Goal: Task Accomplishment & Management: Manage account settings

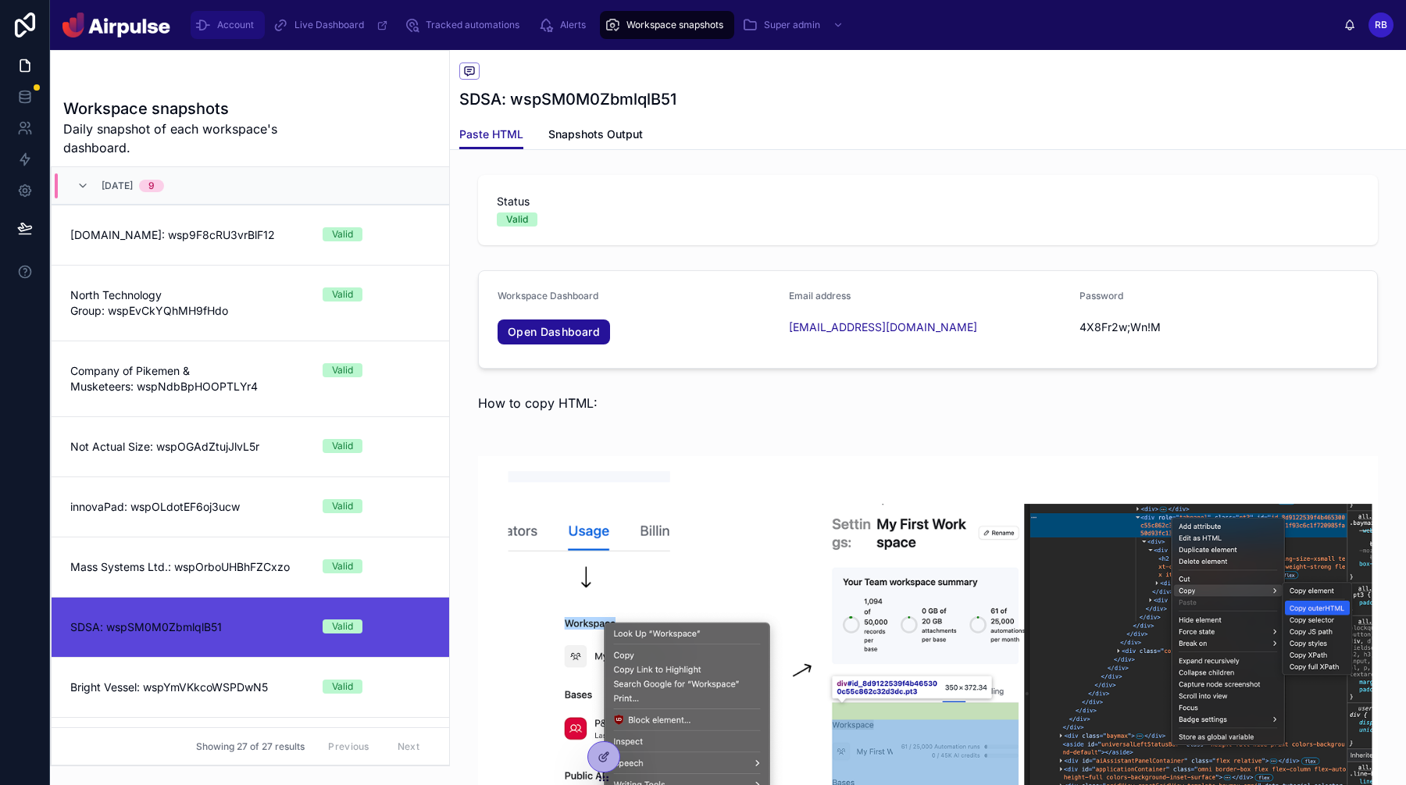
click at [224, 17] on div "Account" at bounding box center [227, 24] width 65 height 25
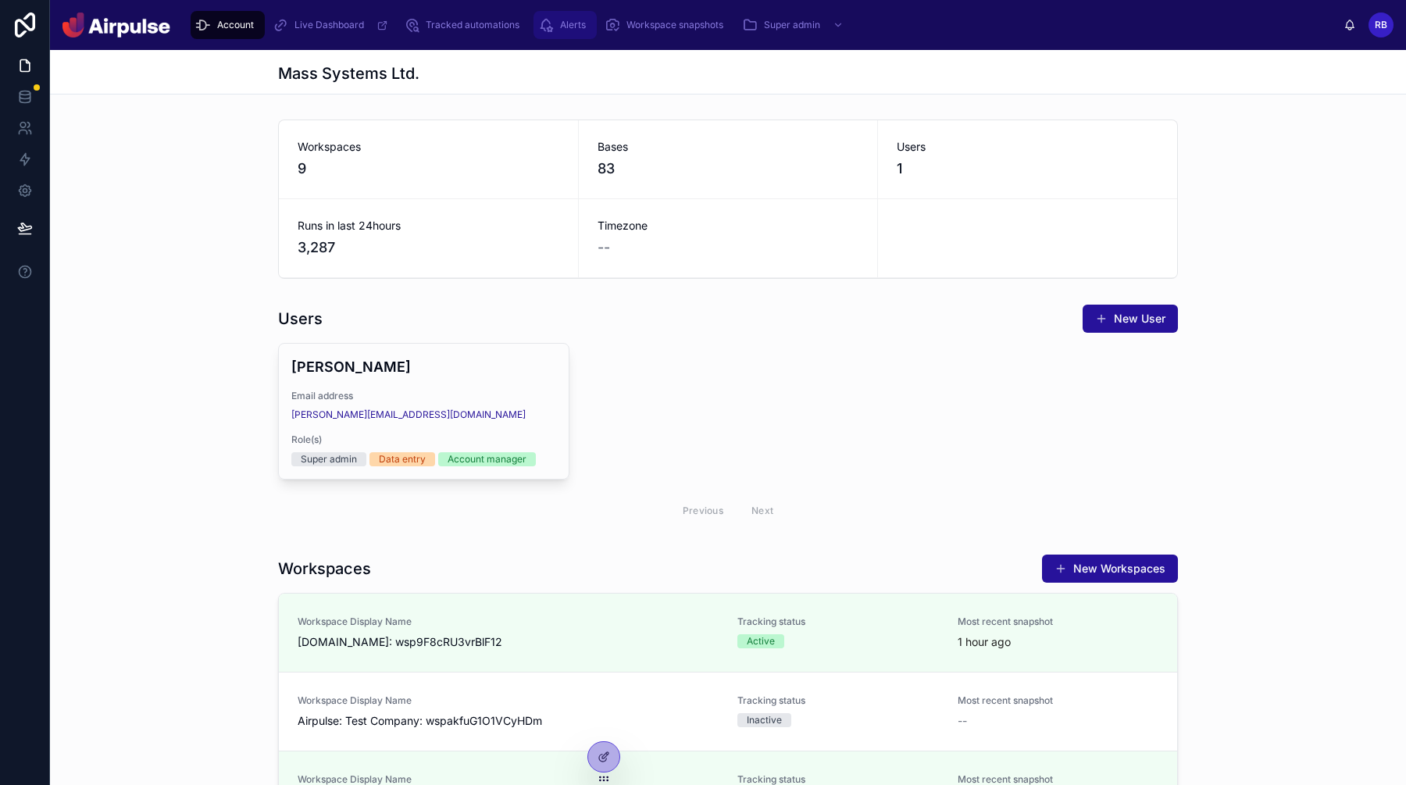
click at [560, 19] on span "Alerts" at bounding box center [573, 25] width 26 height 12
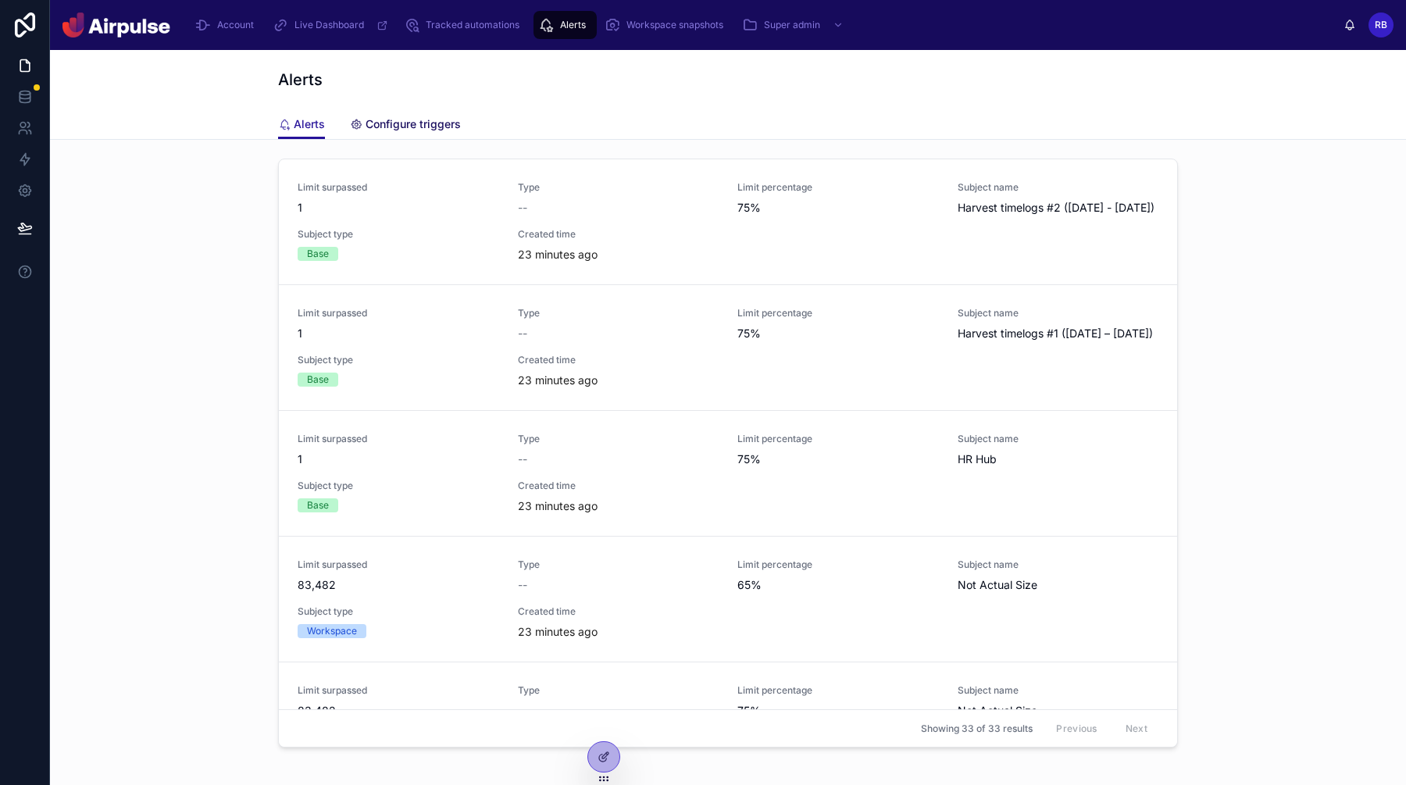
click at [447, 122] on span "Configure triggers" at bounding box center [412, 124] width 95 height 16
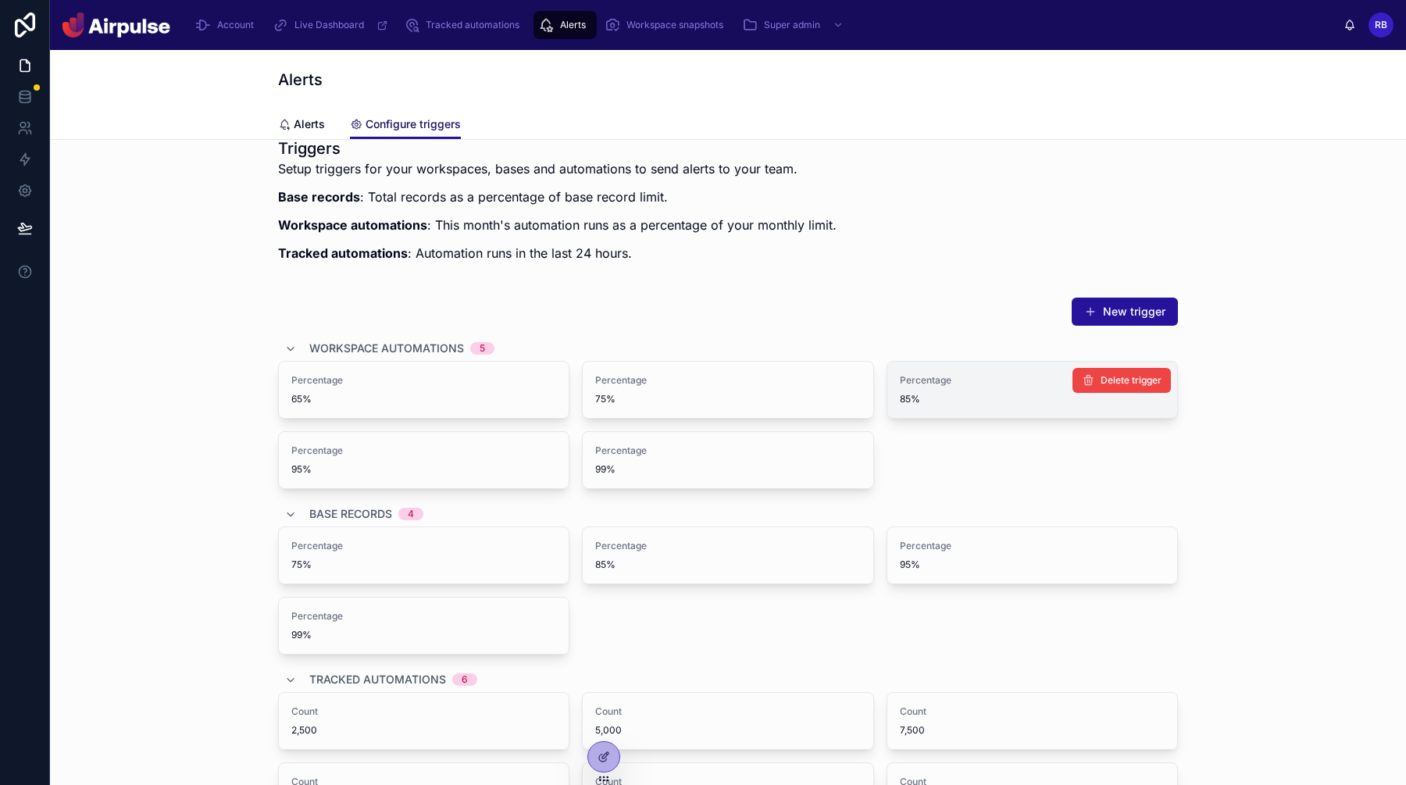
scroll to position [187, 0]
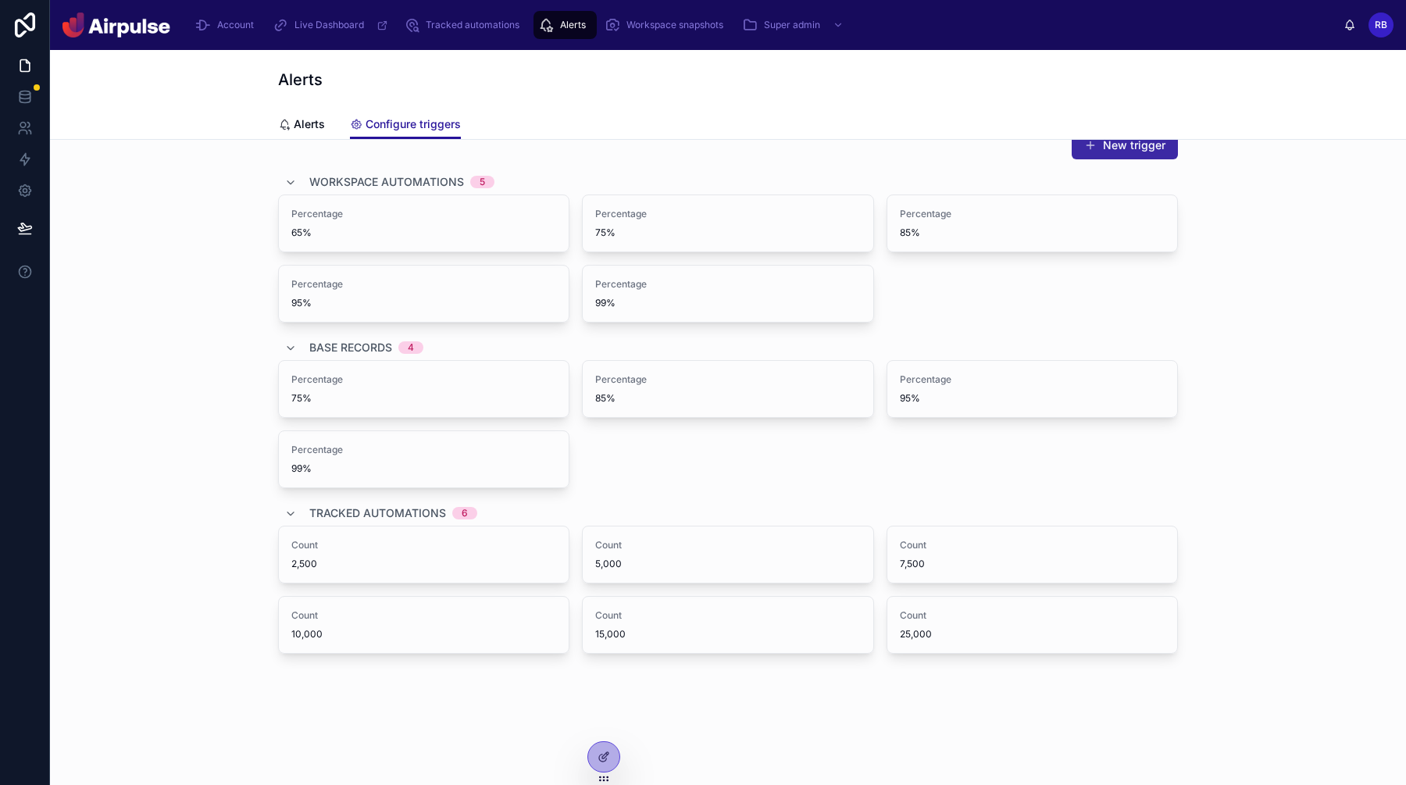
click at [1129, 148] on button "New trigger" at bounding box center [1124, 145] width 106 height 28
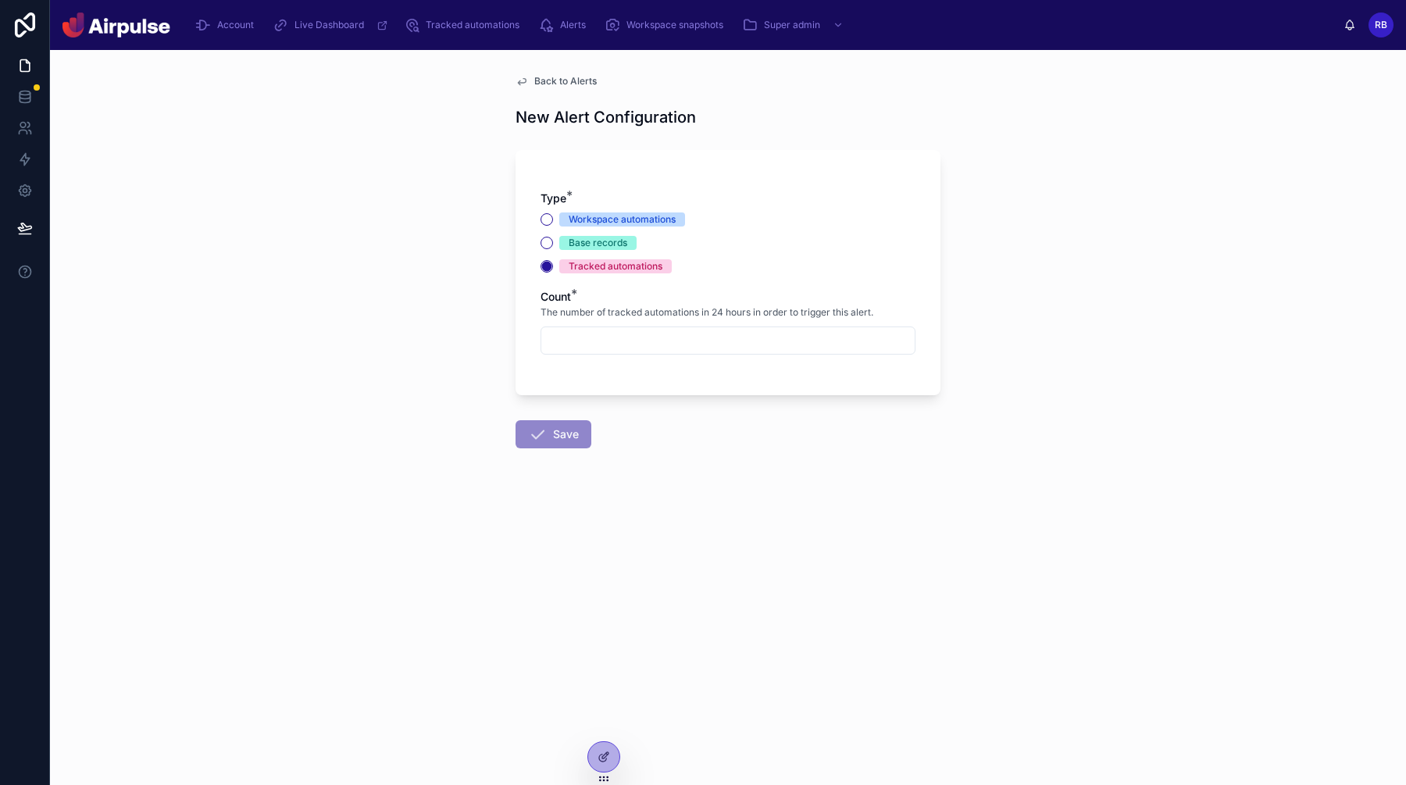
click at [626, 347] on input "text" at bounding box center [727, 341] width 373 height 22
type input "*****"
click at [551, 444] on button "Save" at bounding box center [553, 434] width 76 height 28
click at [605, 751] on icon at bounding box center [603, 757] width 12 height 12
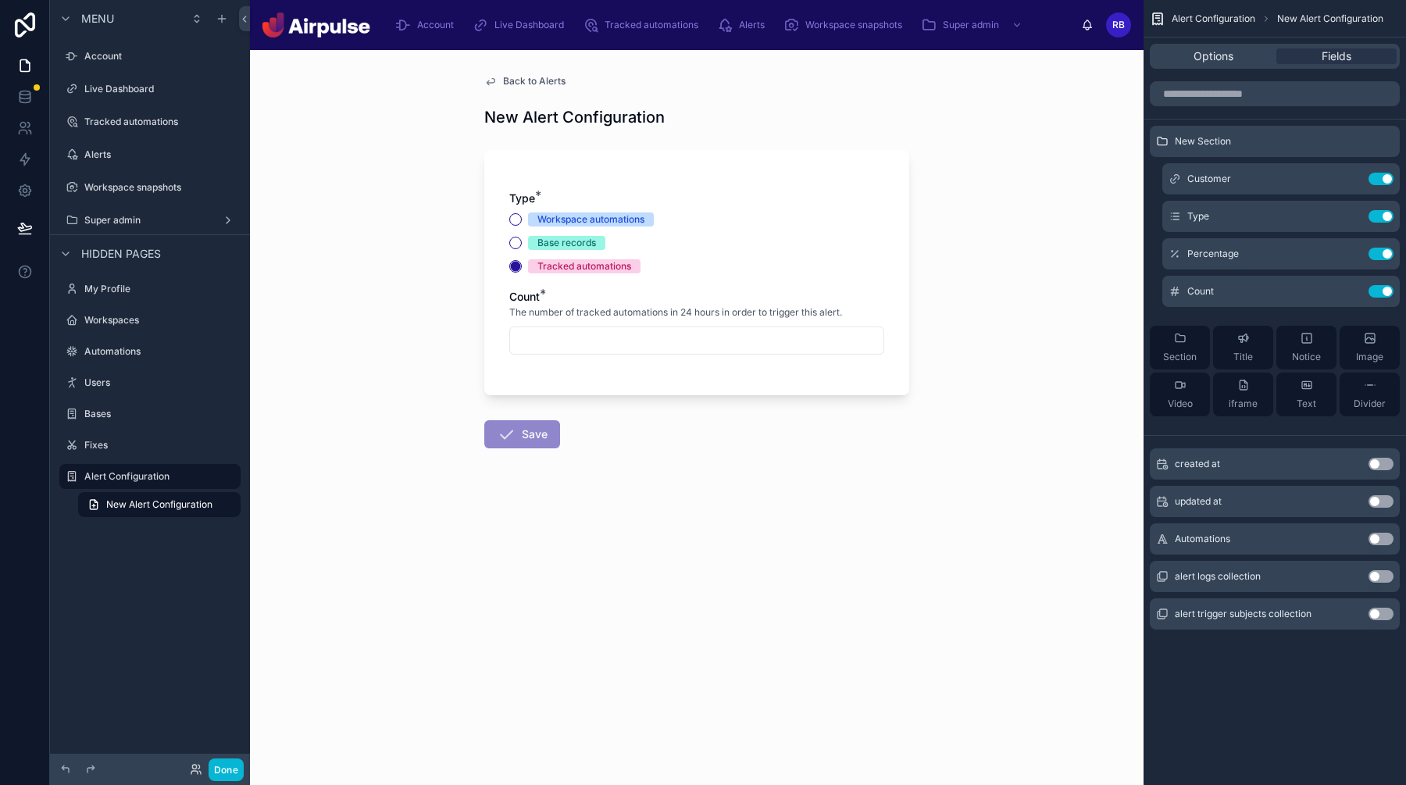
click at [840, 525] on form "Type * Workspace automations Base records Tracked automations Count * The numbe…" at bounding box center [696, 345] width 425 height 408
click at [1217, 57] on span "Options" at bounding box center [1213, 56] width 40 height 16
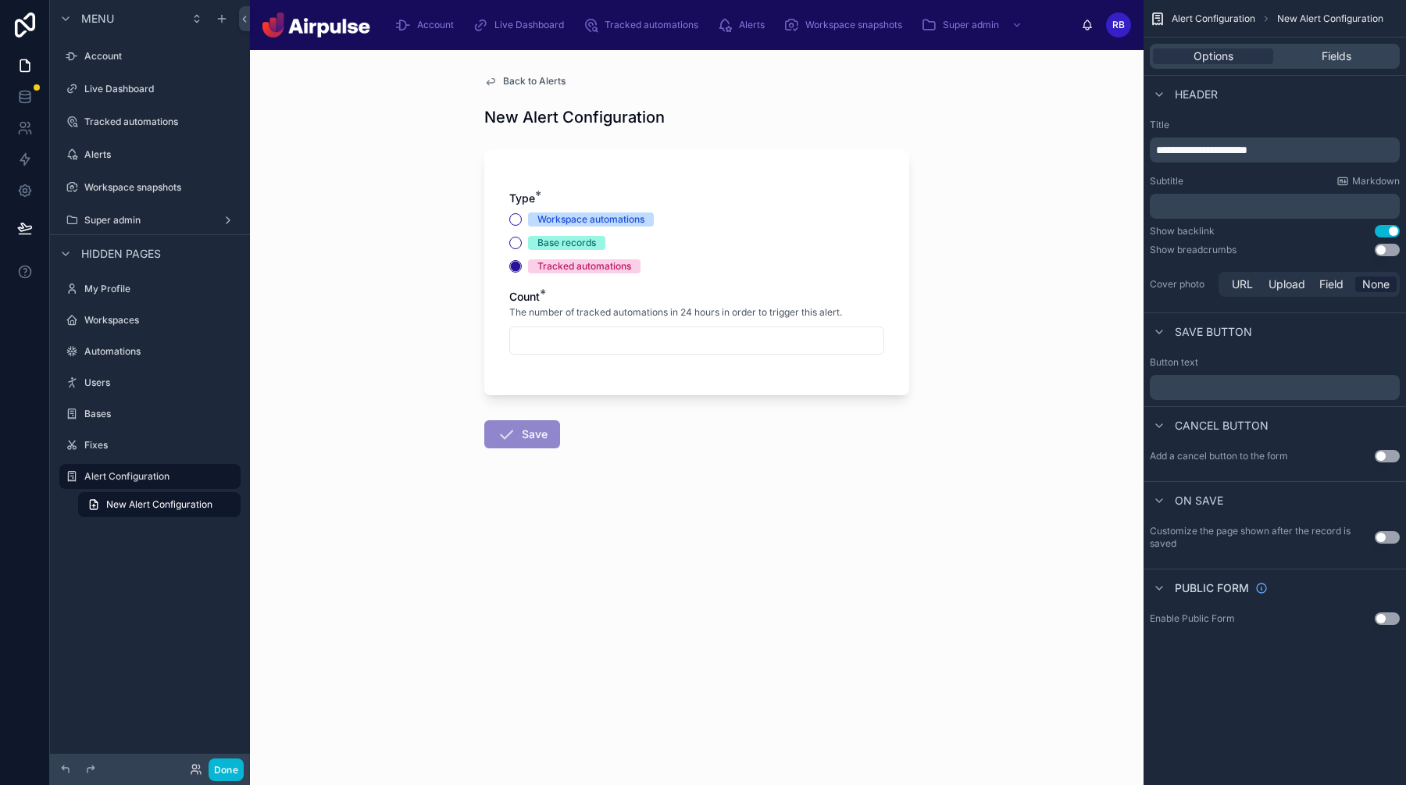
click at [1395, 538] on button "Use setting" at bounding box center [1386, 537] width 25 height 12
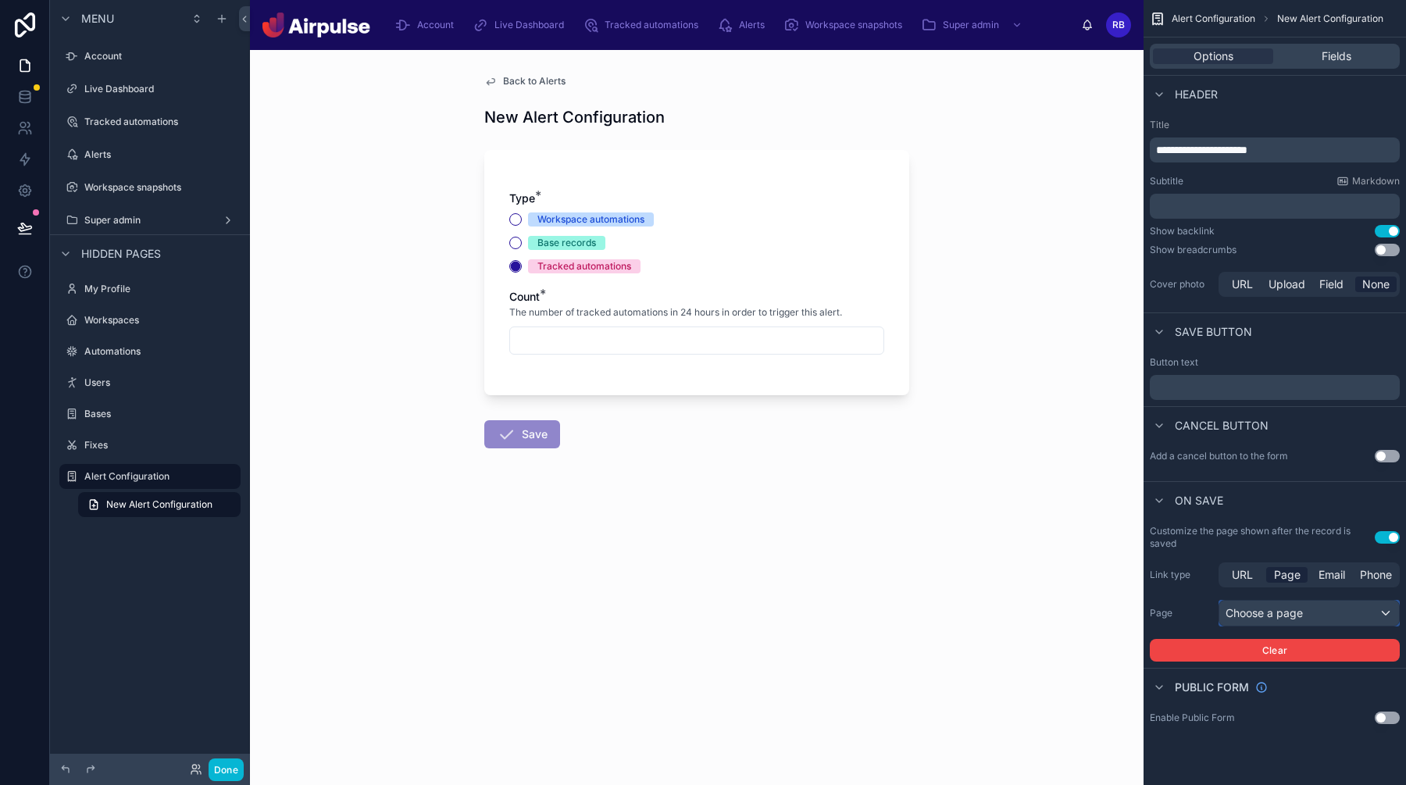
click at [1321, 608] on div "Choose a page" at bounding box center [1309, 613] width 180 height 25
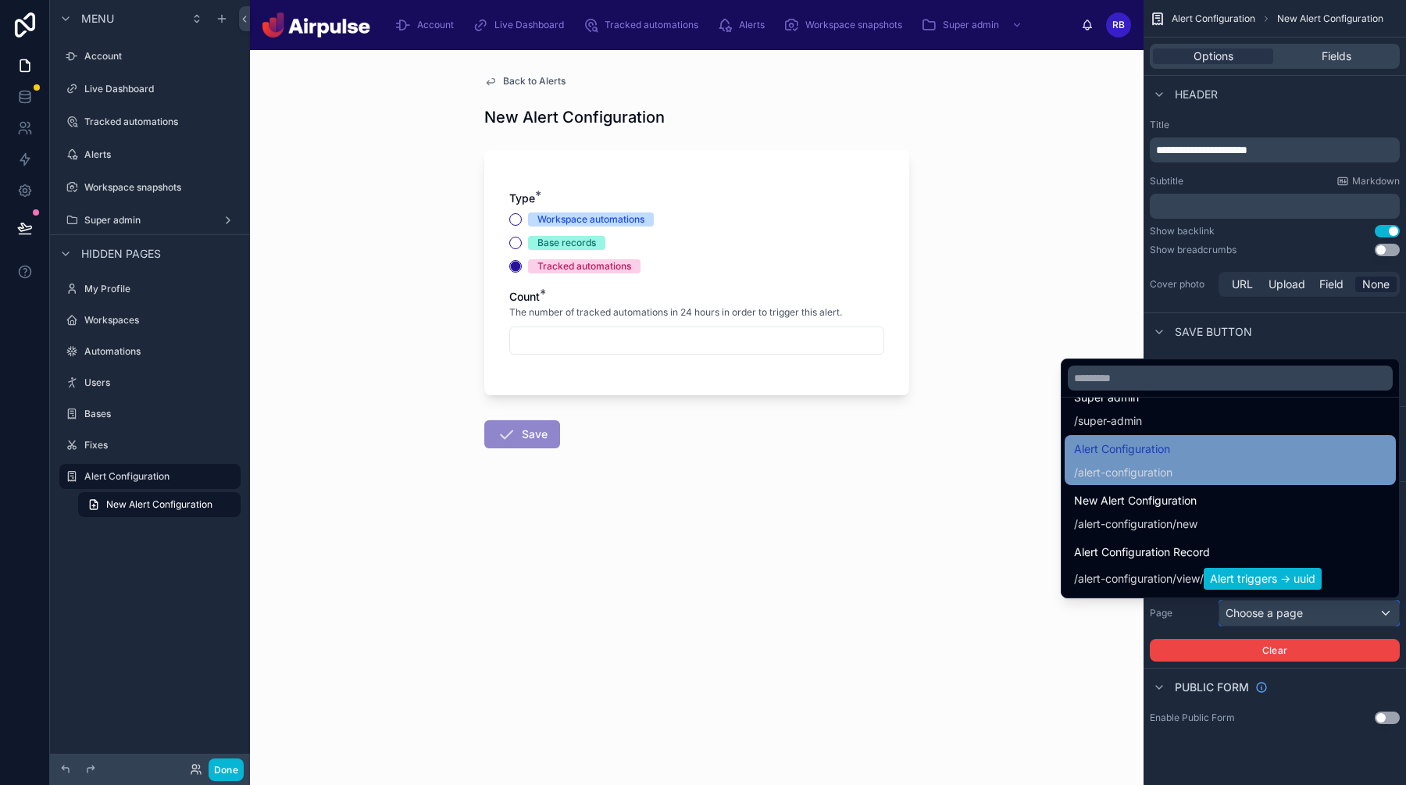
scroll to position [1558, 0]
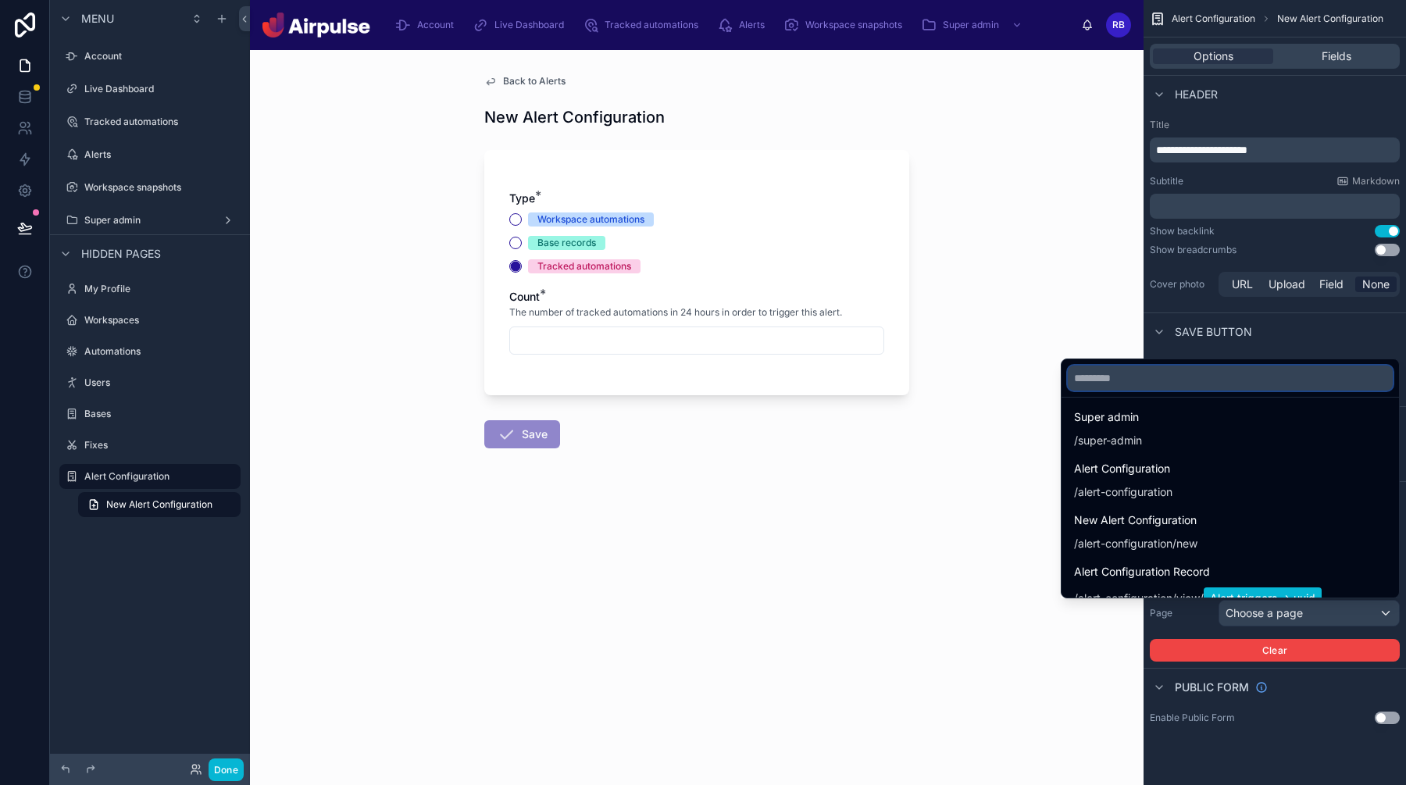
click at [1159, 387] on input "text" at bounding box center [1230, 377] width 325 height 25
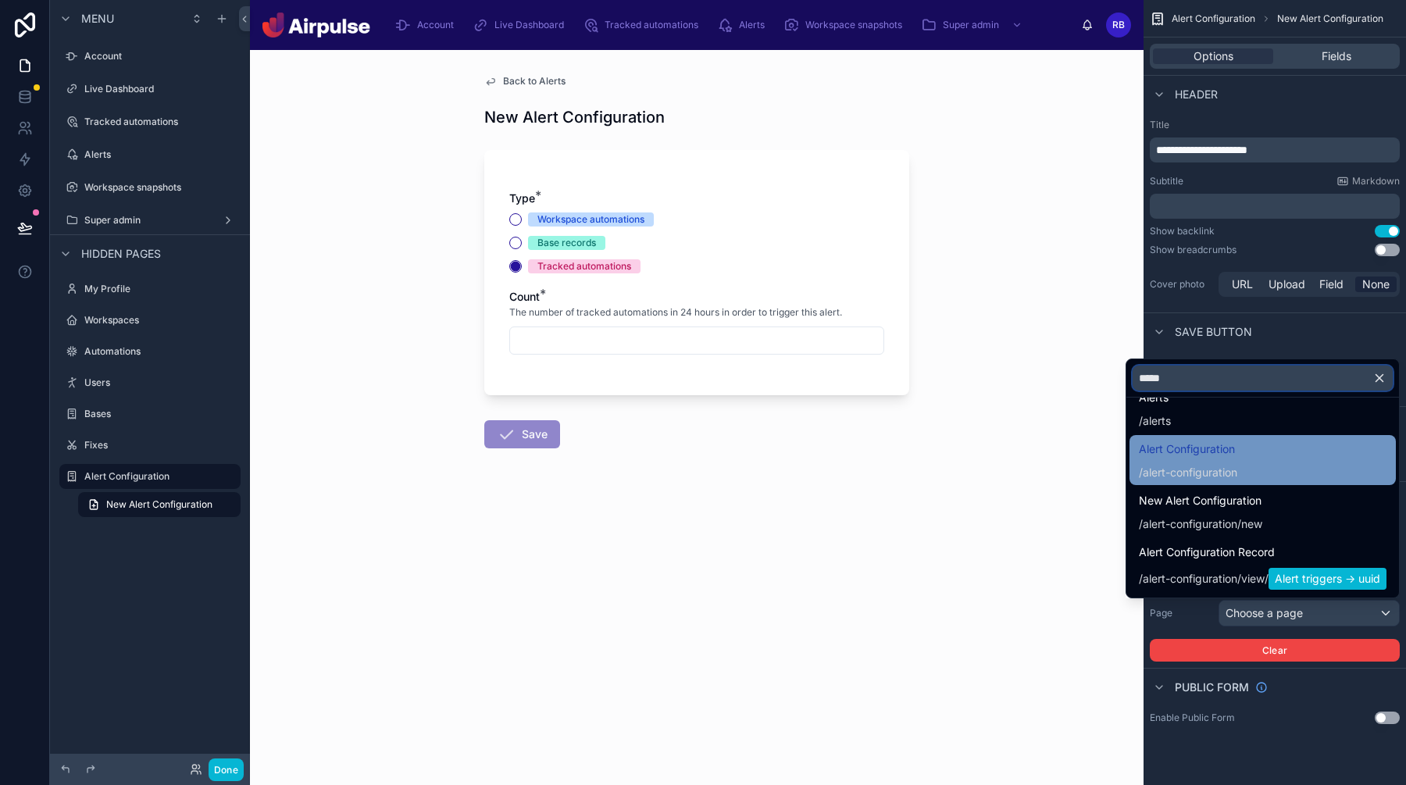
scroll to position [0, 0]
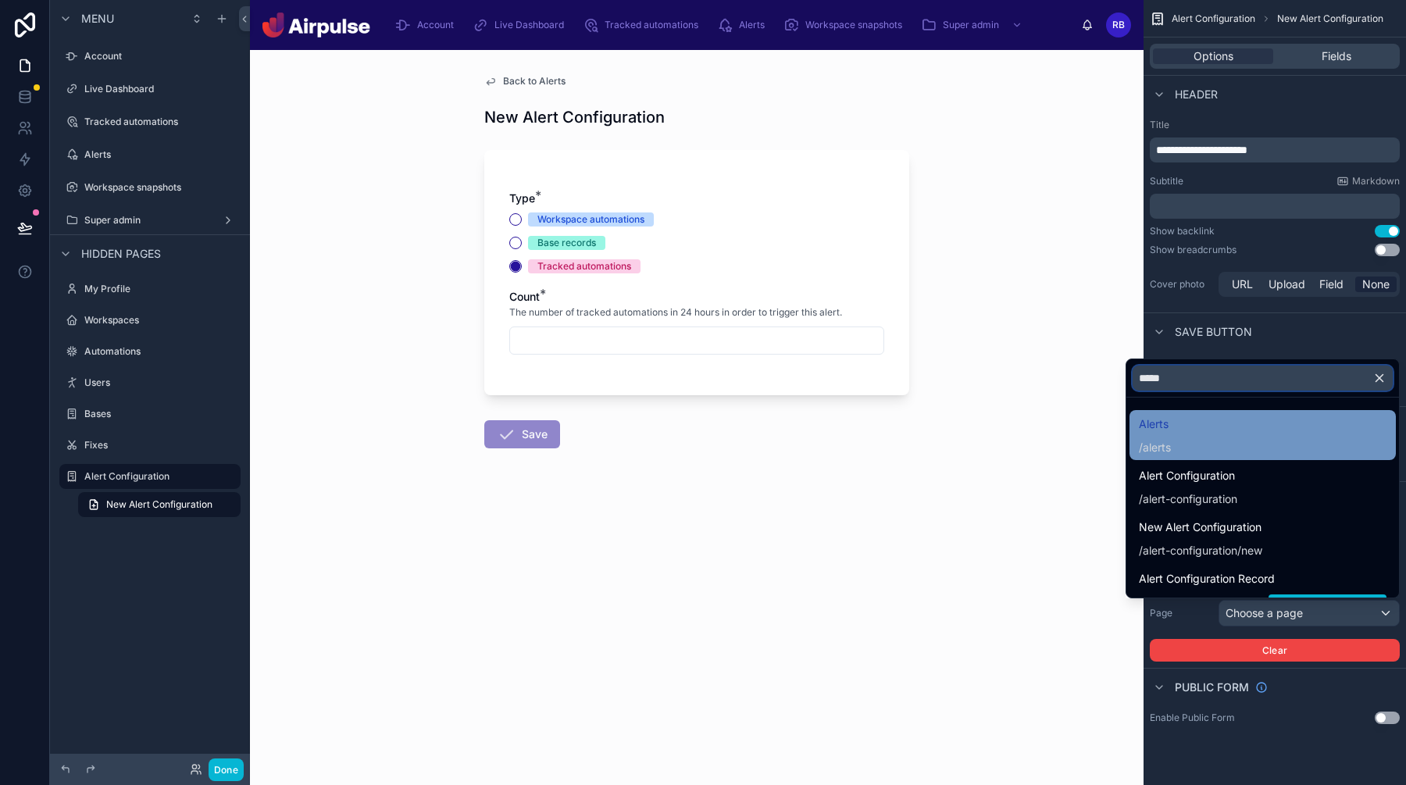
type input "*****"
click at [1179, 417] on div "Alerts / alerts" at bounding box center [1263, 435] width 248 height 41
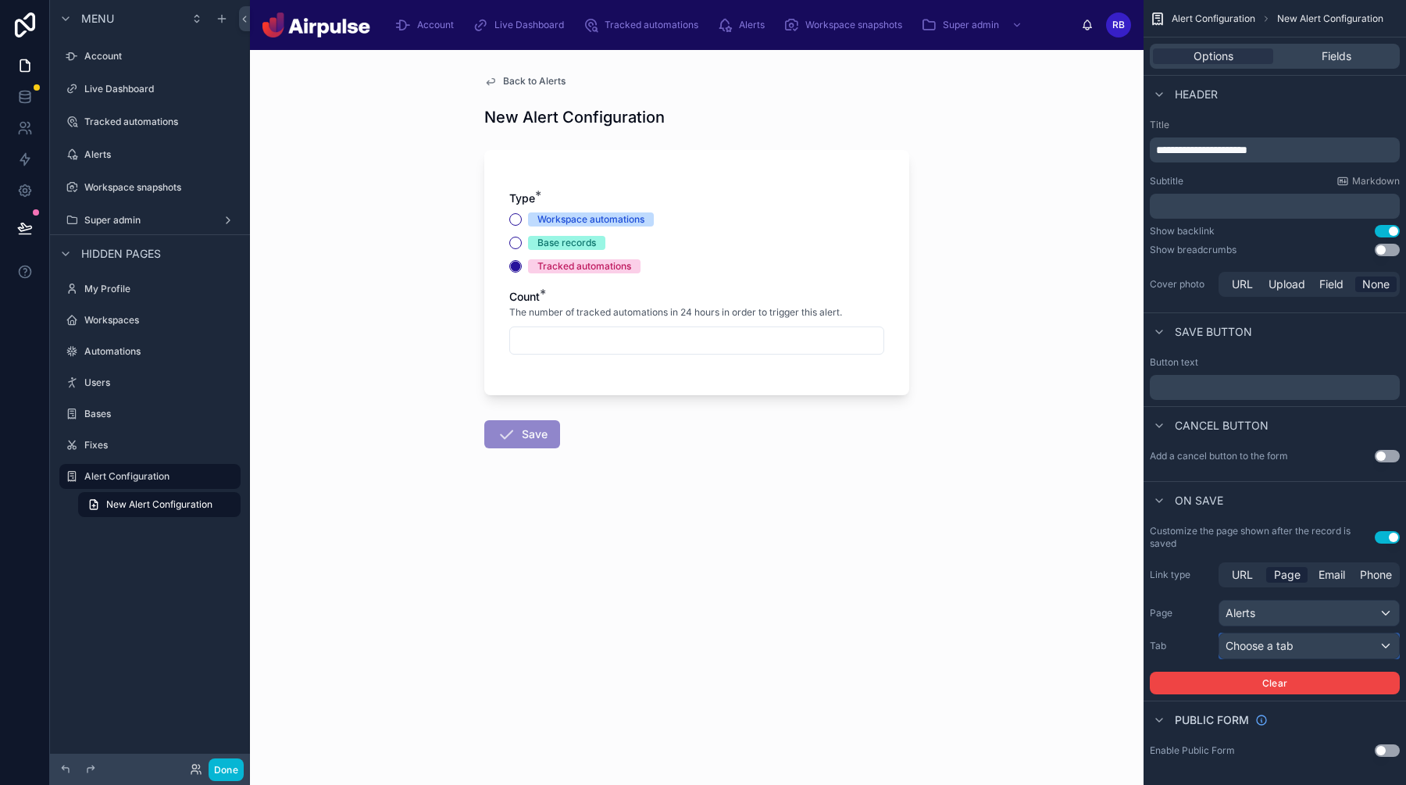
click at [1358, 640] on div "Choose a tab" at bounding box center [1309, 645] width 180 height 25
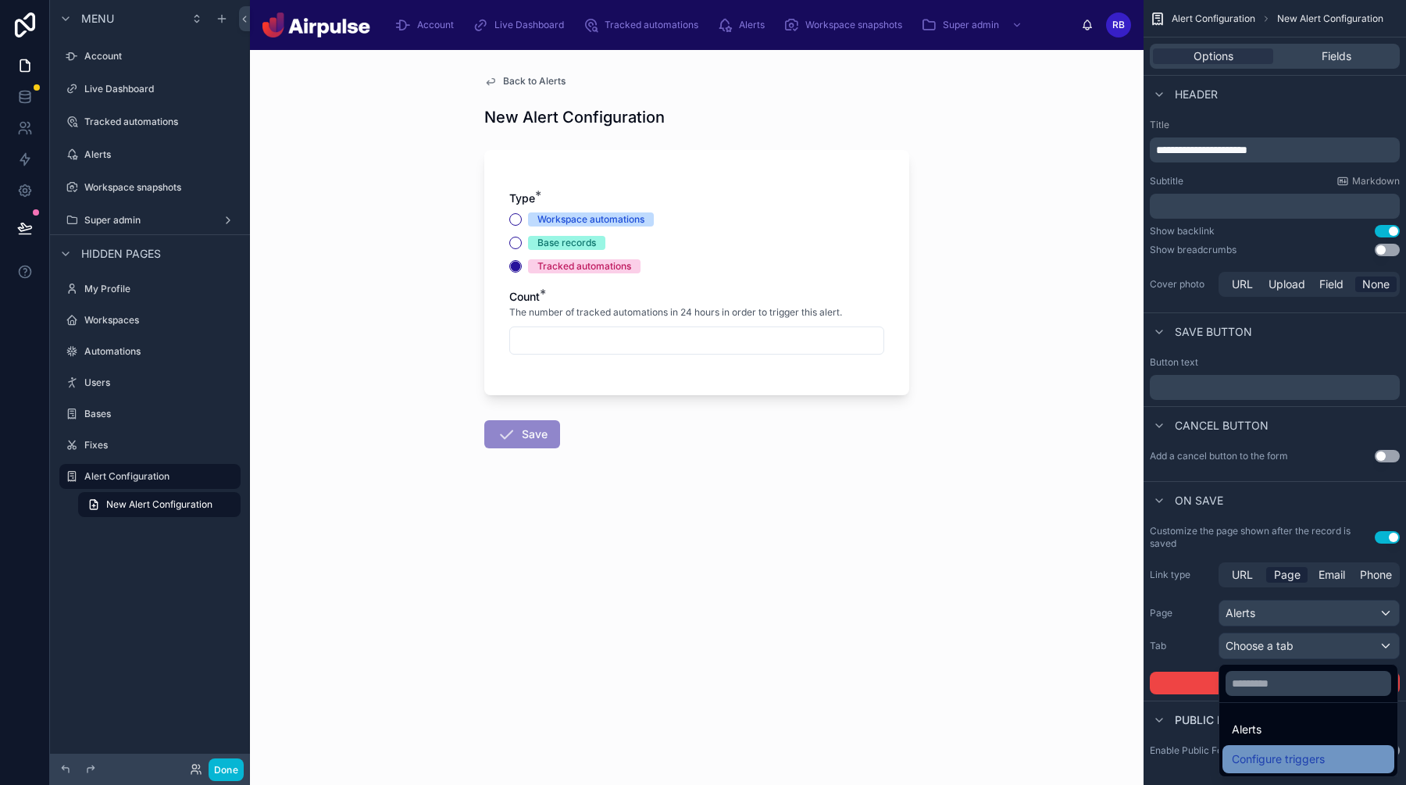
click at [1301, 753] on span "Configure triggers" at bounding box center [1278, 759] width 93 height 19
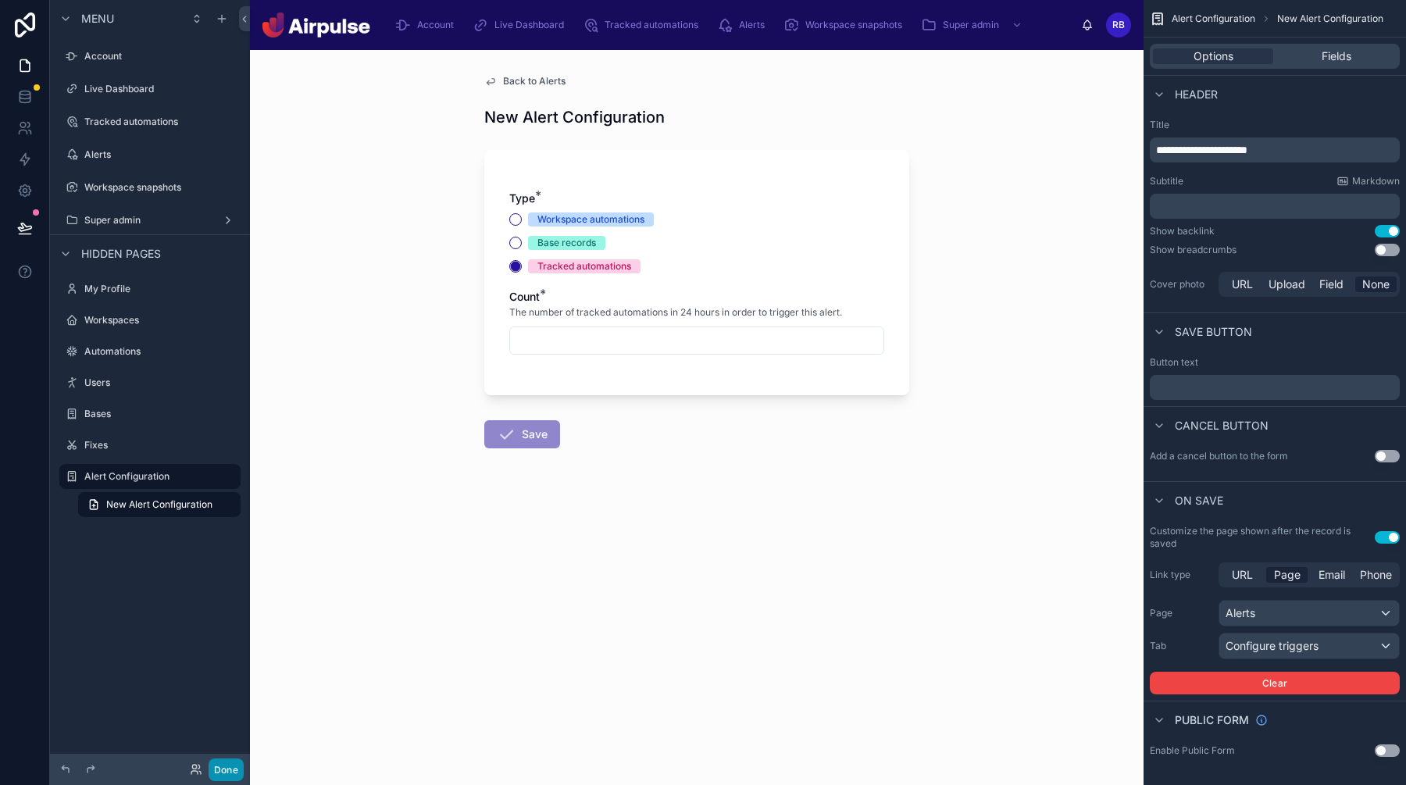
click at [222, 771] on button "Done" at bounding box center [226, 769] width 35 height 23
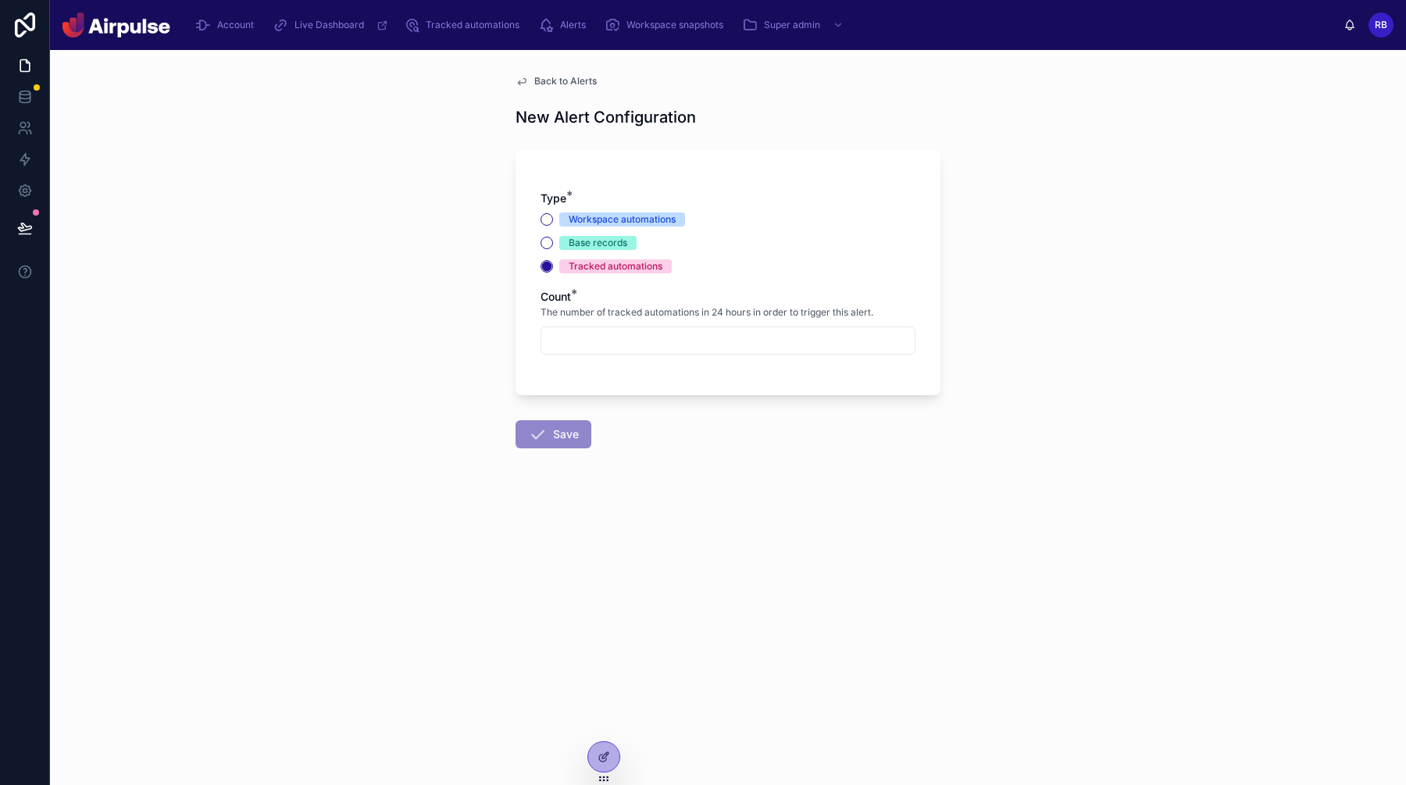
click at [562, 90] on div "Back to Alerts New Alert Configuration Type * Workspace automations Base record…" at bounding box center [728, 299] width 450 height 498
click at [570, 84] on span "Back to Alerts" at bounding box center [565, 81] width 62 height 12
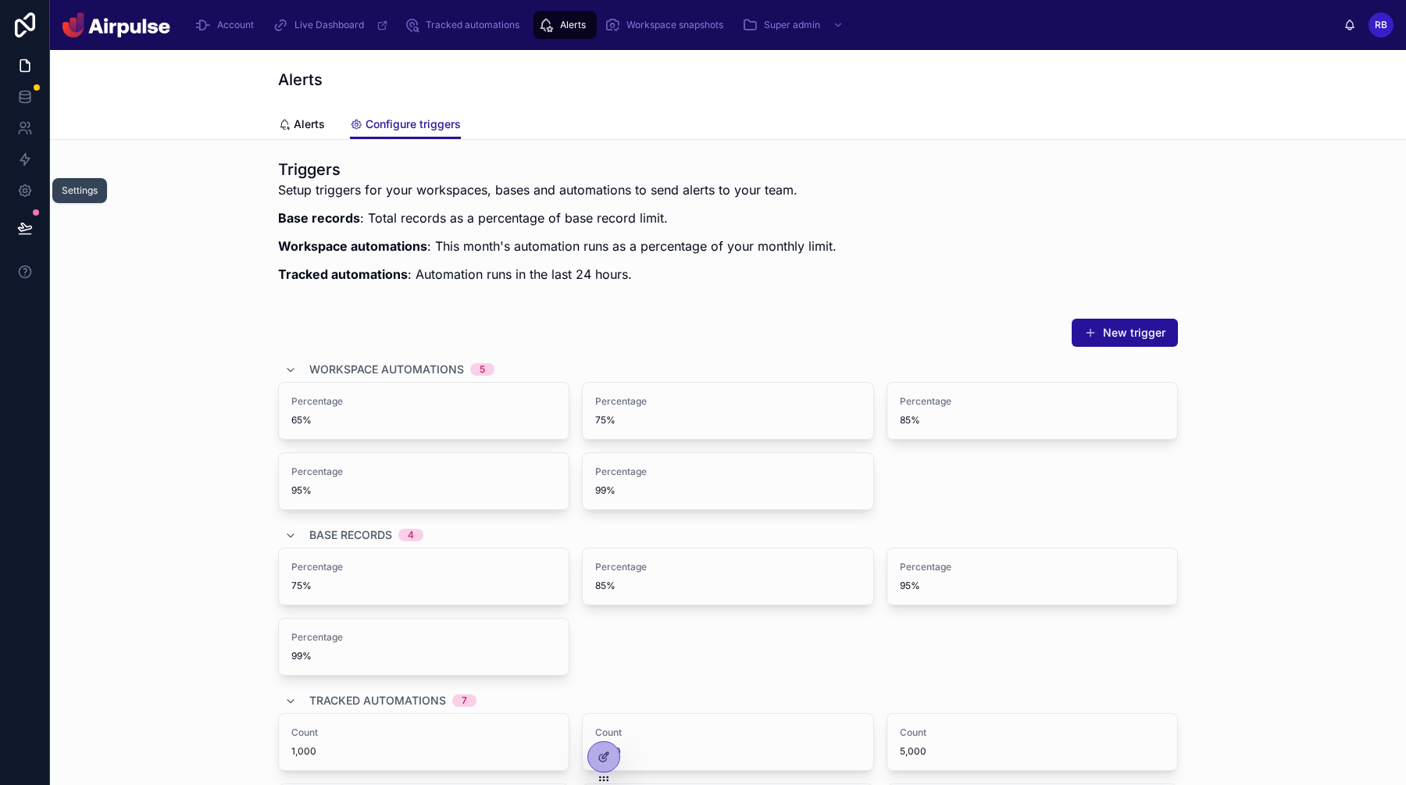
click at [33, 213] on div at bounding box center [36, 212] width 6 height 6
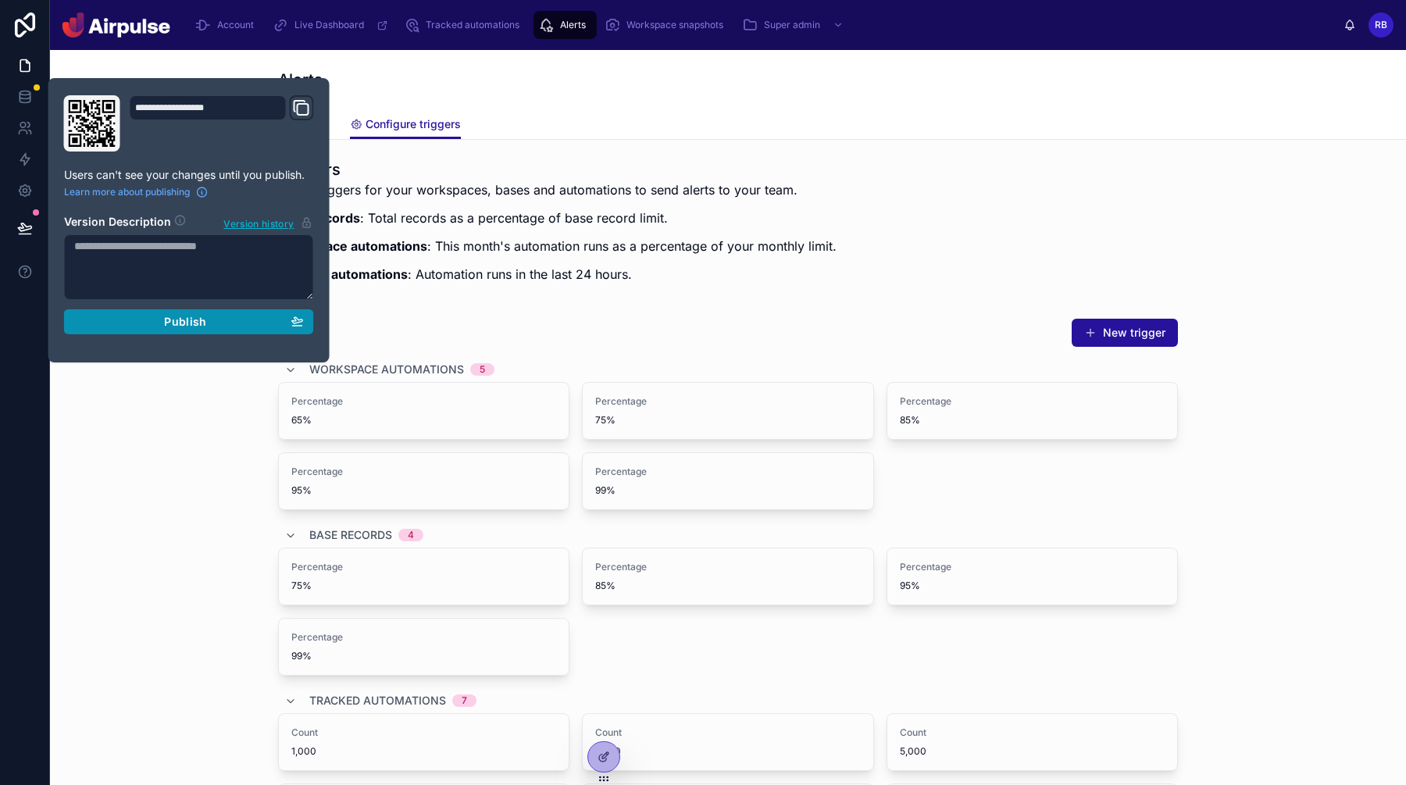
click at [155, 323] on div "Publish" at bounding box center [189, 322] width 230 height 14
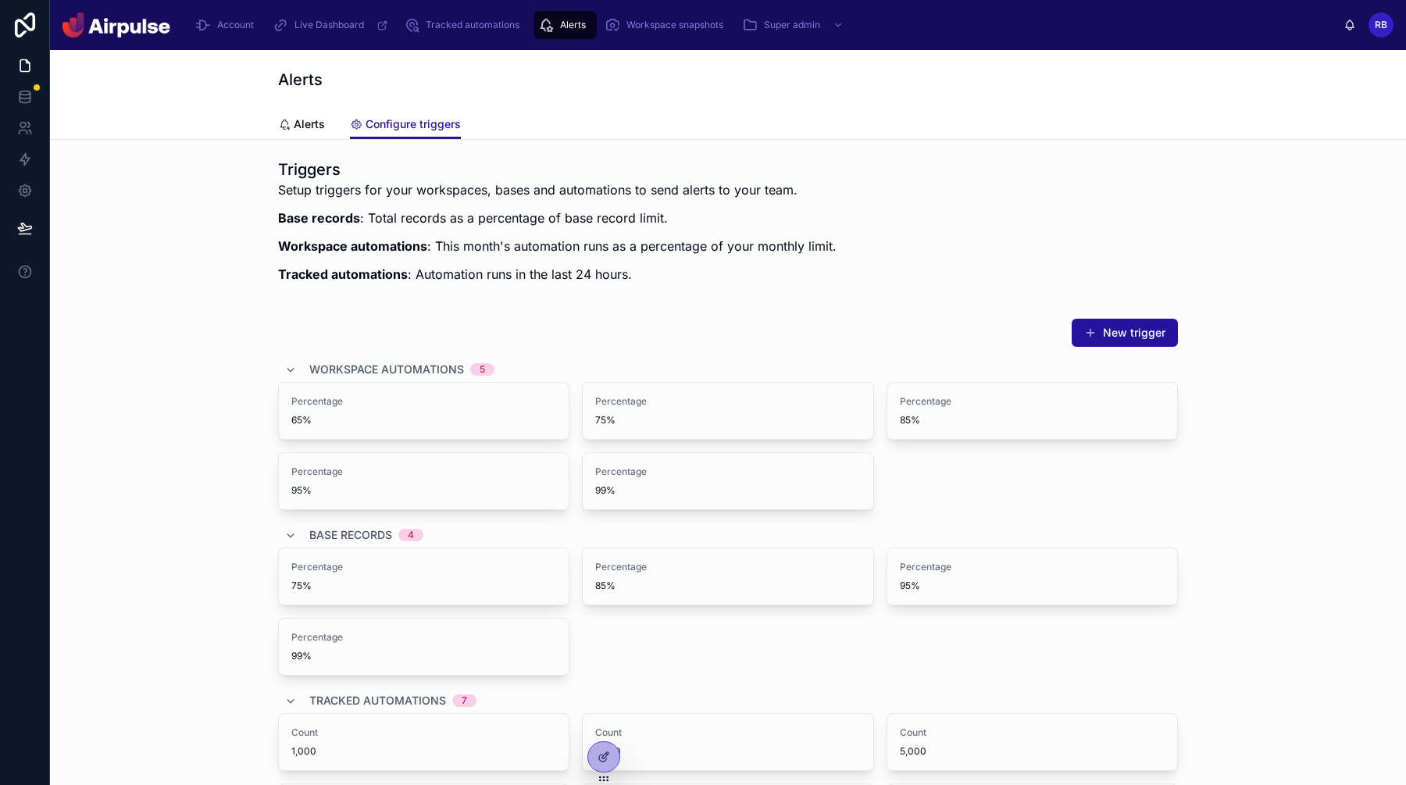
click at [583, 202] on div "Setup triggers for your workspaces, bases and automations to send alerts to you…" at bounding box center [557, 236] width 558 height 112
click at [1118, 333] on button "New trigger" at bounding box center [1124, 333] width 106 height 28
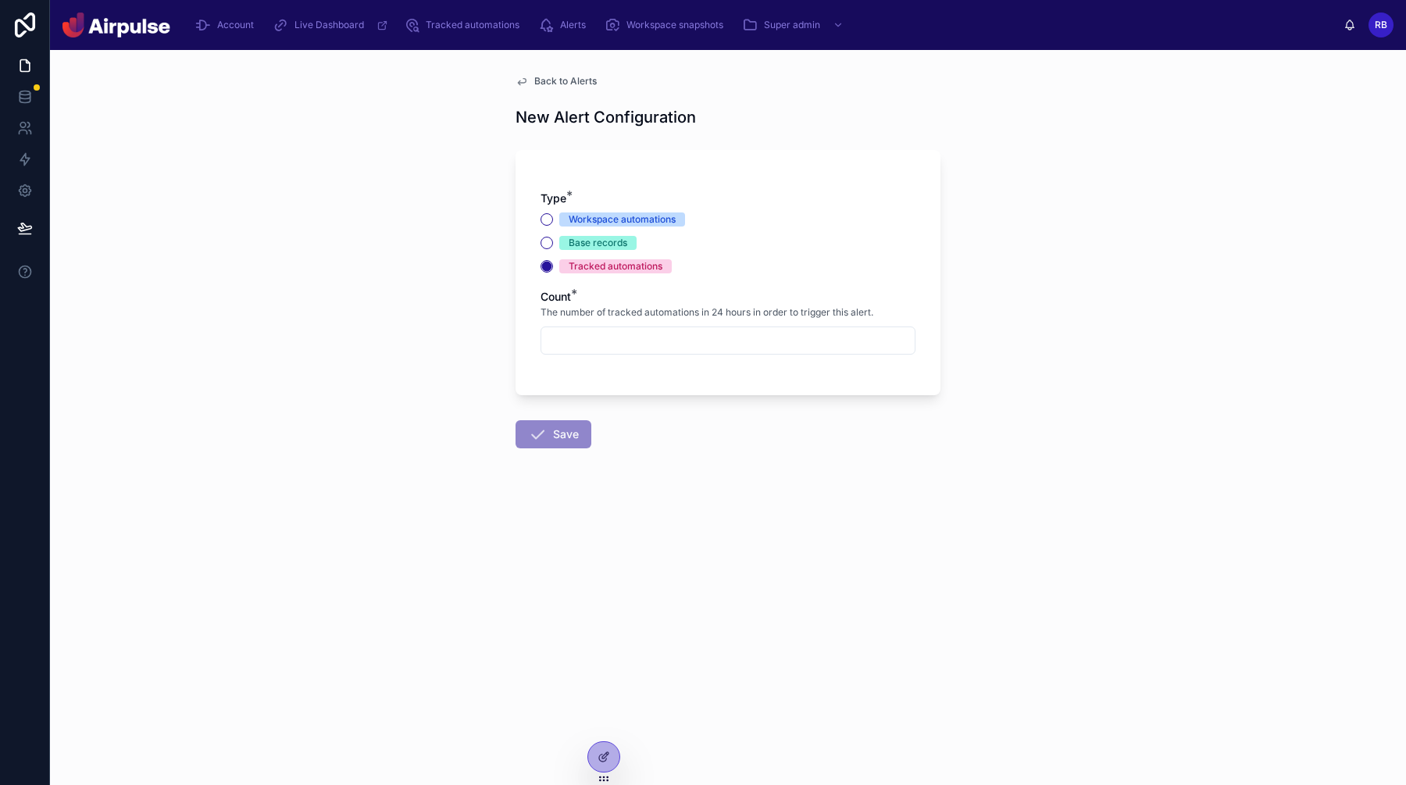
click at [622, 326] on div at bounding box center [727, 340] width 375 height 28
click at [619, 348] on input "text" at bounding box center [727, 341] width 373 height 22
type input "***"
click at [565, 433] on button "Save" at bounding box center [553, 434] width 76 height 28
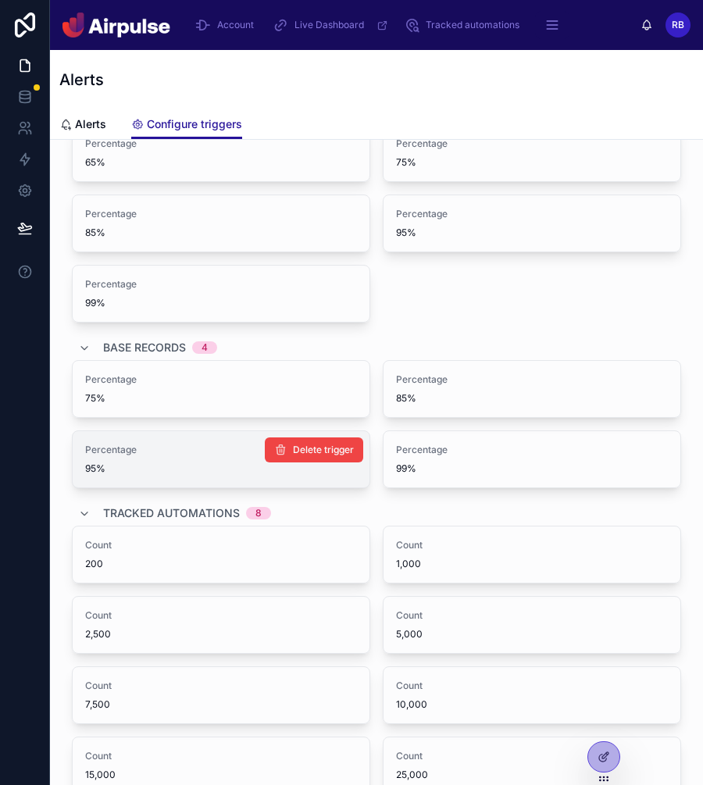
scroll to position [398, 0]
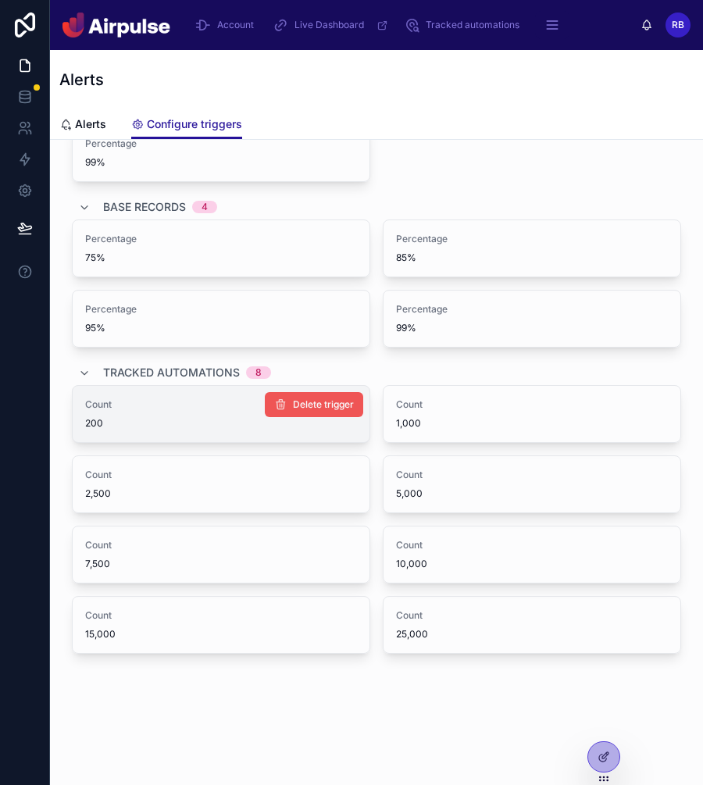
click at [313, 404] on span "Delete trigger" at bounding box center [323, 404] width 61 height 12
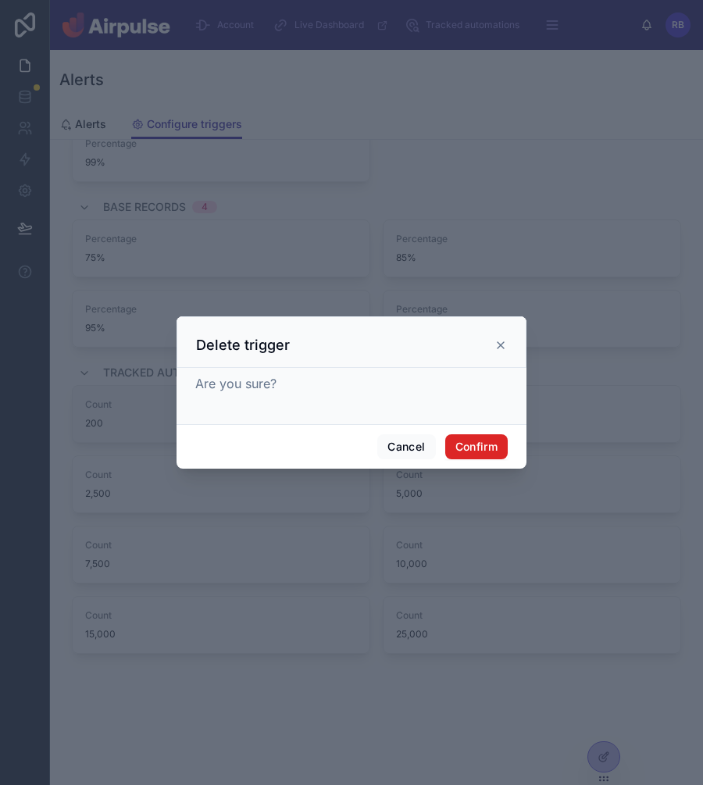
click at [501, 449] on button "Confirm" at bounding box center [476, 446] width 62 height 25
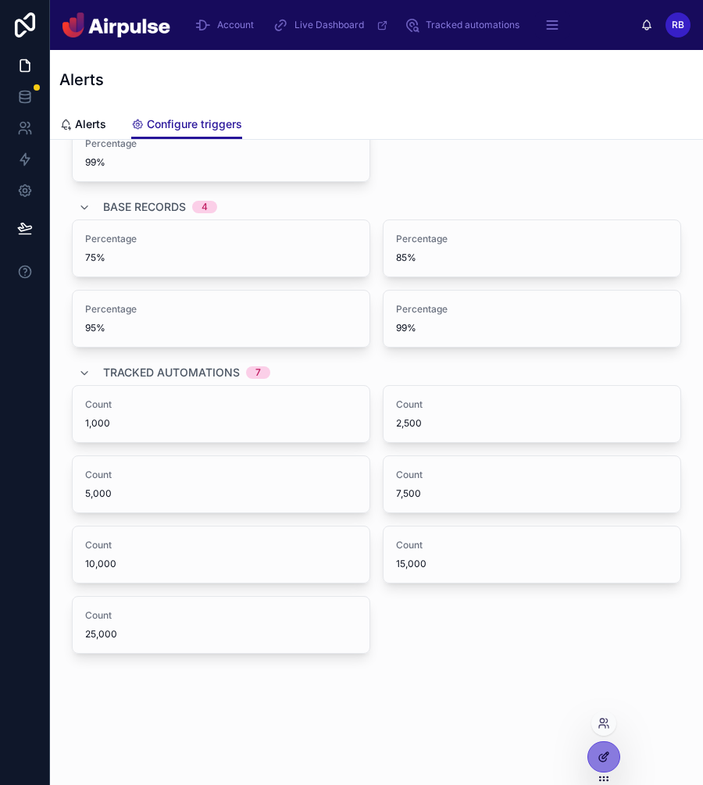
click at [600, 747] on div at bounding box center [603, 757] width 31 height 30
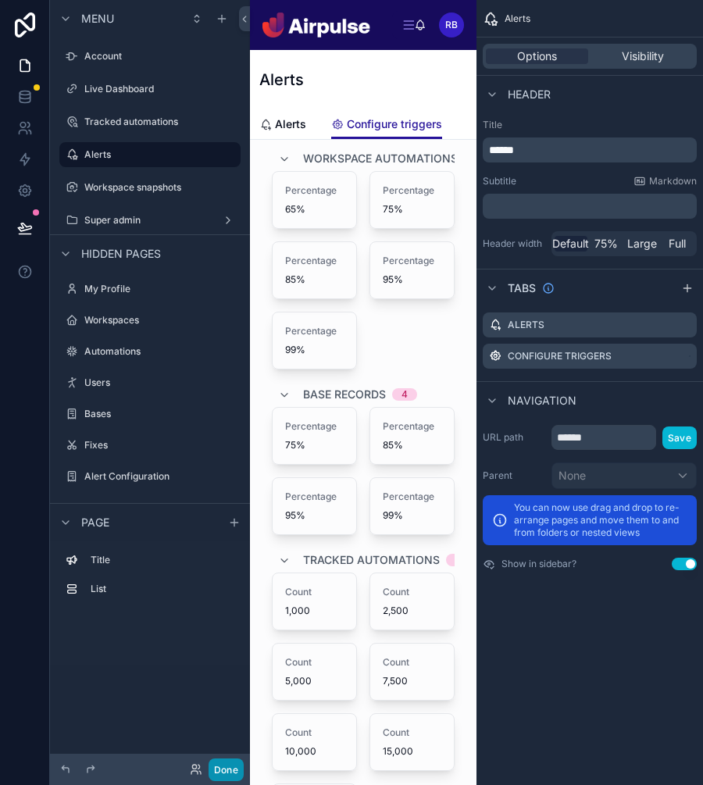
click at [237, 773] on button "Done" at bounding box center [226, 769] width 35 height 23
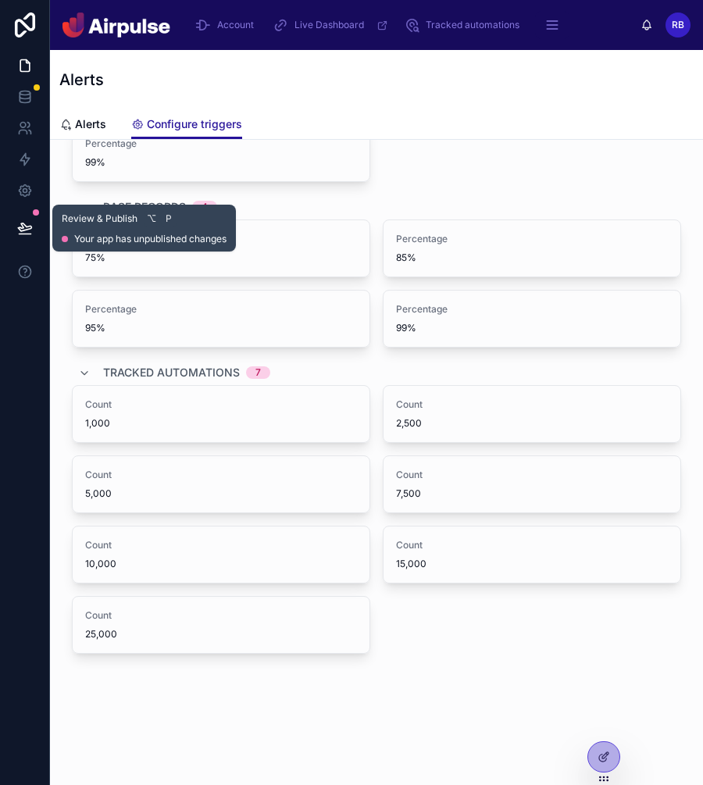
click at [37, 232] on button at bounding box center [25, 228] width 34 height 44
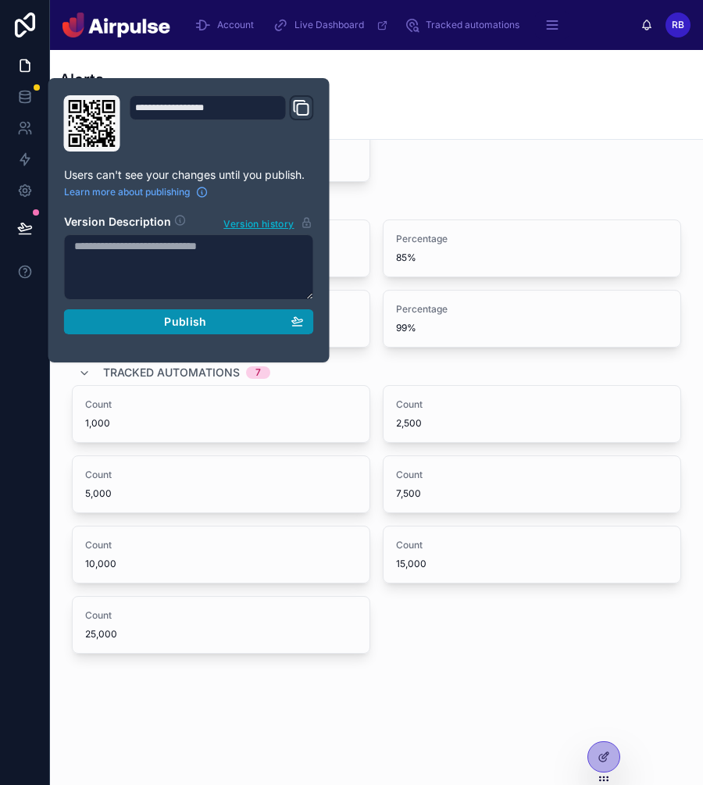
click at [138, 325] on div "Publish" at bounding box center [189, 322] width 230 height 14
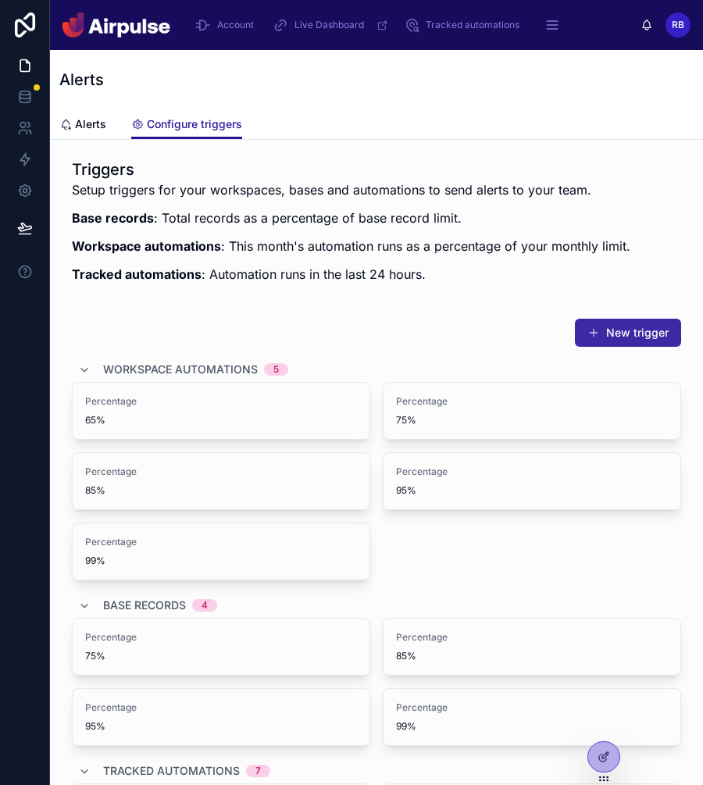
click at [653, 323] on button "New trigger" at bounding box center [628, 333] width 106 height 28
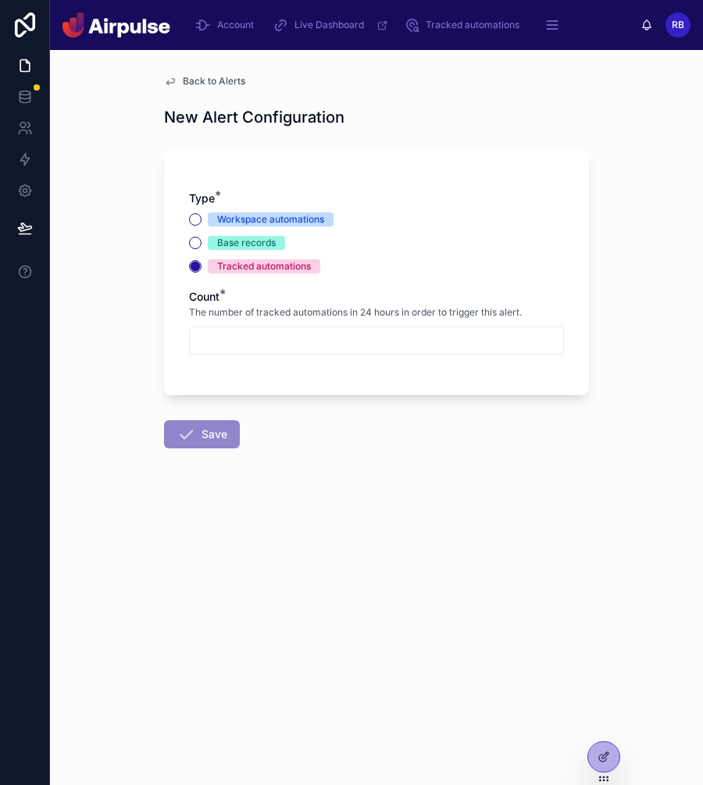
click at [246, 361] on div "Type * Workspace automations Base records Tracked automations Count * The numbe…" at bounding box center [376, 281] width 375 height 180
click at [246, 348] on input "text" at bounding box center [376, 341] width 373 height 22
type input "***"
click at [262, 405] on form "Type * Workspace automations Base records Tracked automations Count * The numbe…" at bounding box center [376, 345] width 425 height 408
click at [210, 436] on button "Save" at bounding box center [202, 434] width 76 height 28
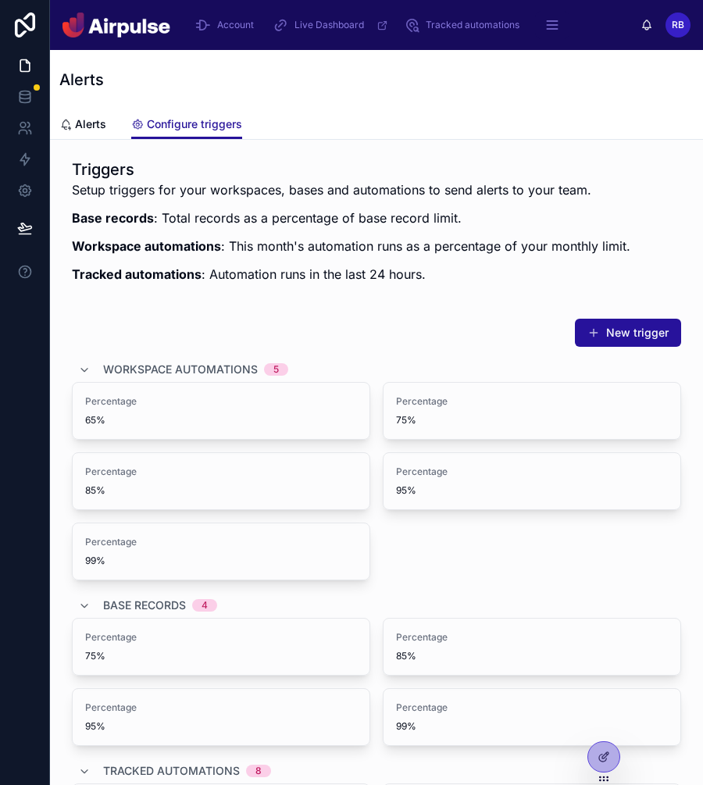
scroll to position [398, 0]
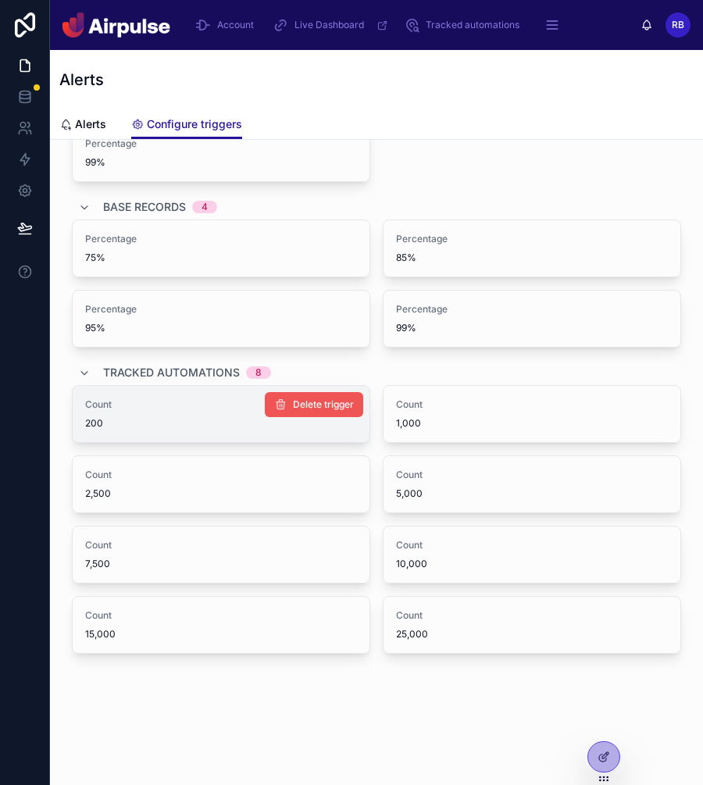
click at [332, 399] on span "Delete trigger" at bounding box center [323, 404] width 61 height 12
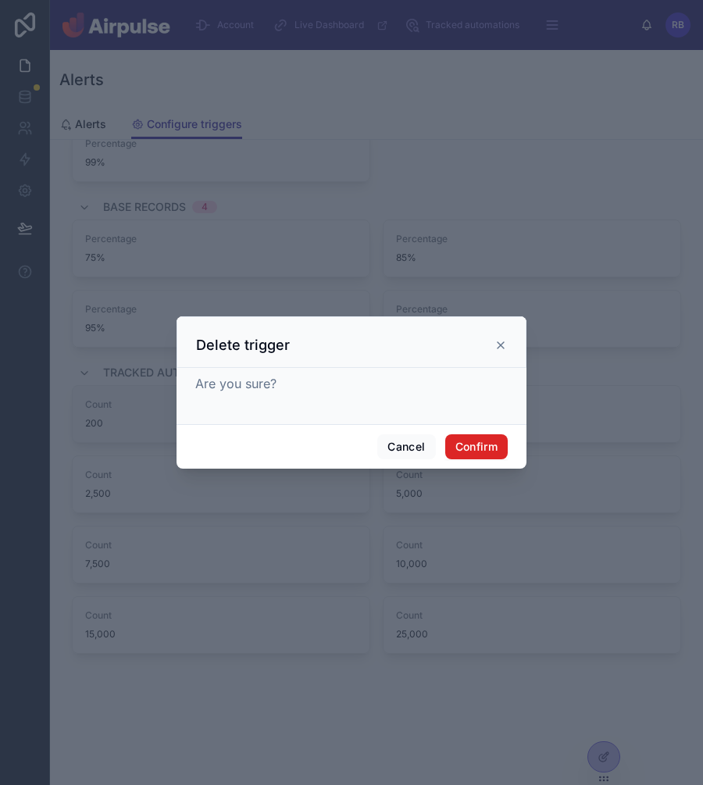
click at [462, 455] on button "Confirm" at bounding box center [476, 446] width 62 height 25
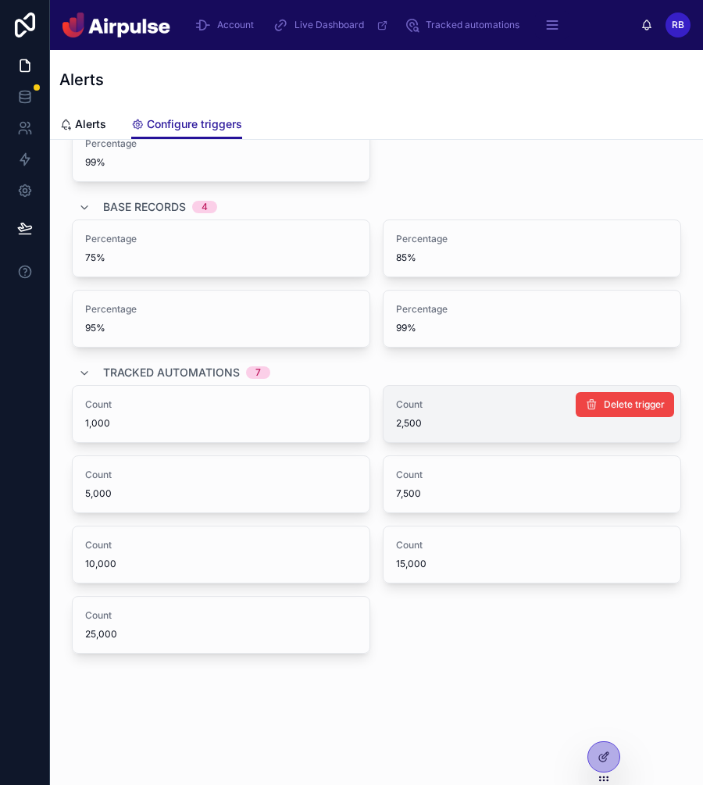
scroll to position [0, 0]
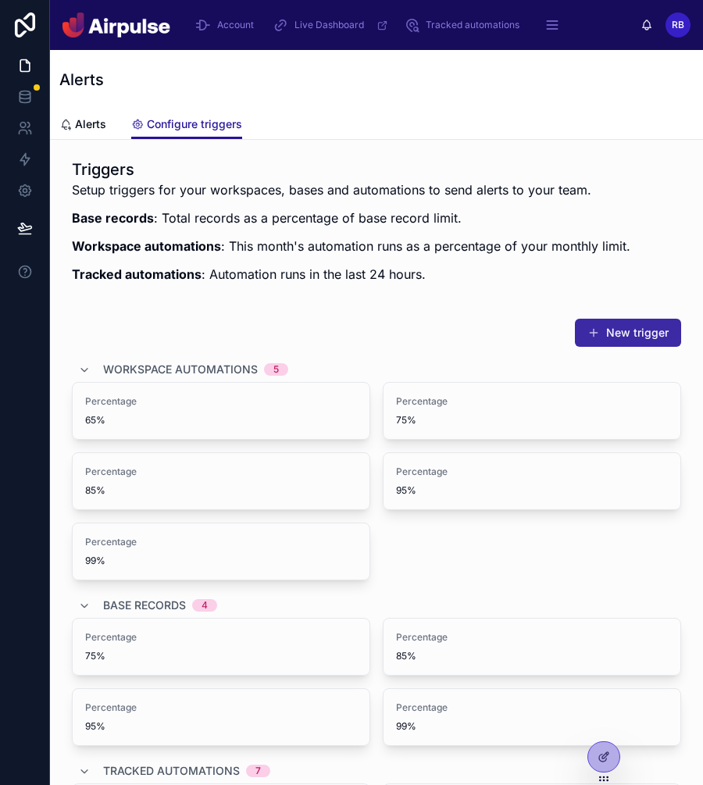
click at [600, 326] on button "New trigger" at bounding box center [628, 333] width 106 height 28
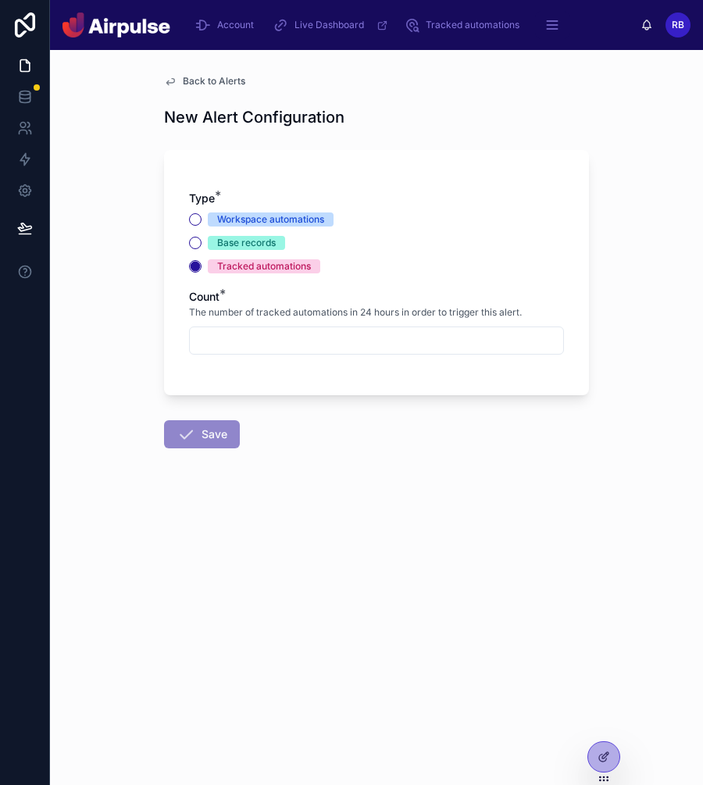
click at [270, 334] on input "text" at bounding box center [376, 341] width 373 height 22
type input "***"
click at [169, 429] on button "Save" at bounding box center [202, 434] width 76 height 28
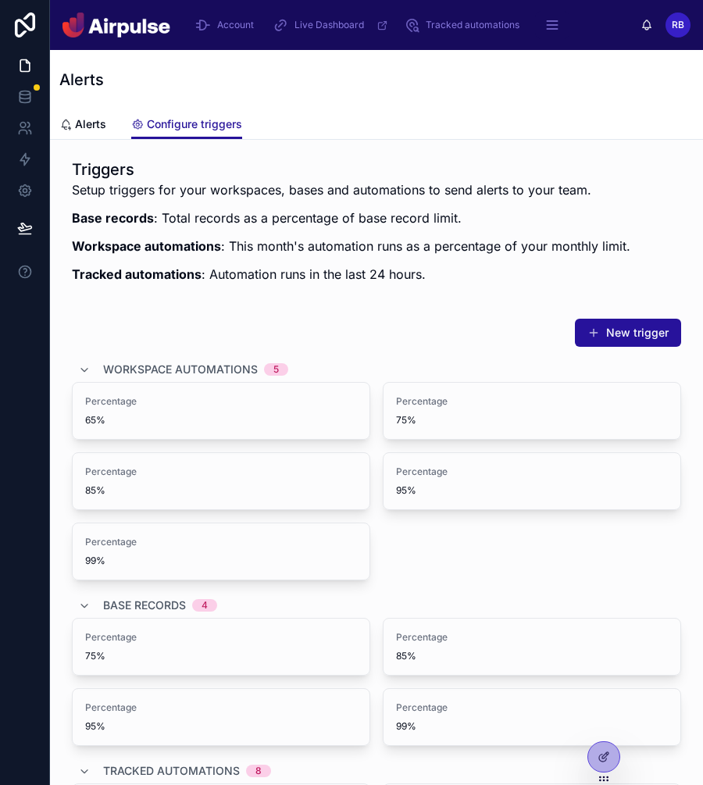
scroll to position [398, 0]
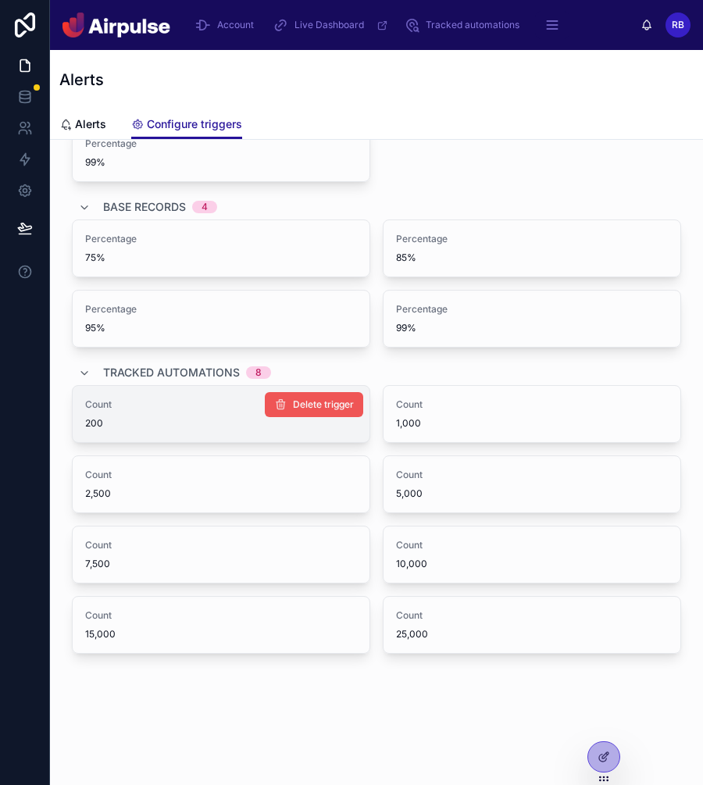
click at [319, 400] on span "Delete trigger" at bounding box center [323, 404] width 61 height 12
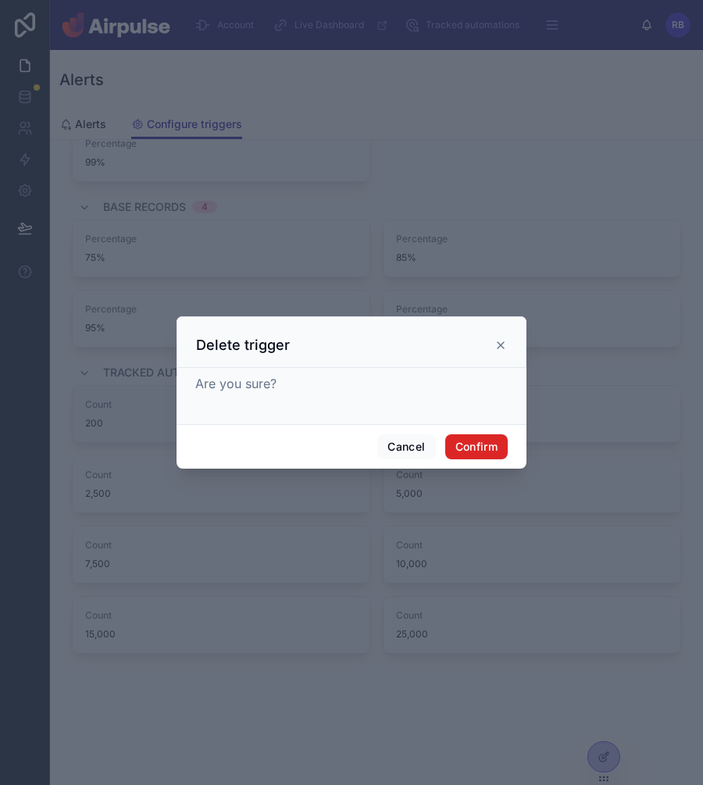
click at [469, 452] on button "Confirm" at bounding box center [476, 446] width 62 height 25
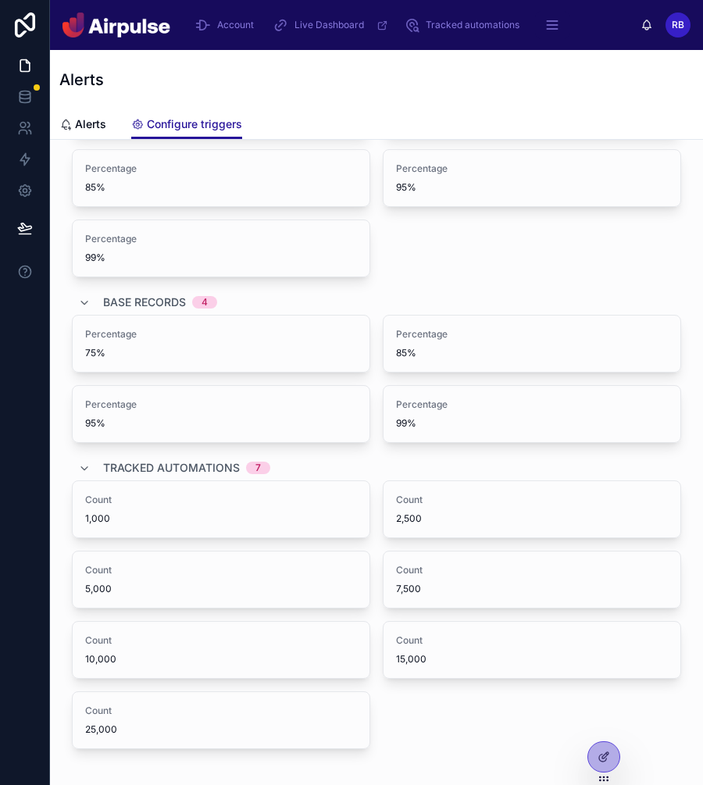
scroll to position [0, 0]
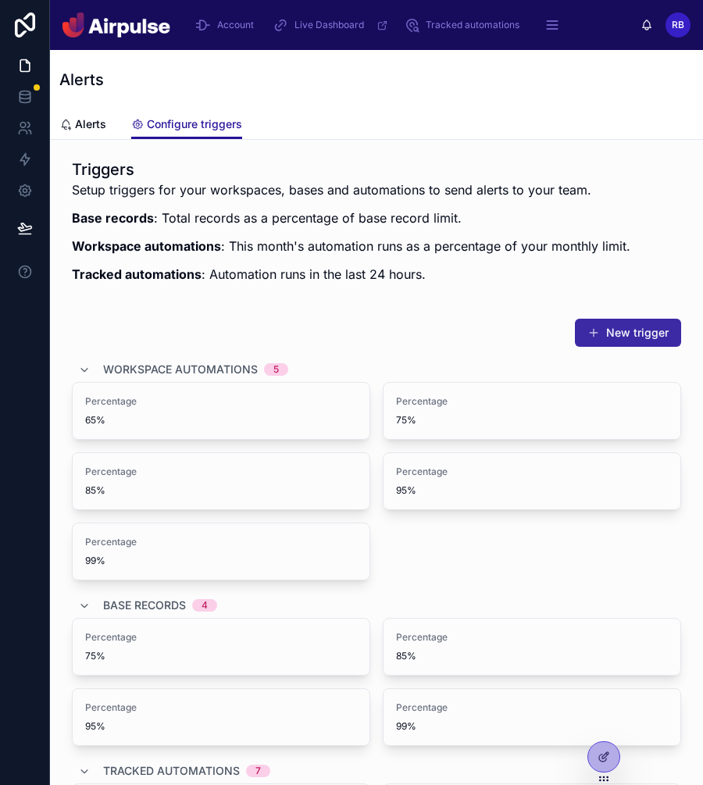
click at [634, 333] on button "New trigger" at bounding box center [628, 333] width 106 height 28
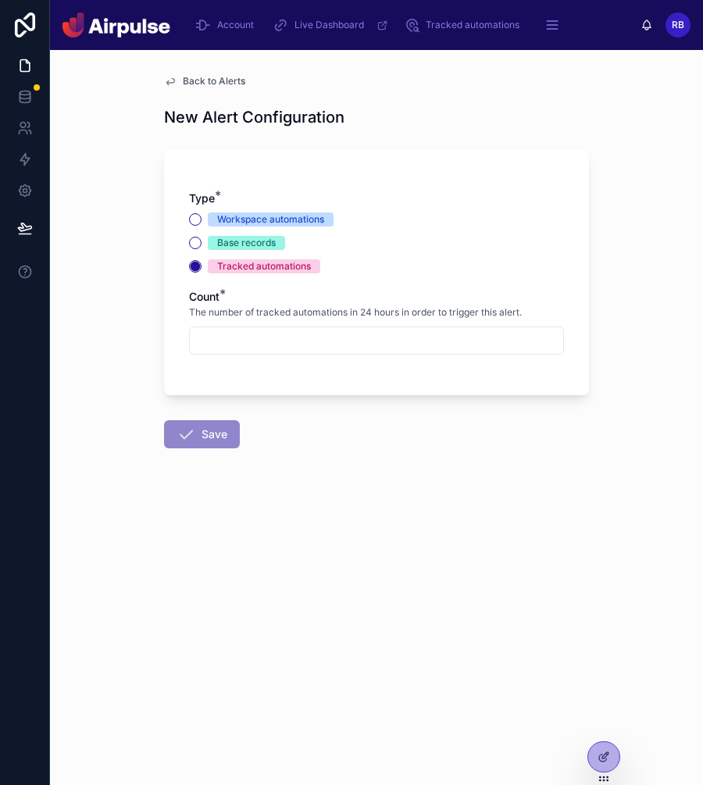
click at [246, 338] on input "text" at bounding box center [376, 341] width 373 height 22
type input "***"
click at [209, 433] on button "Save" at bounding box center [202, 434] width 76 height 28
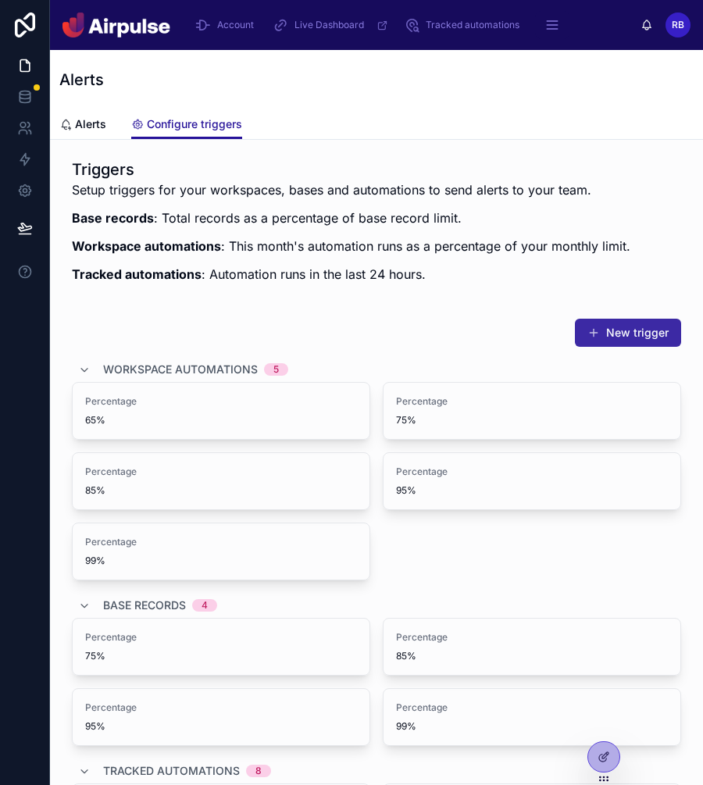
click at [634, 330] on button "New trigger" at bounding box center [628, 333] width 106 height 28
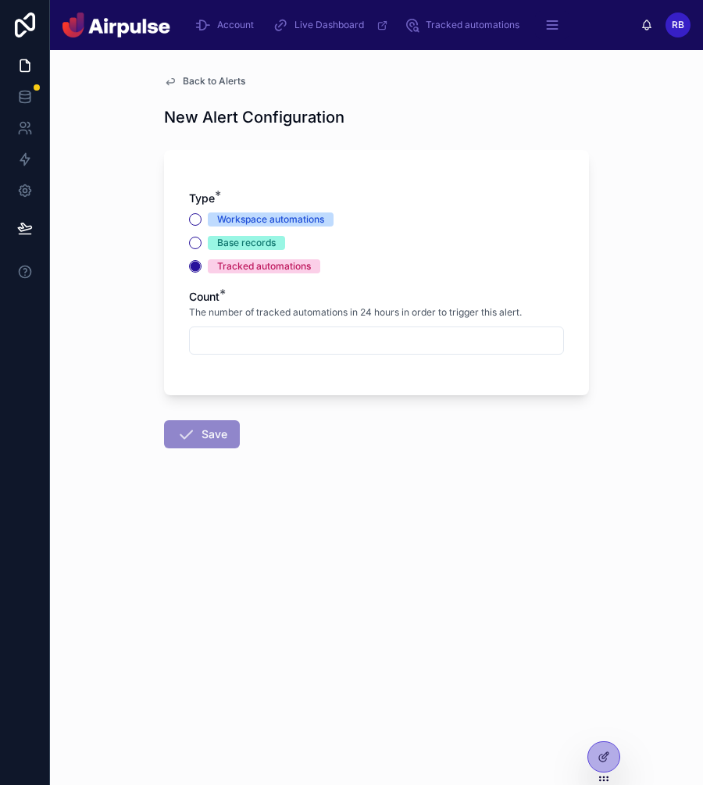
click at [237, 334] on input "text" at bounding box center [376, 341] width 373 height 22
type input "***"
click at [191, 437] on icon at bounding box center [185, 434] width 19 height 19
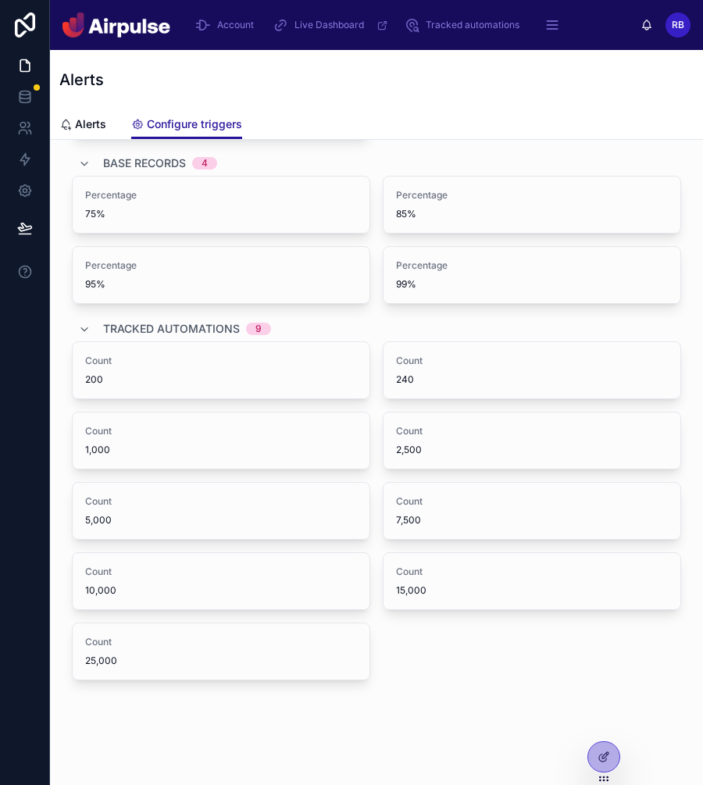
scroll to position [469, 0]
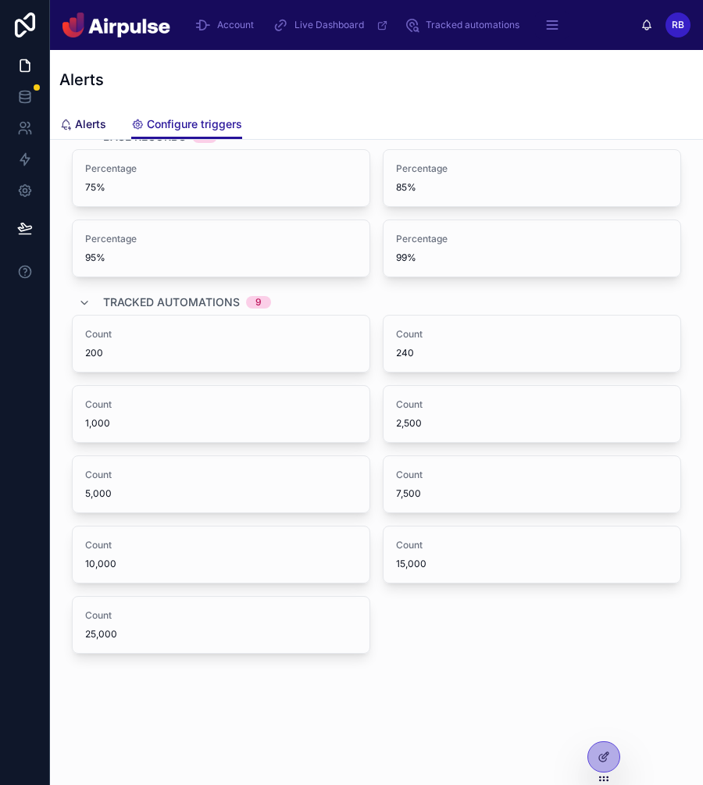
click at [95, 121] on span "Alerts" at bounding box center [90, 124] width 31 height 16
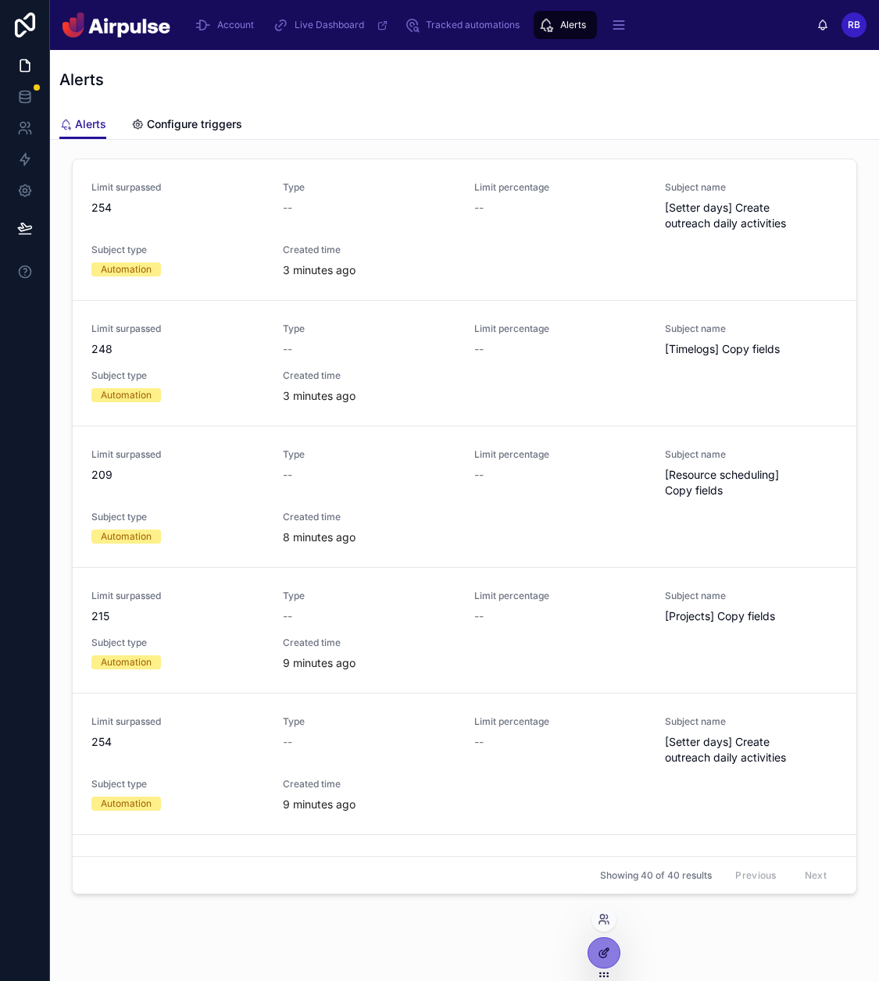
click at [605, 784] on icon at bounding box center [603, 953] width 12 height 12
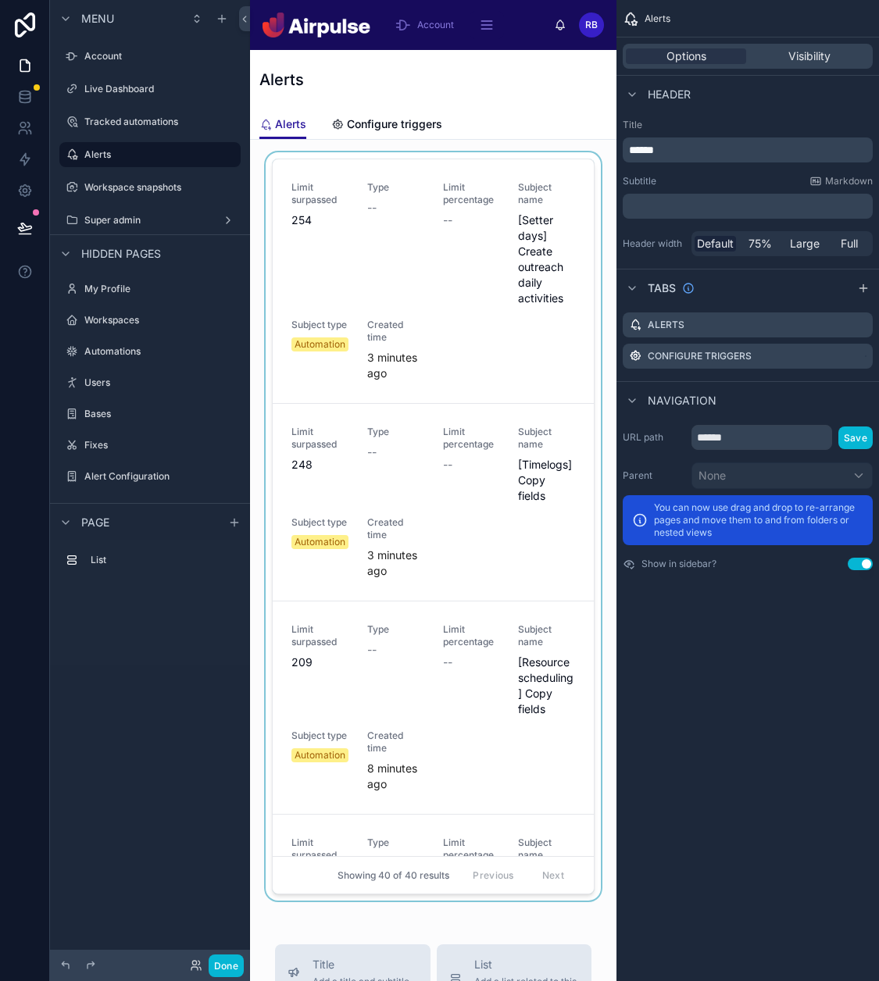
click at [496, 187] on div at bounding box center [432, 529] width 341 height 754
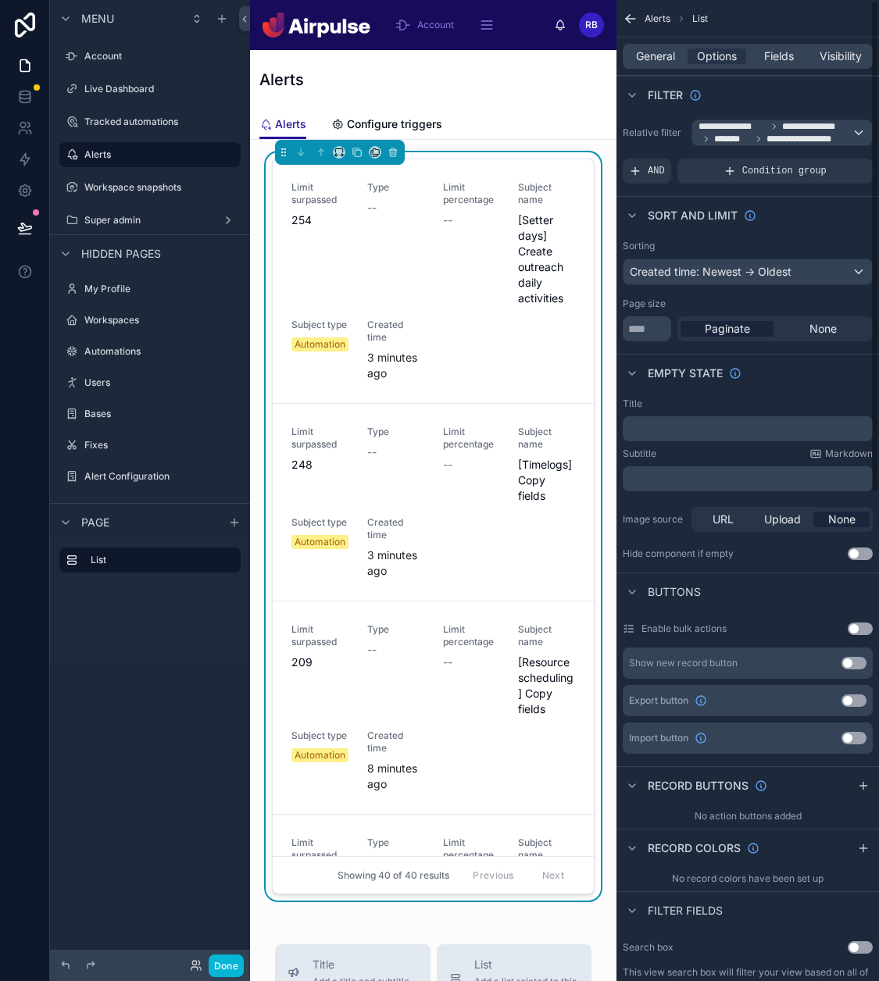
click at [785, 69] on div "General Options Fields Visibility" at bounding box center [747, 55] width 262 height 37
click at [786, 53] on span "Fields" at bounding box center [779, 56] width 30 height 16
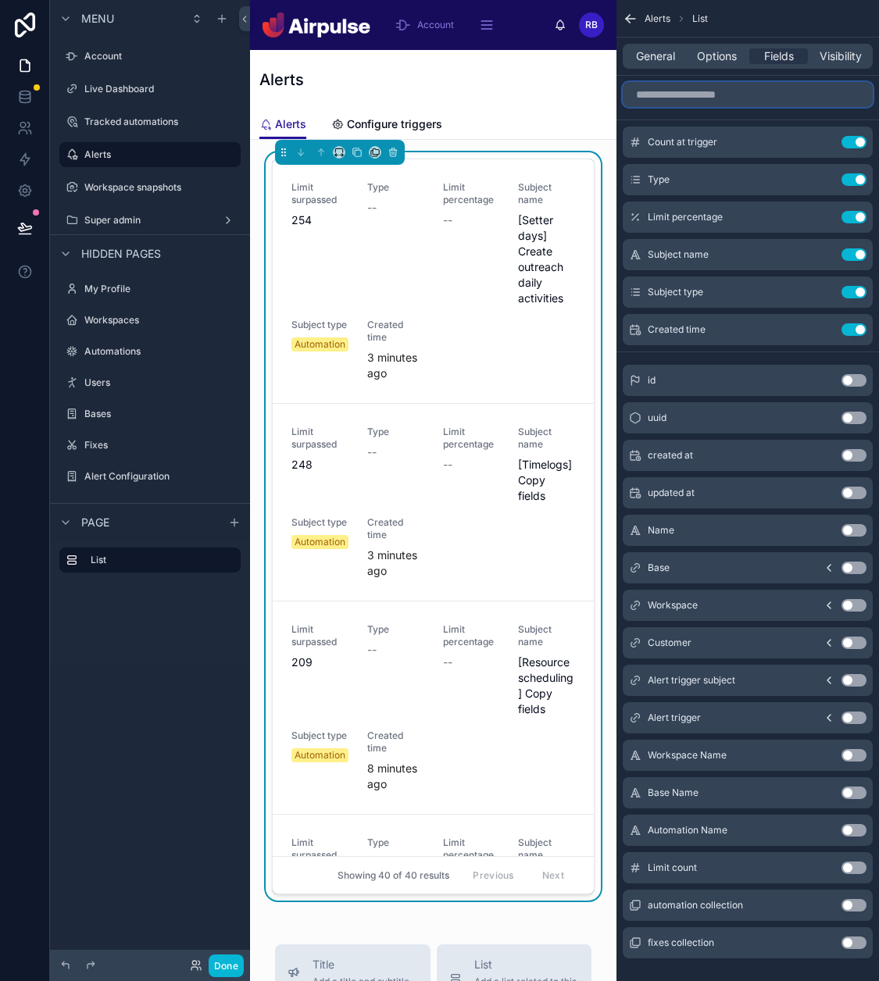
click at [770, 98] on input "scrollable content" at bounding box center [747, 94] width 250 height 25
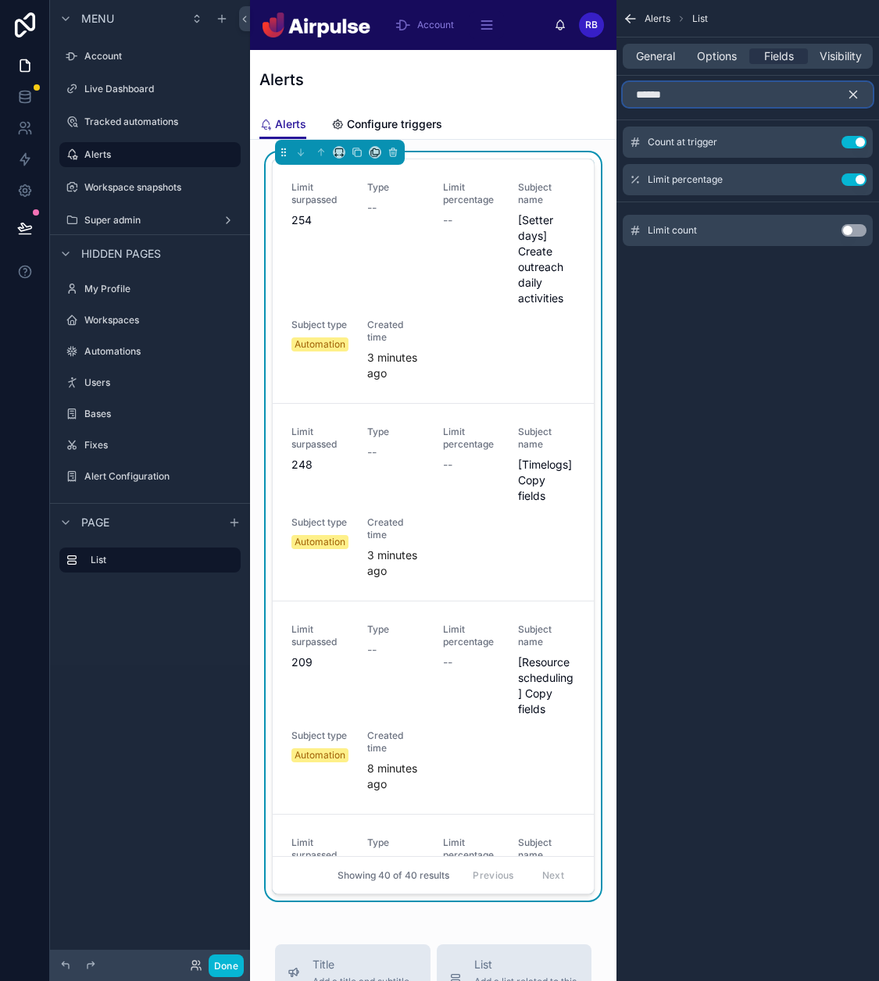
type input "*****"
click at [847, 232] on button "Use setting" at bounding box center [853, 230] width 25 height 12
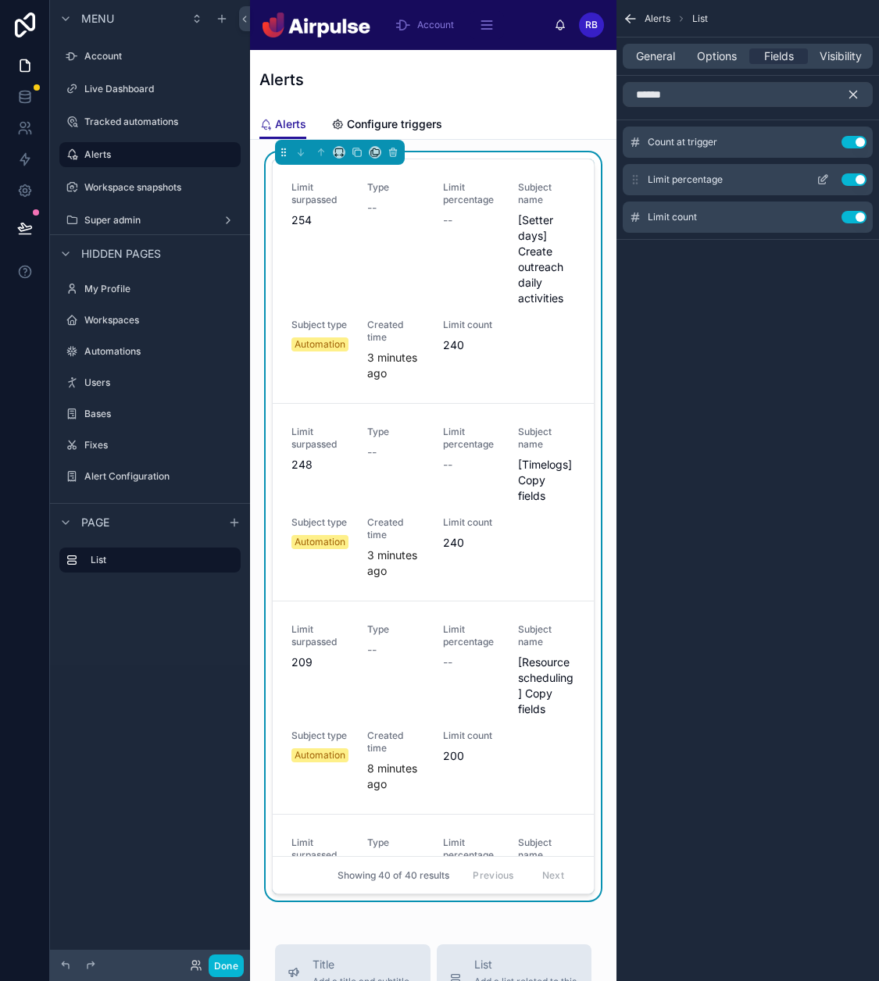
click at [831, 180] on button "scrollable content" at bounding box center [822, 179] width 25 height 12
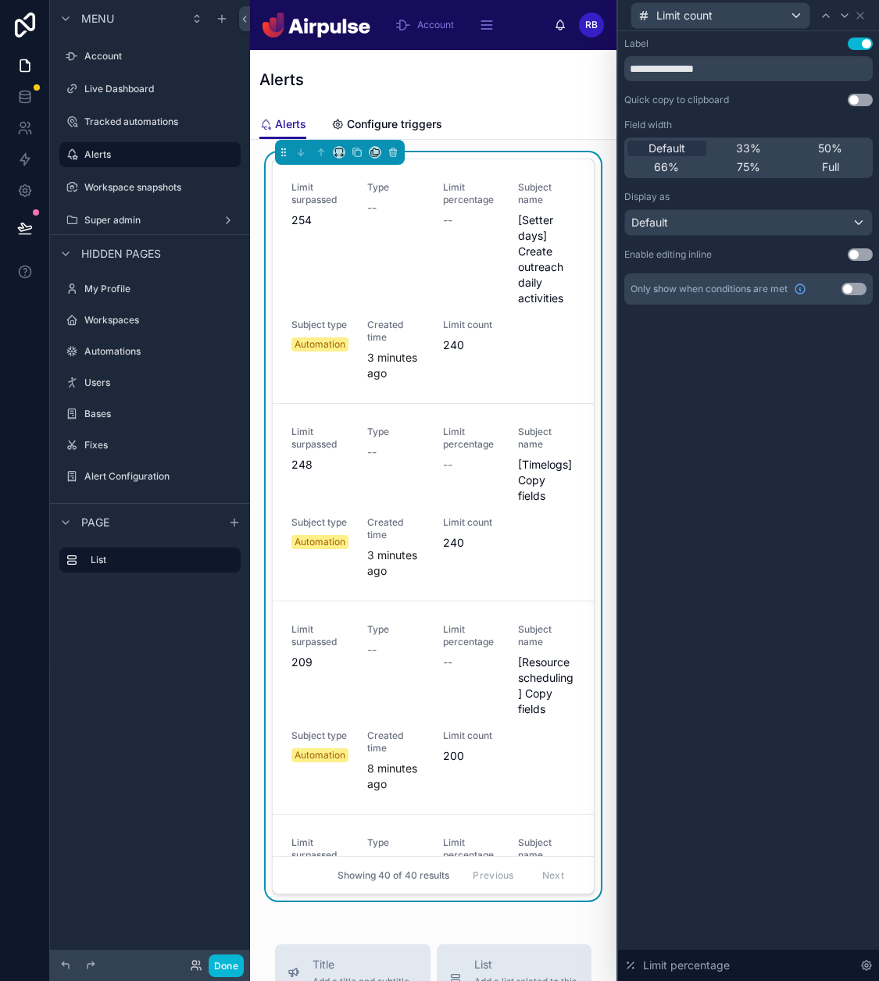
click at [856, 288] on button "Use setting" at bounding box center [853, 289] width 25 height 12
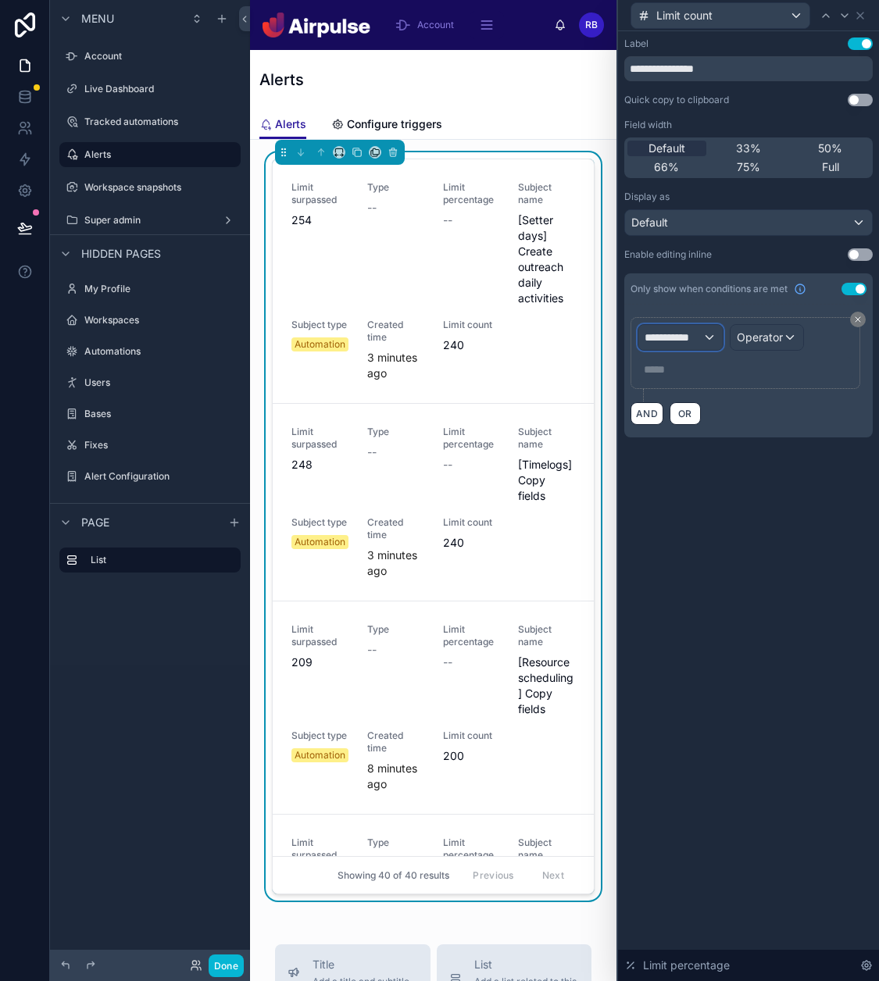
click at [694, 337] on span "**********" at bounding box center [673, 338] width 58 height 16
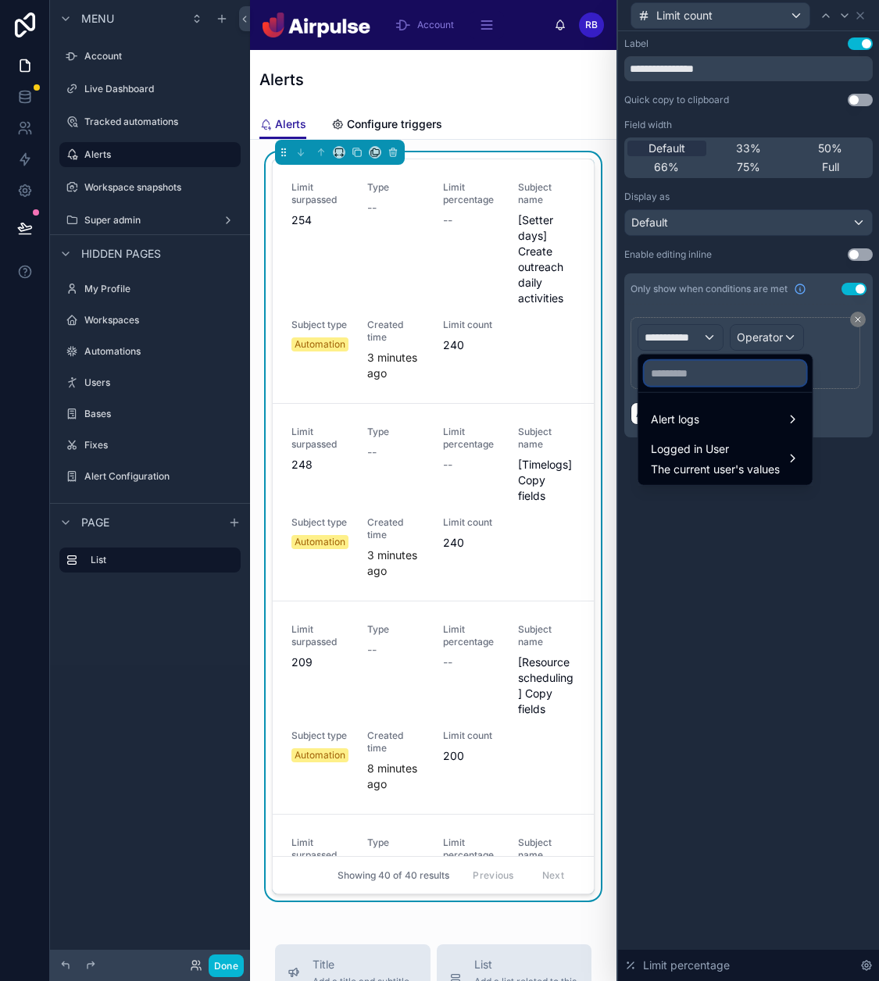
click at [697, 365] on input "text" at bounding box center [725, 373] width 162 height 25
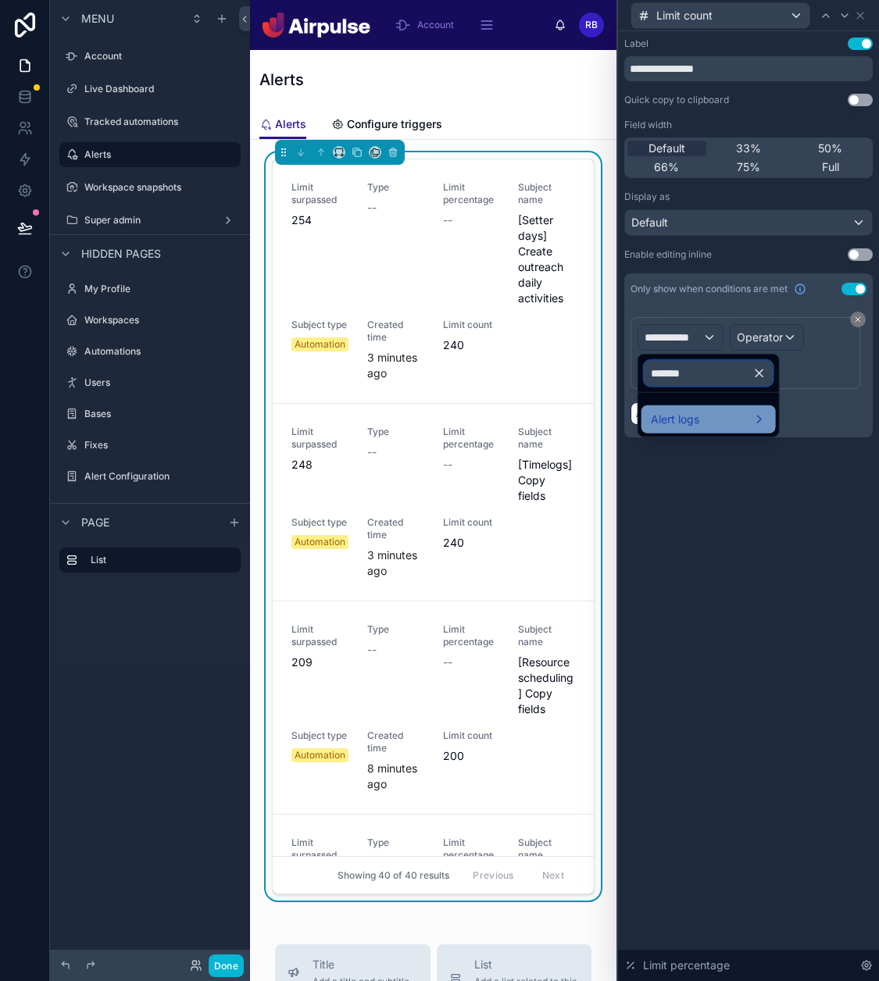
type input "*******"
click at [707, 414] on div "Alert logs" at bounding box center [709, 419] width 116 height 19
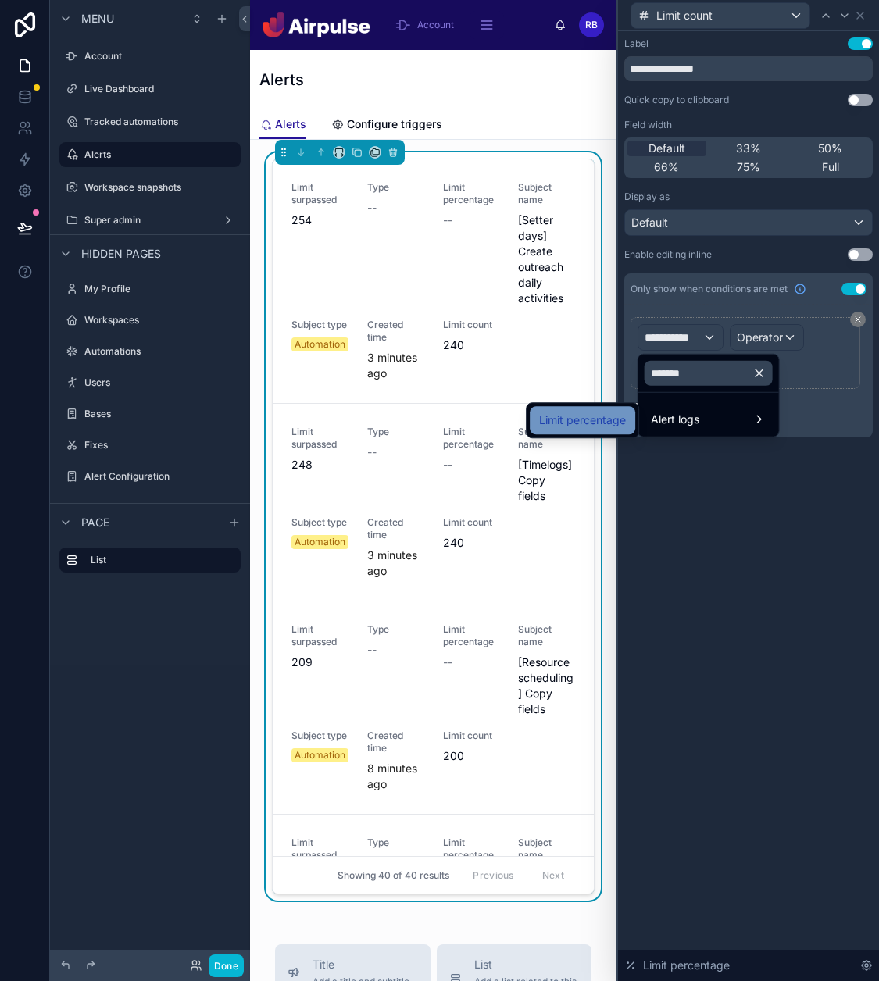
click at [606, 419] on span "Limit percentage" at bounding box center [582, 420] width 87 height 19
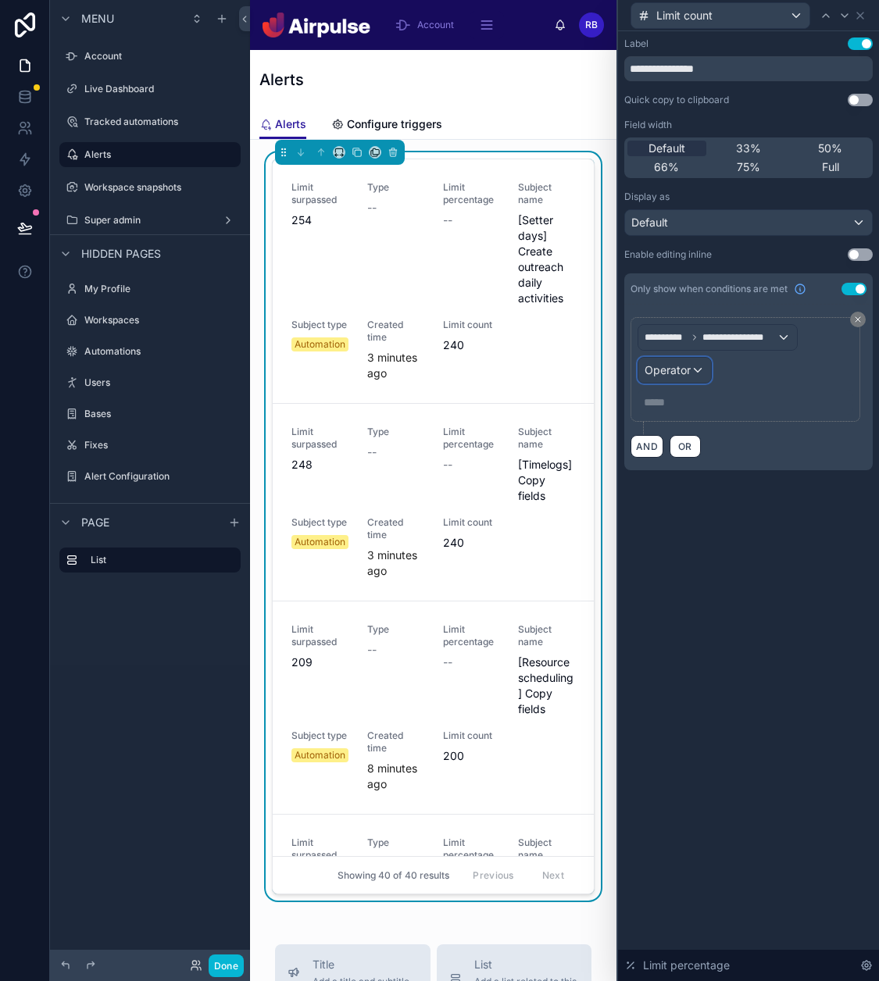
click at [704, 363] on div "Operator" at bounding box center [674, 370] width 73 height 25
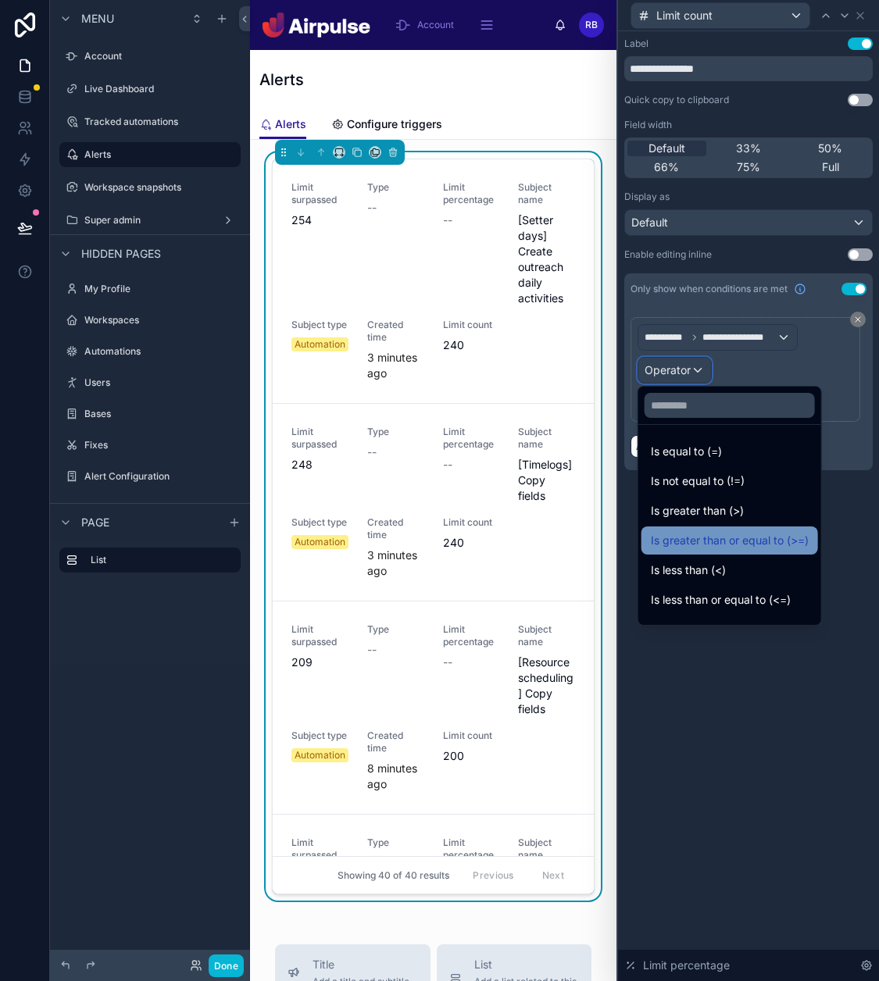
scroll to position [110, 0]
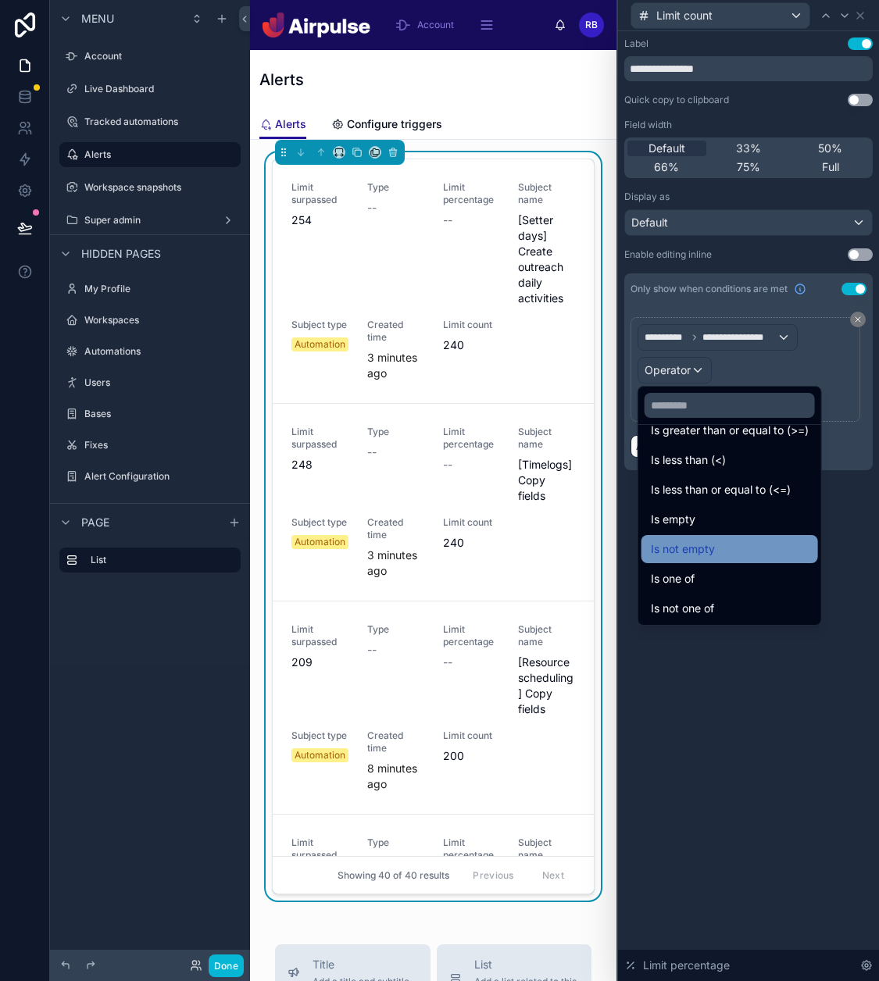
click at [715, 552] on div "Is not empty" at bounding box center [730, 549] width 158 height 19
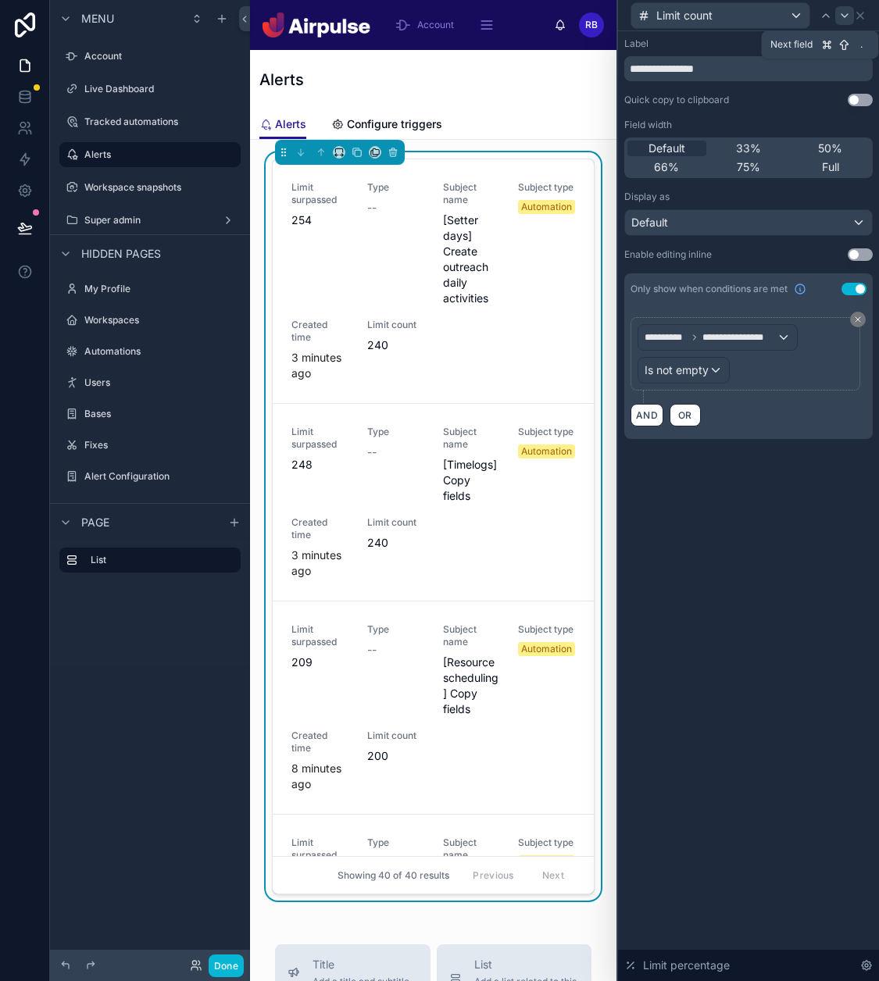
click at [843, 13] on icon at bounding box center [844, 15] width 12 height 12
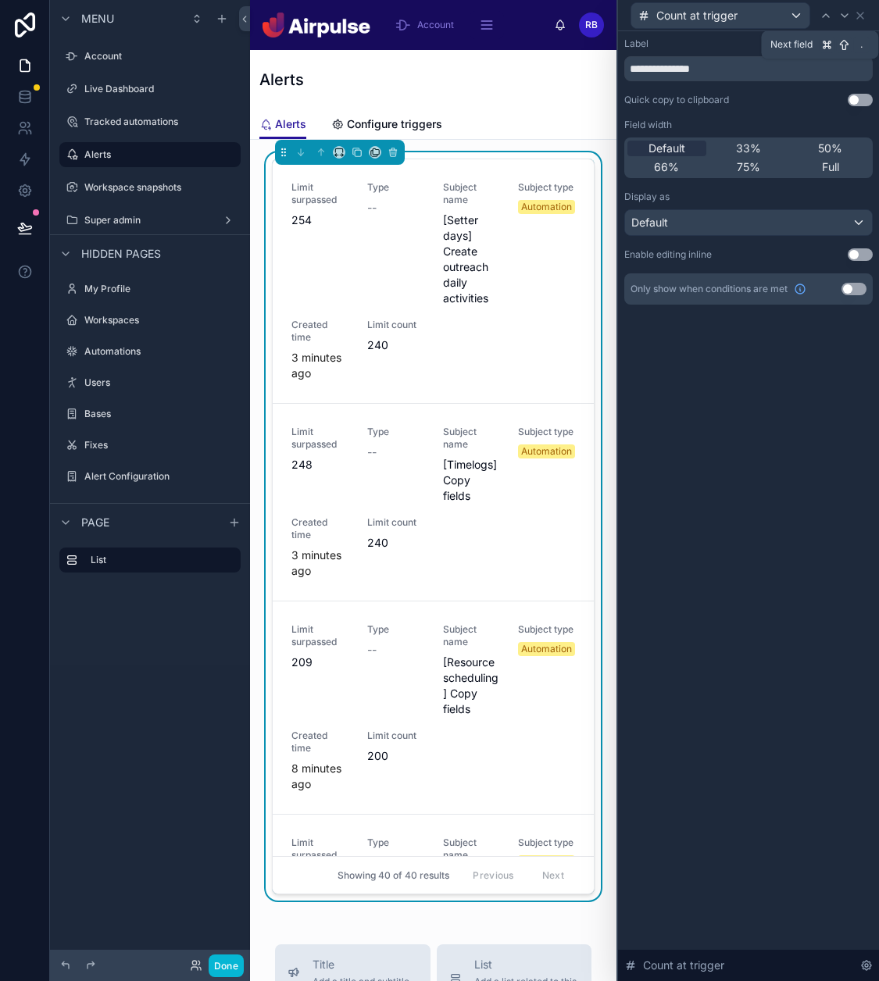
click at [843, 13] on icon at bounding box center [844, 15] width 12 height 12
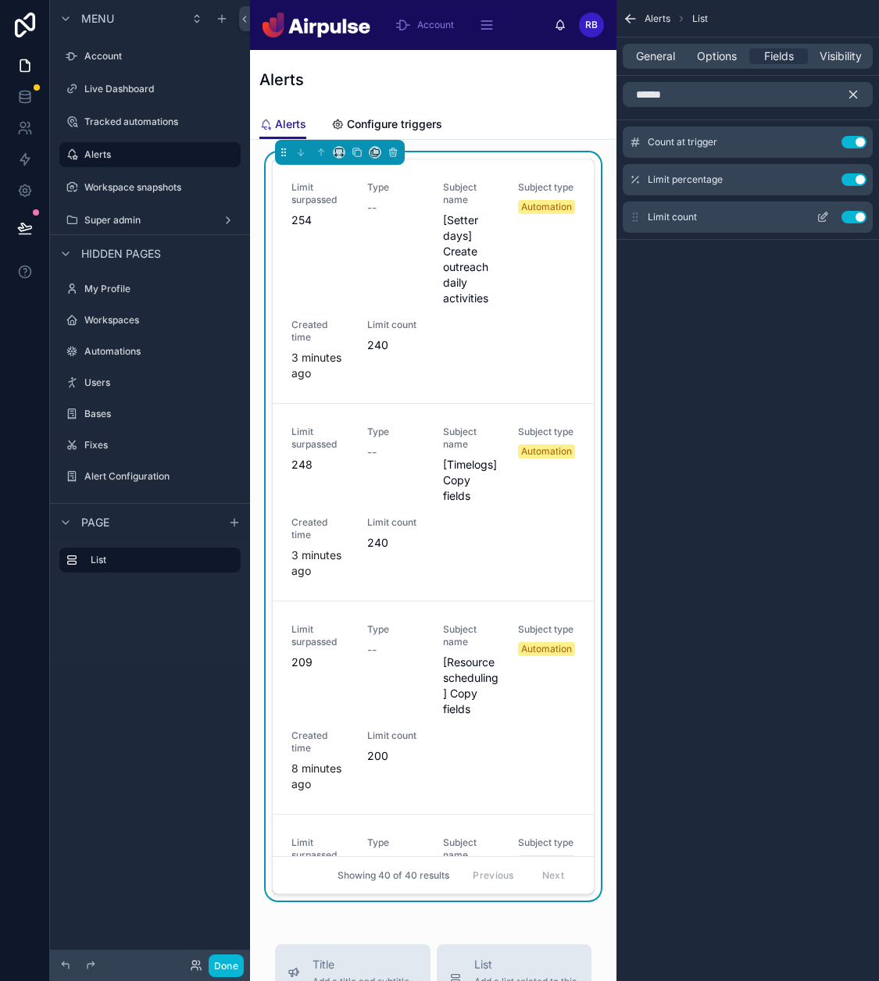
click at [826, 219] on icon "scrollable content" at bounding box center [822, 217] width 12 height 12
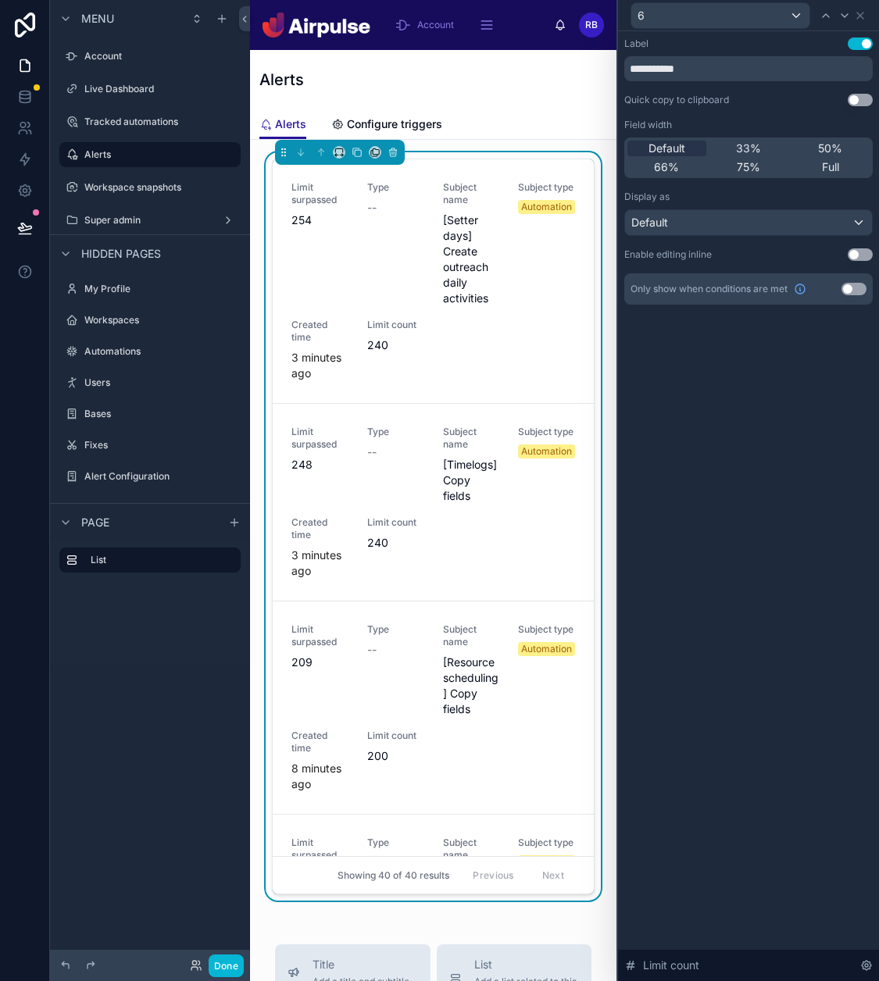
click at [856, 287] on button "Use setting" at bounding box center [853, 289] width 25 height 12
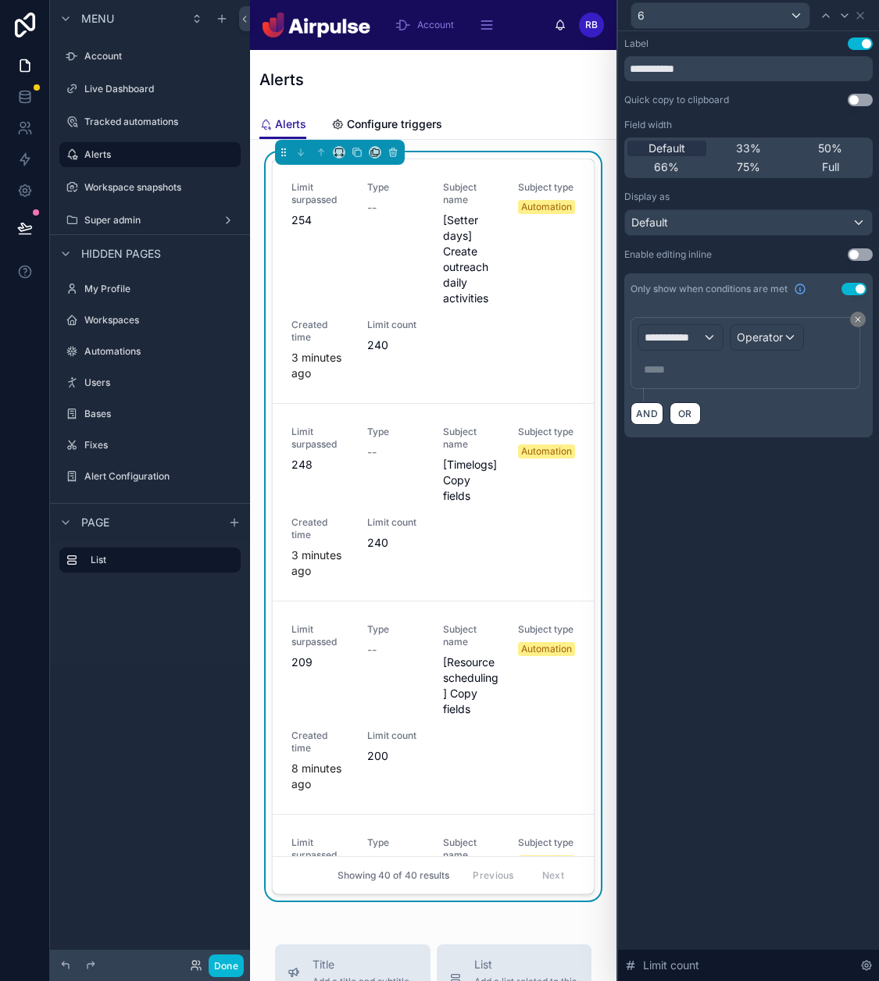
click at [722, 337] on div "**********" at bounding box center [745, 353] width 216 height 58
click at [705, 341] on div "**********" at bounding box center [680, 337] width 84 height 25
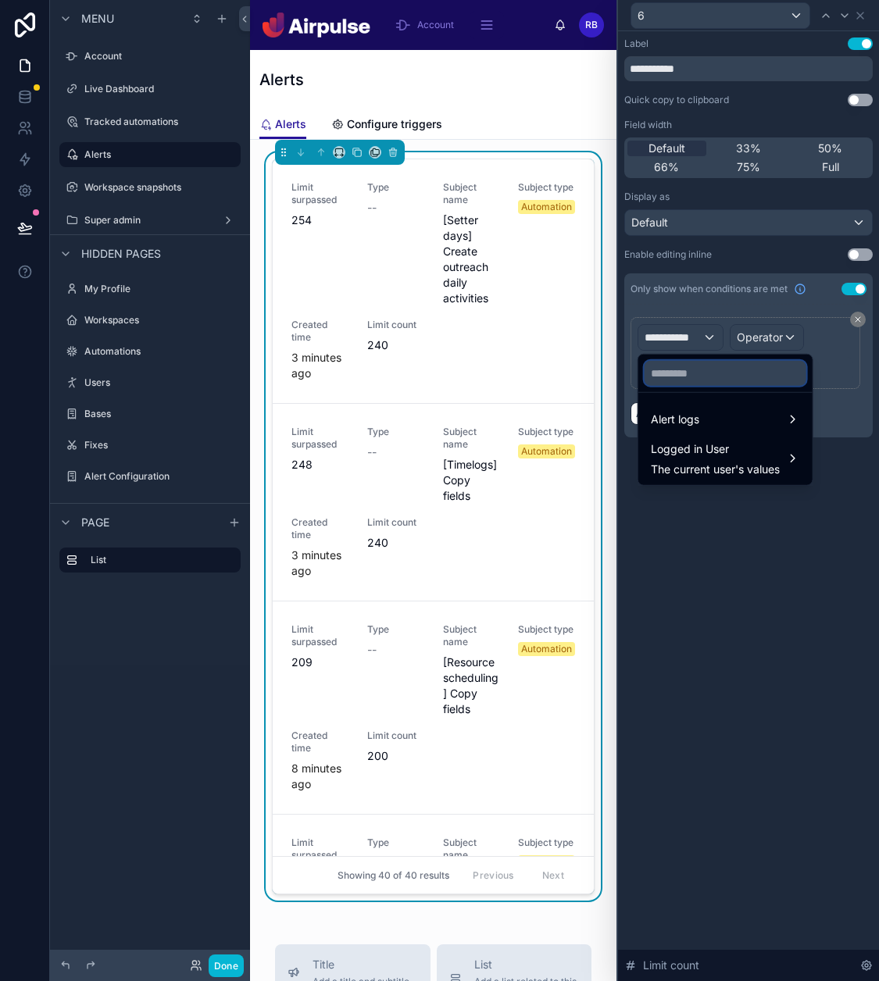
click at [708, 370] on input "text" at bounding box center [725, 373] width 162 height 25
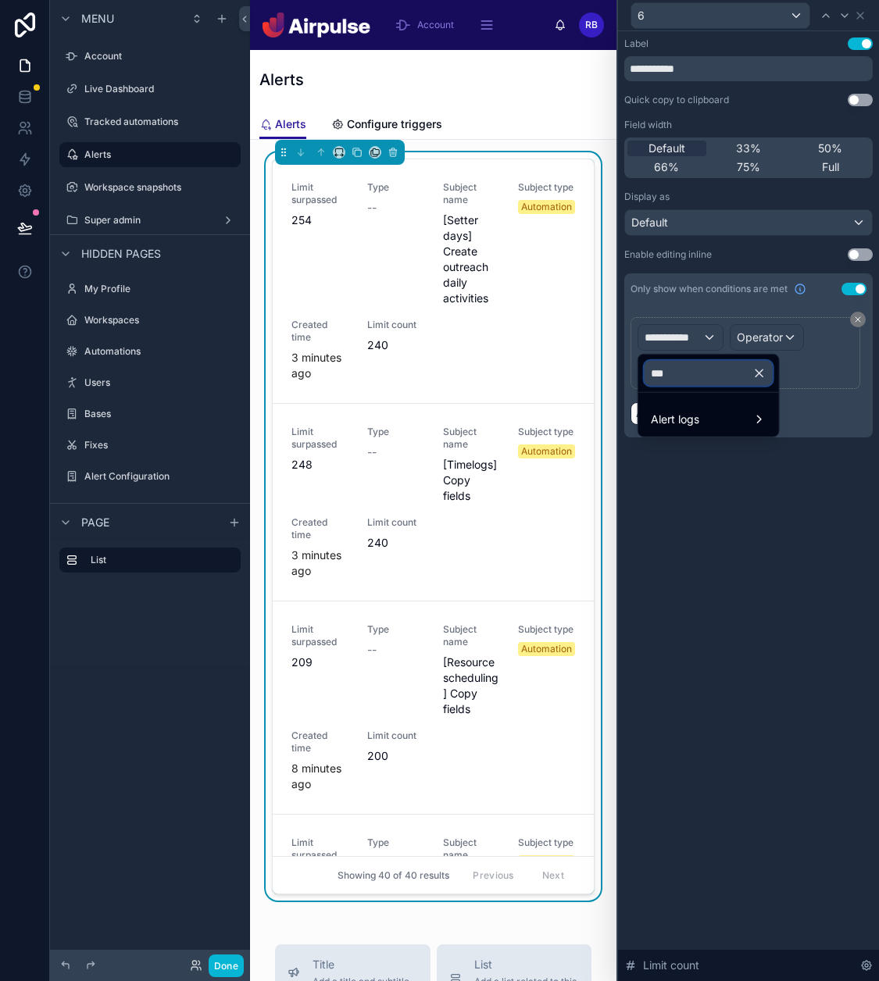
type input "***"
click at [708, 416] on div "Alert logs" at bounding box center [709, 419] width 116 height 19
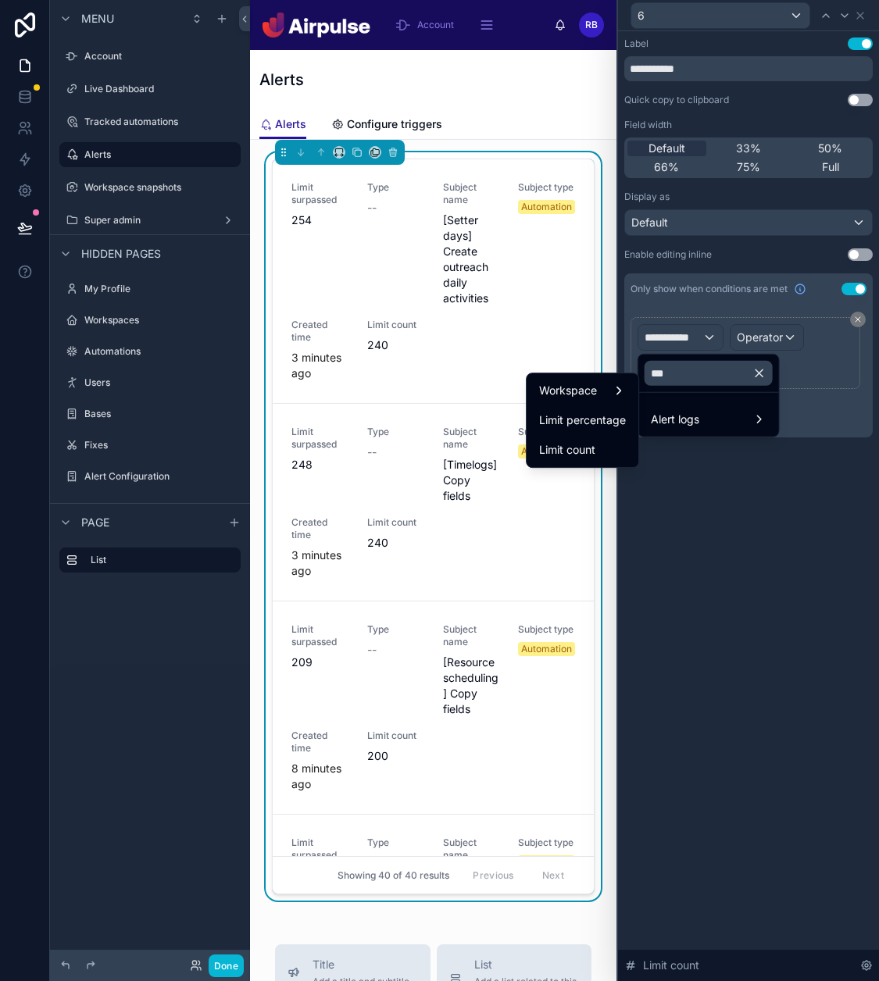
click at [590, 449] on span "Limit count" at bounding box center [567, 449] width 56 height 19
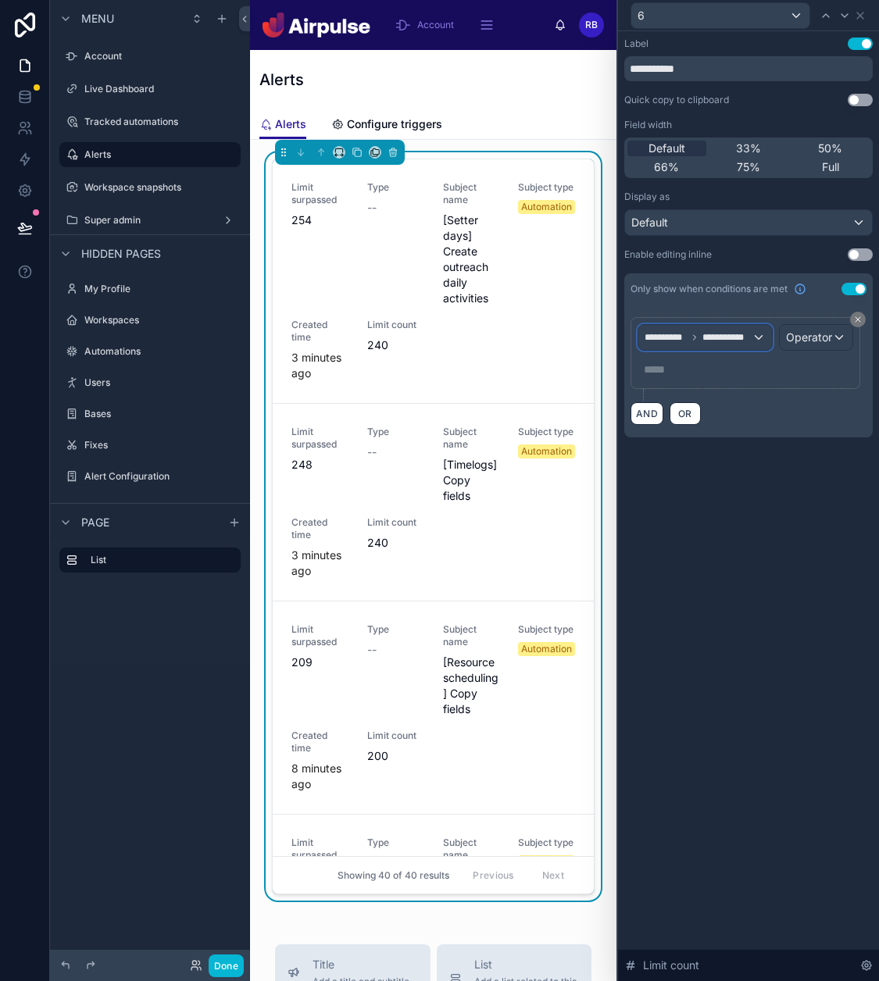
click at [727, 331] on span "**********" at bounding box center [726, 337] width 49 height 12
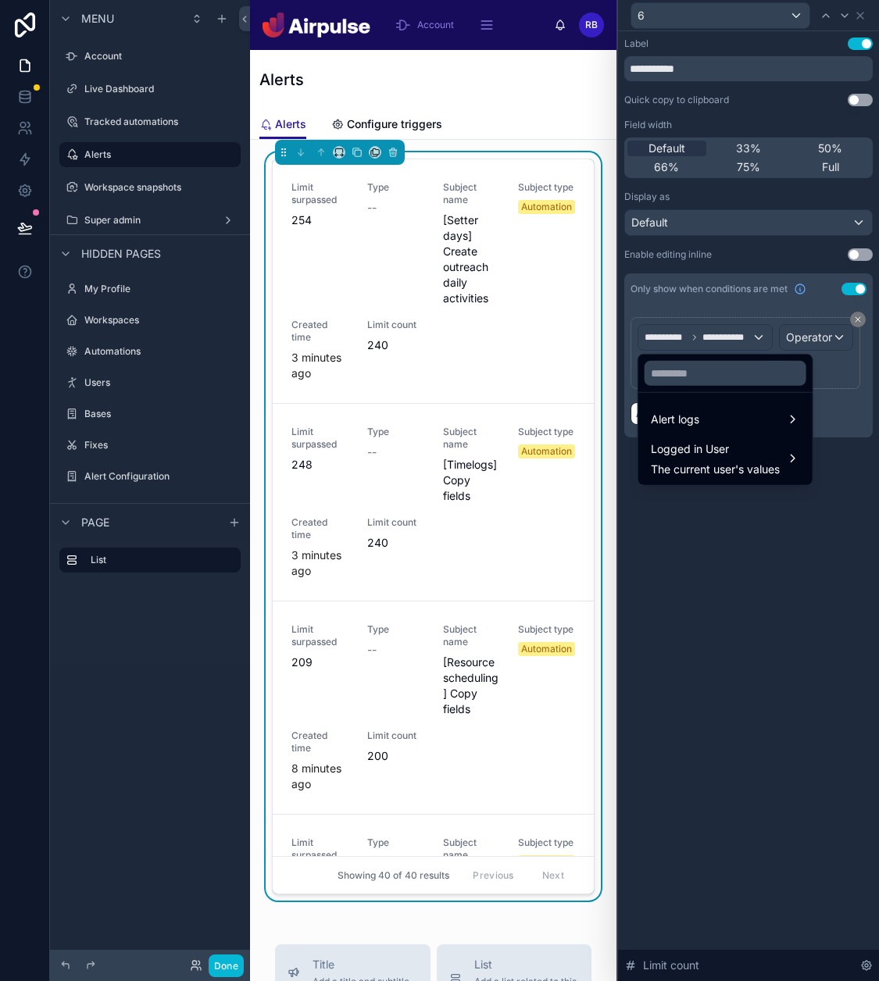
click at [727, 330] on div at bounding box center [748, 490] width 261 height 981
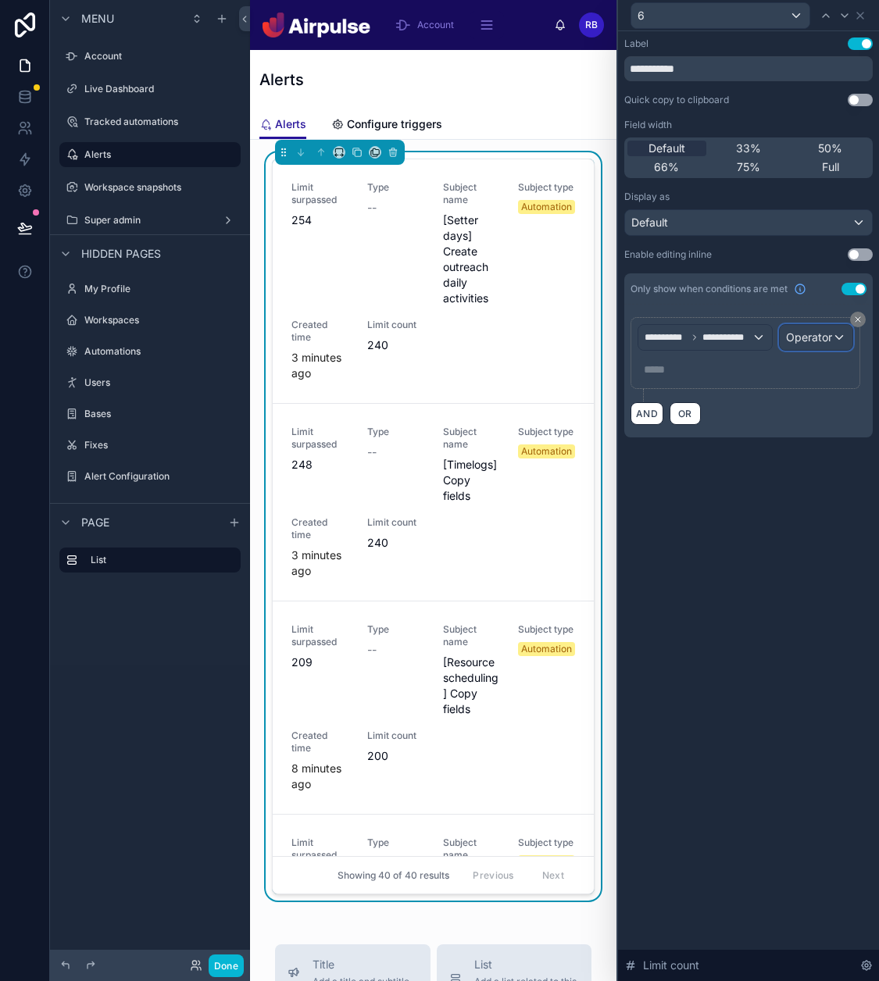
click at [794, 332] on span "Operator" at bounding box center [809, 336] width 46 height 13
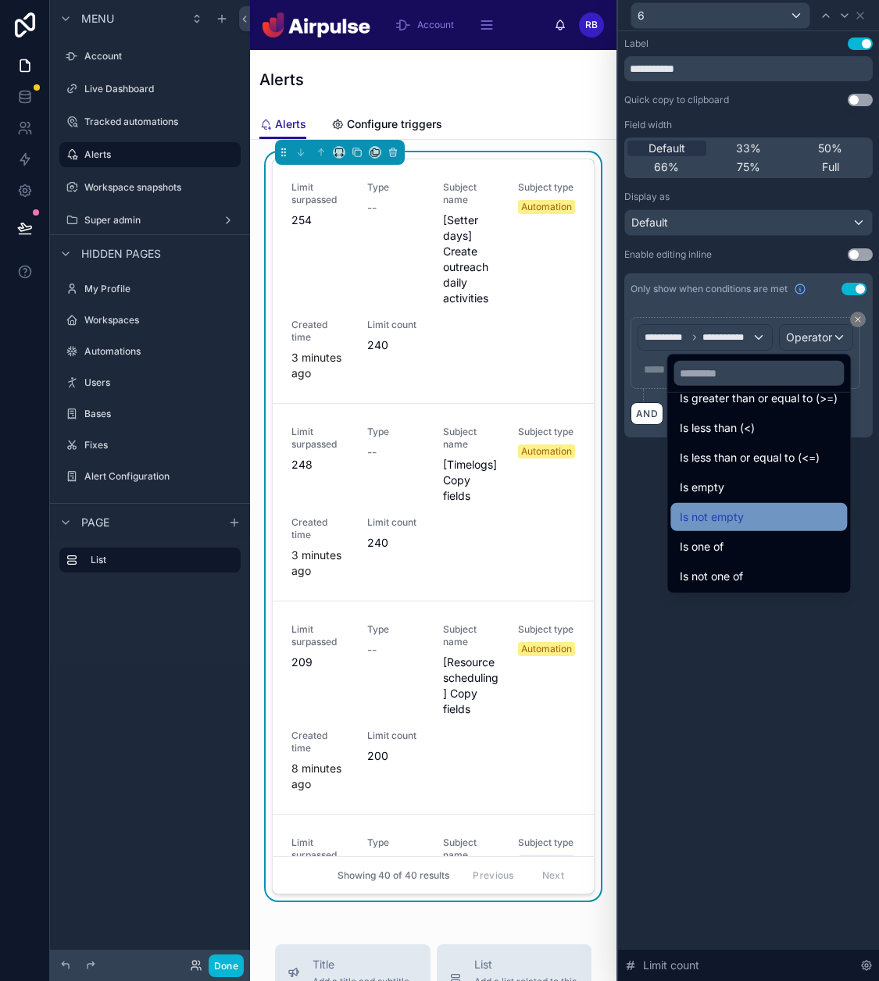
click at [736, 521] on span "Is not empty" at bounding box center [711, 517] width 64 height 19
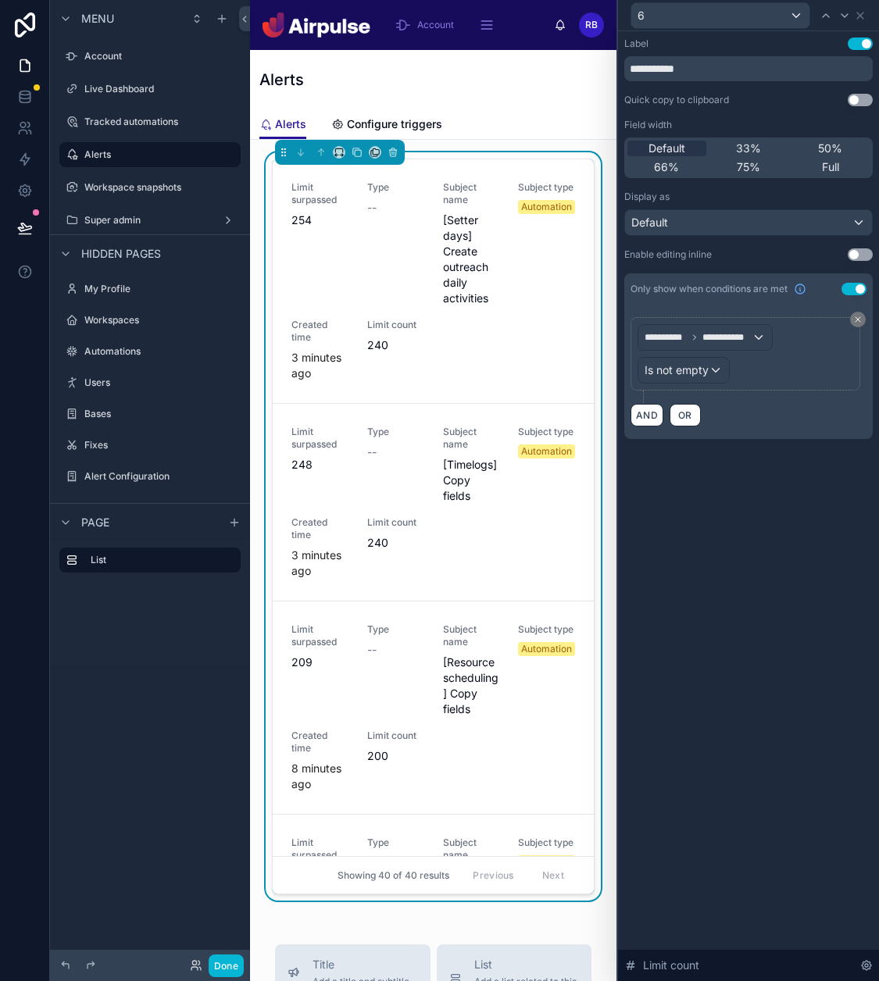
click at [736, 521] on div "**********" at bounding box center [748, 506] width 261 height 950
click at [859, 17] on icon at bounding box center [860, 15] width 12 height 12
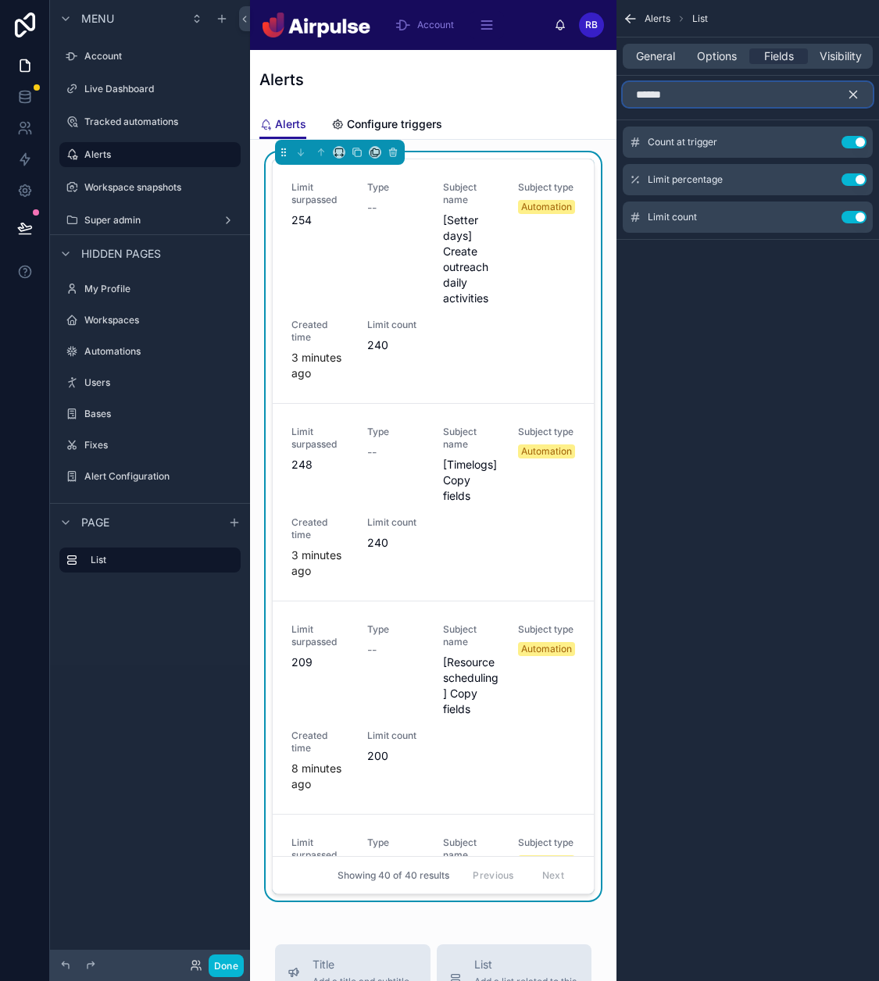
click at [843, 91] on input "*****" at bounding box center [747, 94] width 250 height 25
click at [853, 92] on icon "scrollable content" at bounding box center [853, 94] width 14 height 14
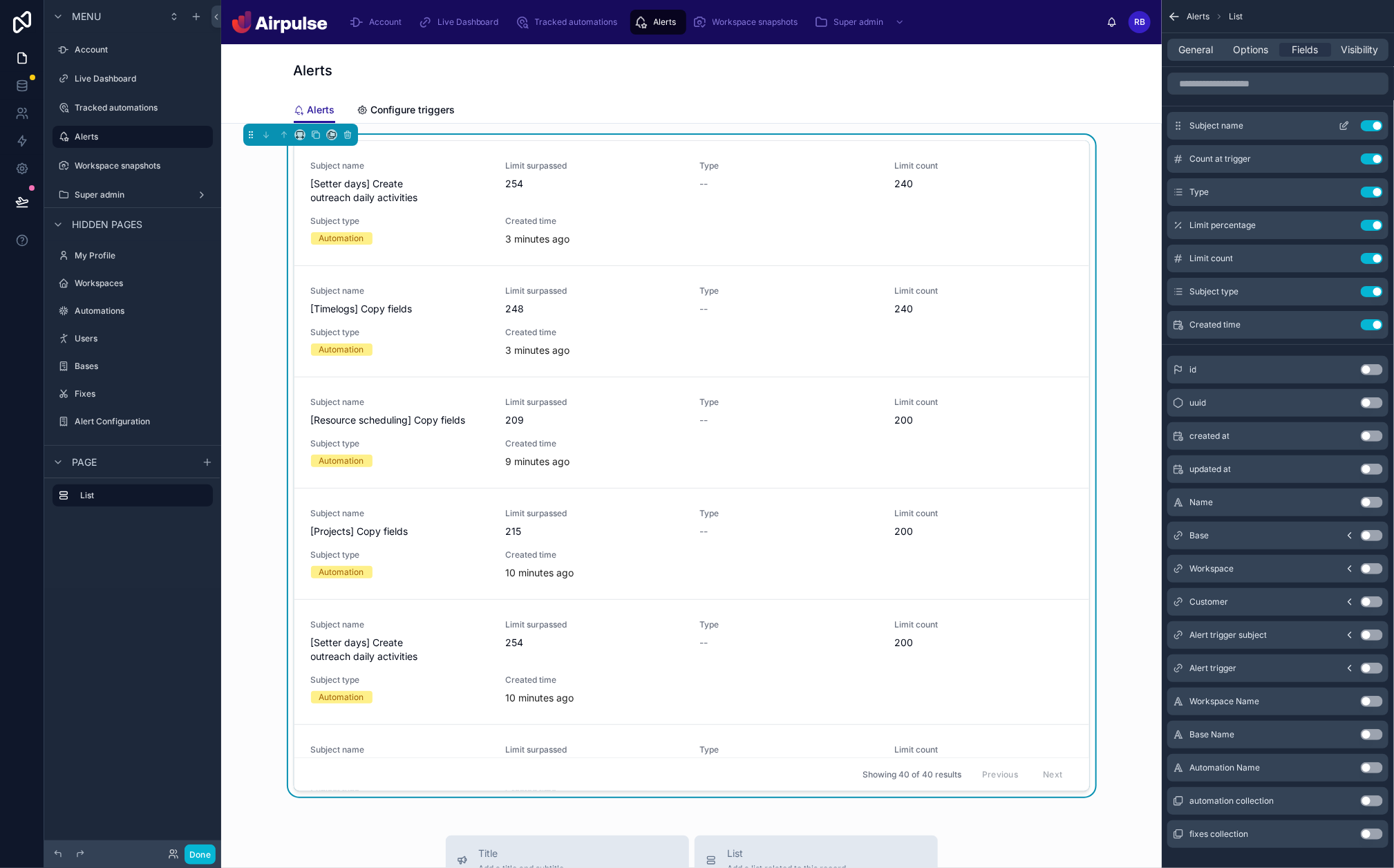
click at [1244, 124] on icon "scrollable content" at bounding box center [1345, 124] width 5 height 5
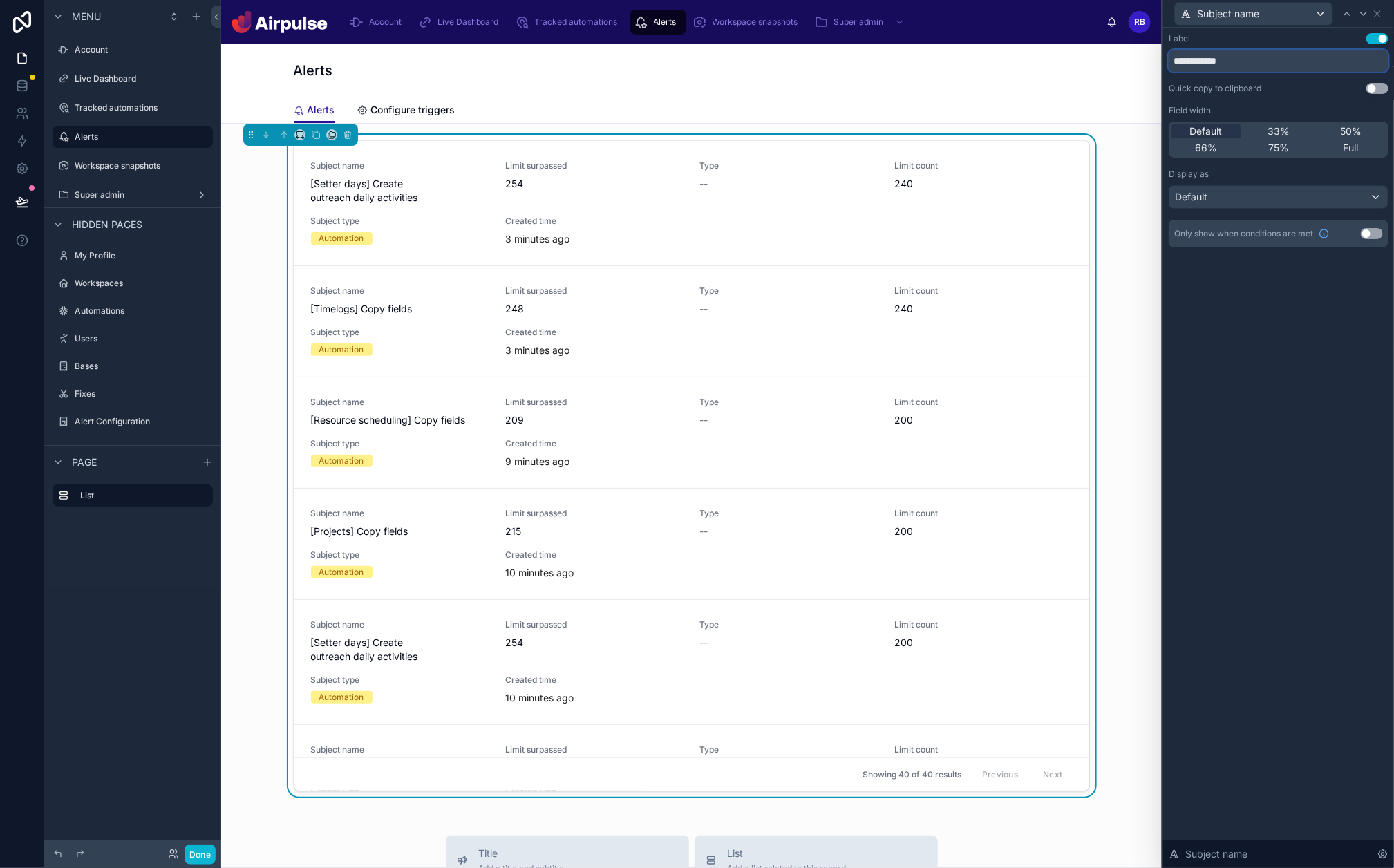
click at [1244, 67] on input "**********" at bounding box center [1279, 60] width 219 height 22
click at [1244, 205] on div "Default" at bounding box center [1278, 196] width 219 height 22
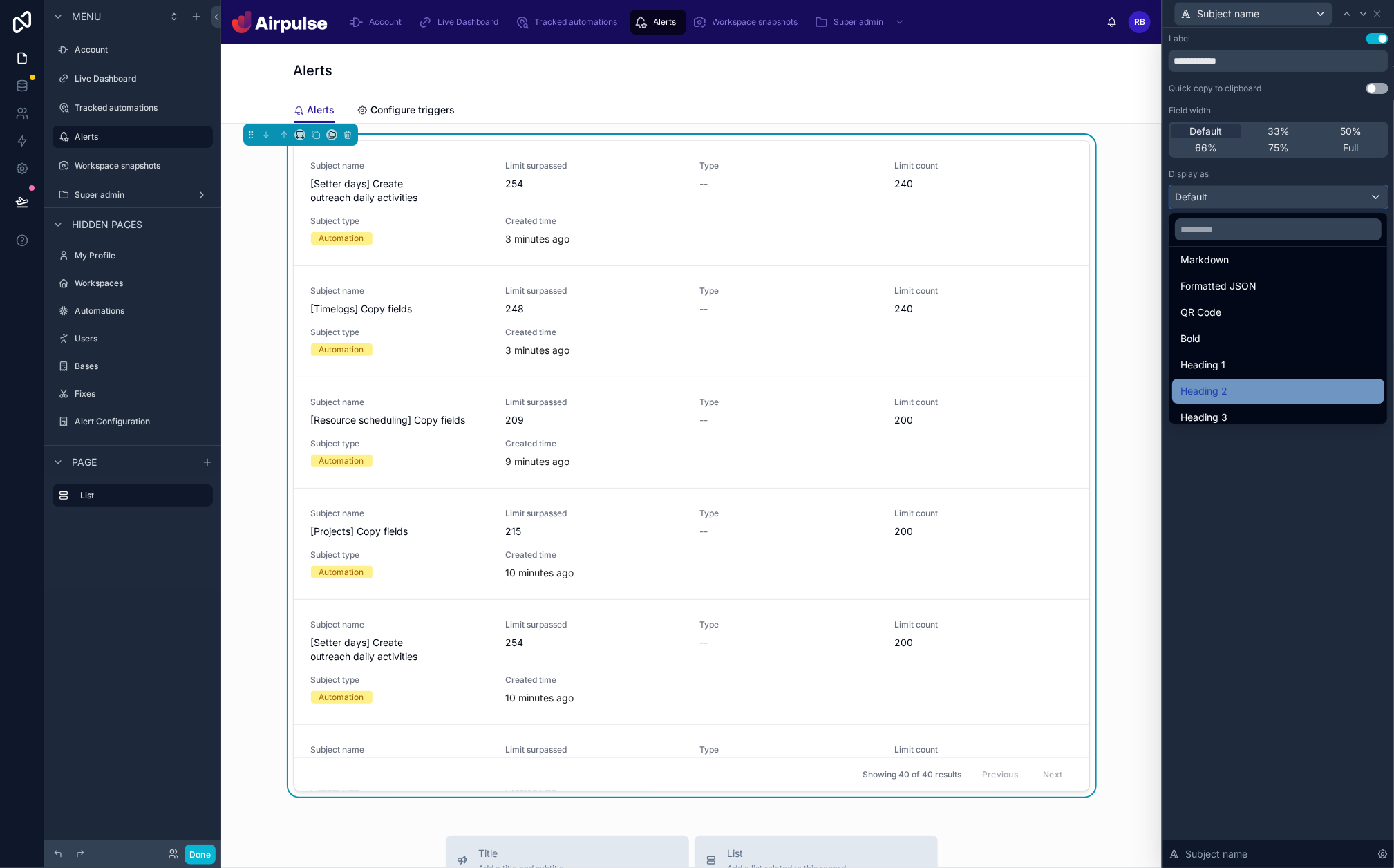
scroll to position [150, 0]
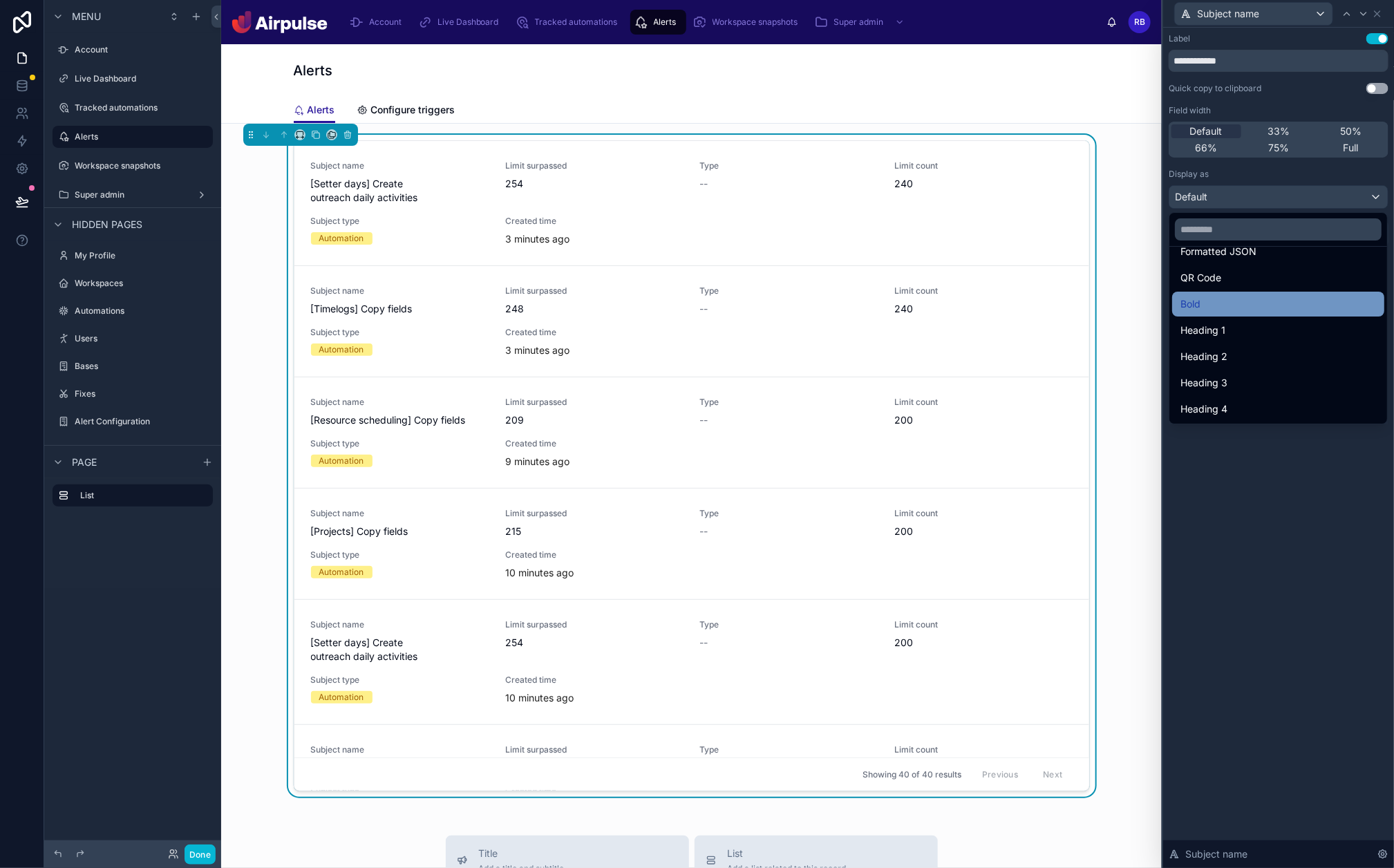
click at [1227, 296] on div "Bold" at bounding box center [1278, 303] width 196 height 17
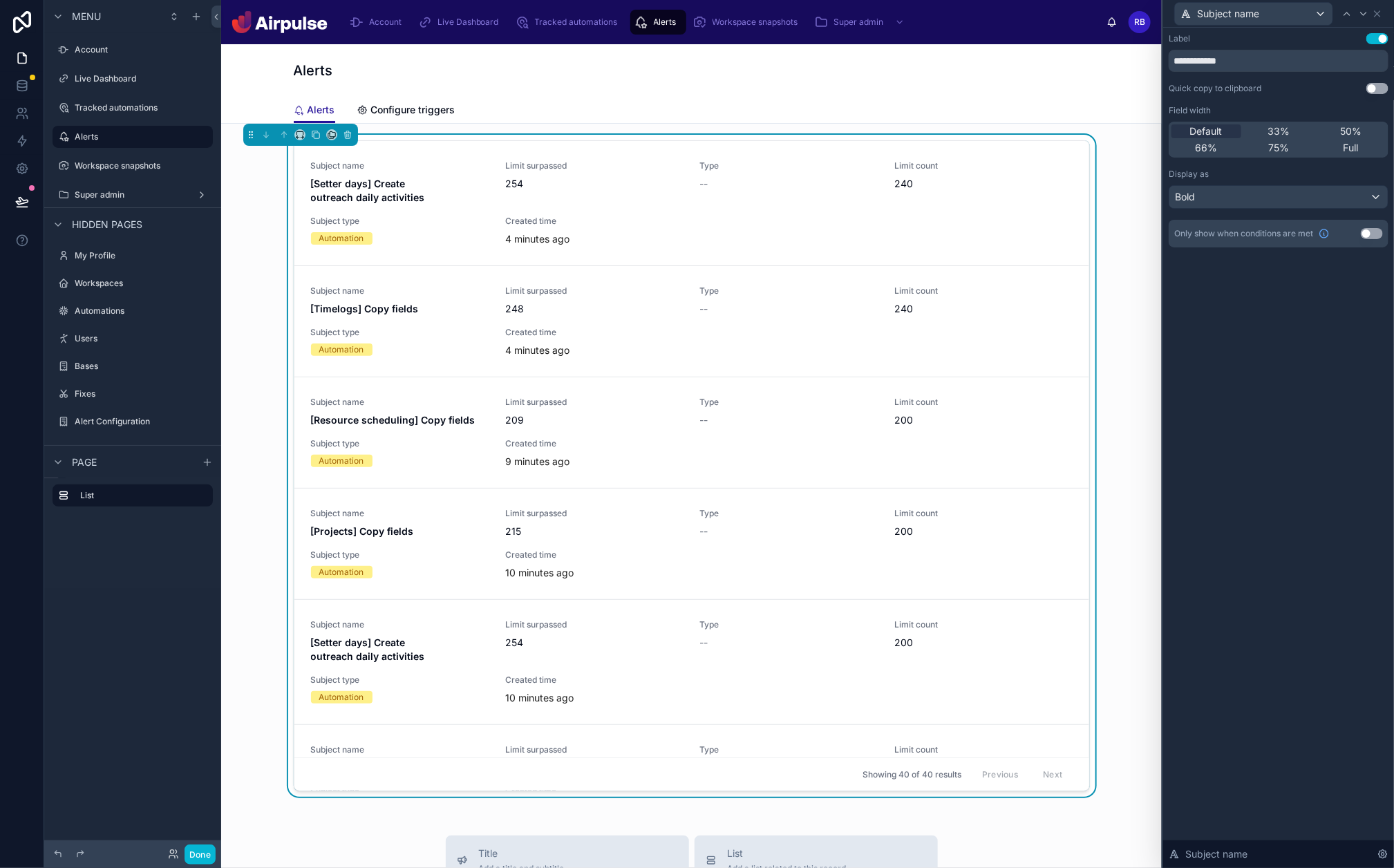
click at [1244, 35] on button "Use setting" at bounding box center [1377, 38] width 22 height 11
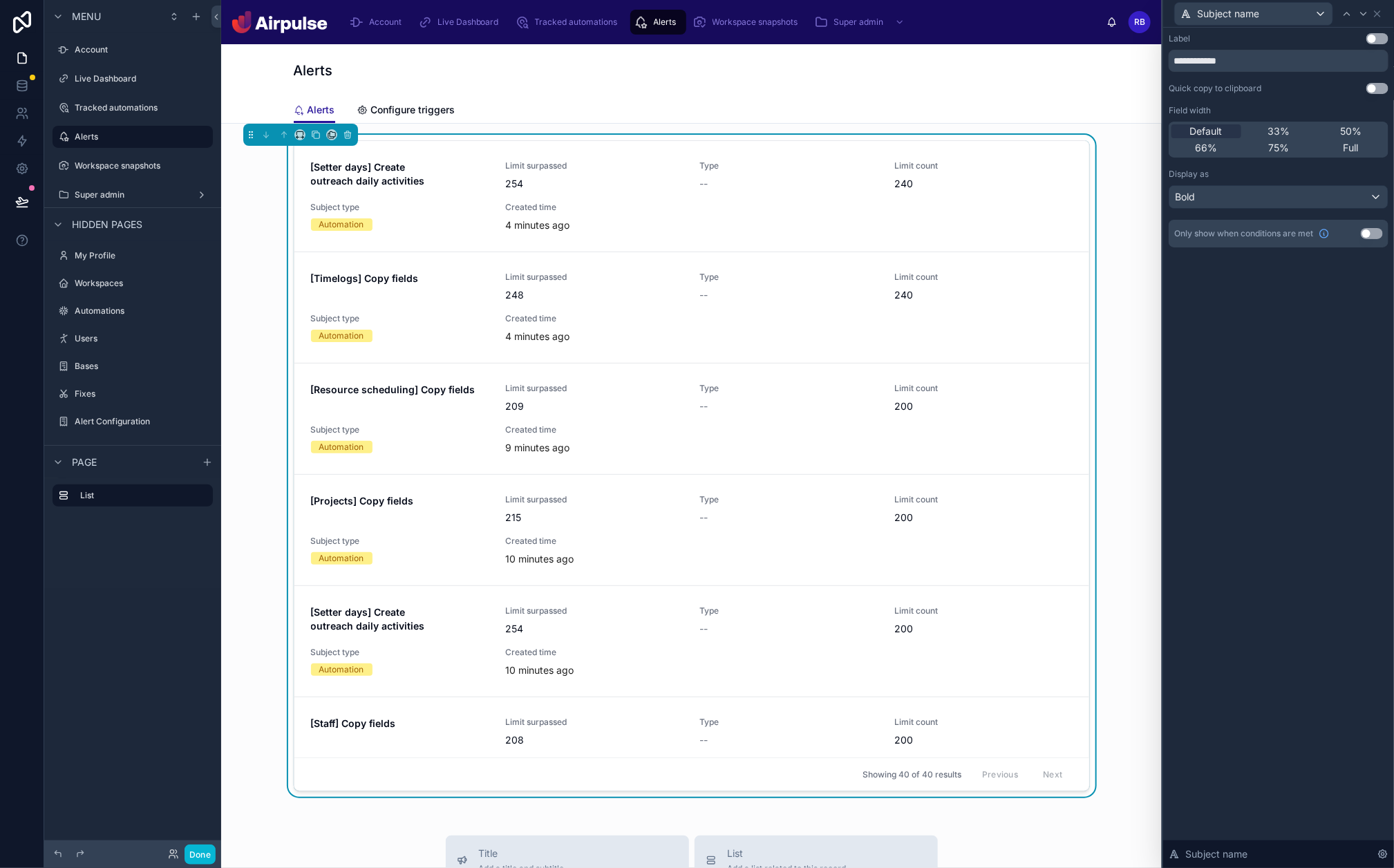
click at [1244, 5] on div "Subject name" at bounding box center [1279, 13] width 219 height 27
click at [1244, 16] on icon at bounding box center [1377, 13] width 11 height 11
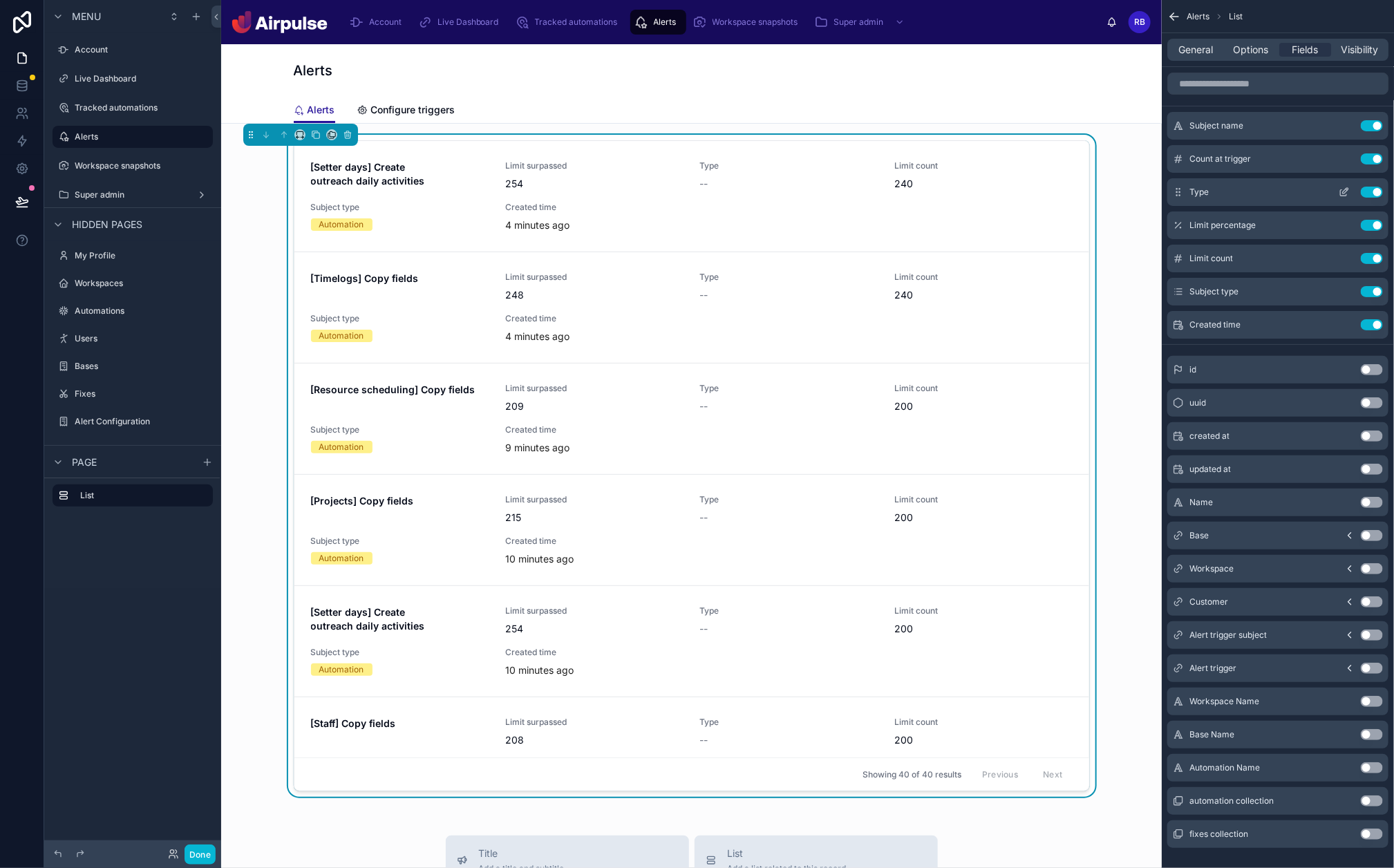
click at [1244, 188] on button "Use setting" at bounding box center [1372, 192] width 22 height 11
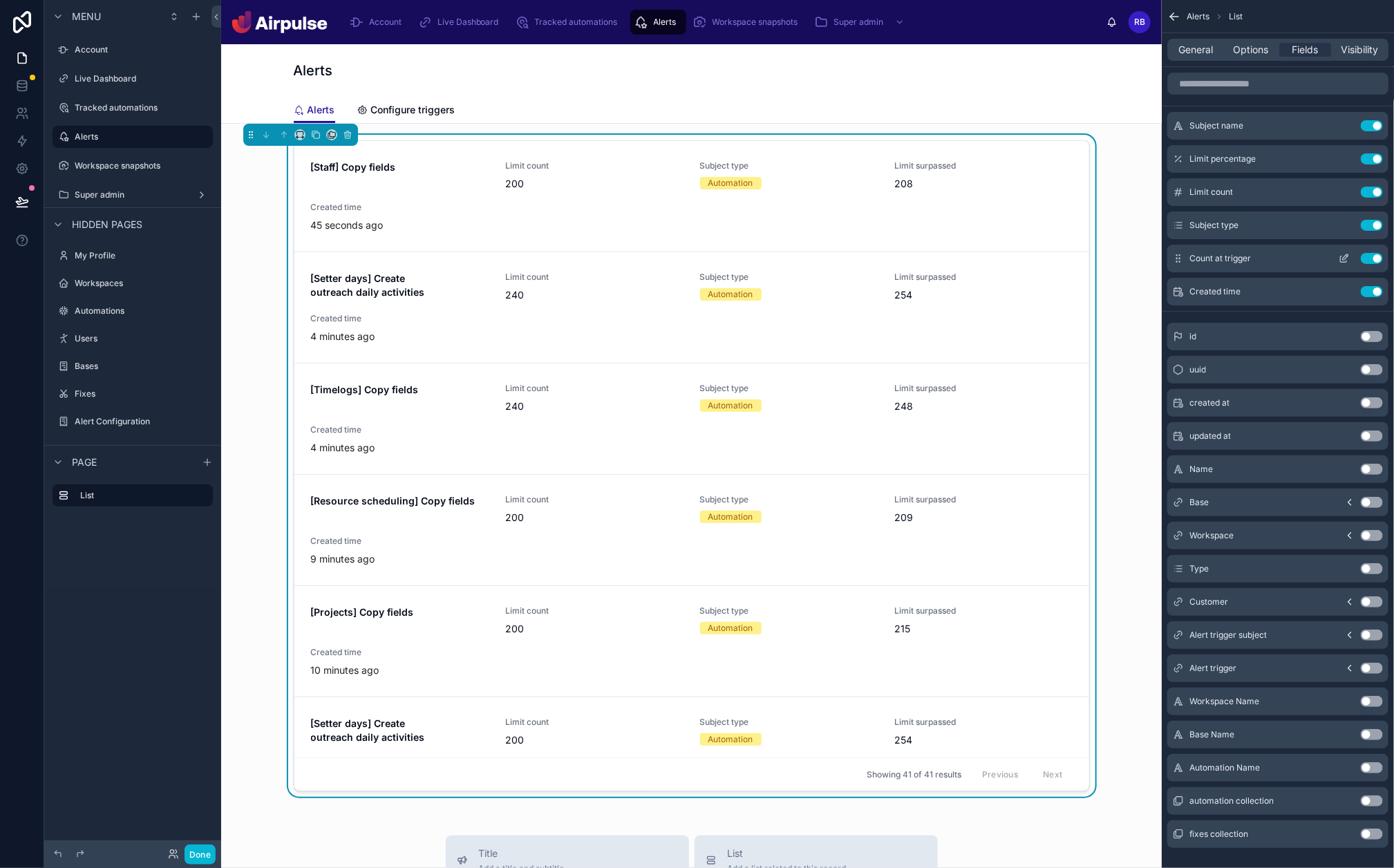
click at [1244, 260] on icon "scrollable content" at bounding box center [1344, 259] width 6 height 6
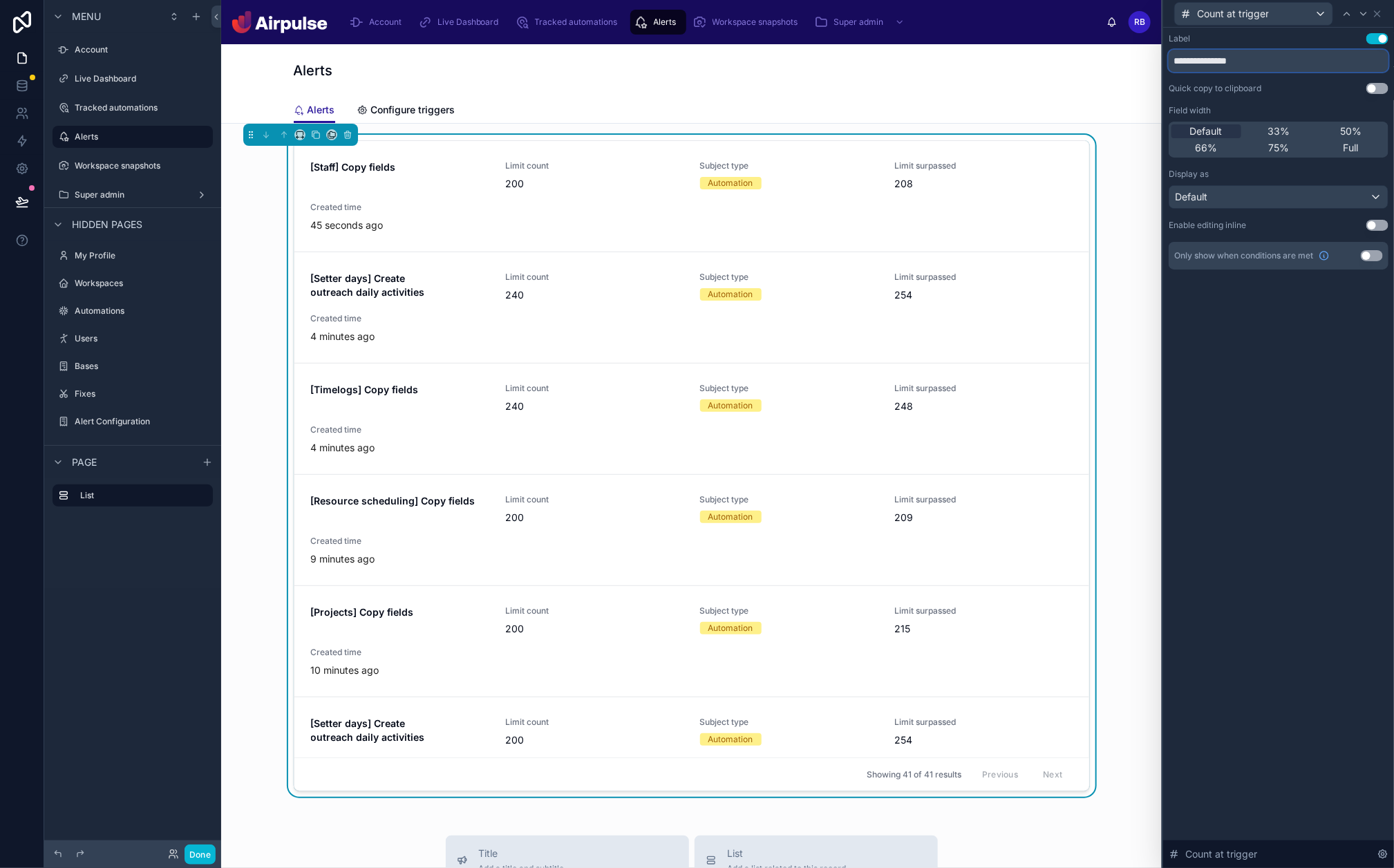
click at [1244, 68] on input "**********" at bounding box center [1279, 60] width 219 height 22
type input "**********"
click at [1244, 14] on icon at bounding box center [1377, 13] width 5 height 5
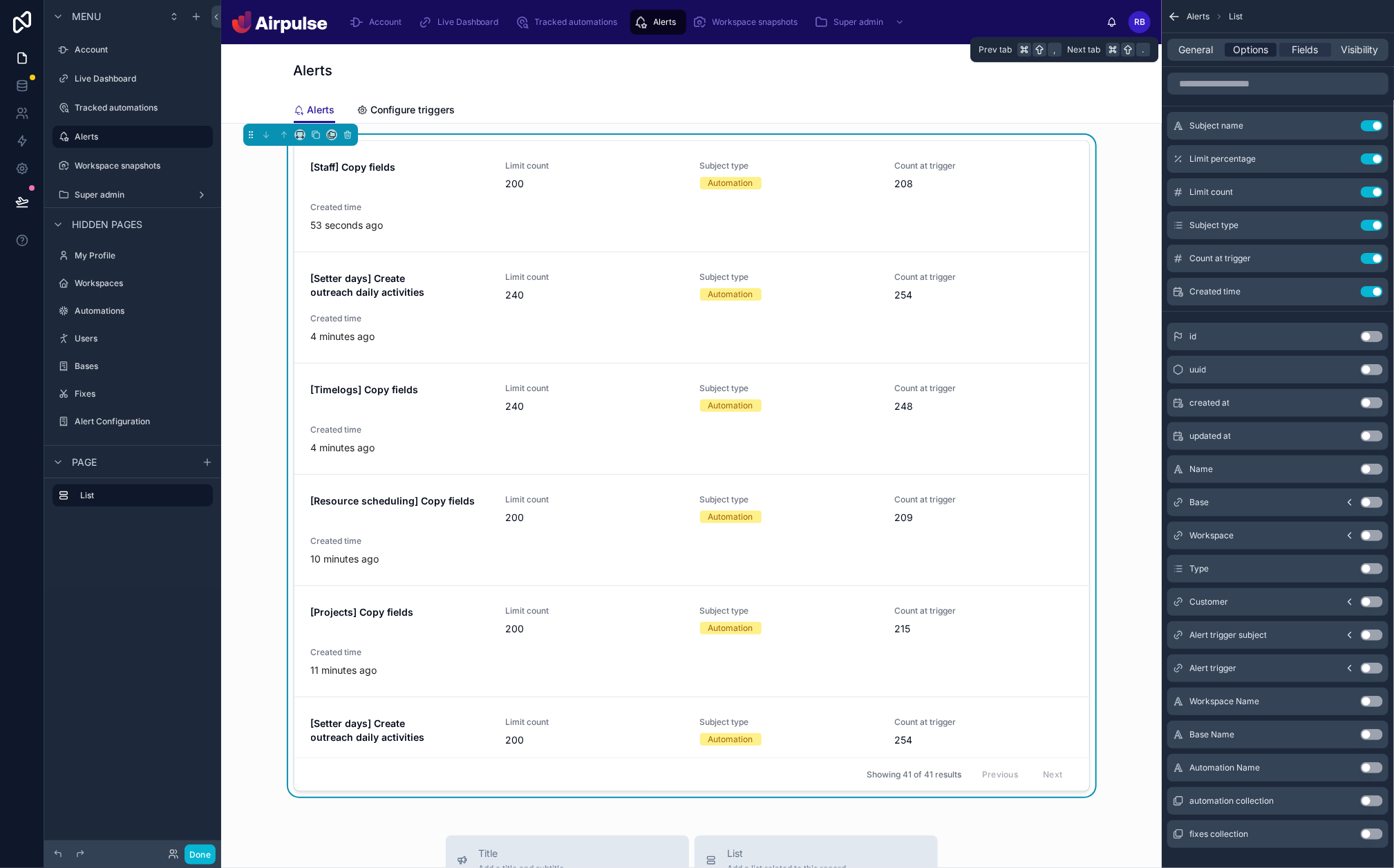
click at [1244, 47] on span "Options" at bounding box center [1251, 50] width 35 height 14
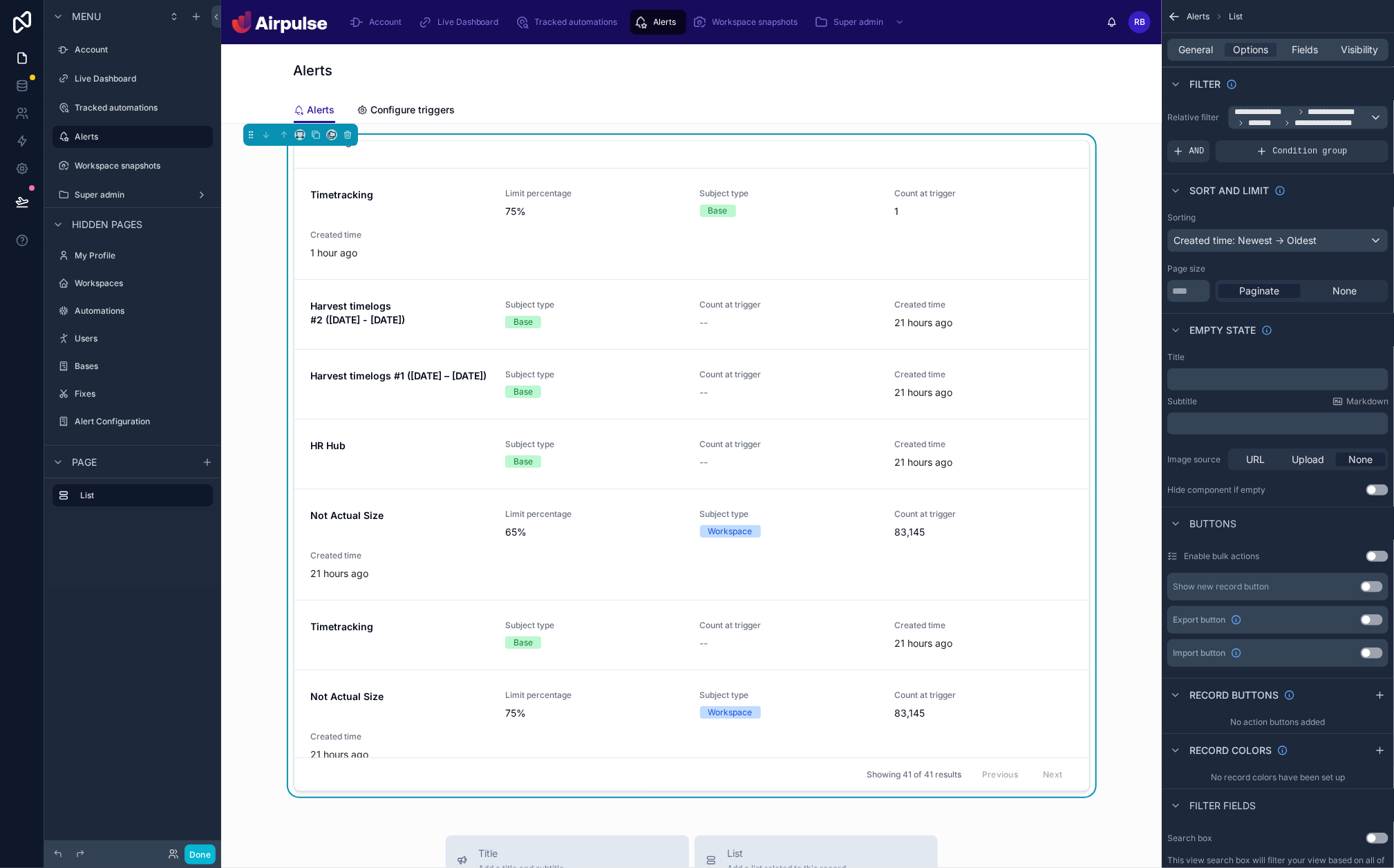
scroll to position [2310, 0]
click at [1244, 52] on span "Fields" at bounding box center [1305, 50] width 27 height 14
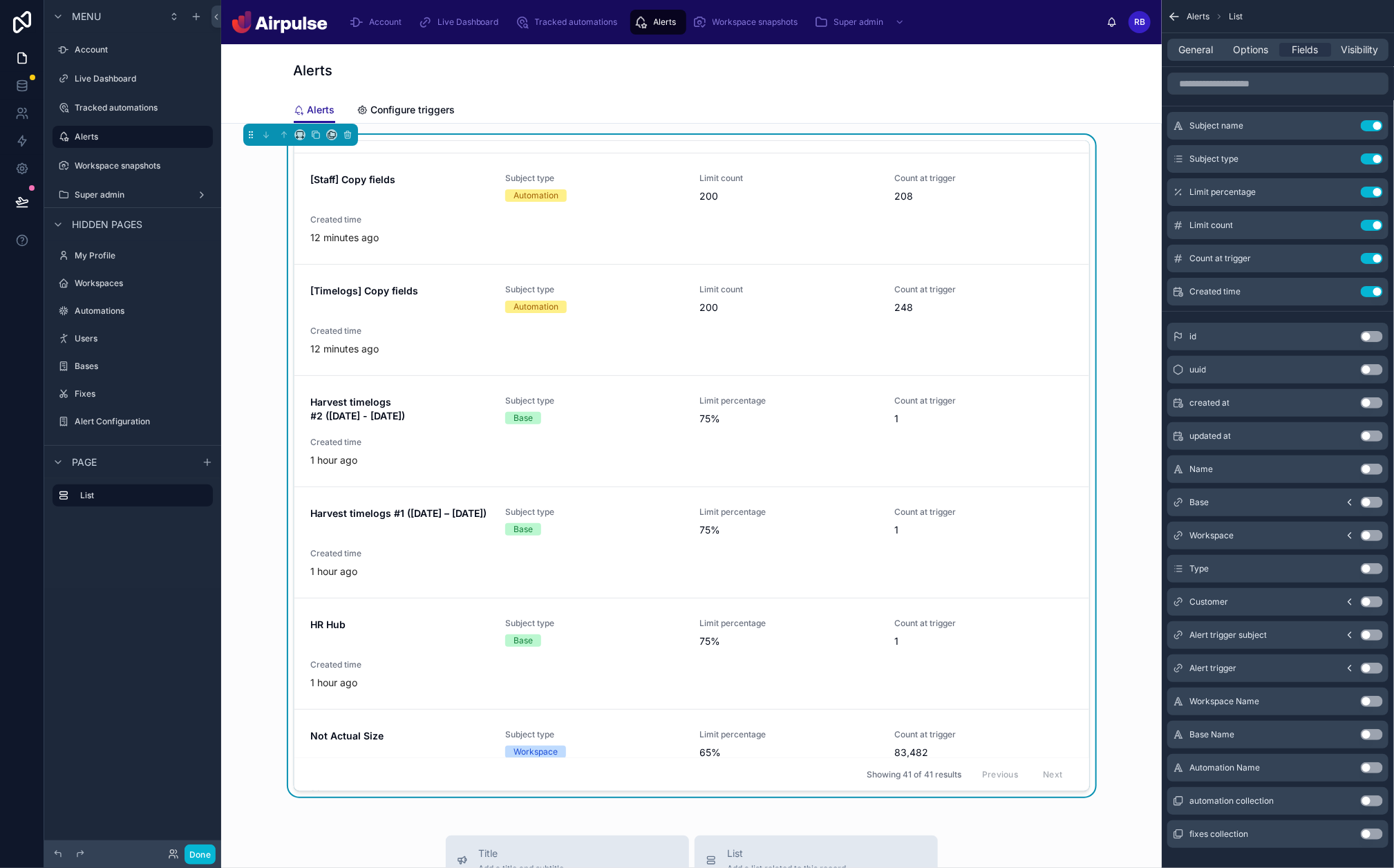
scroll to position [0, 0]
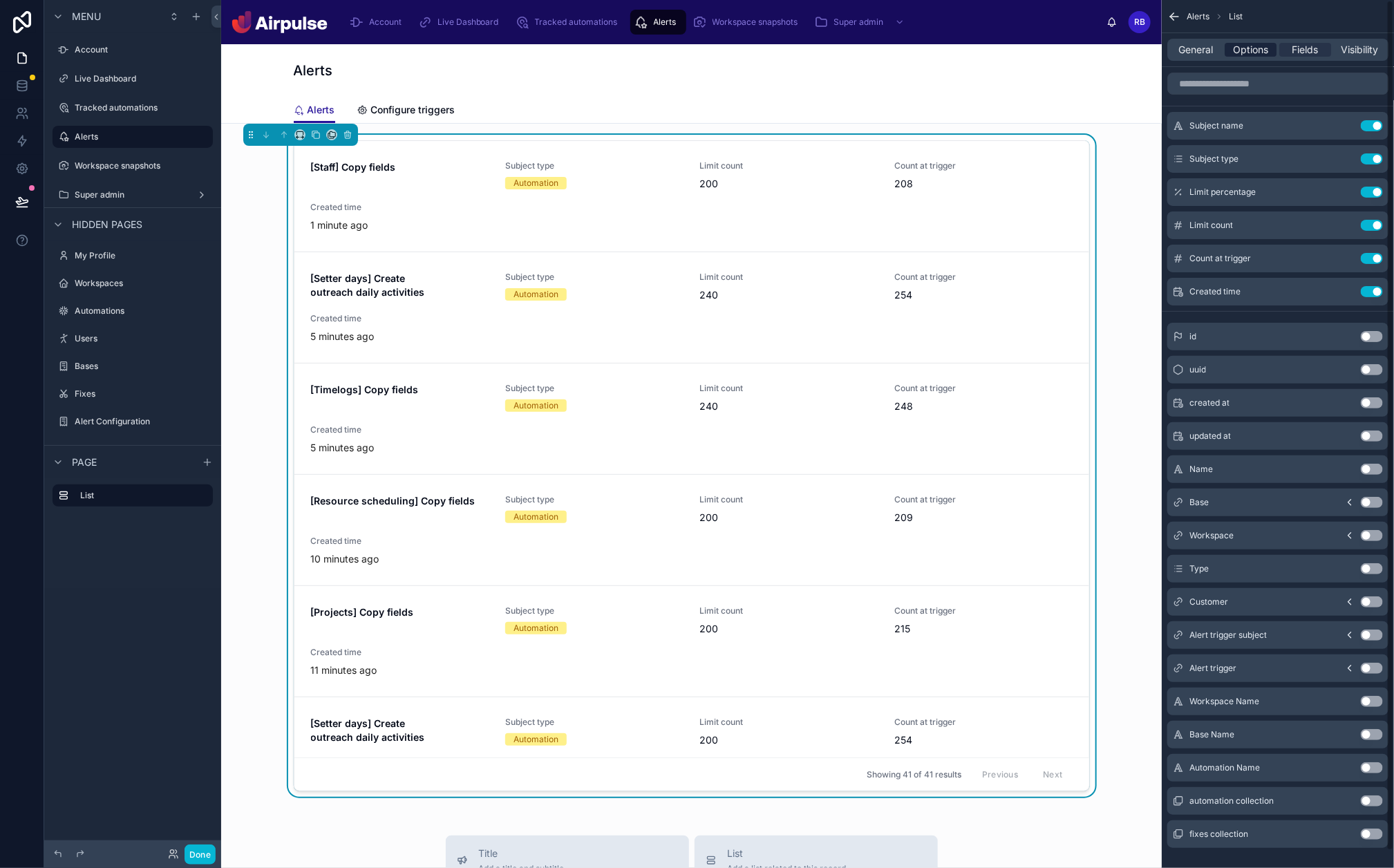
click at [1244, 52] on span "Options" at bounding box center [1251, 50] width 35 height 14
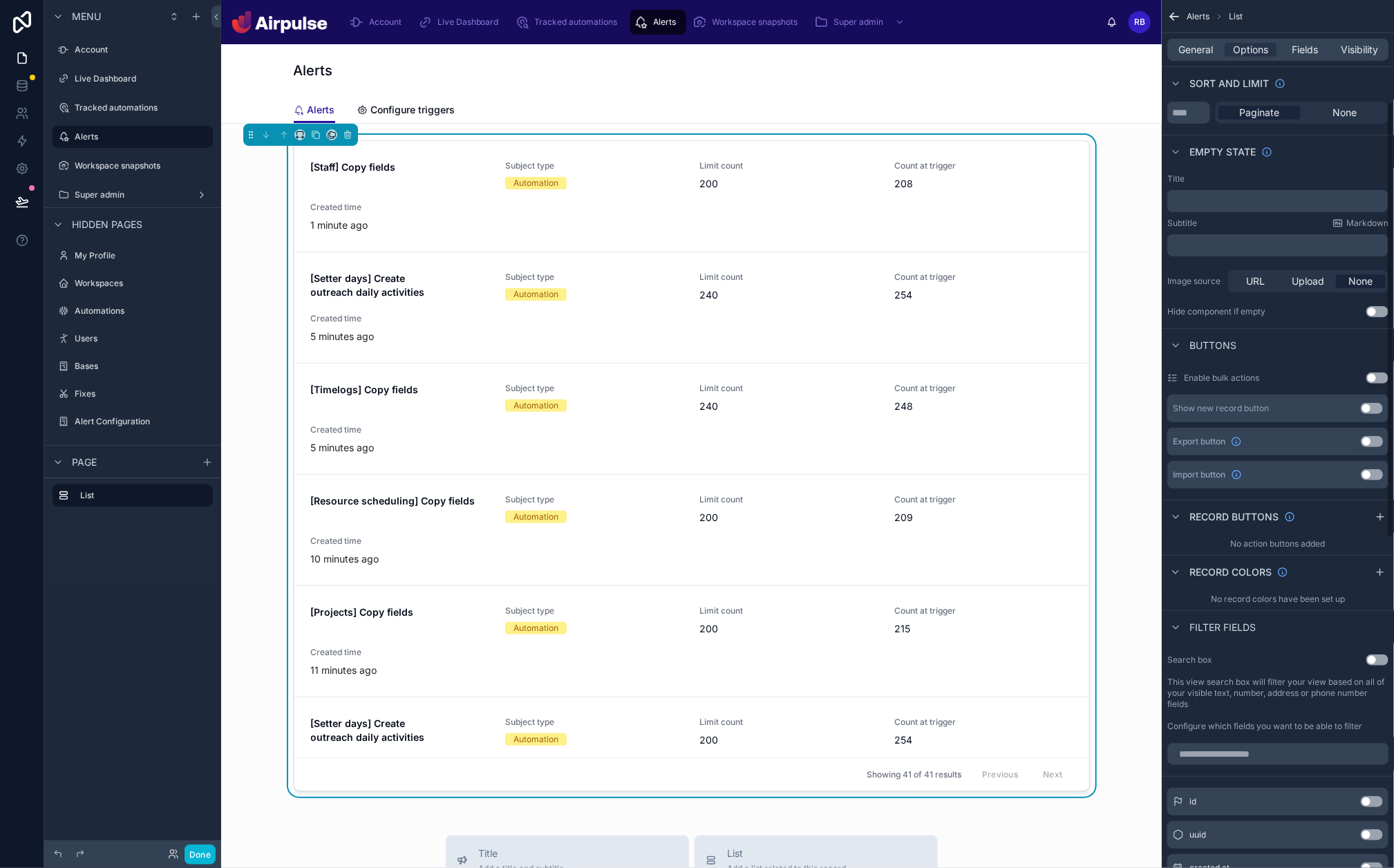
scroll to position [202, 0]
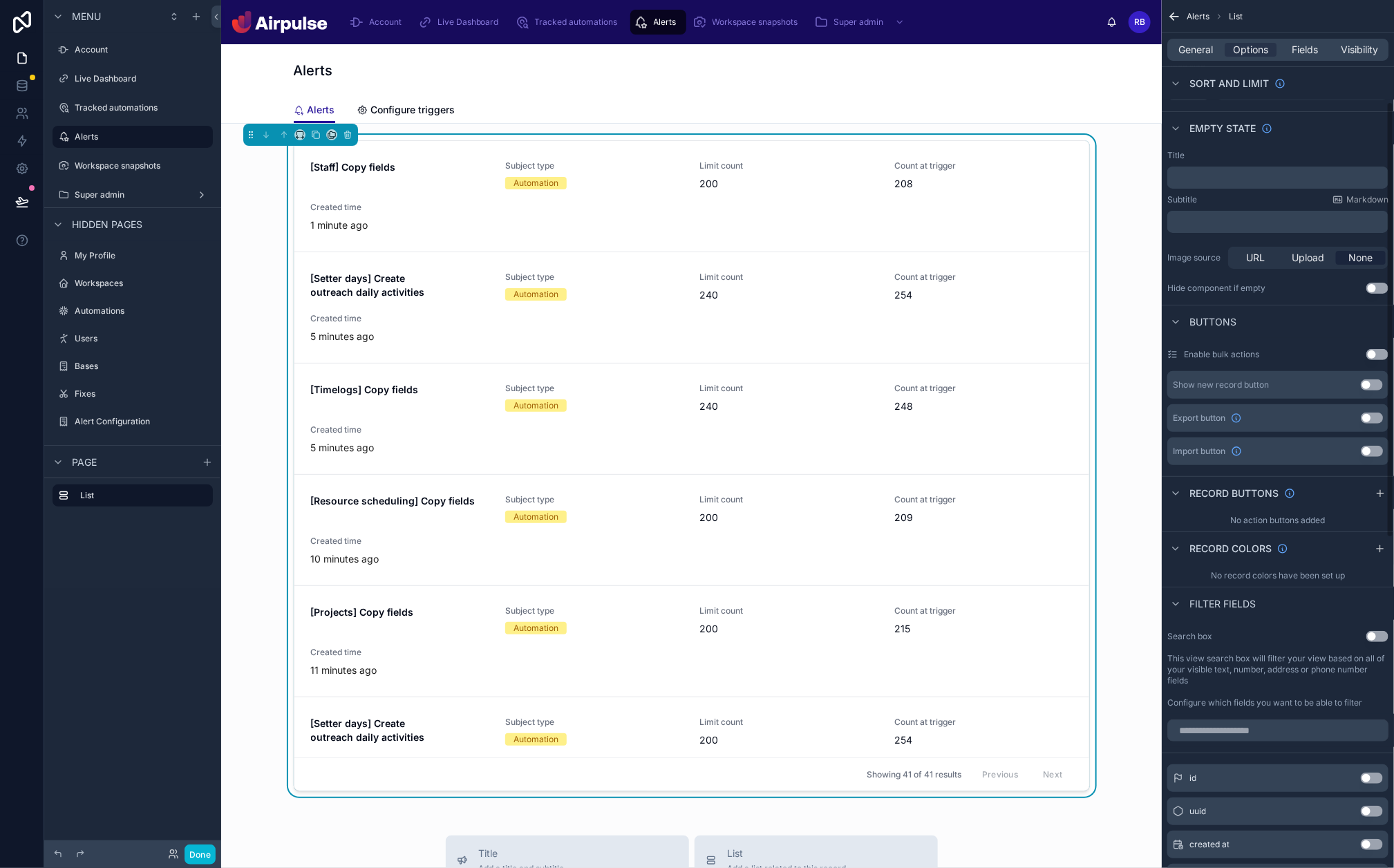
click at [1244, 638] on button "Use setting" at bounding box center [1377, 636] width 22 height 11
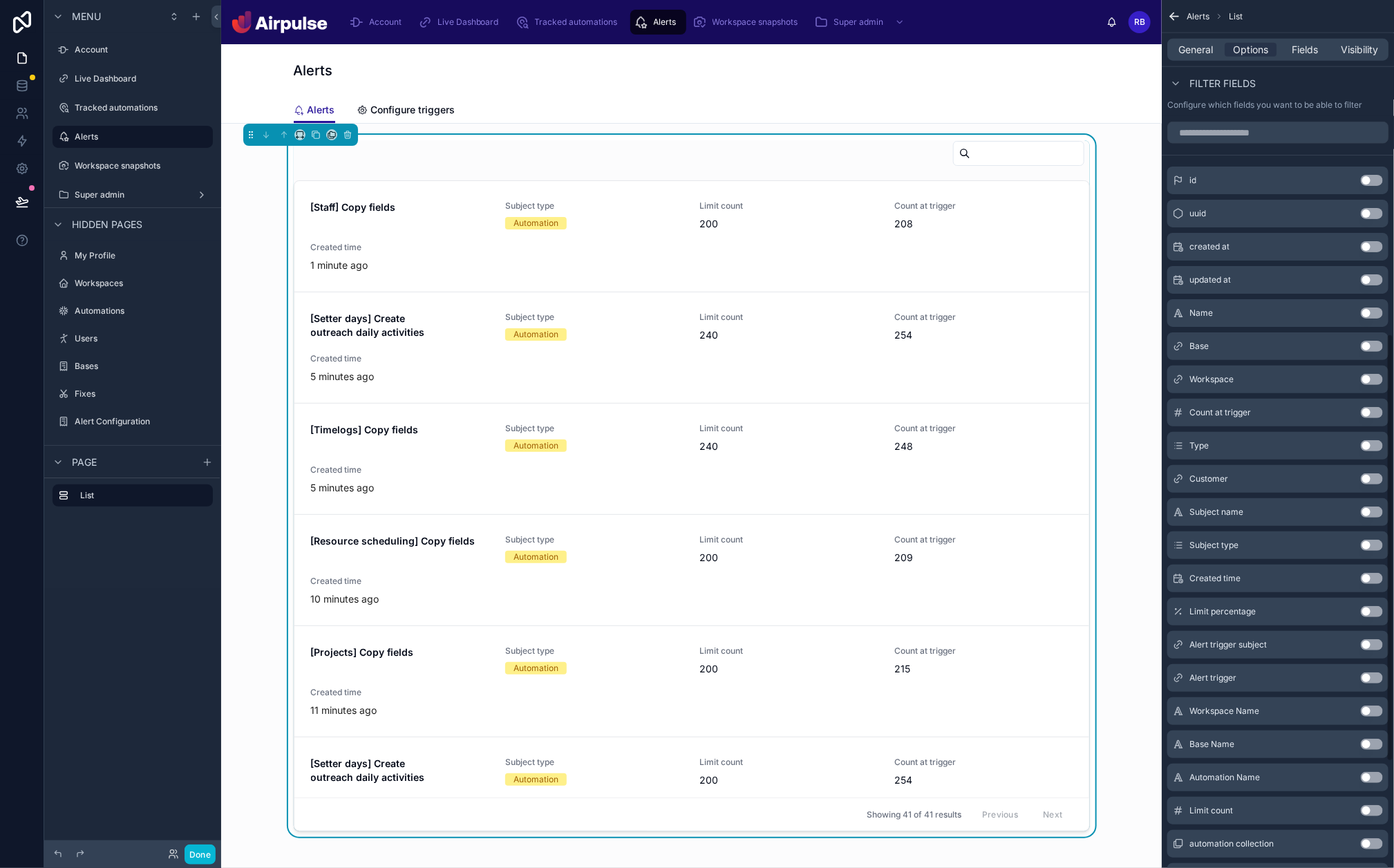
scroll to position [864, 0]
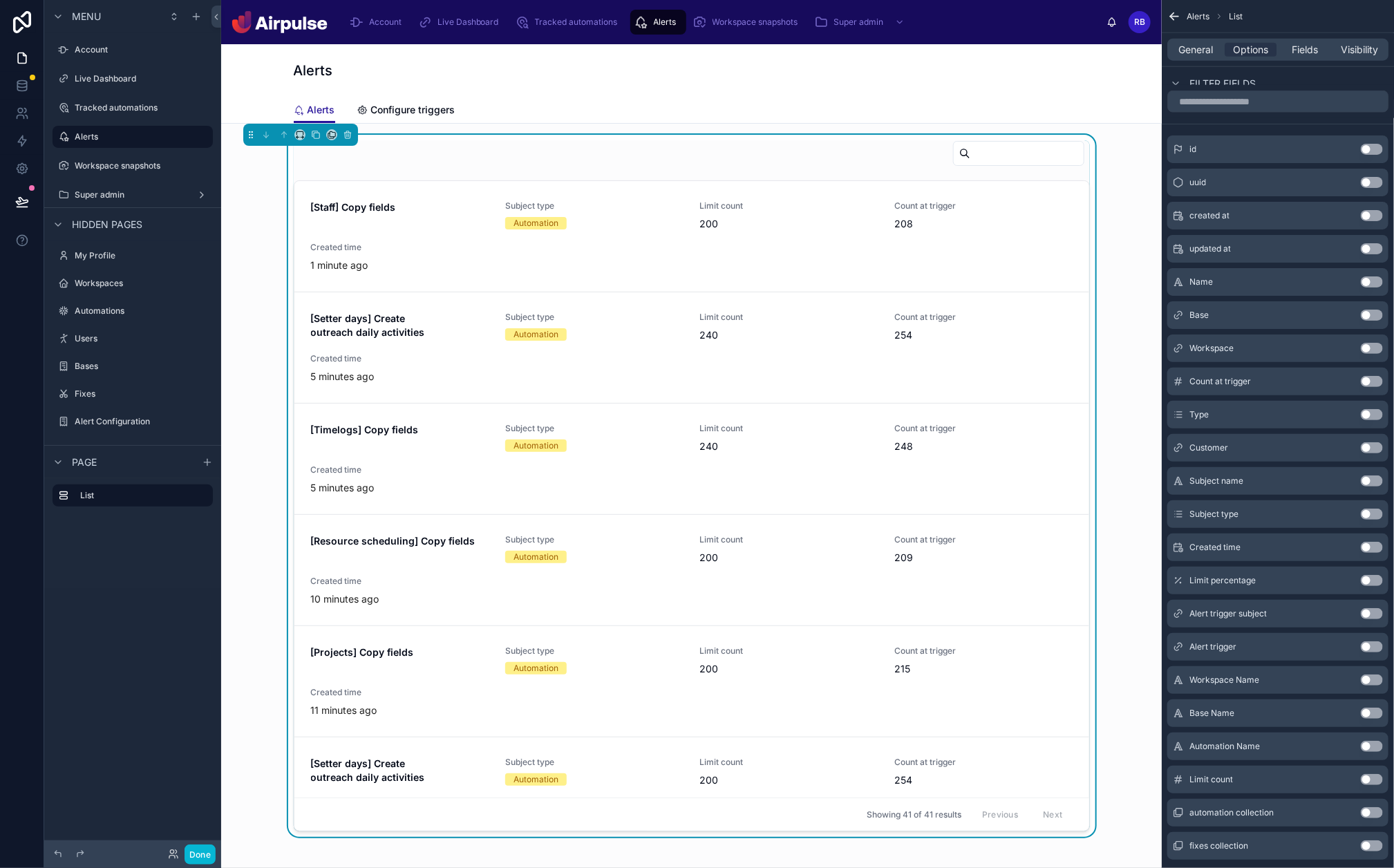
click at [1244, 346] on button "Use setting" at bounding box center [1372, 348] width 22 height 11
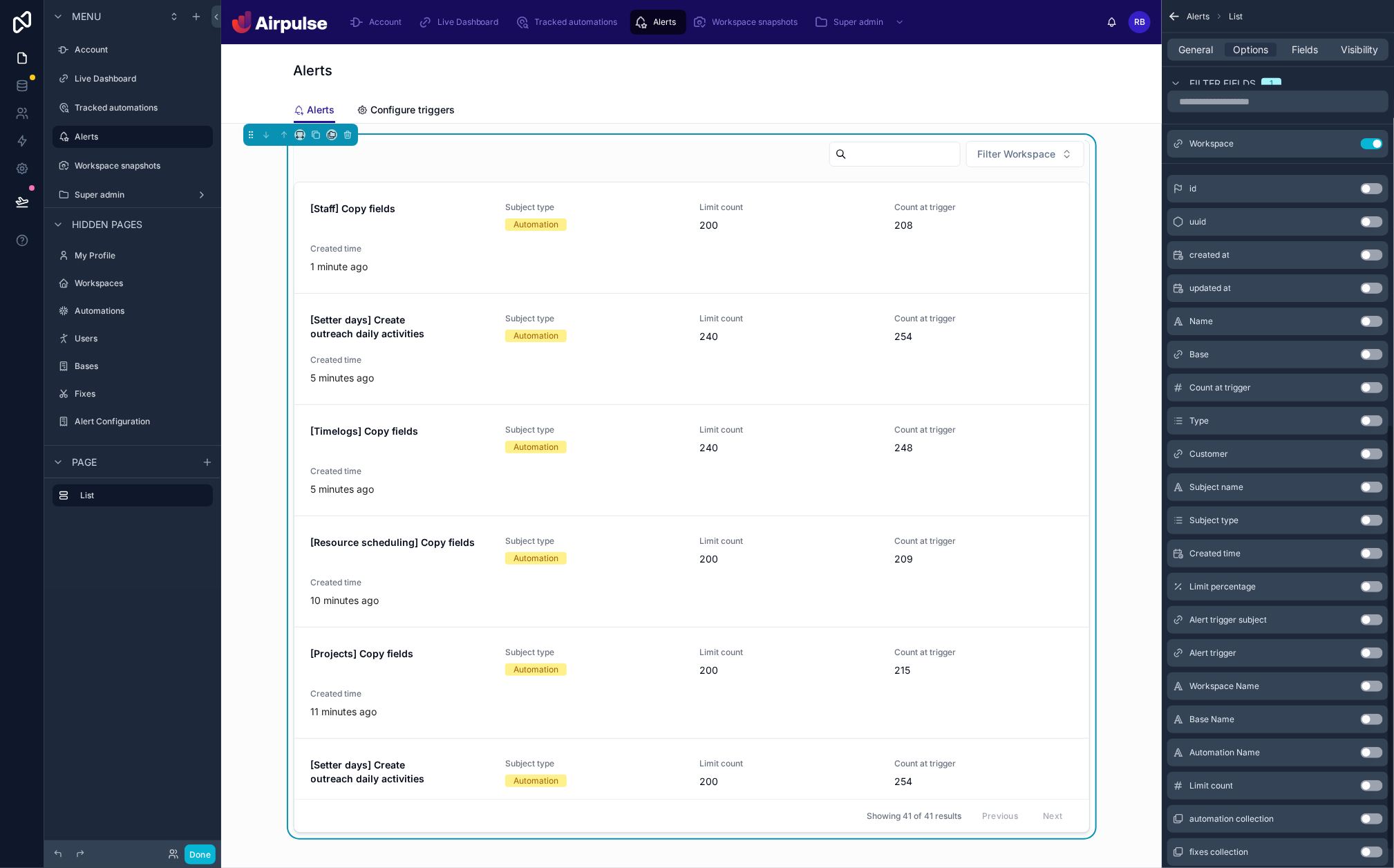
click at [1244, 352] on button "Use setting" at bounding box center [1372, 354] width 22 height 11
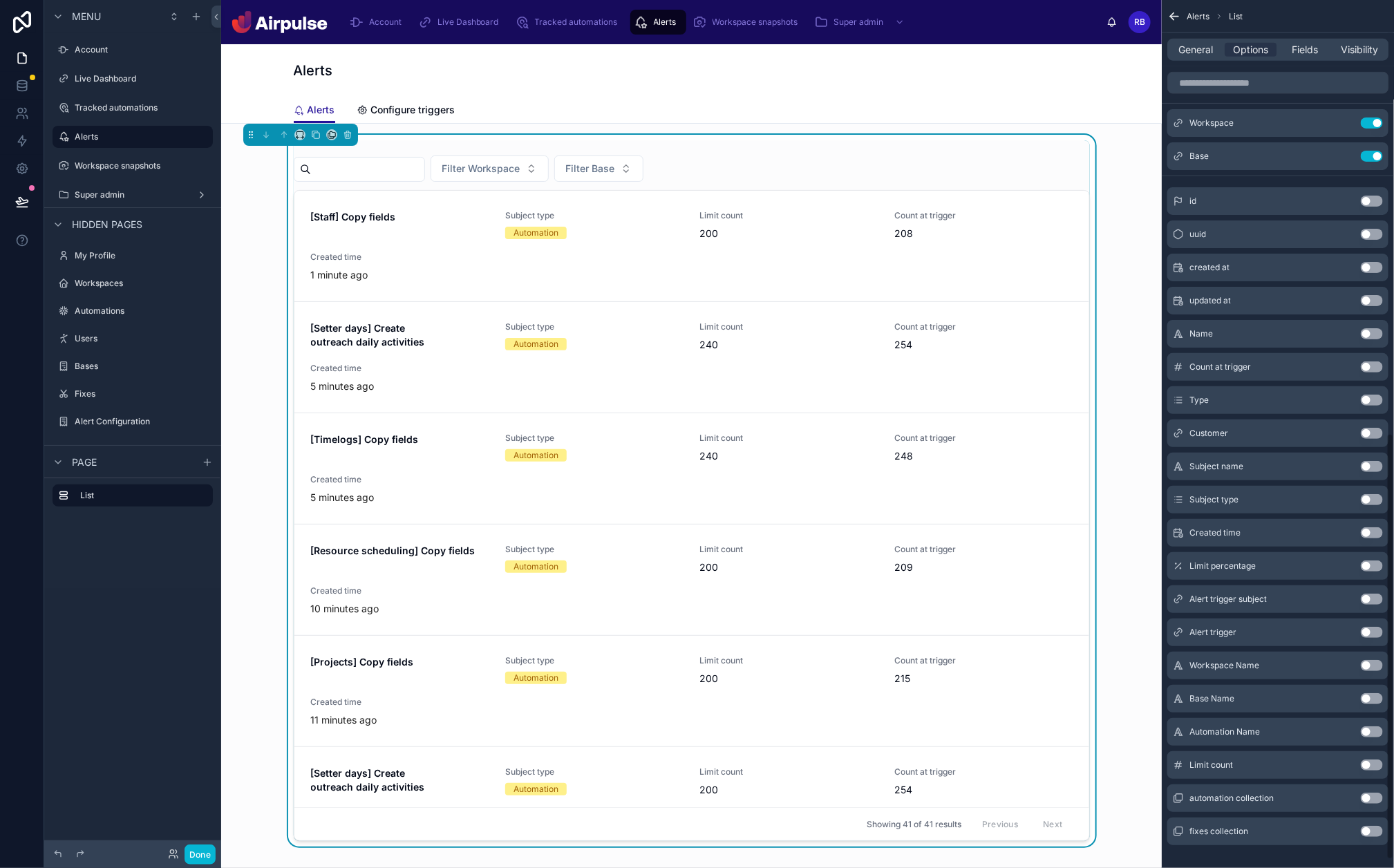
scroll to position [882, 0]
click at [1244, 694] on button "Use setting" at bounding box center [1372, 801] width 22 height 11
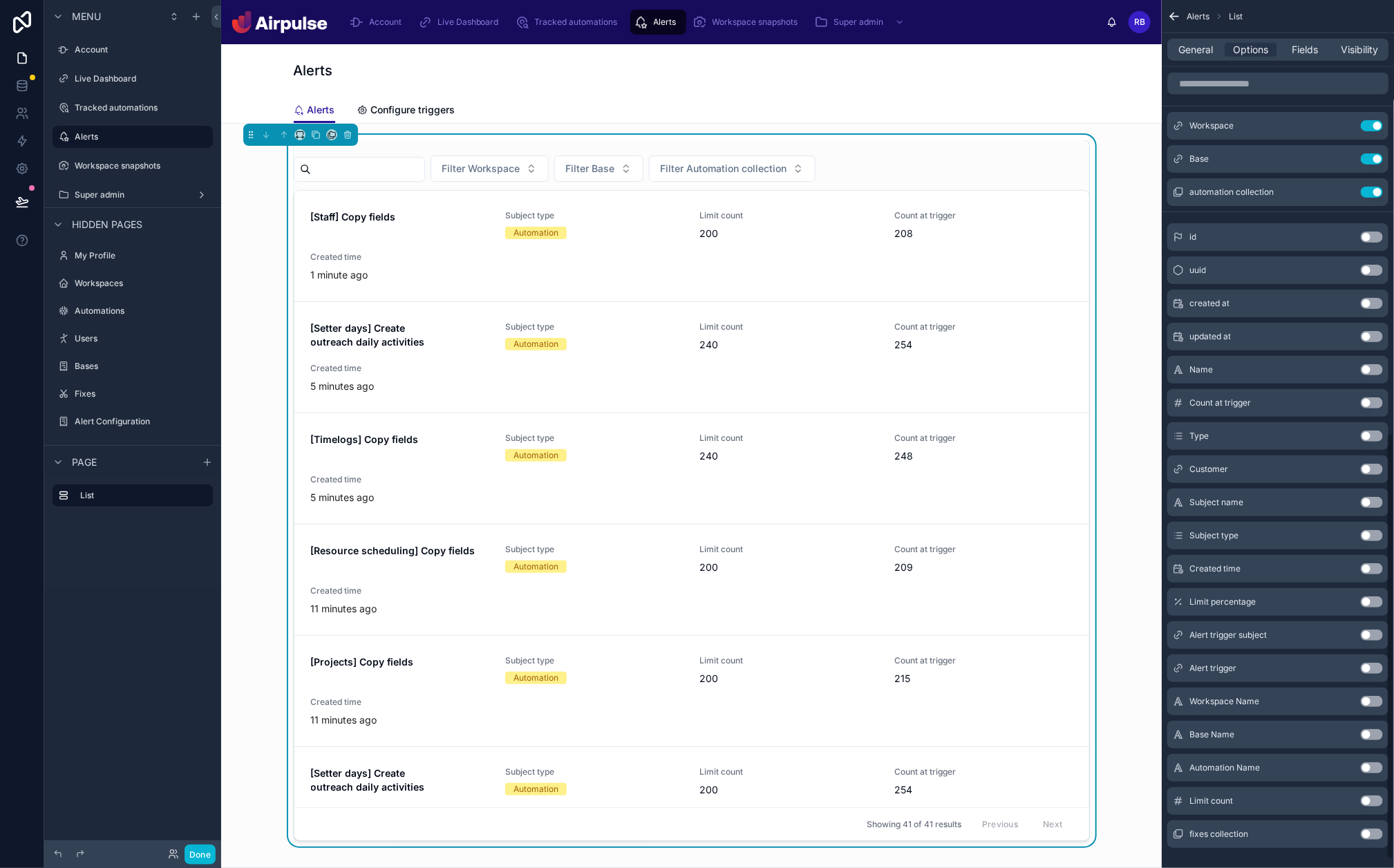
click at [1244, 694] on button "Use setting" at bounding box center [1372, 801] width 22 height 11
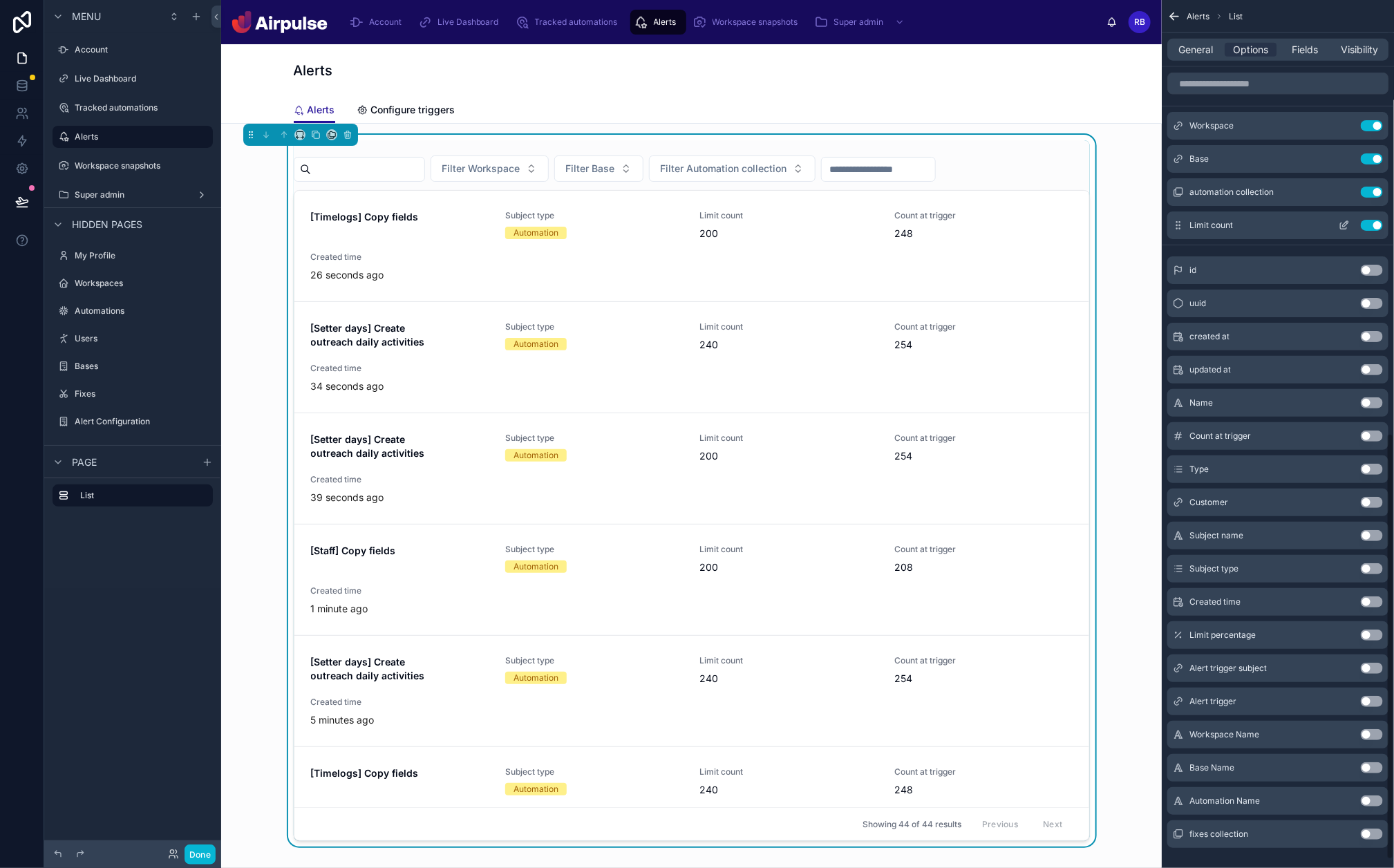
click at [1244, 223] on button "Use setting" at bounding box center [1372, 225] width 22 height 11
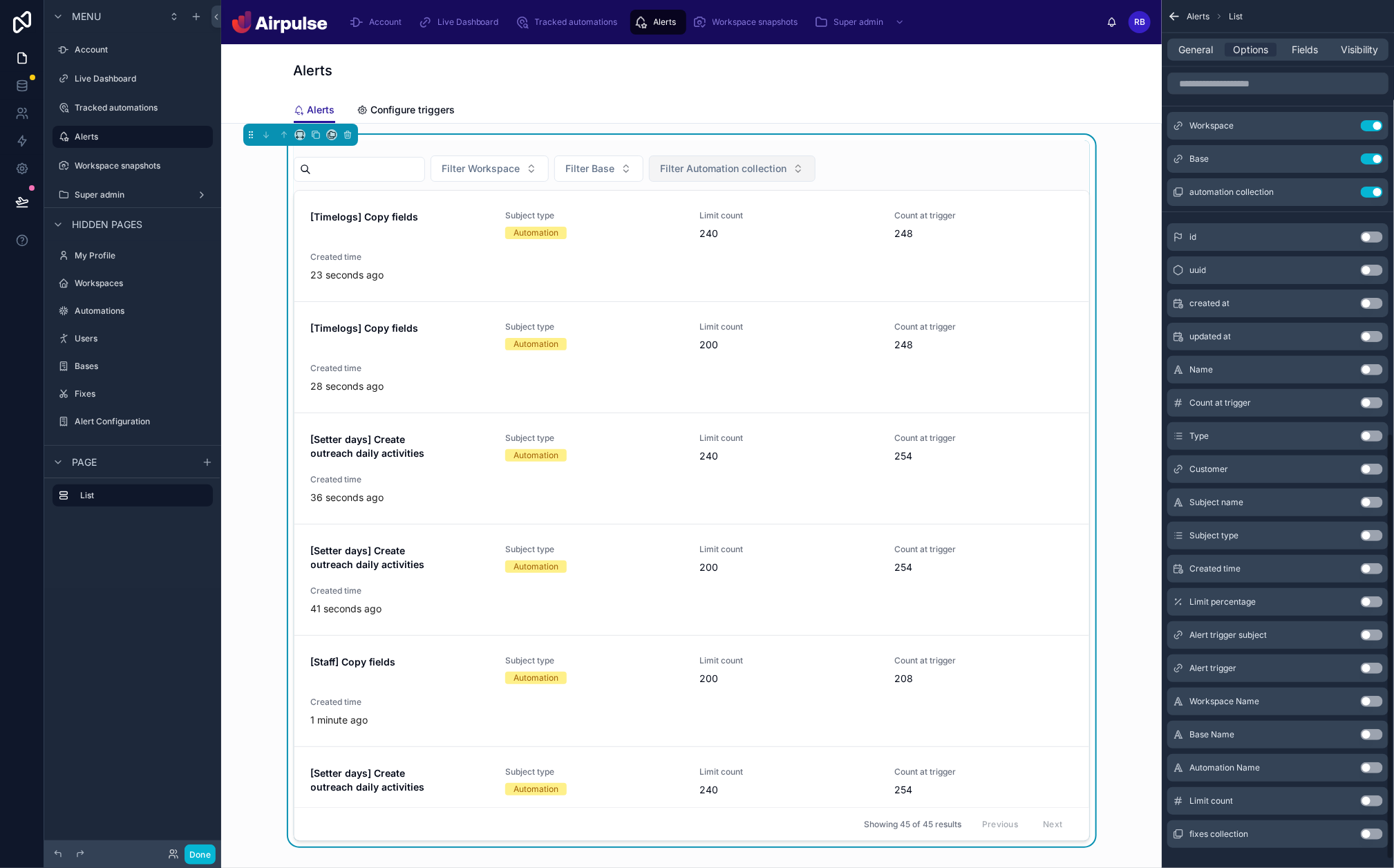
click at [756, 176] on button "Filter Automation collection" at bounding box center [732, 169] width 166 height 27
click at [597, 156] on button "Filter Base" at bounding box center [598, 169] width 89 height 27
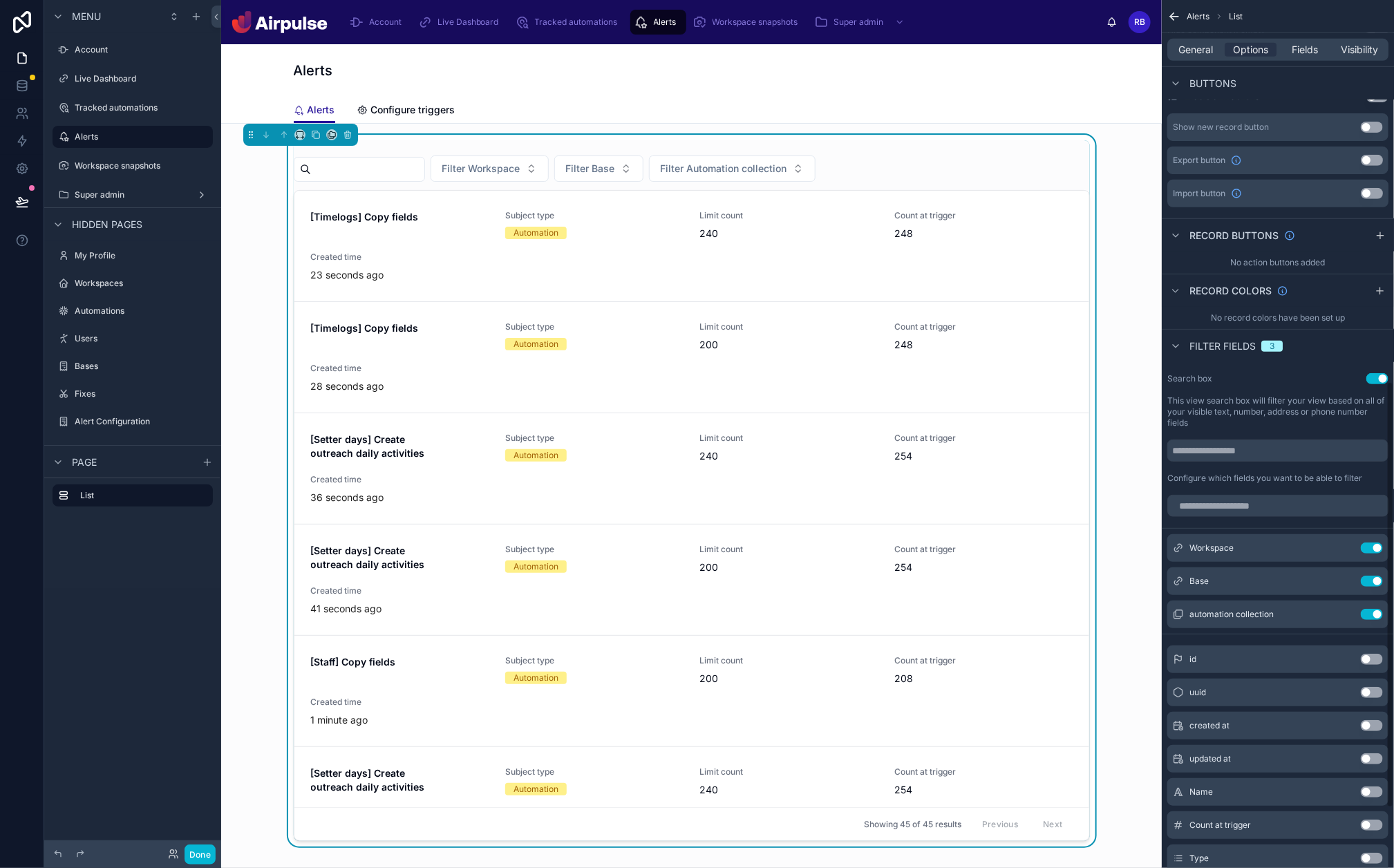
scroll to position [365, 0]
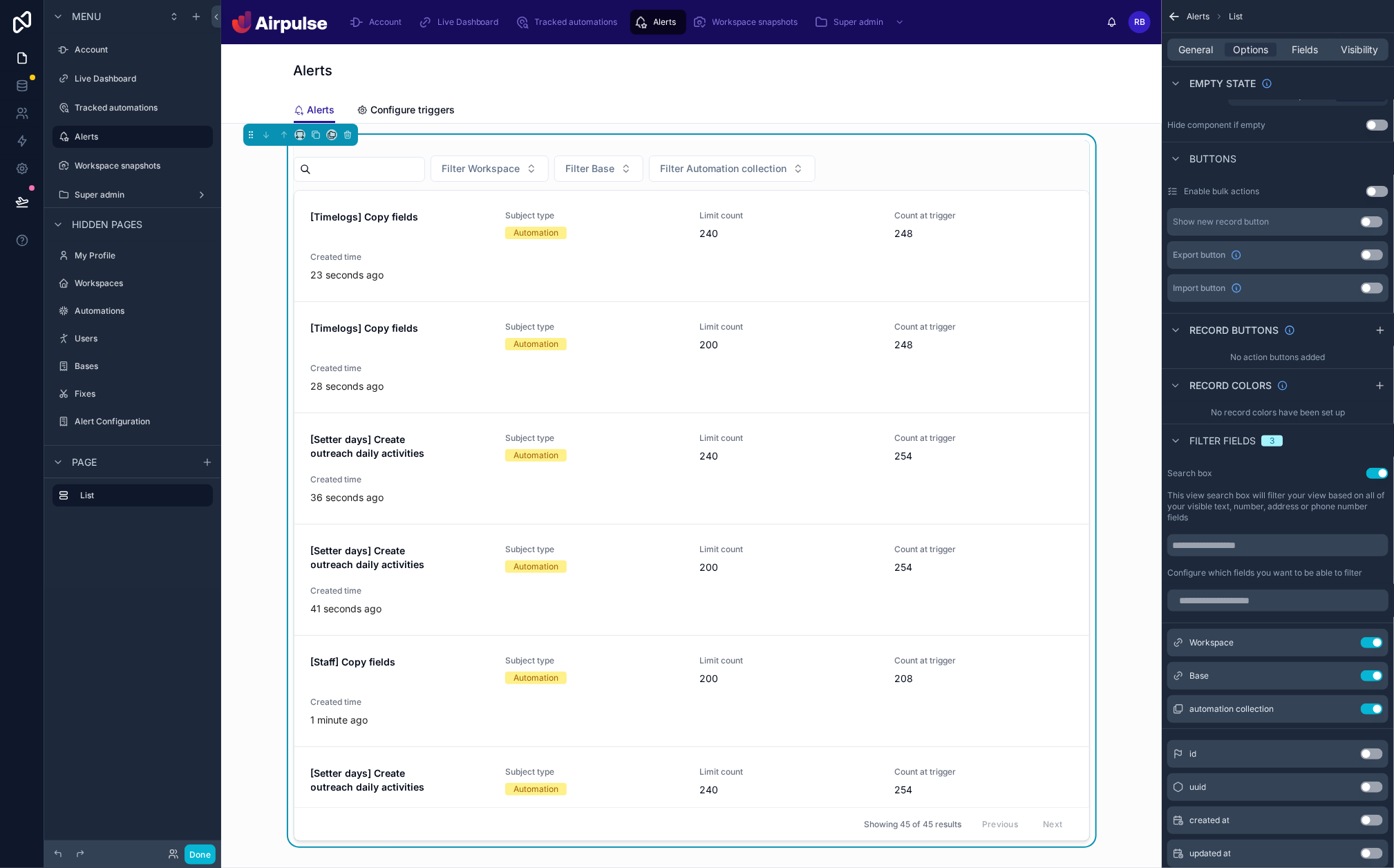
click at [677, 68] on div "Alerts" at bounding box center [692, 71] width 797 height 19
click at [209, 694] on button "Done" at bounding box center [200, 854] width 31 height 20
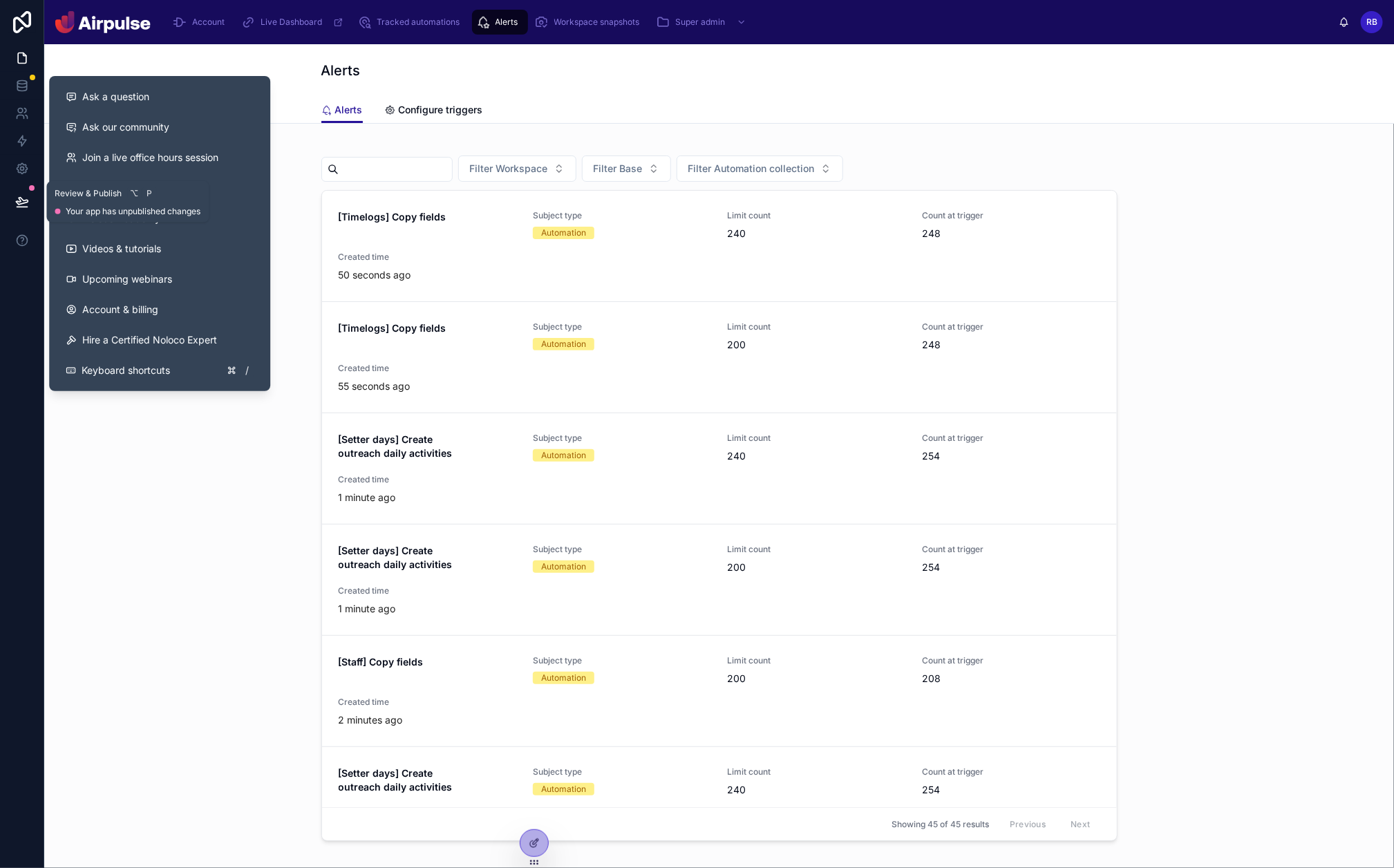
click at [19, 197] on icon at bounding box center [21, 201] width 12 height 7
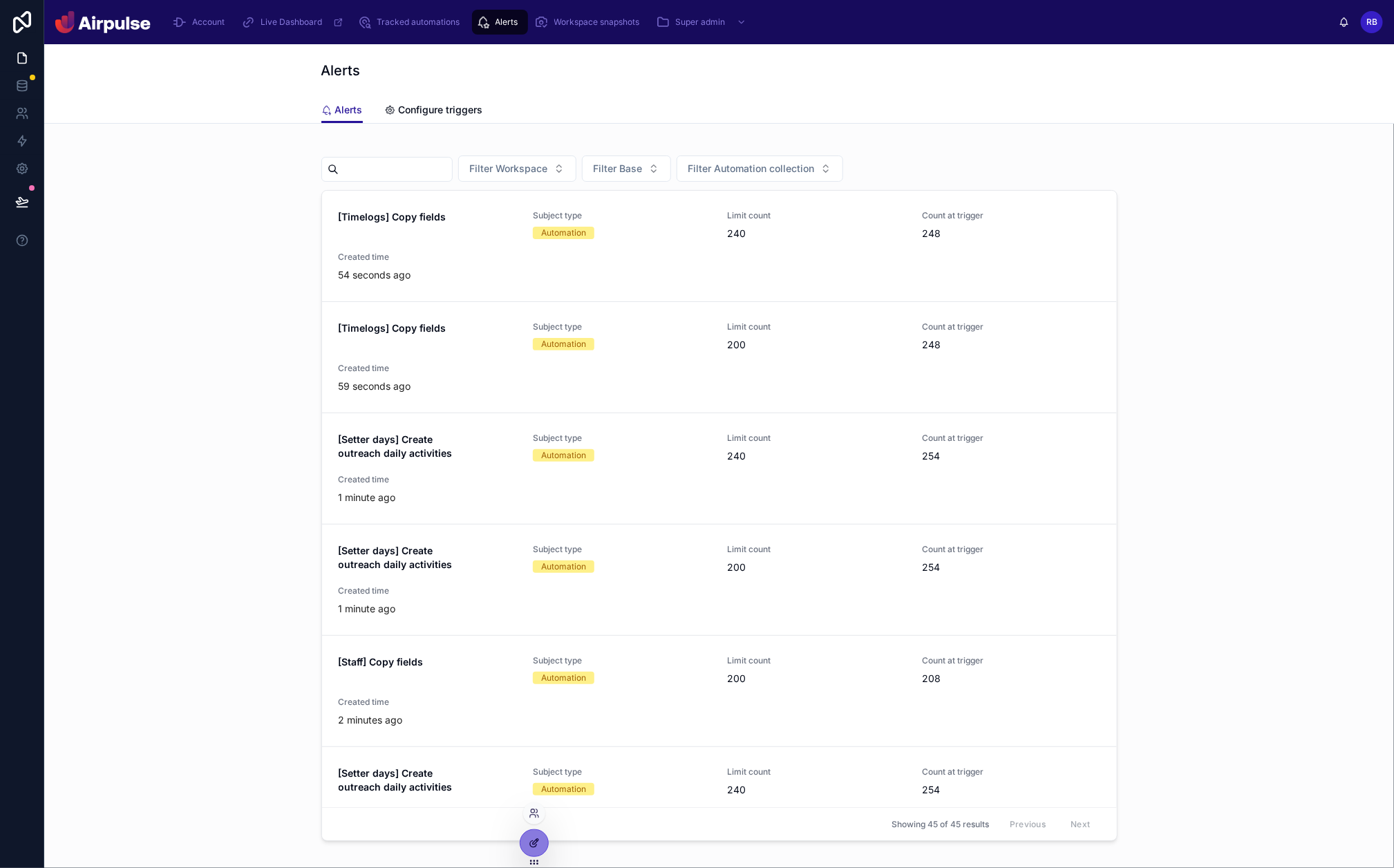
click at [538, 694] on icon at bounding box center [534, 843] width 11 height 11
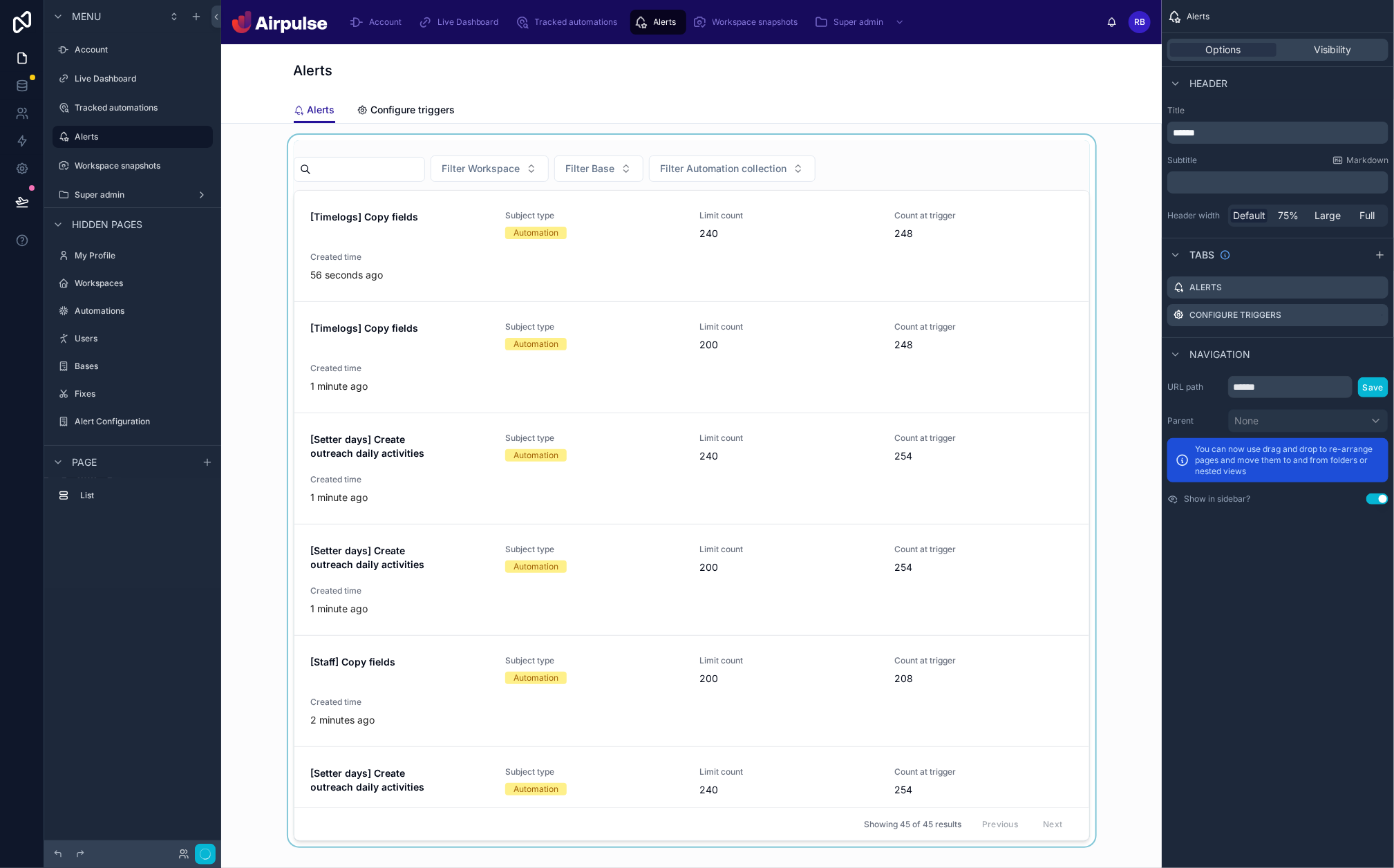
click at [920, 168] on div at bounding box center [691, 490] width 919 height 711
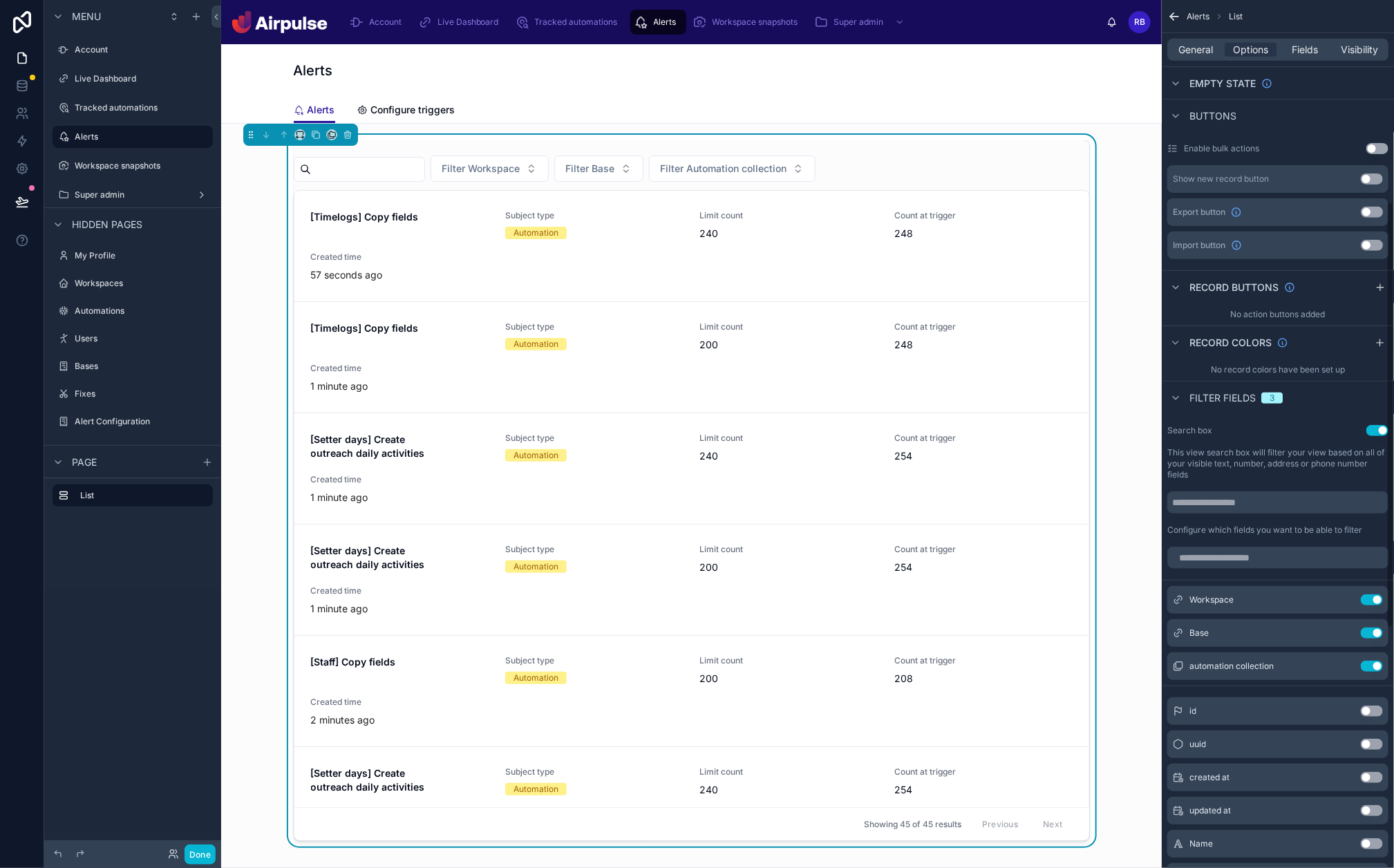
scroll to position [409, 0]
click at [1244, 514] on div "Search box Use setting This view search box will filter your view based on all …" at bounding box center [1278, 478] width 232 height 121
click at [1244, 500] on input "scrollable content" at bounding box center [1278, 501] width 221 height 22
type input "****"
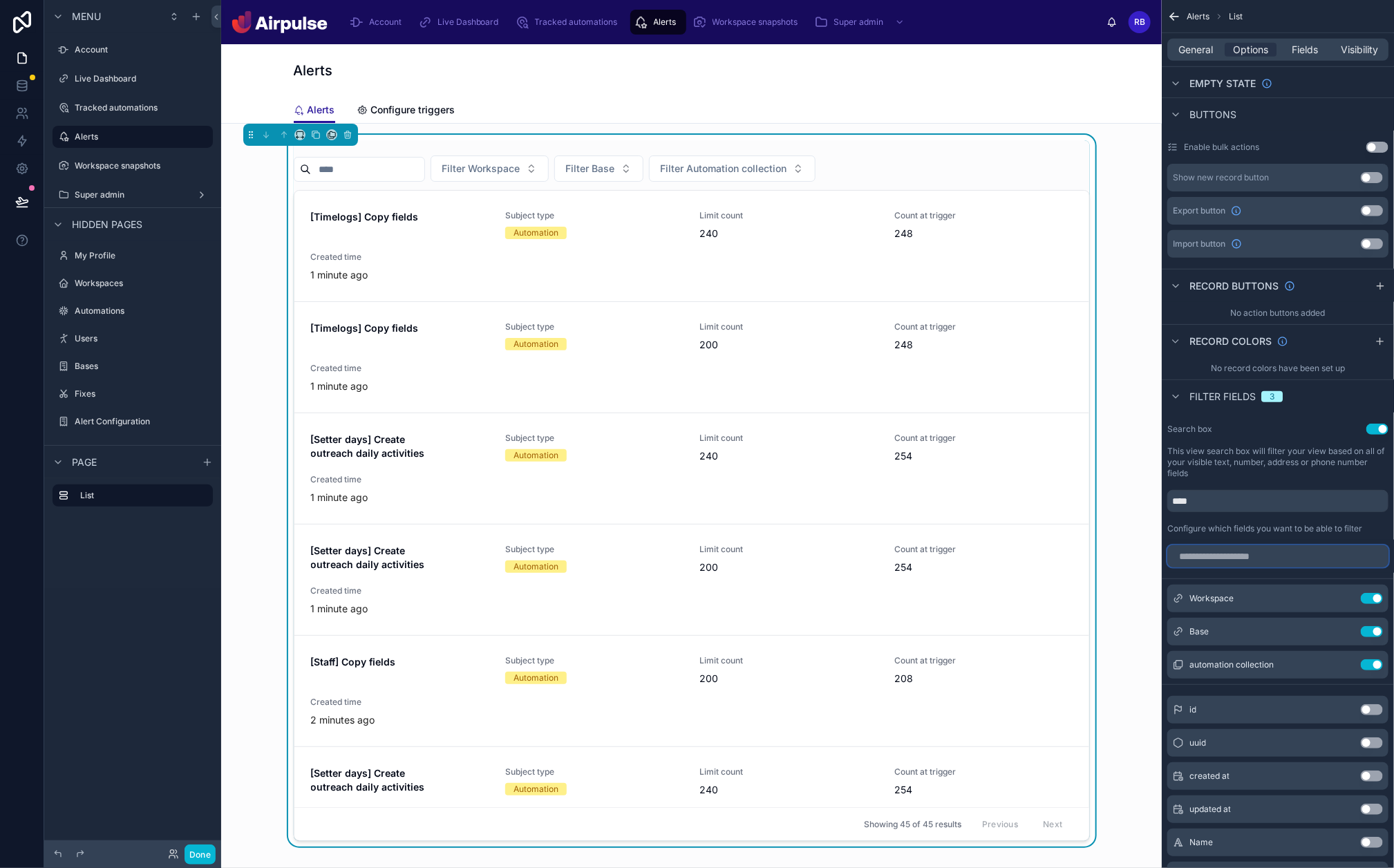
click at [1244, 555] on input "scrollable content" at bounding box center [1278, 556] width 221 height 22
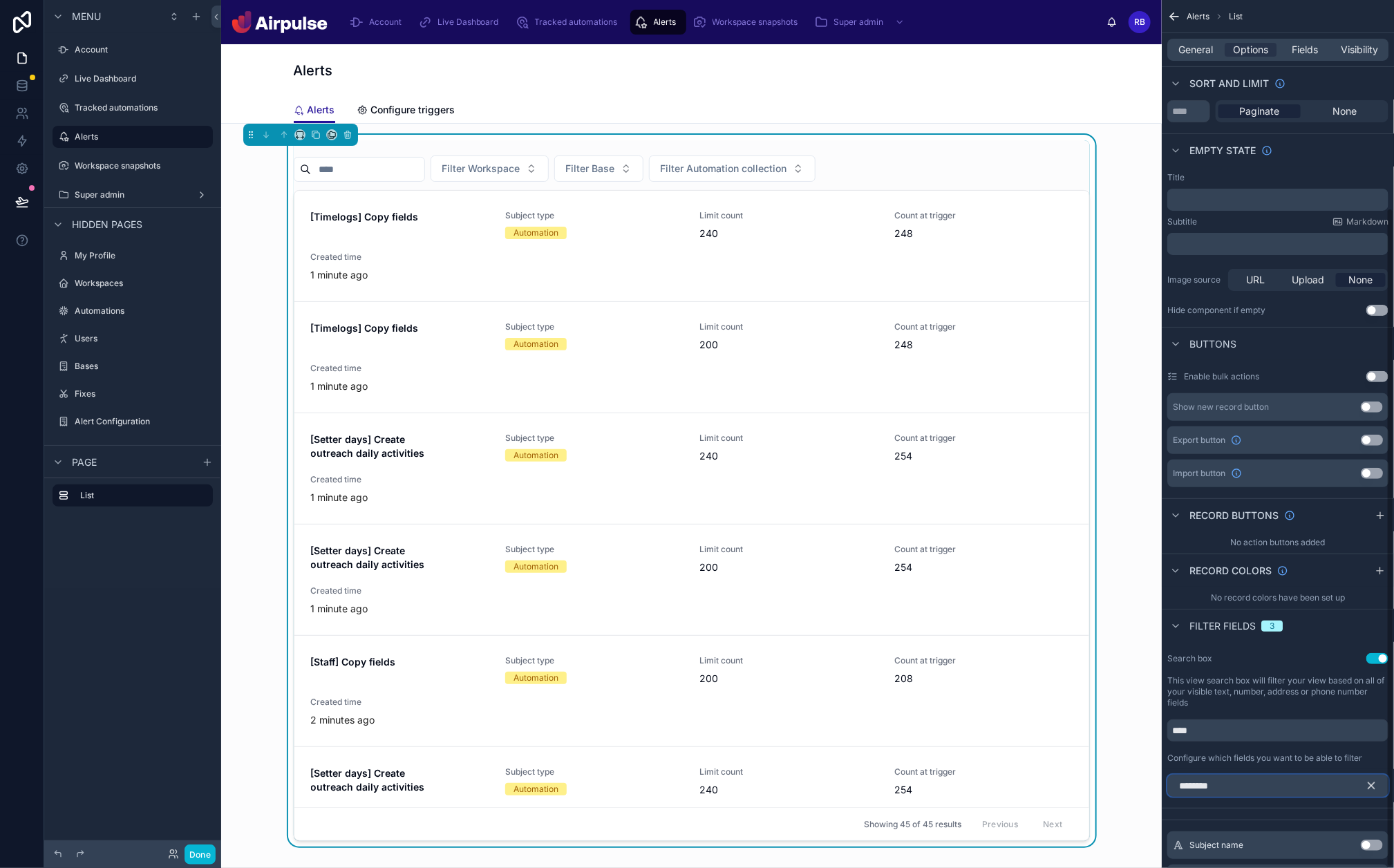
scroll to position [273, 0]
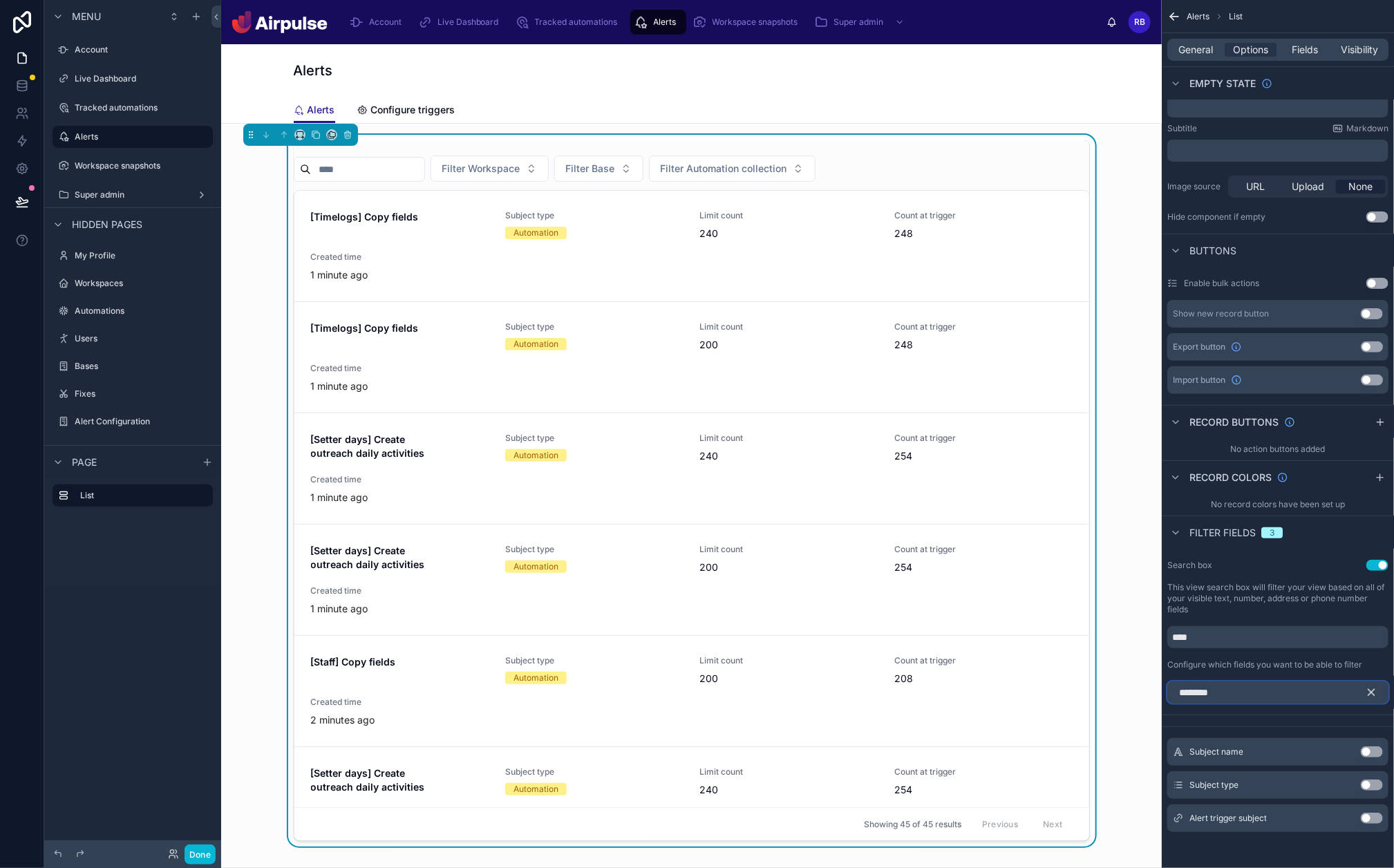
type input "*******"
click at [1244, 694] on button "Use setting" at bounding box center [1372, 785] width 22 height 11
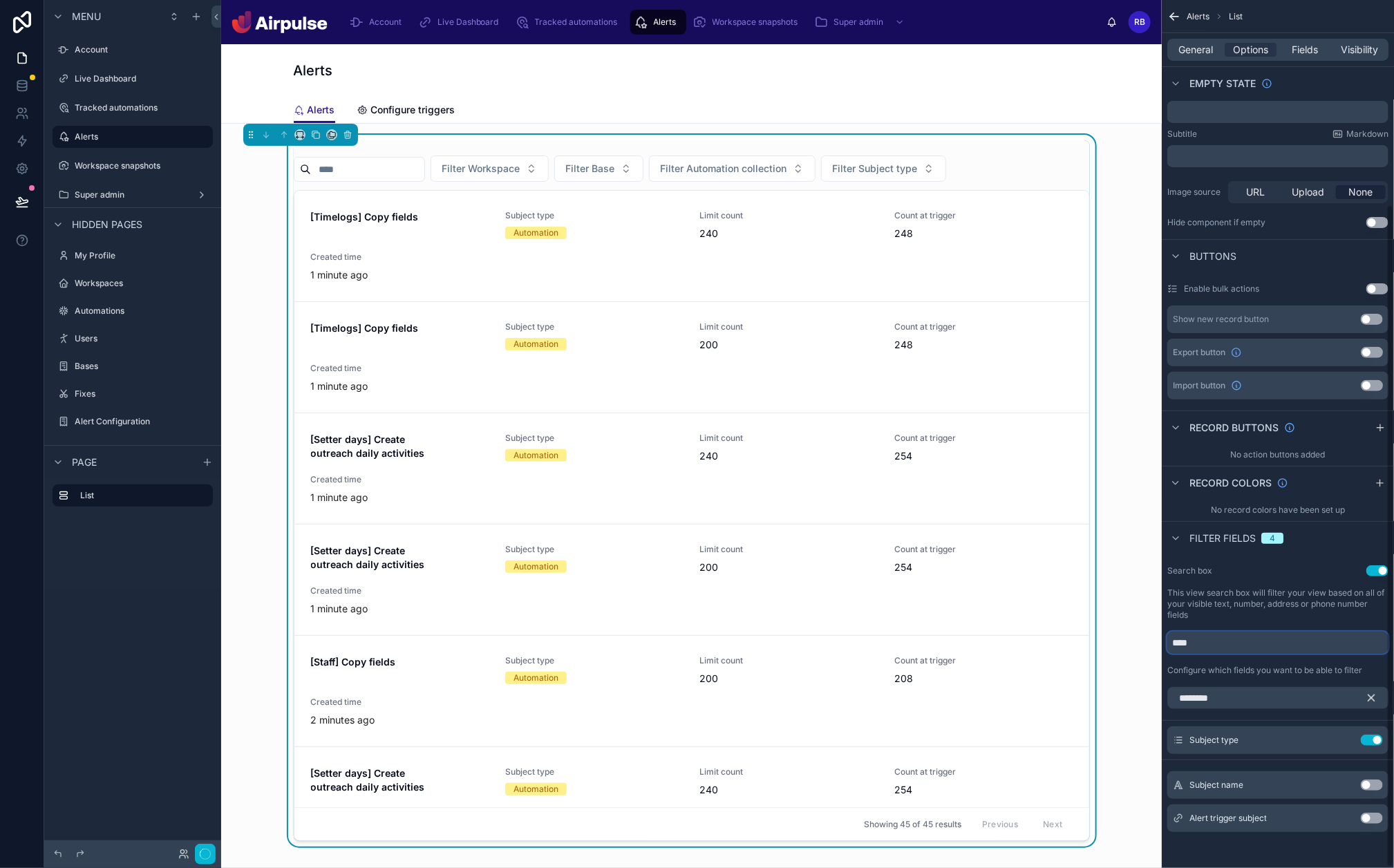
click at [1244, 649] on input "****" at bounding box center [1278, 642] width 221 height 22
click at [1244, 694] on icon "scrollable content" at bounding box center [1371, 698] width 12 height 12
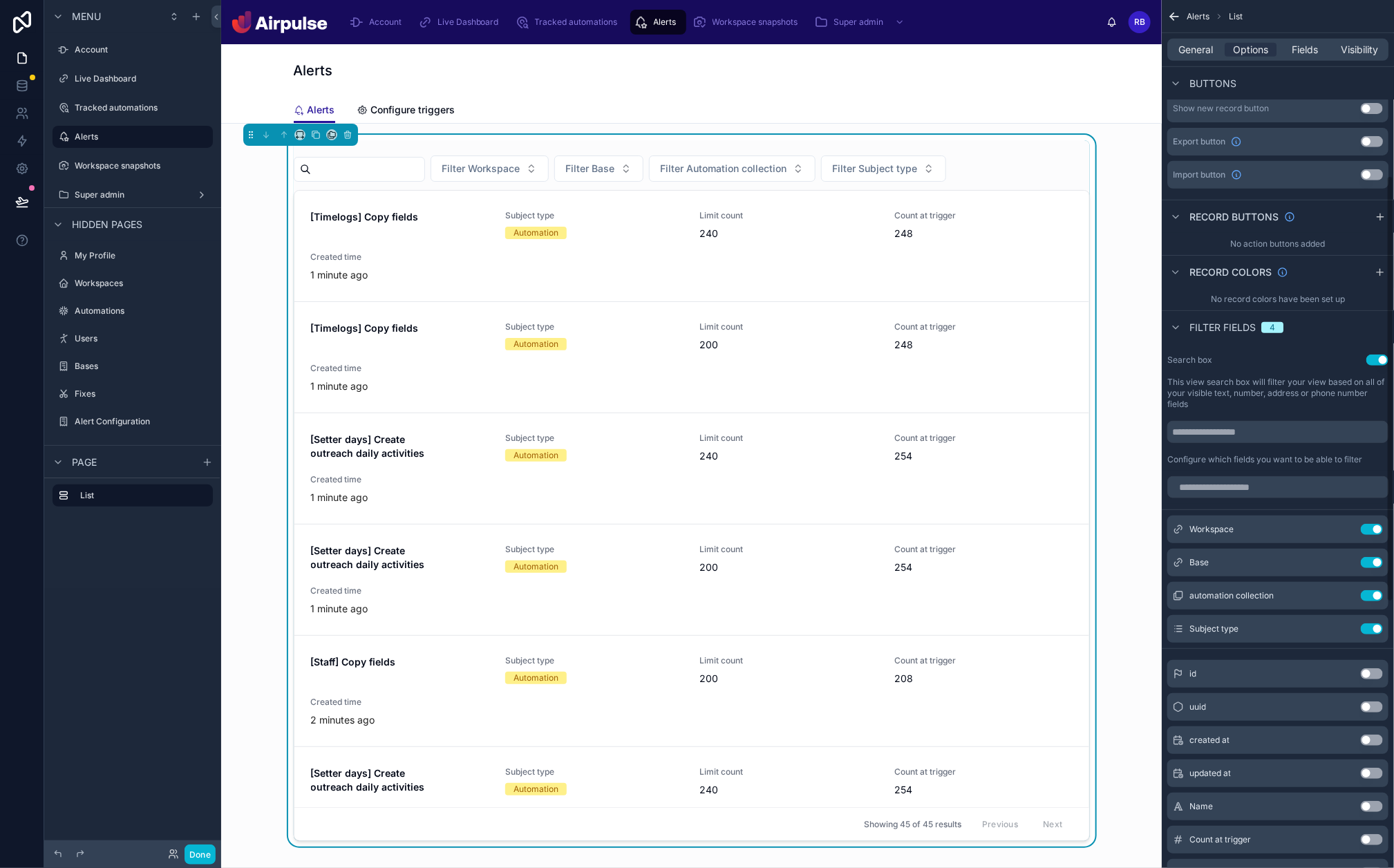
scroll to position [778, 0]
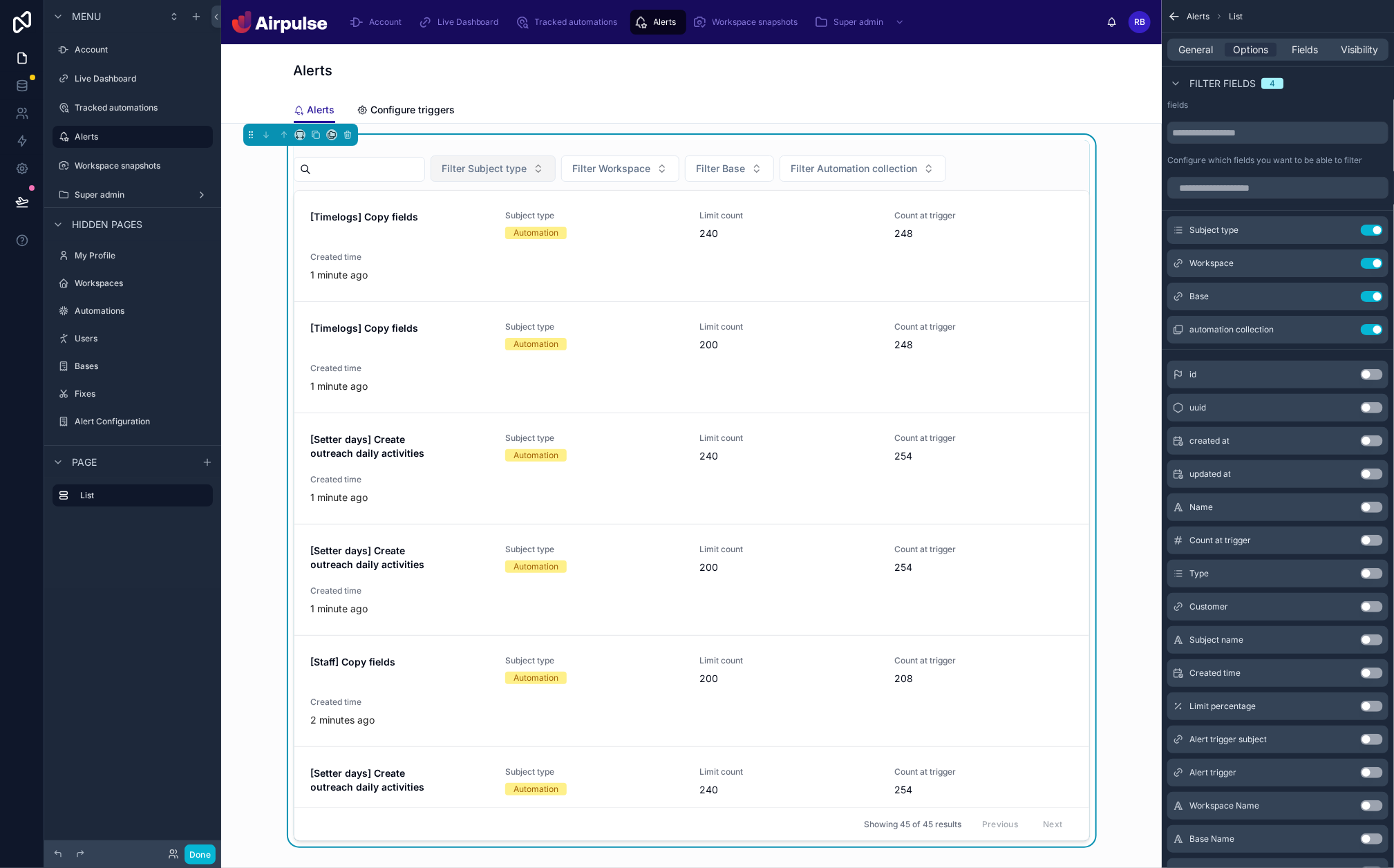
click at [532, 176] on button "Filter Subject type" at bounding box center [493, 169] width 125 height 27
click at [201, 694] on button "Done" at bounding box center [200, 854] width 31 height 20
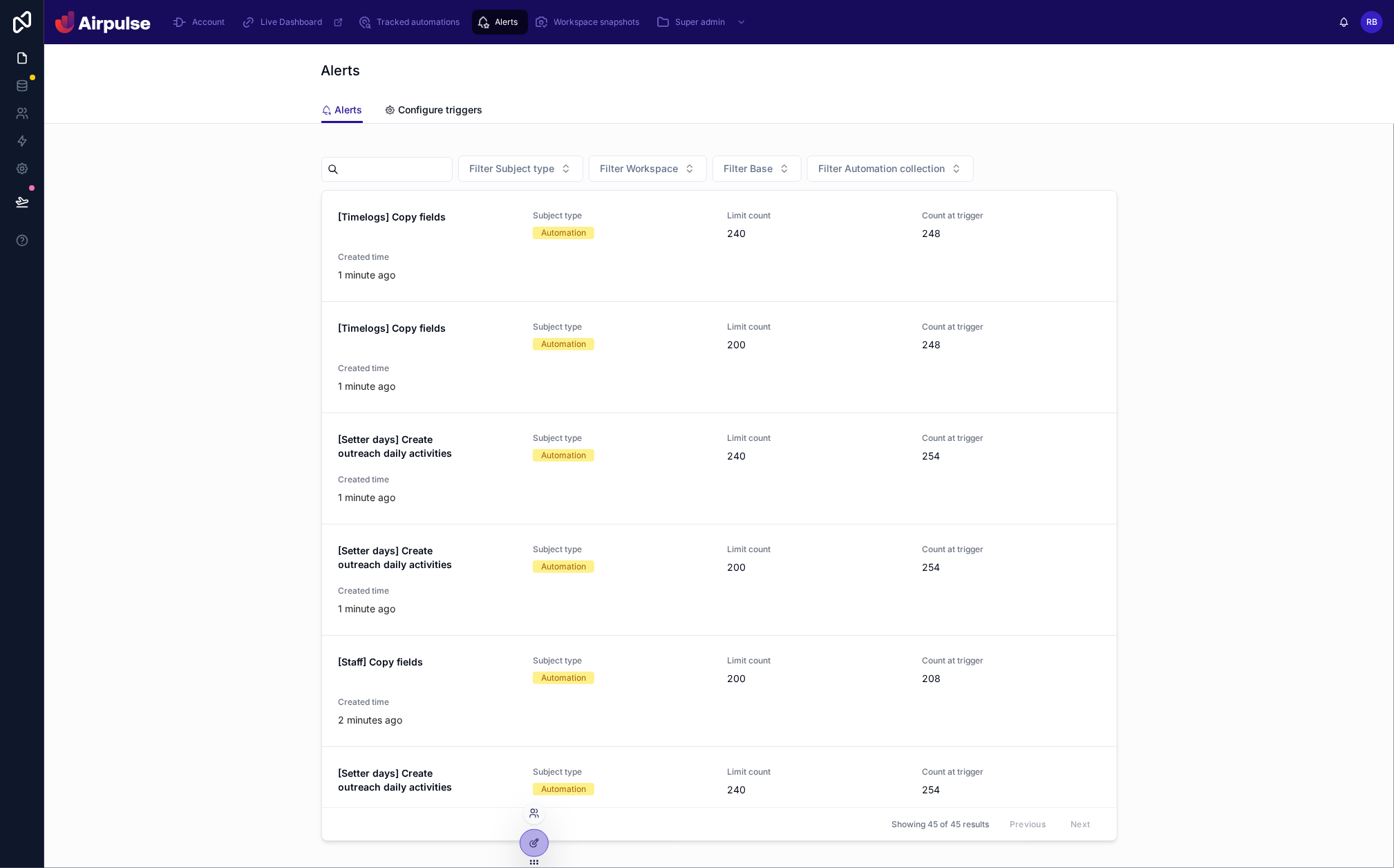
click at [530, 694] on icon at bounding box center [534, 862] width 11 height 11
click at [532, 694] on div at bounding box center [534, 843] width 27 height 27
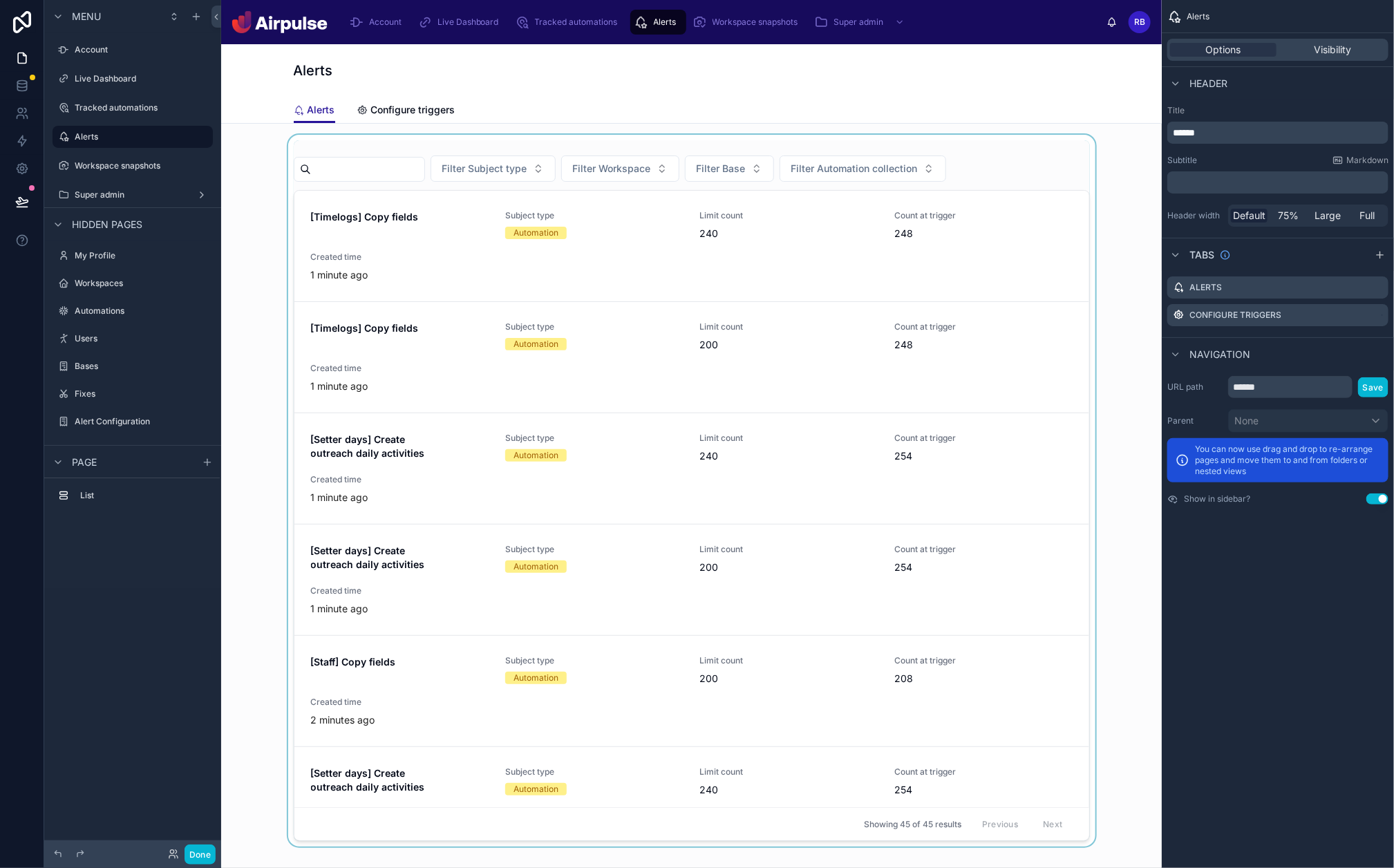
click at [308, 369] on div at bounding box center [691, 490] width 919 height 711
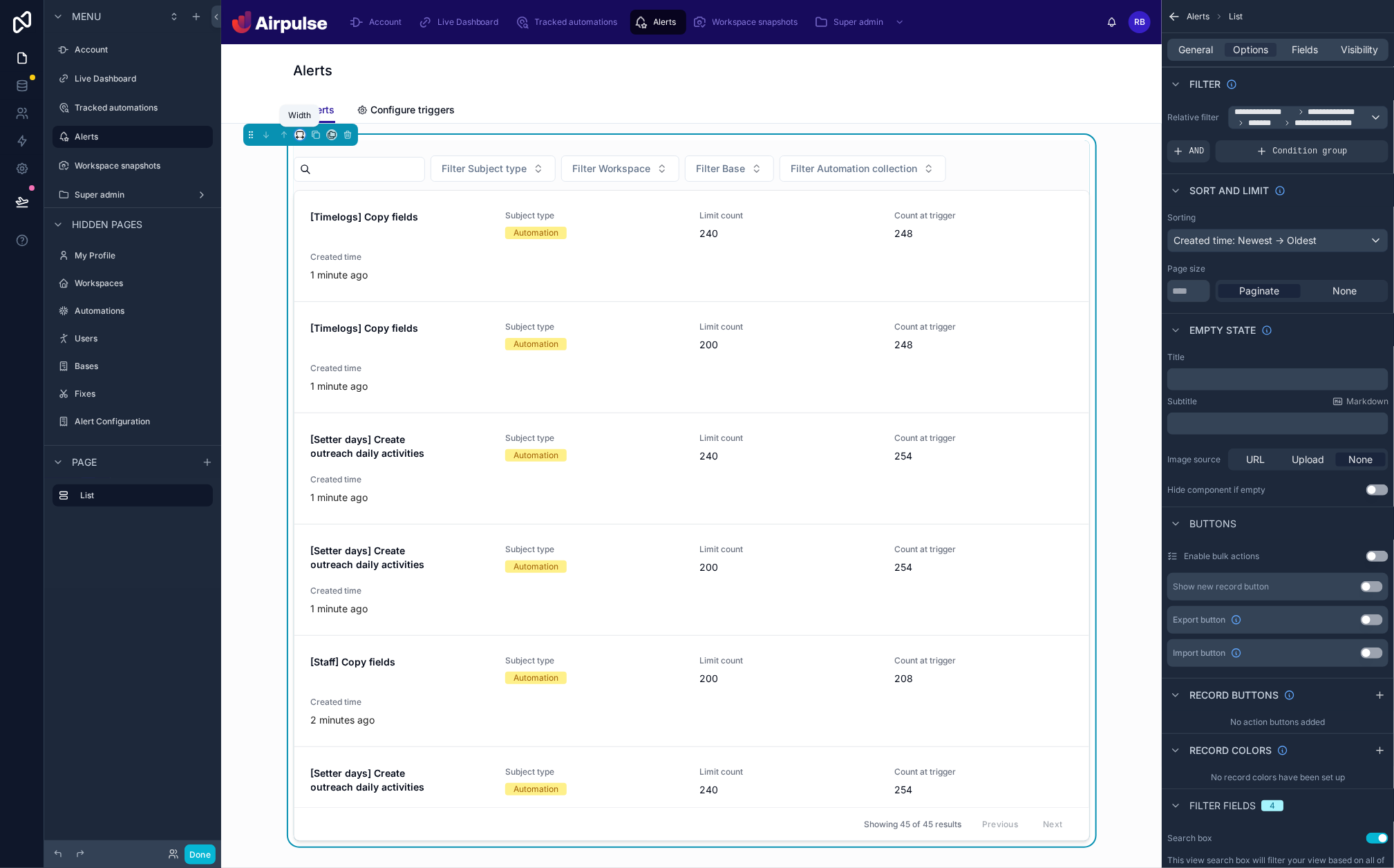
click at [302, 131] on icon at bounding box center [299, 133] width 6 height 4
click at [327, 280] on span "Full width" at bounding box center [327, 280] width 42 height 17
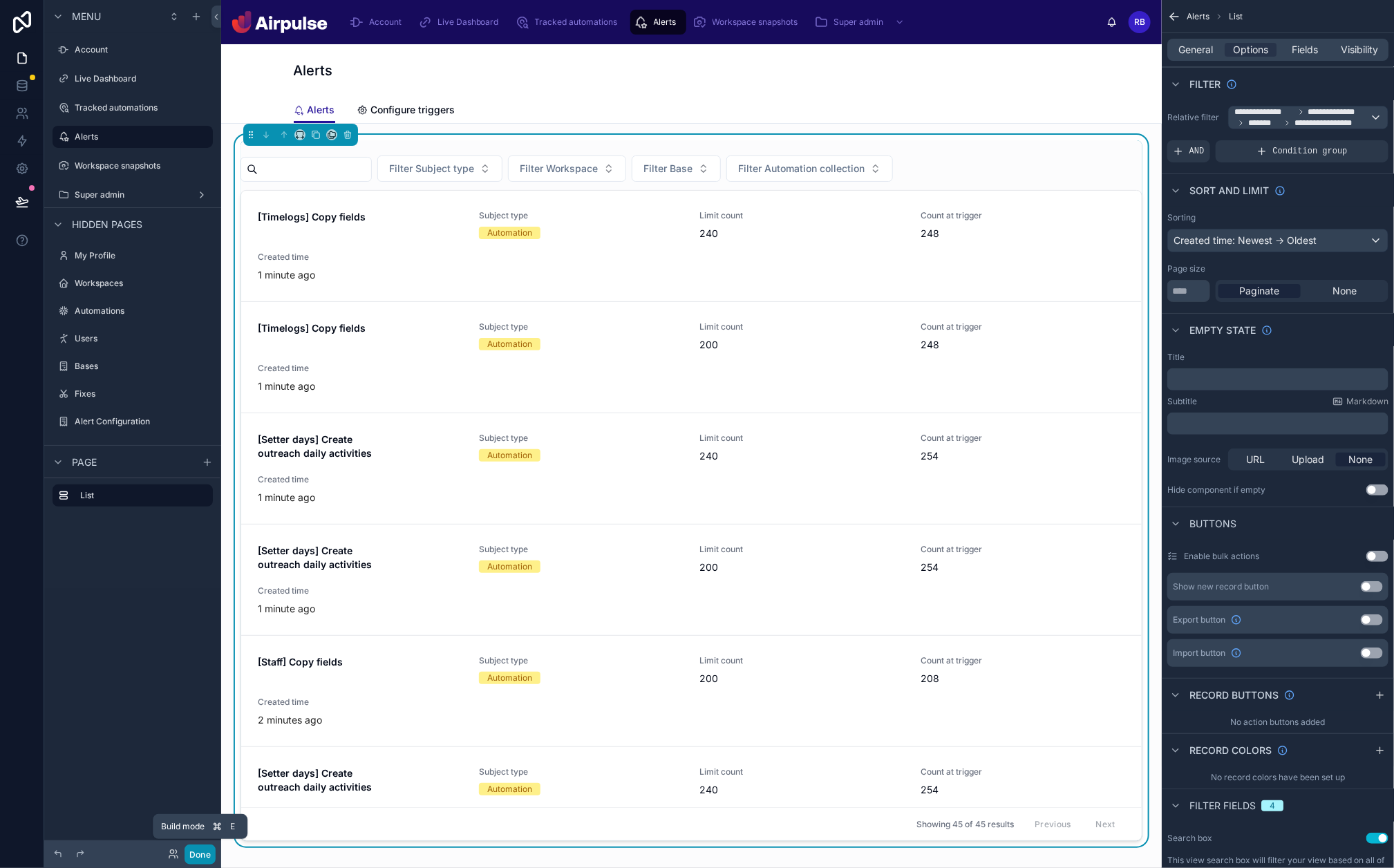
click at [194, 694] on button "Done" at bounding box center [200, 854] width 31 height 20
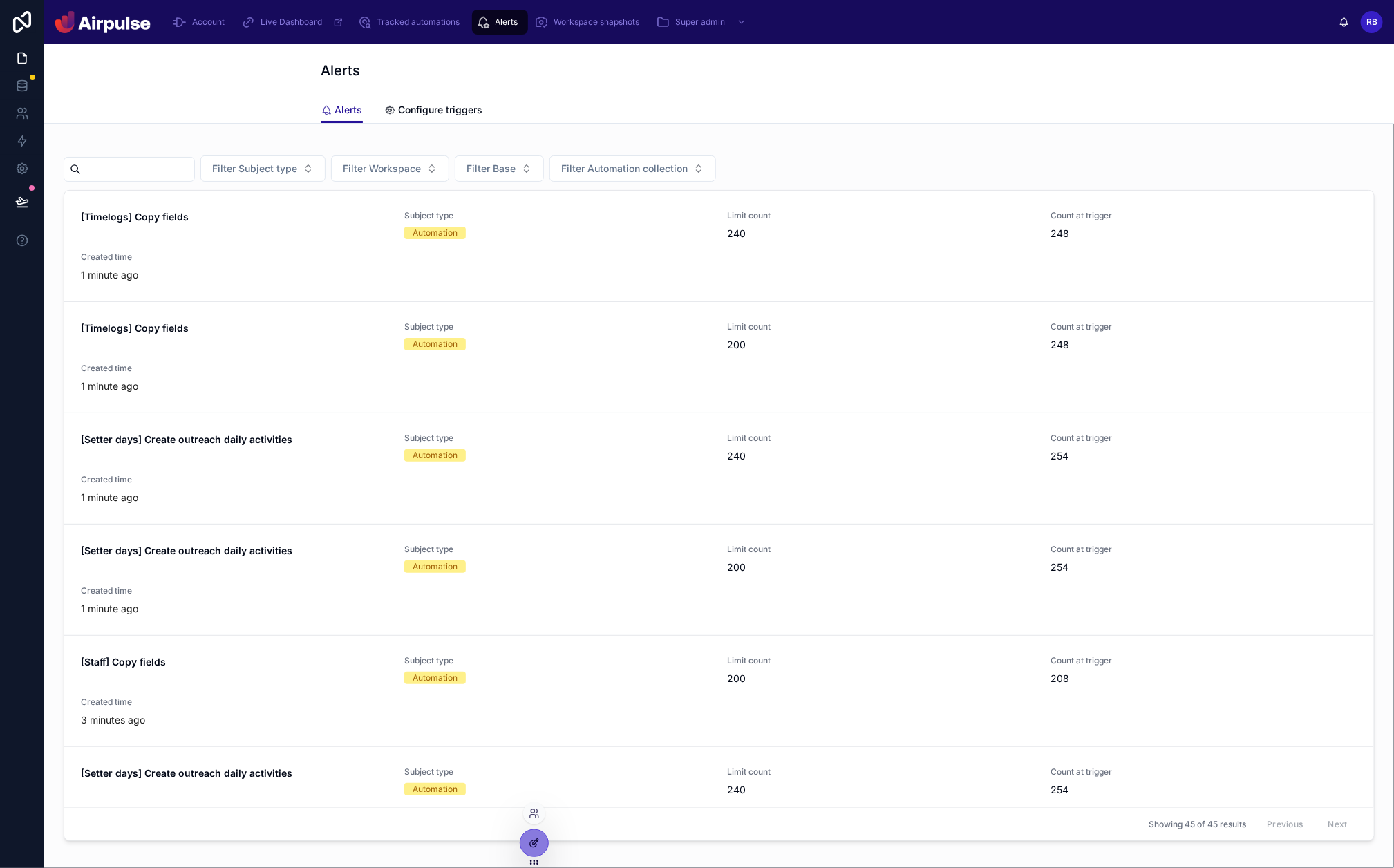
click at [535, 694] on icon at bounding box center [533, 843] width 6 height 6
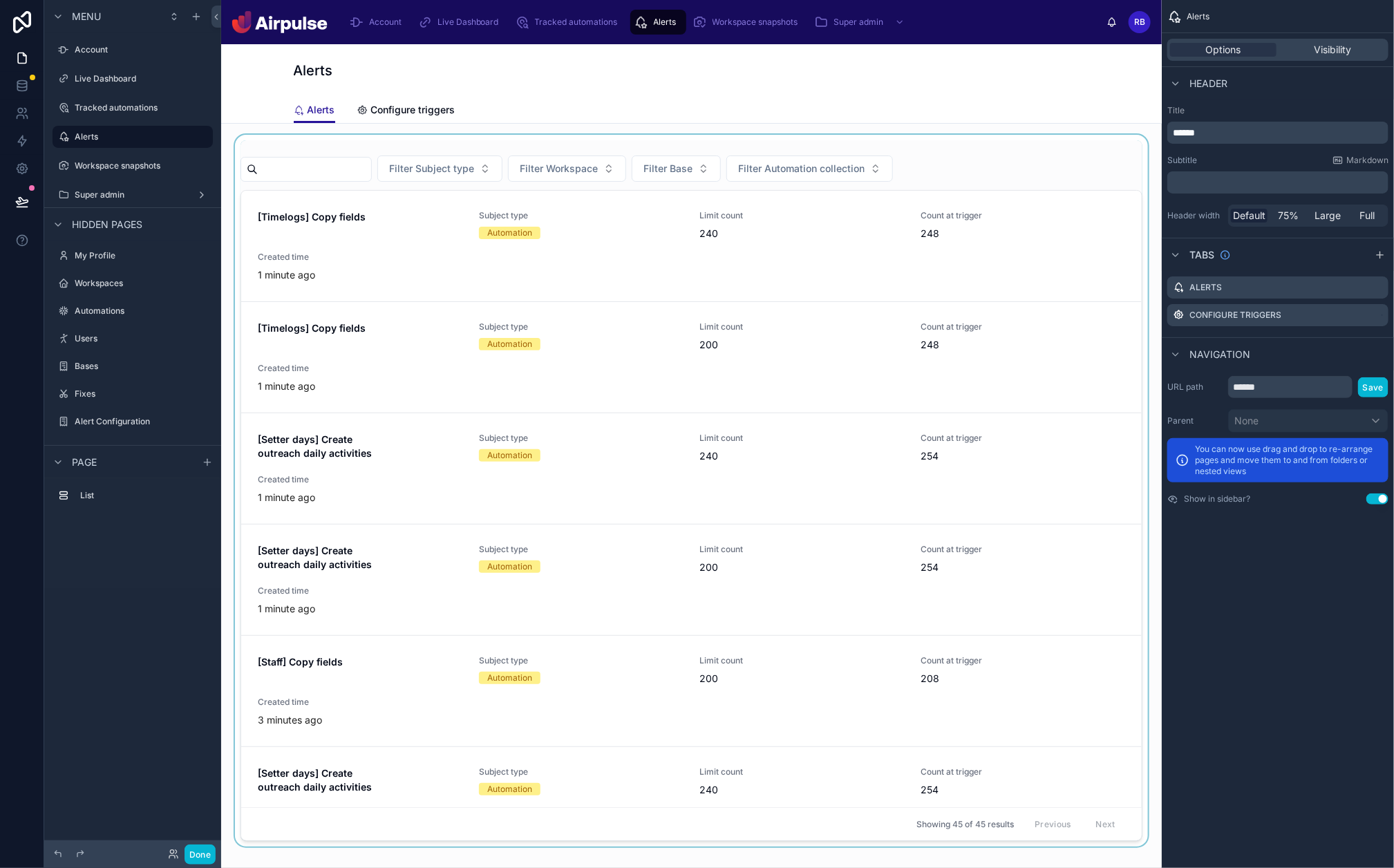
click at [1141, 150] on div at bounding box center [691, 490] width 919 height 711
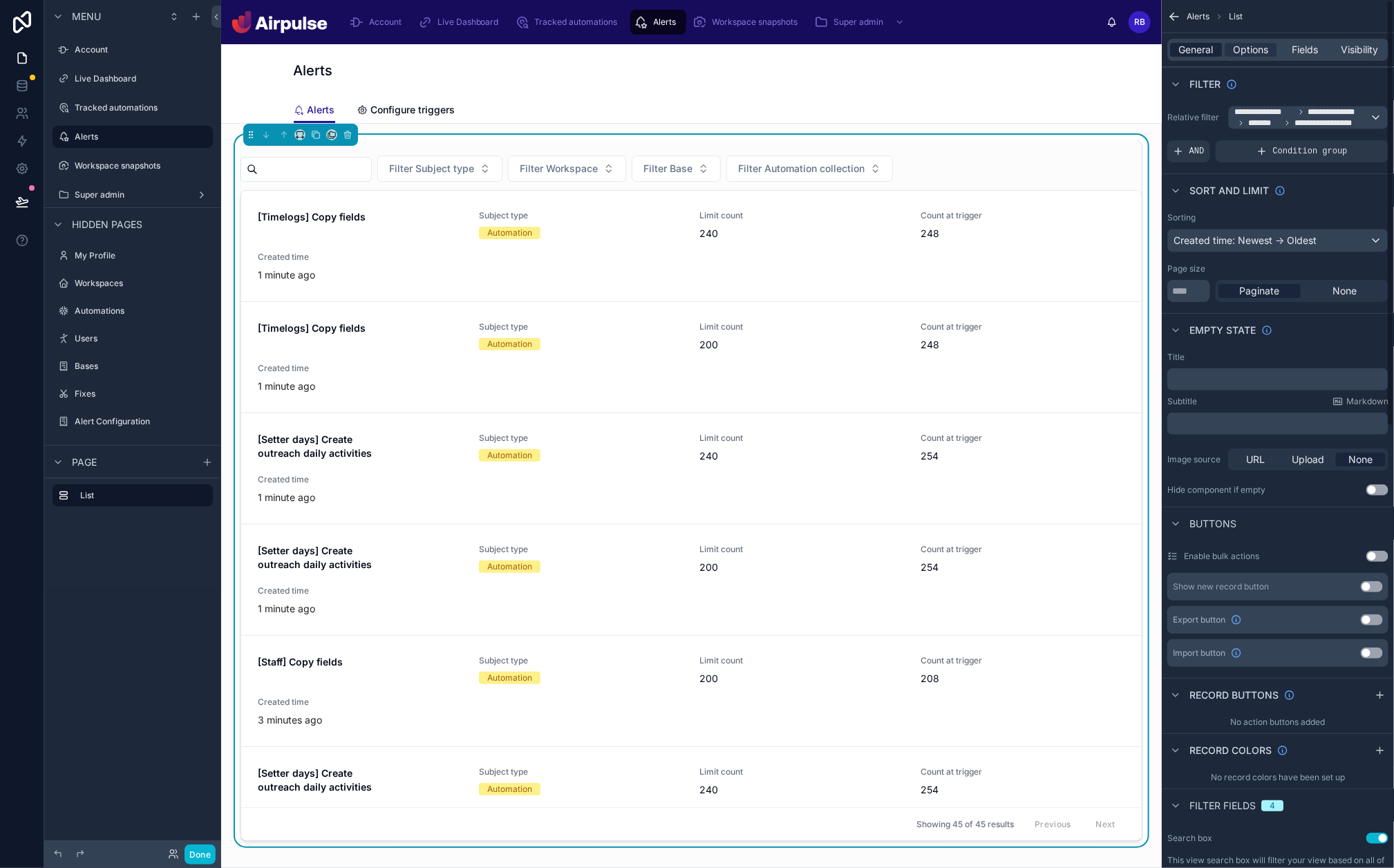
click at [1201, 56] on span "General" at bounding box center [1196, 50] width 35 height 14
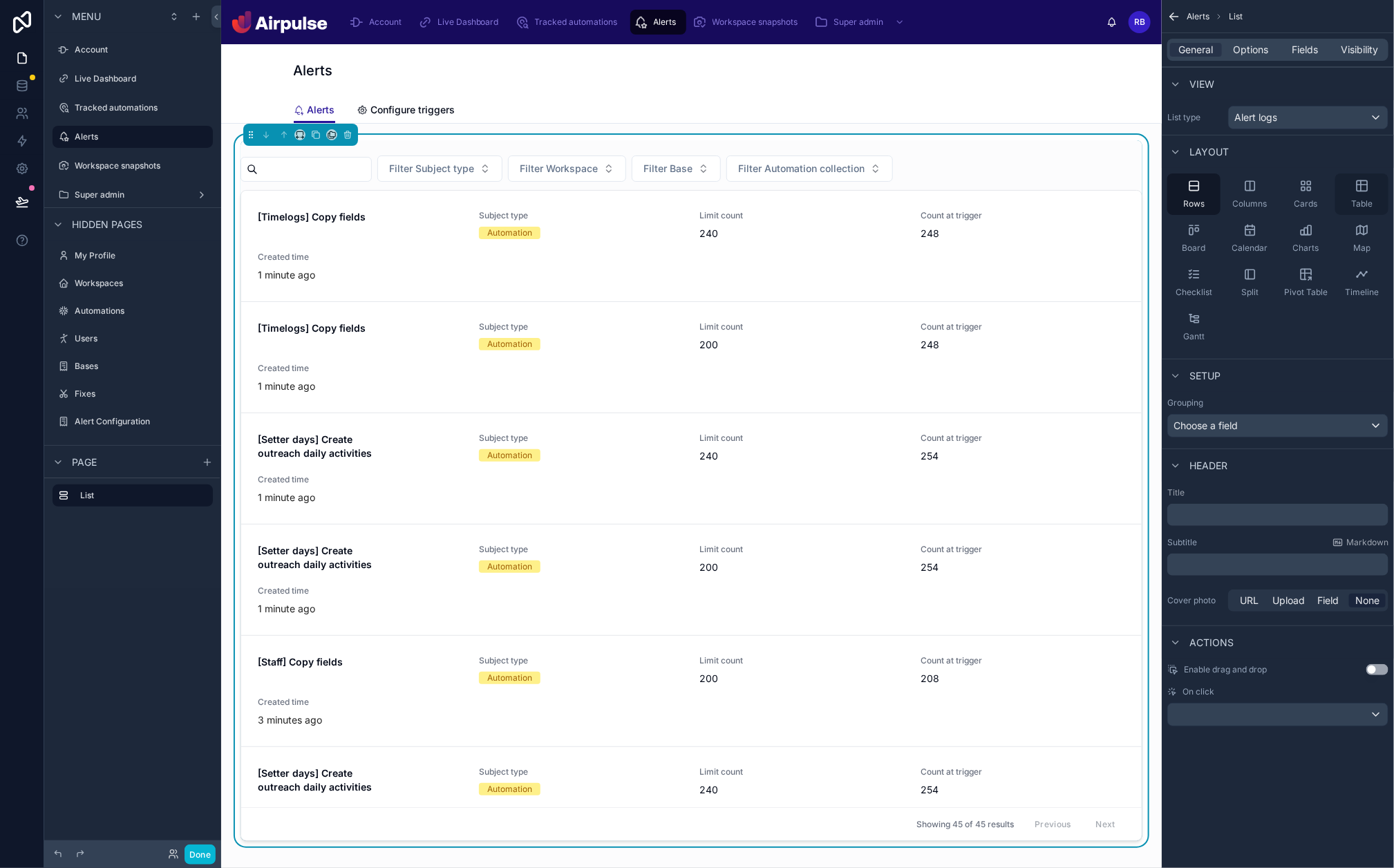
click at [1244, 193] on div "Table" at bounding box center [1362, 194] width 53 height 42
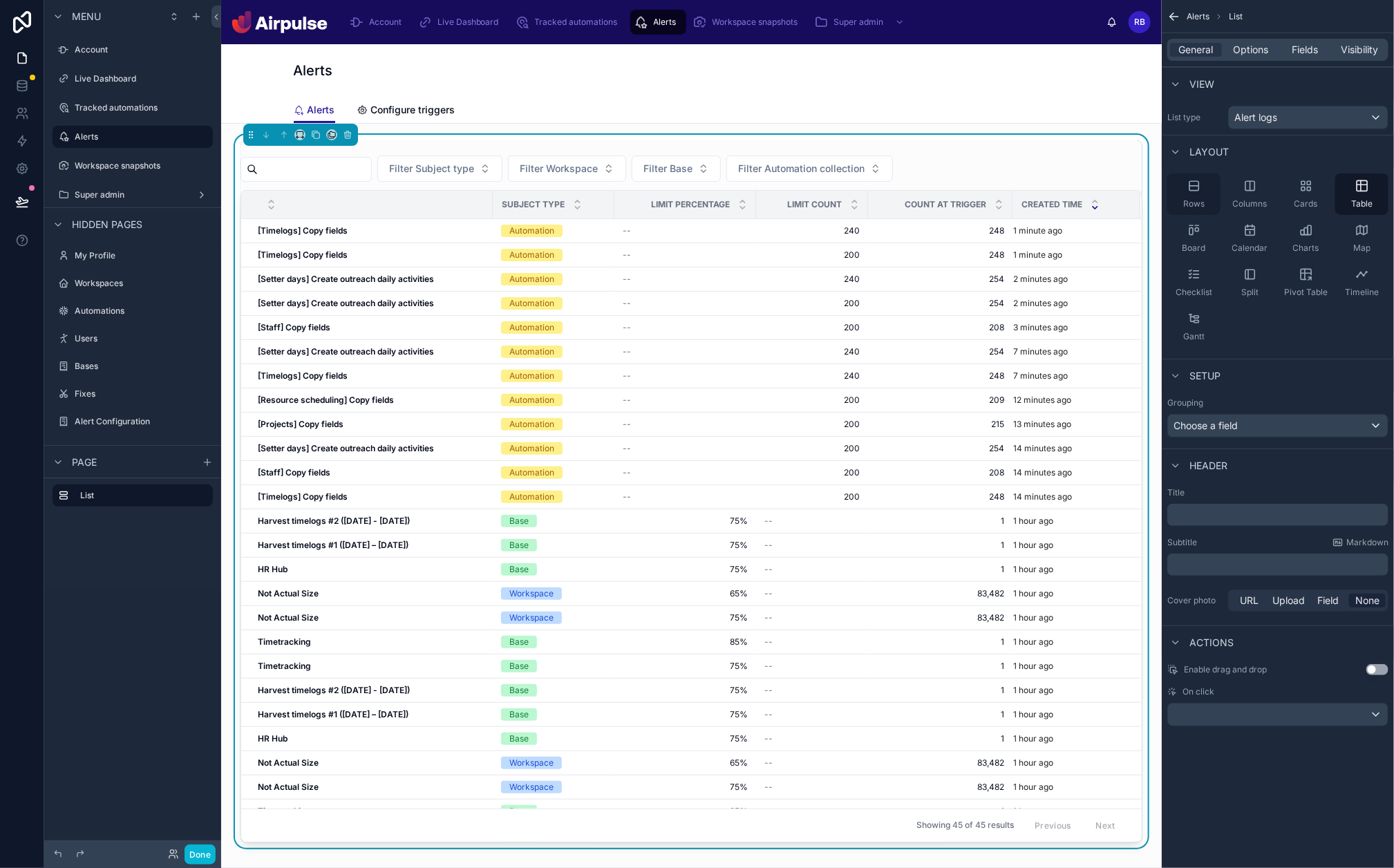
click at [1205, 198] on div "Rows" at bounding box center [1194, 194] width 53 height 42
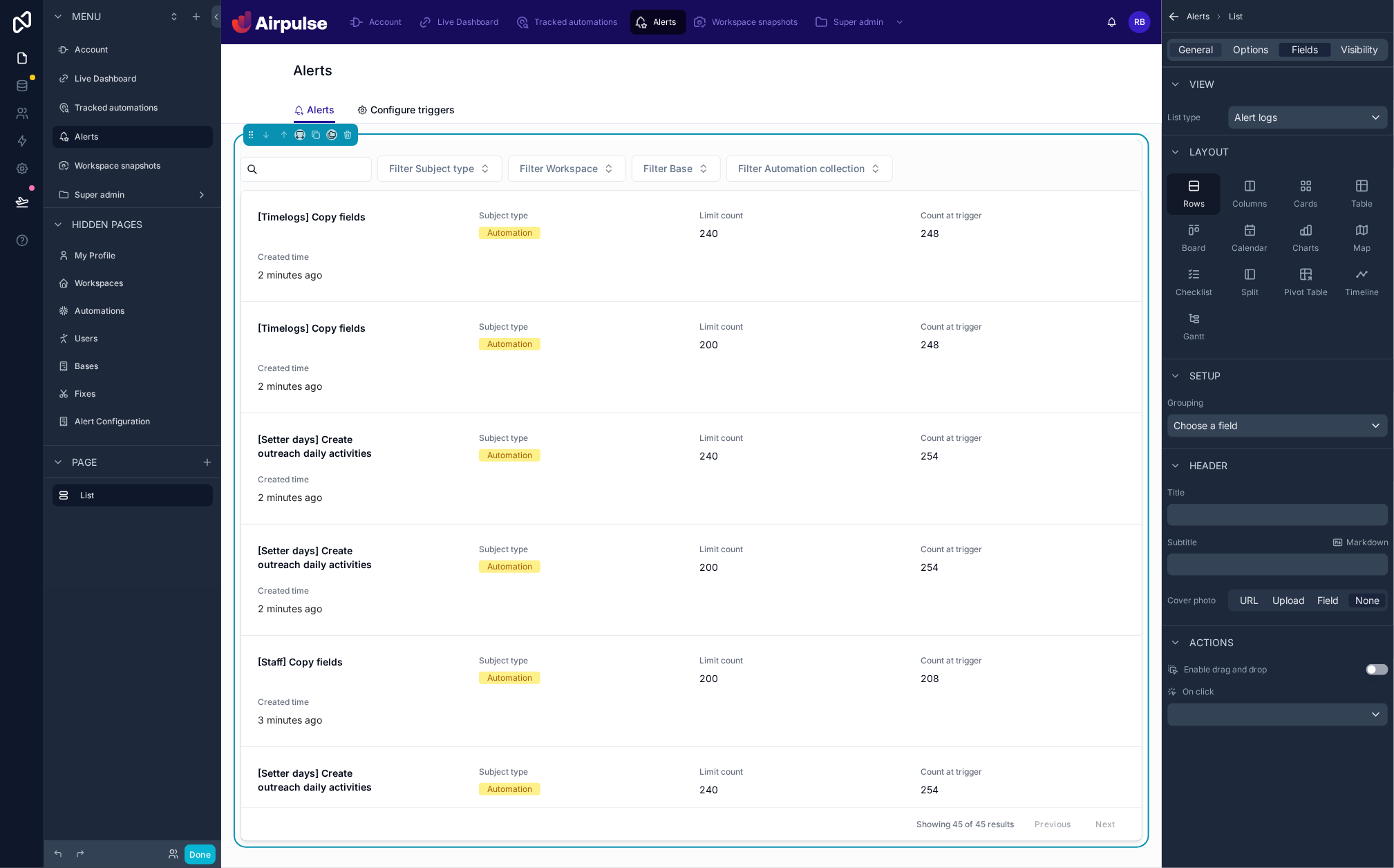
click at [1244, 42] on span "Fields" at bounding box center [1305, 50] width 27 height 14
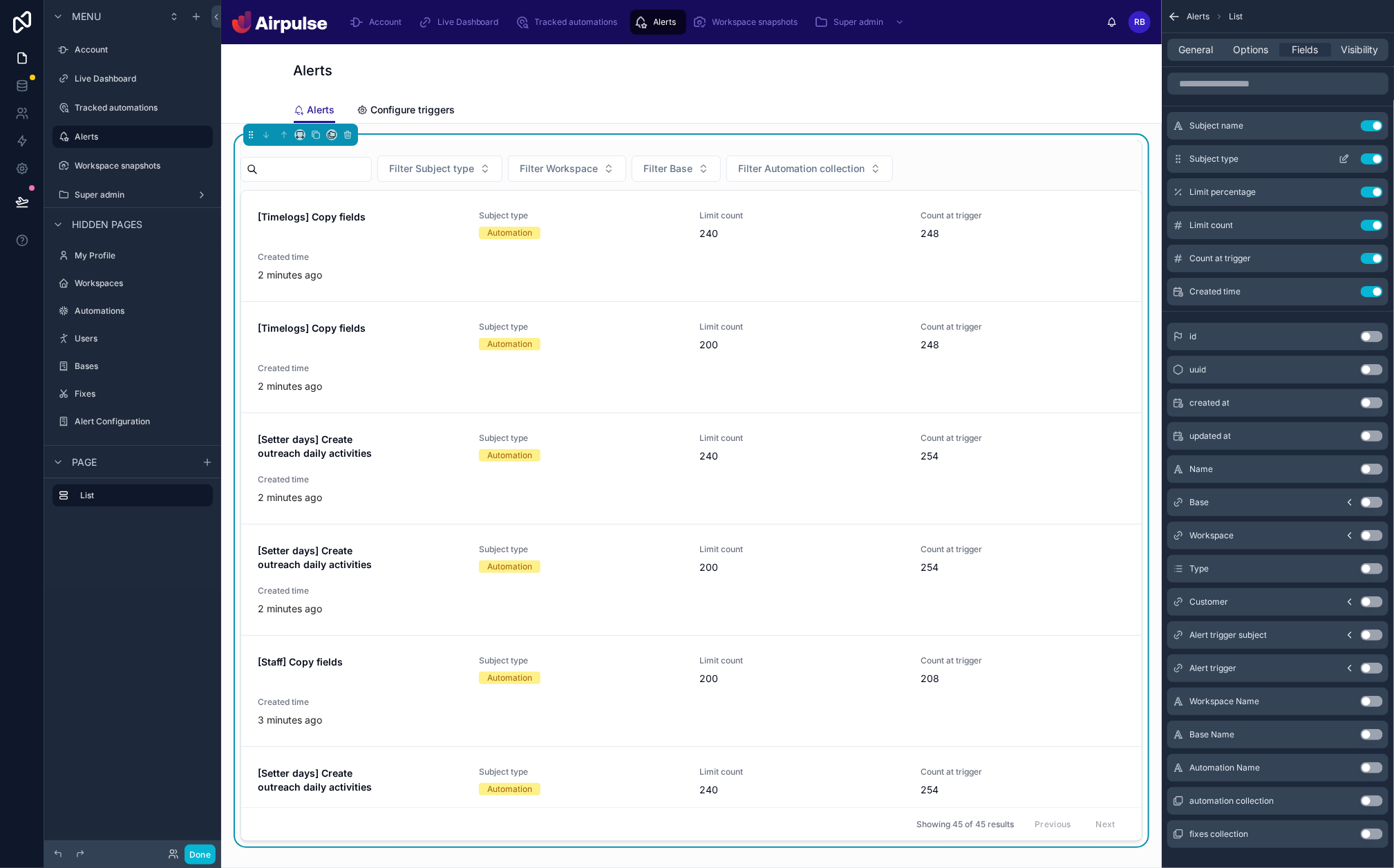
click at [1244, 162] on icon "scrollable content" at bounding box center [1344, 159] width 6 height 6
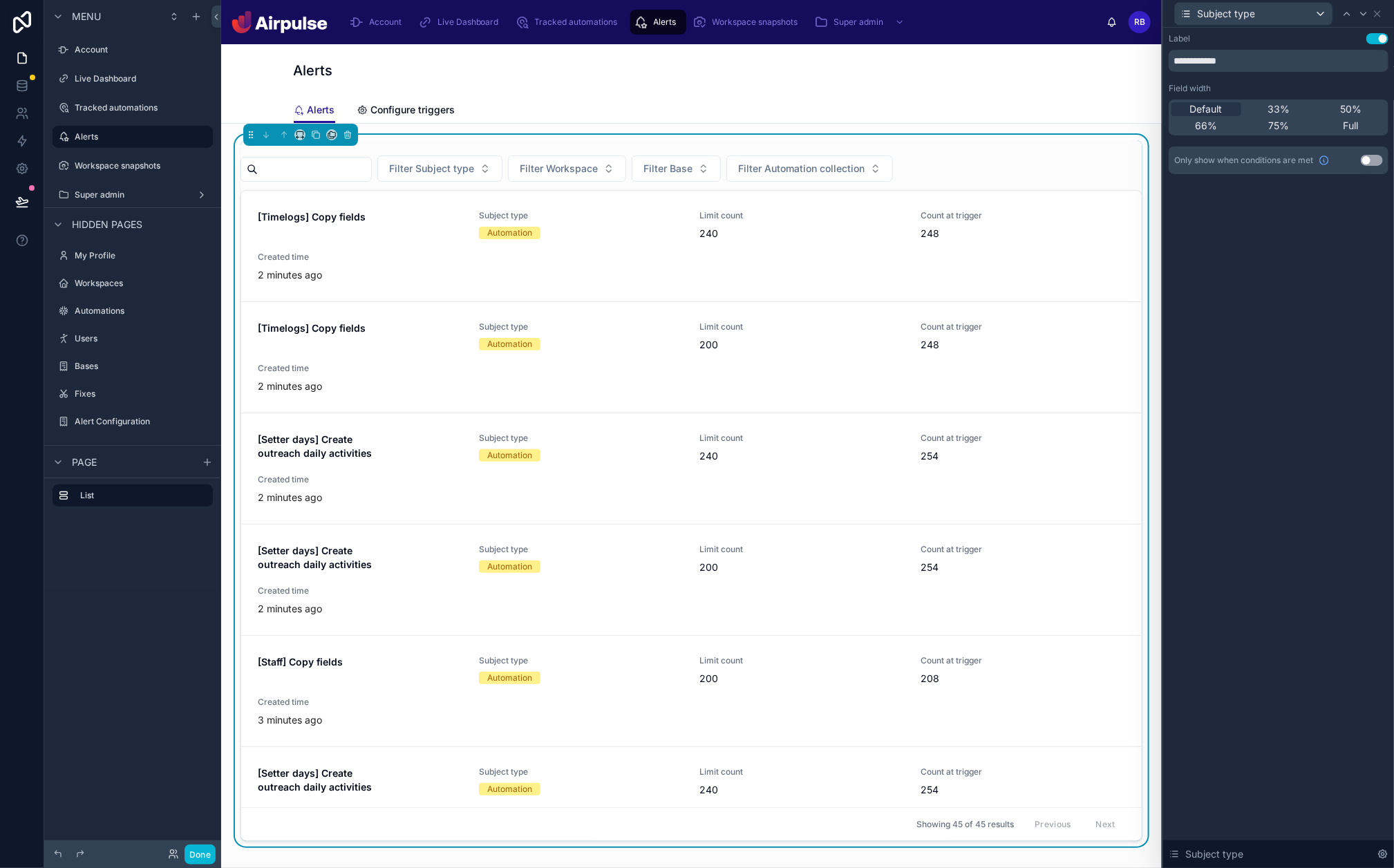
click at [1244, 39] on button "Use setting" at bounding box center [1377, 38] width 22 height 11
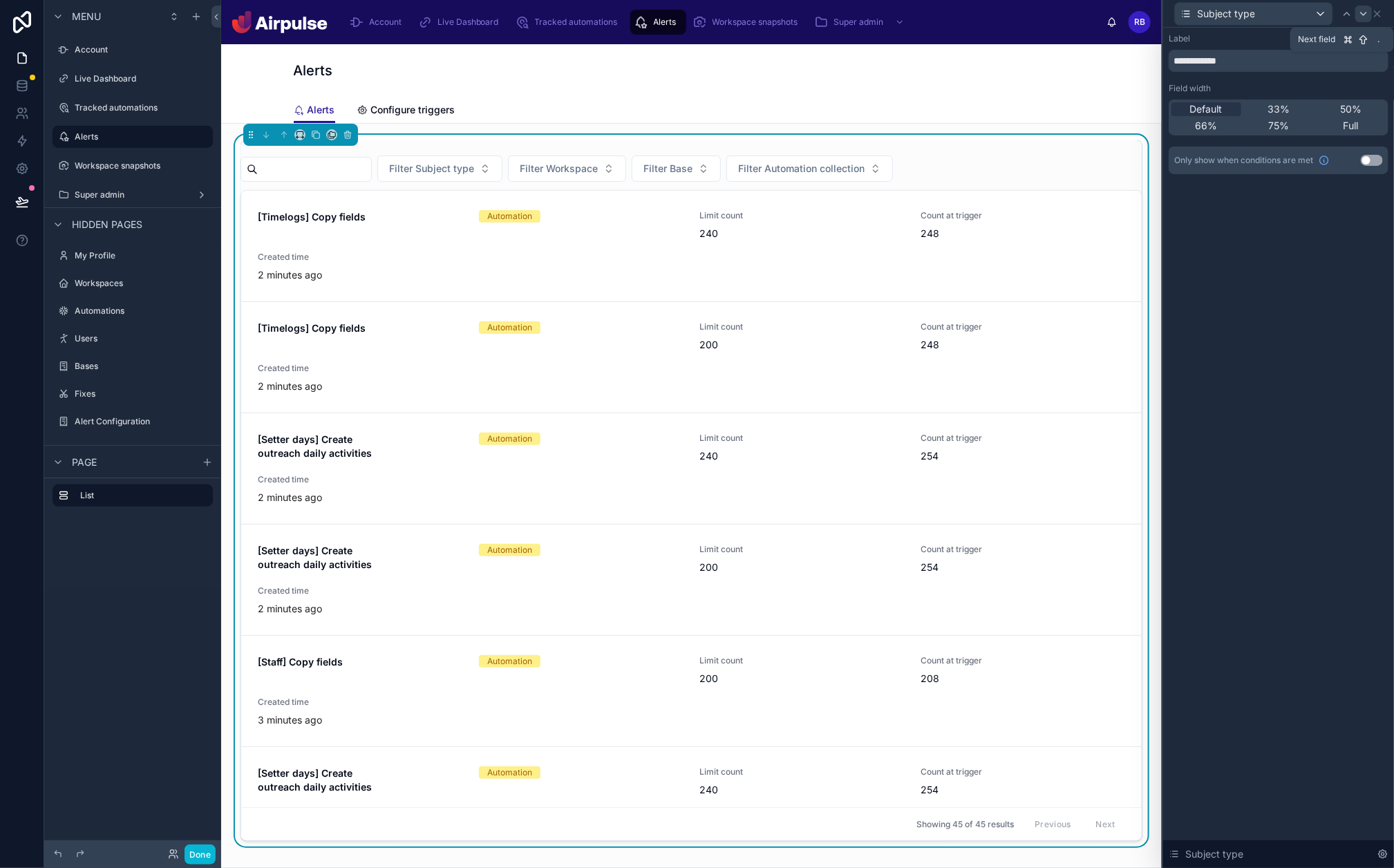
click at [1244, 14] on icon at bounding box center [1364, 13] width 11 height 11
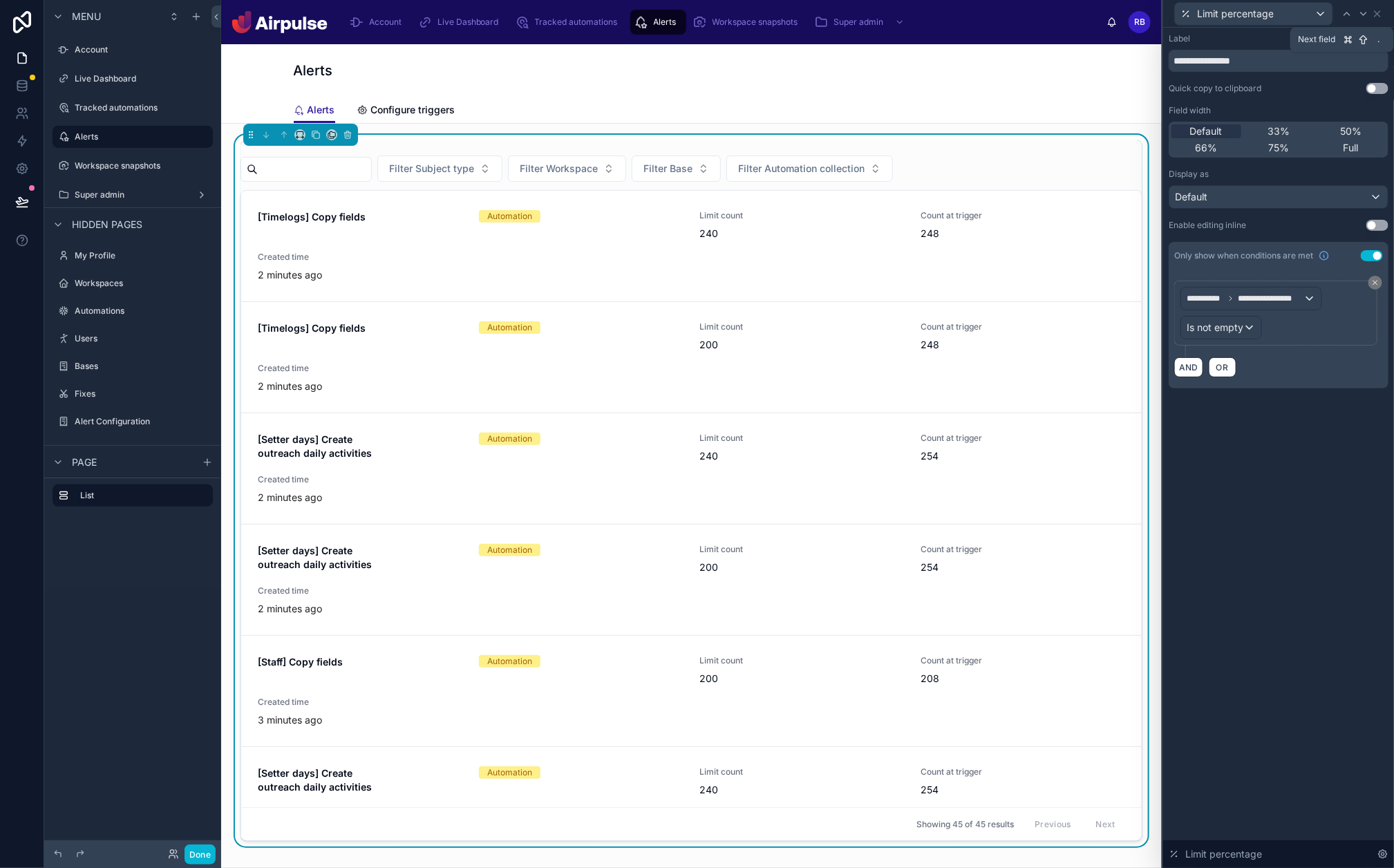
click at [1244, 14] on icon at bounding box center [1364, 13] width 11 height 11
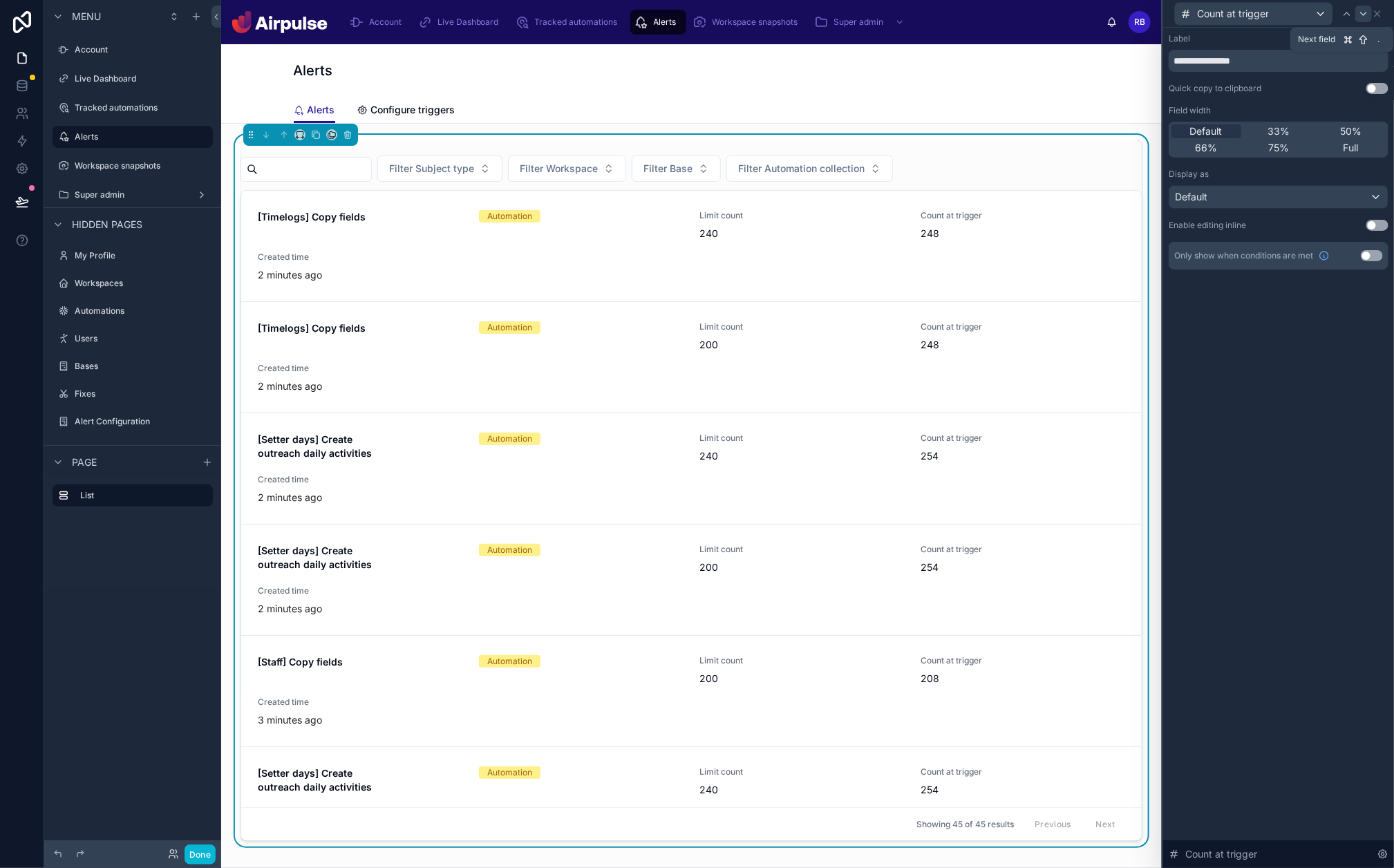
click at [1244, 13] on div at bounding box center [1363, 13] width 17 height 17
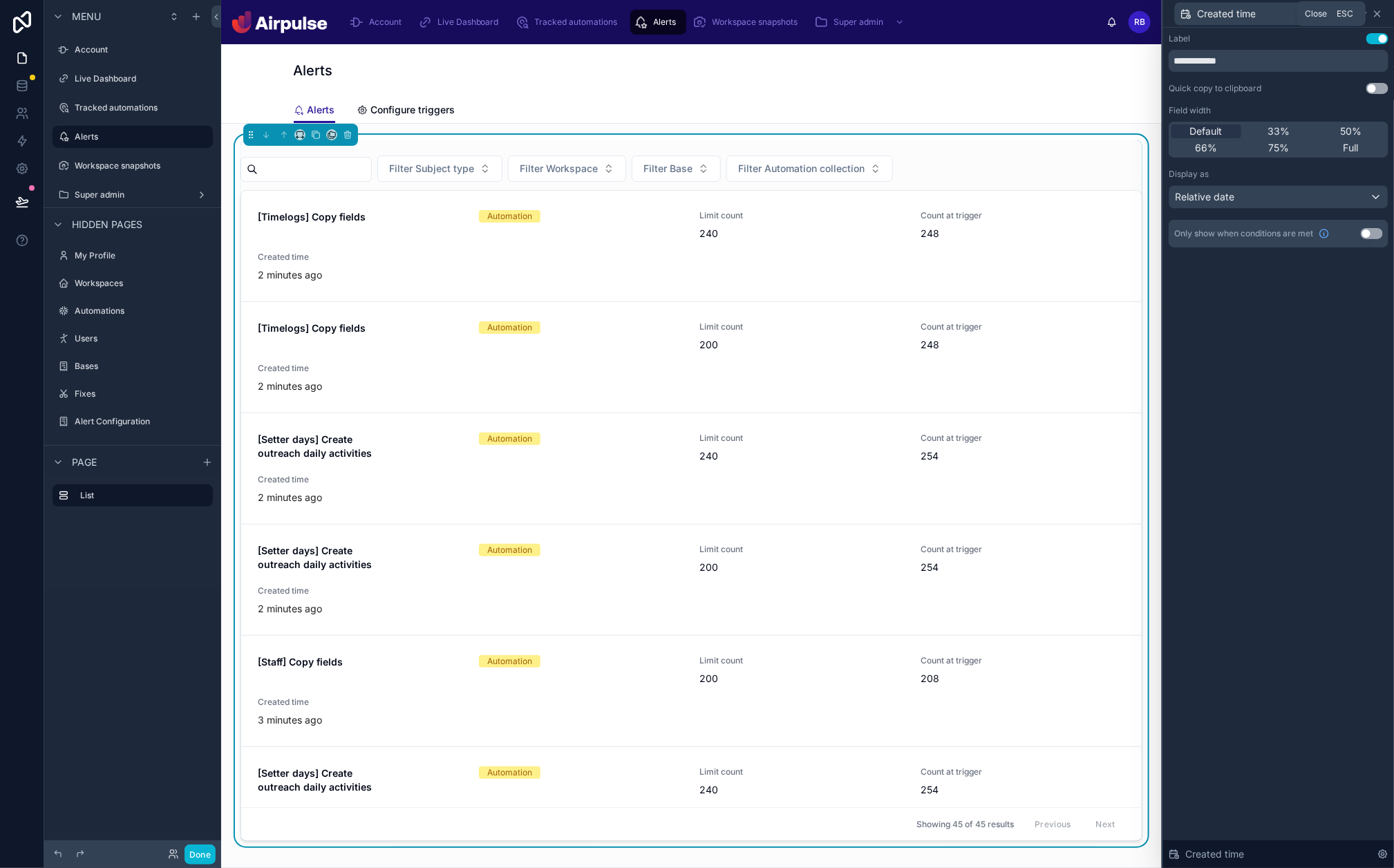
click at [1244, 17] on icon at bounding box center [1377, 13] width 11 height 11
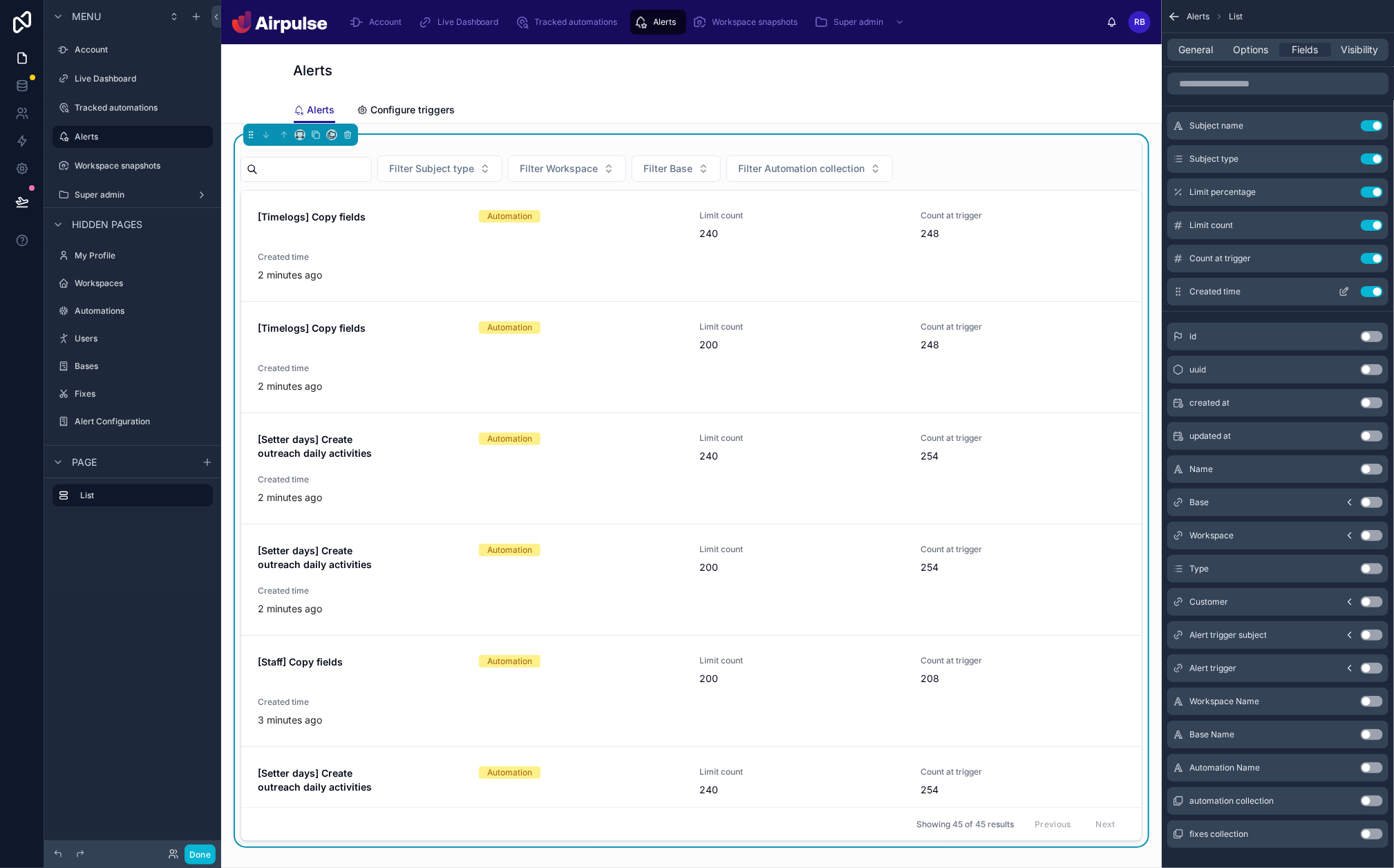
click at [1244, 295] on button "scrollable content" at bounding box center [1344, 291] width 22 height 11
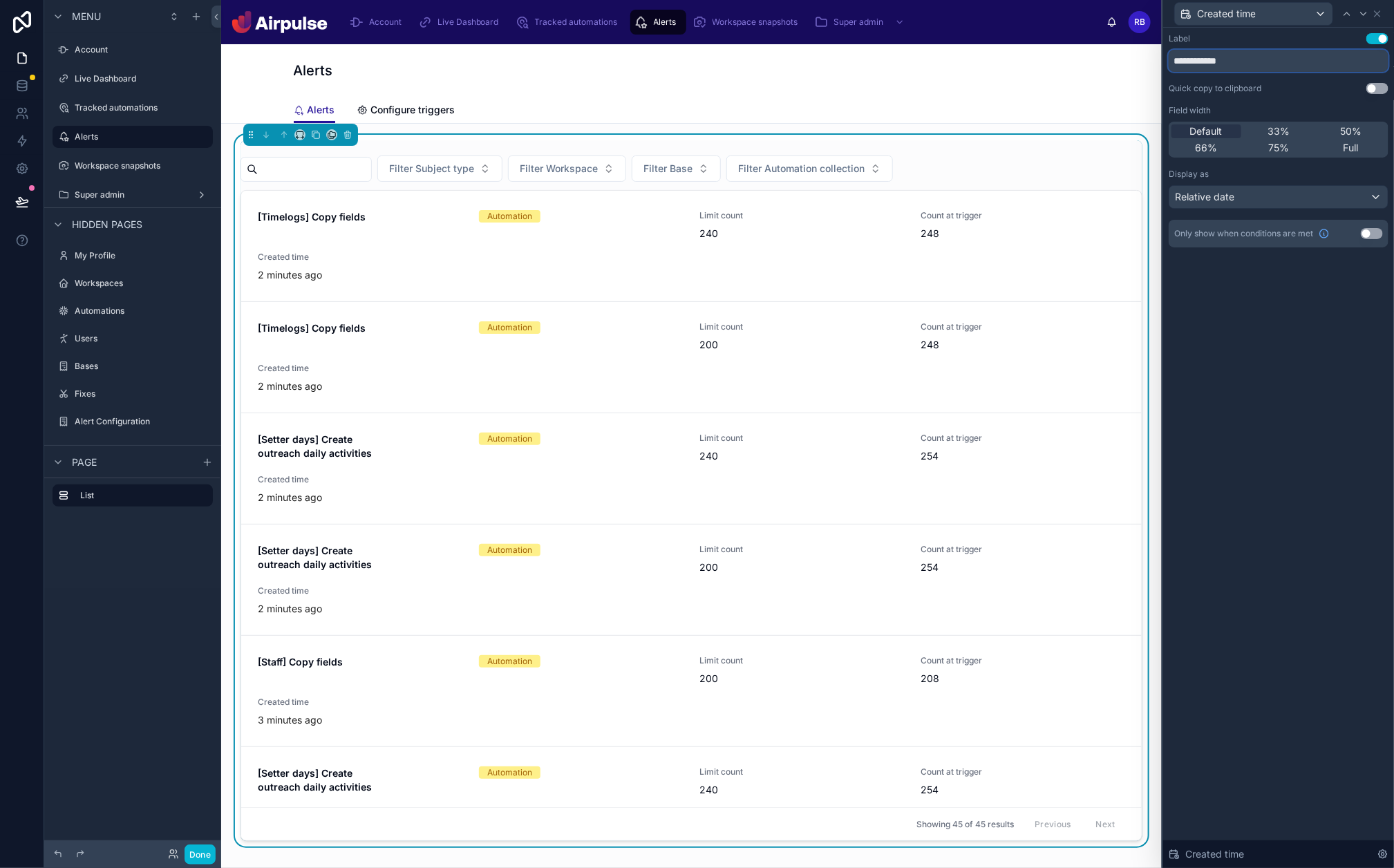
click at [1189, 54] on input "**********" at bounding box center [1279, 60] width 219 height 22
type input "*********"
click at [1244, 16] on icon at bounding box center [1377, 13] width 5 height 5
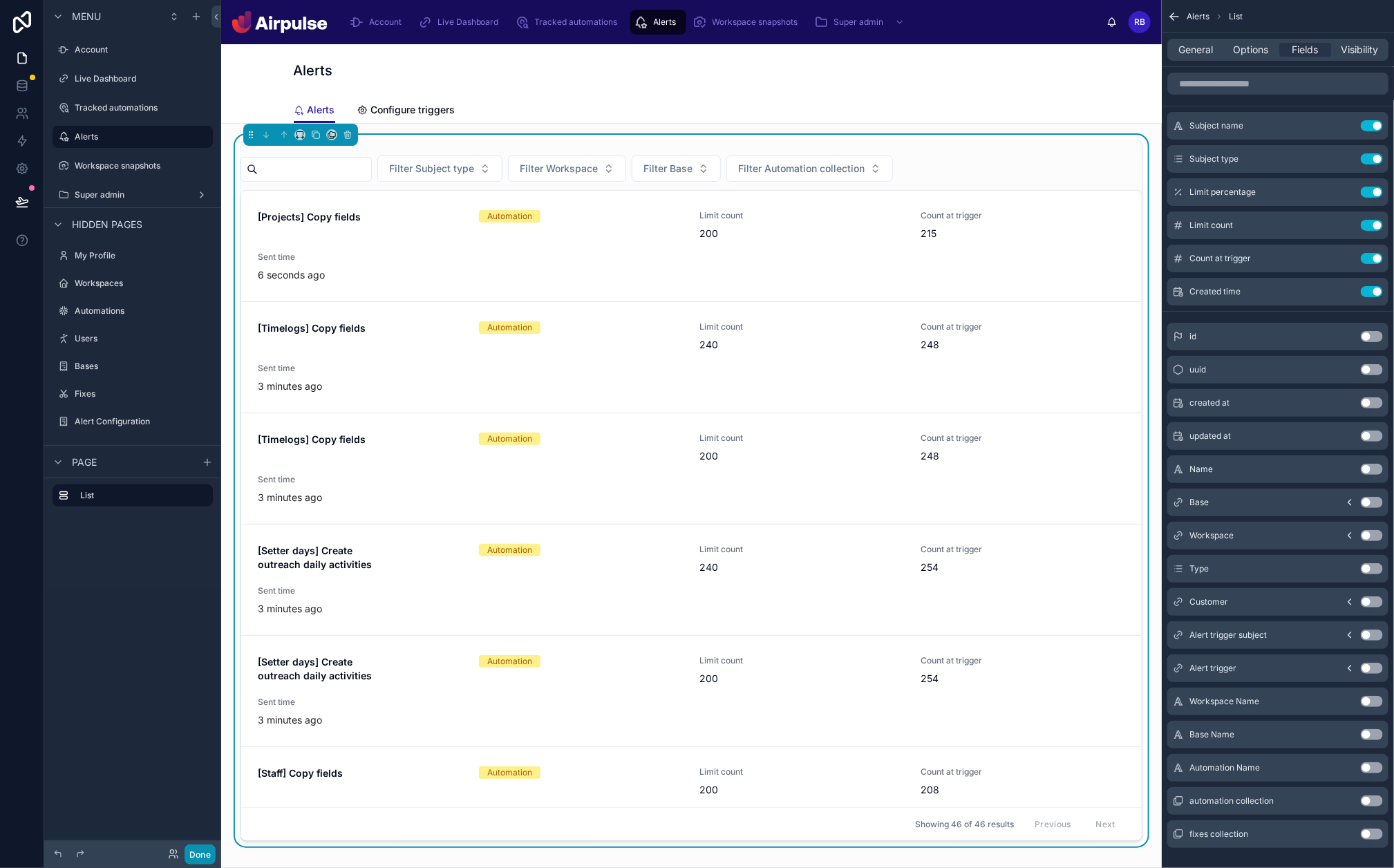
click at [192, 694] on button "Done" at bounding box center [200, 854] width 31 height 20
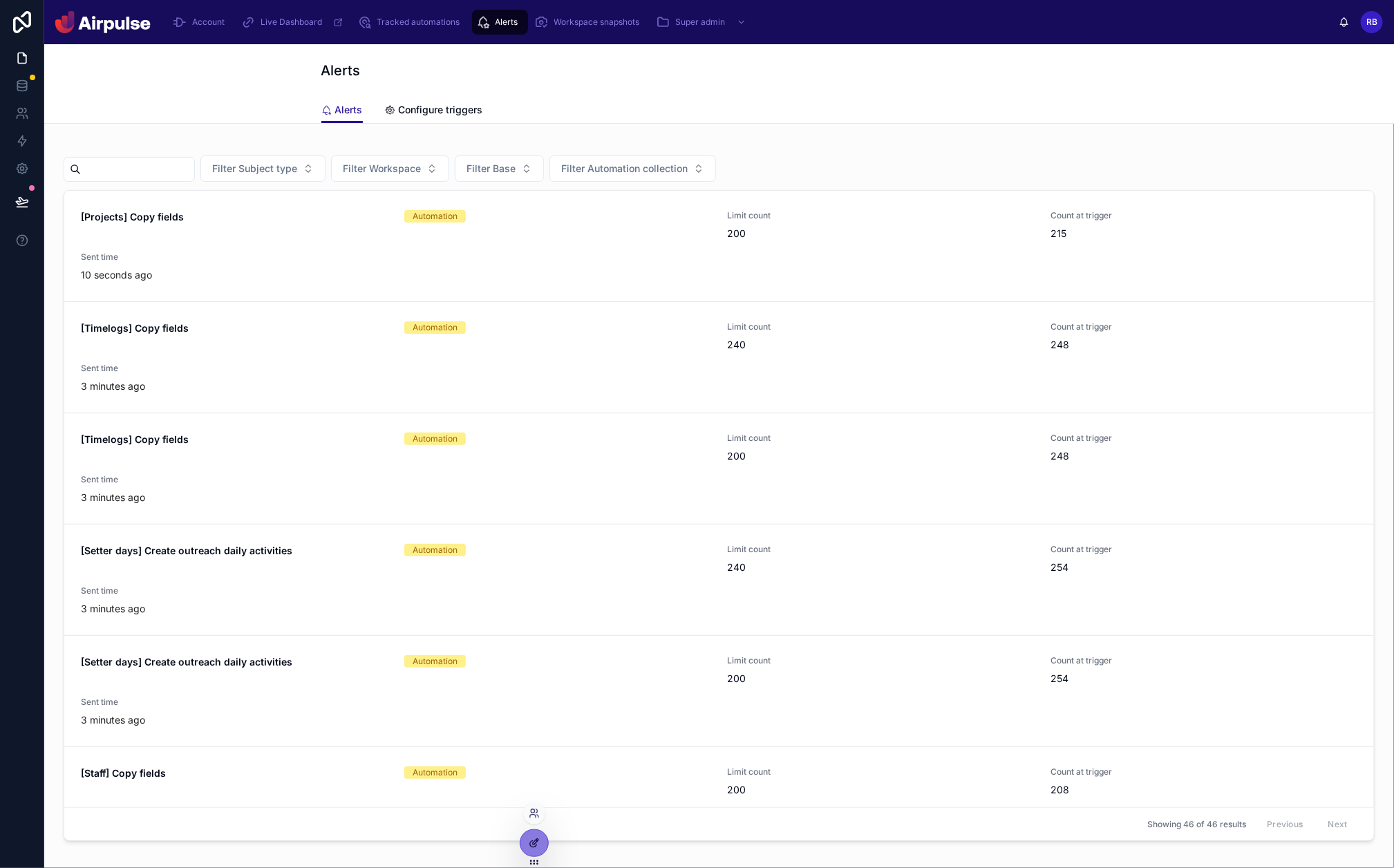
click at [526, 694] on div at bounding box center [534, 843] width 27 height 27
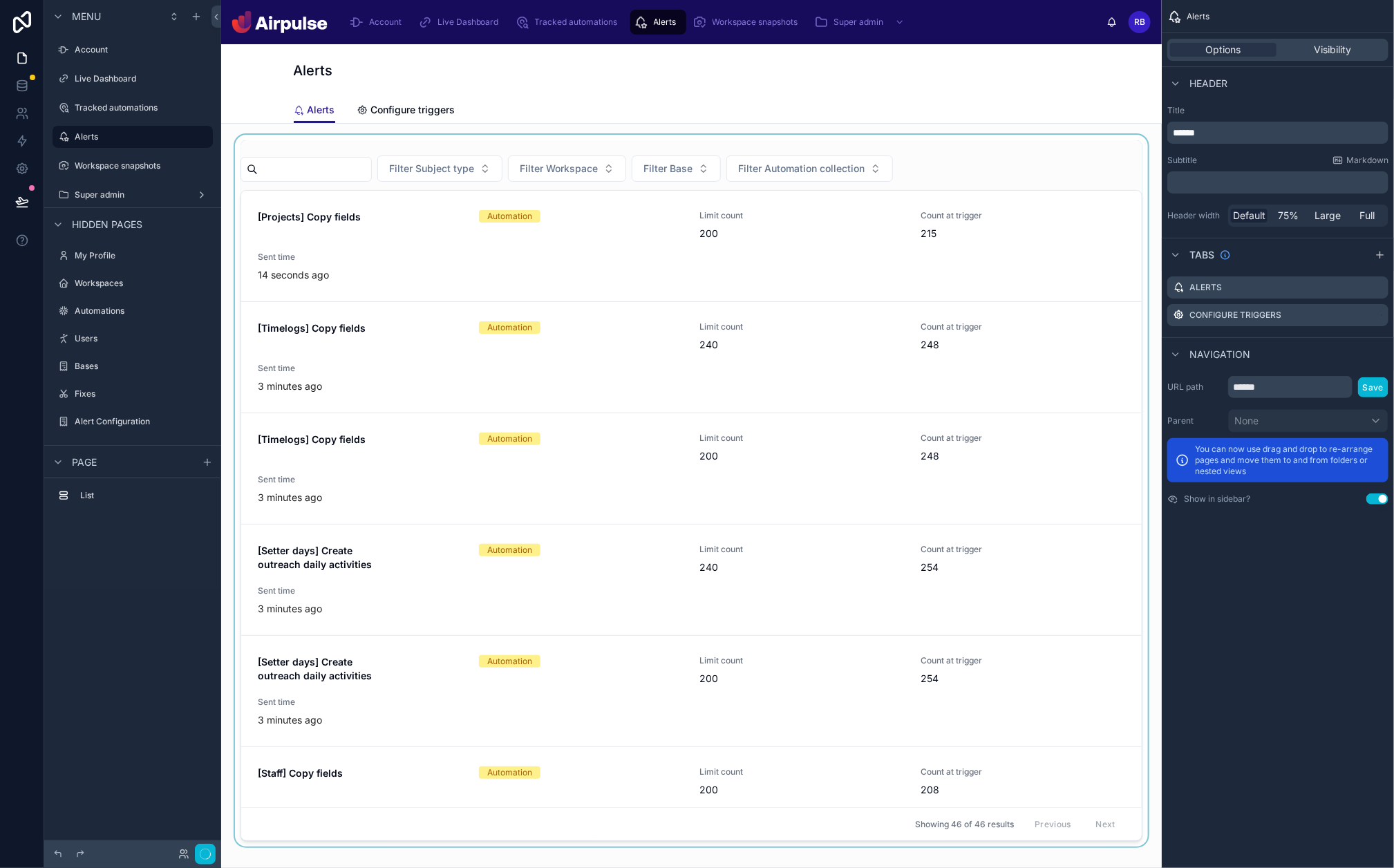
click at [484, 531] on div at bounding box center [691, 490] width 919 height 711
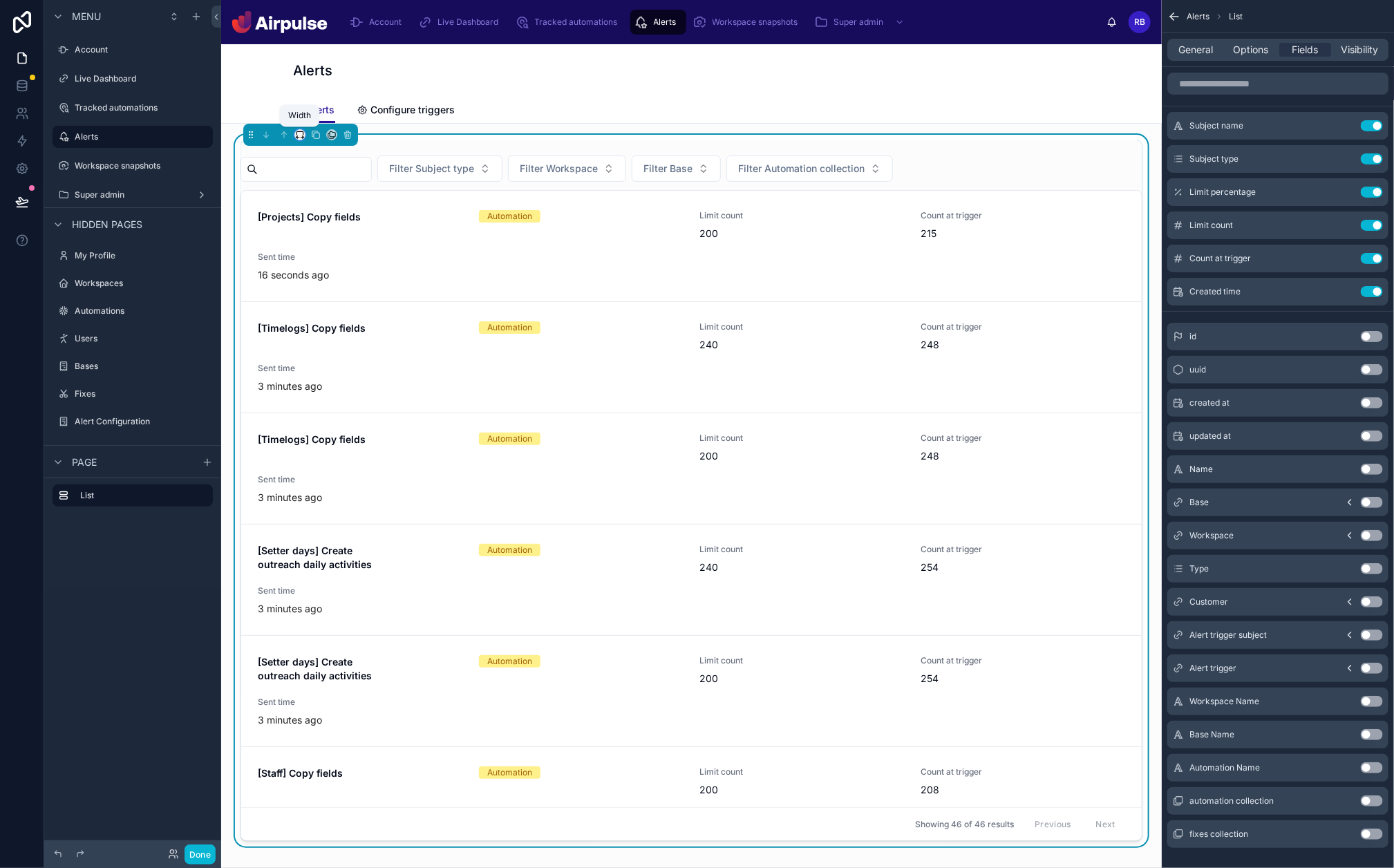
click at [295, 136] on icon at bounding box center [299, 134] width 10 height 10
click at [332, 308] on div "Large" at bounding box center [329, 306] width 47 height 17
click at [202, 694] on button "Done" at bounding box center [200, 854] width 31 height 20
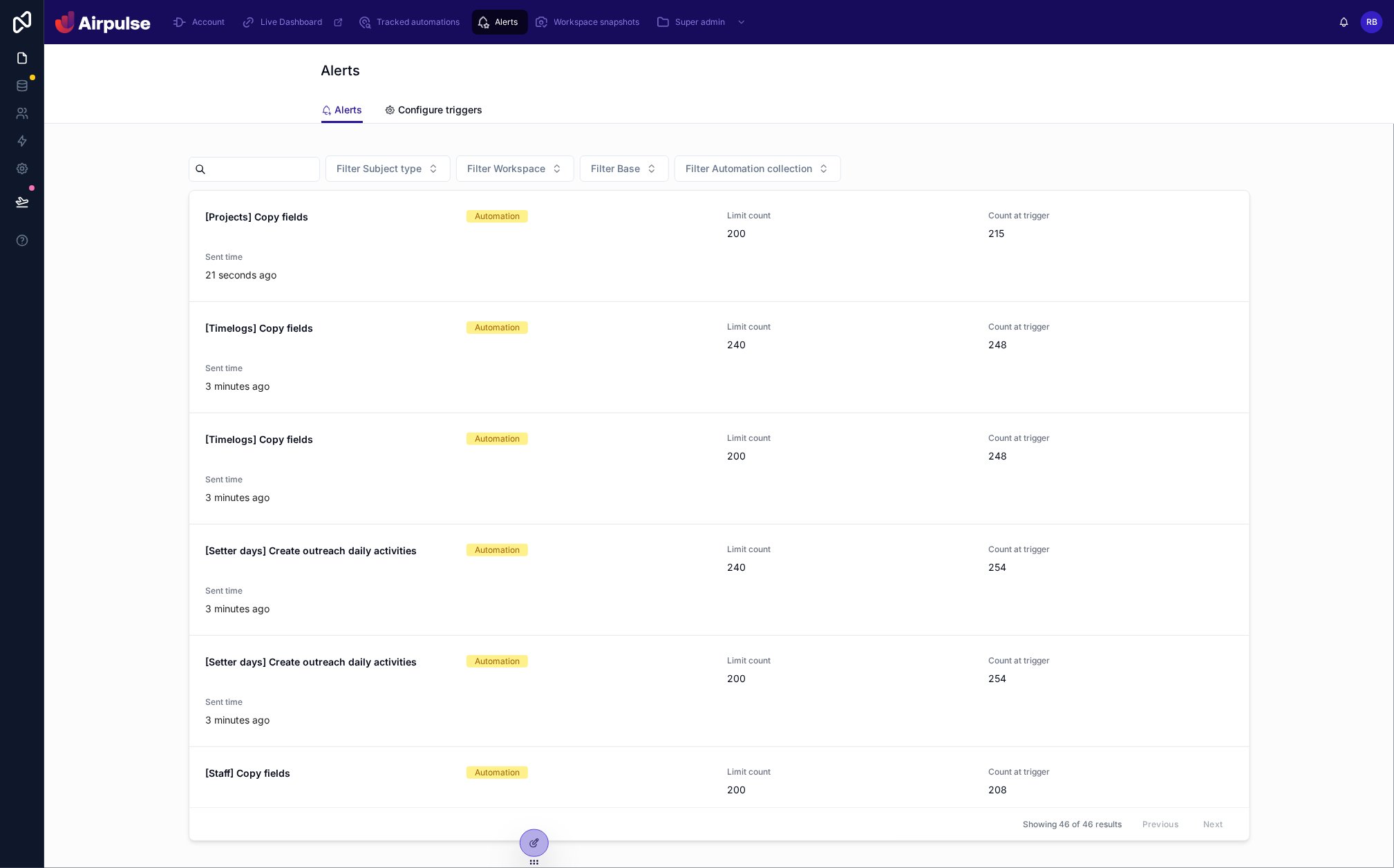
click at [30, 194] on button at bounding box center [22, 202] width 30 height 39
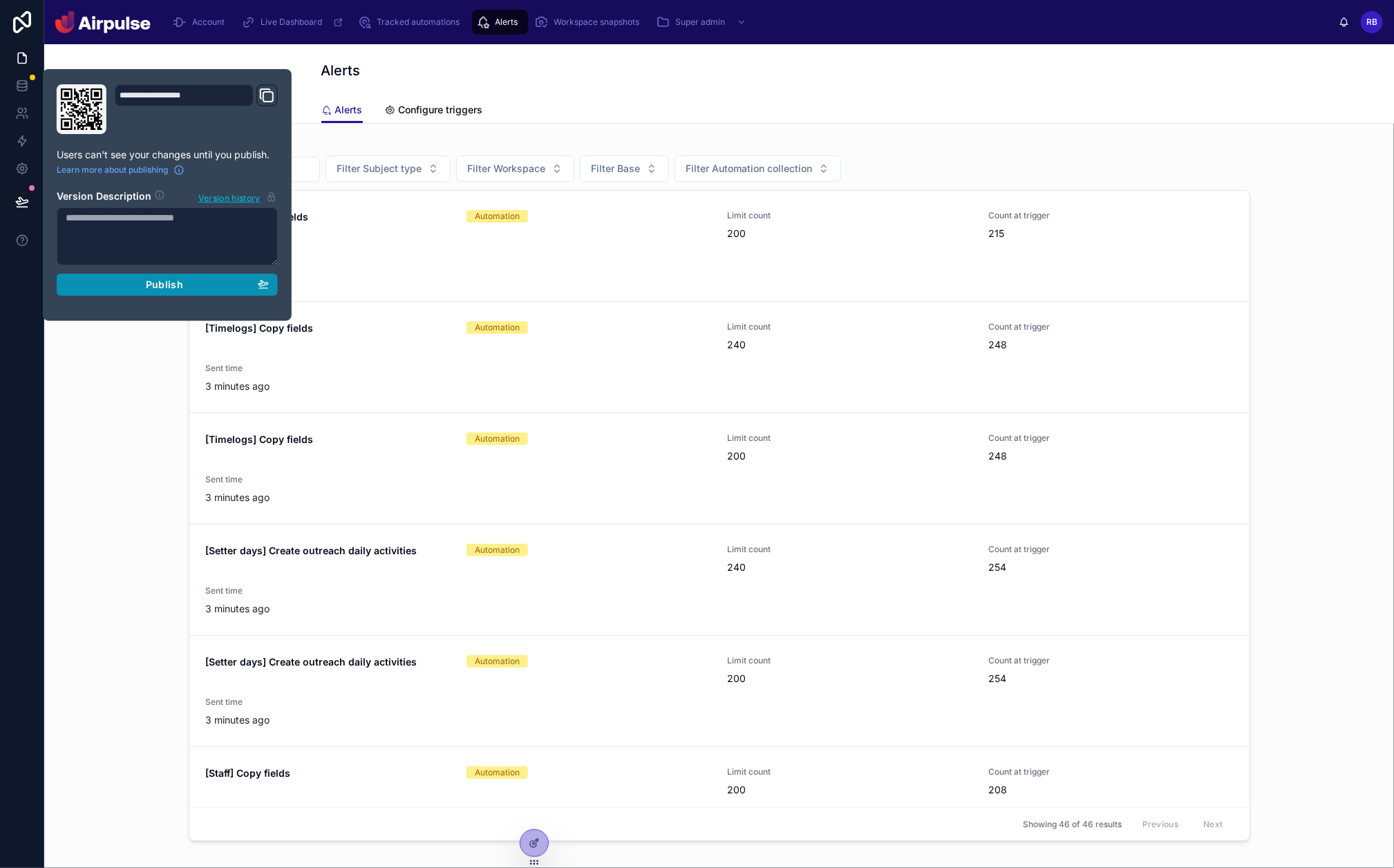
click at [143, 280] on div "Publish" at bounding box center [167, 285] width 204 height 12
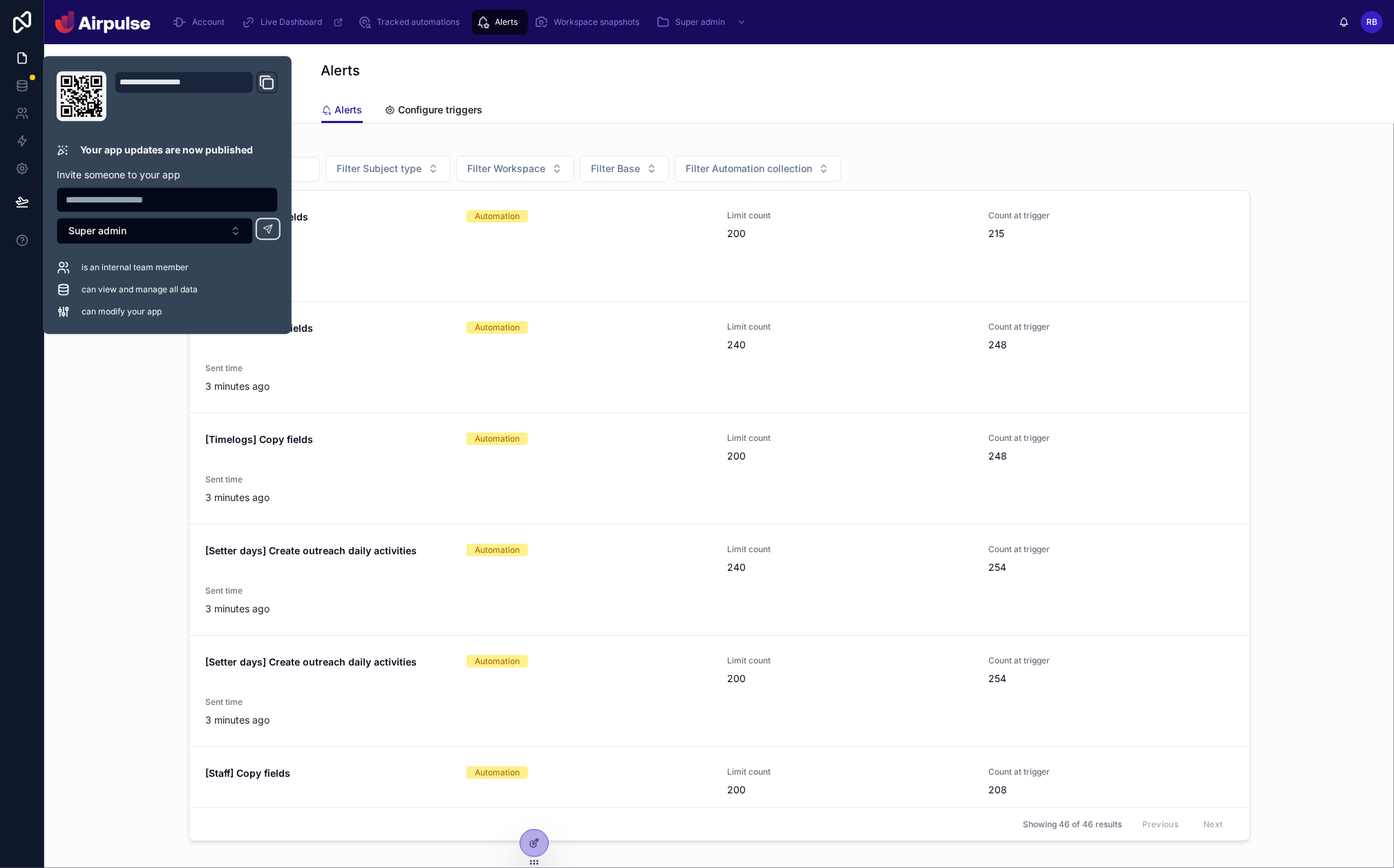
click at [737, 98] on div "Alerts Configure triggers" at bounding box center [720, 110] width 797 height 27
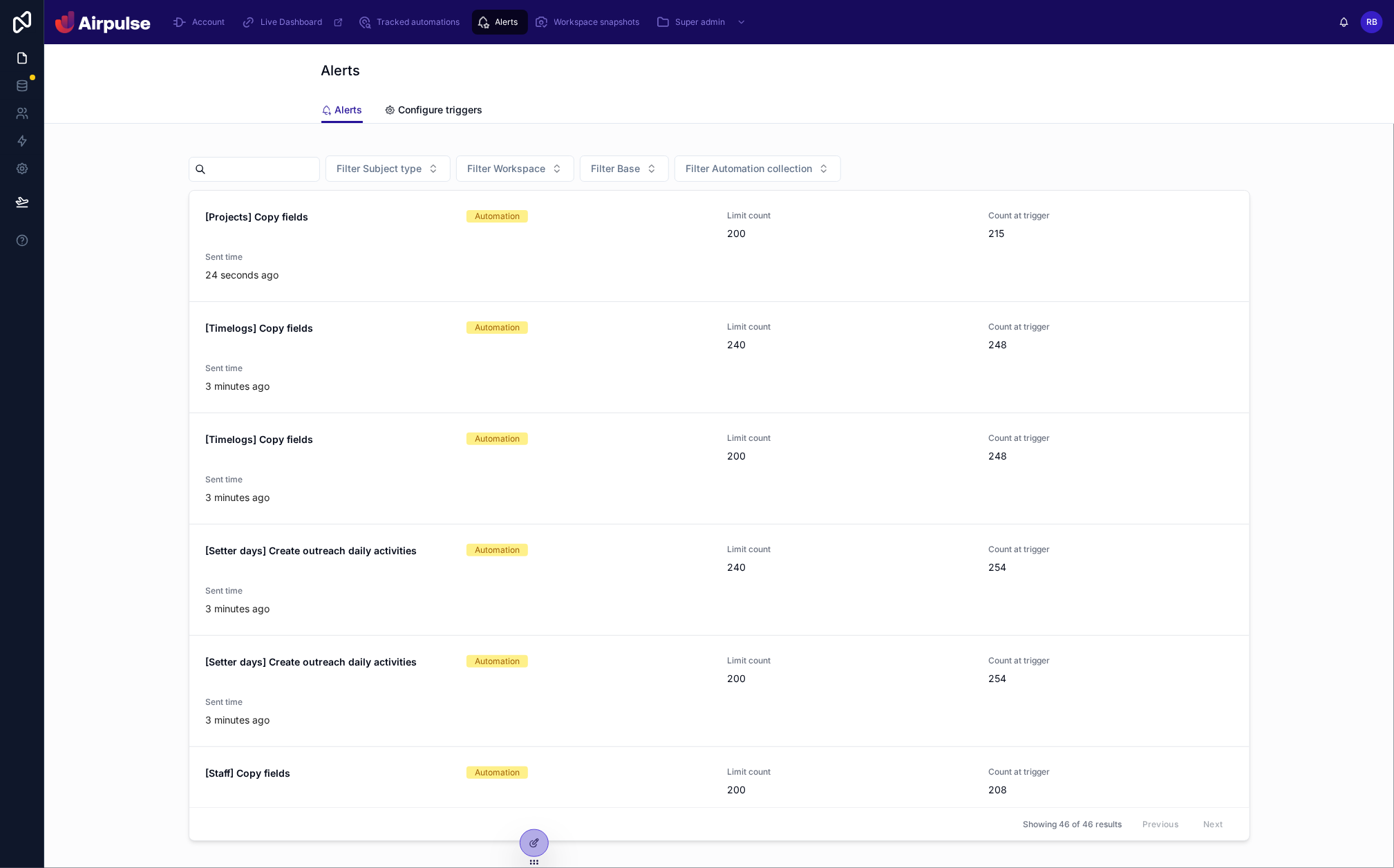
click at [455, 125] on div "Filter Subject type Filter Workspace Filter Base Filter Automation collection […" at bounding box center [719, 529] width 1350 height 811
click at [455, 119] on link "Configure triggers" at bounding box center [434, 111] width 98 height 27
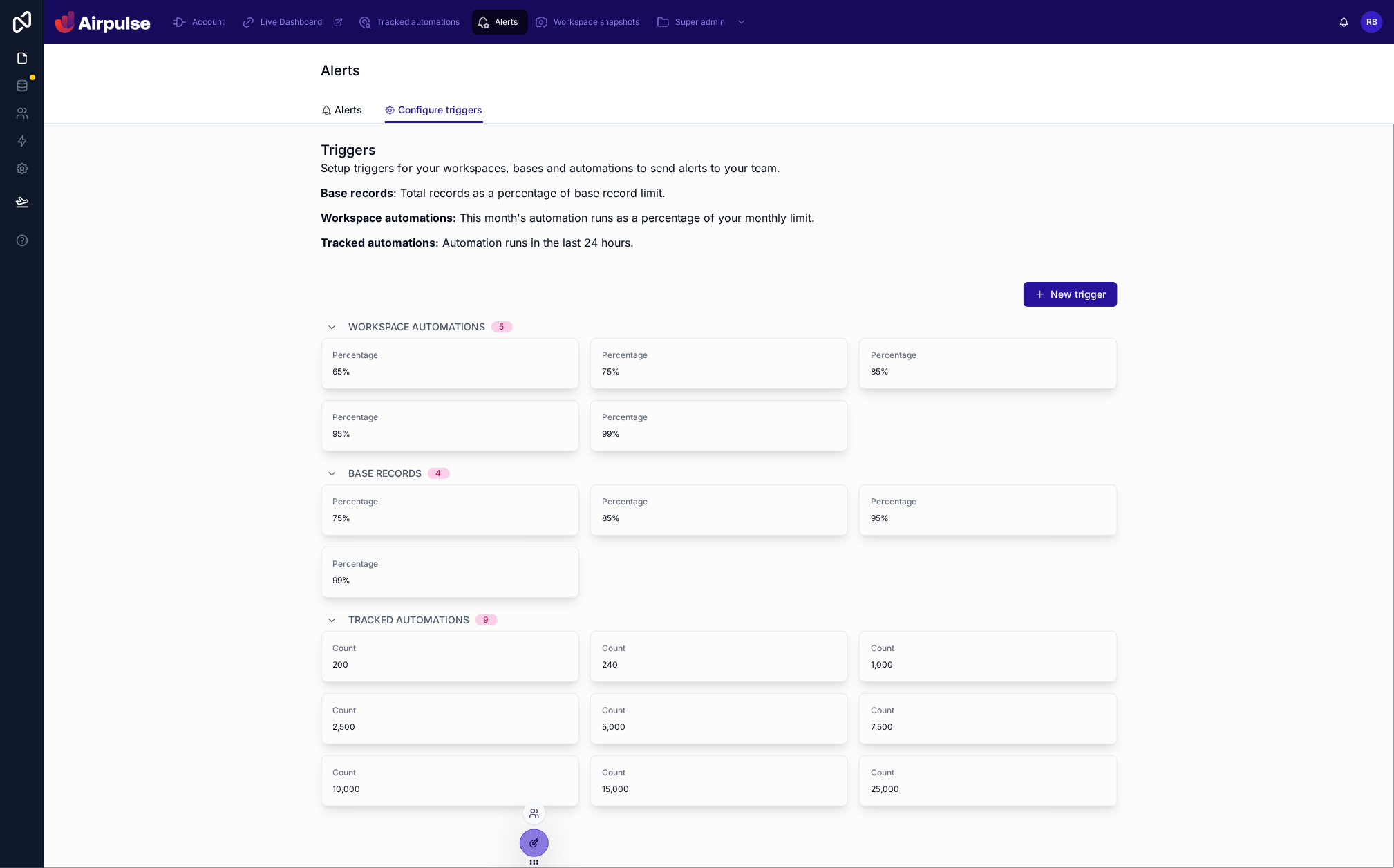
click at [539, 694] on icon at bounding box center [534, 843] width 11 height 11
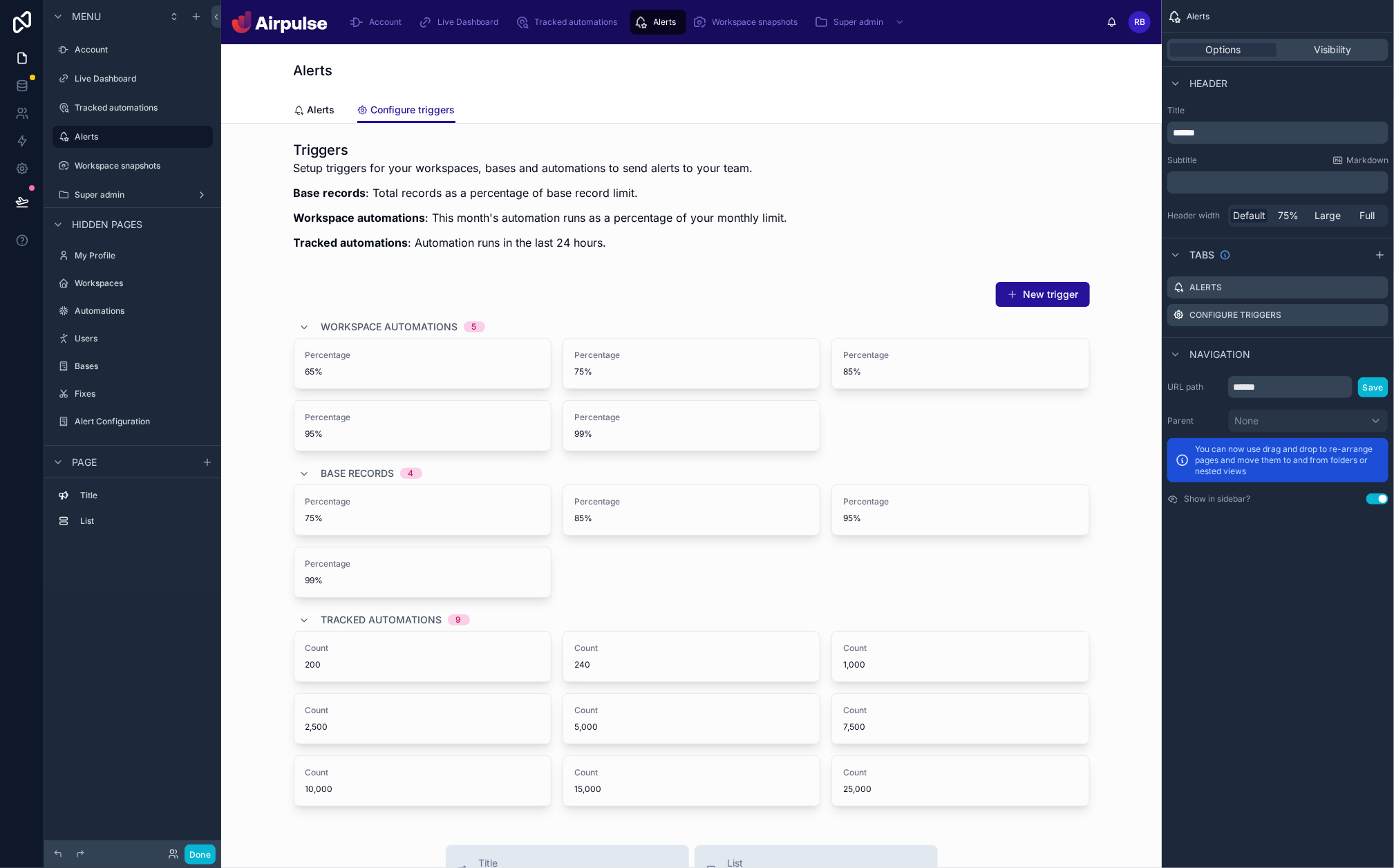
click at [522, 337] on div at bounding box center [691, 544] width 919 height 536
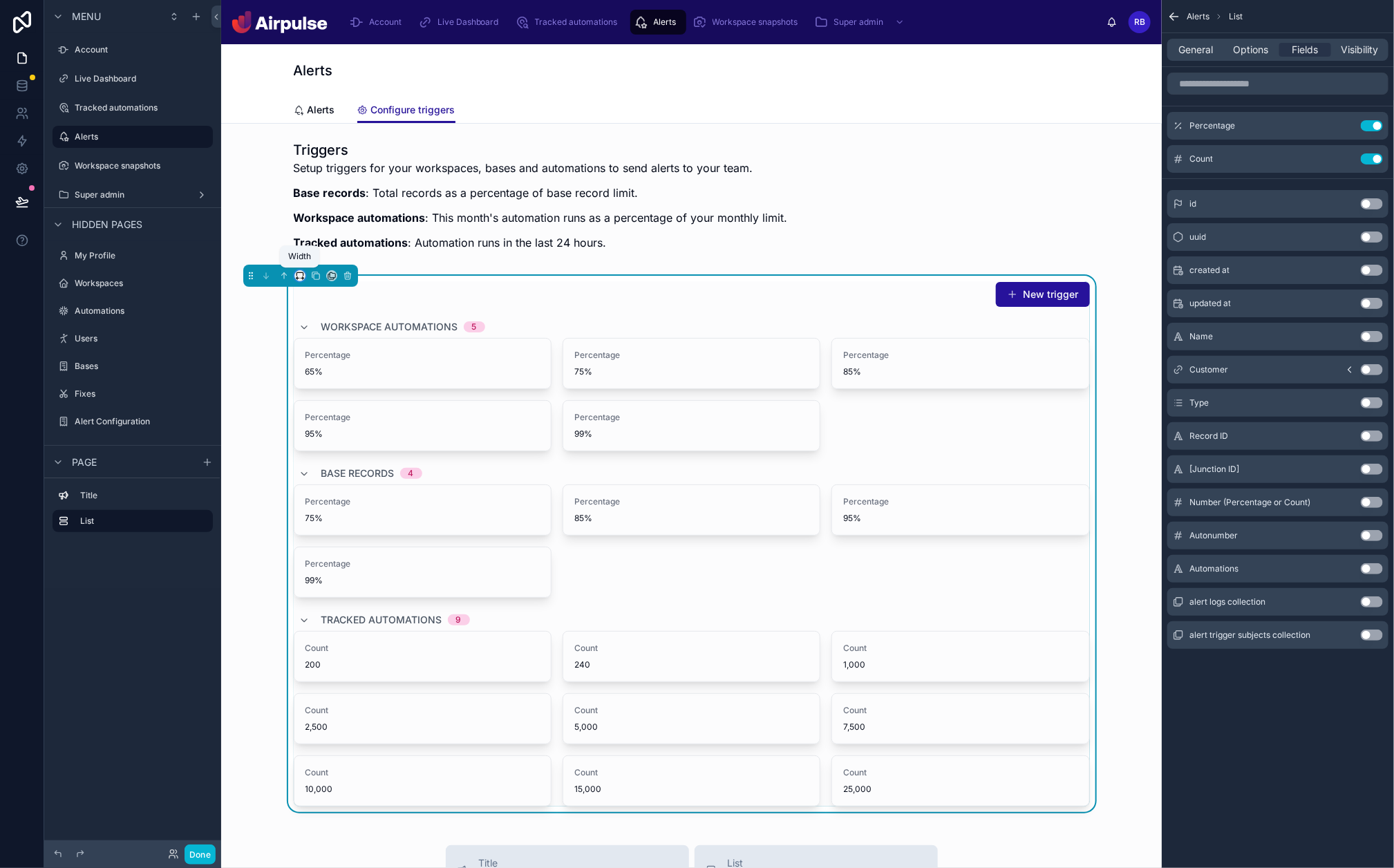
click at [295, 275] on icon at bounding box center [299, 275] width 10 height 10
click at [327, 413] on span "Full width" at bounding box center [327, 421] width 42 height 17
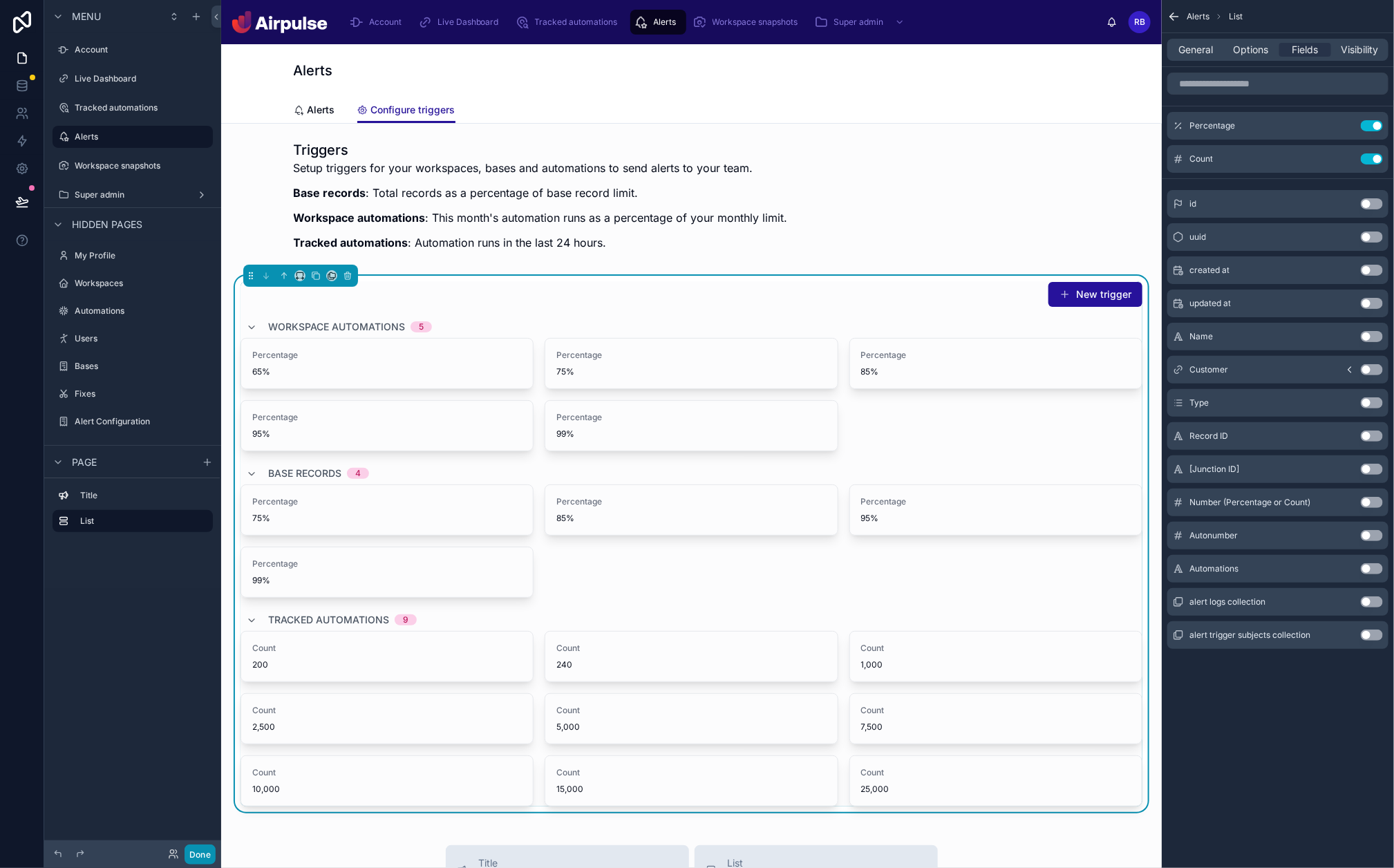
click at [197, 694] on button "Done" at bounding box center [200, 854] width 31 height 20
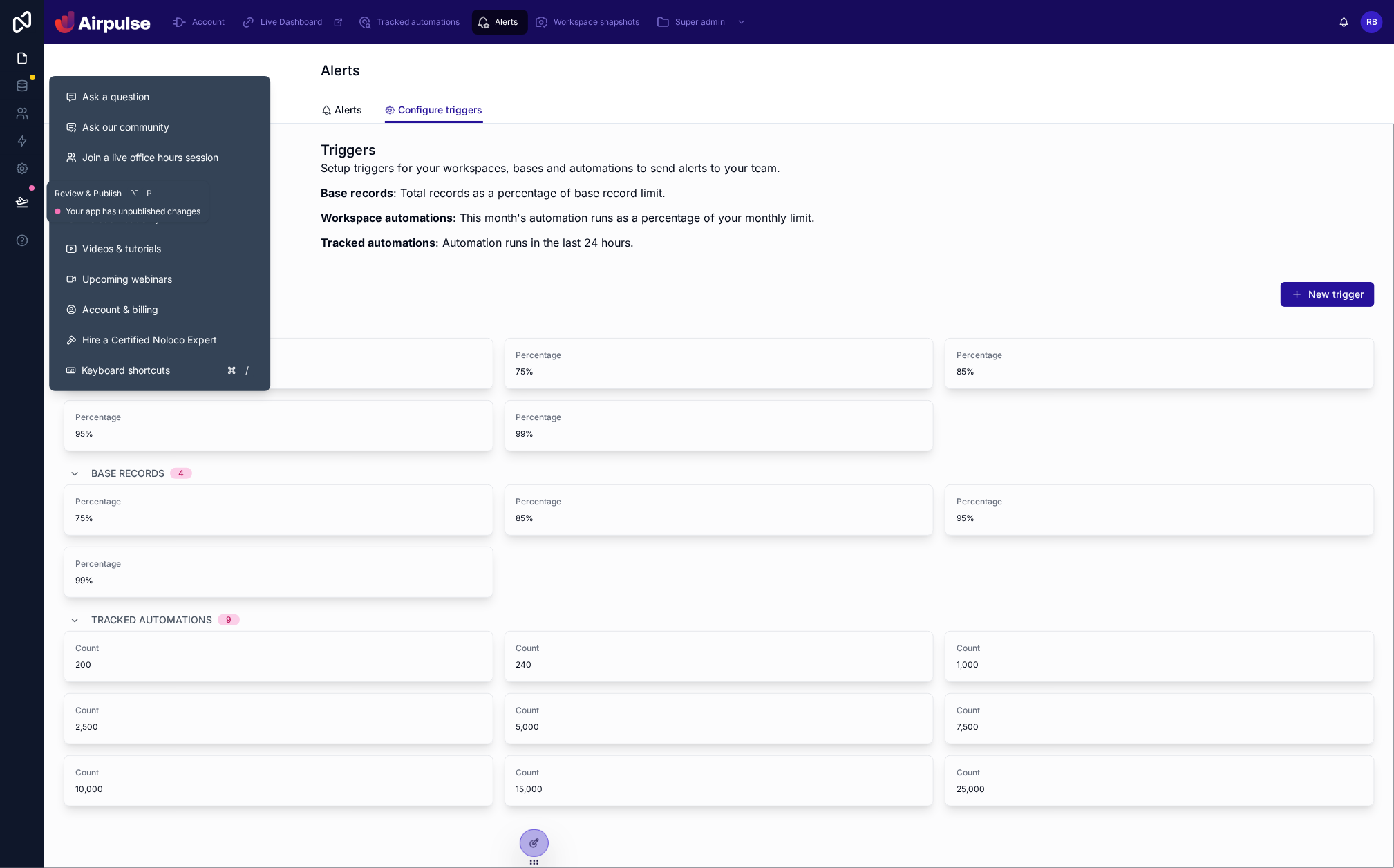
click at [18, 200] on icon at bounding box center [22, 202] width 14 height 14
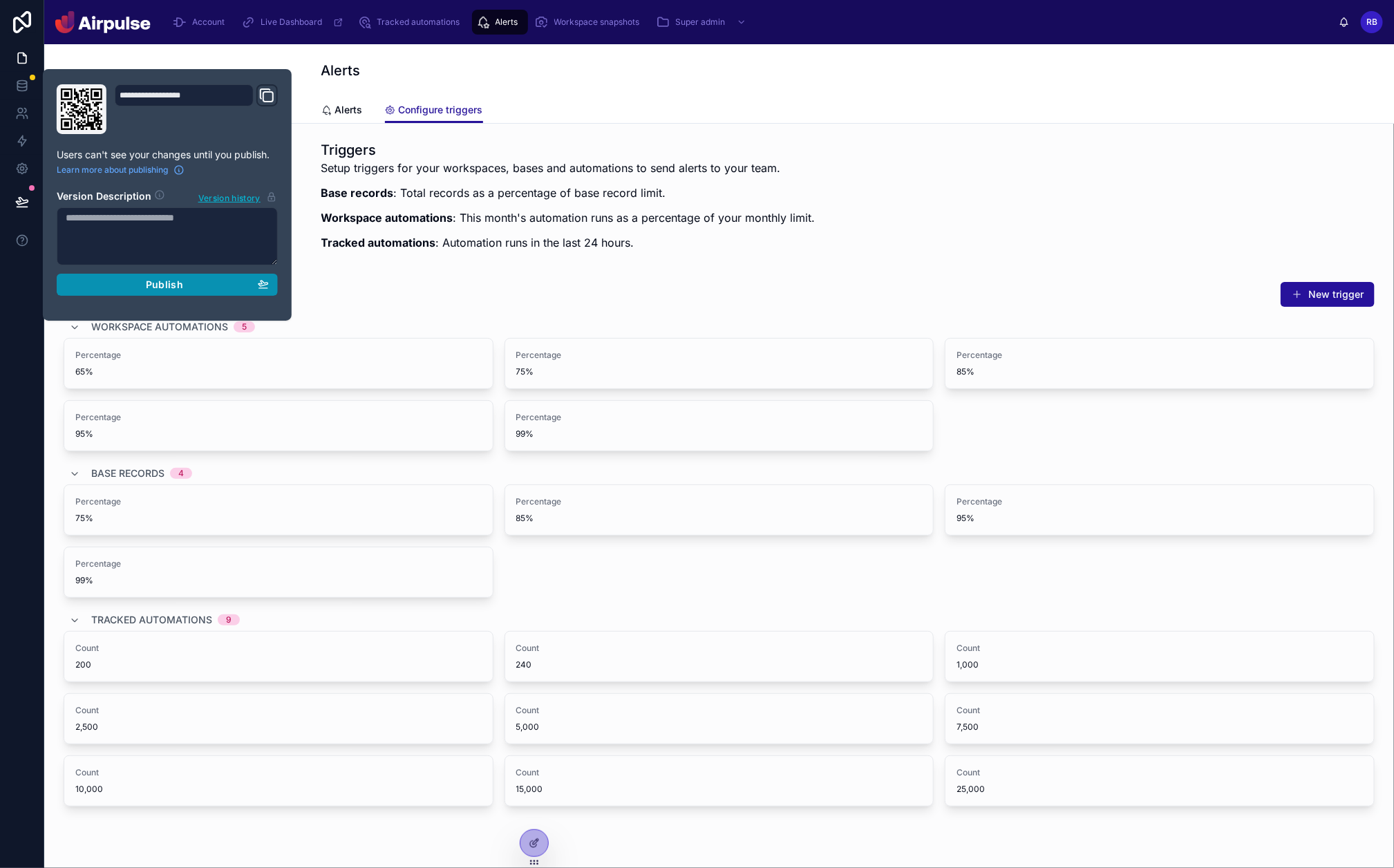
click at [187, 279] on div "Publish" at bounding box center [167, 285] width 204 height 12
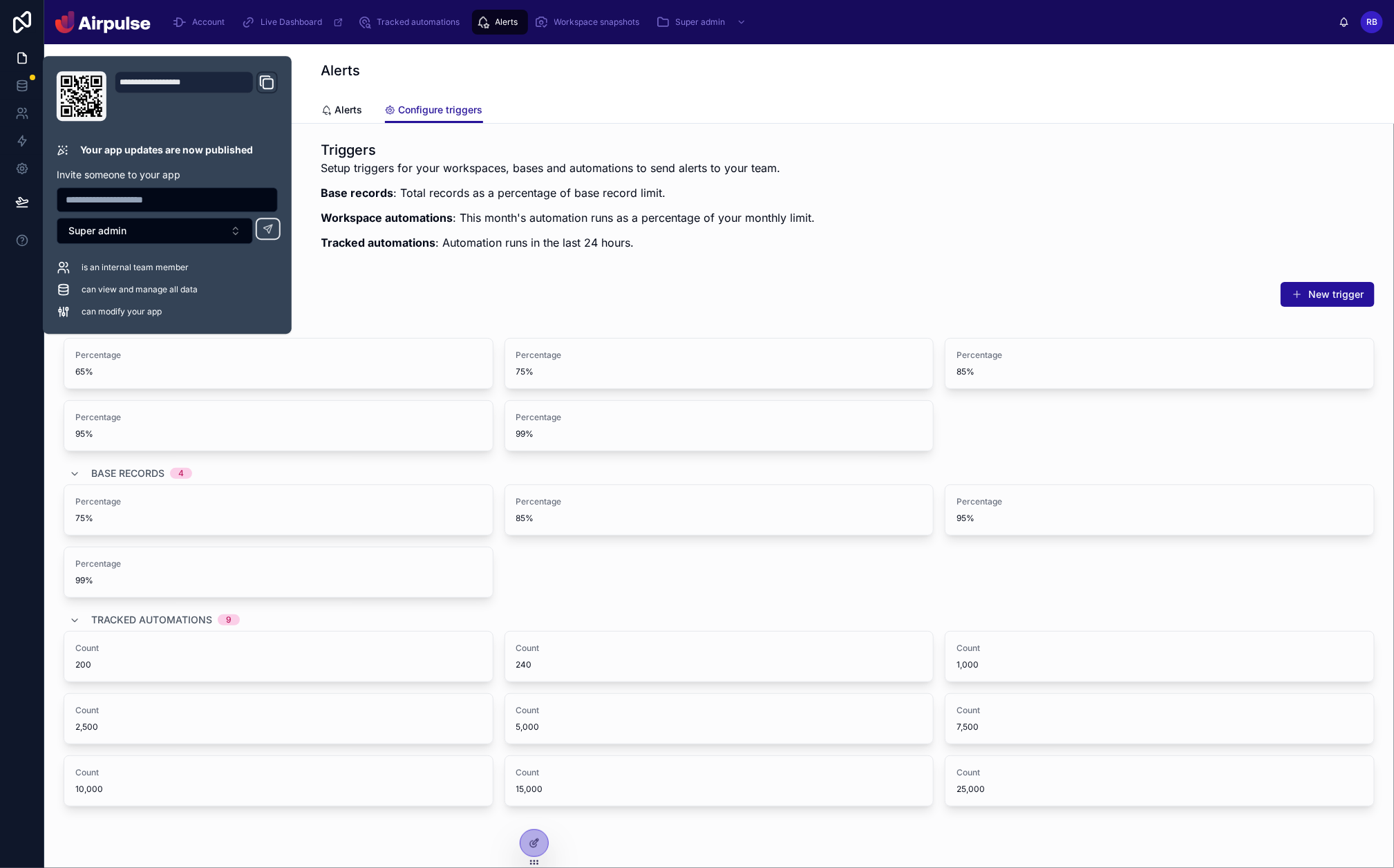
click at [623, 205] on div "Setup triggers for your workspaces, bases and automations to send alerts to you…" at bounding box center [568, 209] width 494 height 99
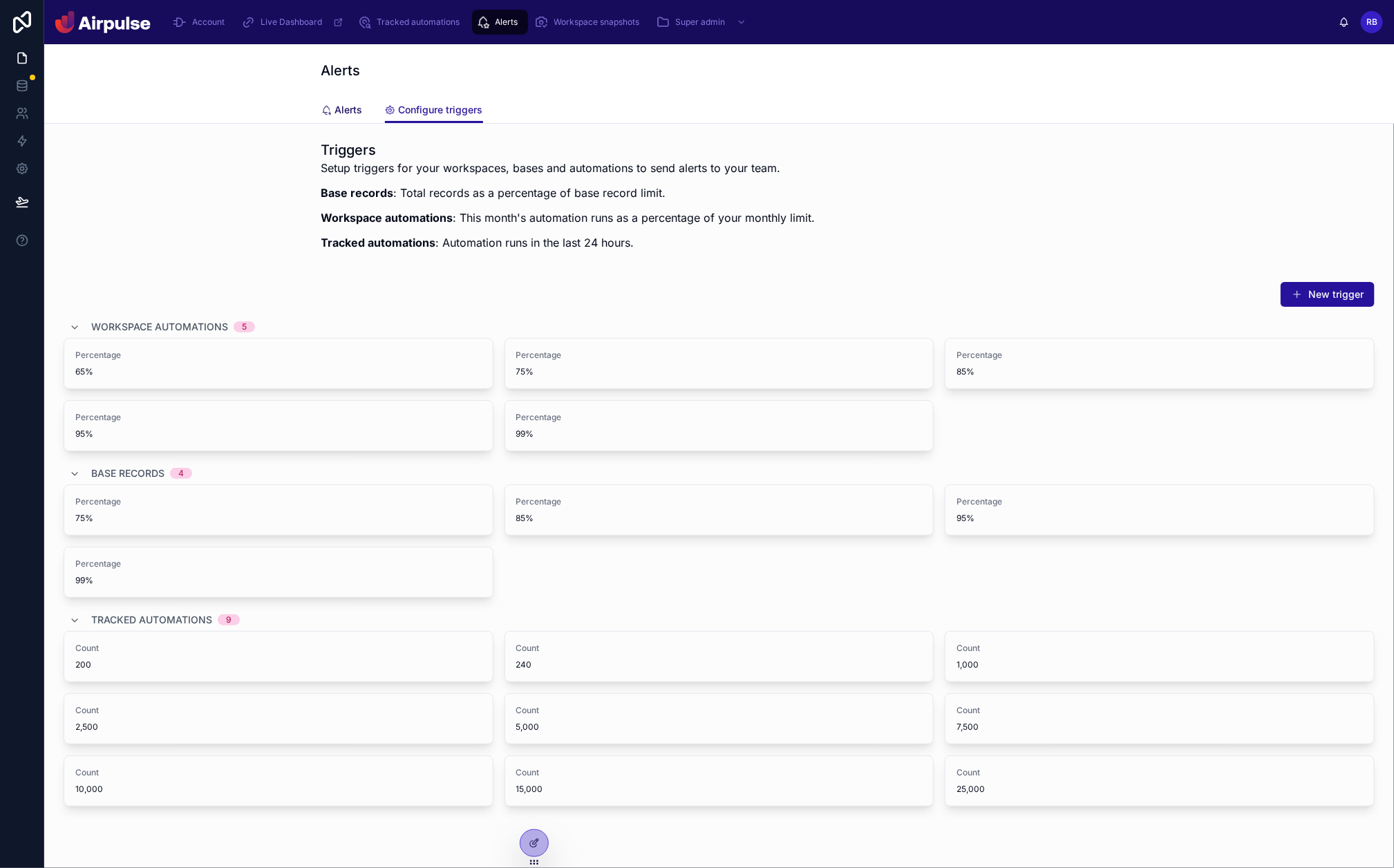
click at [354, 117] on link "Alerts" at bounding box center [342, 111] width 42 height 27
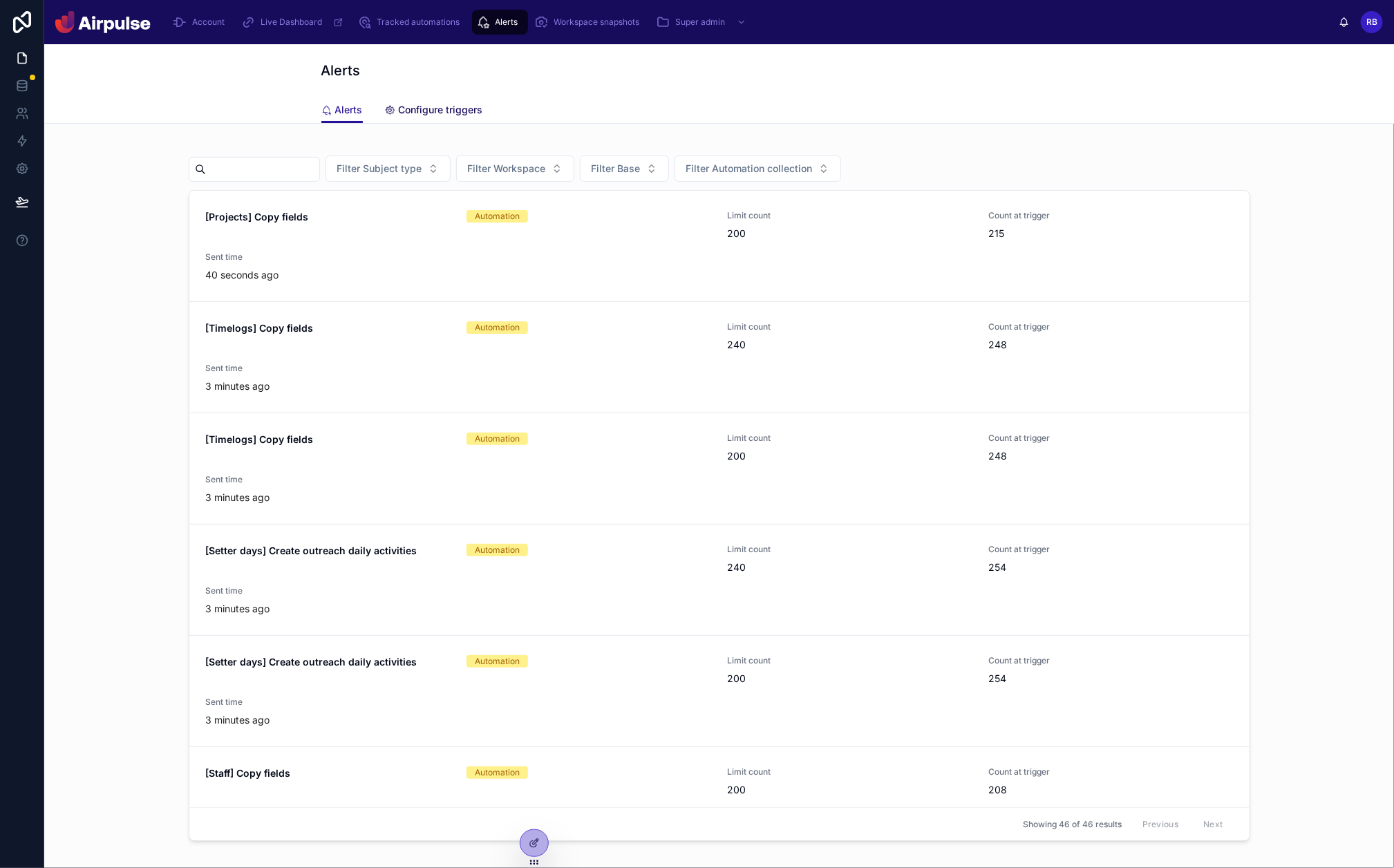
click at [396, 107] on div "Configure triggers" at bounding box center [434, 110] width 98 height 14
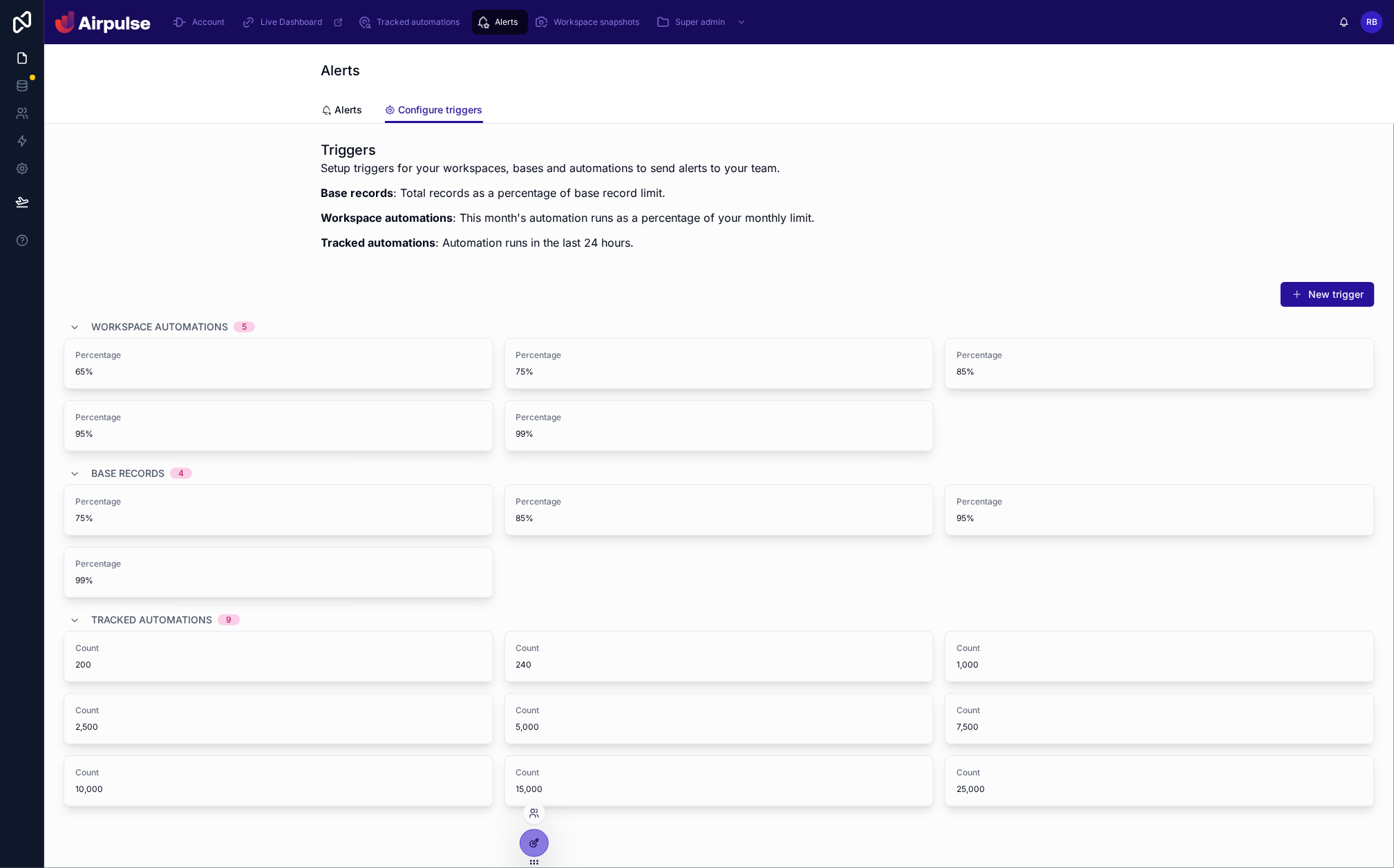
click at [531, 694] on div at bounding box center [534, 843] width 27 height 27
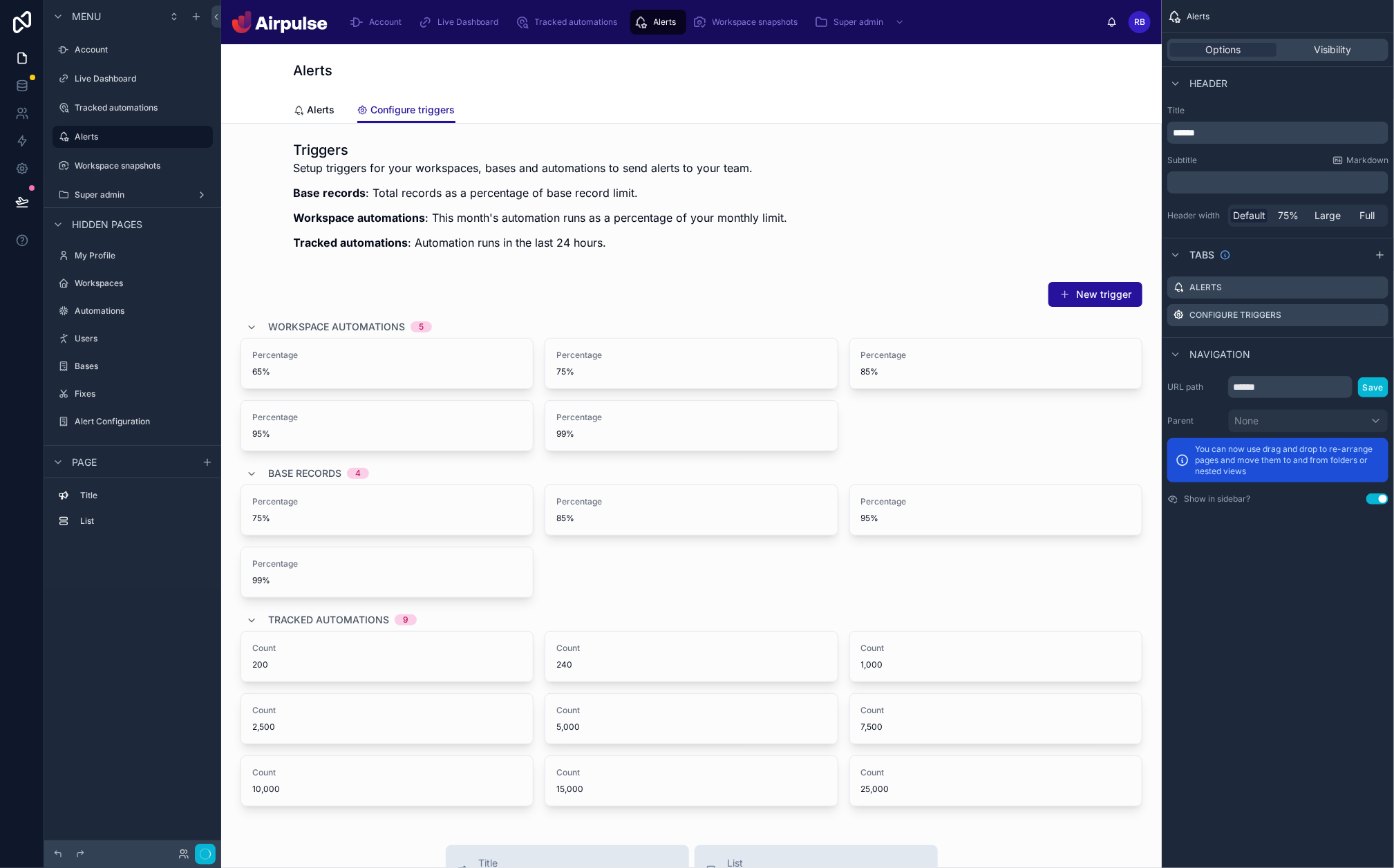
click at [763, 360] on div at bounding box center [691, 544] width 919 height 536
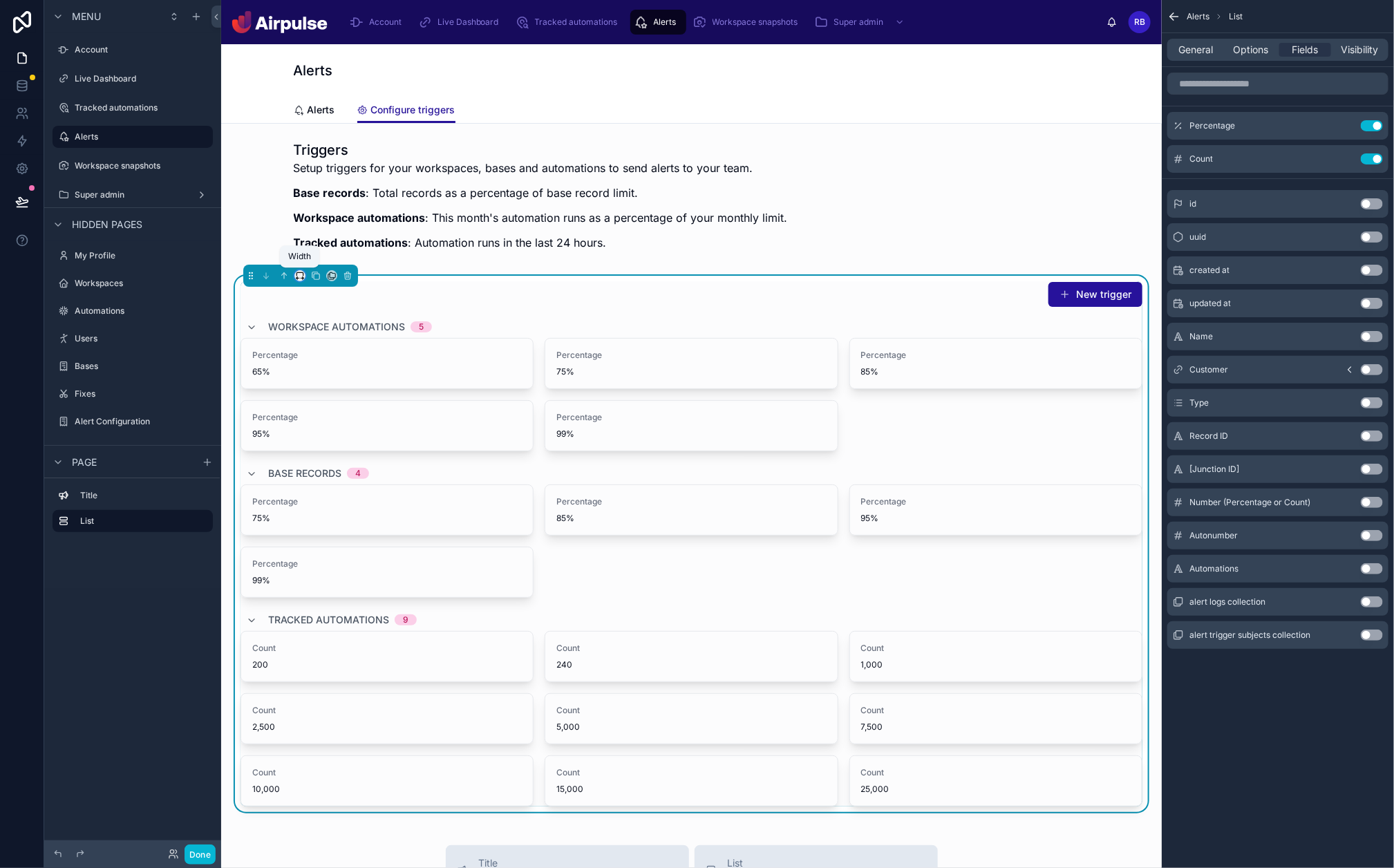
click at [297, 275] on icon at bounding box center [299, 274] width 6 height 4
click at [318, 440] on span "Large" at bounding box center [320, 448] width 27 height 17
click at [1244, 55] on span "Options" at bounding box center [1251, 50] width 35 height 14
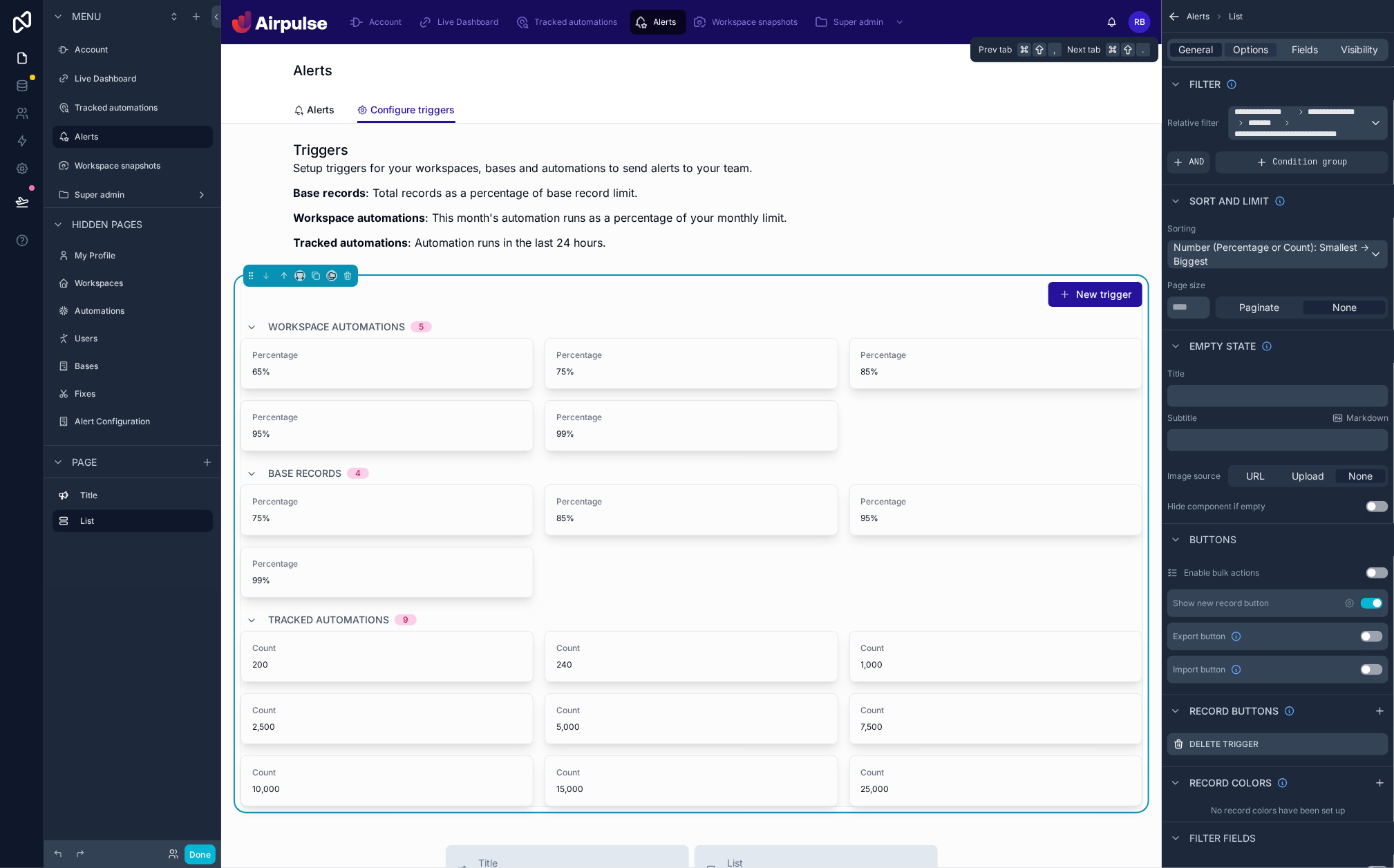
click at [1203, 42] on span "General" at bounding box center [1196, 50] width 35 height 14
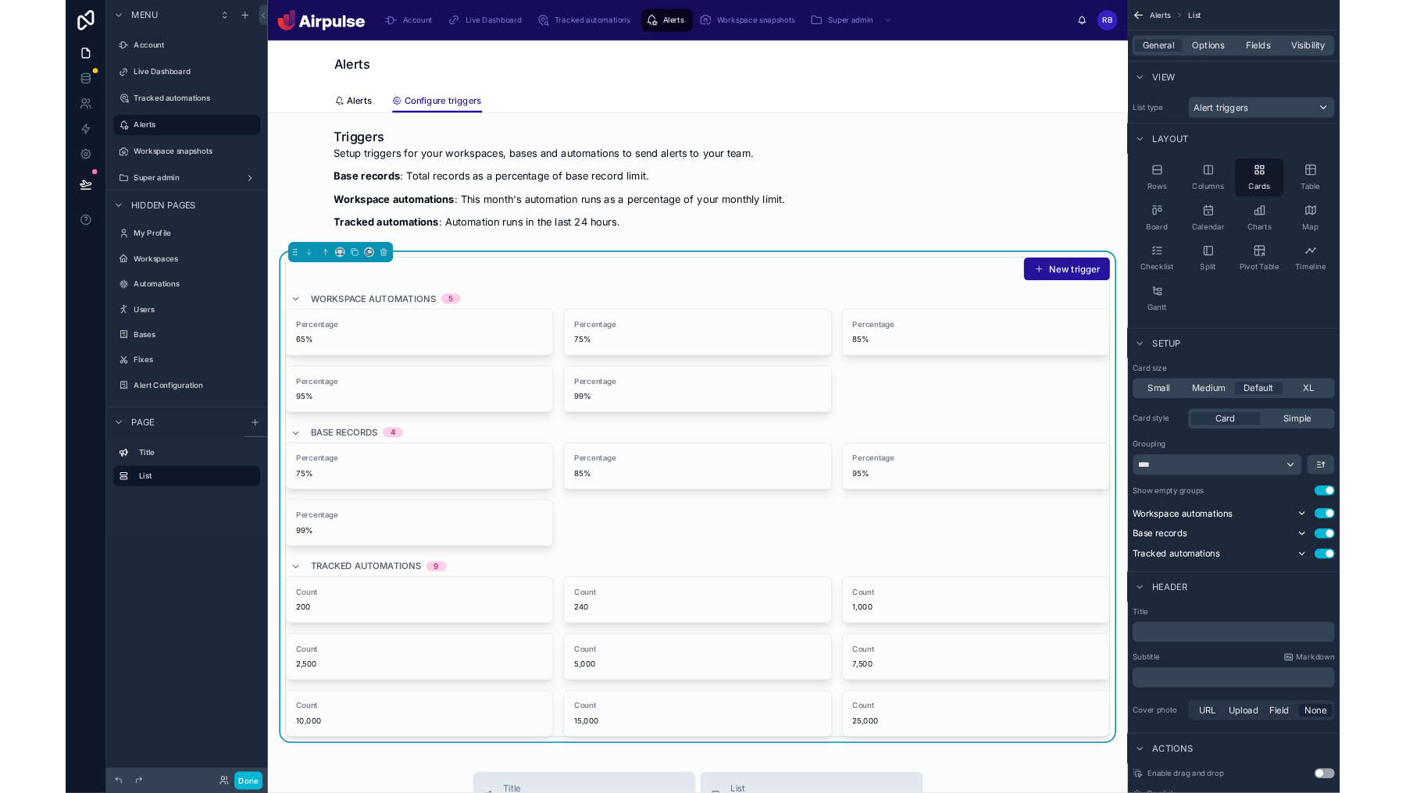
scroll to position [74, 0]
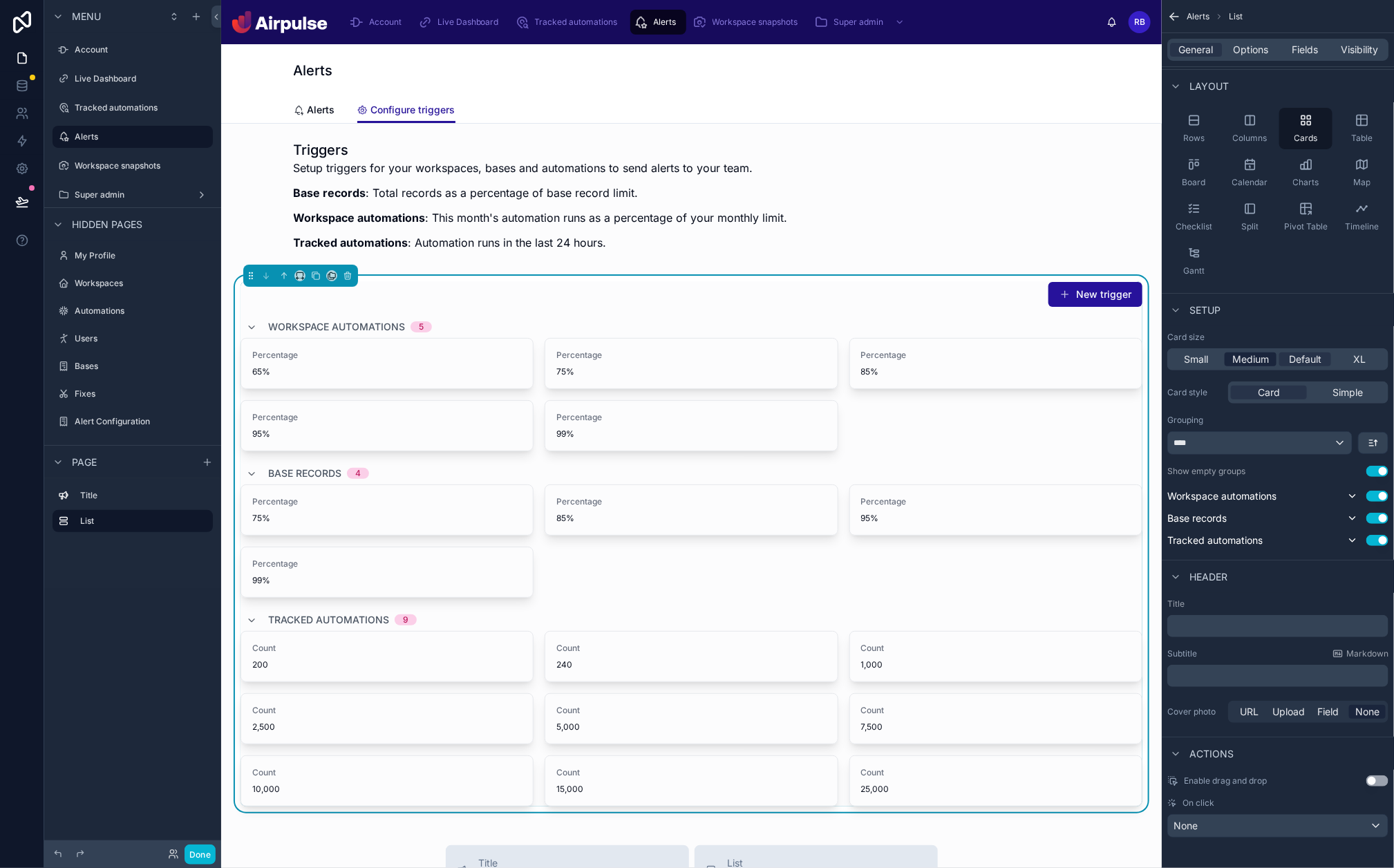
click at [1244, 361] on span "Medium" at bounding box center [1250, 359] width 36 height 14
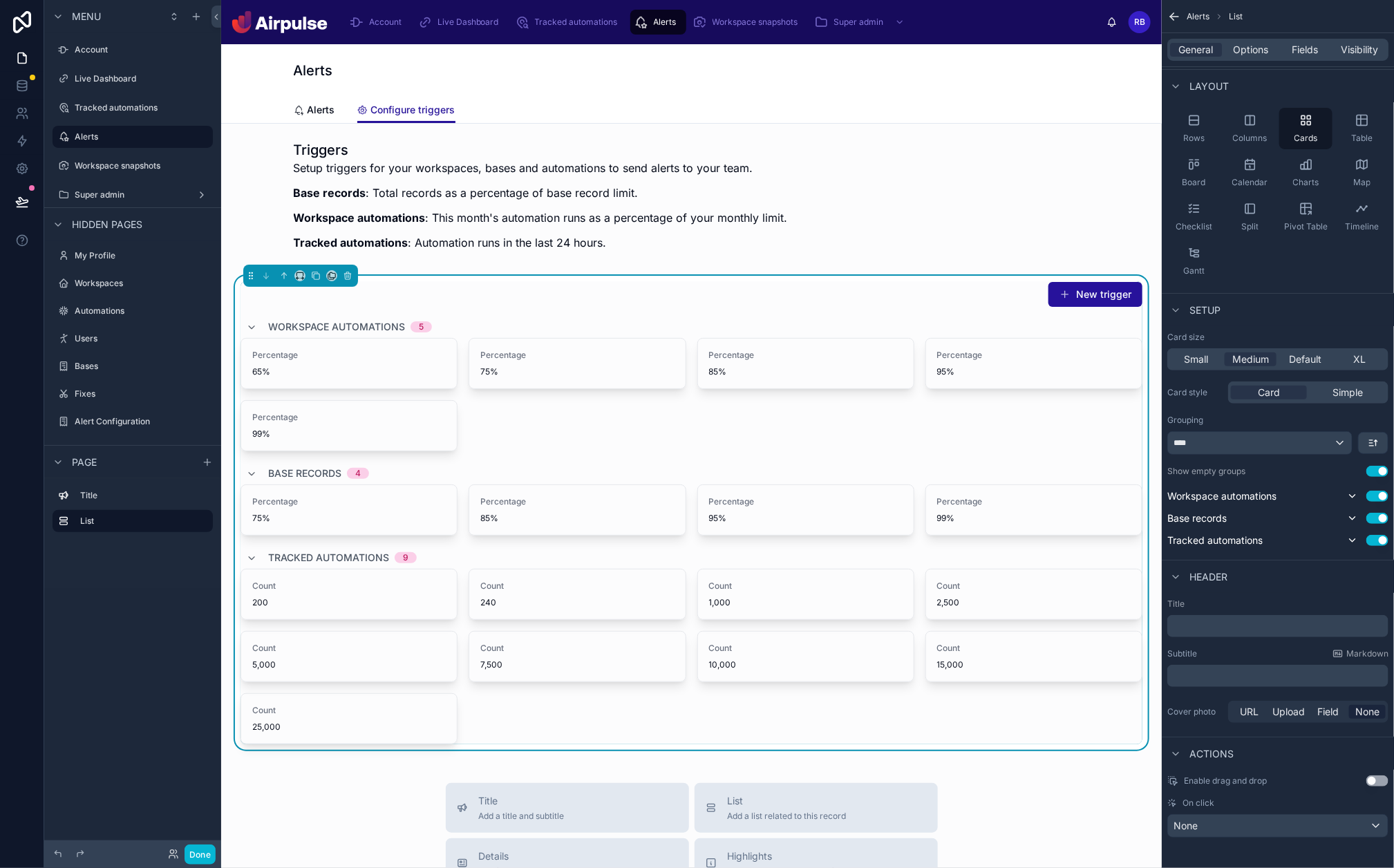
click at [1204, 350] on div "Small Medium Default XL" at bounding box center [1278, 359] width 221 height 22
click at [1201, 354] on span "Small" at bounding box center [1196, 359] width 24 height 14
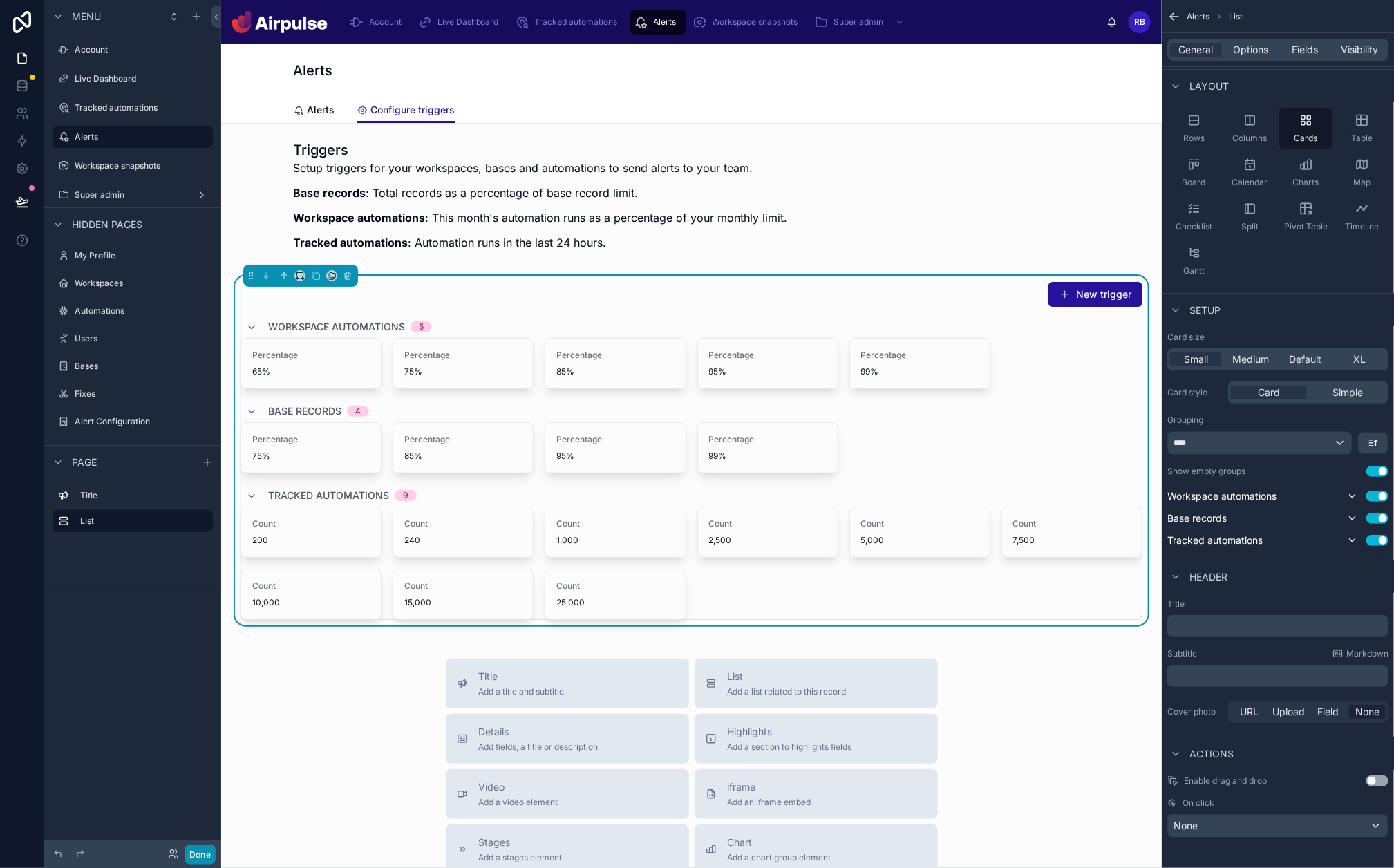
click at [201, 694] on button "Done" at bounding box center [200, 854] width 31 height 20
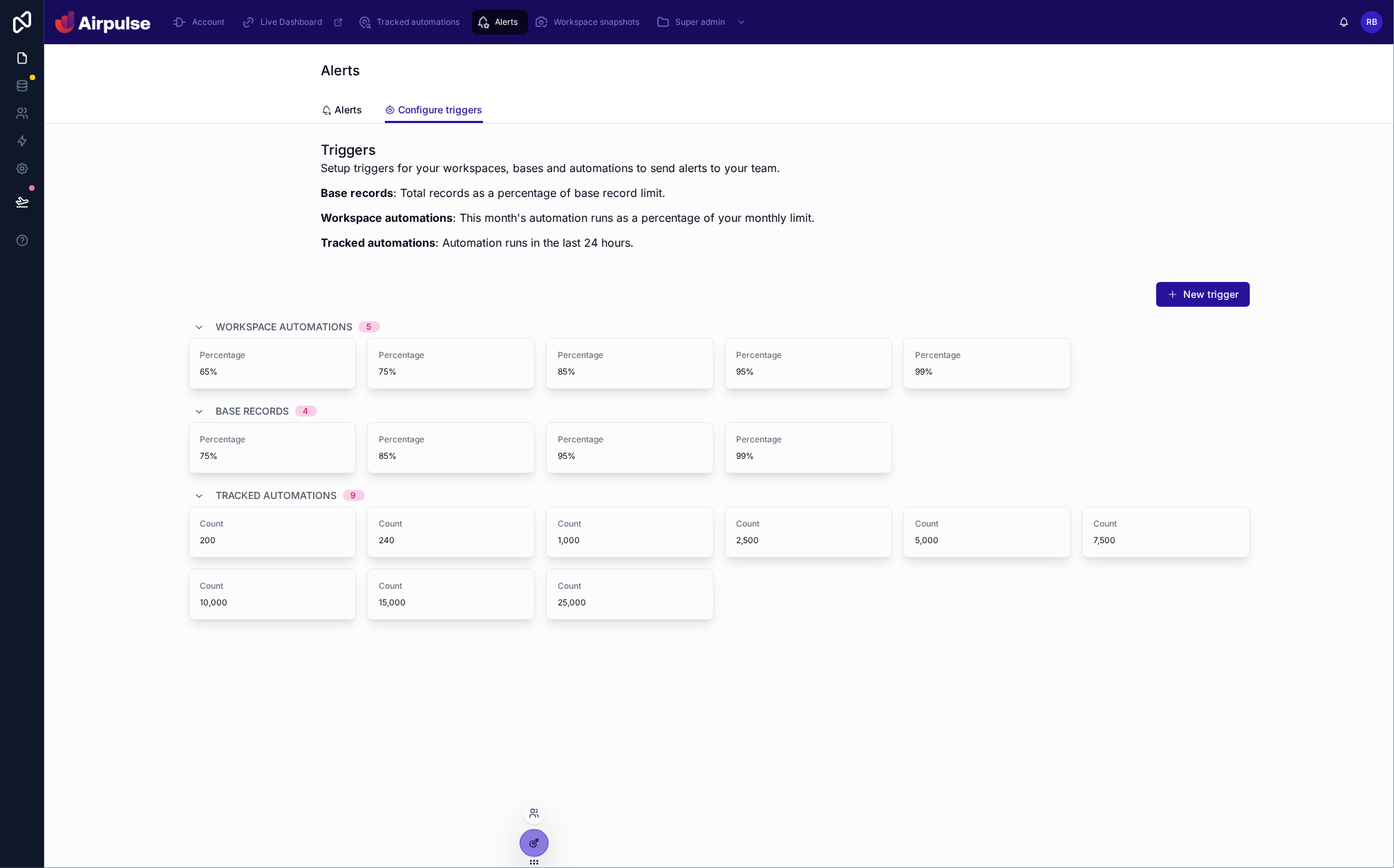
click at [528, 694] on div at bounding box center [534, 843] width 27 height 27
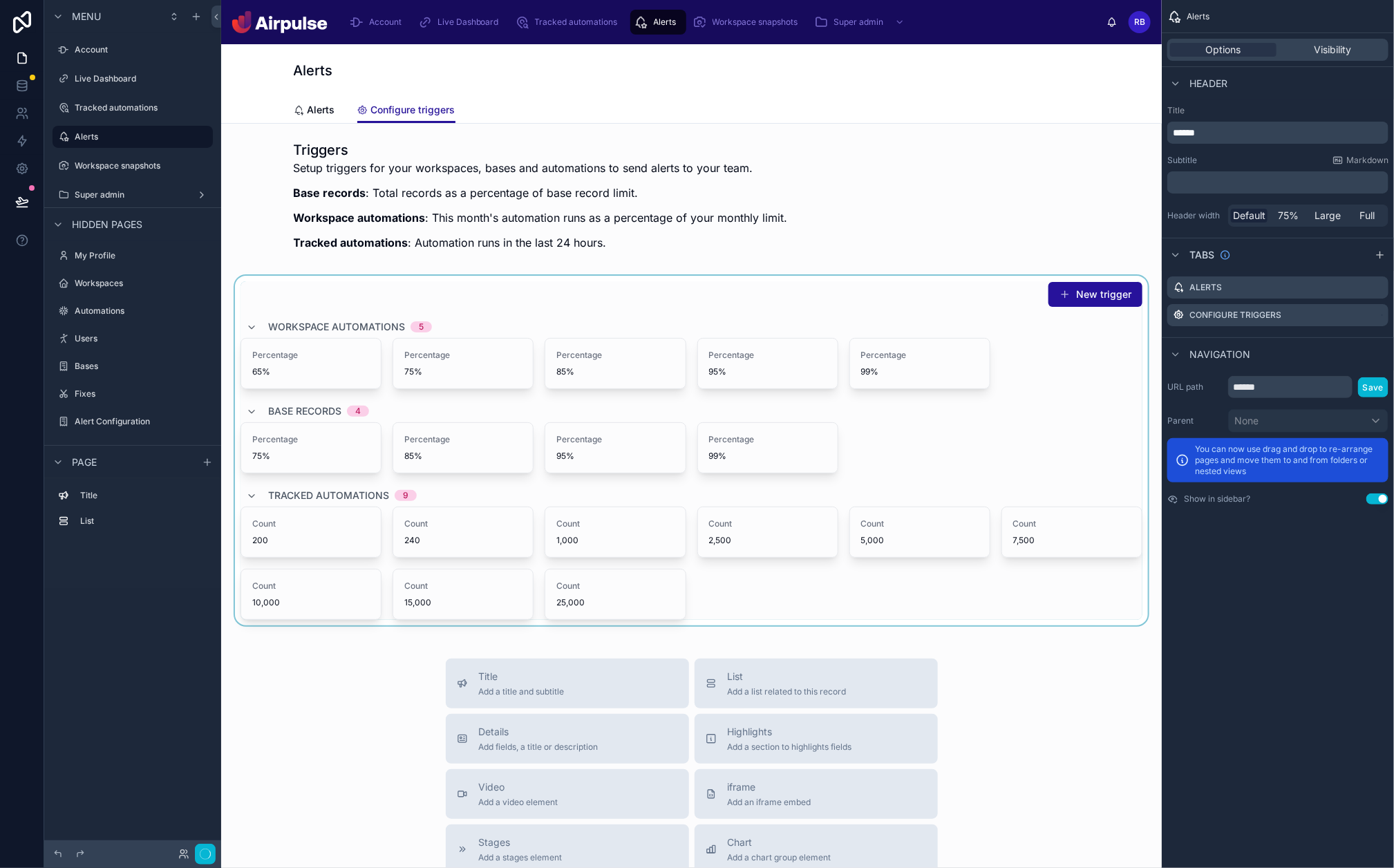
click at [760, 452] on div at bounding box center [691, 450] width 919 height 350
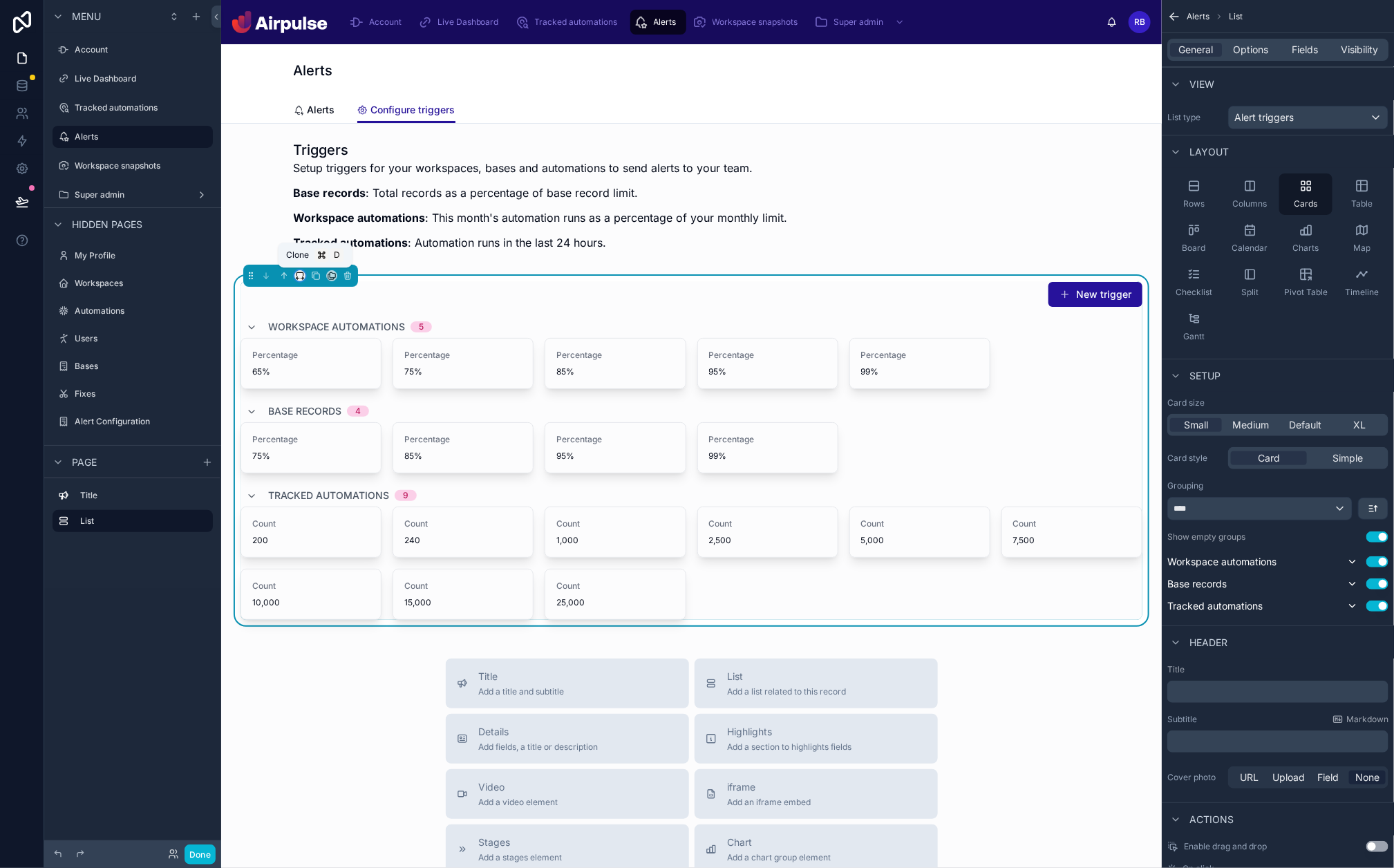
click at [298, 274] on icon at bounding box center [299, 275] width 10 height 10
click at [313, 307] on span "Default" at bounding box center [322, 300] width 33 height 17
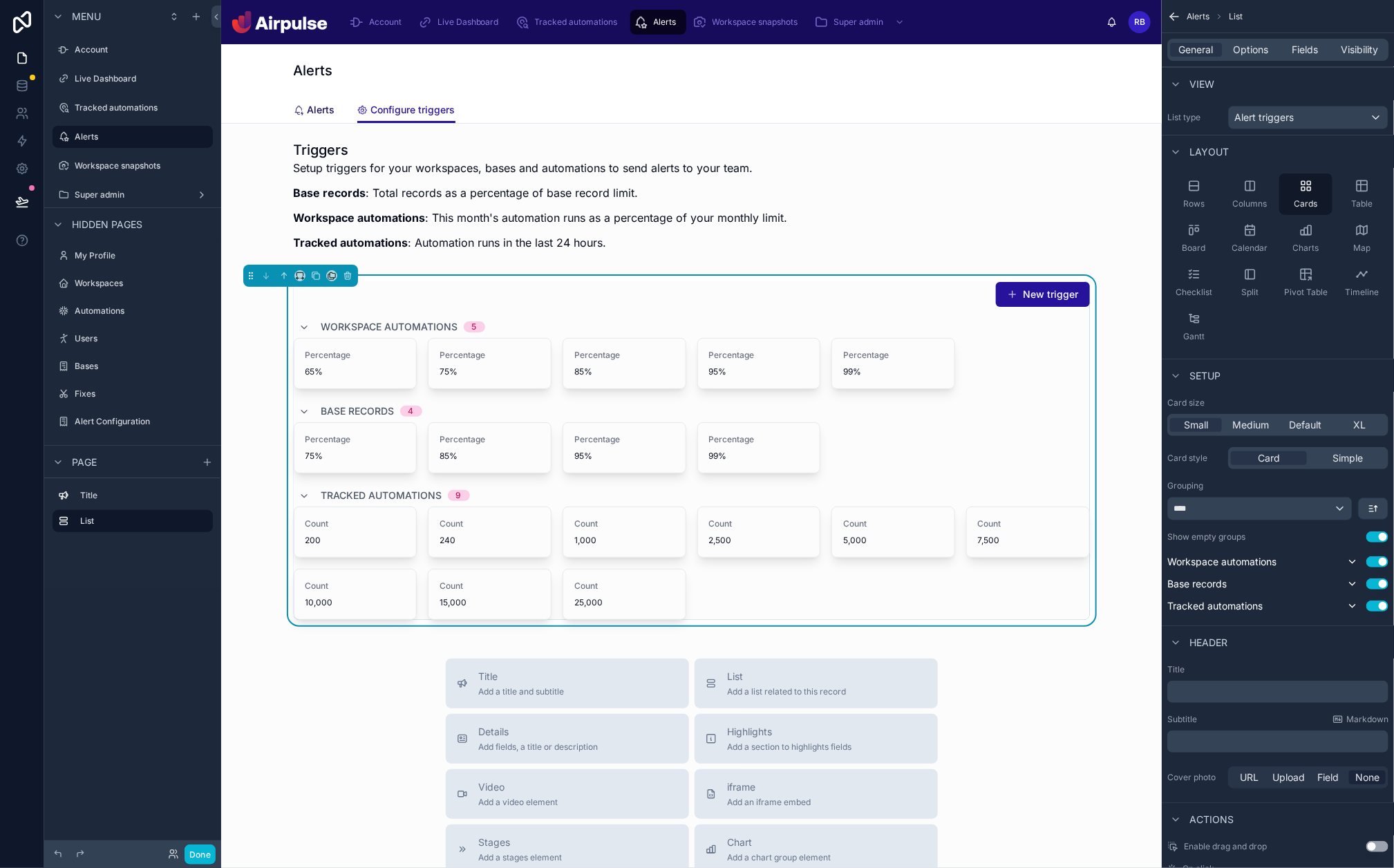
click at [312, 104] on span "Alerts" at bounding box center [321, 110] width 27 height 14
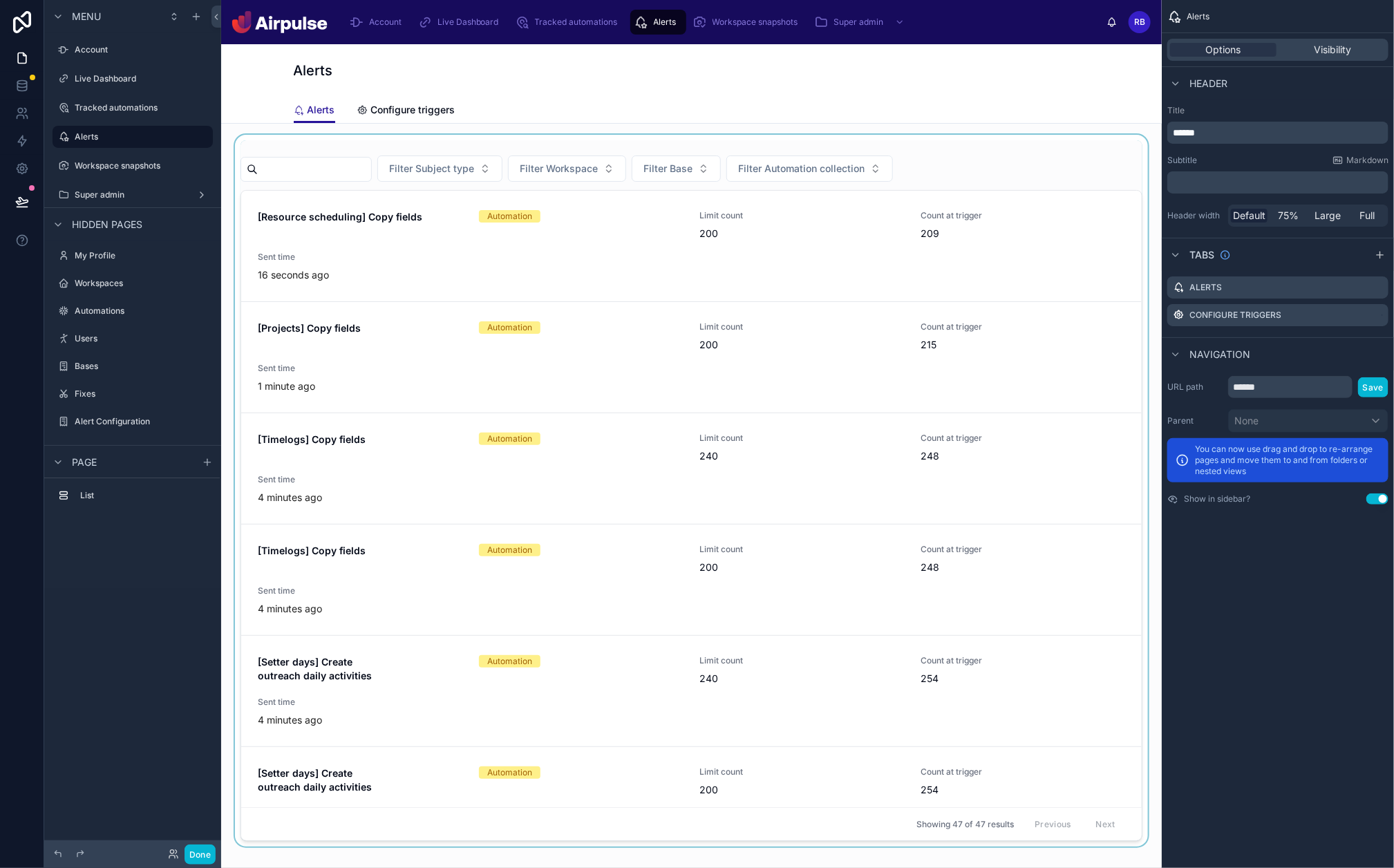
click at [487, 287] on div at bounding box center [691, 490] width 919 height 711
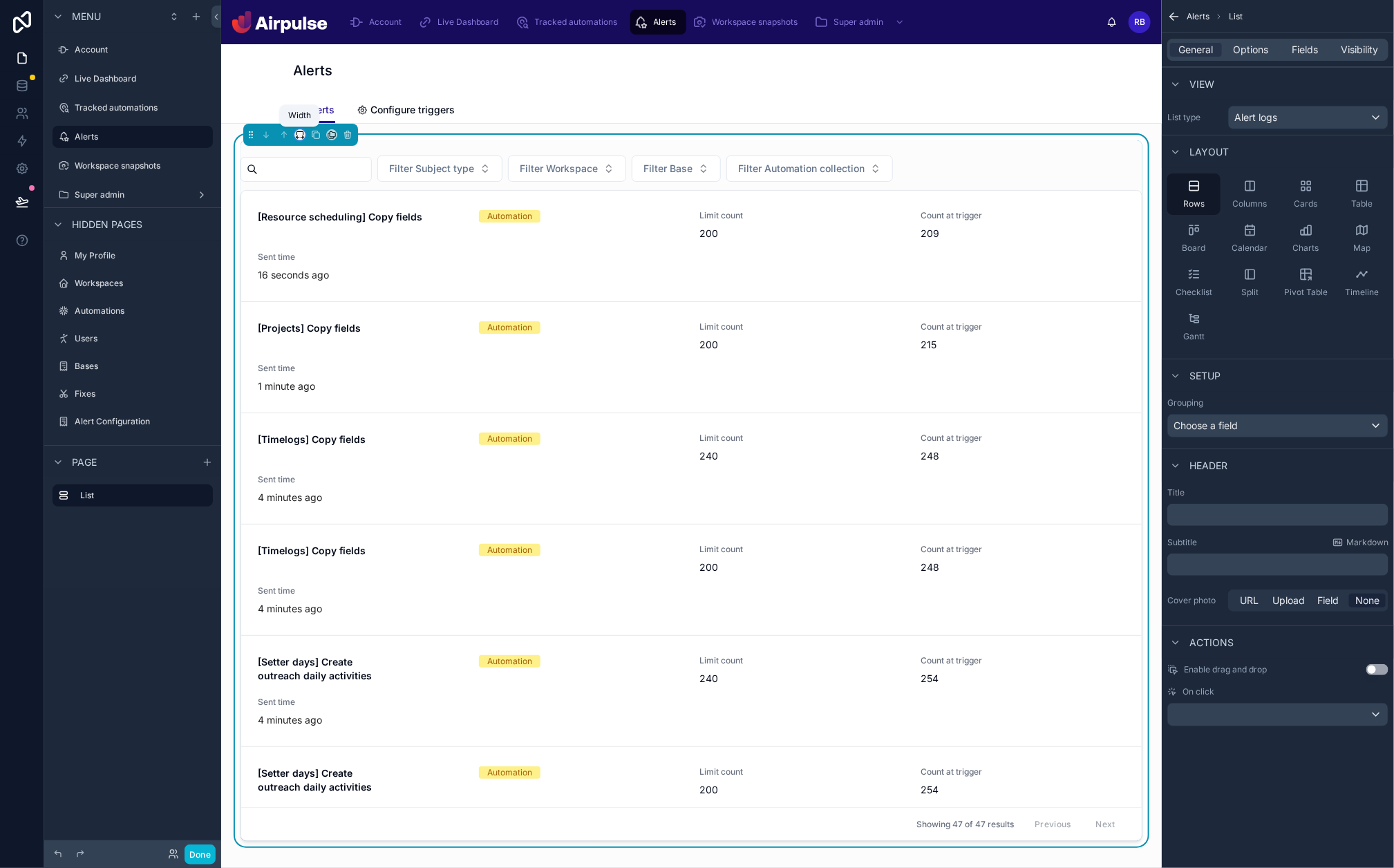
click at [297, 134] on icon at bounding box center [299, 134] width 10 height 10
click at [332, 158] on span "Default" at bounding box center [322, 159] width 33 height 17
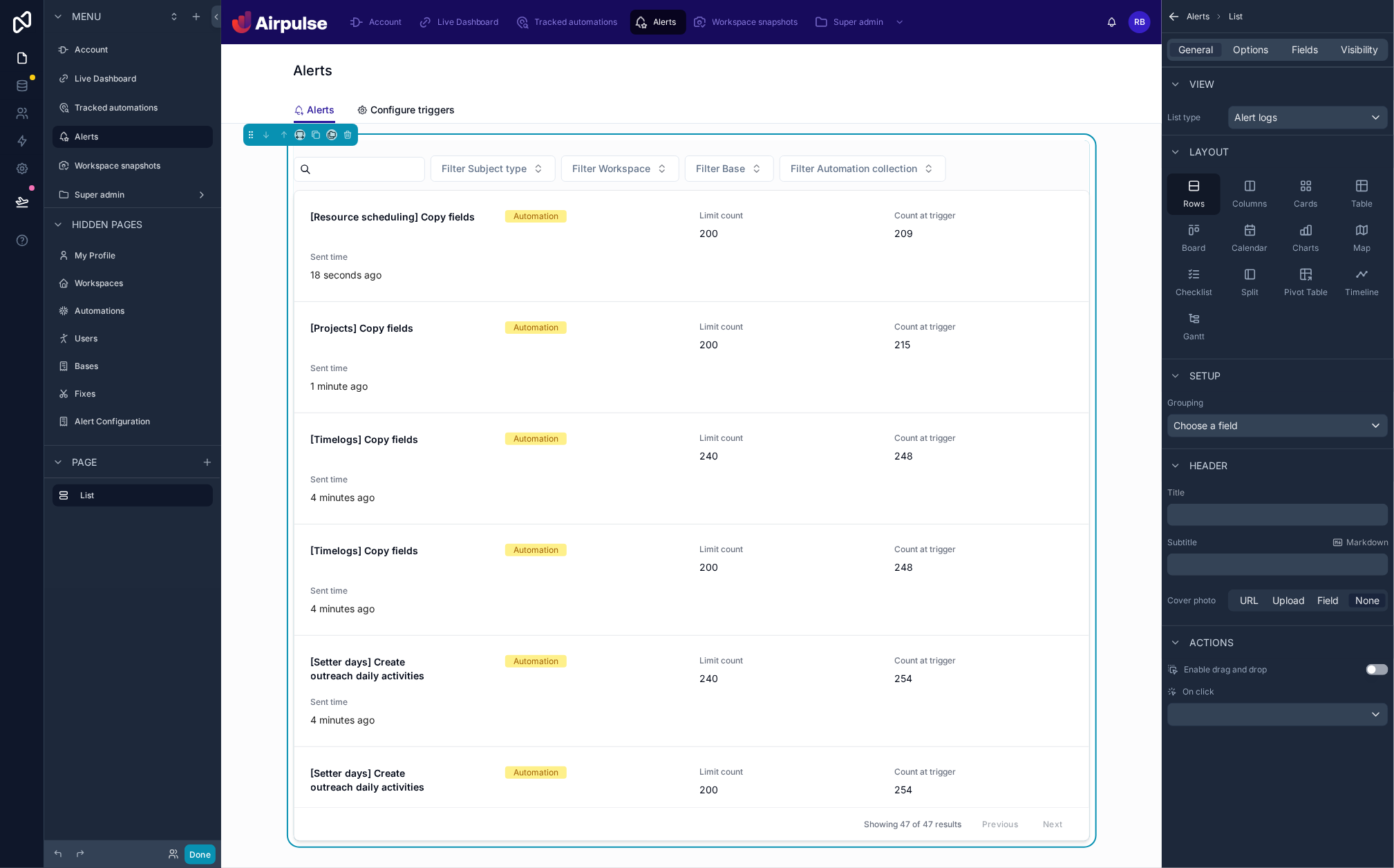
click at [196, 694] on button "Done" at bounding box center [200, 854] width 31 height 20
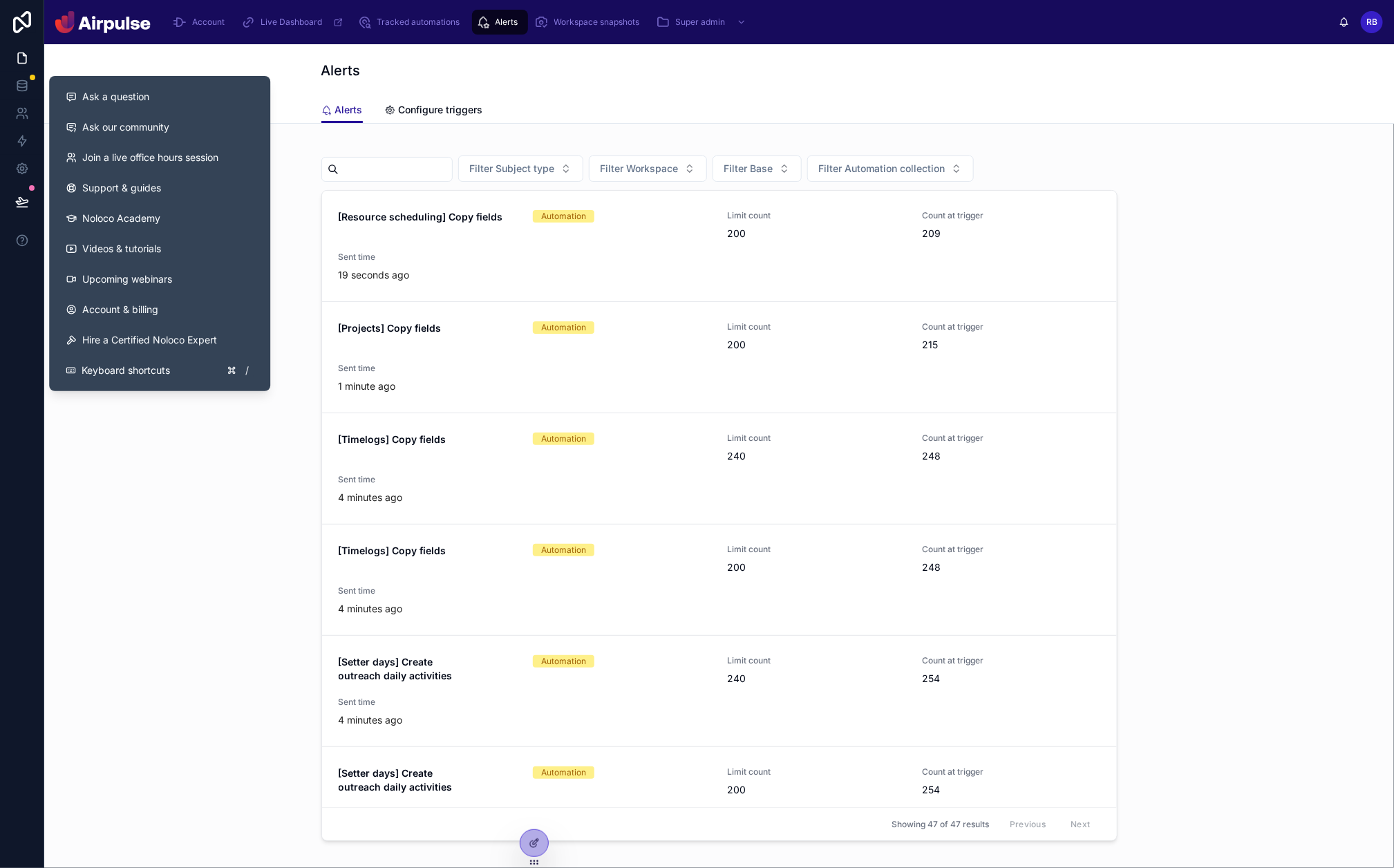
click at [15, 200] on icon at bounding box center [22, 202] width 14 height 14
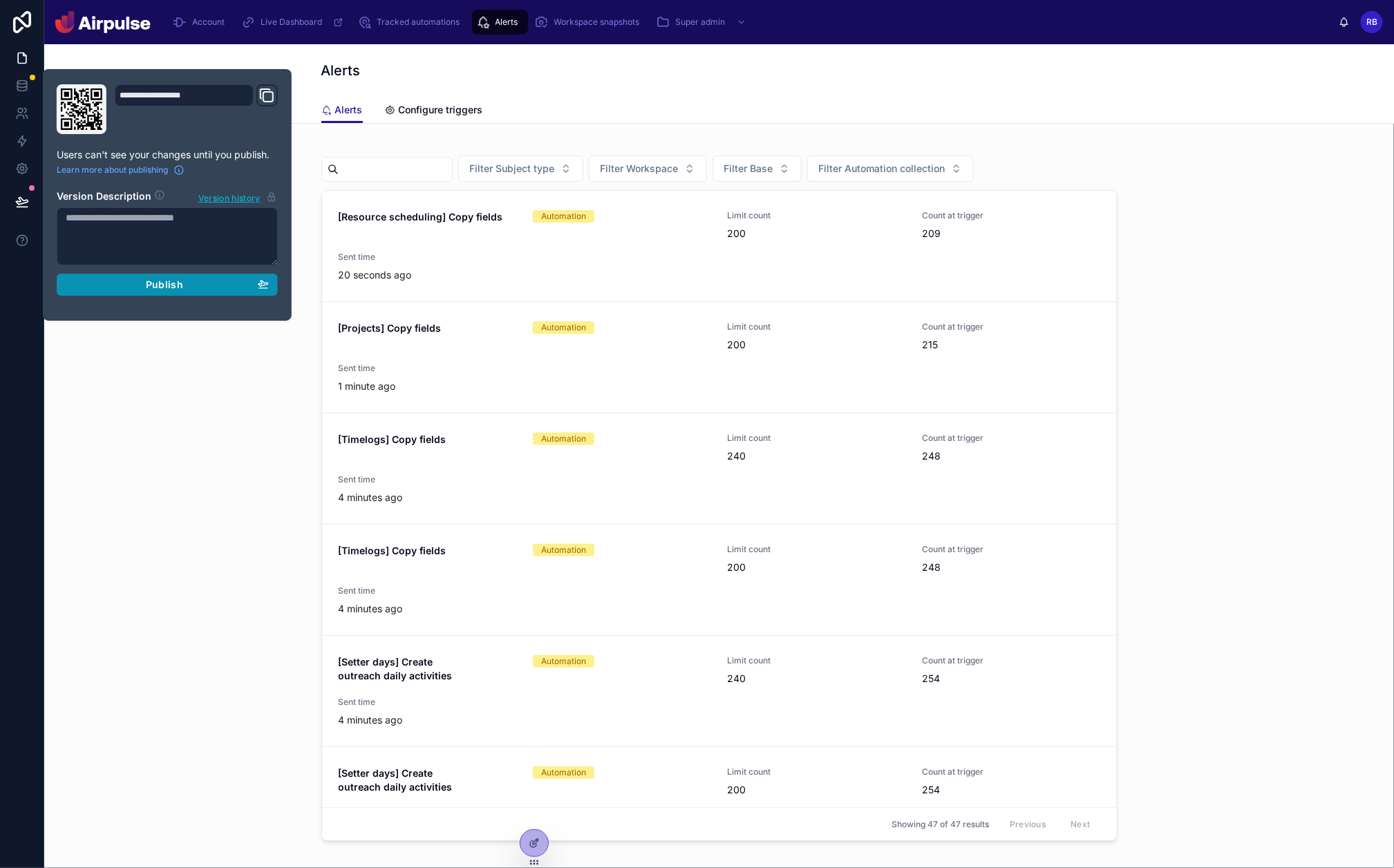
click at [166, 280] on span "Publish" at bounding box center [165, 285] width 37 height 12
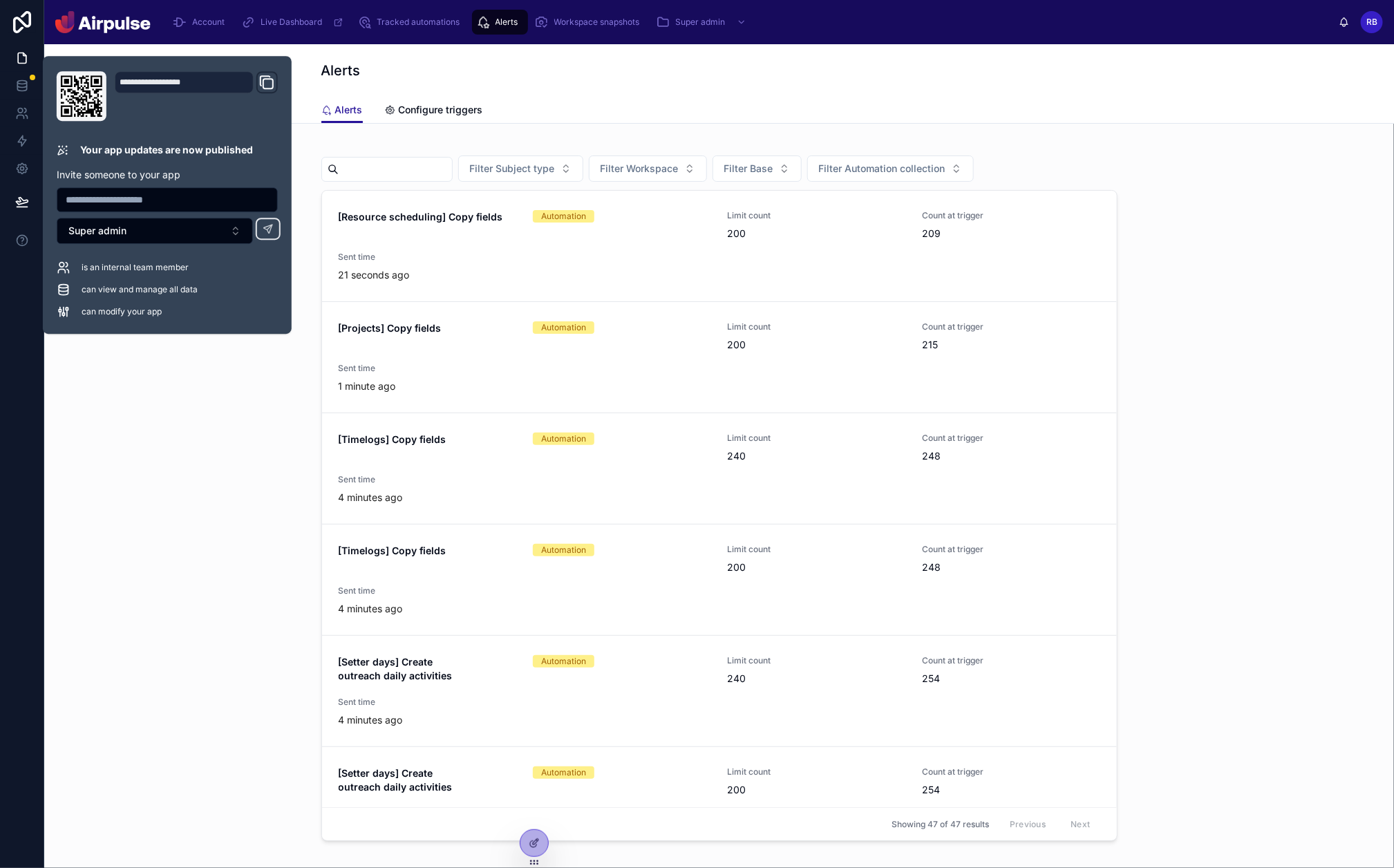
click at [1198, 288] on div "Filter Subject type Filter Workspace Filter Base Filter Automation collection […" at bounding box center [719, 490] width 1328 height 711
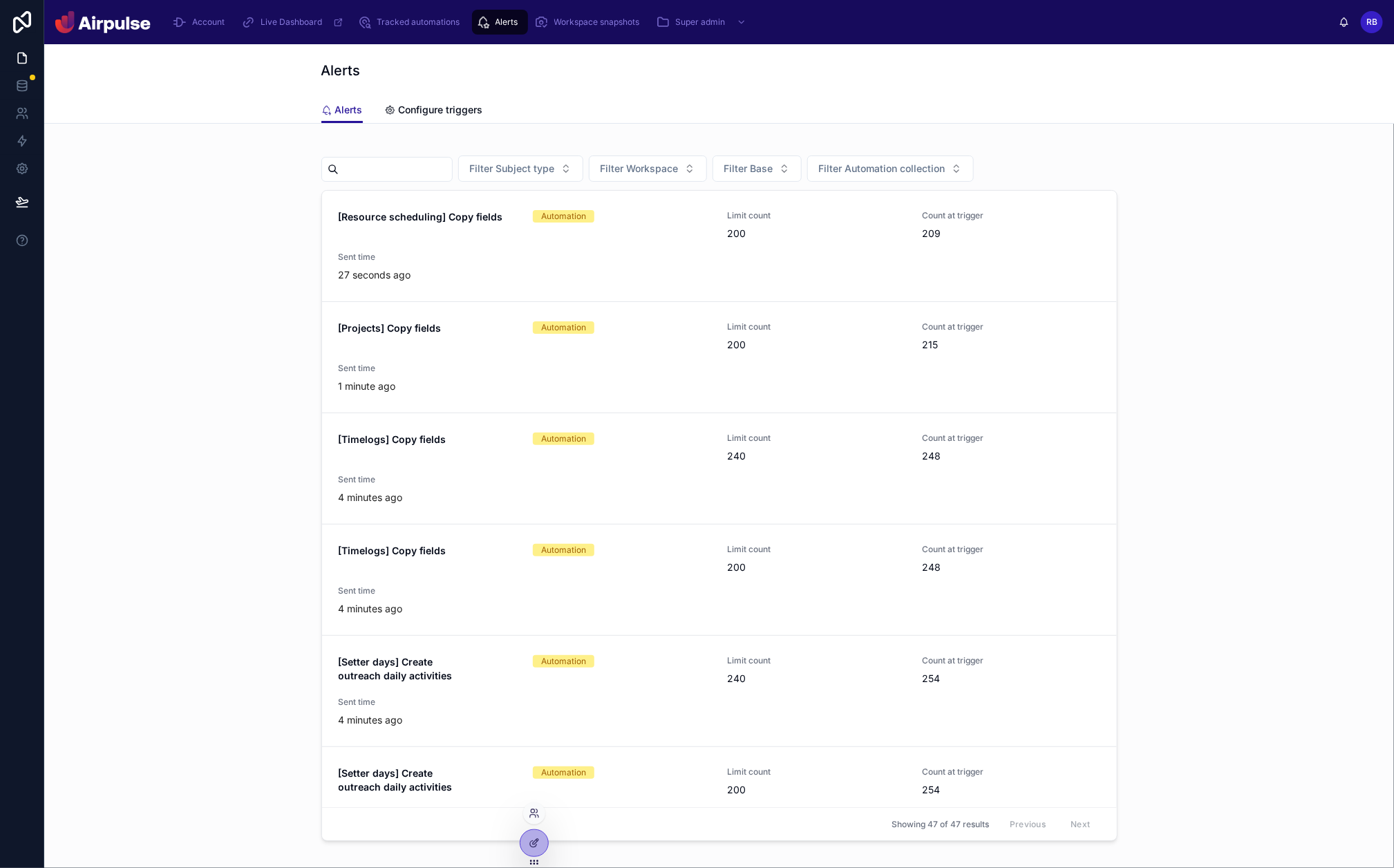
click at [528, 694] on icon at bounding box center [534, 862] width 11 height 11
click at [538, 694] on div at bounding box center [534, 843] width 27 height 27
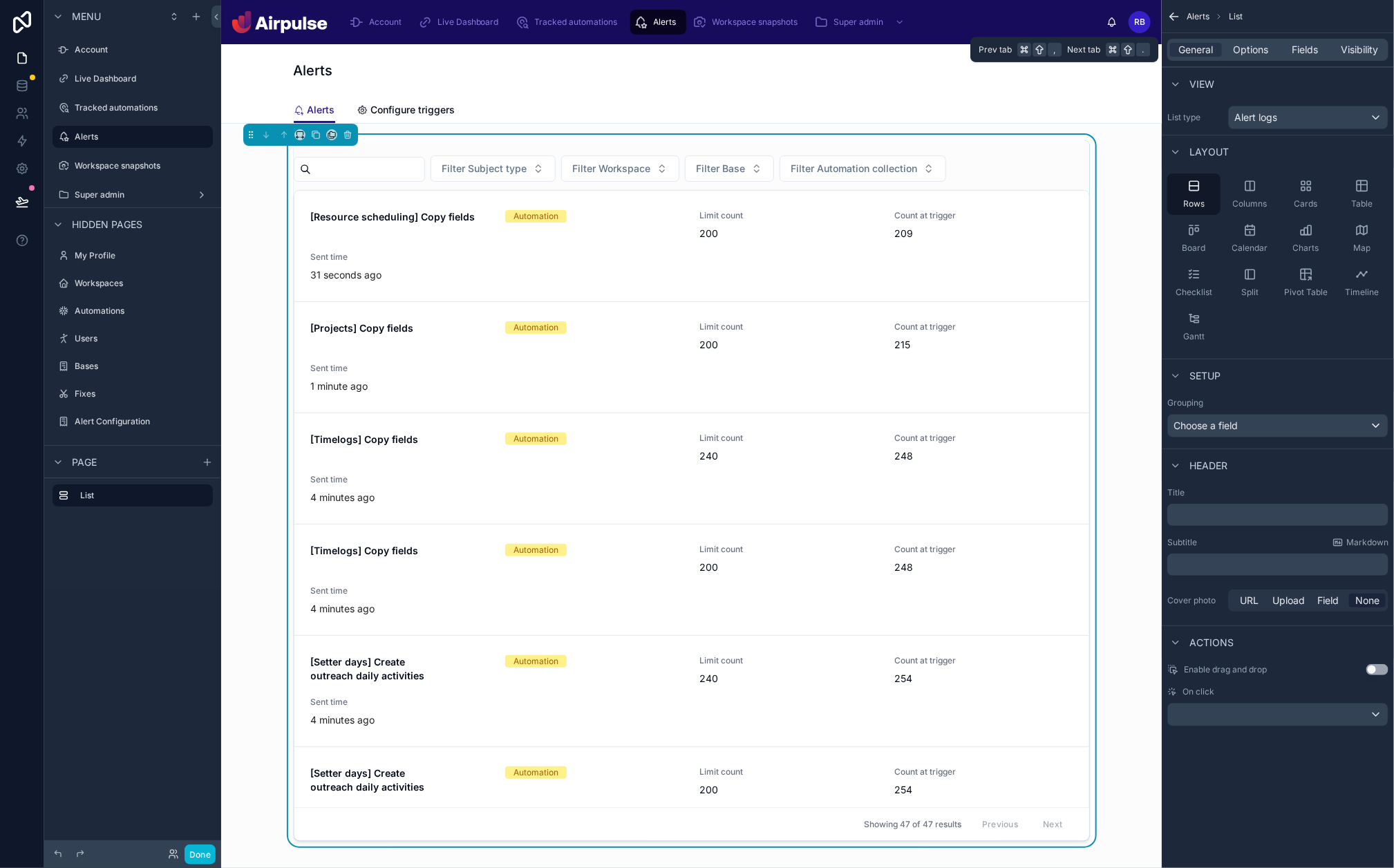
click at [1244, 58] on div "General Options Fields Visibility" at bounding box center [1278, 50] width 221 height 22
click at [1244, 52] on span "Fields" at bounding box center [1305, 50] width 27 height 14
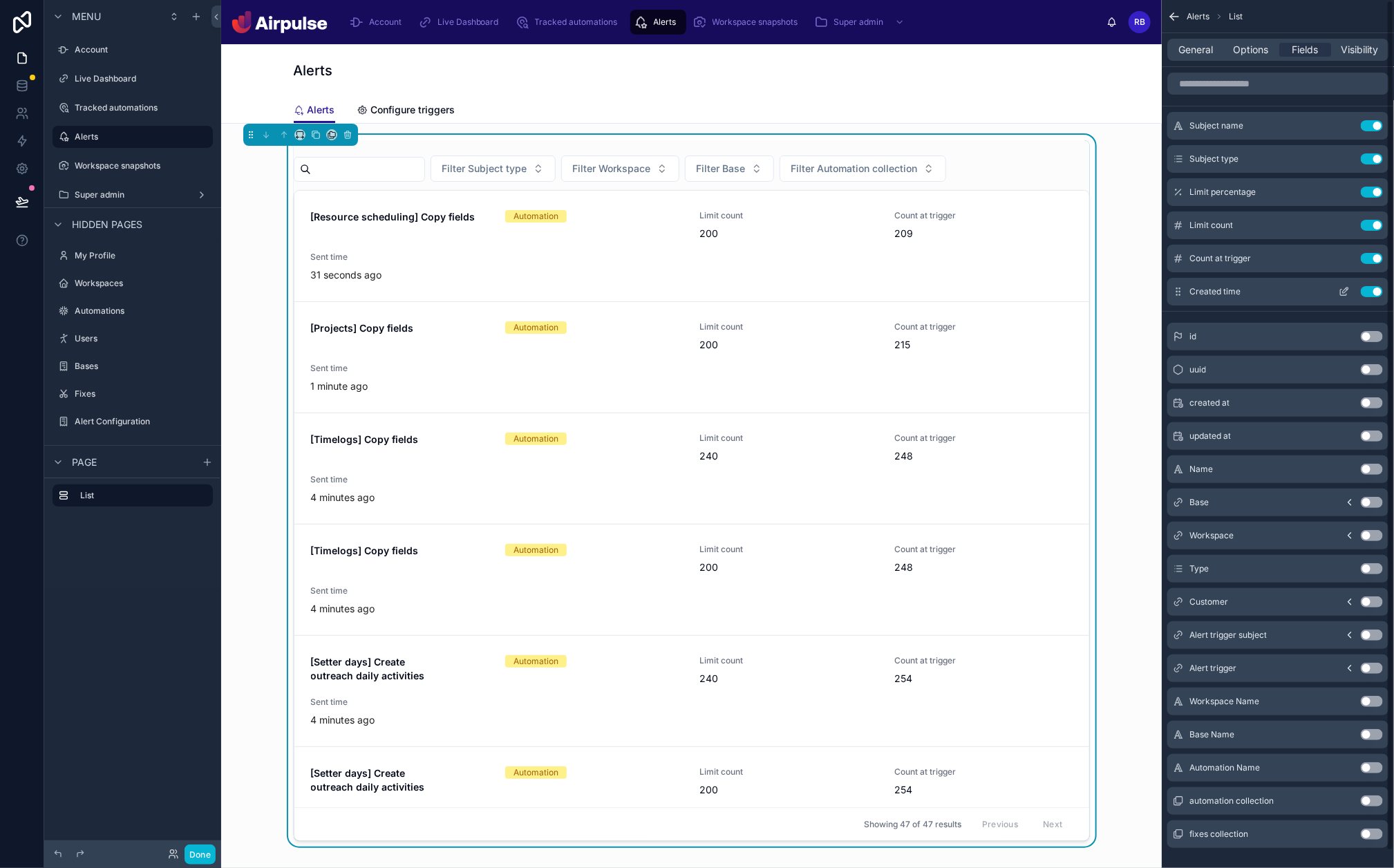
click at [1244, 295] on icon "scrollable content" at bounding box center [1344, 291] width 11 height 11
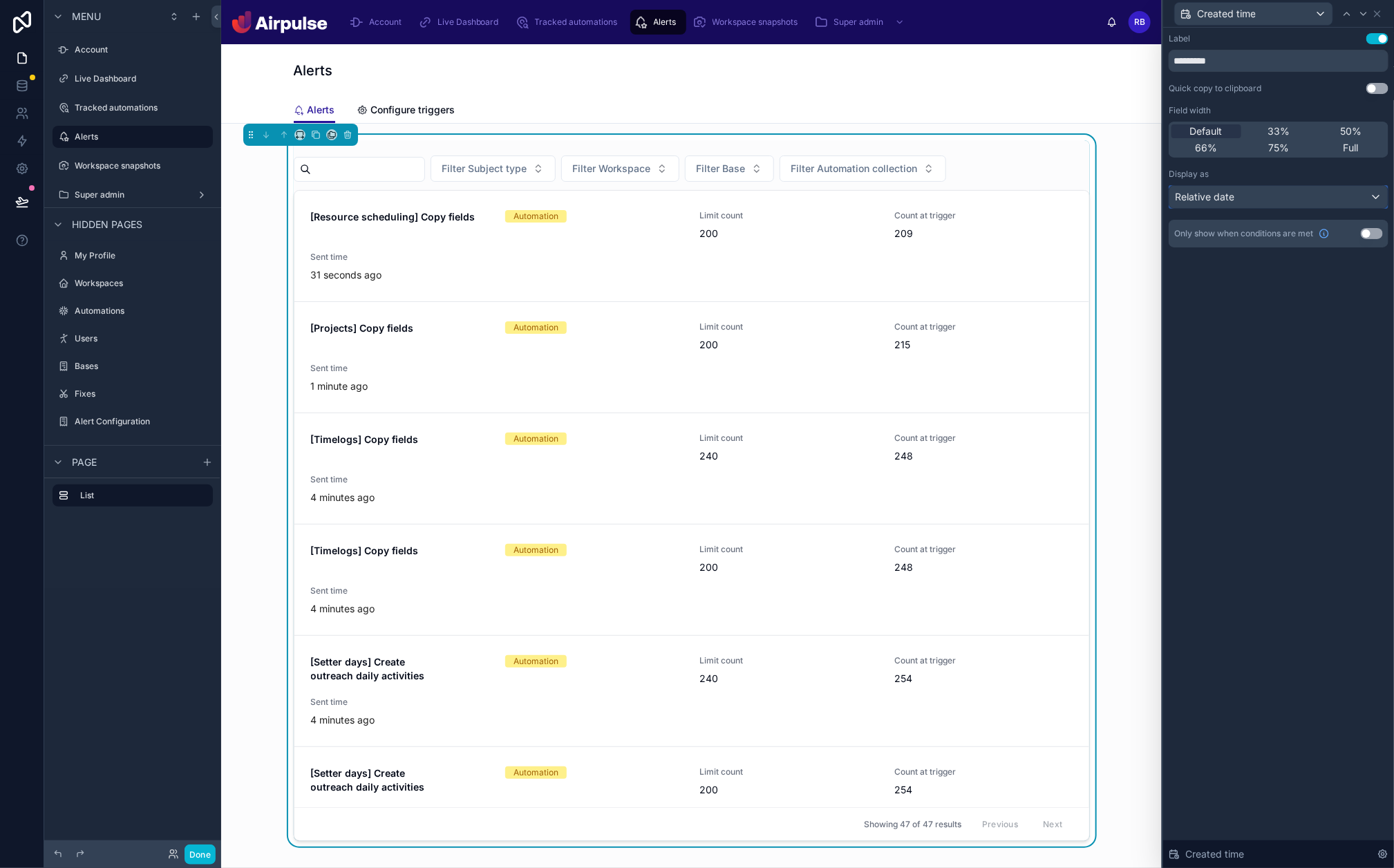
click at [1244, 205] on div "Relative date" at bounding box center [1278, 196] width 219 height 22
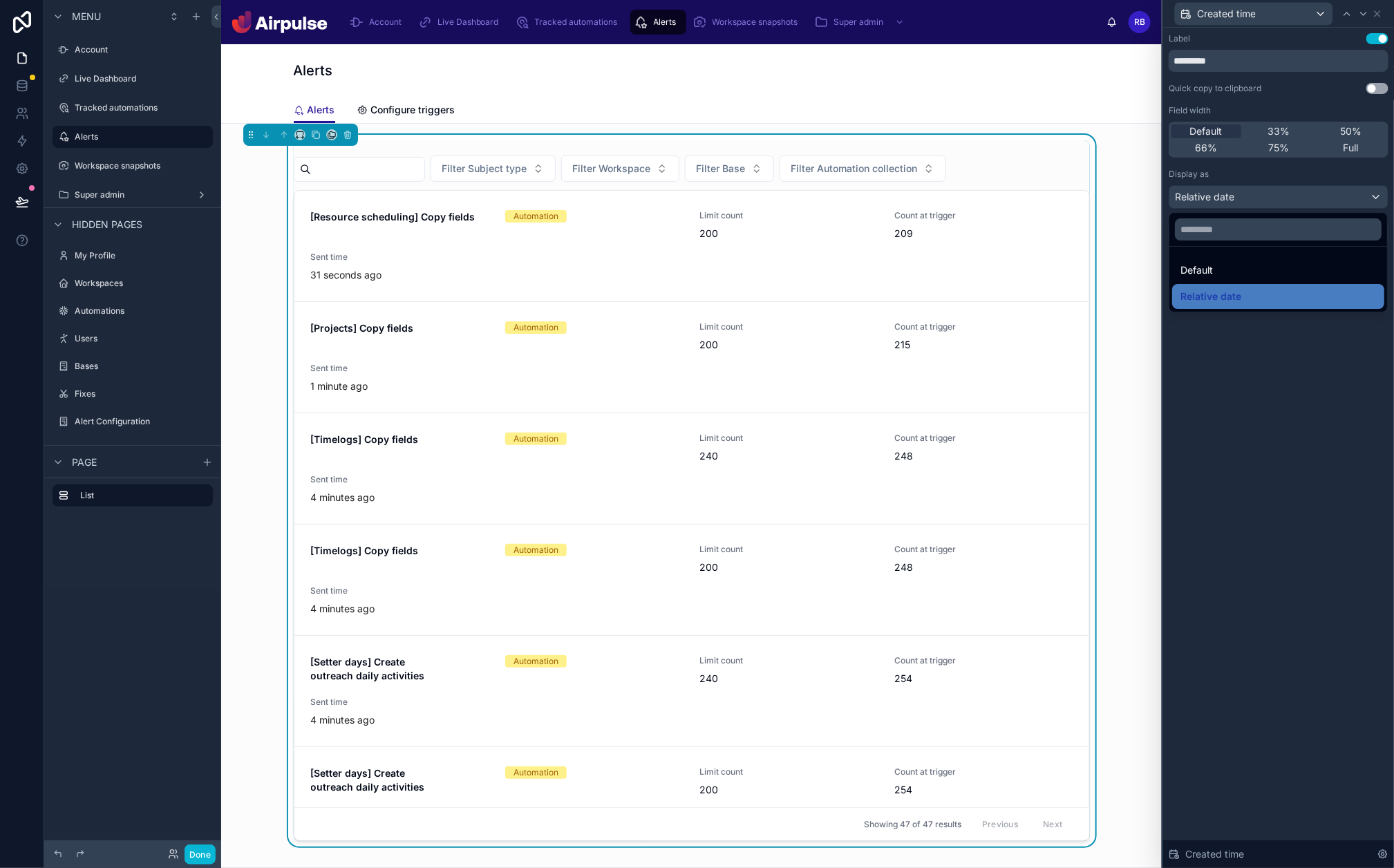
click at [1208, 267] on span "Default" at bounding box center [1197, 270] width 33 height 17
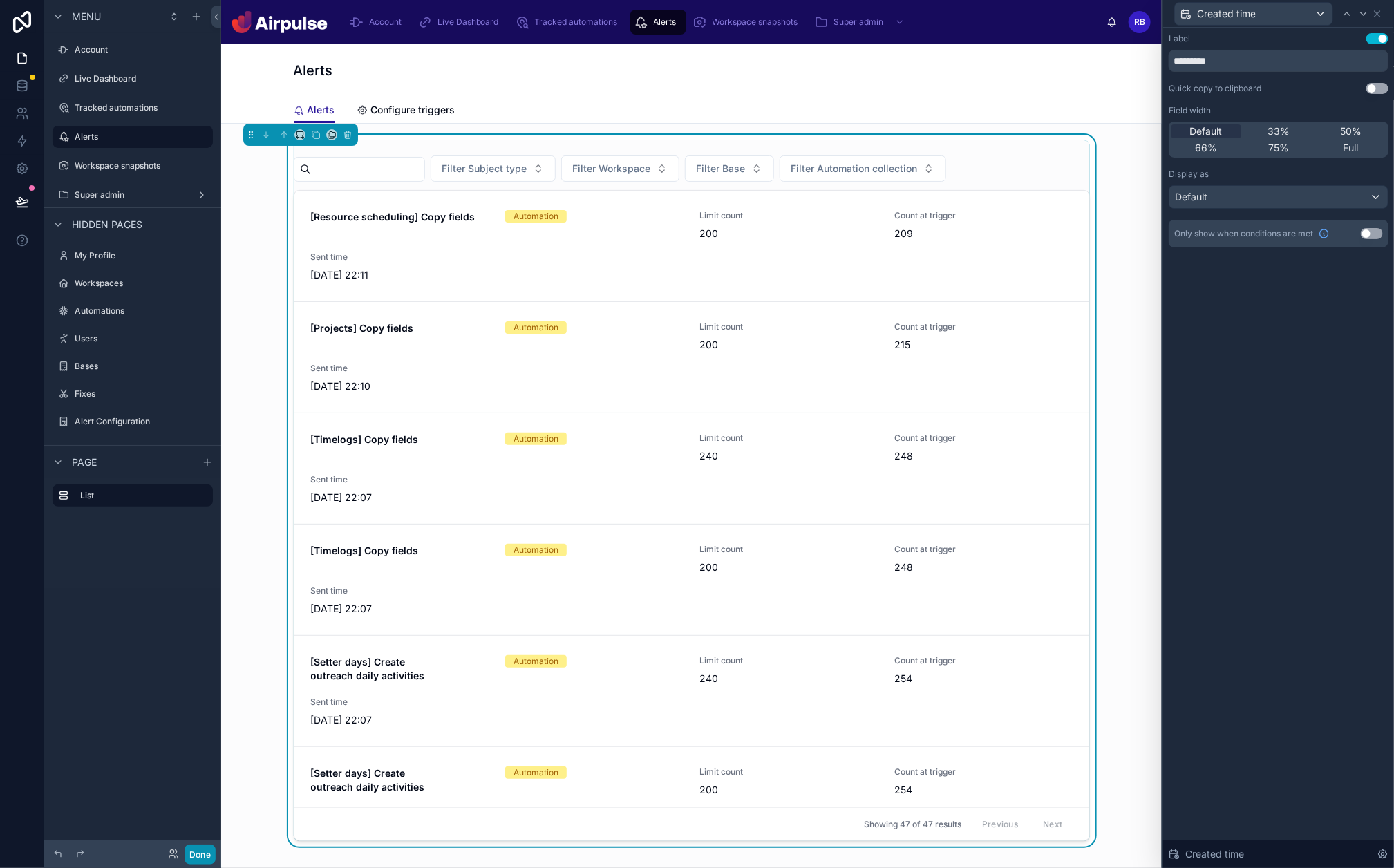
click at [204, 694] on button "Done" at bounding box center [200, 854] width 31 height 20
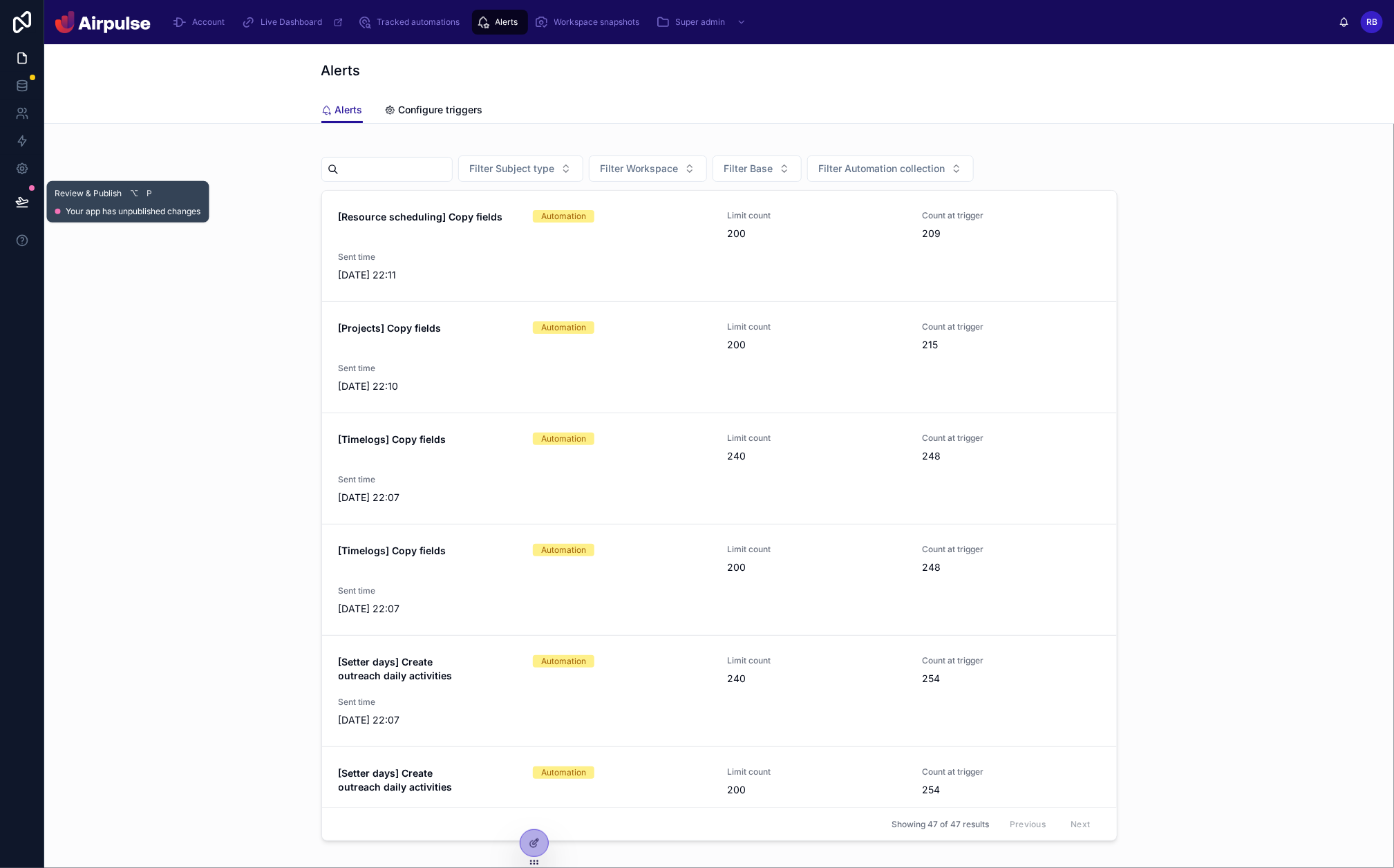
click at [34, 202] on button at bounding box center [22, 202] width 30 height 39
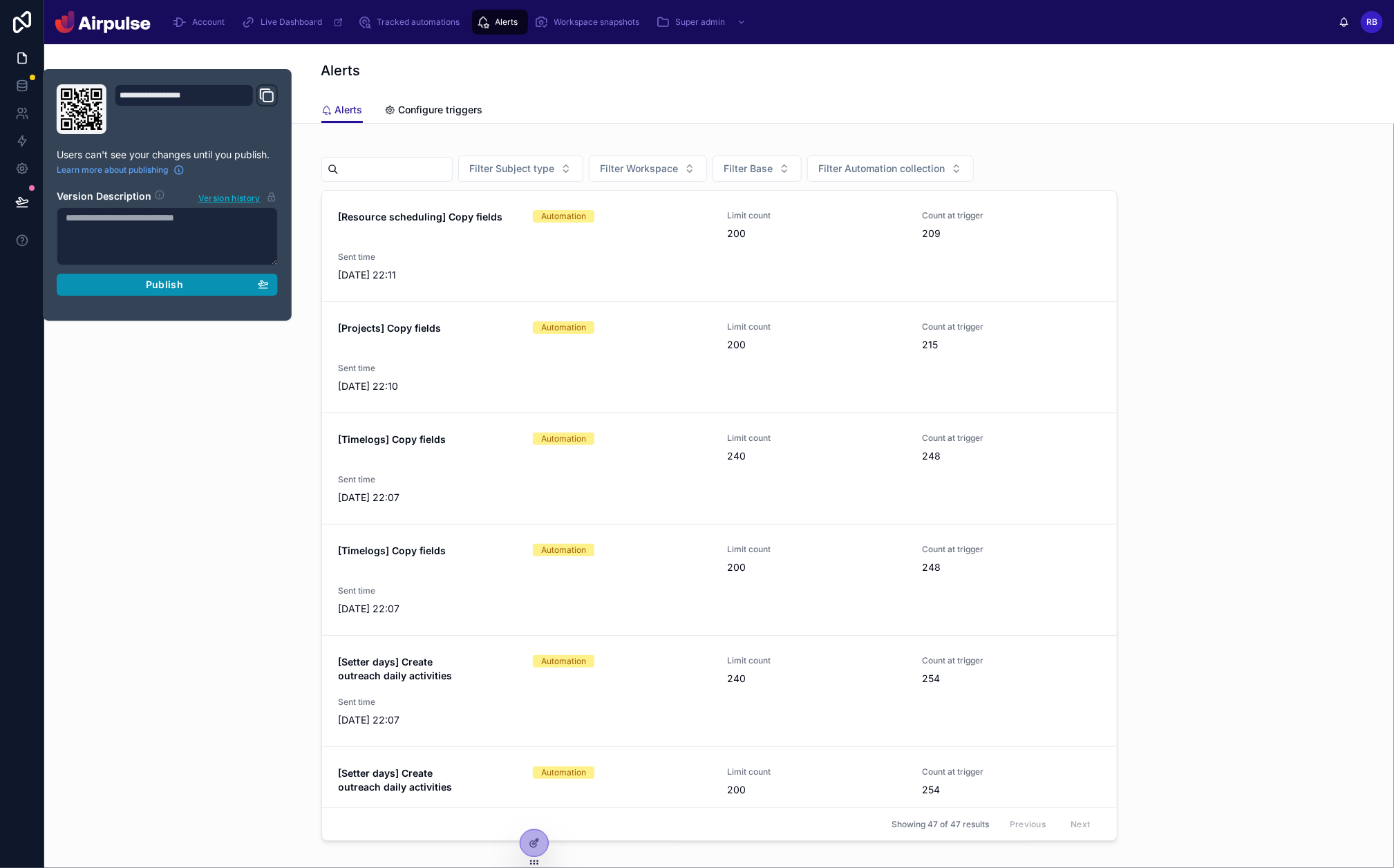
click at [174, 283] on span "Publish" at bounding box center [165, 285] width 37 height 12
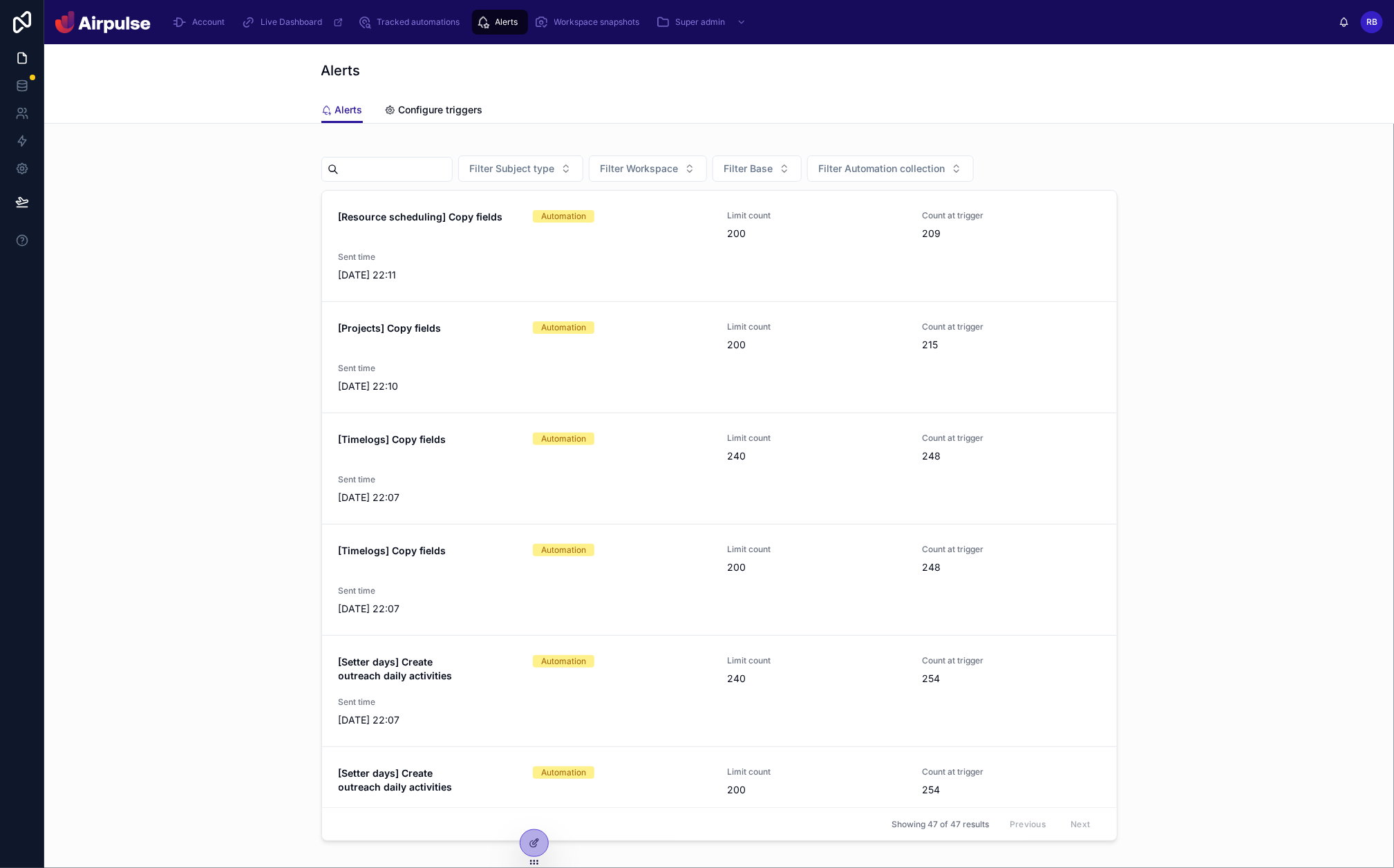
click at [1185, 406] on div "Filter Subject type Filter Workspace Filter Base Filter Automation collection […" at bounding box center [719, 490] width 1328 height 711
click at [482, 165] on span "Filter Subject type" at bounding box center [512, 169] width 85 height 14
click at [437, 96] on div "Alerts" at bounding box center [720, 70] width 797 height 52
click at [401, 19] on span "Tracked automations" at bounding box center [419, 22] width 83 height 11
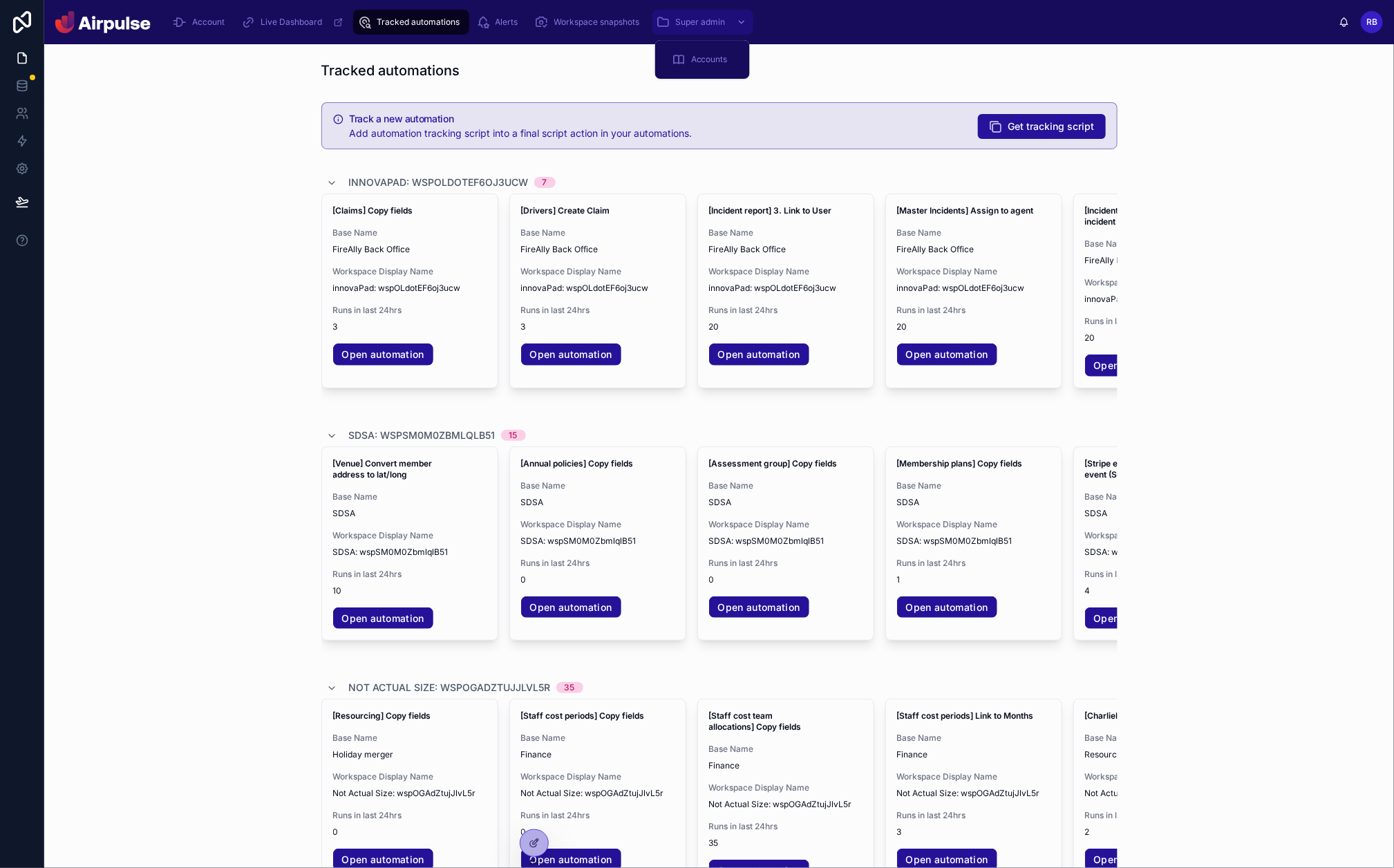
click at [683, 15] on div "Super admin" at bounding box center [703, 21] width 93 height 22
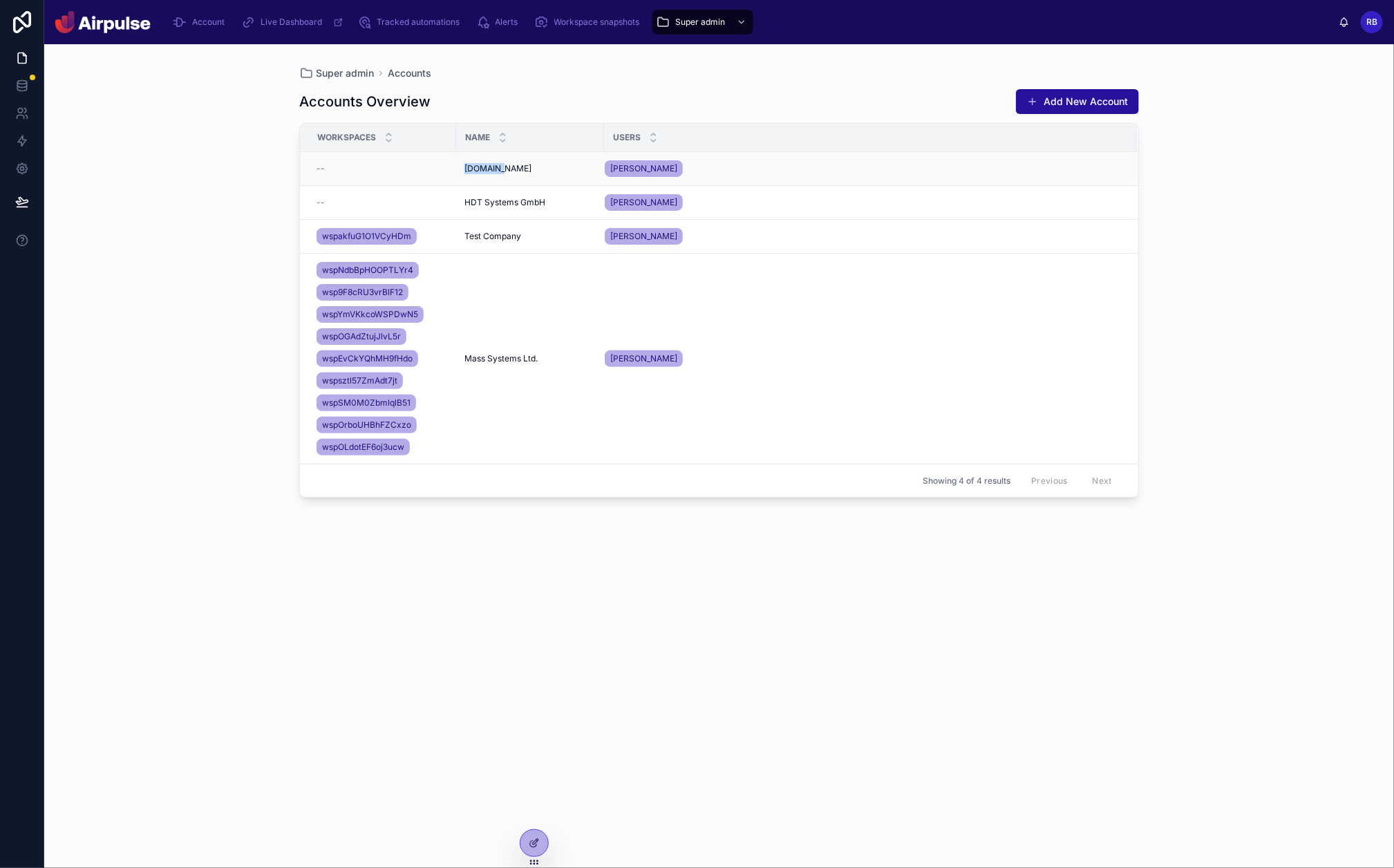
copy span "[DOMAIN_NAME]"
drag, startPoint x: 502, startPoint y: 160, endPoint x: 512, endPoint y: 170, distance: 14.1
click at [512, 170] on td "[DOMAIN_NAME] [DOMAIN_NAME]" at bounding box center [529, 169] width 148 height 34
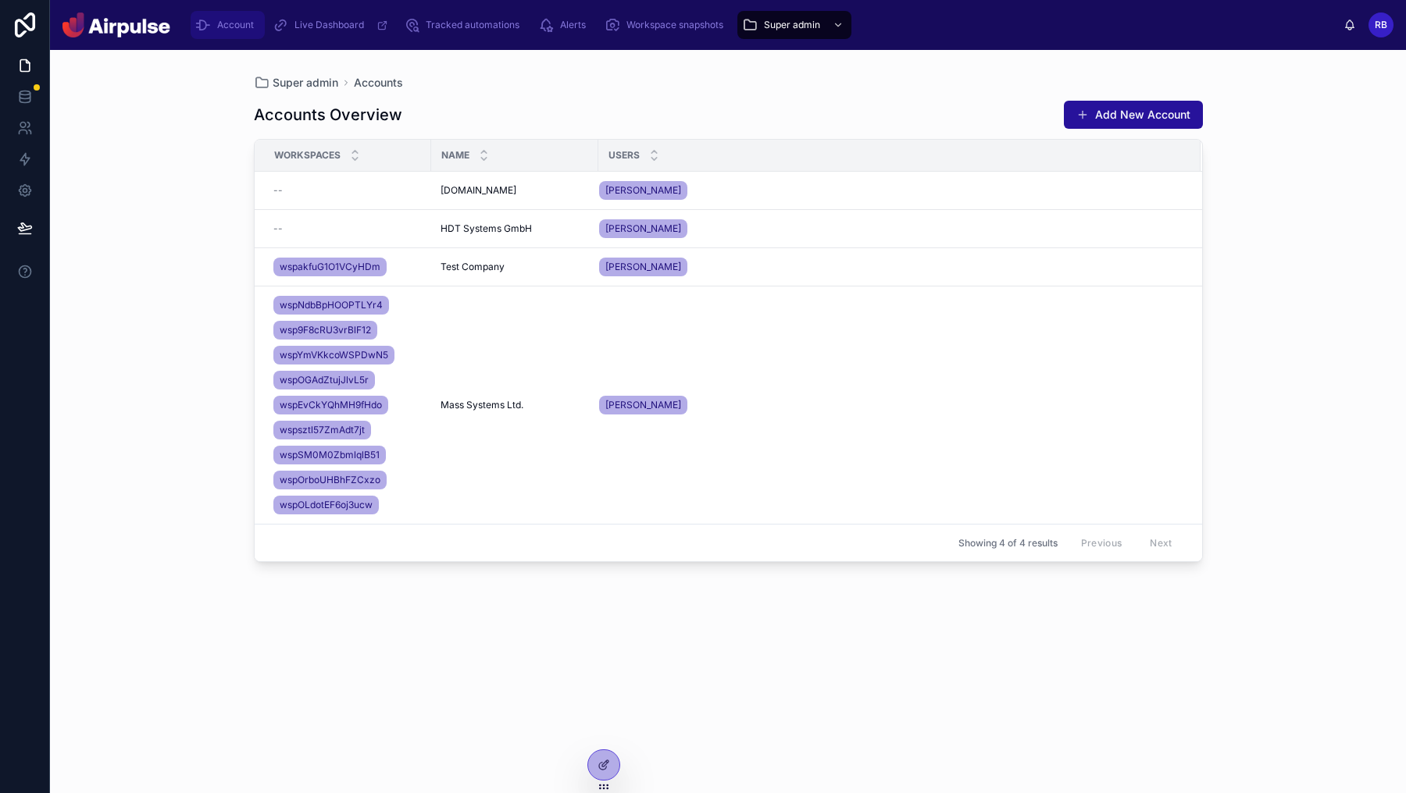
click at [241, 11] on link "Account" at bounding box center [228, 25] width 74 height 28
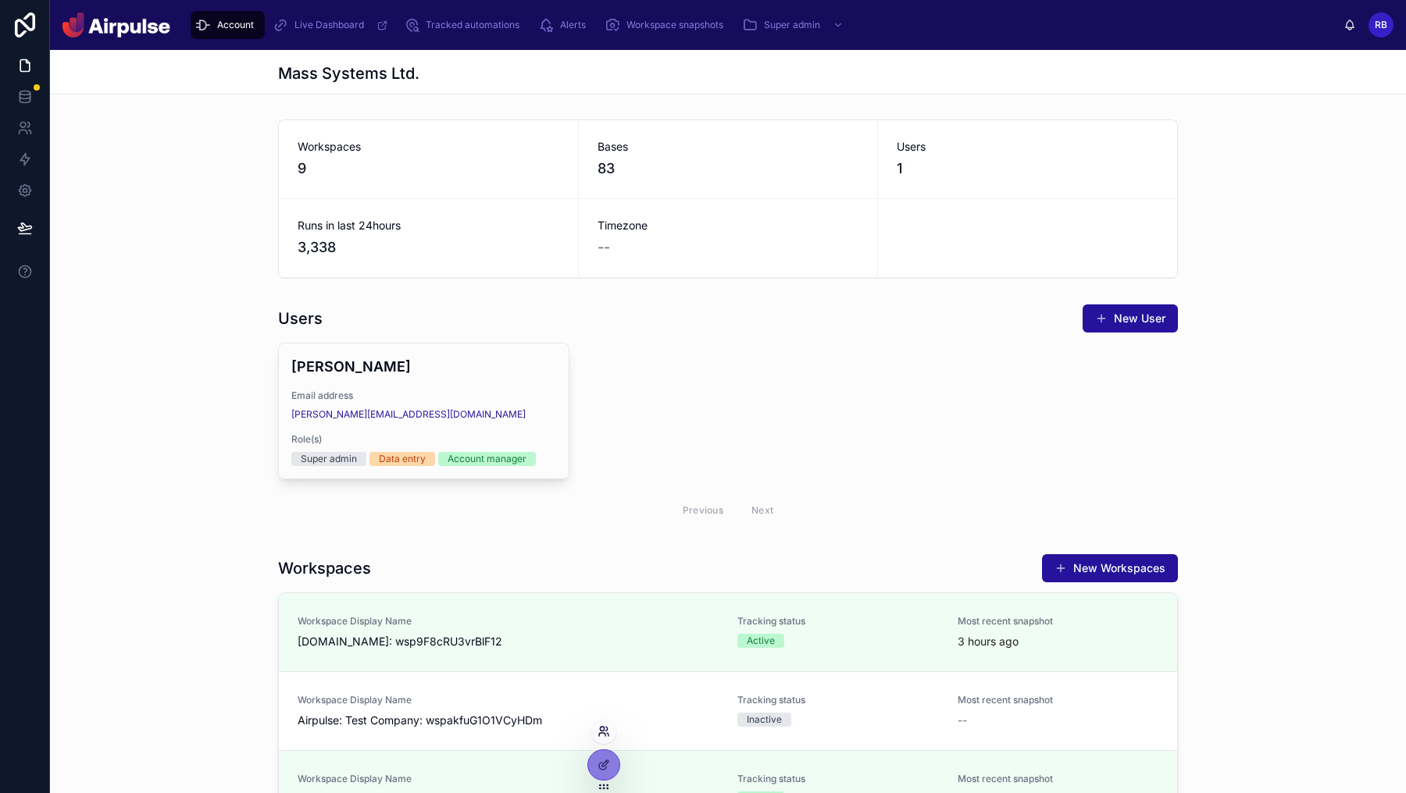
click at [607, 730] on icon at bounding box center [607, 729] width 2 height 4
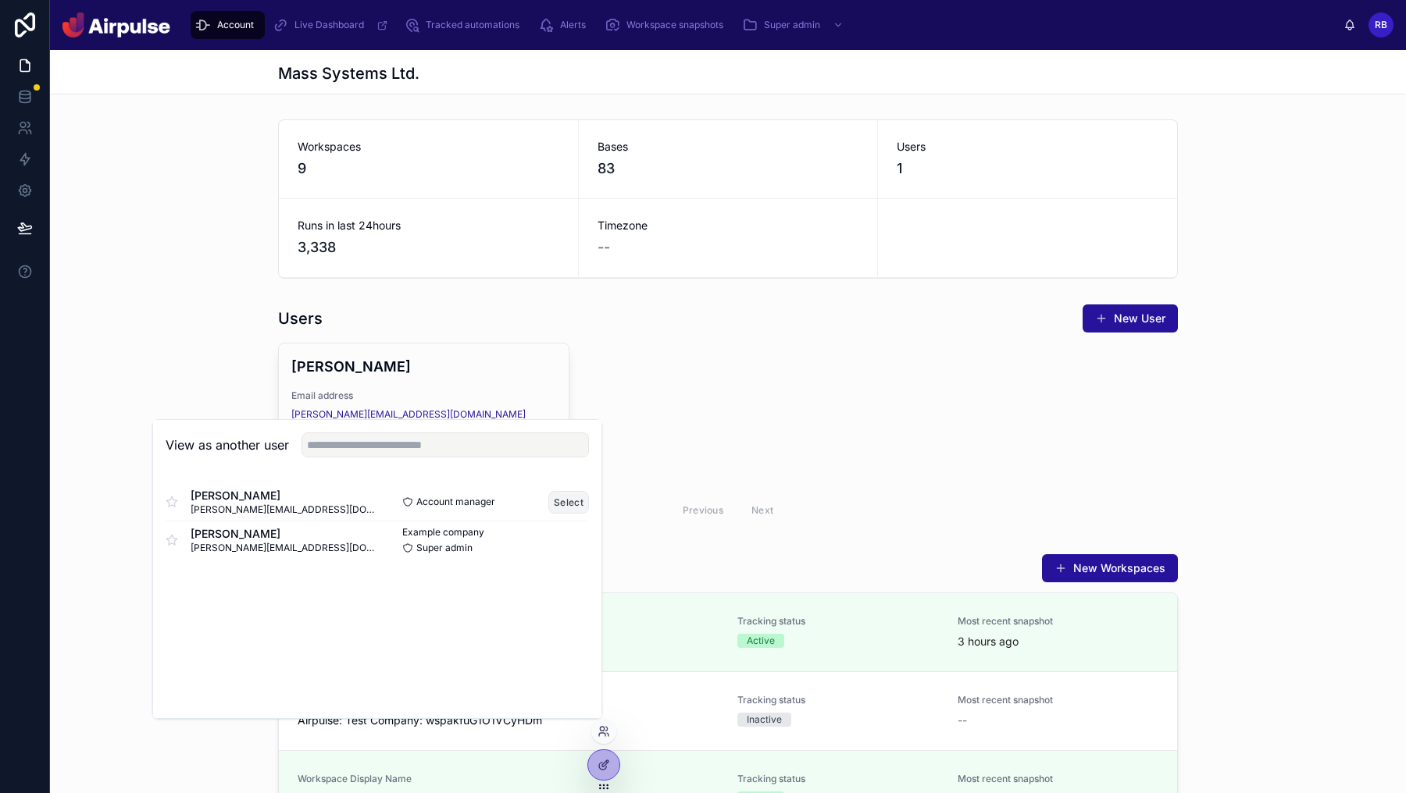
click at [569, 506] on button "Select" at bounding box center [568, 502] width 41 height 23
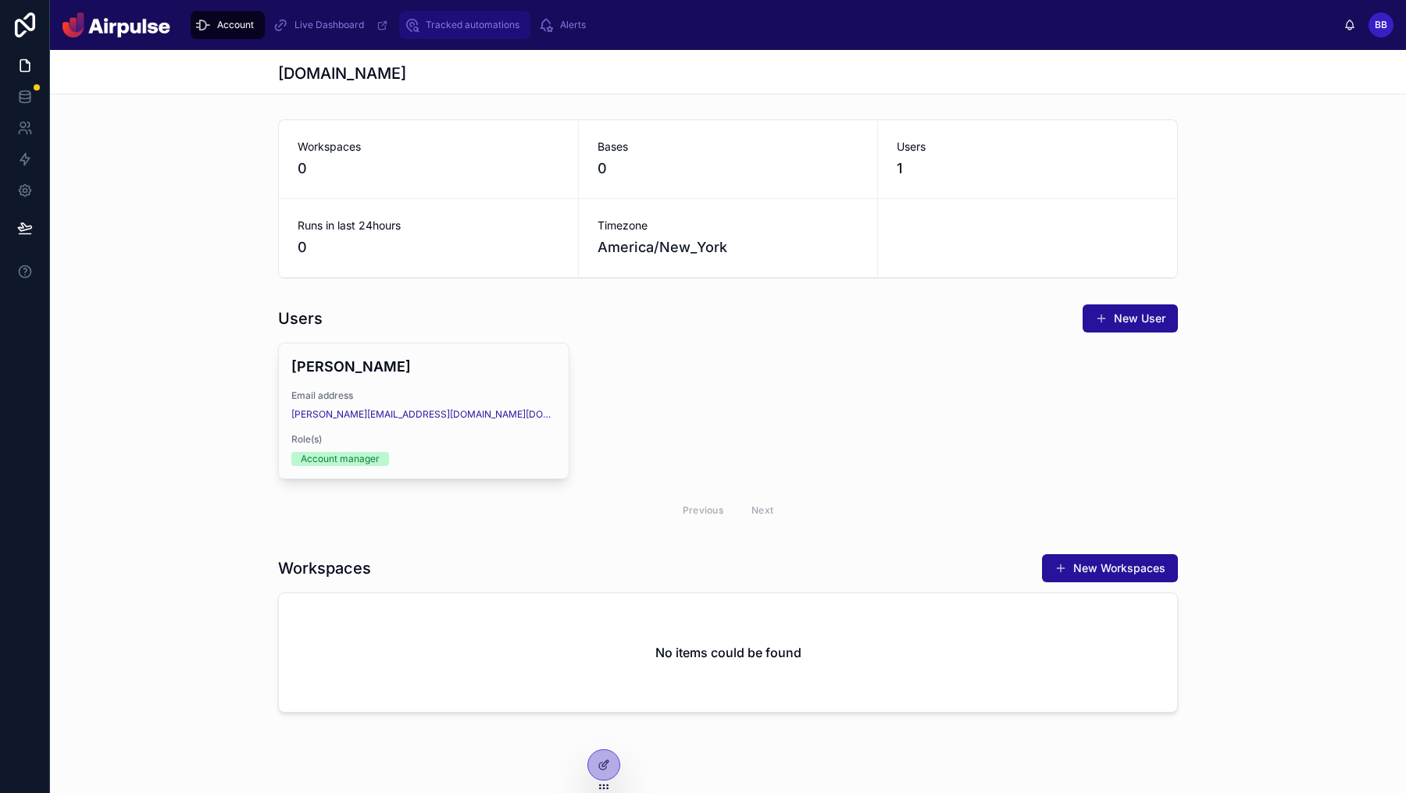
click at [457, 19] on span "Tracked automations" at bounding box center [473, 25] width 94 height 12
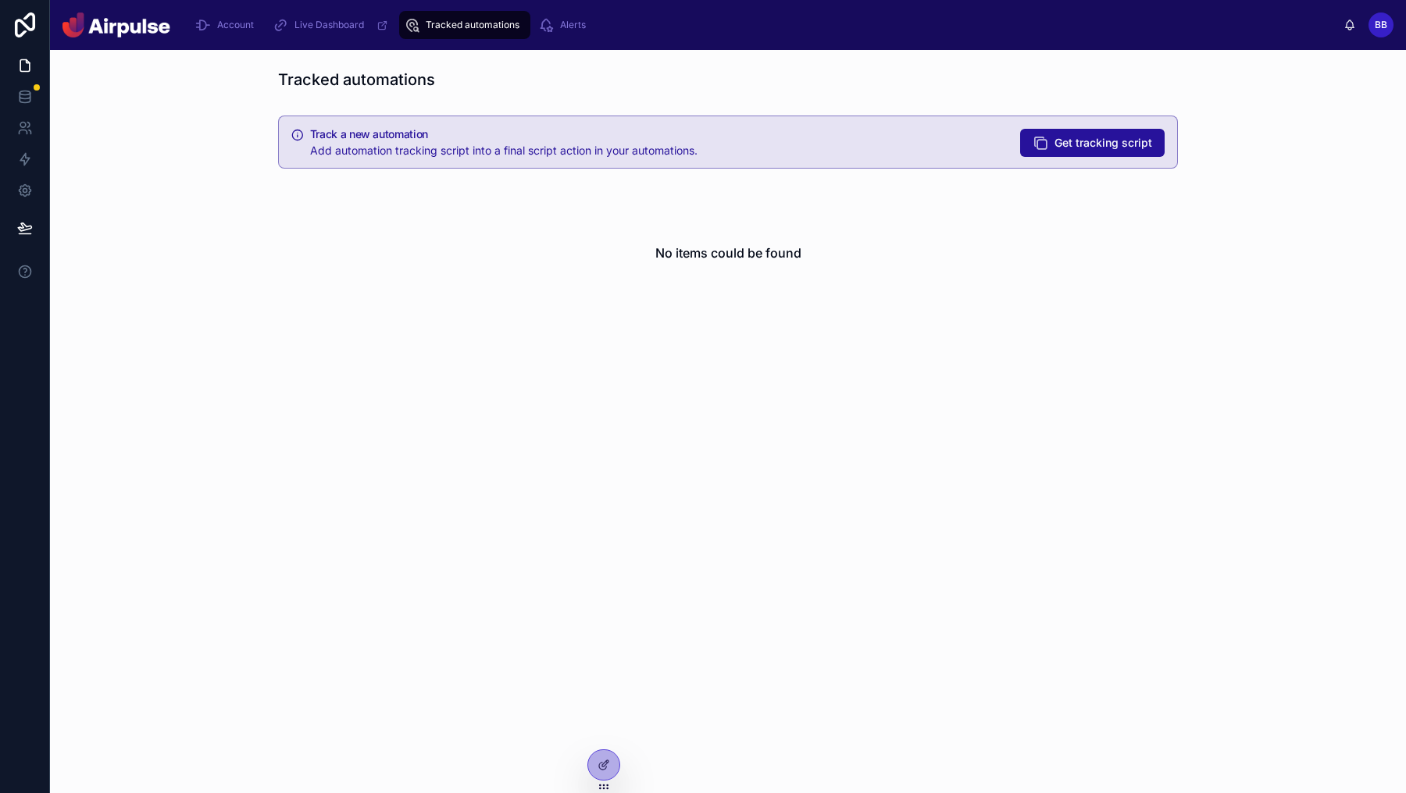
click at [968, 273] on div "No items could be found" at bounding box center [728, 253] width 900 height 119
click at [557, 33] on div "Alerts" at bounding box center [565, 24] width 54 height 25
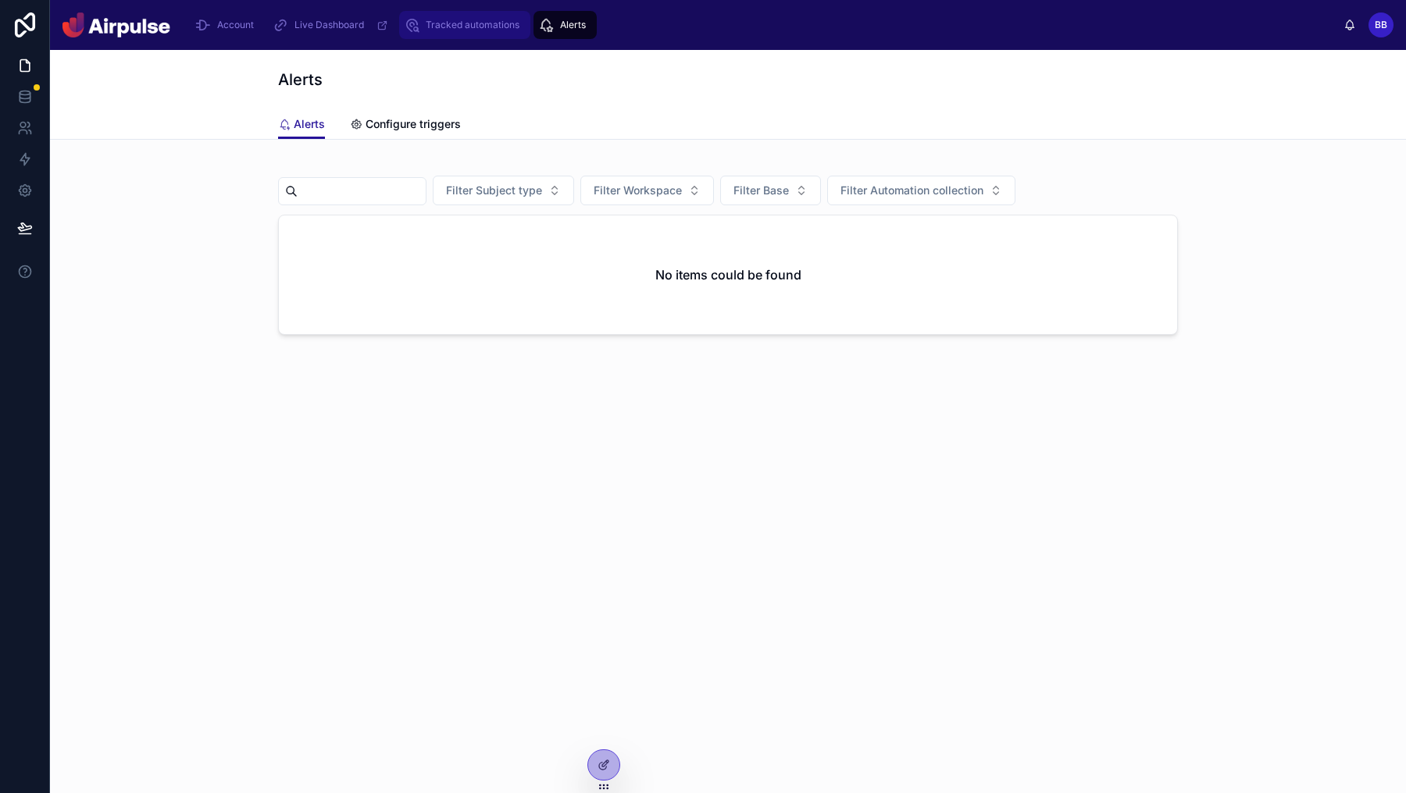
click at [458, 37] on link "Tracked automations" at bounding box center [464, 25] width 131 height 28
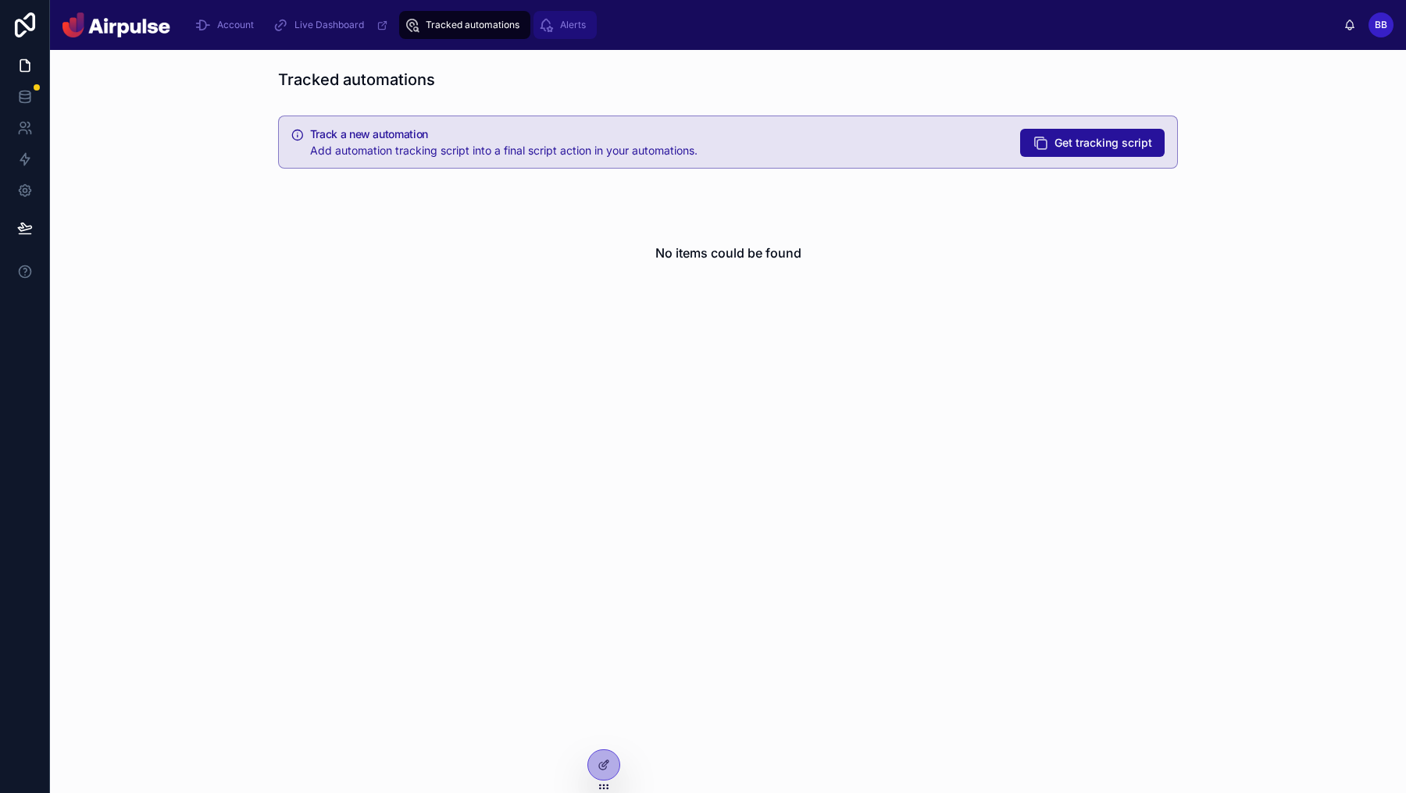
click at [569, 35] on div "Alerts" at bounding box center [565, 24] width 54 height 25
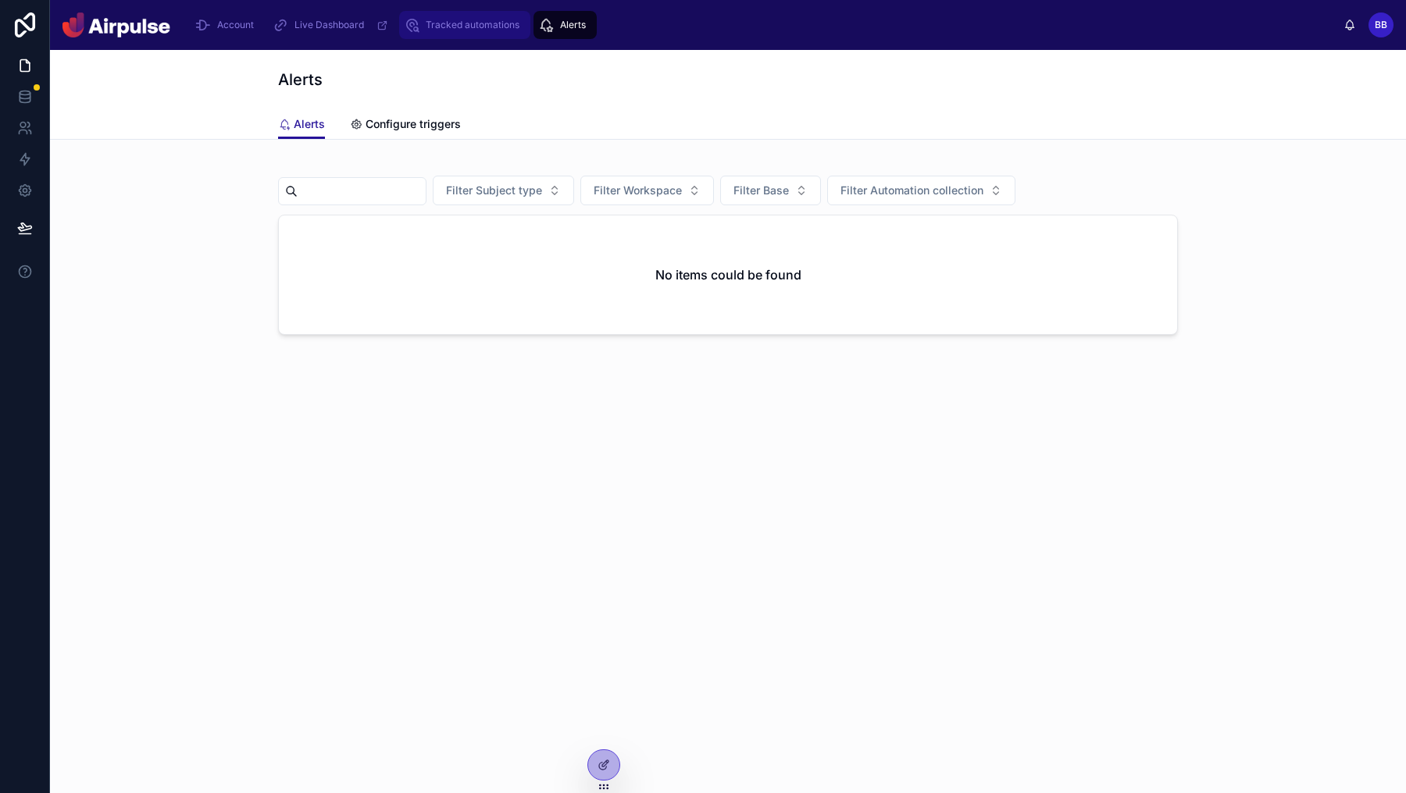
click at [476, 32] on div "Tracked automations" at bounding box center [465, 24] width 122 height 25
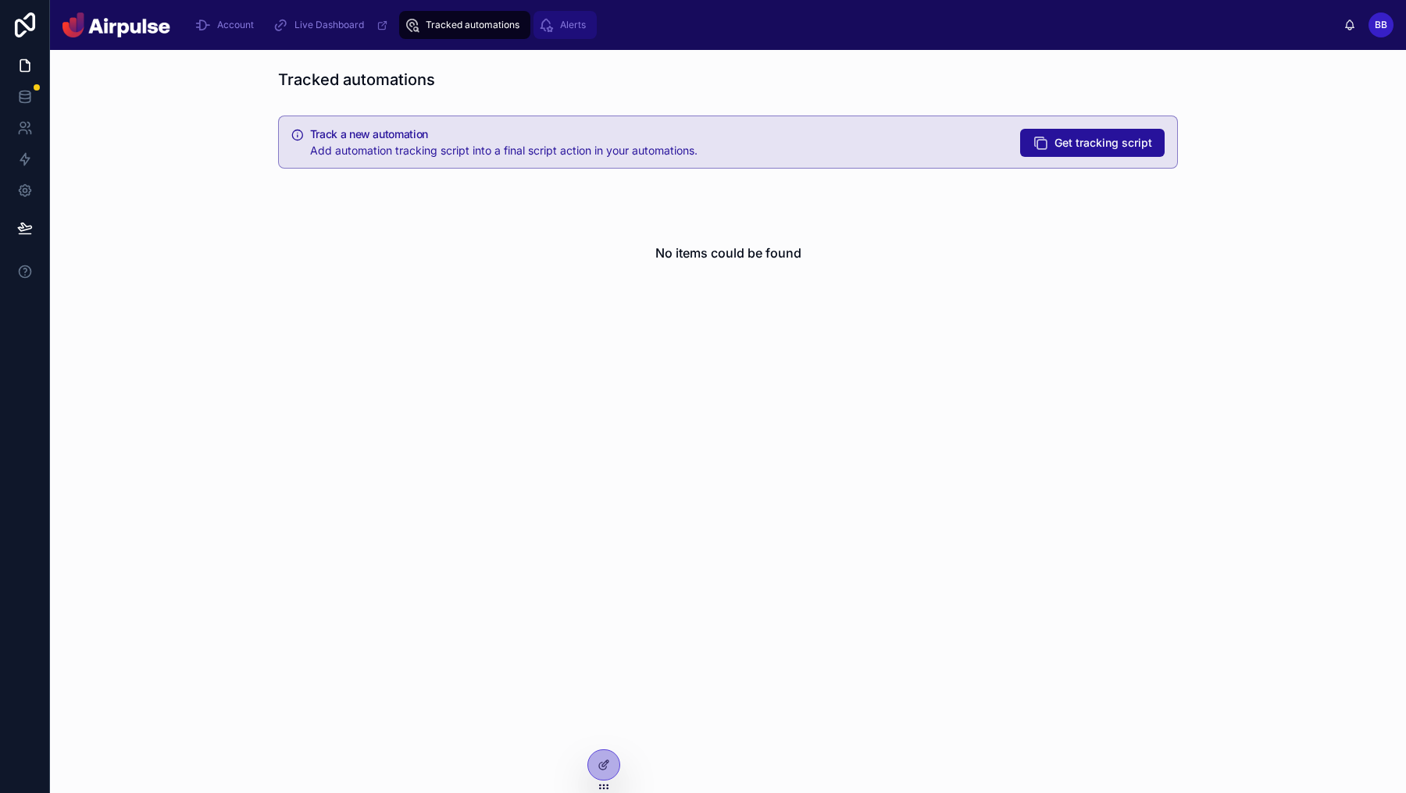
click at [576, 27] on span "Alerts" at bounding box center [573, 25] width 26 height 12
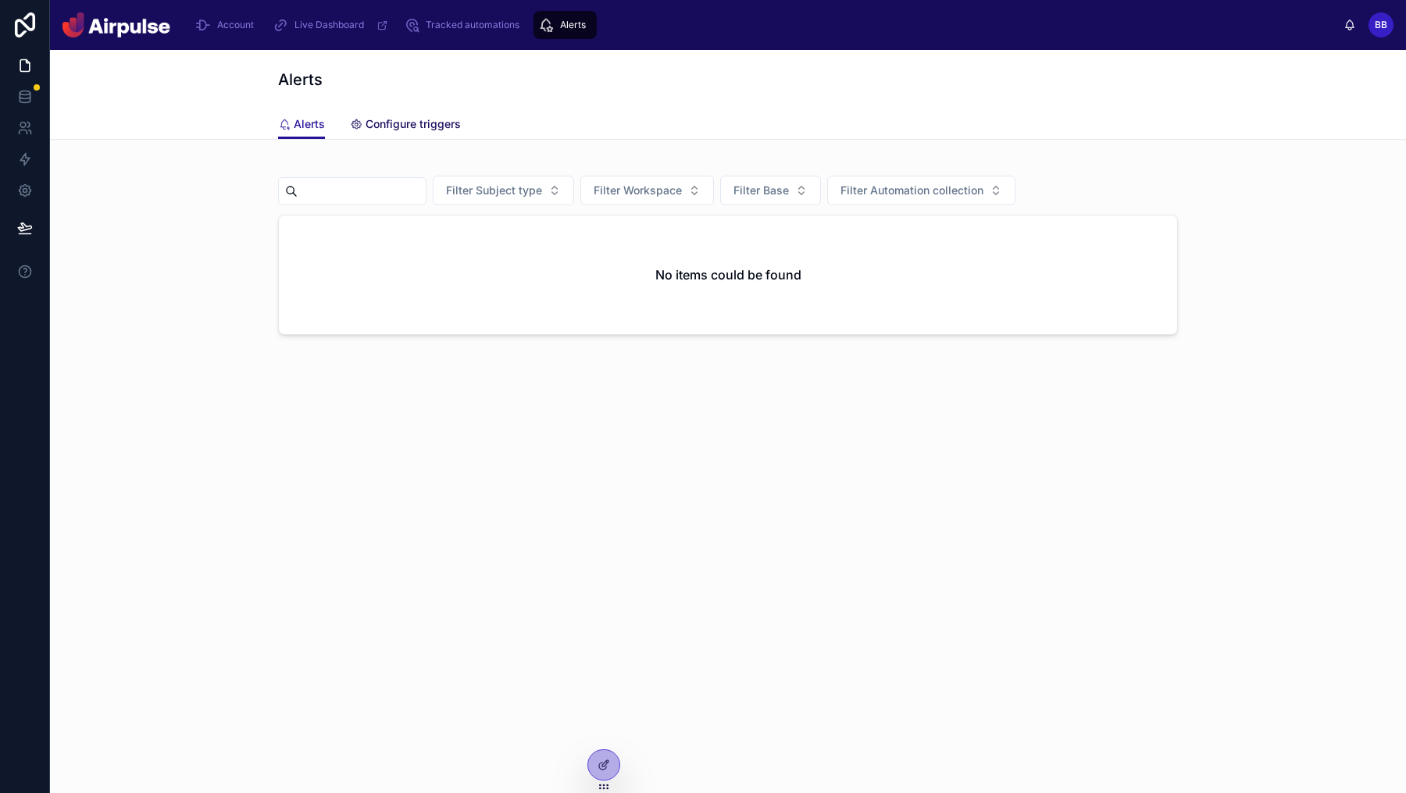
click at [401, 134] on link "Configure triggers" at bounding box center [405, 125] width 111 height 31
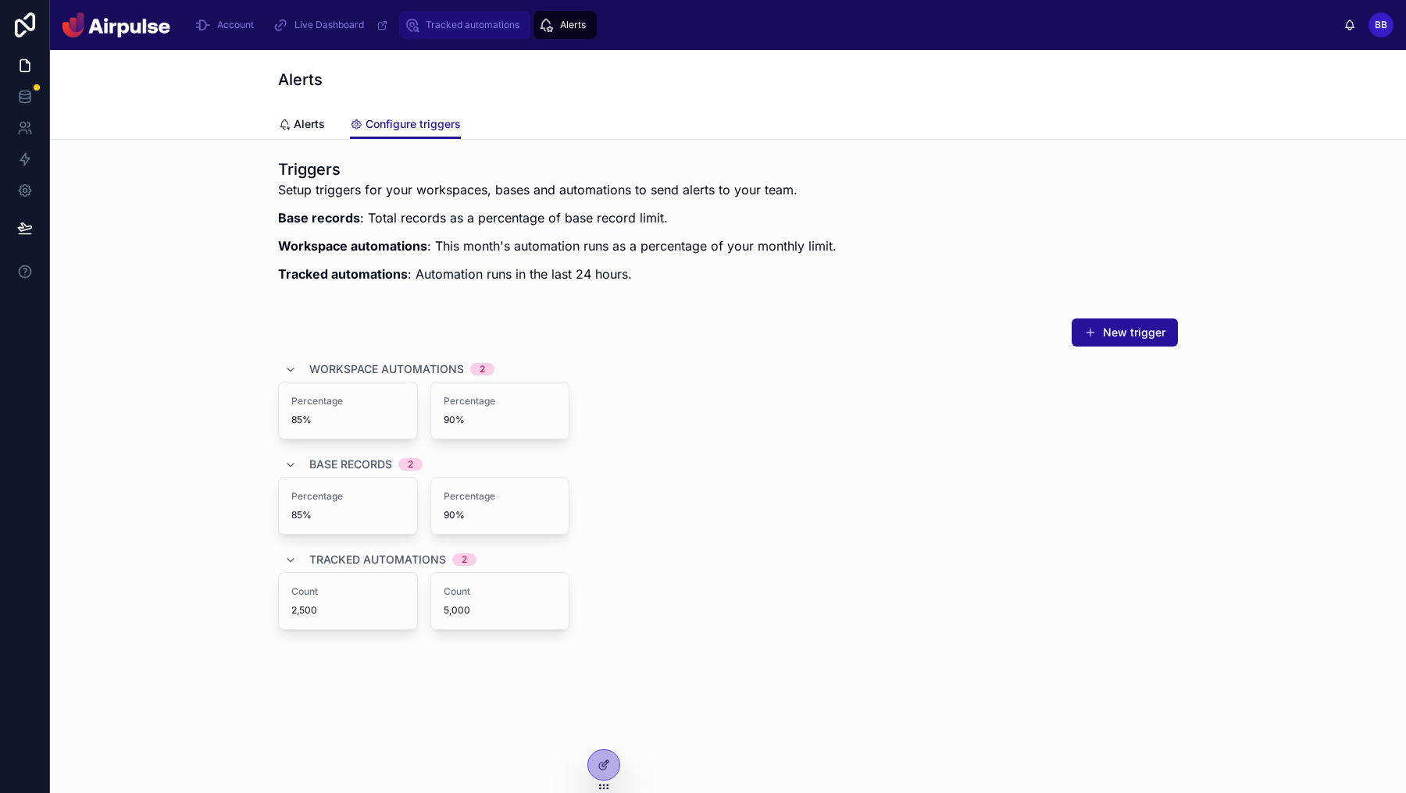
click at [488, 25] on span "Tracked automations" at bounding box center [473, 25] width 94 height 12
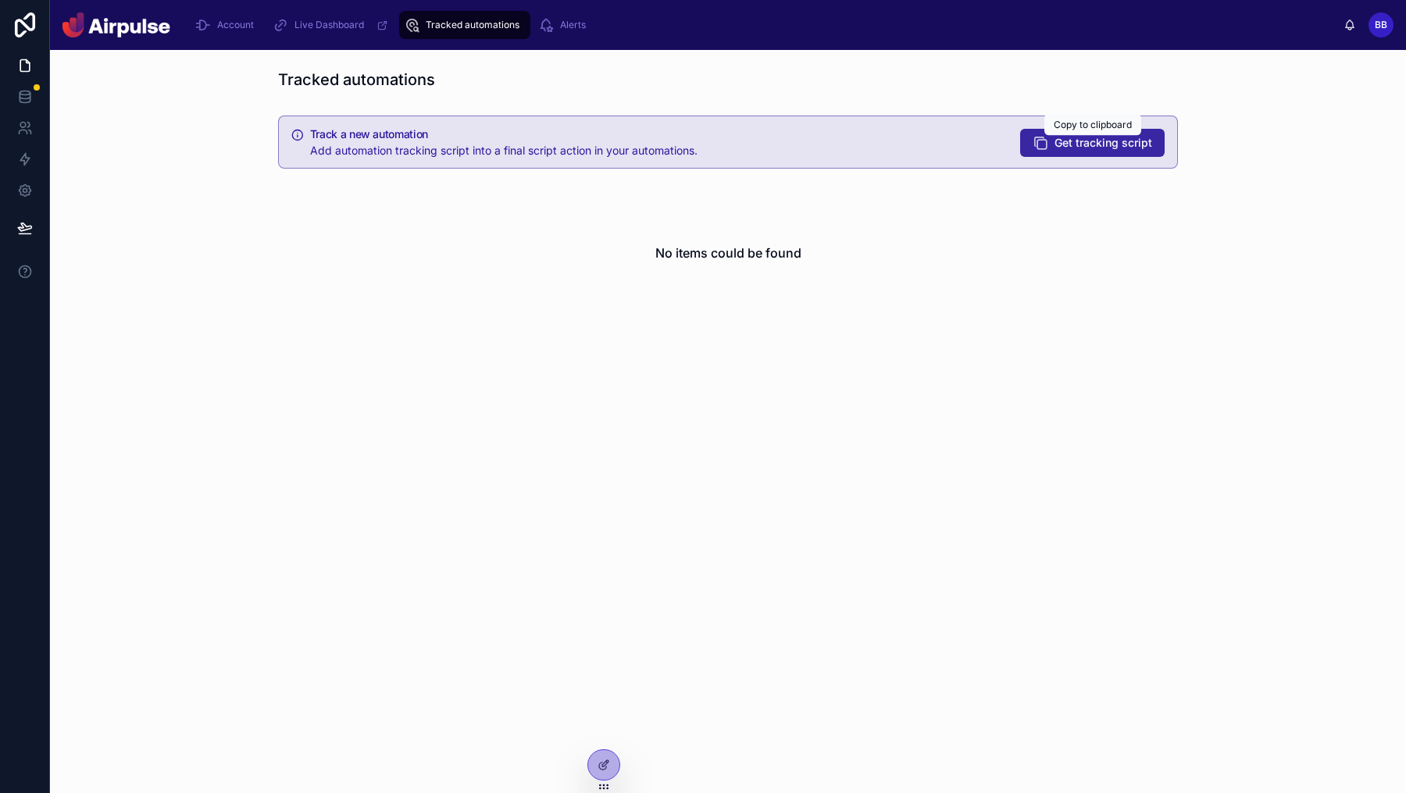
click at [1102, 149] on span "Get tracking script" at bounding box center [1103, 143] width 98 height 16
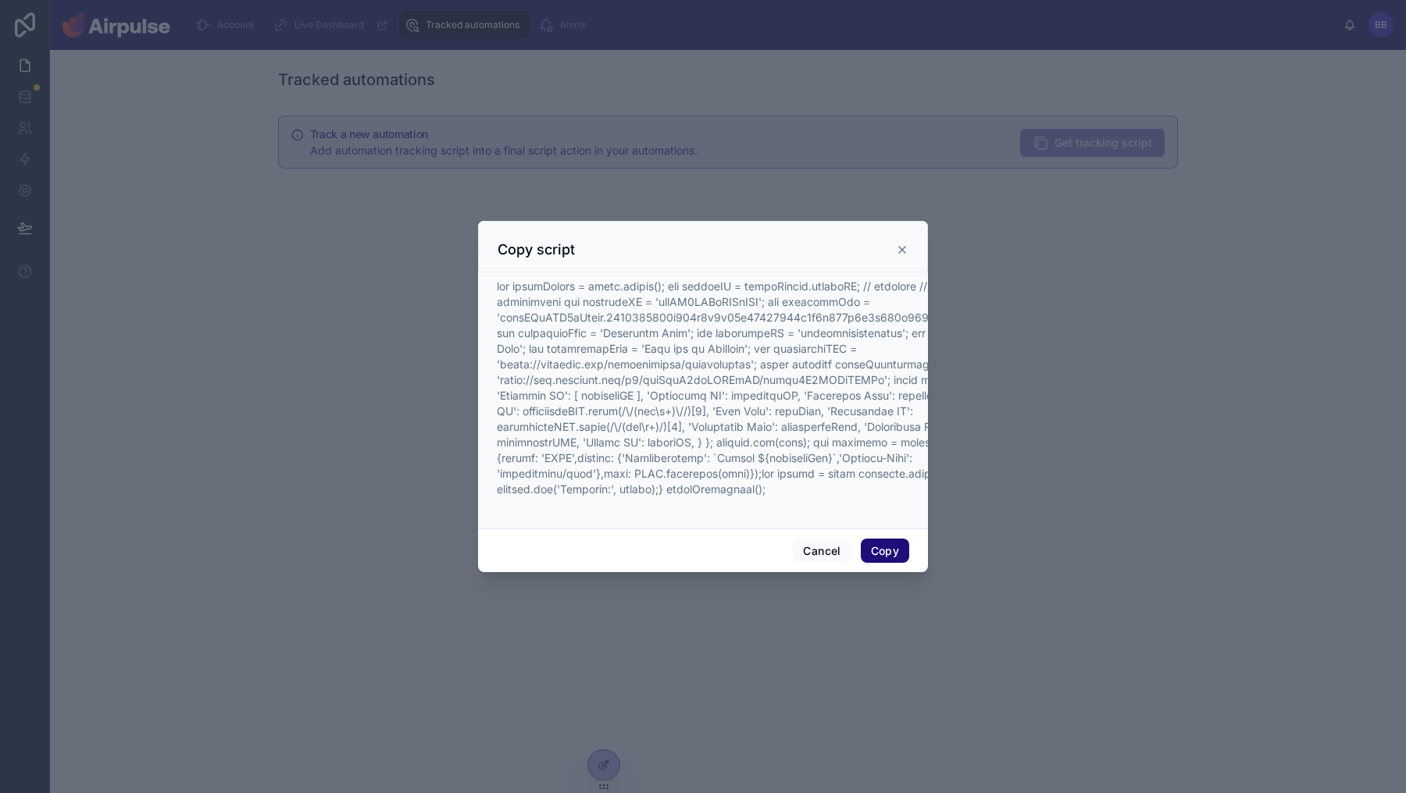
click at [897, 552] on button "Copy" at bounding box center [885, 551] width 48 height 25
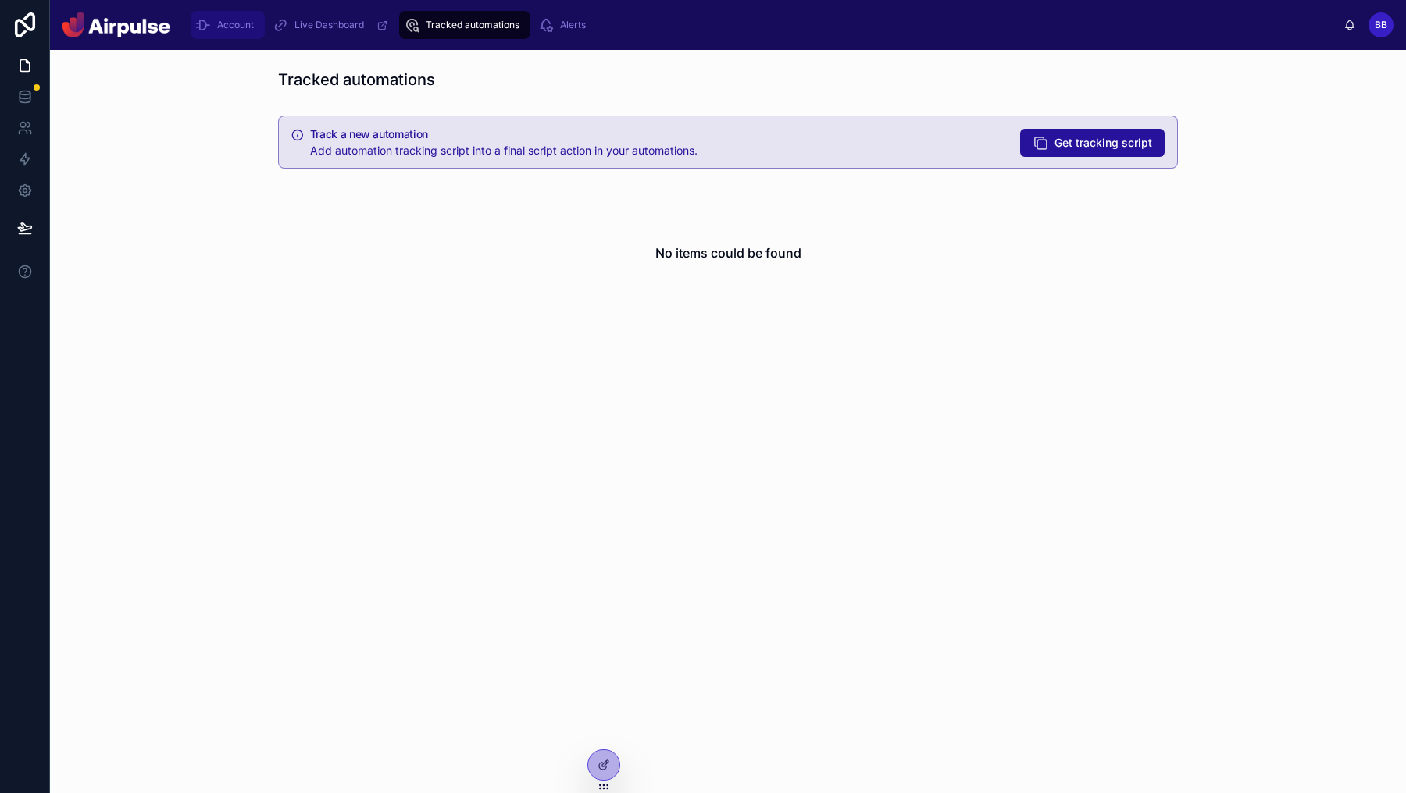
click at [248, 29] on span "Account" at bounding box center [235, 25] width 37 height 12
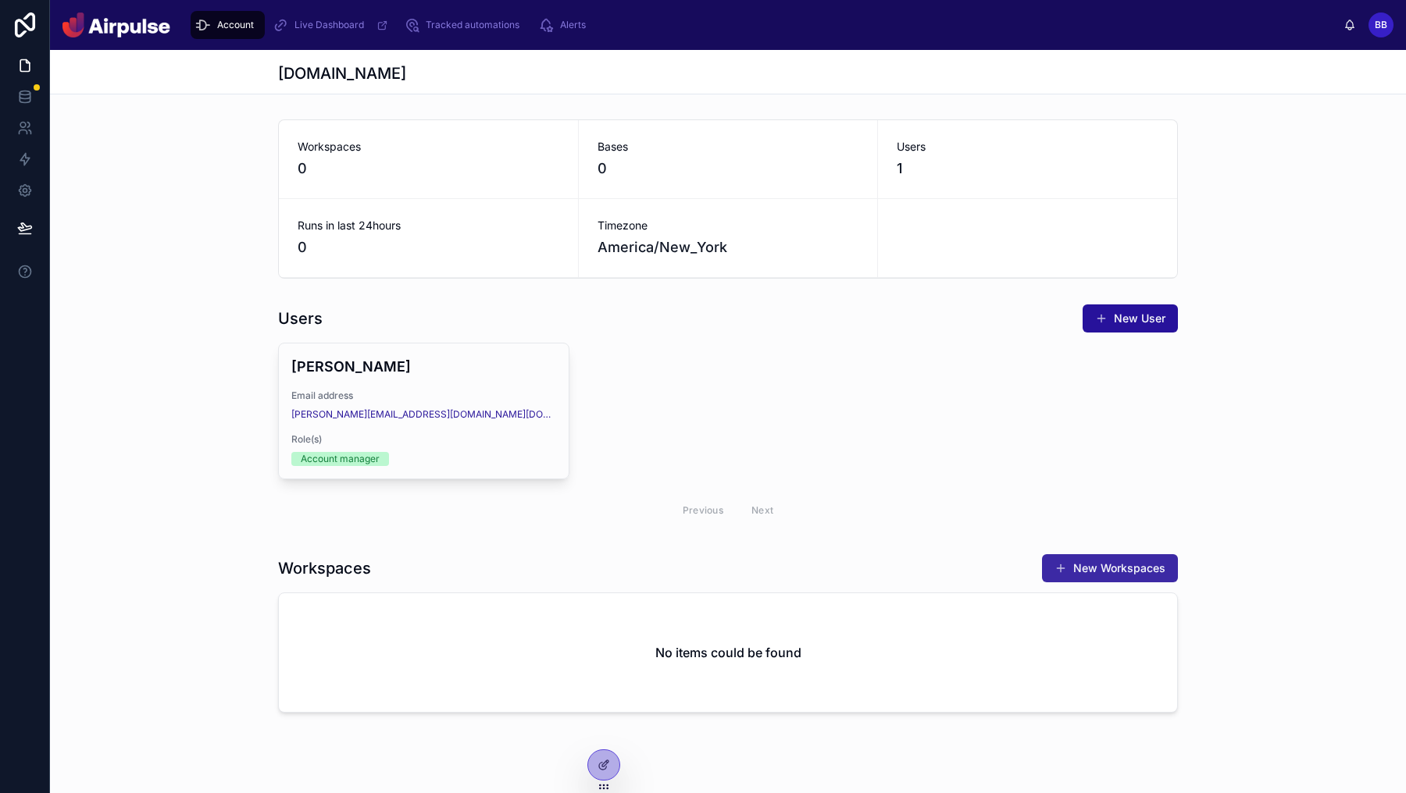
click at [1137, 572] on button "New Workspaces" at bounding box center [1110, 568] width 136 height 28
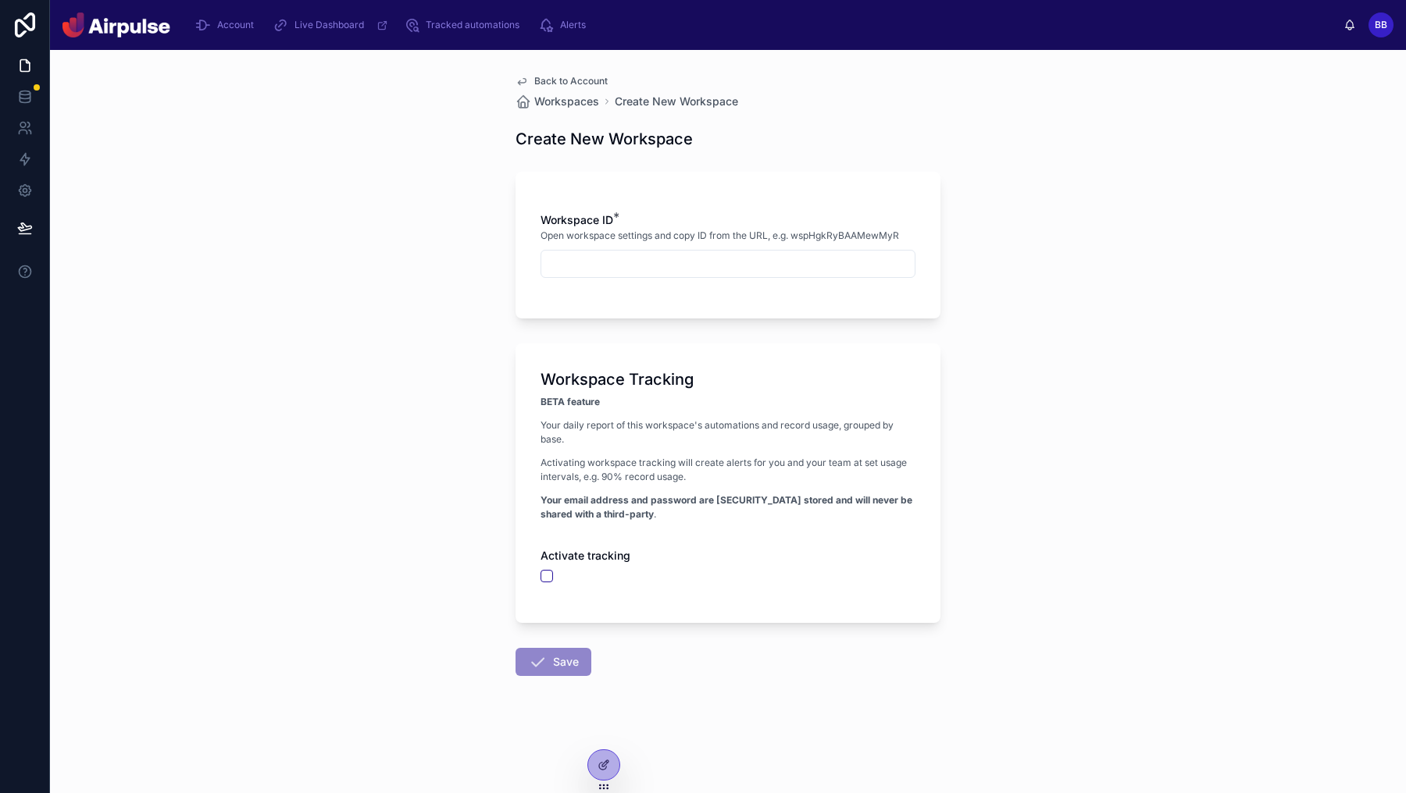
click at [548, 569] on div "Activate tracking" at bounding box center [727, 565] width 375 height 34
click at [547, 572] on button "button" at bounding box center [546, 576] width 12 height 12
click at [666, 264] on input "text" at bounding box center [727, 264] width 373 height 22
type input "**********"
click at [724, 520] on p "Your email address and password are securely stored and will never be shared wi…" at bounding box center [727, 508] width 375 height 28
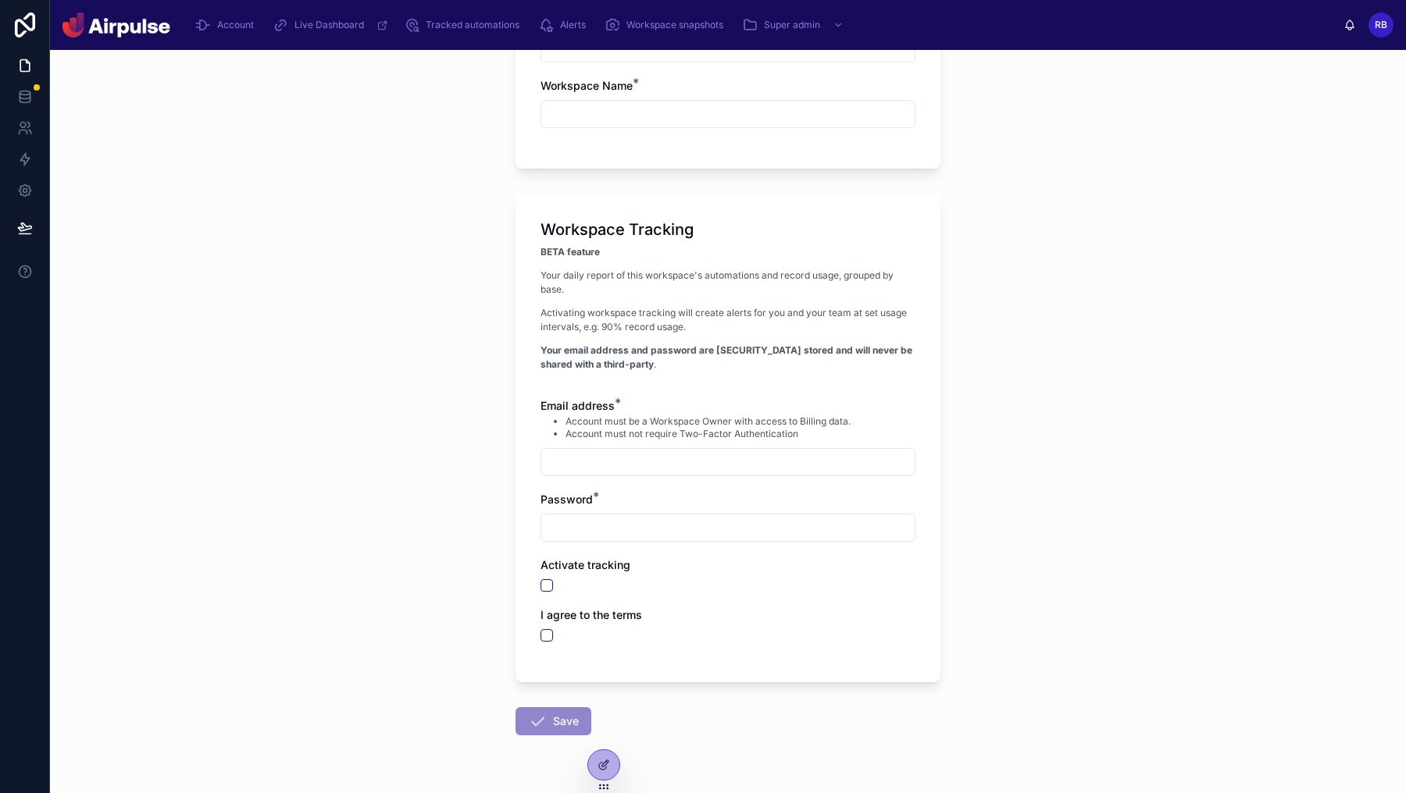
scroll to position [217, 0]
click at [603, 763] on icon at bounding box center [605, 764] width 6 height 6
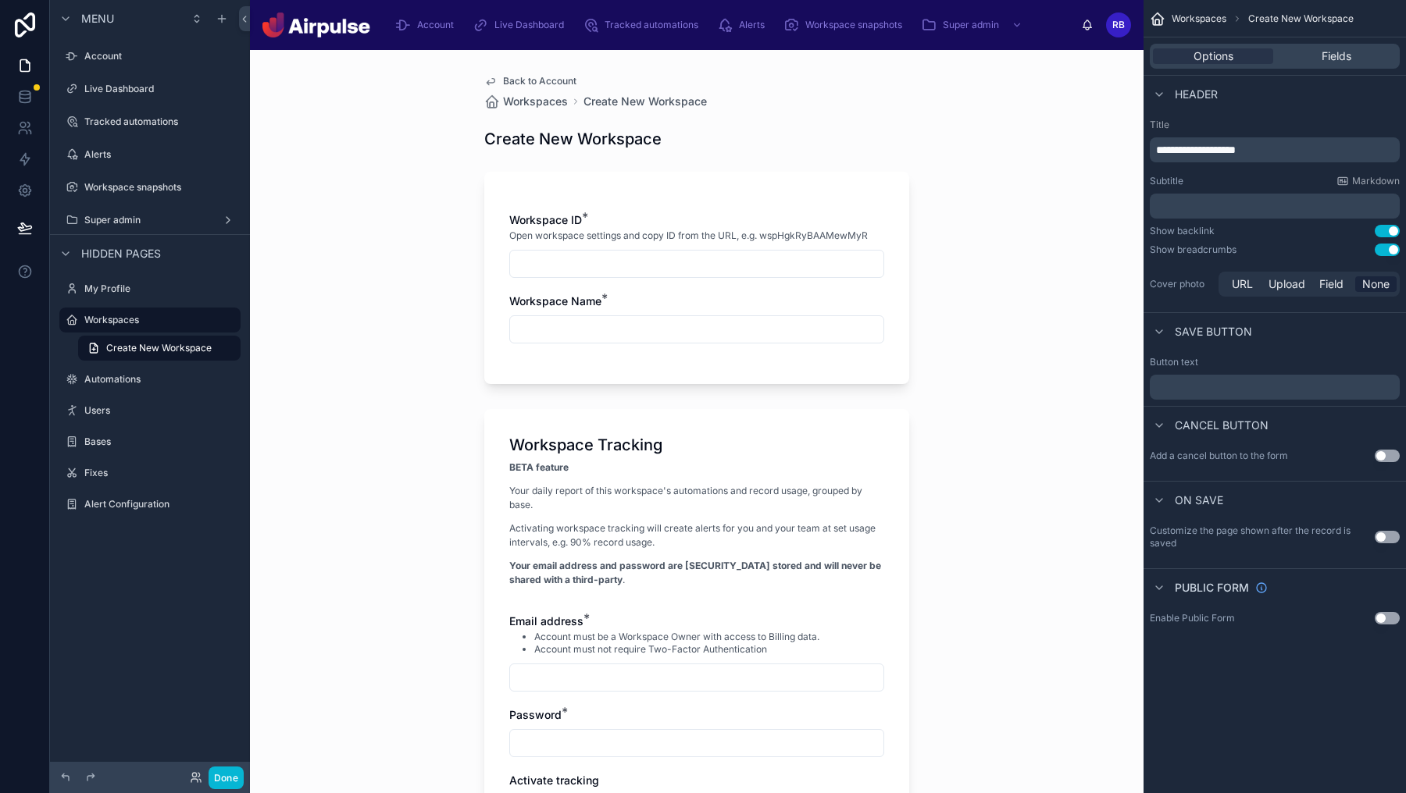
scroll to position [258, 0]
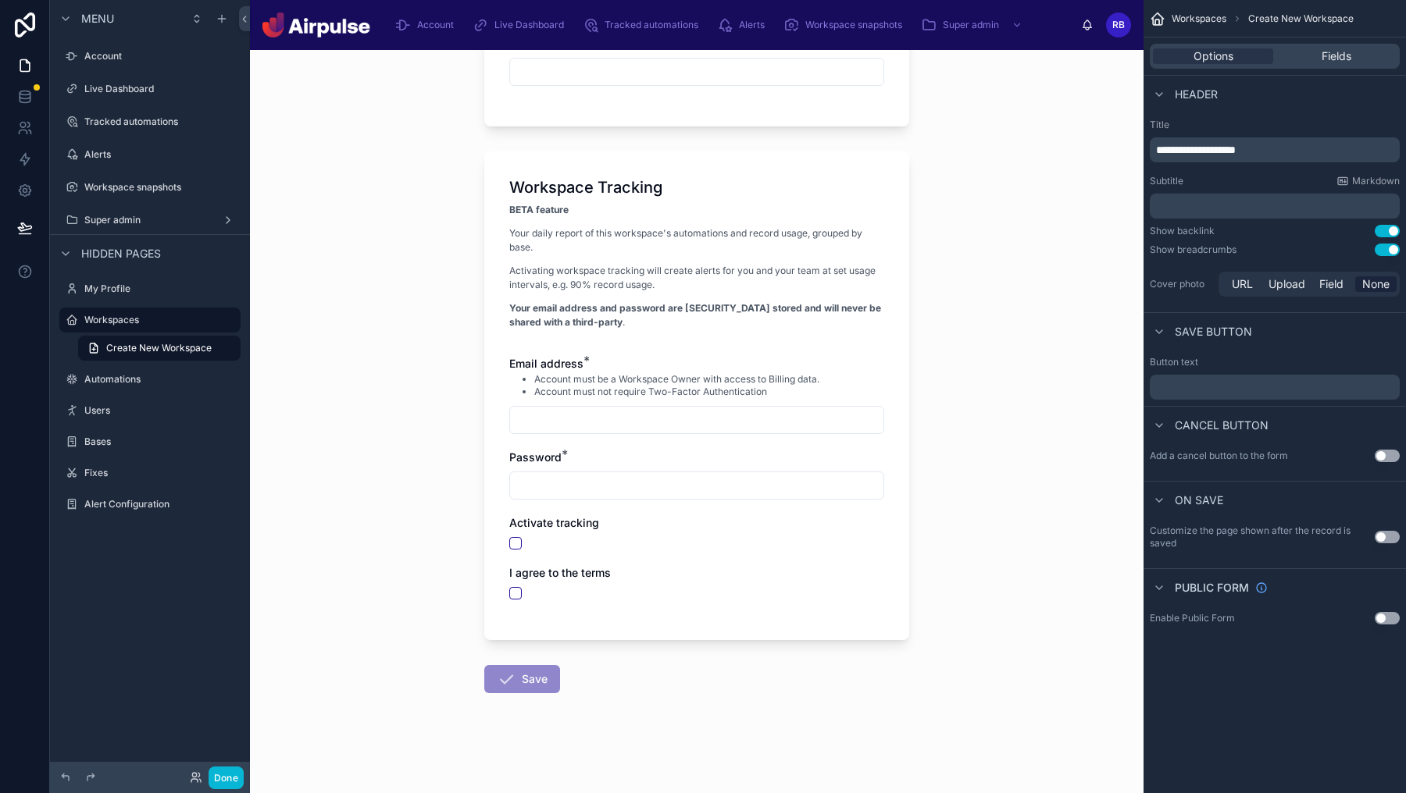
click at [1366, 67] on div "Options Fields" at bounding box center [1275, 56] width 250 height 25
click at [1364, 57] on div "Fields" at bounding box center [1336, 56] width 120 height 16
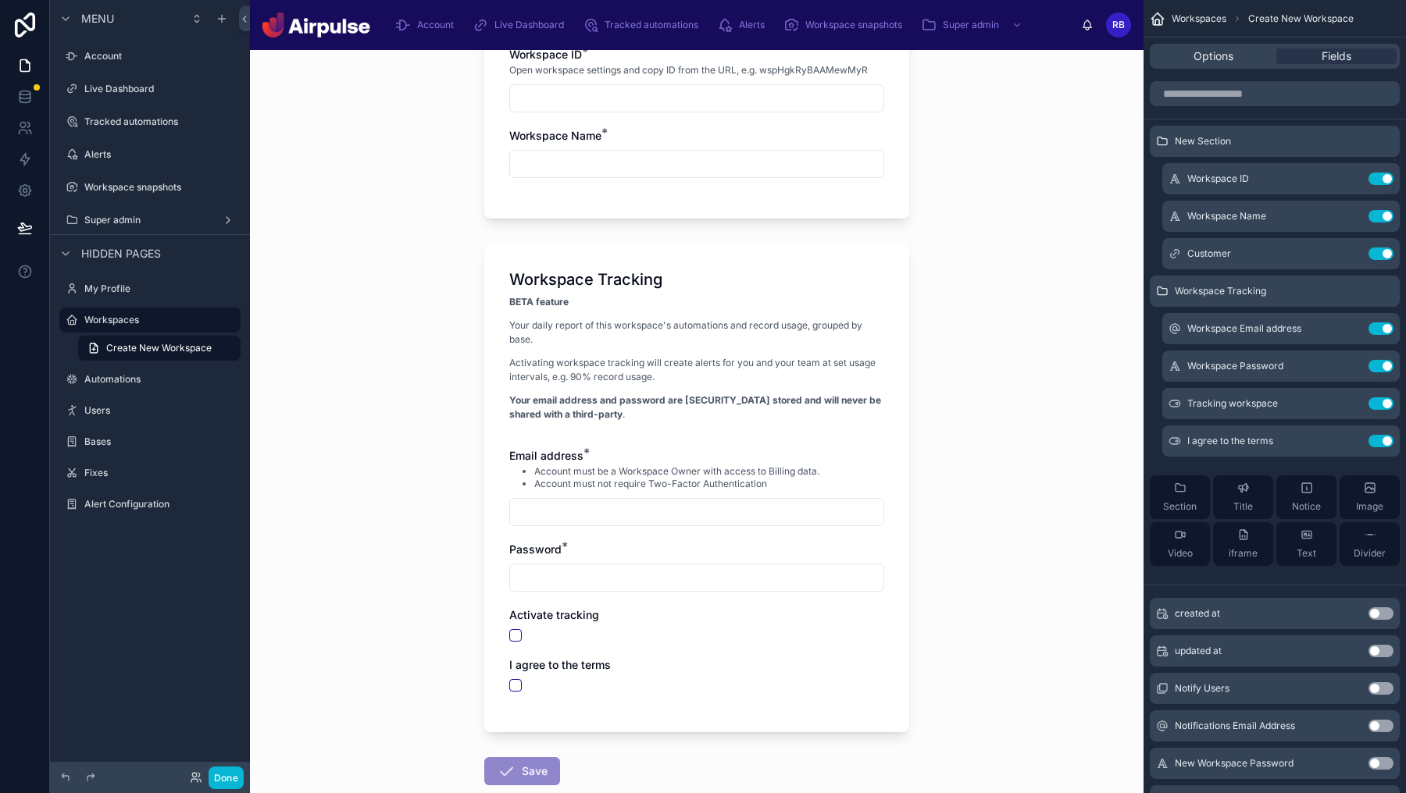
scroll to position [0, 0]
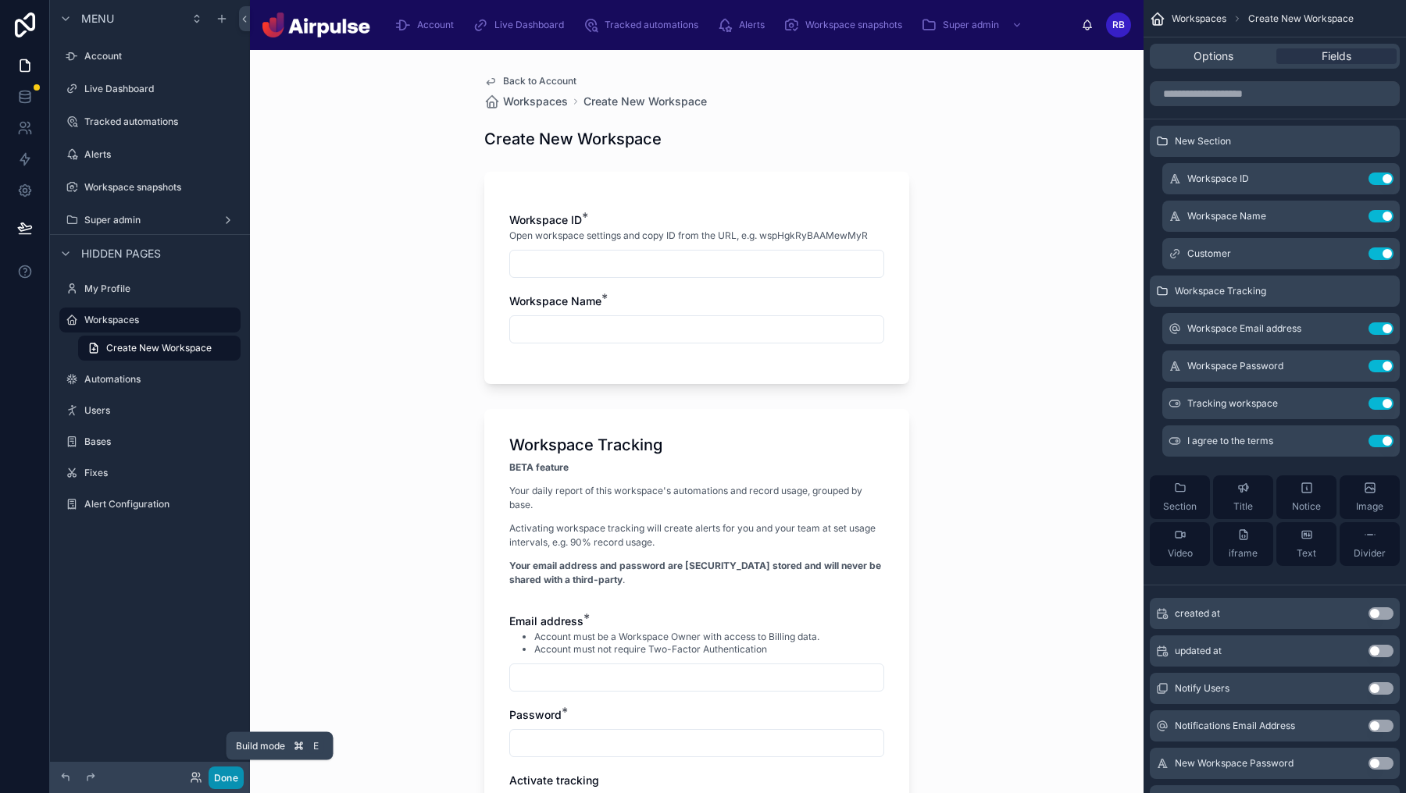
click at [224, 779] on button "Done" at bounding box center [226, 778] width 35 height 23
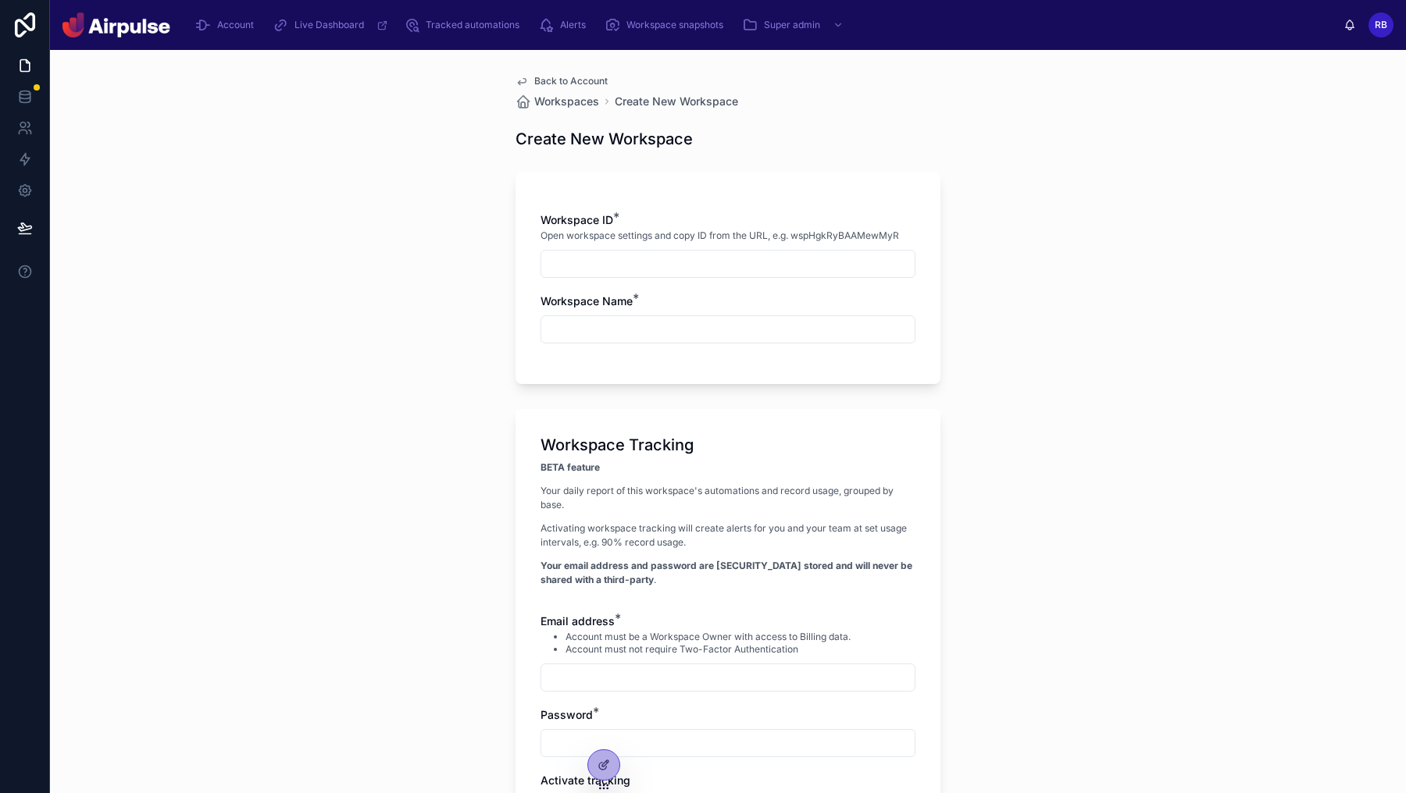
click at [430, 426] on div "Back to Account Workspaces Create New Workspace Create New Workspace Workspace …" at bounding box center [728, 421] width 1356 height 743
click at [611, 728] on div "Password *" at bounding box center [727, 733] width 375 height 50
click at [604, 728] on icon at bounding box center [602, 729] width 4 height 4
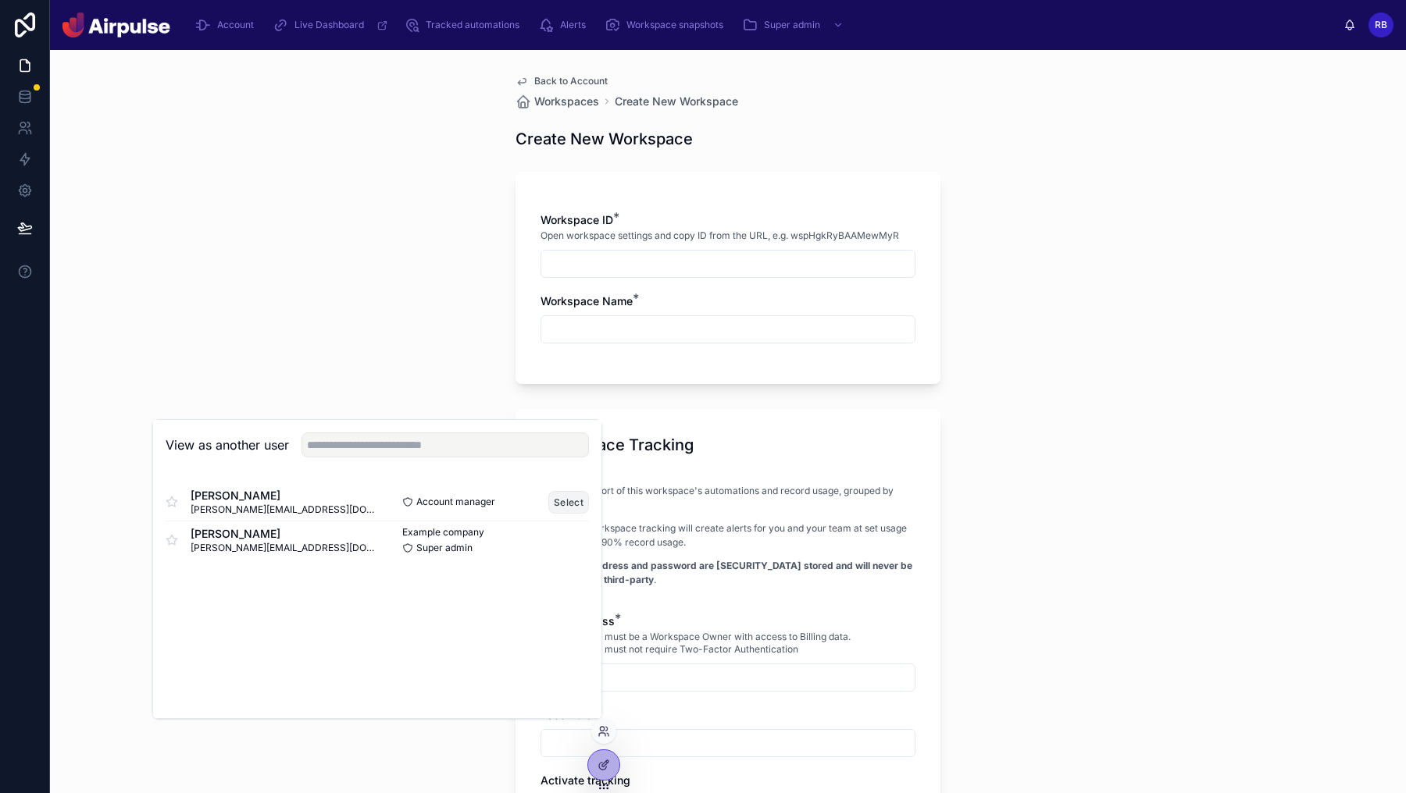
click at [551, 497] on button "Select" at bounding box center [568, 502] width 41 height 23
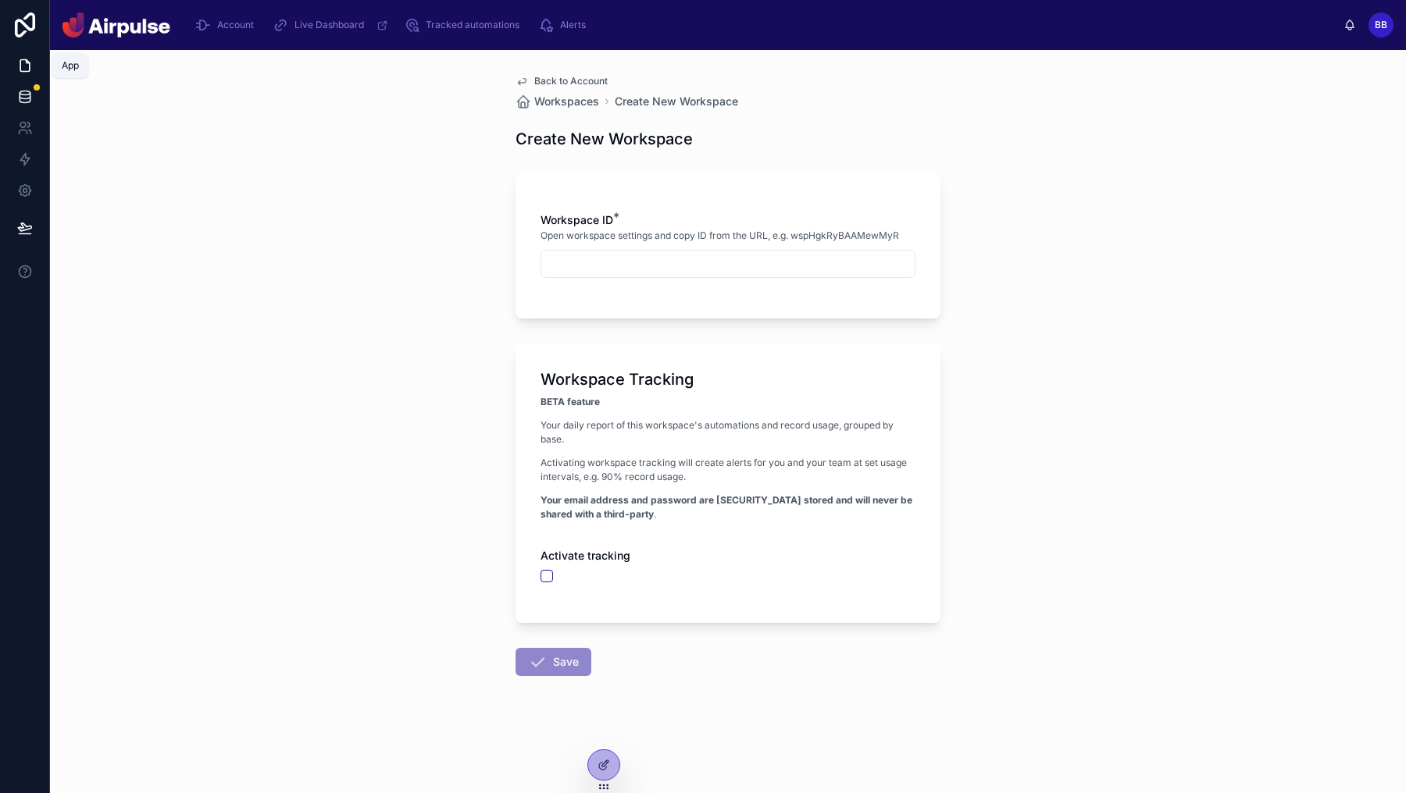
click at [20, 91] on icon at bounding box center [25, 93] width 10 height 4
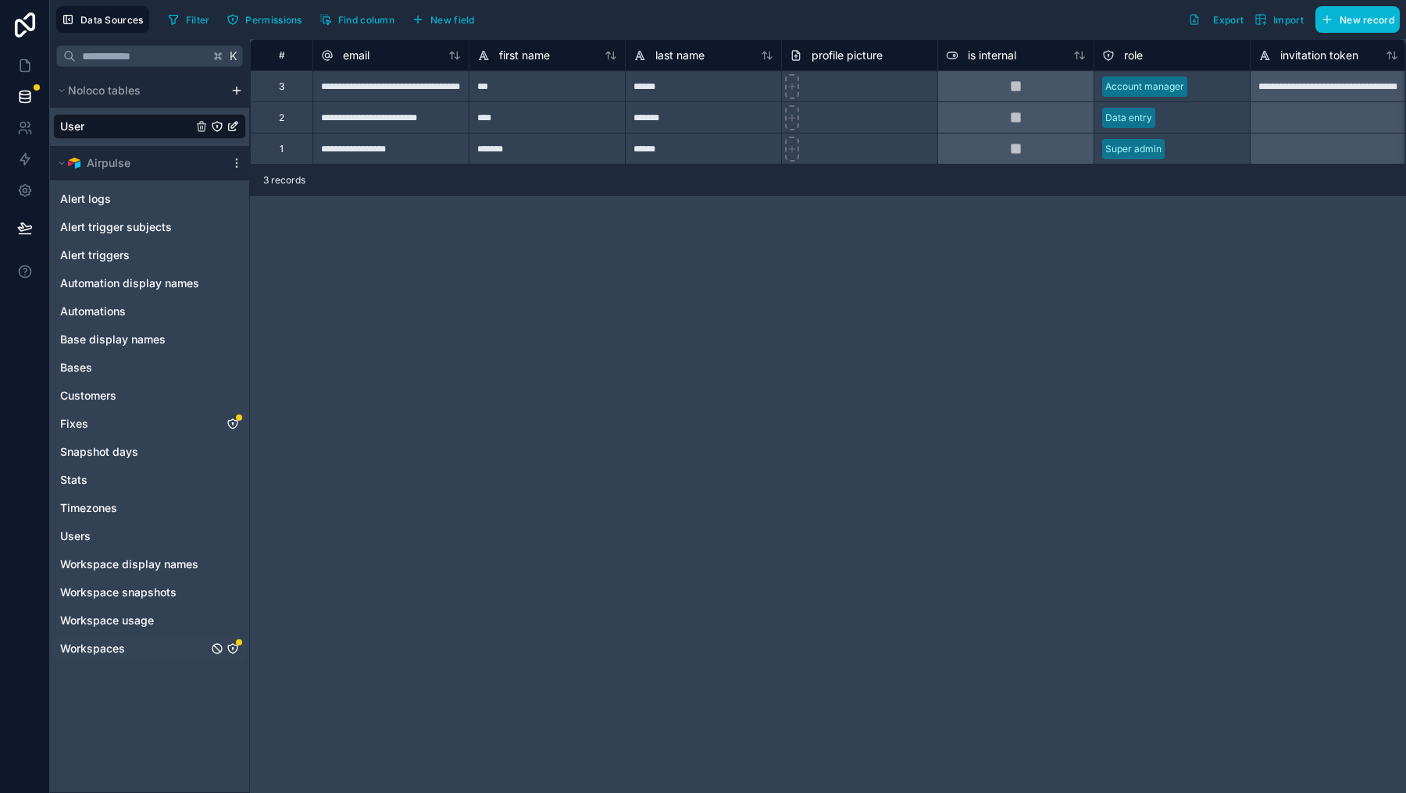
click at [231, 645] on icon "Workspaces" at bounding box center [232, 648] width 9 height 9
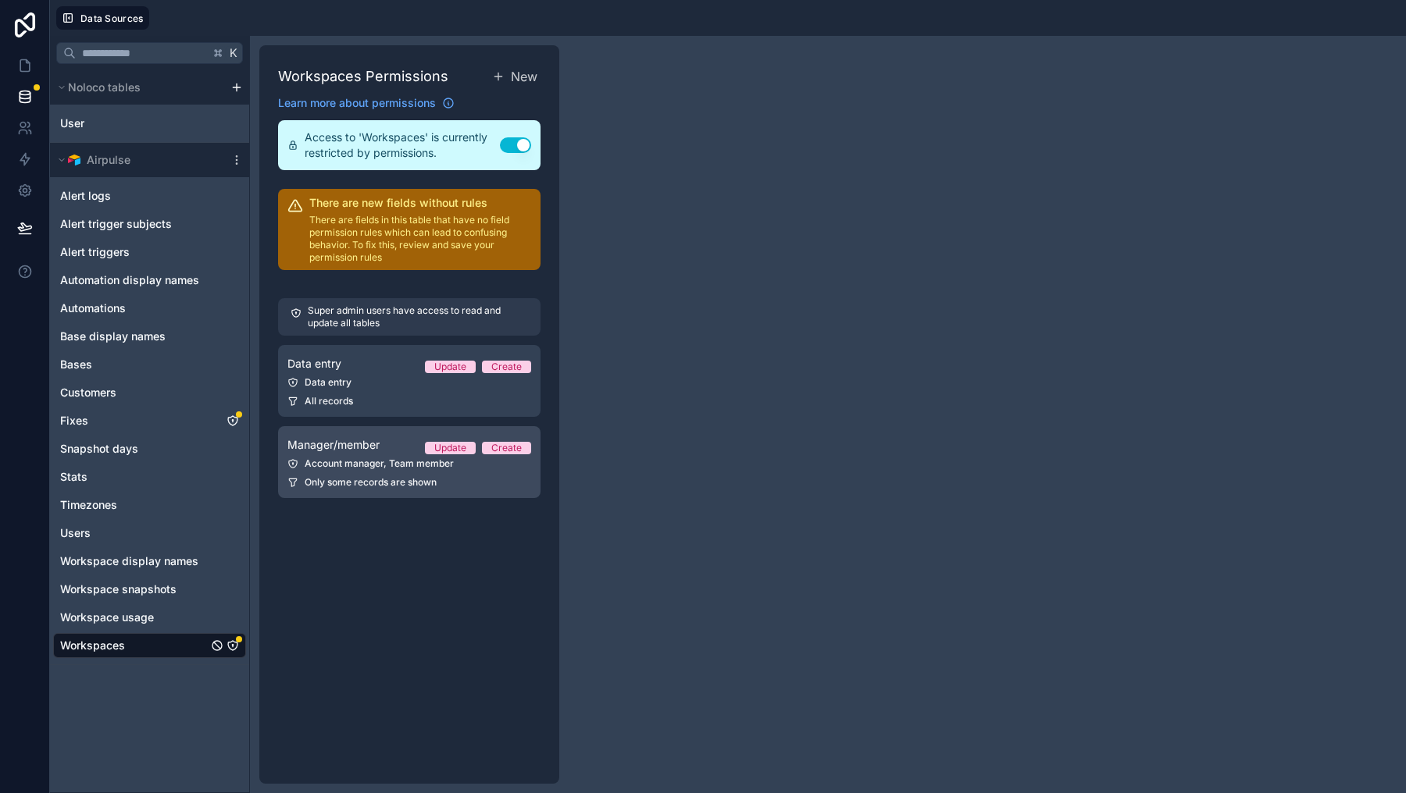
click at [423, 472] on link "Manager/member Update Create Account manager, Team member Only some records are…" at bounding box center [409, 462] width 262 height 72
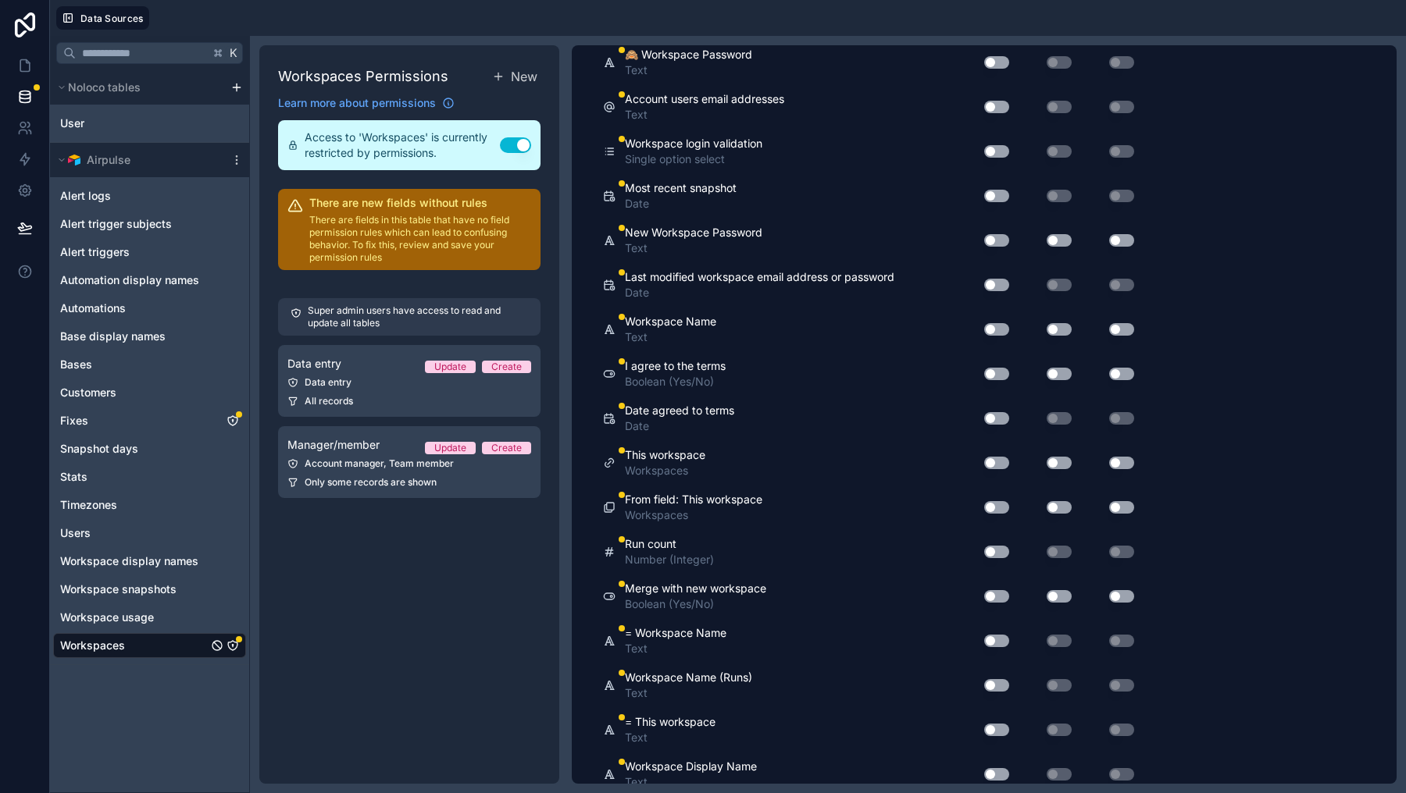
scroll to position [1426, 0]
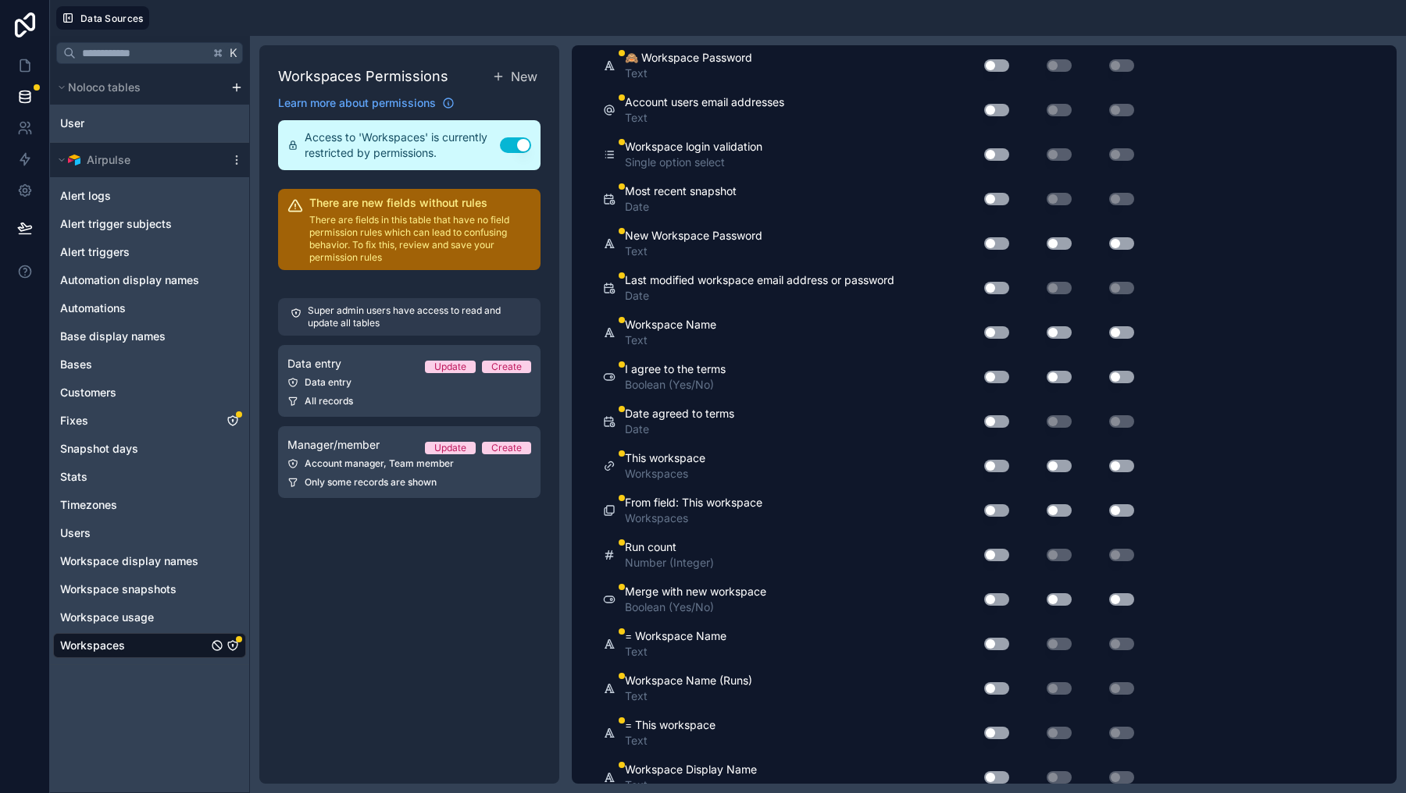
click at [997, 334] on button "Use setting" at bounding box center [996, 332] width 25 height 12
click at [1040, 334] on div "Use setting" at bounding box center [1046, 332] width 62 height 12
click at [1079, 334] on div "Use setting" at bounding box center [1109, 332] width 62 height 12
click at [1065, 334] on button "Use setting" at bounding box center [1058, 332] width 25 height 12
click at [1116, 337] on button "Use setting" at bounding box center [1121, 332] width 25 height 12
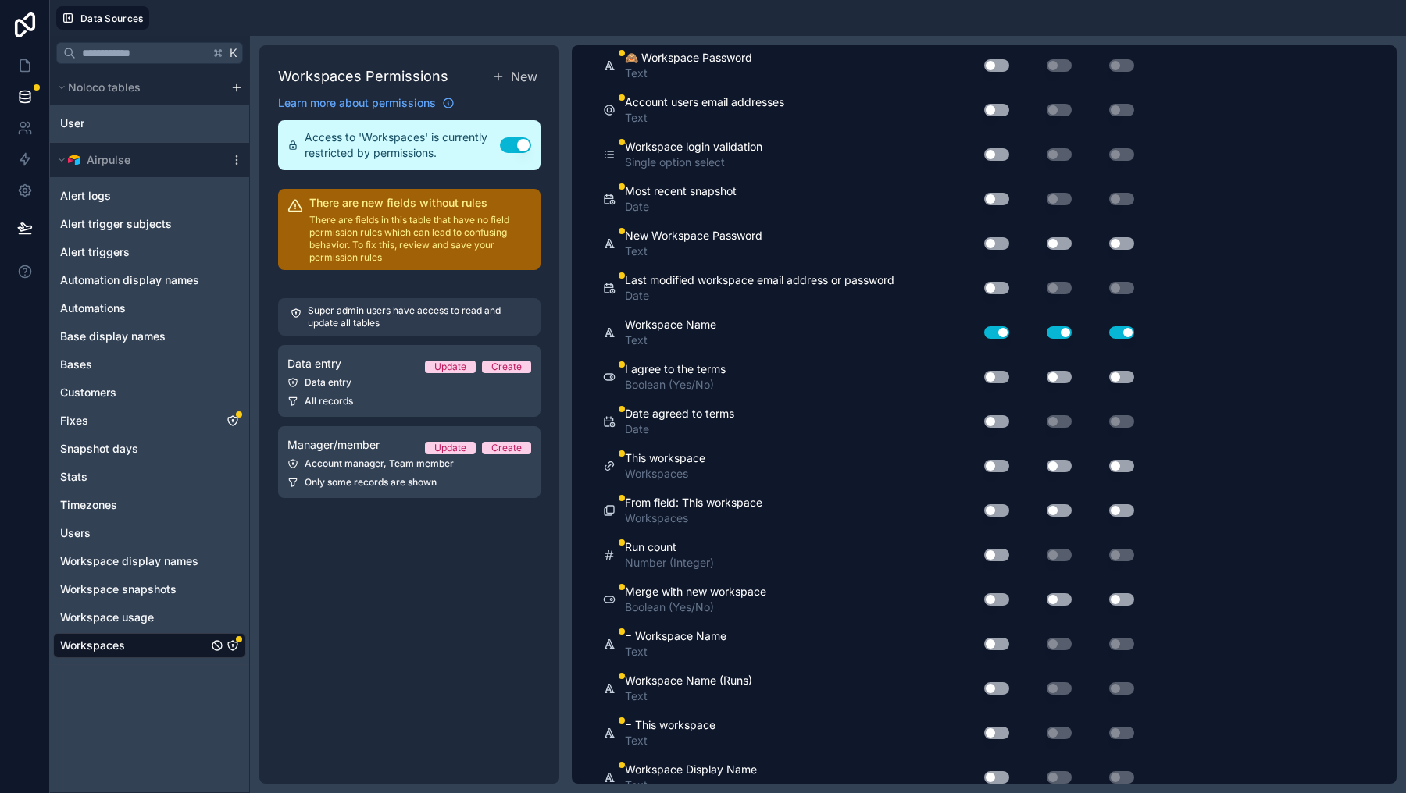
click at [998, 373] on button "Use setting" at bounding box center [996, 377] width 25 height 12
click at [1066, 378] on button "Use setting" at bounding box center [1058, 377] width 25 height 12
click at [1120, 382] on button "Use setting" at bounding box center [1121, 377] width 25 height 12
click at [991, 415] on button "Use setting" at bounding box center [996, 421] width 25 height 12
click at [998, 465] on button "Use setting" at bounding box center [996, 466] width 25 height 12
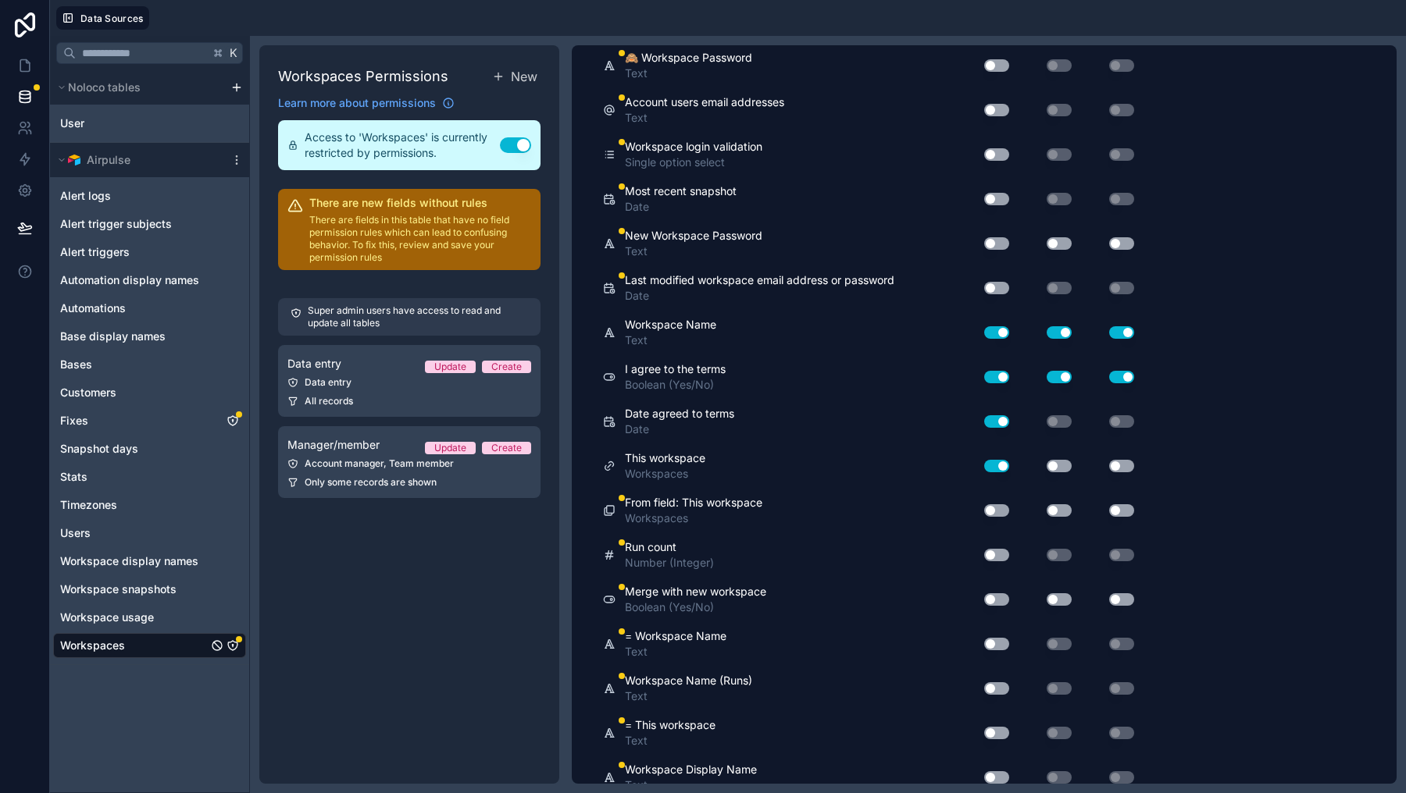
click at [1064, 466] on button "Use setting" at bounding box center [1058, 466] width 25 height 12
click at [1126, 465] on button "Use setting" at bounding box center [1121, 466] width 25 height 12
click at [1126, 508] on button "Use setting" at bounding box center [1121, 510] width 25 height 12
click at [1078, 508] on div "Use setting" at bounding box center [1109, 510] width 62 height 12
click at [1038, 508] on div "Use setting" at bounding box center [1046, 510] width 62 height 12
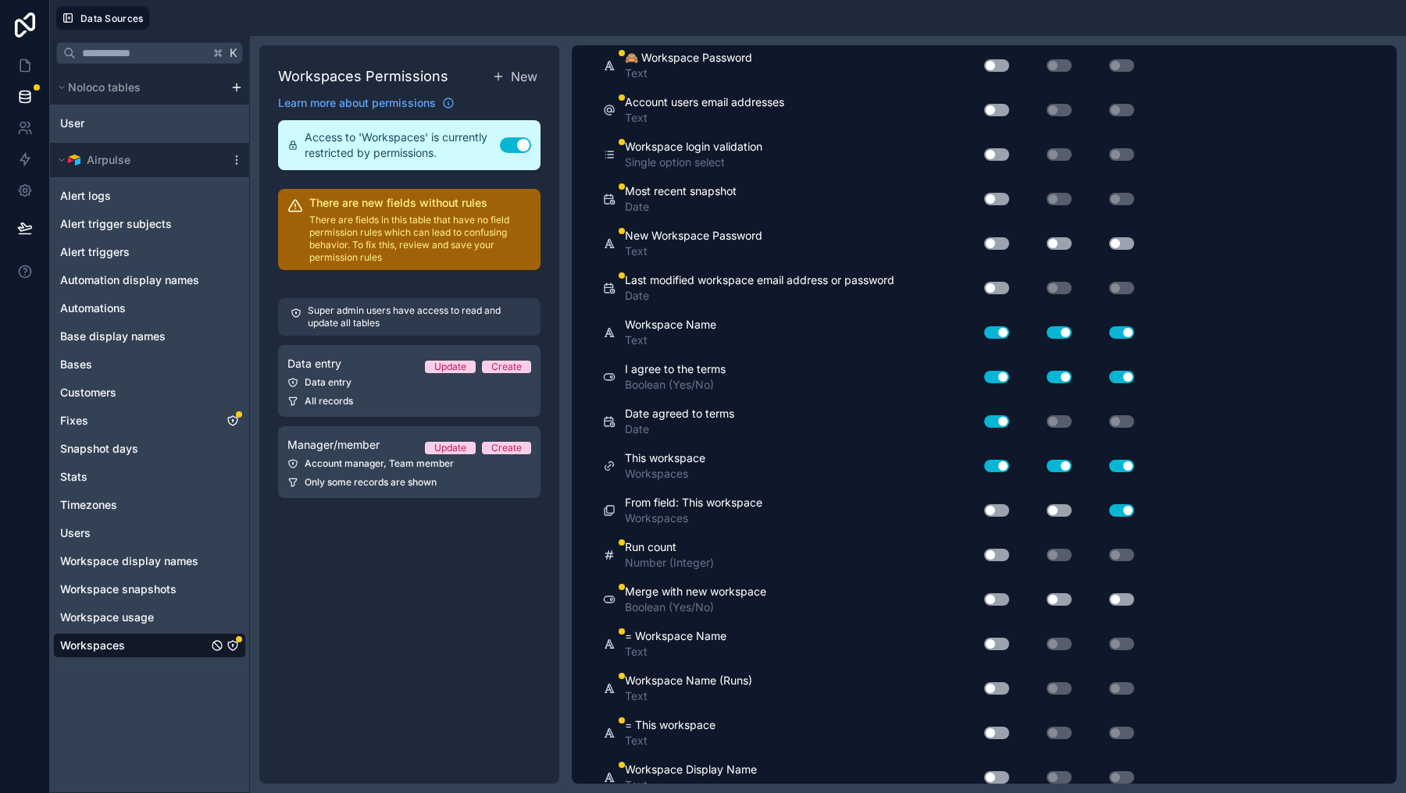
click at [991, 507] on button "Use setting" at bounding box center [996, 510] width 25 height 12
click at [1048, 507] on button "Use setting" at bounding box center [1058, 510] width 25 height 12
click at [991, 561] on div "Use setting" at bounding box center [990, 555] width 50 height 25
click at [998, 553] on button "Use setting" at bounding box center [996, 555] width 25 height 12
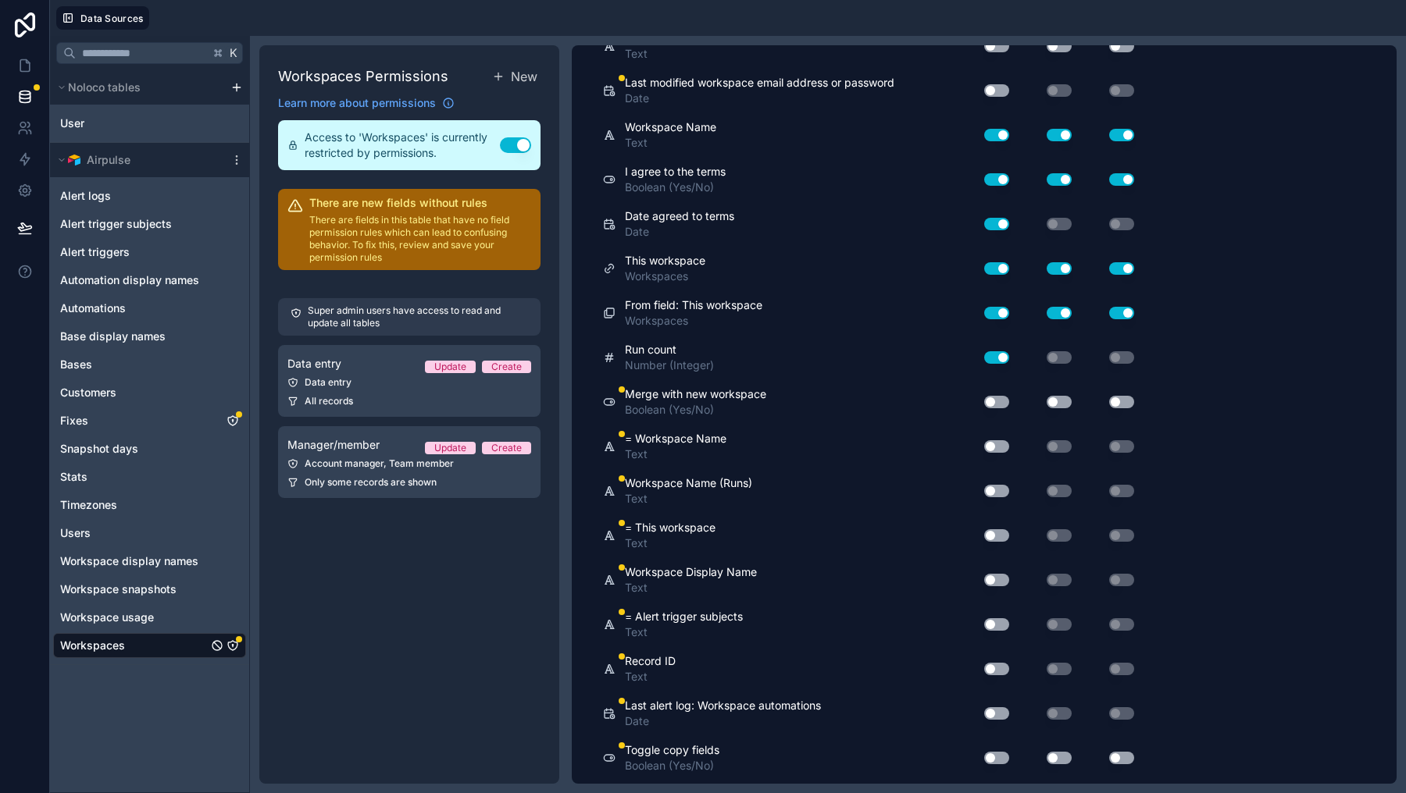
scroll to position [1627, 0]
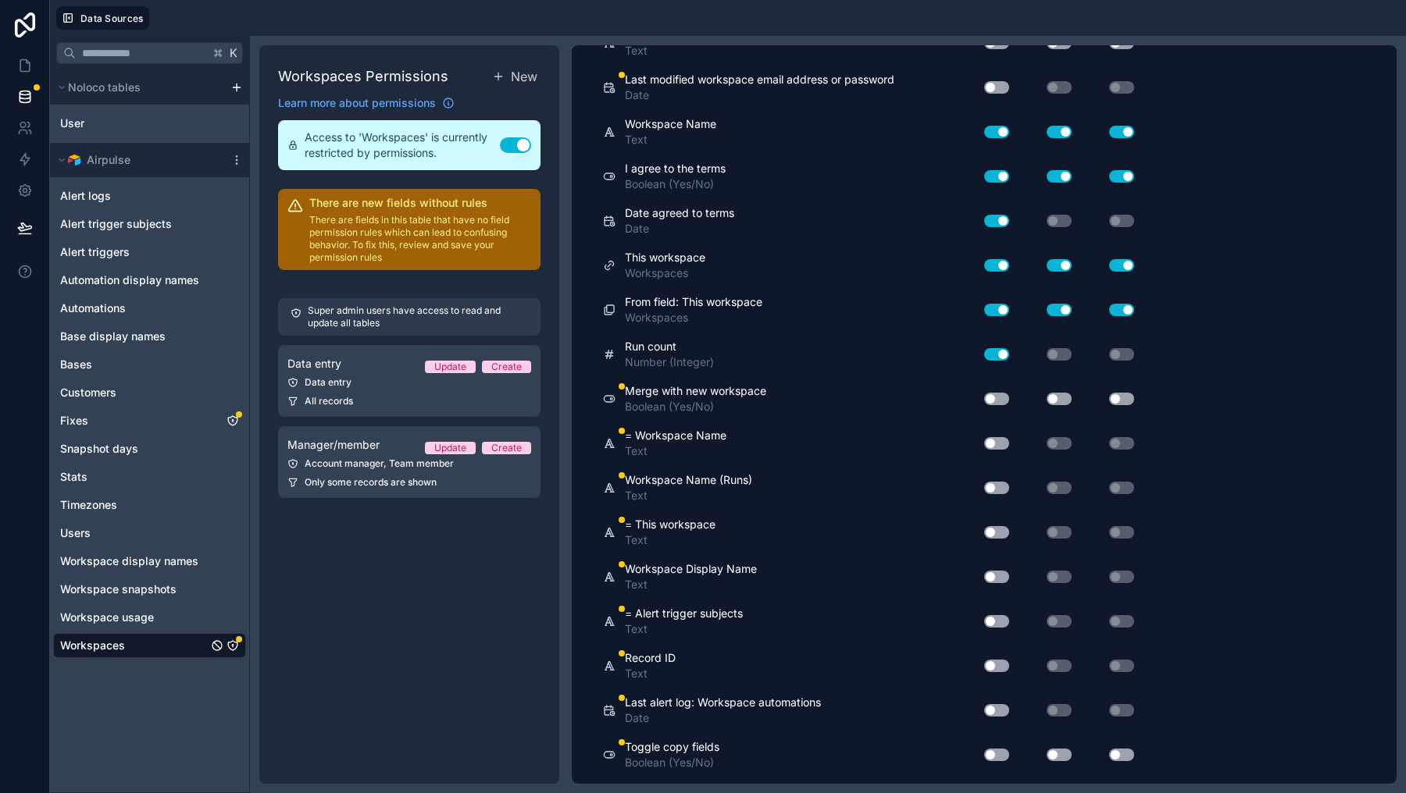
click at [989, 568] on div "Use setting" at bounding box center [990, 577] width 50 height 25
click at [991, 574] on button "Use setting" at bounding box center [996, 577] width 25 height 12
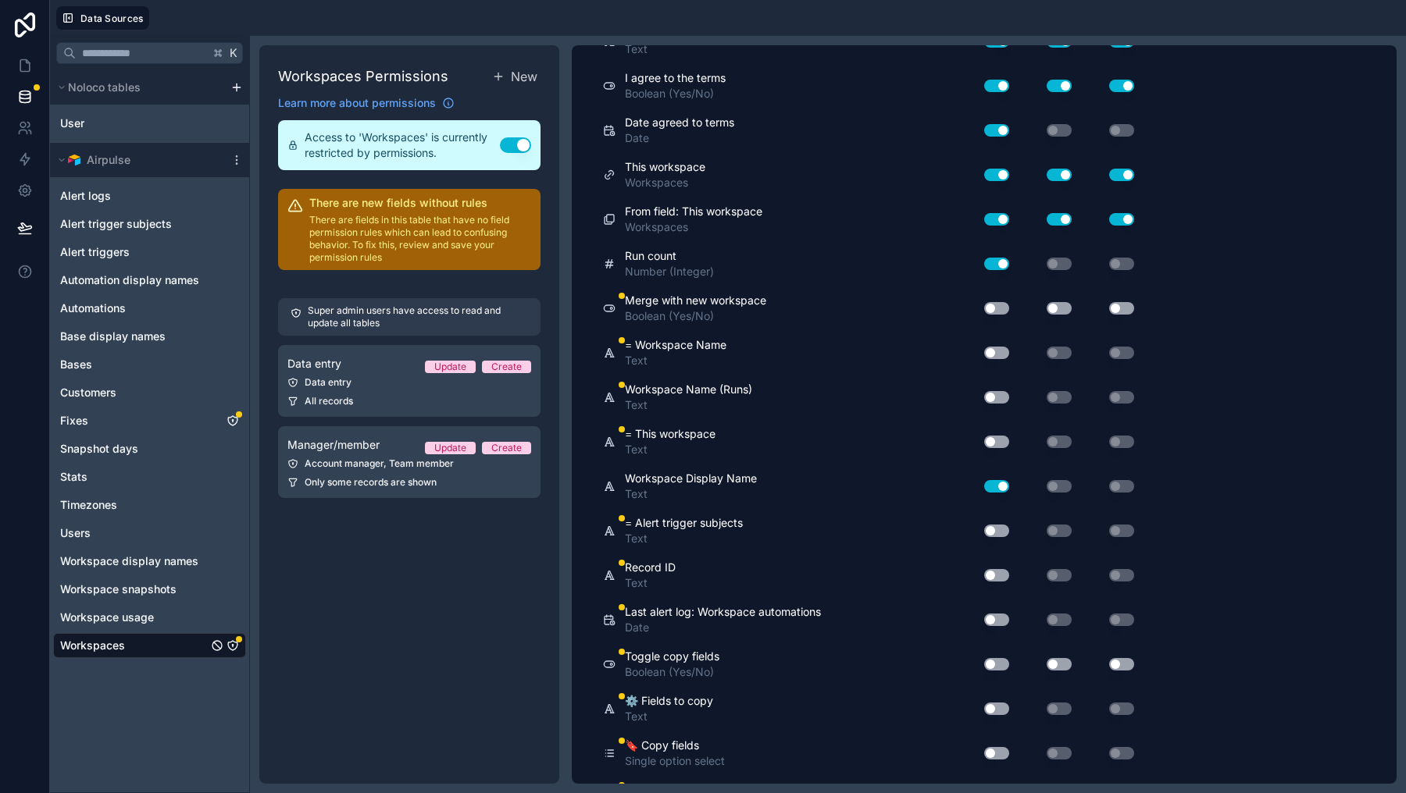
click at [994, 575] on button "Use setting" at bounding box center [996, 575] width 25 height 12
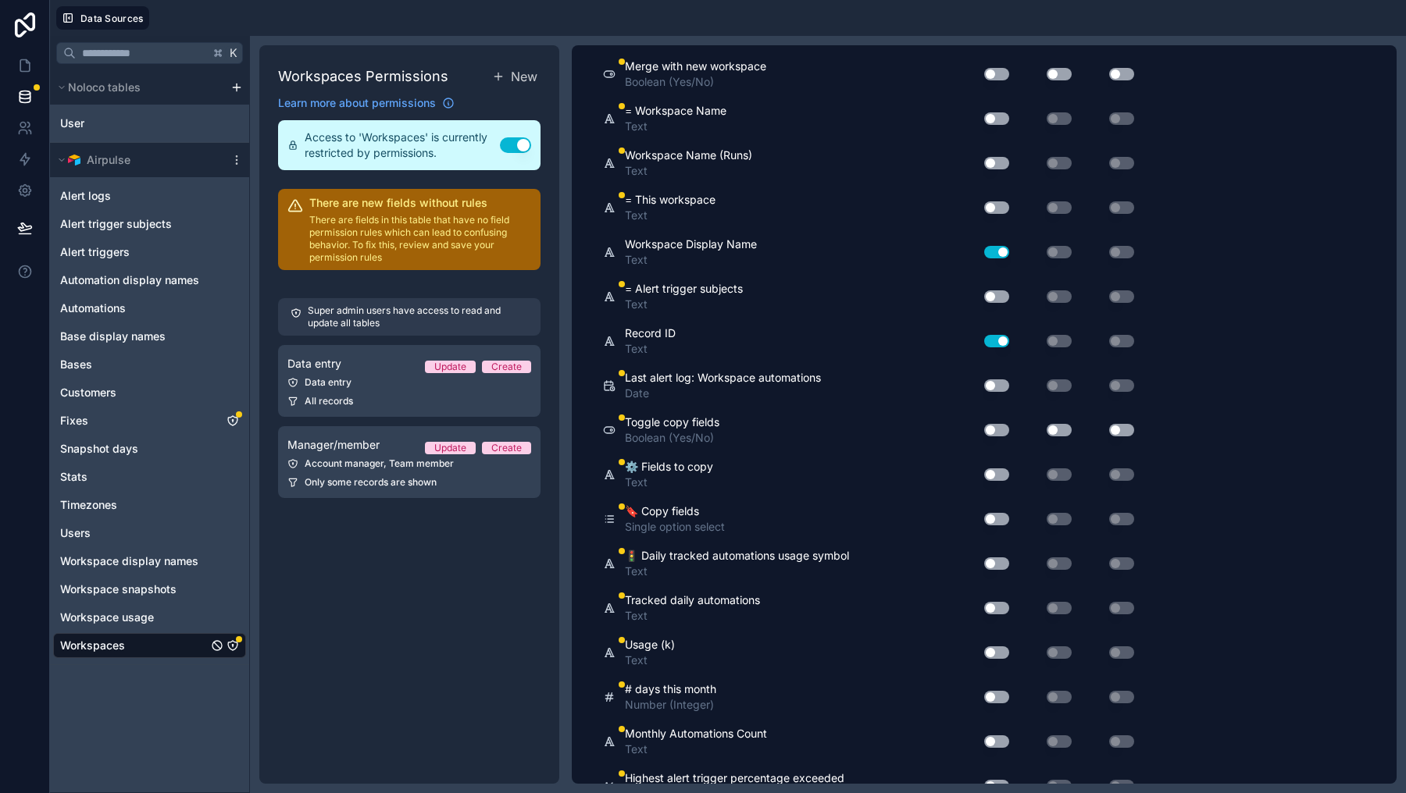
click at [995, 564] on button "Use setting" at bounding box center [996, 564] width 25 height 12
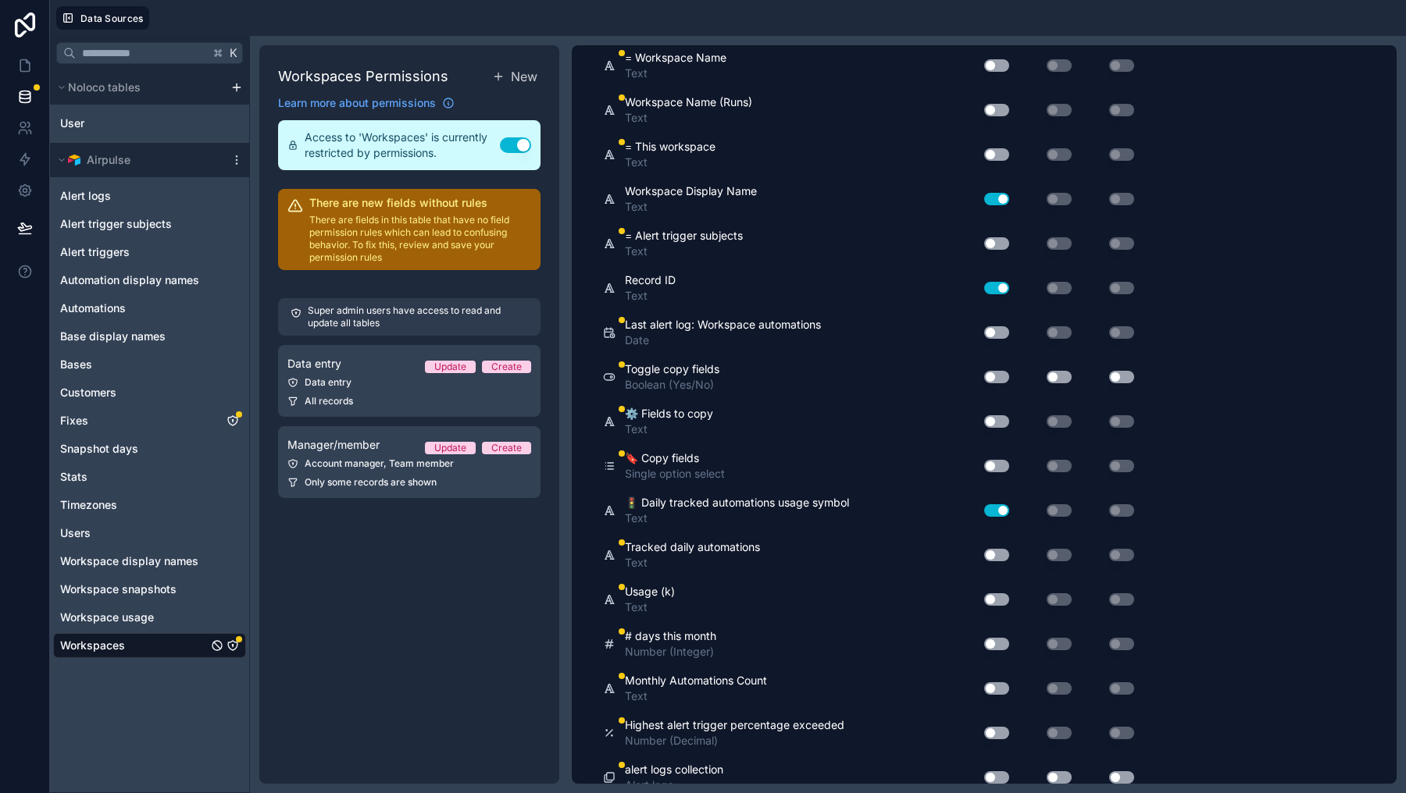
scroll to position [2009, 0]
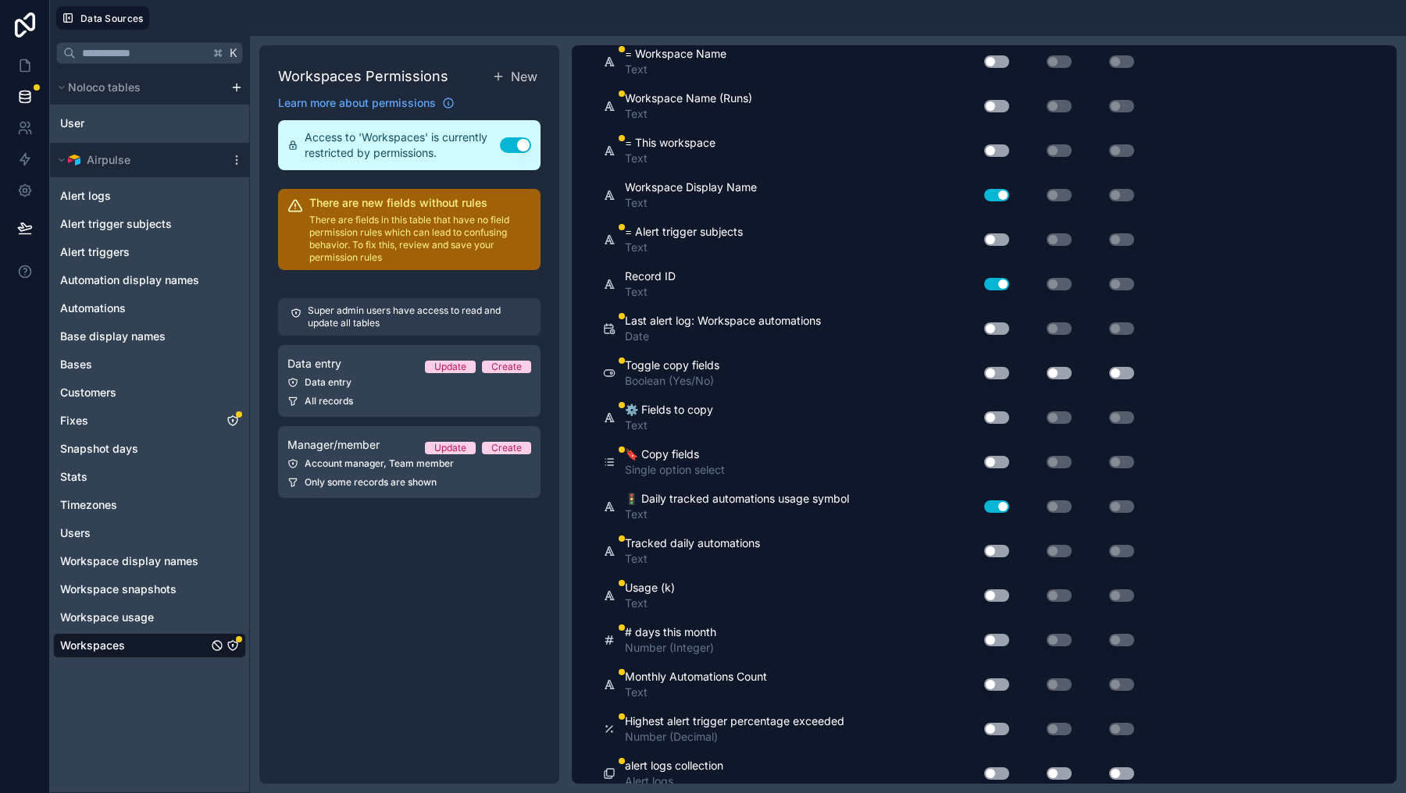
click at [993, 558] on div "Use setting" at bounding box center [990, 551] width 50 height 25
click at [993, 550] on button "Use setting" at bounding box center [996, 551] width 25 height 12
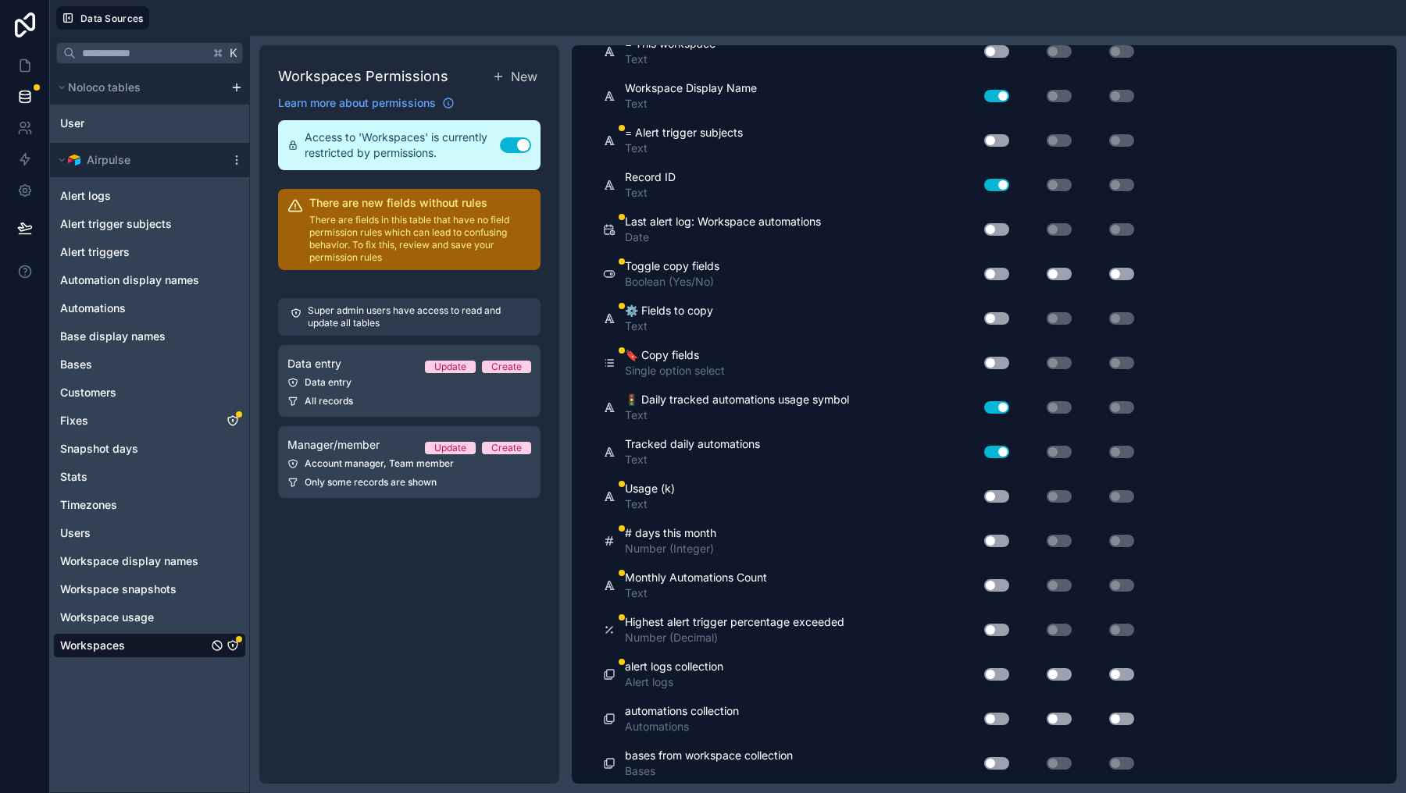
scroll to position [2113, 0]
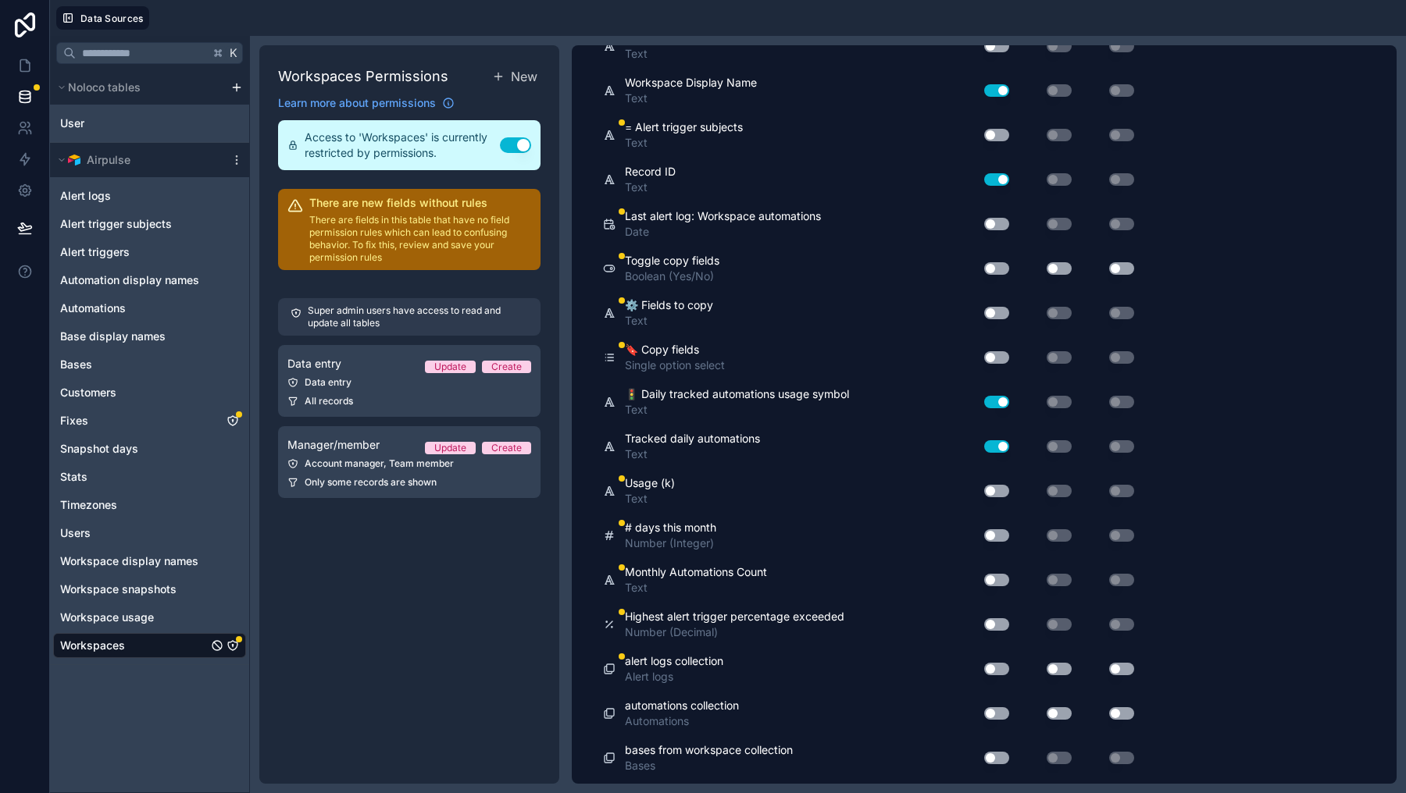
click at [993, 473] on div "Usage (k) Text Use setting Use setting Use setting" at bounding box center [871, 491] width 537 height 45
click at [993, 492] on button "Use setting" at bounding box center [996, 491] width 25 height 12
click at [1000, 535] on button "Use setting" at bounding box center [996, 535] width 25 height 12
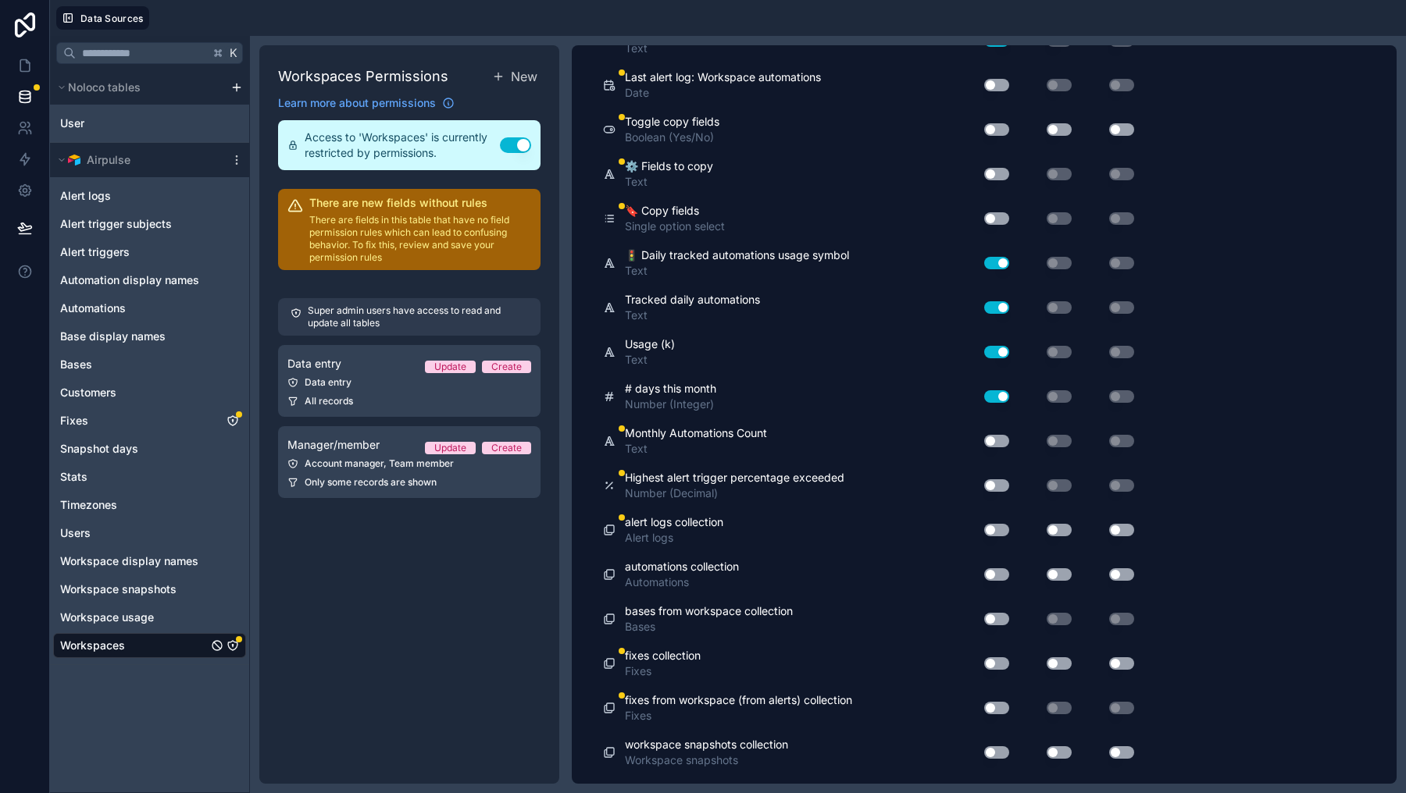
scroll to position [2253, 0]
click at [997, 440] on button "Use setting" at bounding box center [996, 440] width 25 height 12
click at [999, 483] on button "Use setting" at bounding box center [996, 485] width 25 height 12
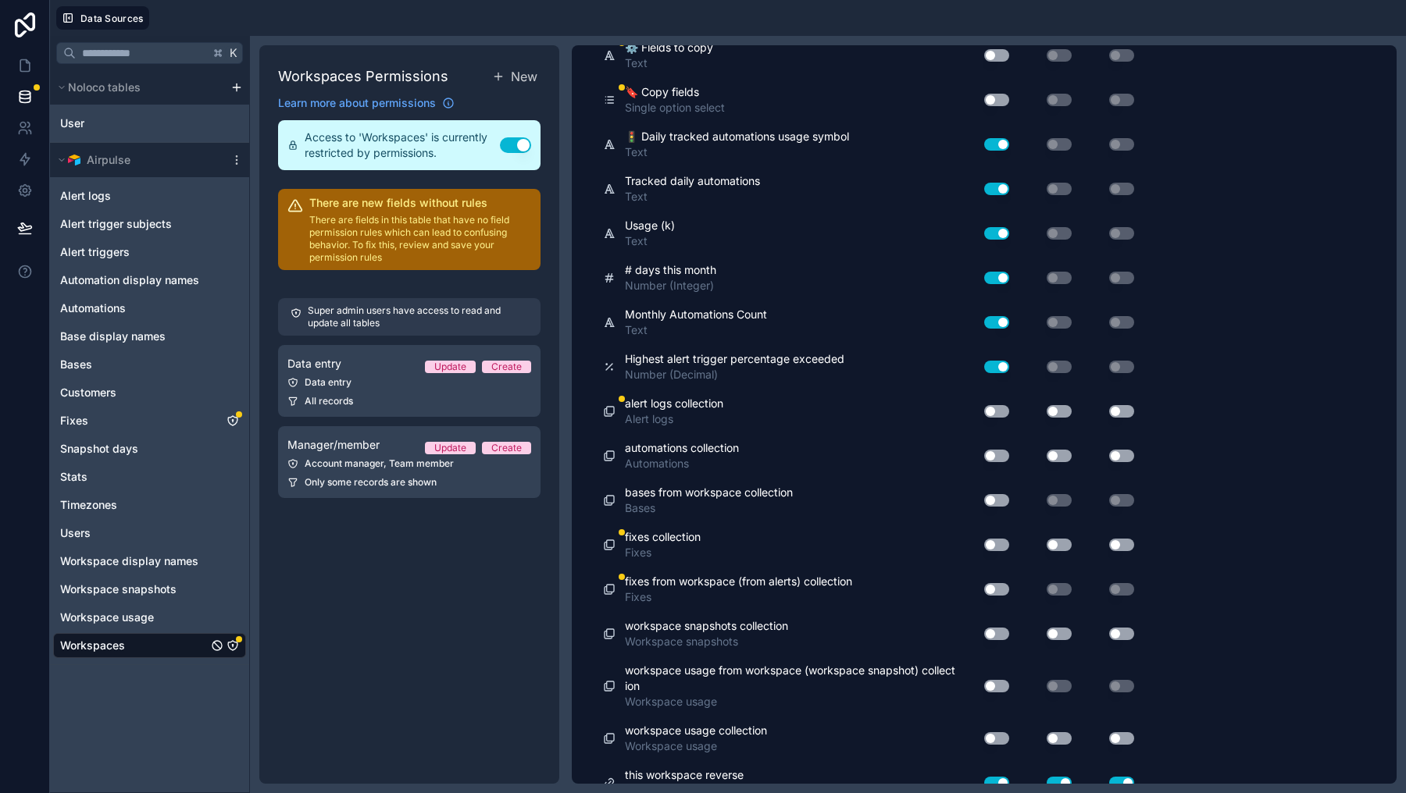
scroll to position [2374, 0]
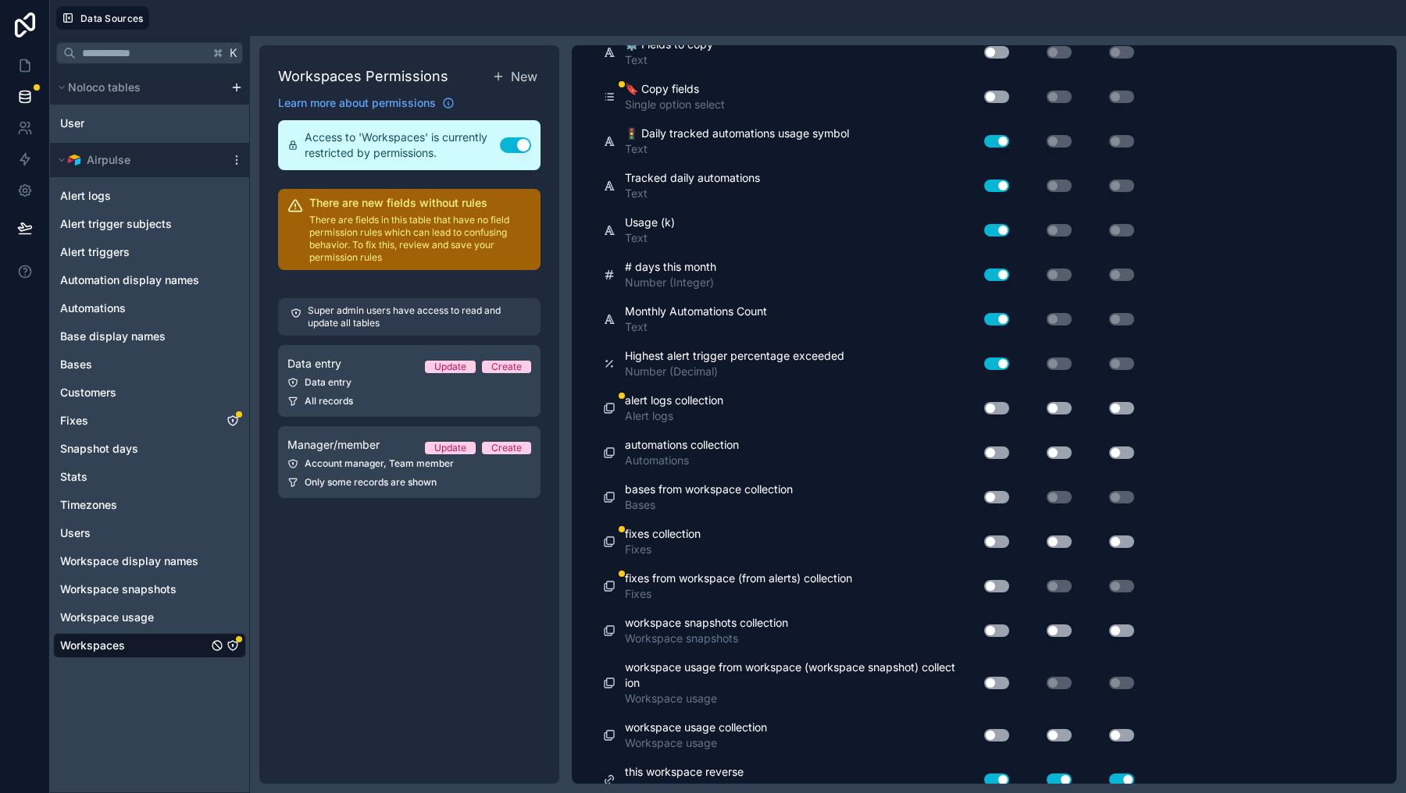
click at [1007, 403] on button "Use setting" at bounding box center [996, 408] width 25 height 12
click at [997, 542] on button "Use setting" at bounding box center [996, 542] width 25 height 12
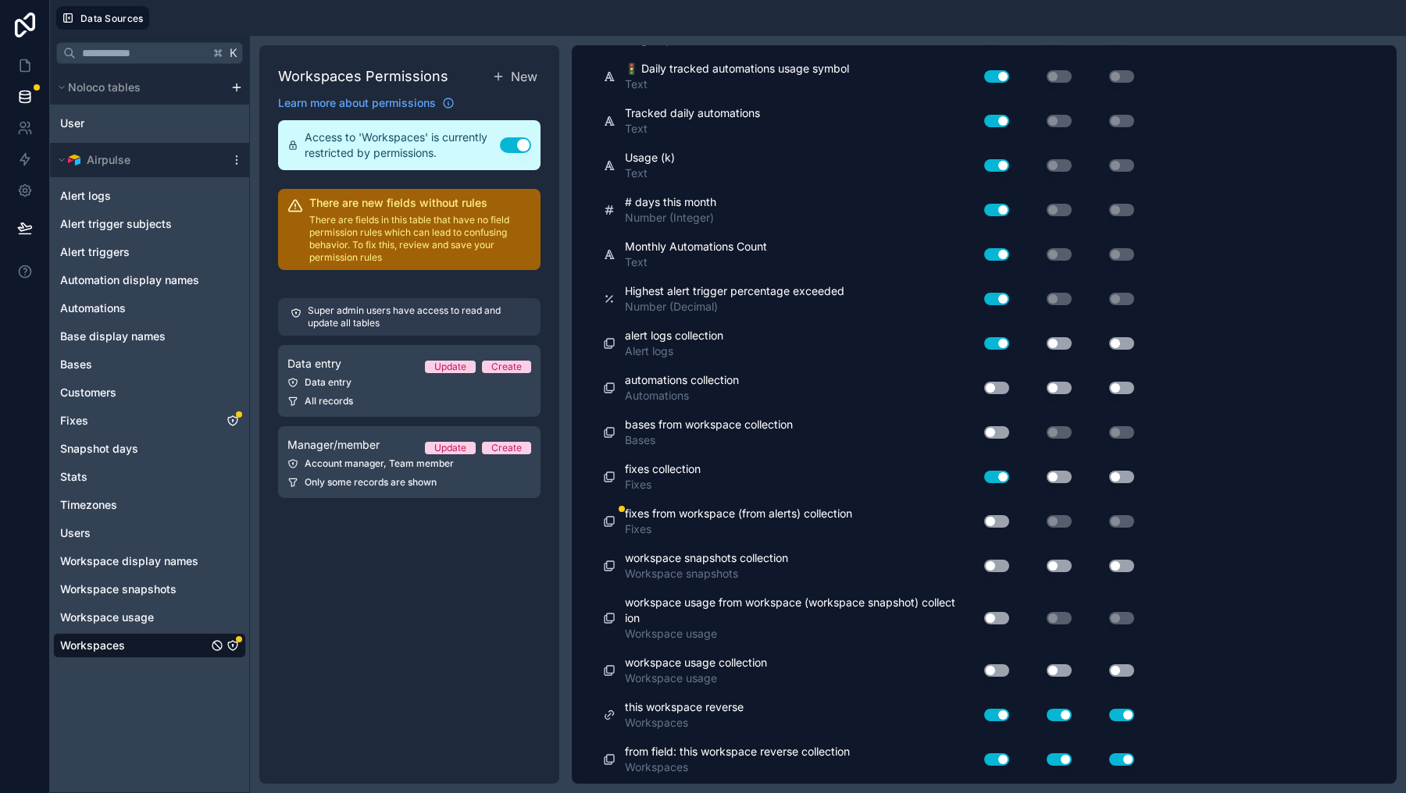
scroll to position [2448, 0]
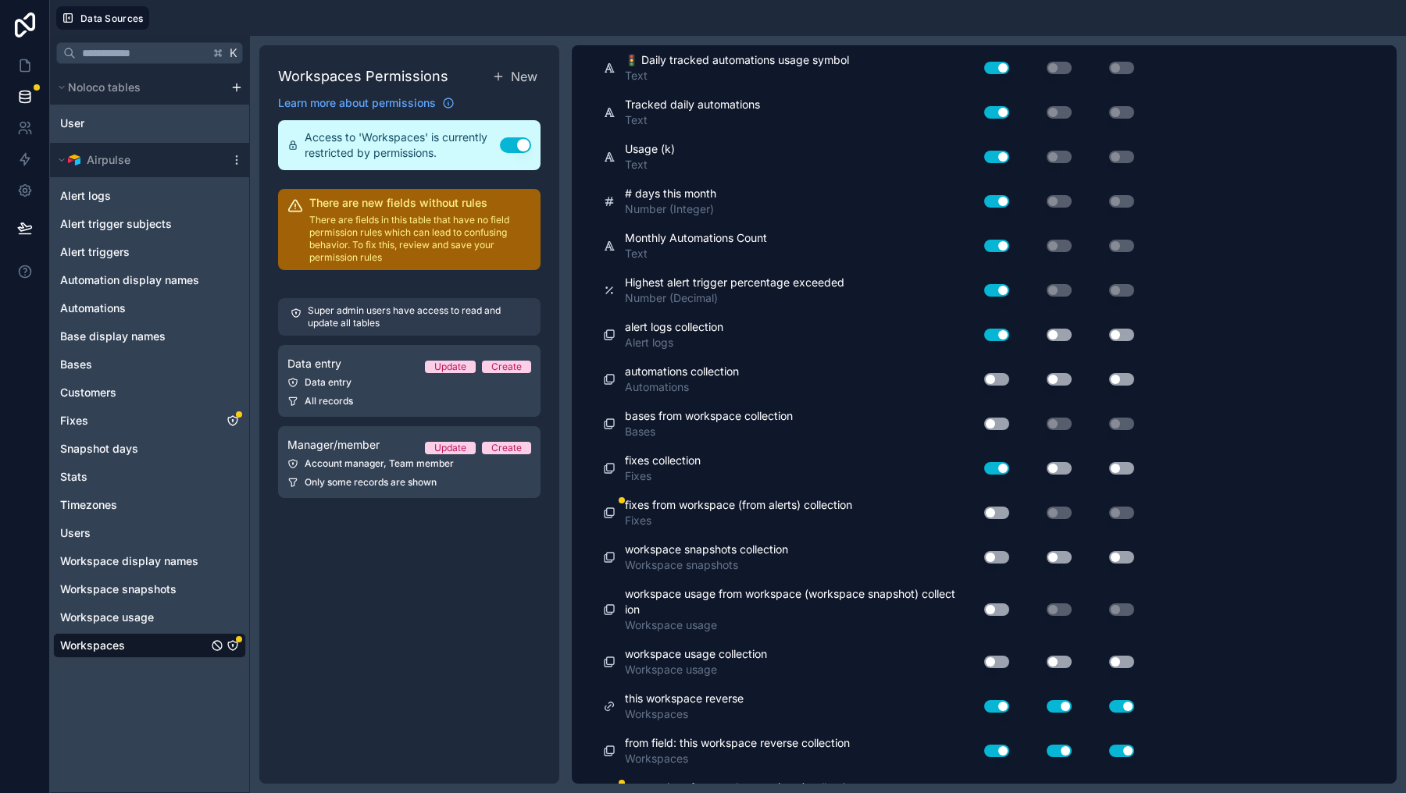
click at [1073, 463] on div "Use setting" at bounding box center [1046, 468] width 62 height 12
click at [1068, 465] on button "Use setting" at bounding box center [1058, 468] width 25 height 12
click at [1117, 465] on button "Use setting" at bounding box center [1121, 468] width 25 height 12
click at [1004, 376] on button "Use setting" at bounding box center [996, 379] width 25 height 12
click at [1075, 380] on div "Use setting" at bounding box center [1046, 379] width 62 height 12
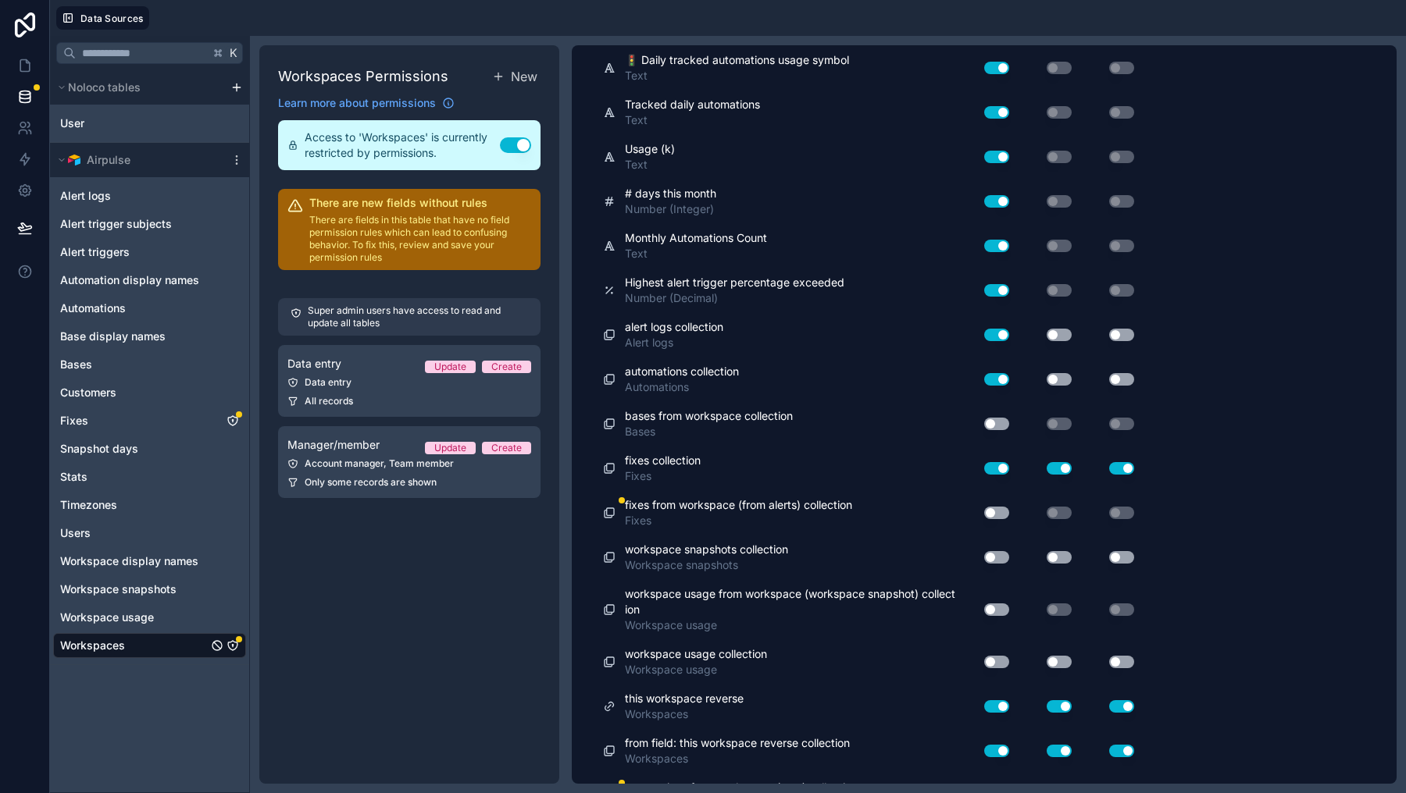
click at [1053, 337] on button "Use setting" at bounding box center [1058, 335] width 25 height 12
click at [1061, 376] on button "Use setting" at bounding box center [1058, 379] width 25 height 12
click at [1132, 332] on button "Use setting" at bounding box center [1121, 335] width 25 height 12
click at [1126, 379] on button "Use setting" at bounding box center [1121, 379] width 25 height 12
click at [996, 422] on button "Use setting" at bounding box center [996, 424] width 25 height 12
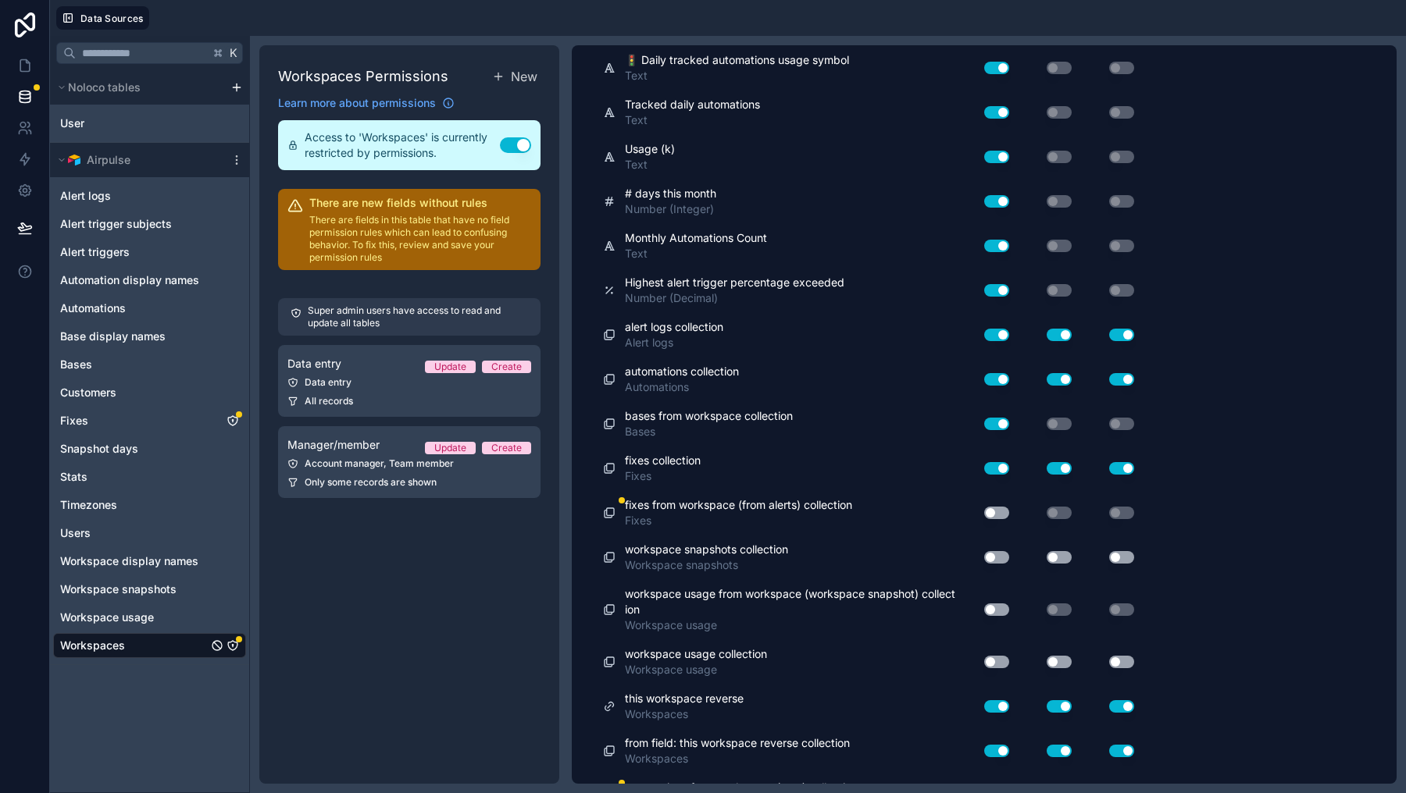
click at [993, 504] on div "Use setting" at bounding box center [990, 513] width 50 height 25
click at [1000, 511] on button "Use setting" at bounding box center [996, 513] width 25 height 12
click at [1000, 551] on button "Use setting" at bounding box center [996, 557] width 25 height 12
click at [1069, 558] on button "Use setting" at bounding box center [1058, 557] width 25 height 12
click at [1111, 549] on div "Use setting" at bounding box center [1109, 557] width 62 height 25
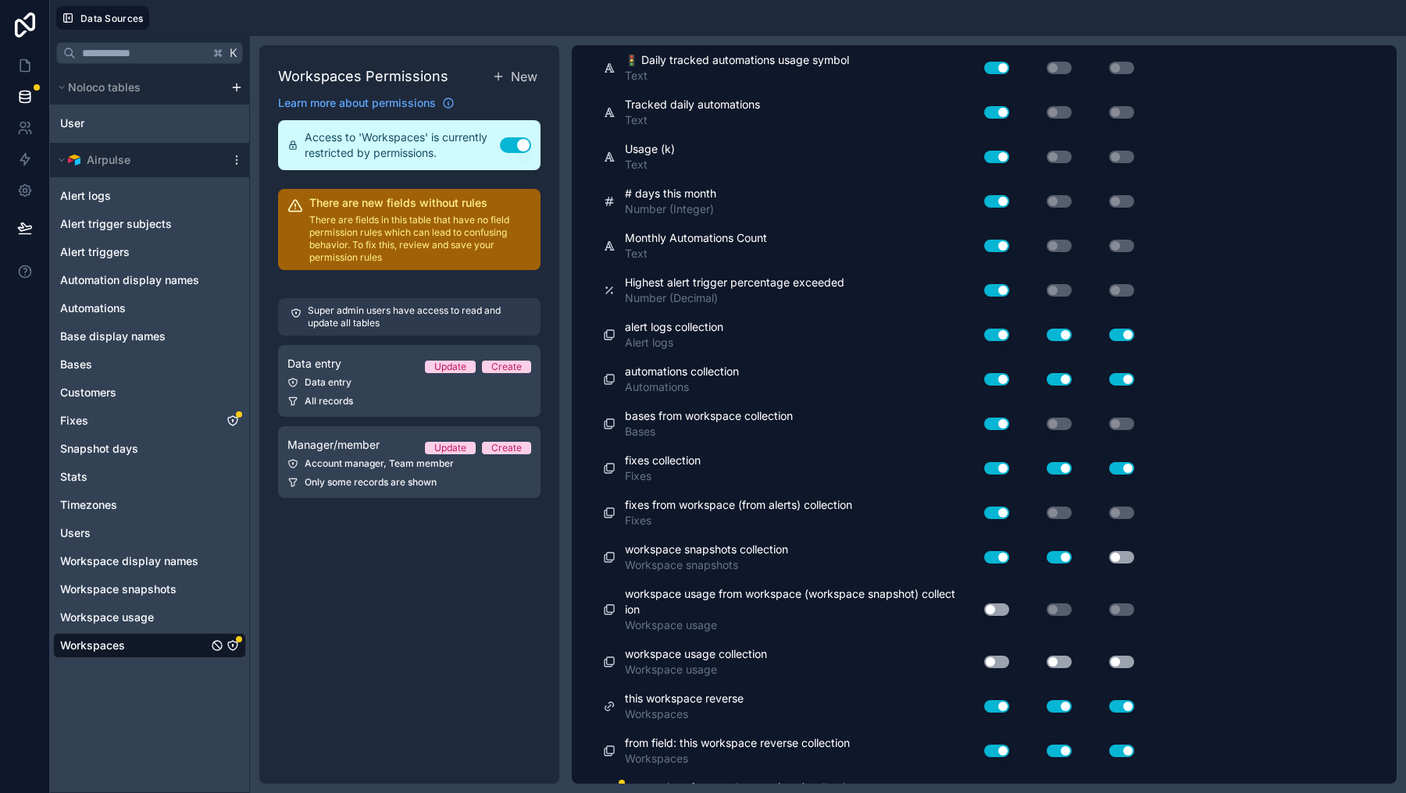
click at [1115, 553] on button "Use setting" at bounding box center [1121, 557] width 25 height 12
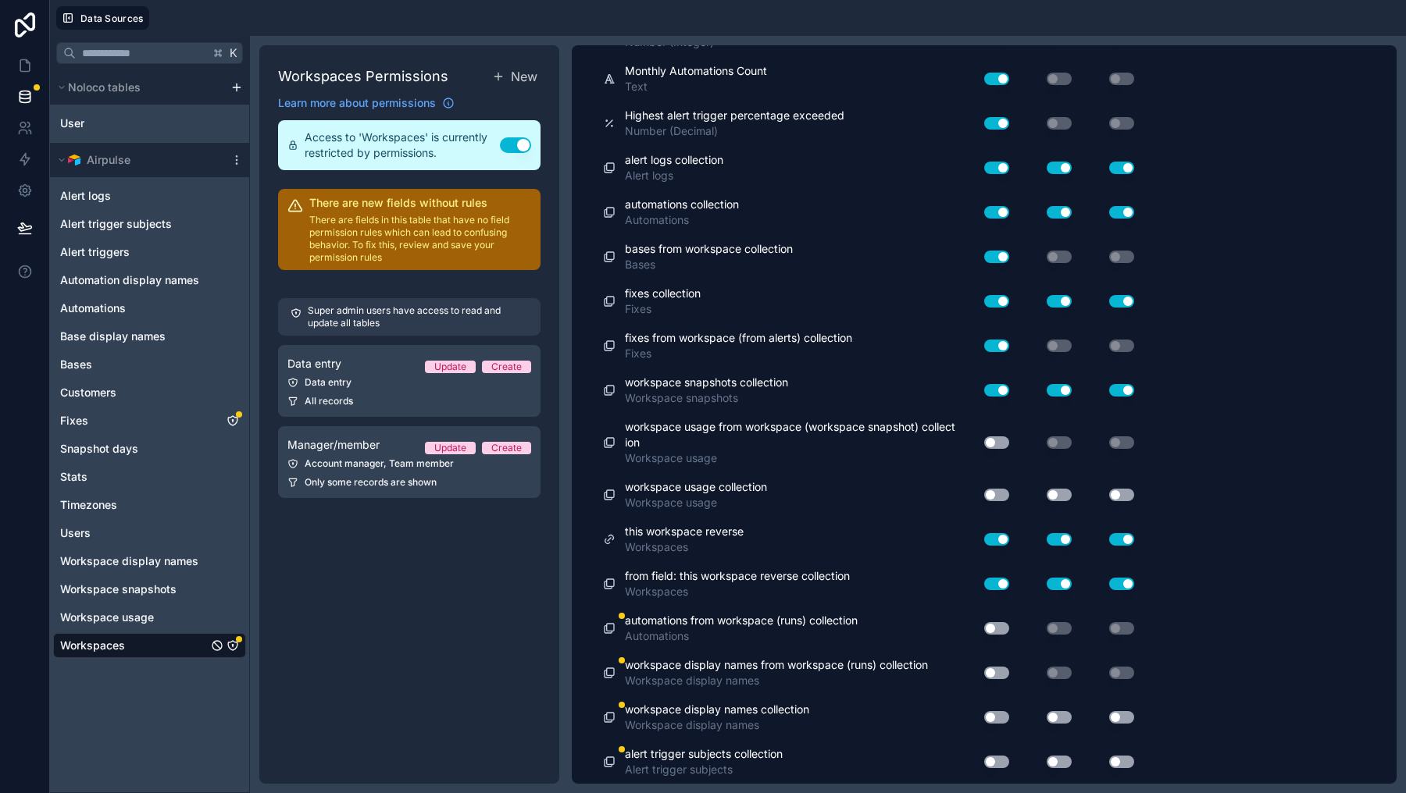
click at [997, 629] on button "Use setting" at bounding box center [996, 628] width 25 height 12
click at [1001, 676] on button "Use setting" at bounding box center [996, 673] width 25 height 12
click at [1000, 708] on div "Use setting" at bounding box center [990, 717] width 50 height 25
click at [1000, 737] on div "workspace display names collection Workspace display names Use setting Use sett…" at bounding box center [871, 718] width 537 height 45
click at [1000, 719] on button "Use setting" at bounding box center [996, 717] width 25 height 12
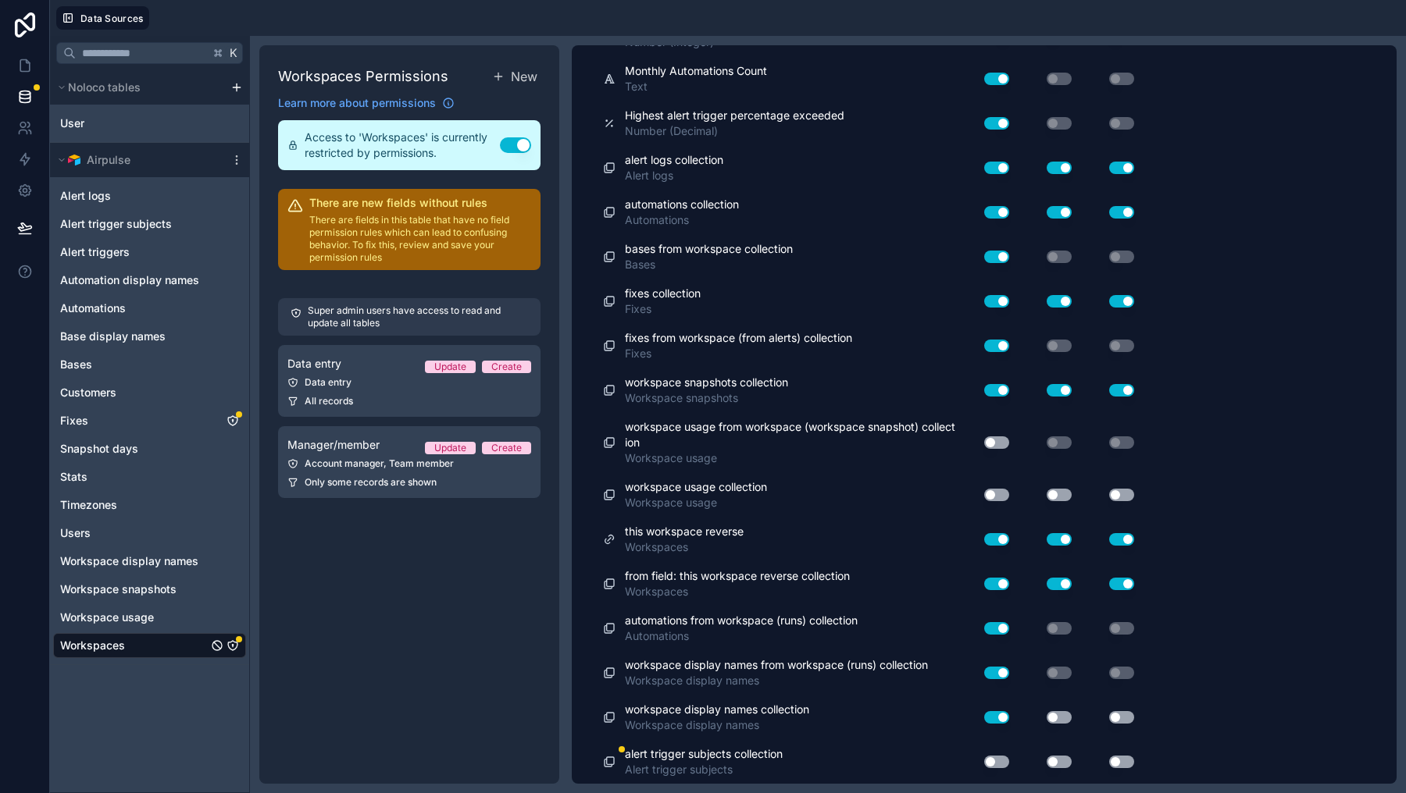
click at [1000, 761] on button "Use setting" at bounding box center [996, 762] width 25 height 12
click at [1047, 717] on button "Use setting" at bounding box center [1058, 717] width 25 height 12
click at [1061, 717] on button "Use setting" at bounding box center [1058, 717] width 25 height 12
click at [1061, 759] on button "Use setting" at bounding box center [1058, 762] width 25 height 12
click at [1061, 713] on button "Use setting" at bounding box center [1058, 717] width 25 height 12
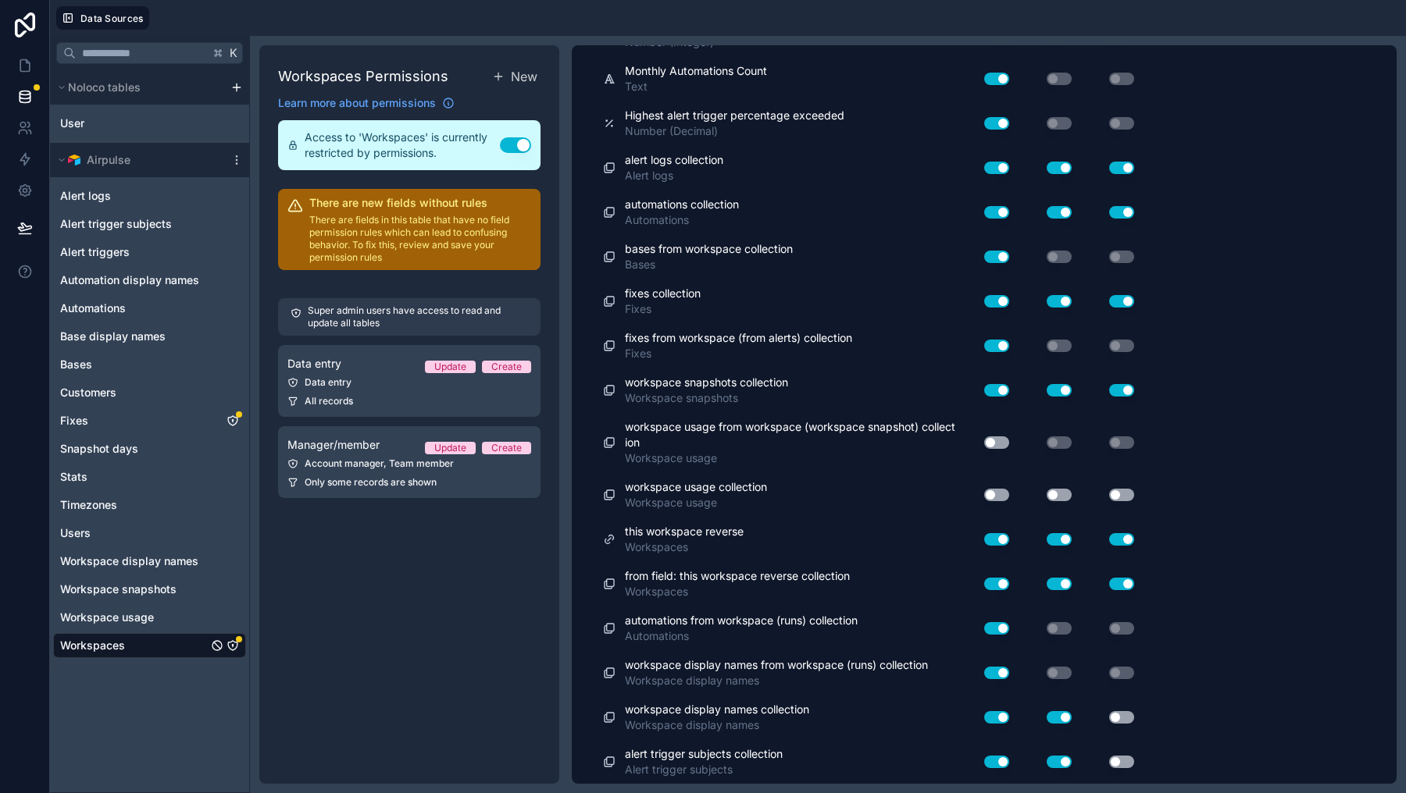
click at [1136, 712] on div "Use setting" at bounding box center [1109, 717] width 62 height 12
click at [1123, 717] on button "Use setting" at bounding box center [1121, 717] width 25 height 12
click at [1122, 764] on button "Use setting" at bounding box center [1121, 762] width 25 height 12
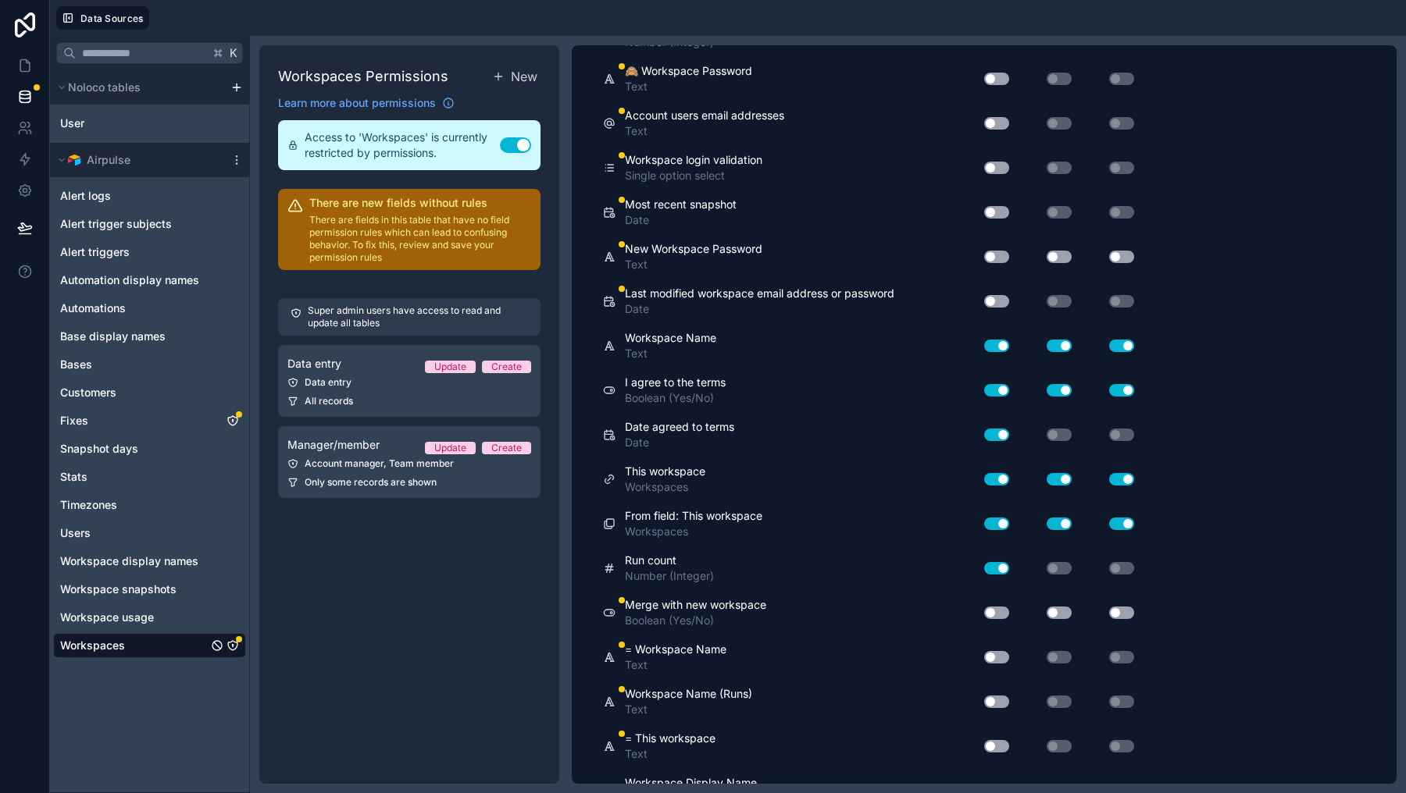
scroll to position [1392, 0]
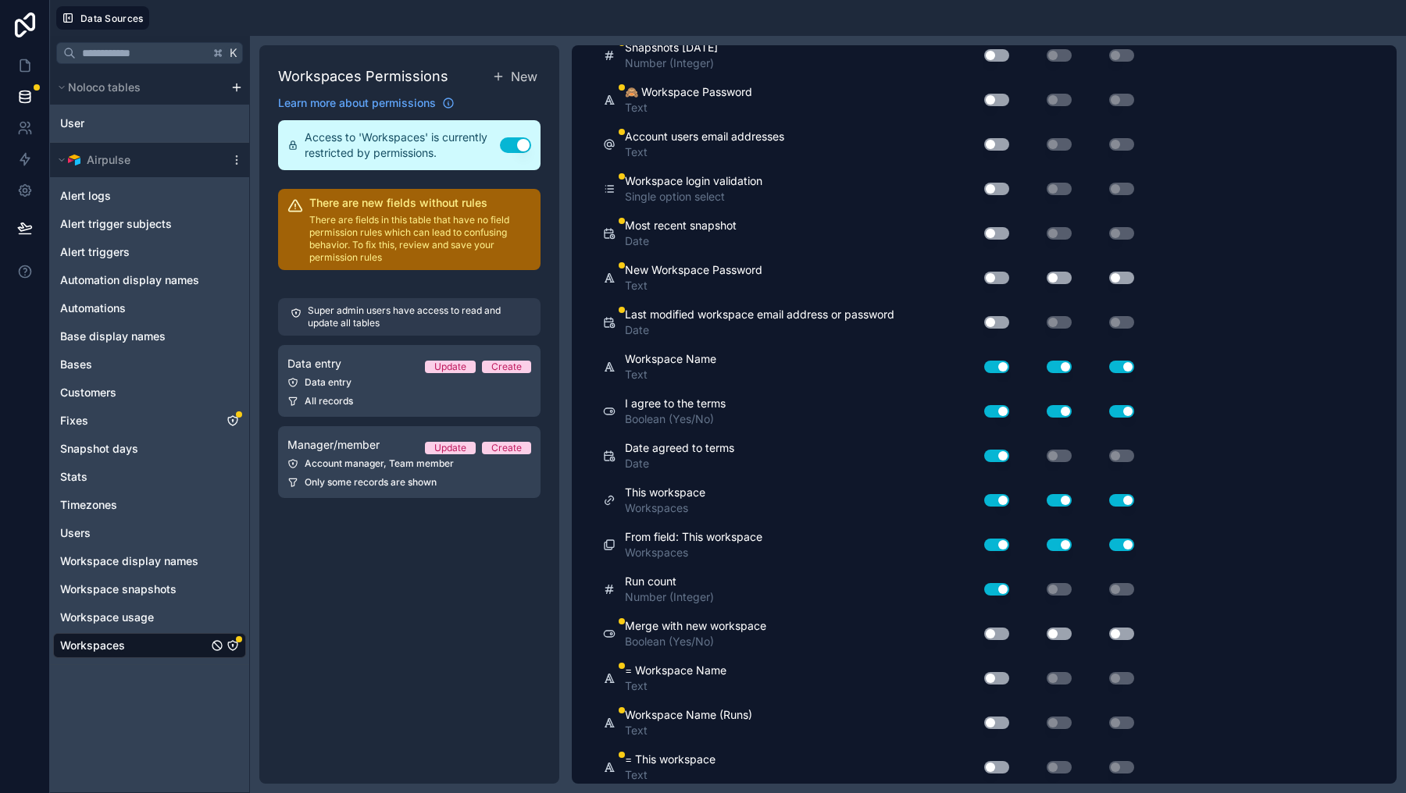
click at [1004, 275] on button "Use setting" at bounding box center [996, 278] width 25 height 12
click at [1040, 275] on div "Use setting" at bounding box center [1046, 278] width 62 height 12
click at [1064, 275] on button "Use setting" at bounding box center [1058, 278] width 25 height 12
click at [1113, 275] on button "Use setting" at bounding box center [1121, 278] width 25 height 12
click at [996, 318] on button "Use setting" at bounding box center [996, 322] width 25 height 12
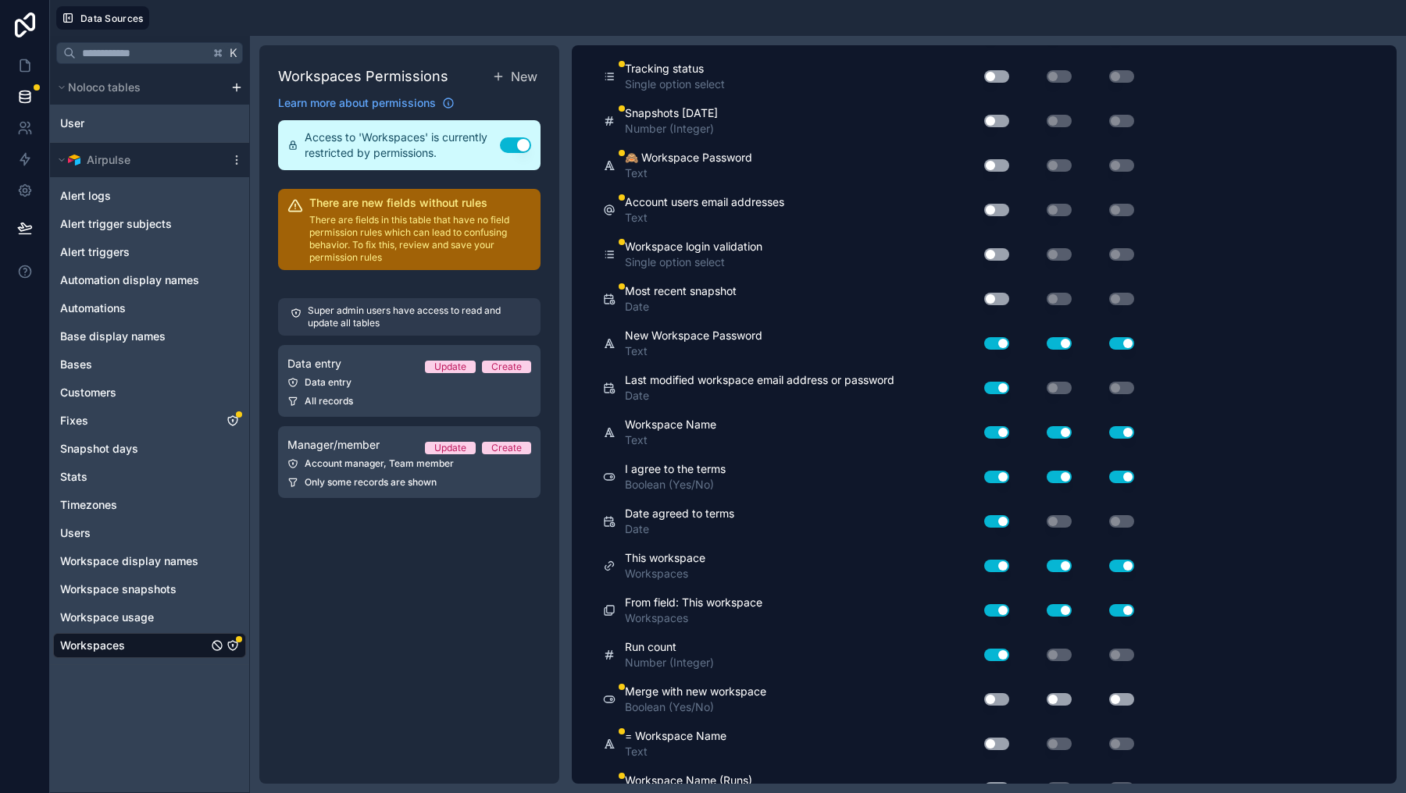
scroll to position [1324, 0]
click at [997, 301] on button "Use setting" at bounding box center [996, 301] width 25 height 12
click at [998, 259] on button "Use setting" at bounding box center [996, 257] width 25 height 12
click at [1004, 193] on div "Account users email addresses Text Use setting Use setting Use setting" at bounding box center [871, 213] width 537 height 45
click at [1000, 206] on button "Use setting" at bounding box center [996, 212] width 25 height 12
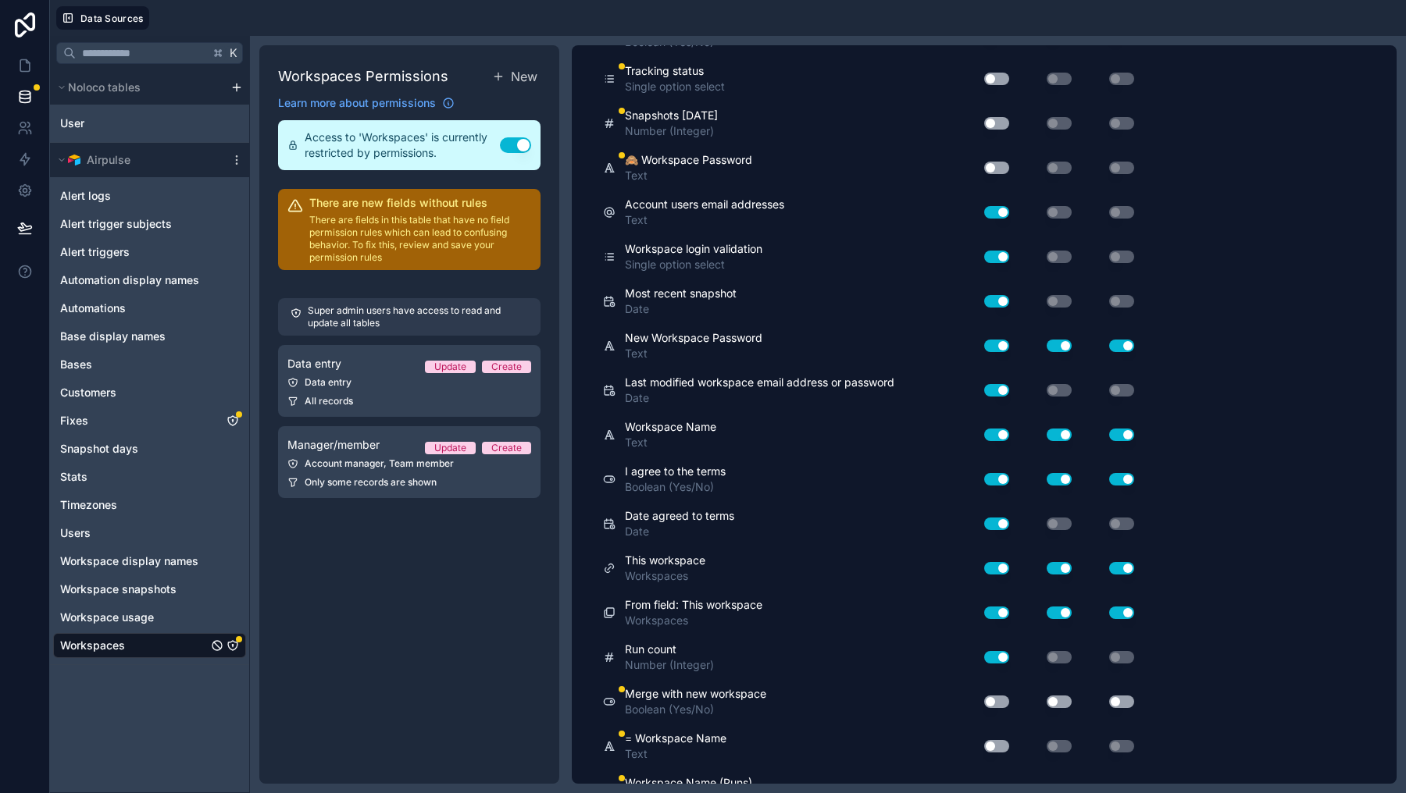
click at [997, 208] on button "Use setting" at bounding box center [996, 212] width 25 height 12
click at [997, 174] on div "Use setting" at bounding box center [990, 167] width 50 height 25
click at [997, 214] on button "Use setting" at bounding box center [996, 212] width 25 height 12
click at [997, 163] on button "Use setting" at bounding box center [996, 168] width 25 height 12
click at [997, 108] on div "Snapshots today Number (Integer) Use setting Use setting Use setting" at bounding box center [871, 124] width 537 height 45
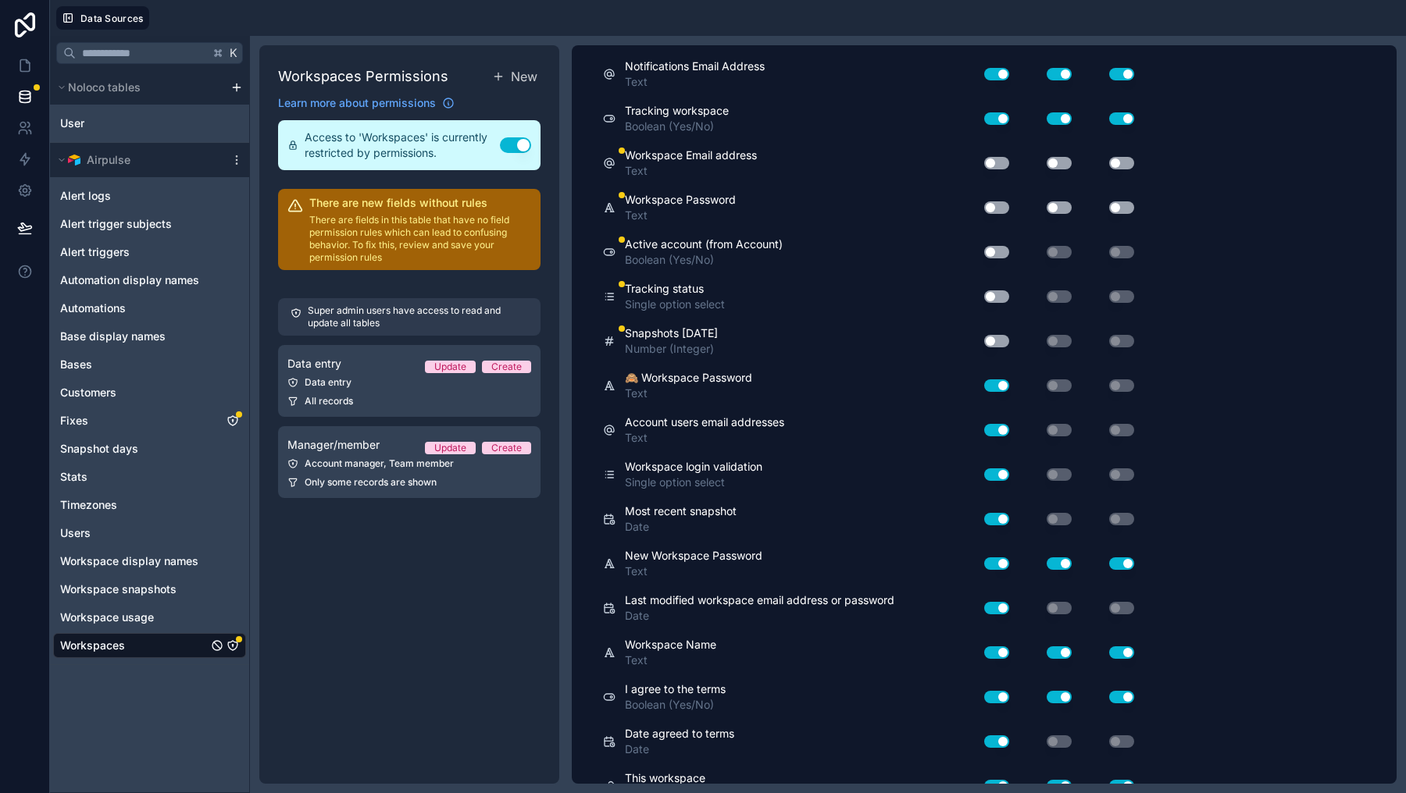
scroll to position [1064, 0]
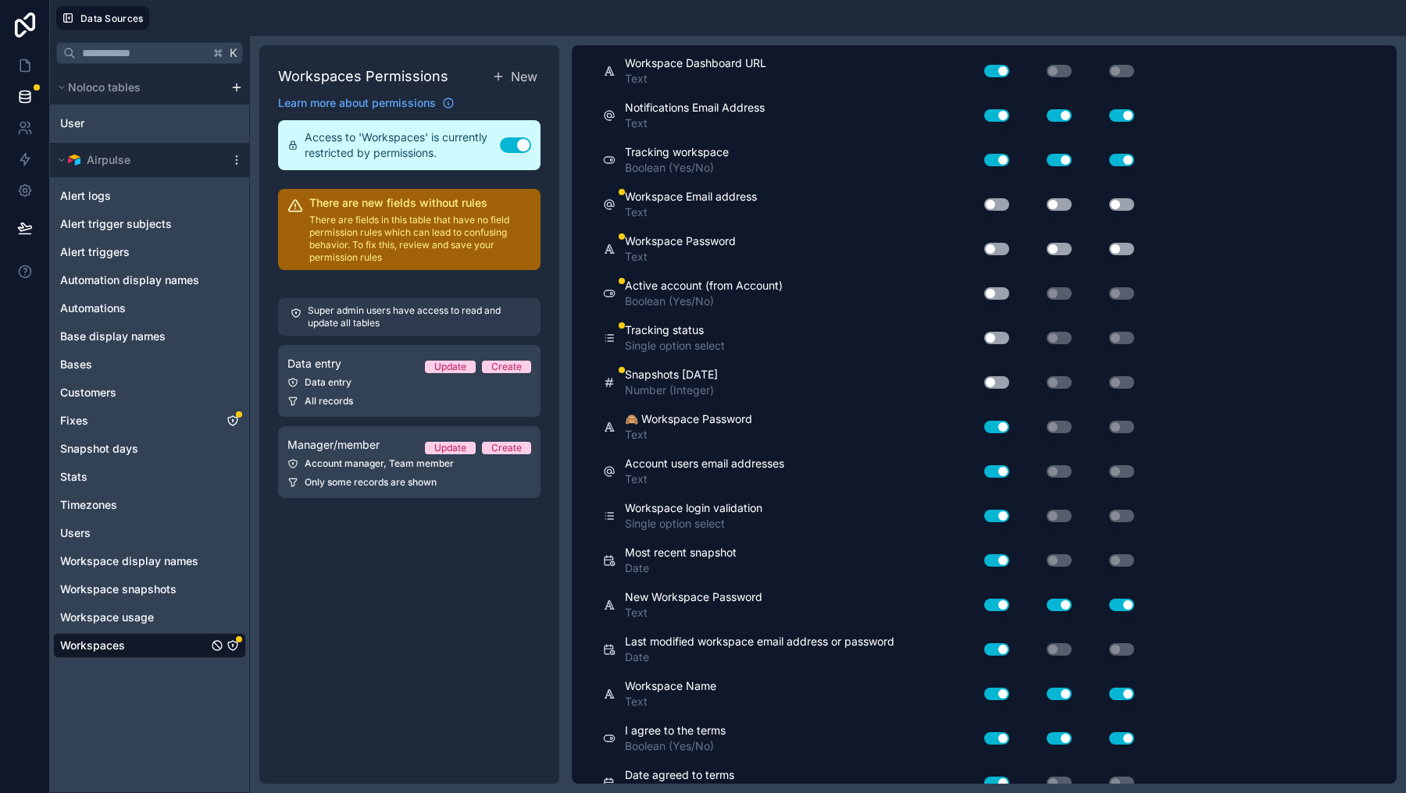
click at [994, 379] on button "Use setting" at bounding box center [996, 382] width 25 height 12
click at [1000, 333] on button "Use setting" at bounding box center [996, 338] width 25 height 12
click at [1004, 266] on div "Workspace Password Text Use setting Use setting Use setting" at bounding box center [871, 249] width 537 height 45
click at [1003, 284] on div "Use setting" at bounding box center [990, 293] width 50 height 25
click at [1003, 255] on div "Use setting" at bounding box center [990, 249] width 50 height 25
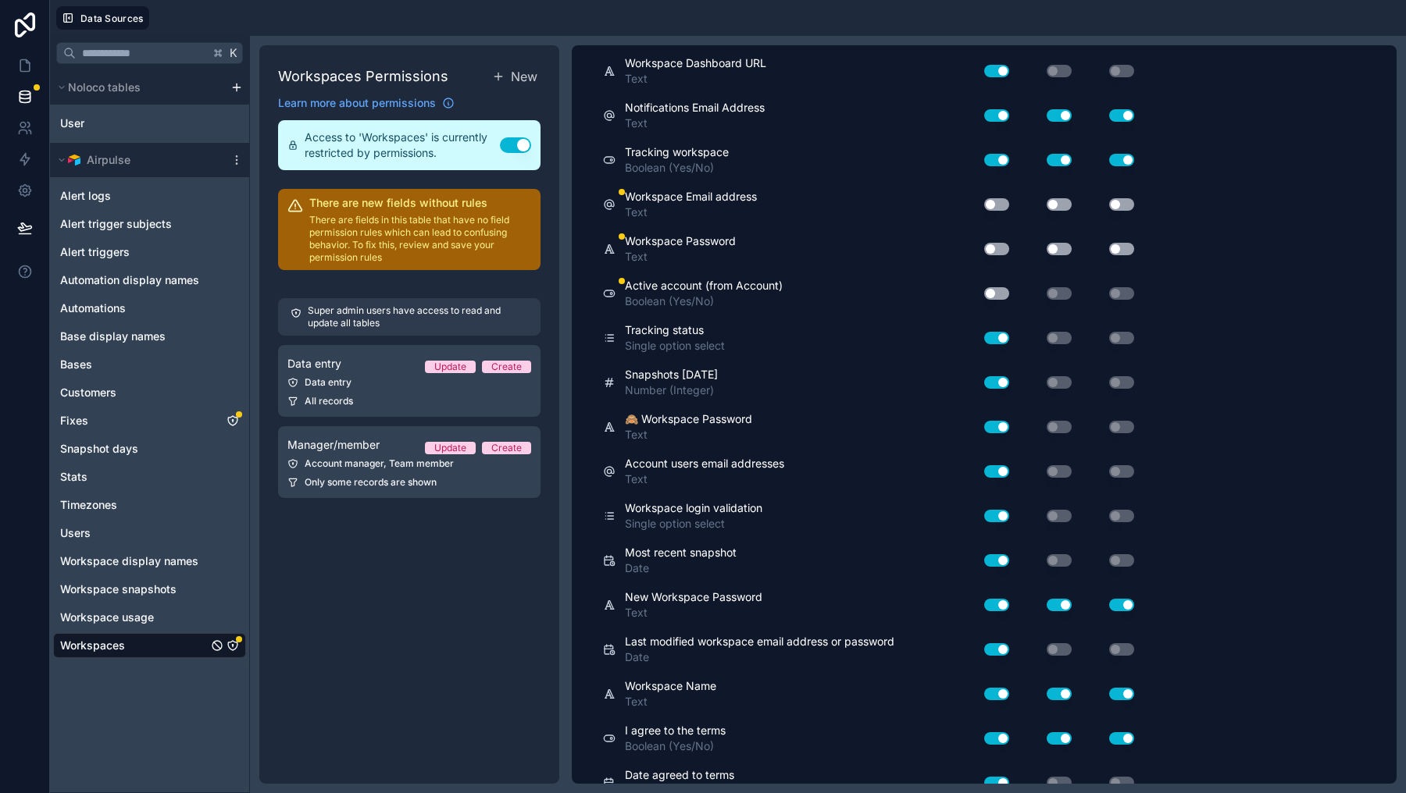
click at [1004, 248] on button "Use setting" at bounding box center [996, 249] width 25 height 12
click at [1004, 305] on div "Active account (from Account) Boolean (Yes/No) Use setting Use setting Use sett…" at bounding box center [871, 294] width 537 height 45
click at [1000, 291] on button "Use setting" at bounding box center [996, 293] width 25 height 12
click at [1003, 204] on button "Use setting" at bounding box center [996, 204] width 25 height 12
click at [1053, 207] on button "Use setting" at bounding box center [1058, 204] width 25 height 12
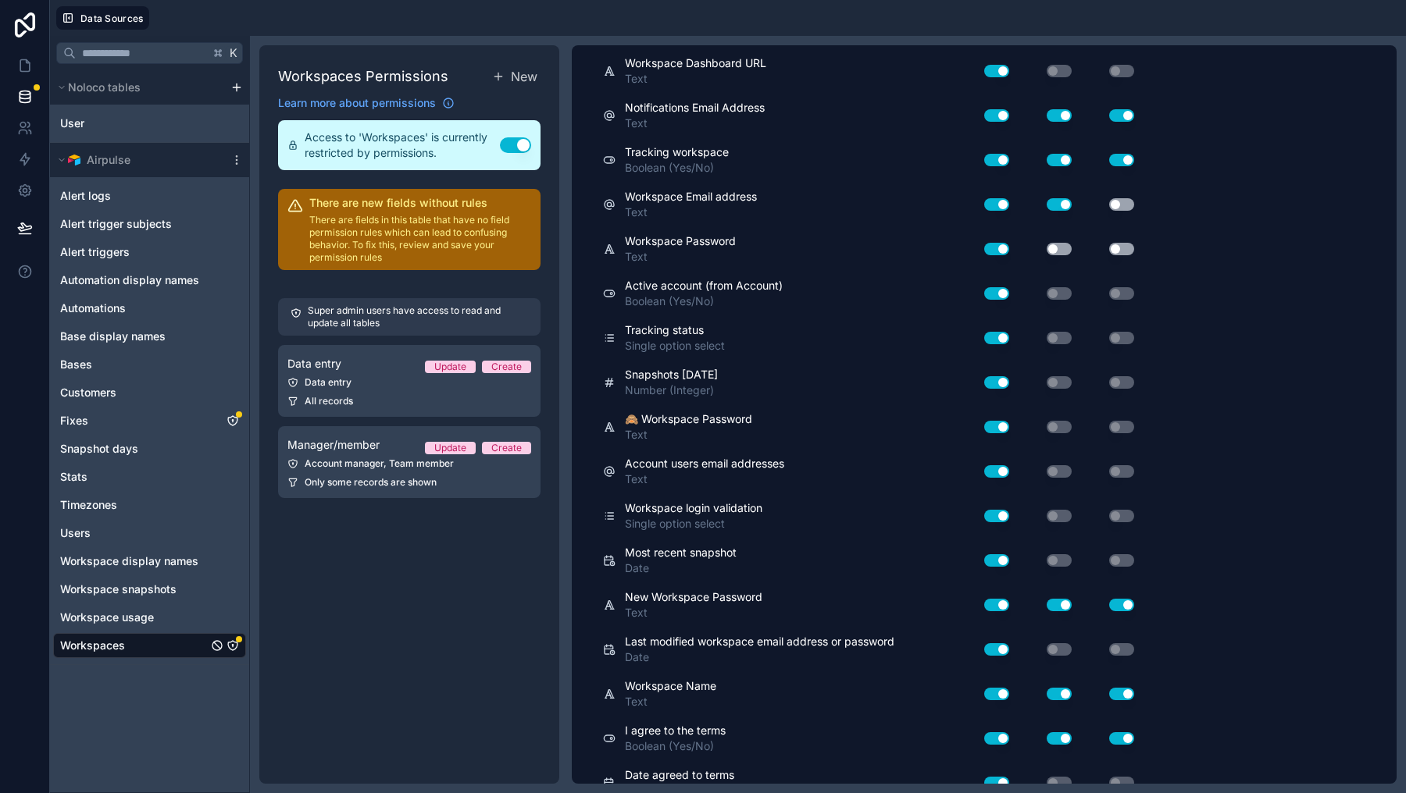
click at [1054, 257] on div "Use setting" at bounding box center [1046, 249] width 62 height 25
click at [1130, 251] on button "Use setting" at bounding box center [1121, 249] width 25 height 12
click at [1068, 251] on button "Use setting" at bounding box center [1058, 249] width 25 height 12
click at [1120, 199] on button "Use setting" at bounding box center [1121, 204] width 25 height 12
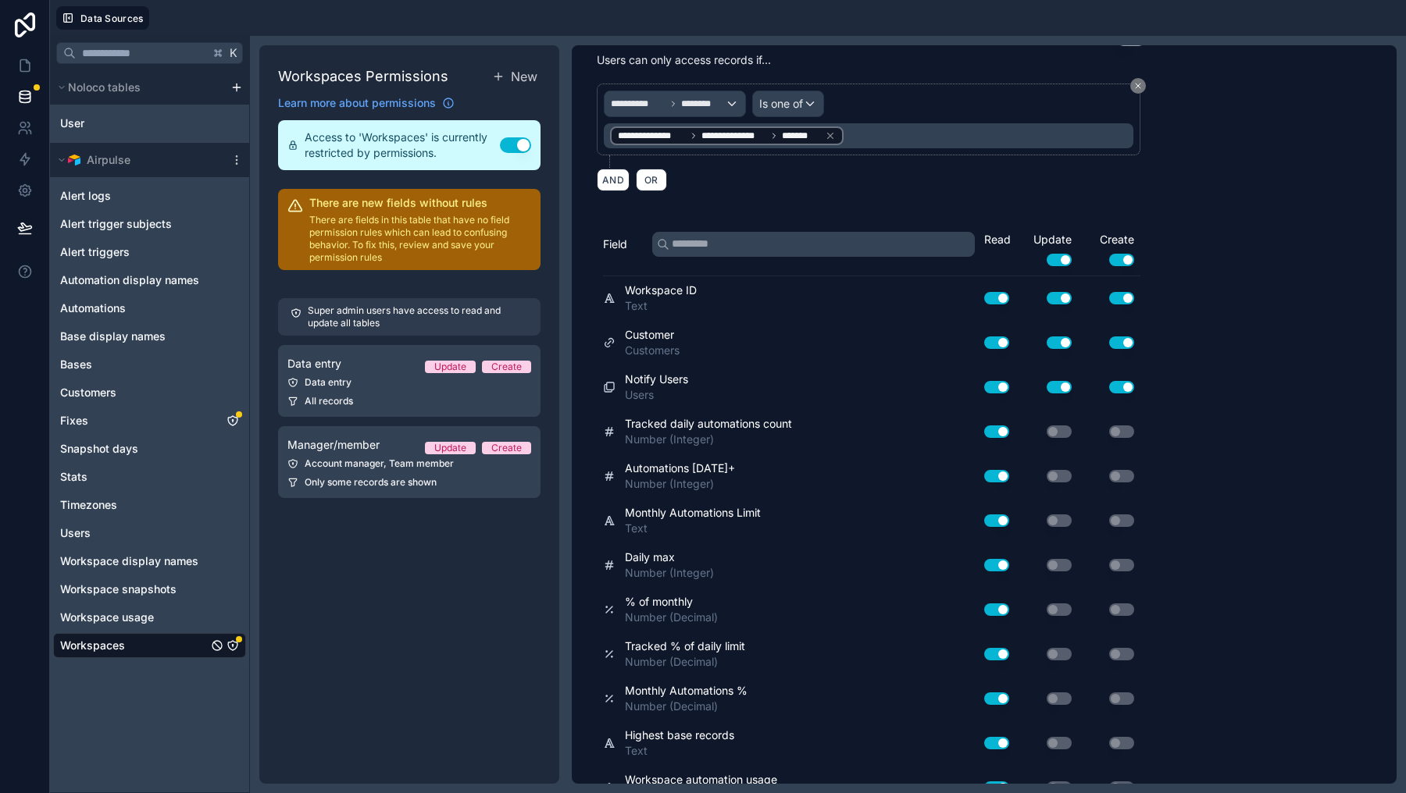
scroll to position [0, 0]
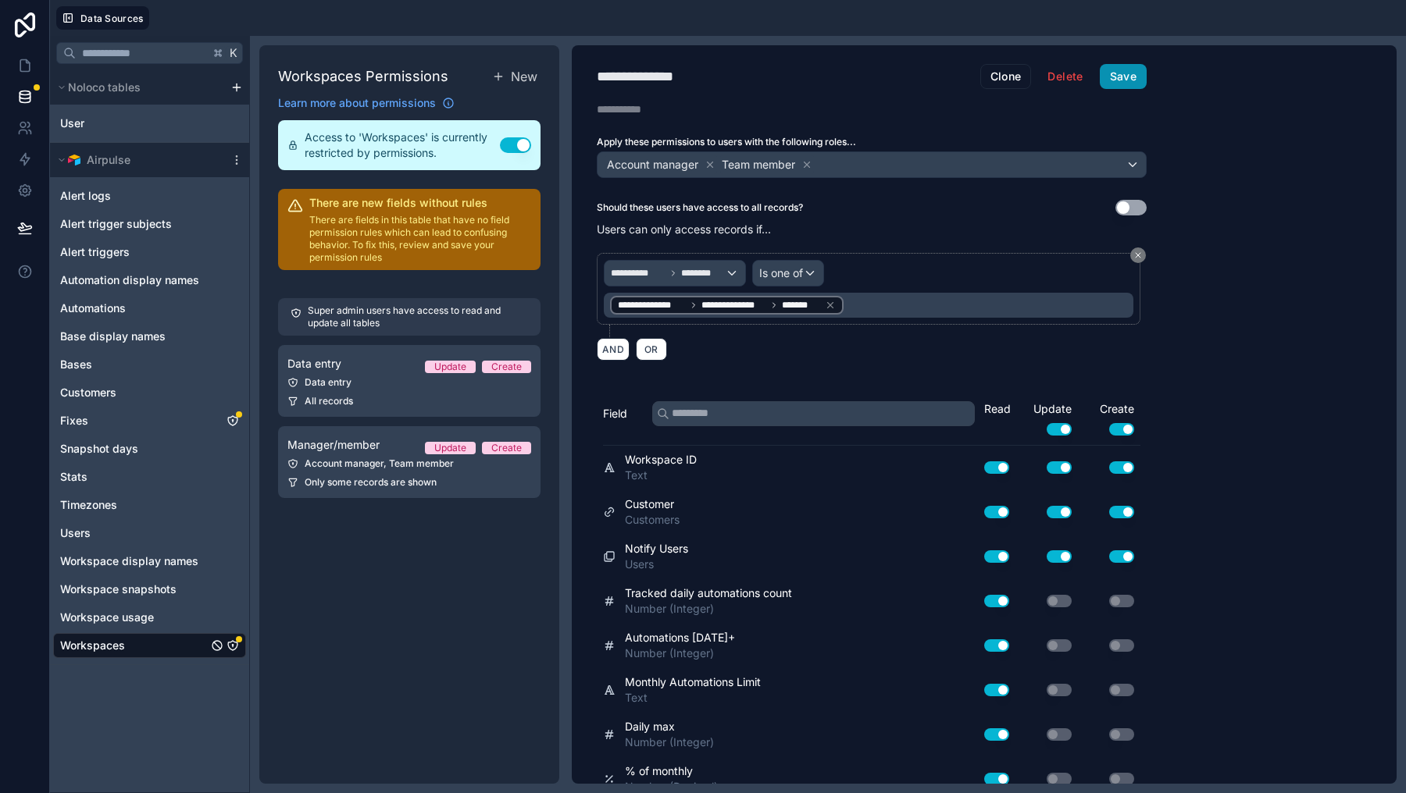
click at [1123, 65] on button "Save" at bounding box center [1123, 76] width 47 height 25
click at [17, 72] on icon at bounding box center [25, 66] width 16 height 16
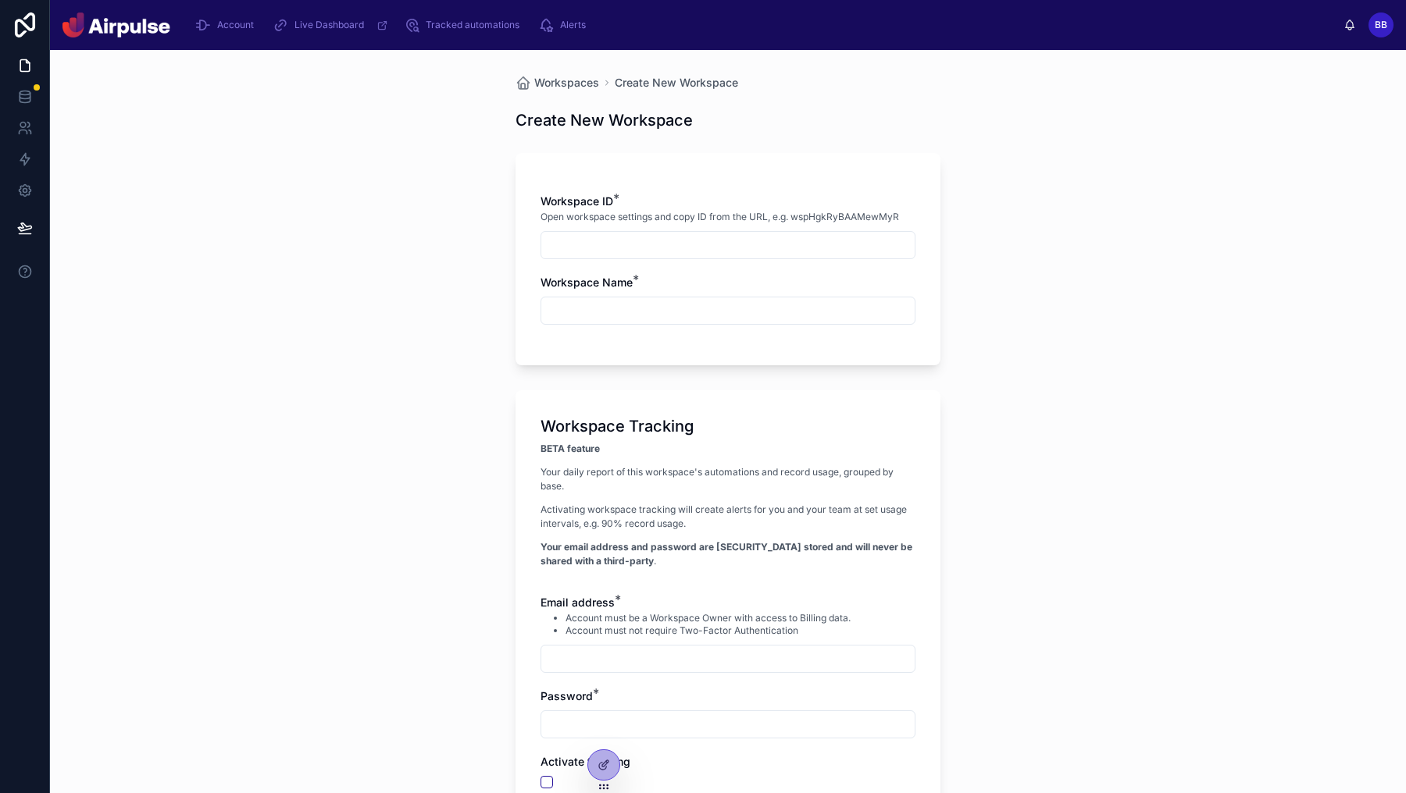
click at [1095, 353] on div "Workspaces Create New Workspace Create New Workspace Workspace ID * Open worksp…" at bounding box center [728, 421] width 1356 height 743
click at [689, 247] on input "text" at bounding box center [727, 245] width 373 height 22
click at [1014, 405] on div "Workspaces Create New Workspace Create New Workspace Workspace ID * Open worksp…" at bounding box center [728, 421] width 1356 height 743
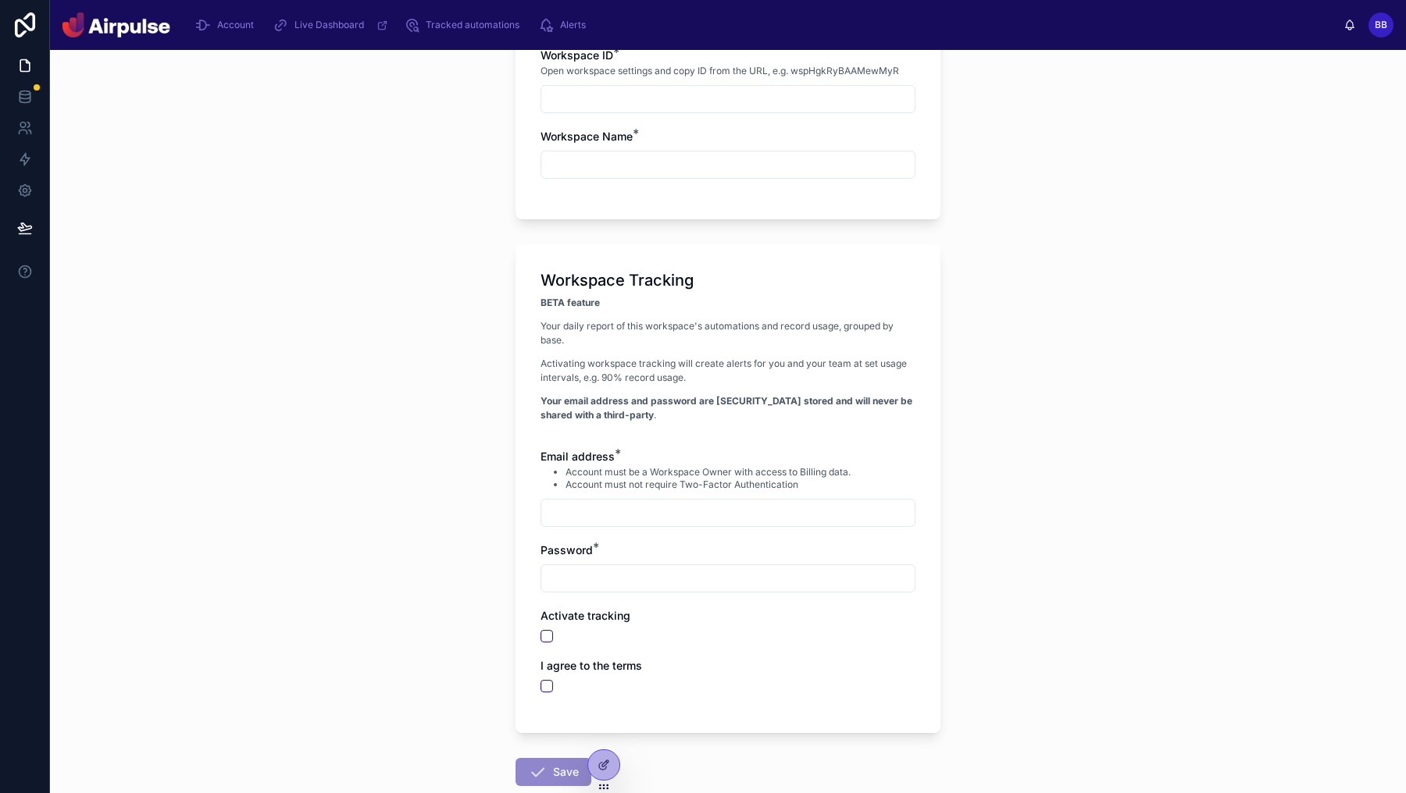
scroll to position [152, 0]
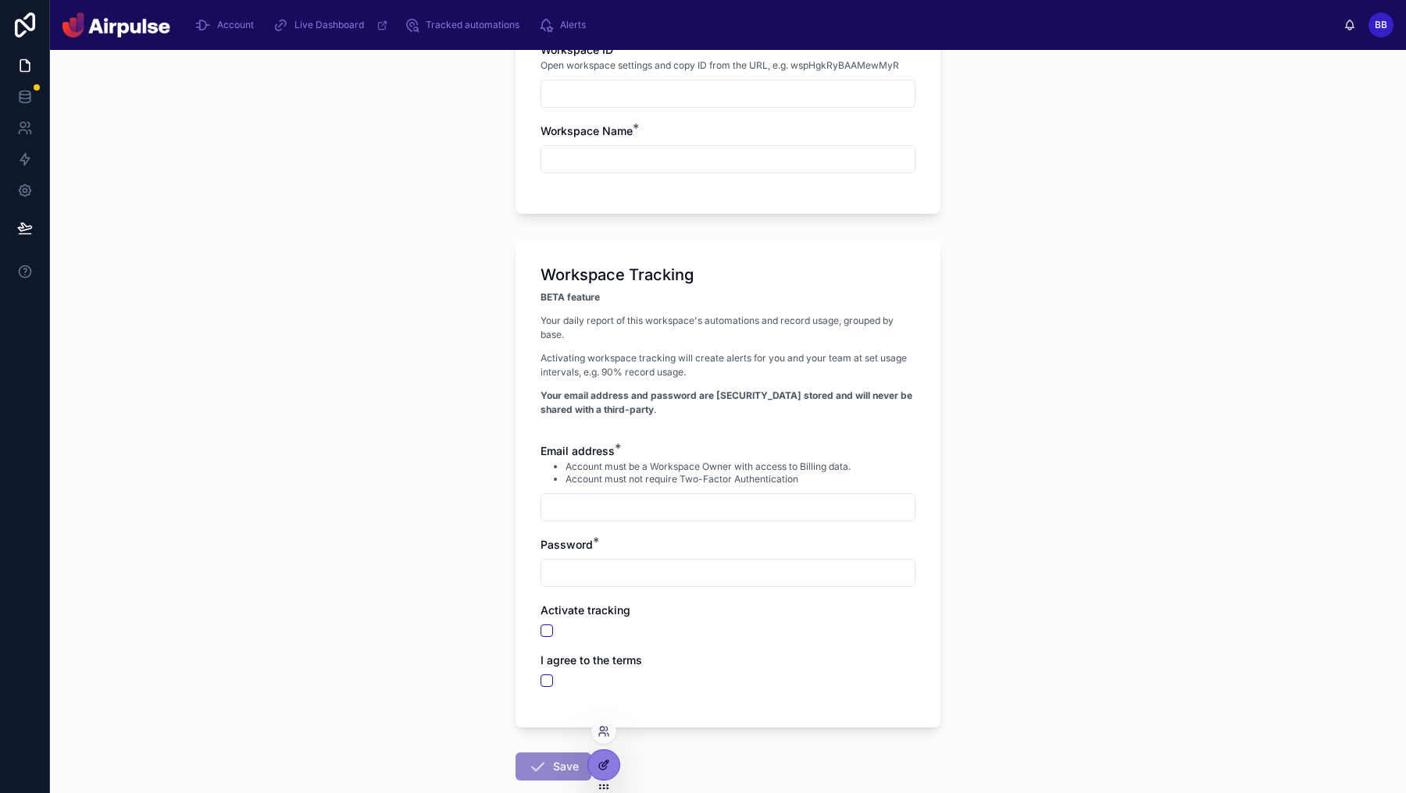
click at [608, 767] on icon at bounding box center [603, 765] width 12 height 12
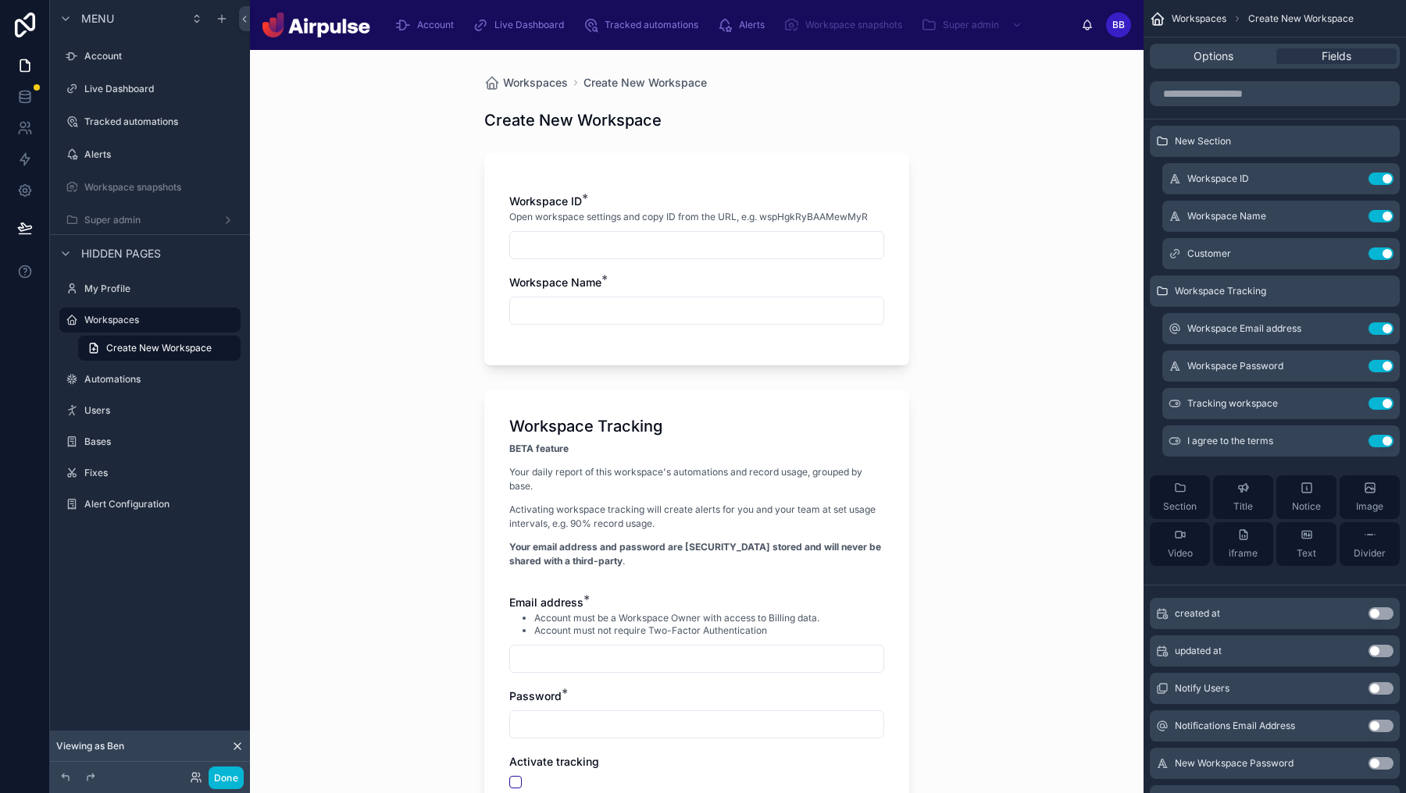
scroll to position [236, 0]
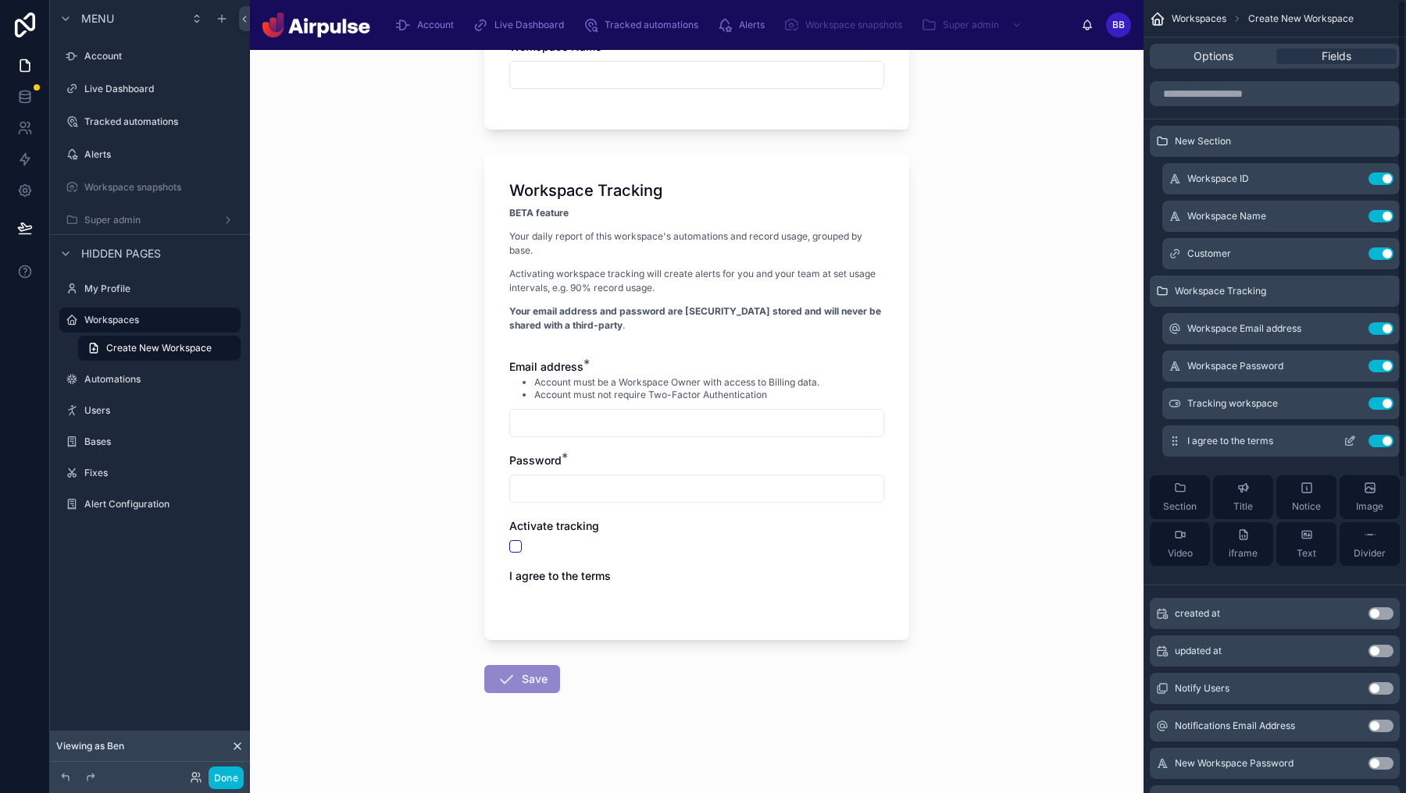
click at [1381, 436] on button "Use setting" at bounding box center [1380, 441] width 25 height 12
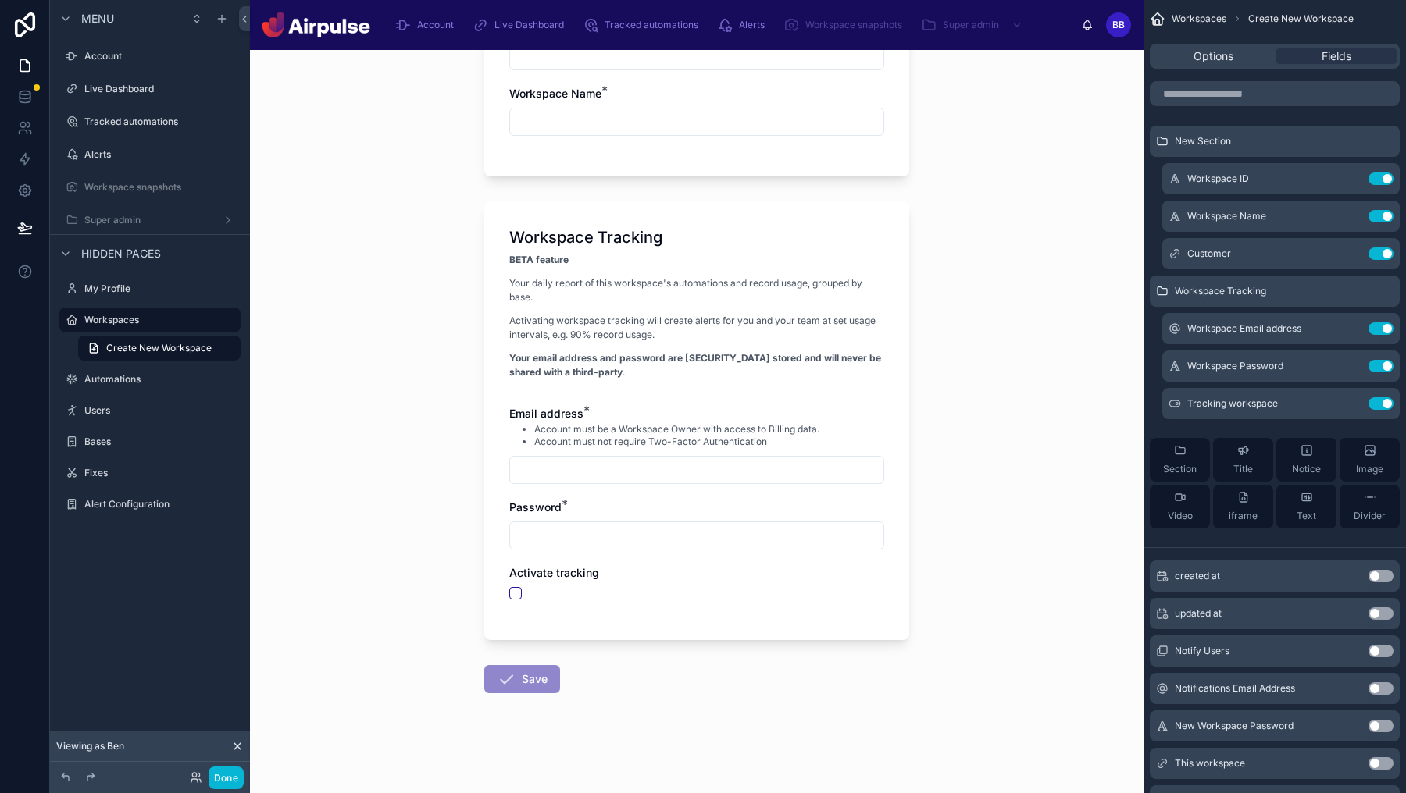
scroll to position [0, 0]
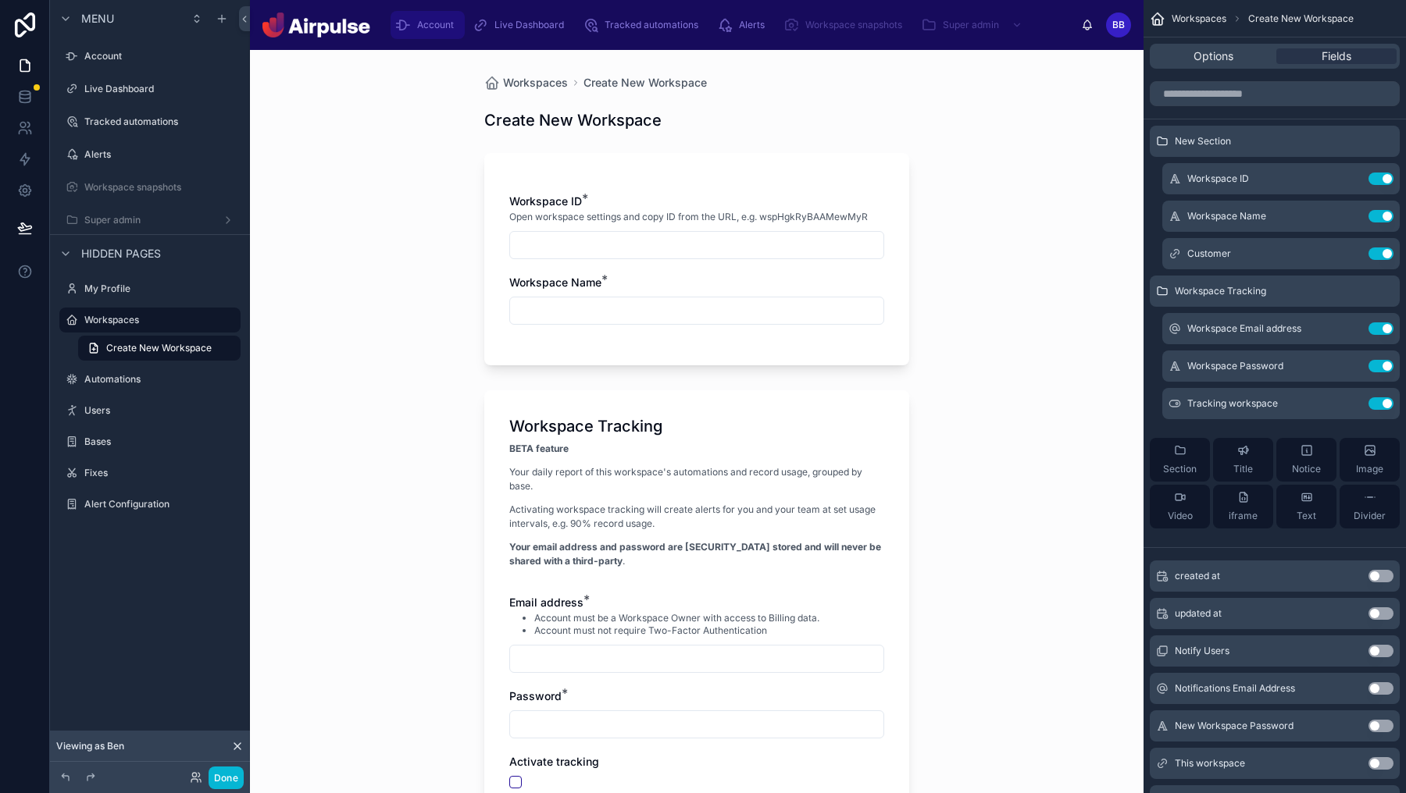
click at [417, 24] on span "Account" at bounding box center [435, 25] width 37 height 12
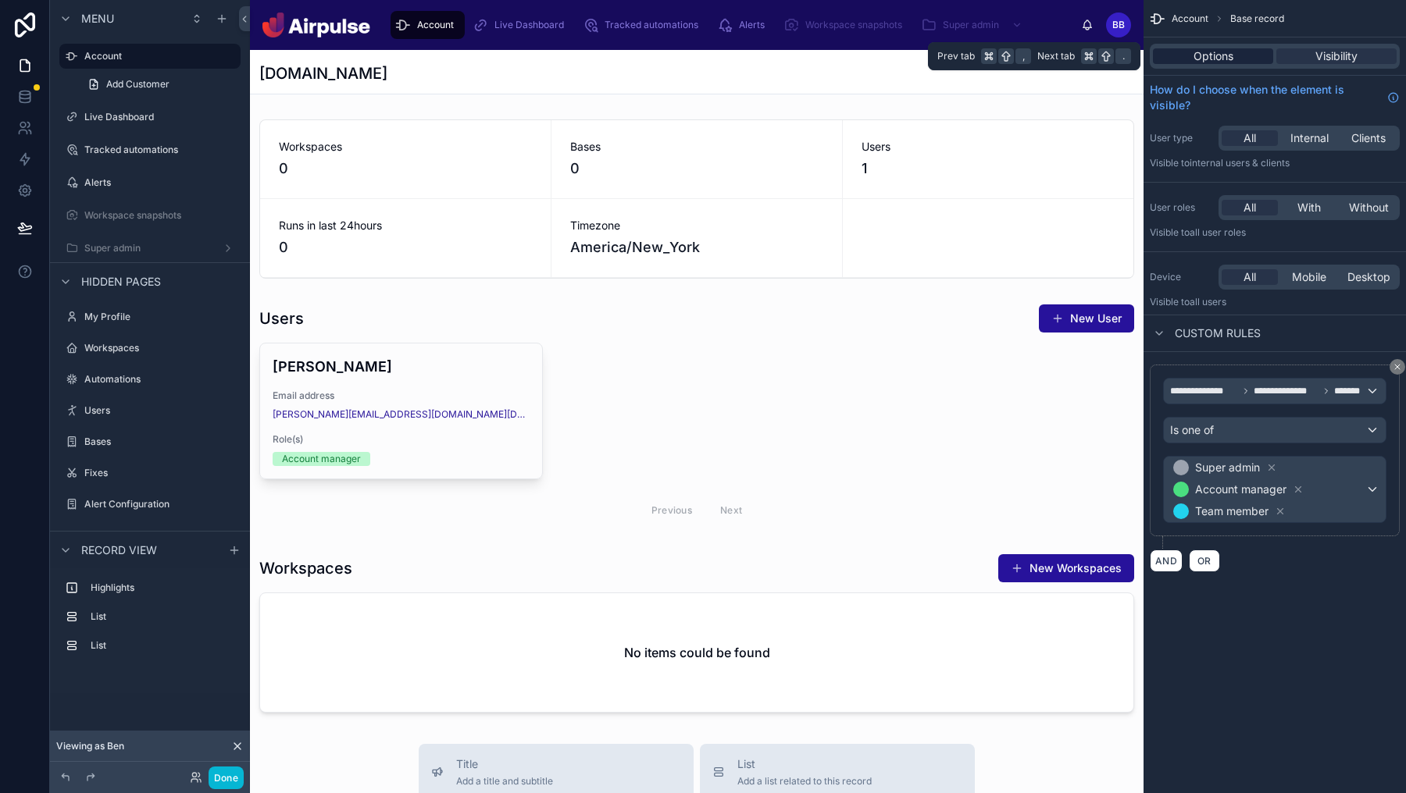
click at [1210, 58] on span "Options" at bounding box center [1213, 56] width 40 height 16
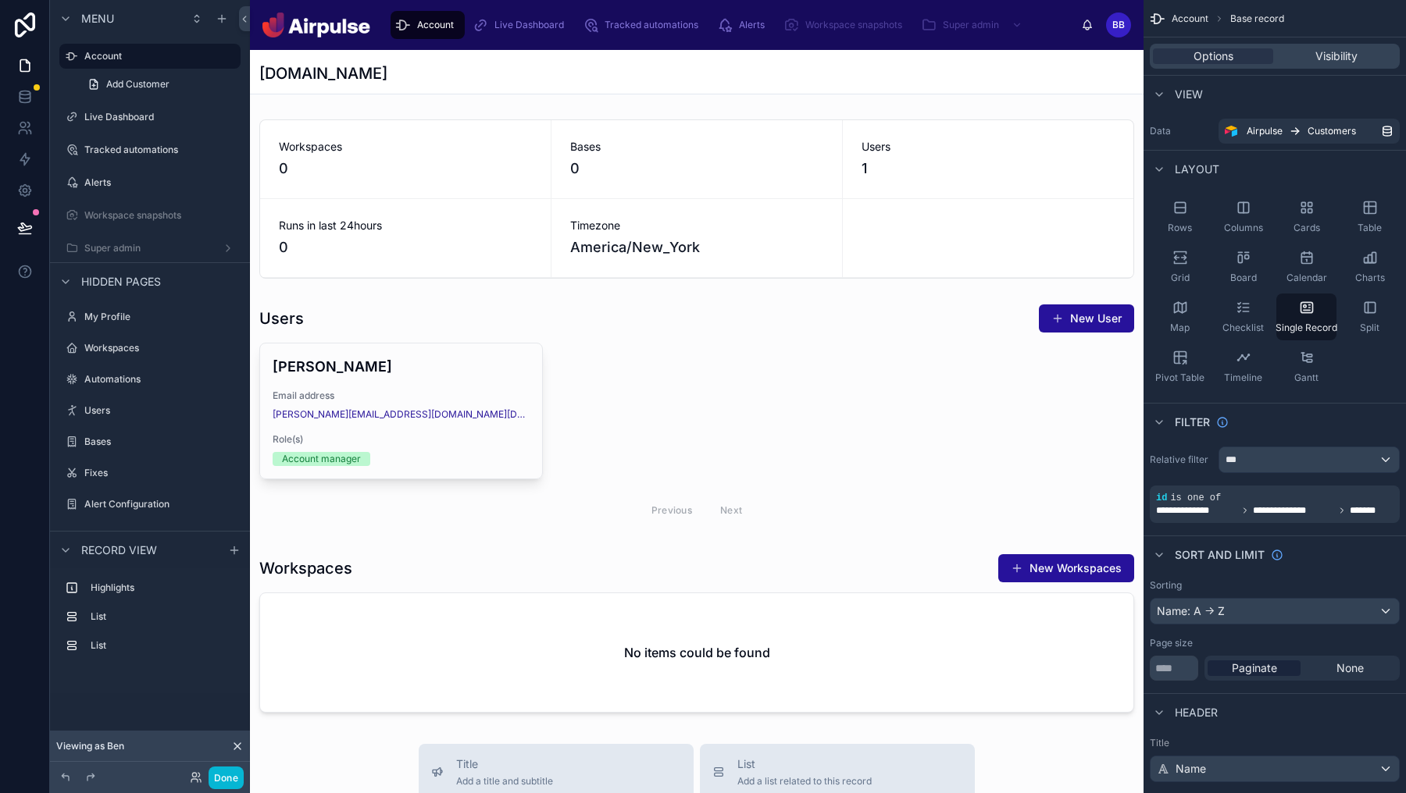
scroll to position [180, 0]
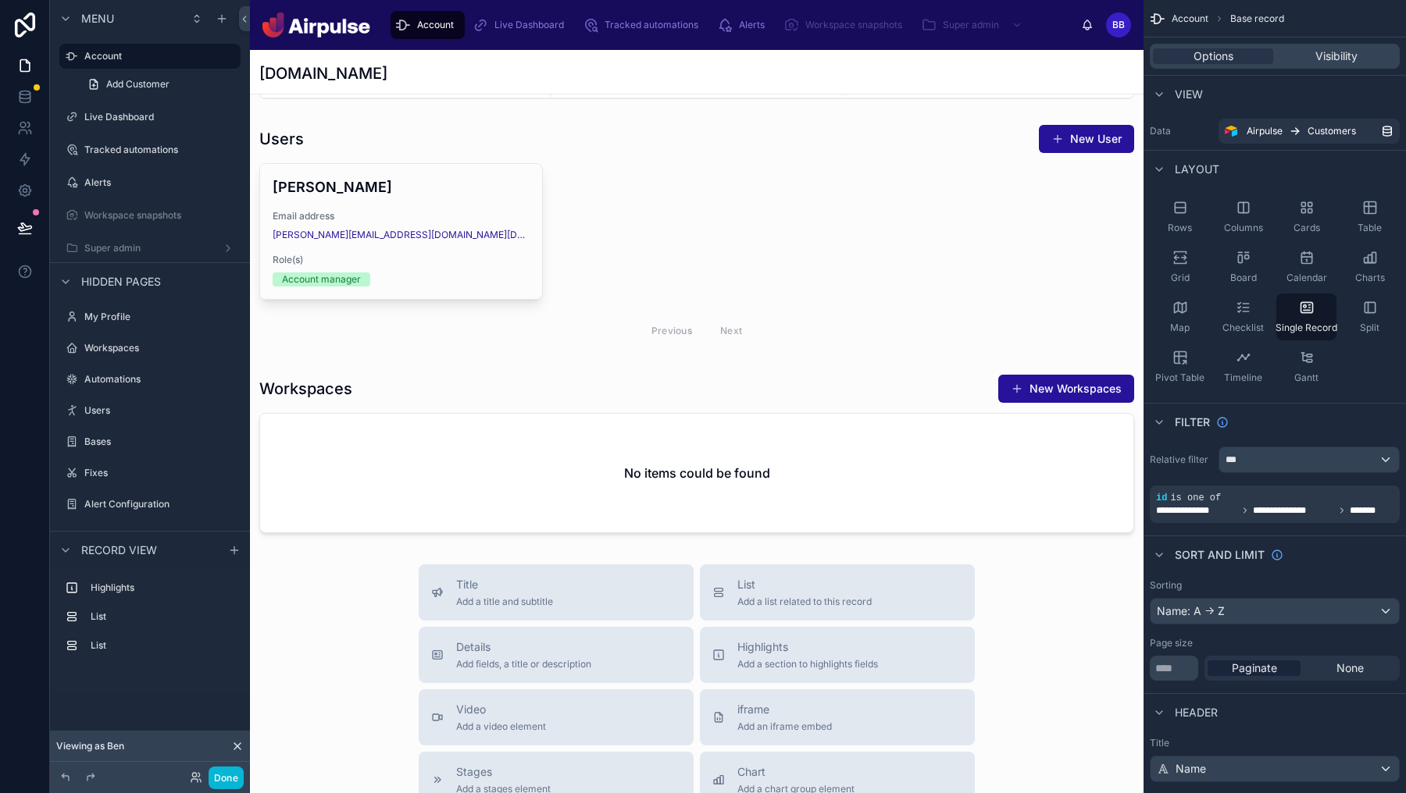
click at [1024, 704] on div at bounding box center [696, 557] width 893 height 1375
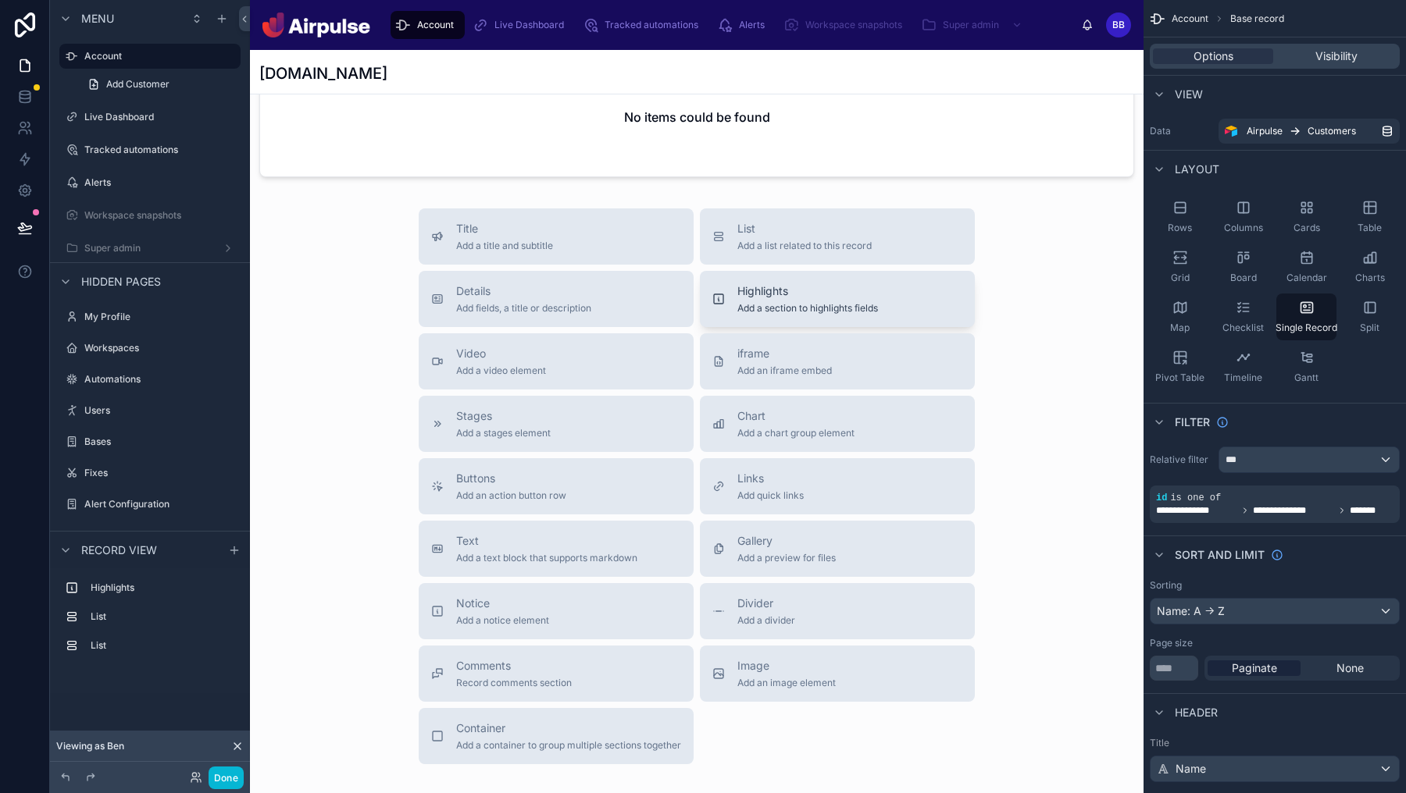
scroll to position [539, 0]
click at [583, 609] on div "Notice Add a notice element" at bounding box center [556, 608] width 250 height 31
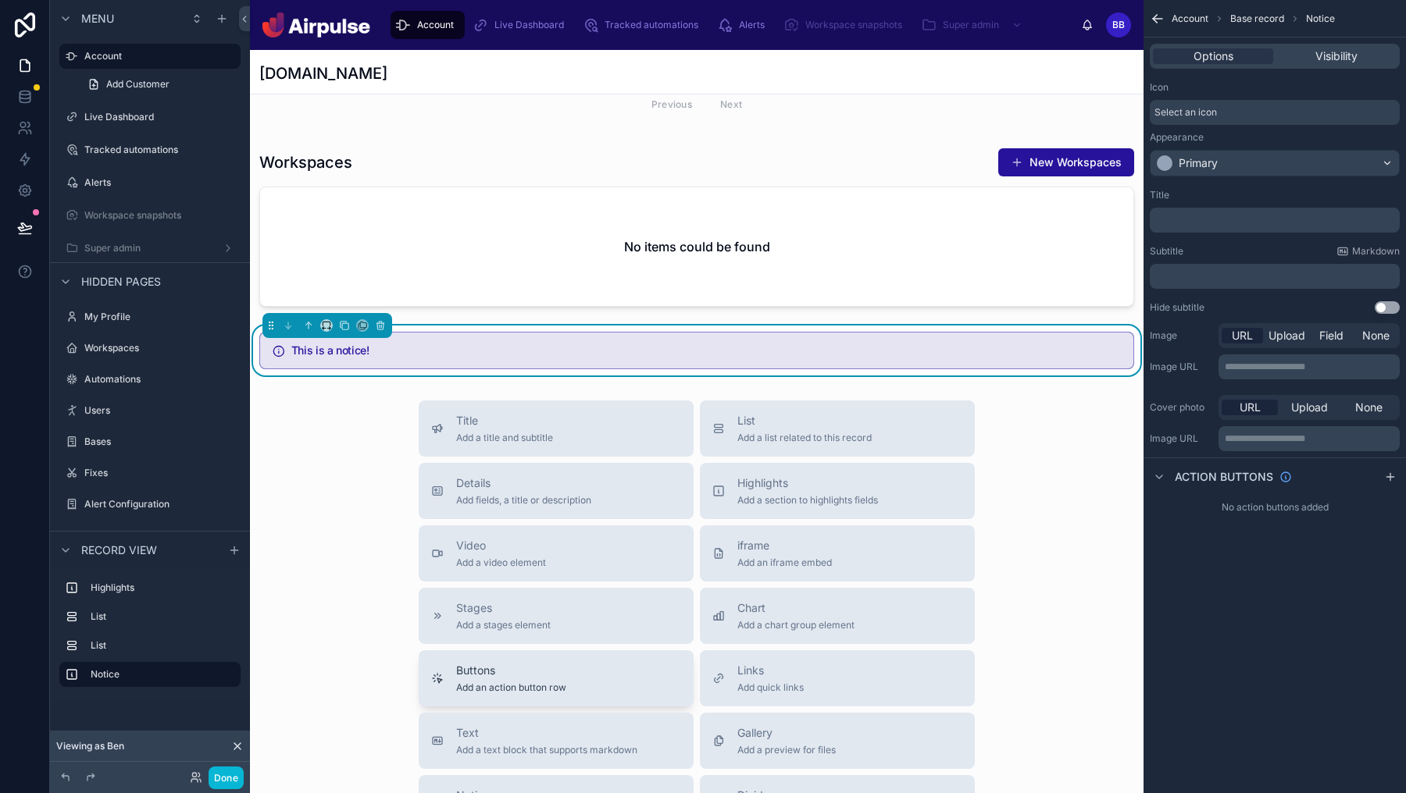
scroll to position [458, 0]
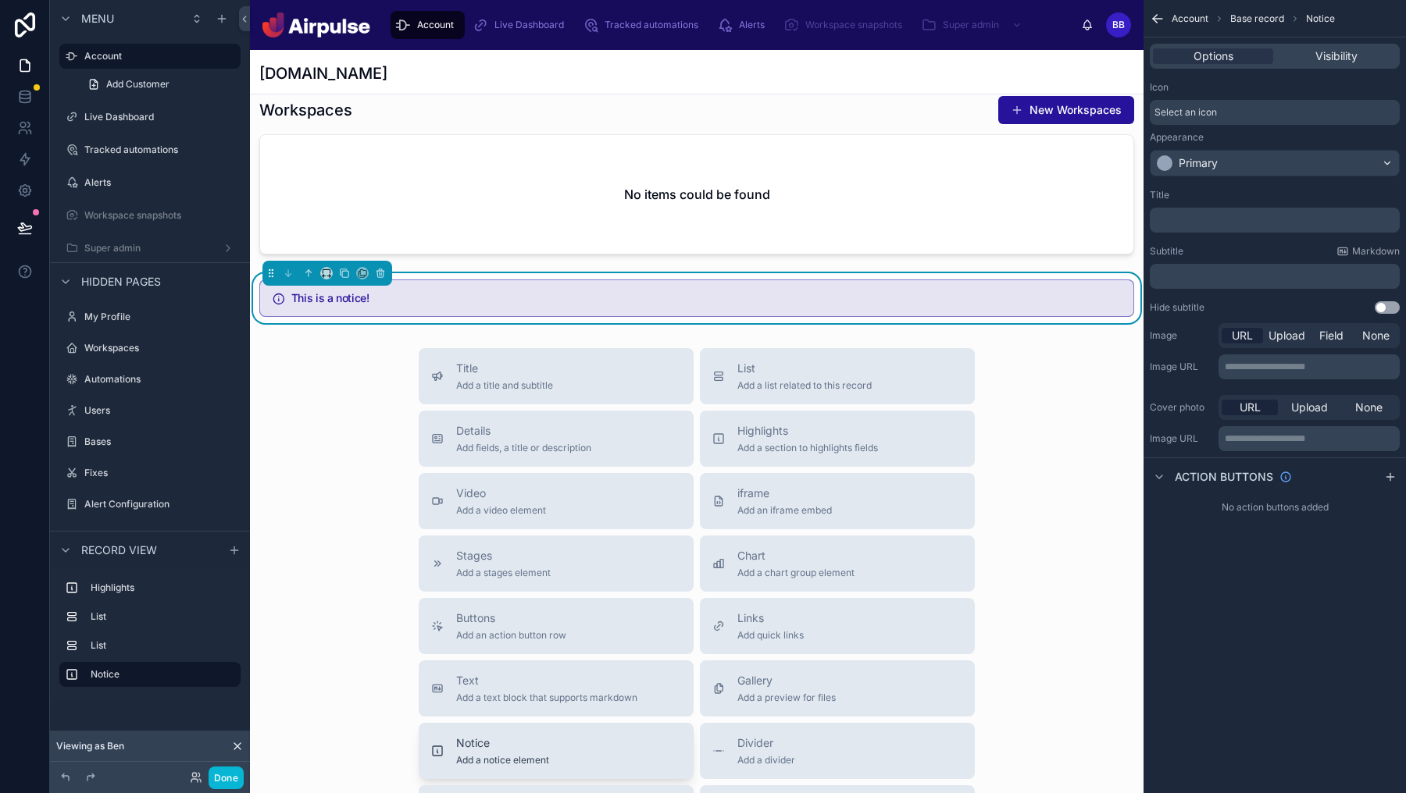
click at [562, 736] on div "Notice Add a notice element" at bounding box center [556, 751] width 250 height 31
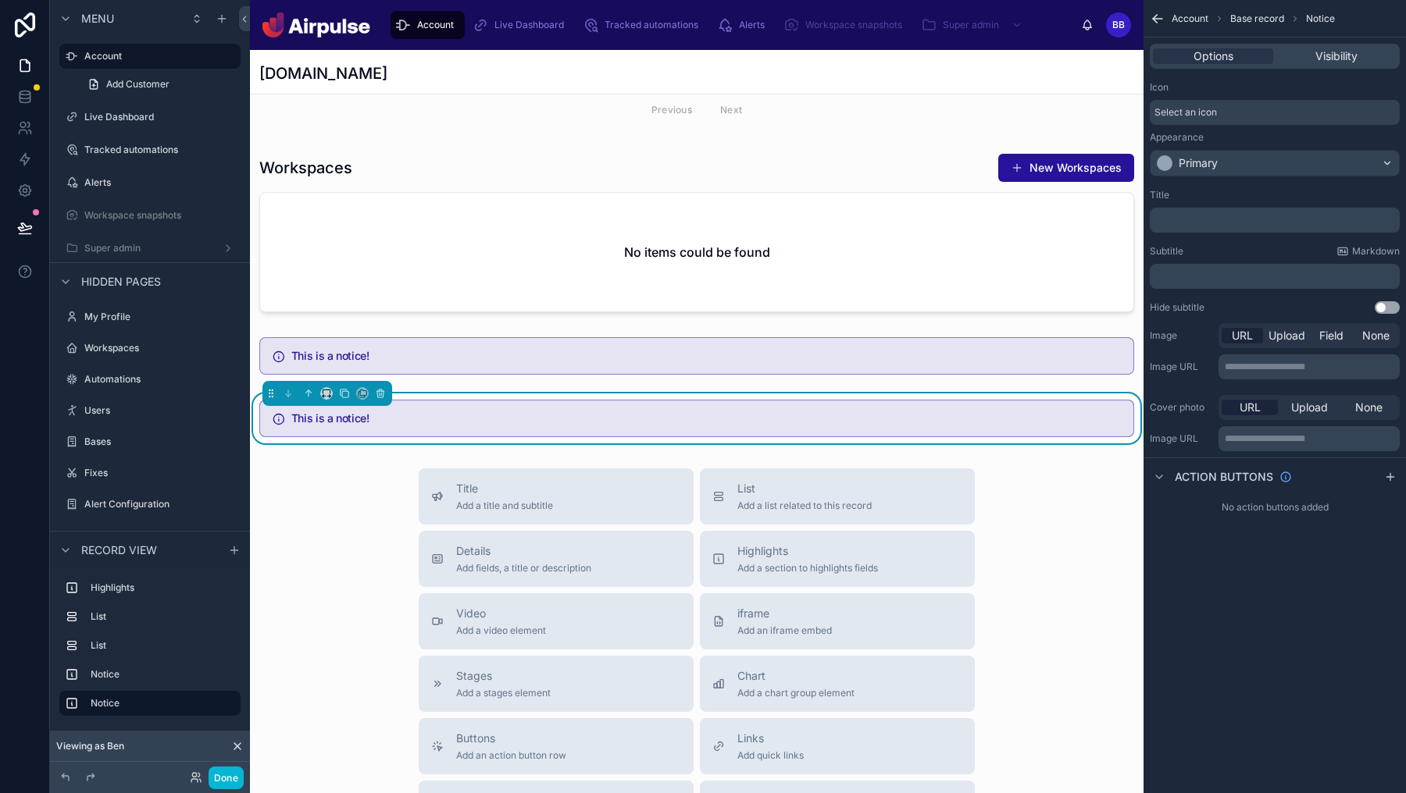
scroll to position [398, 0]
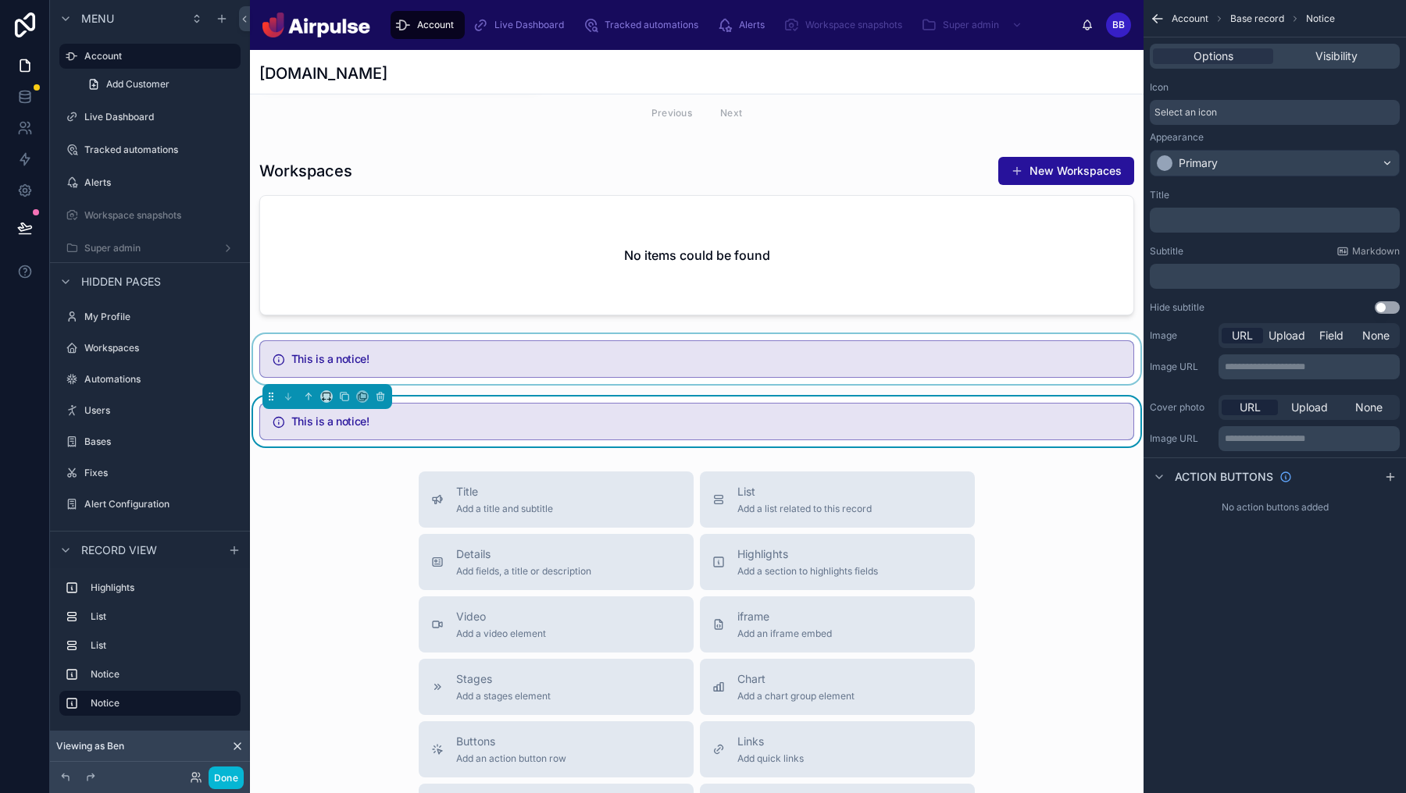
click at [324, 353] on div at bounding box center [696, 359] width 893 height 50
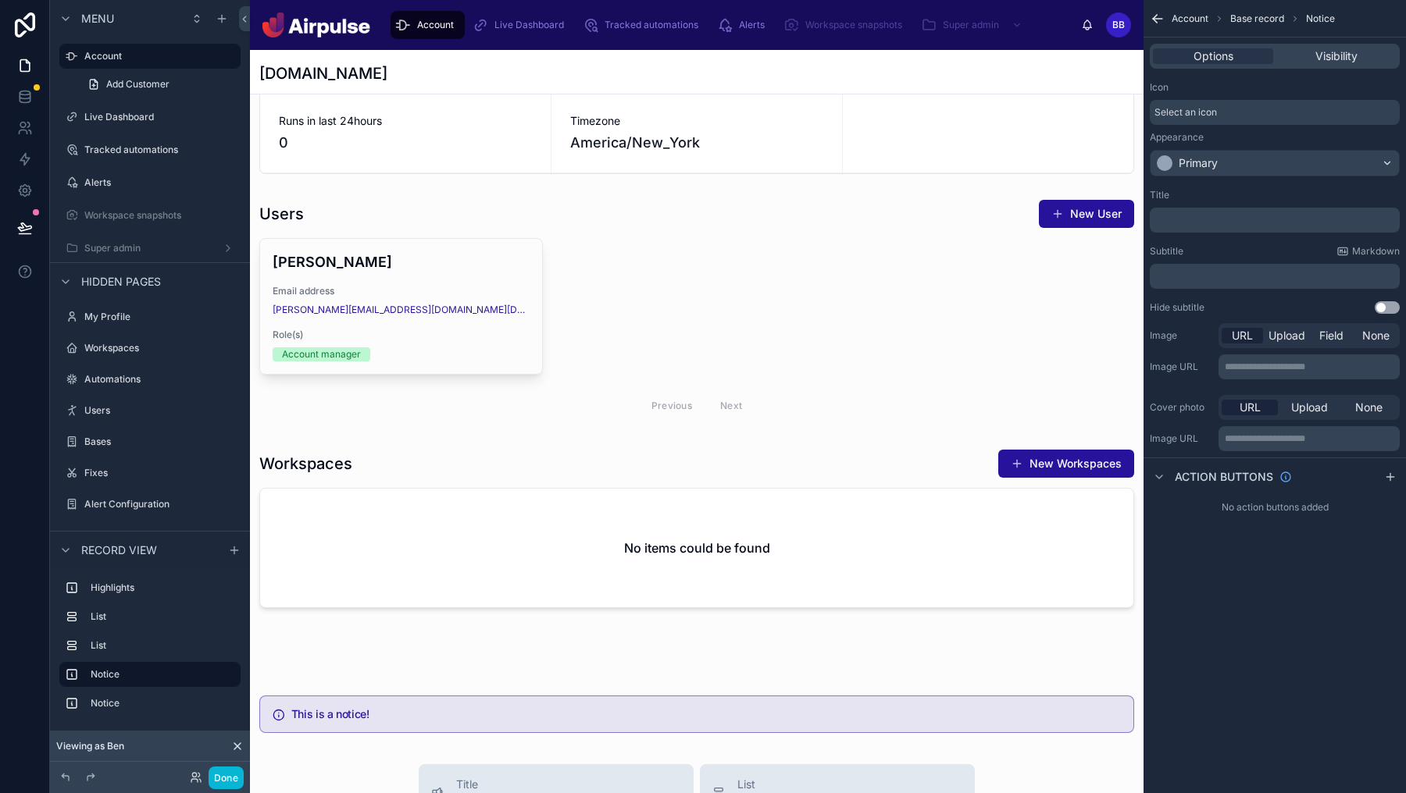
scroll to position [0, 0]
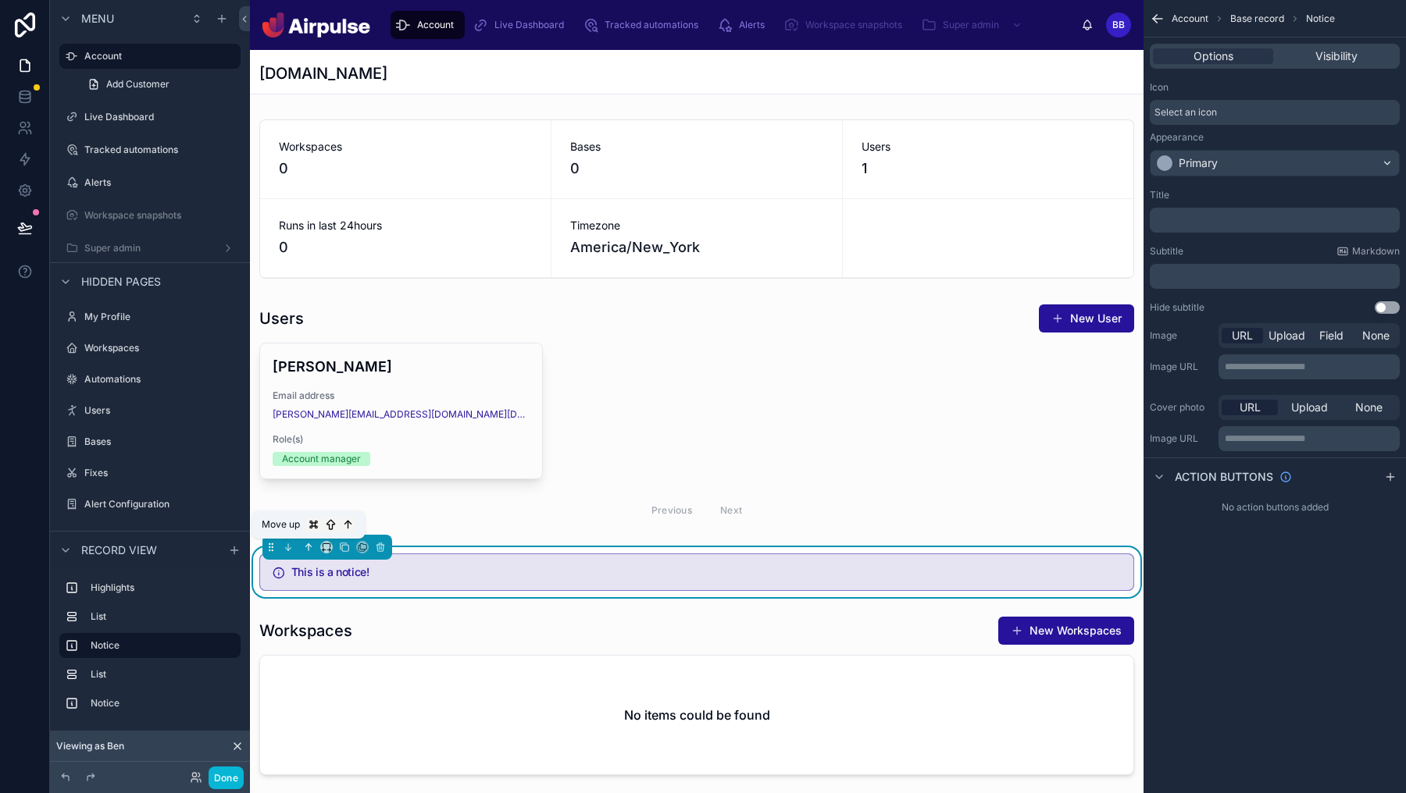
click at [307, 546] on icon at bounding box center [307, 545] width 3 height 3
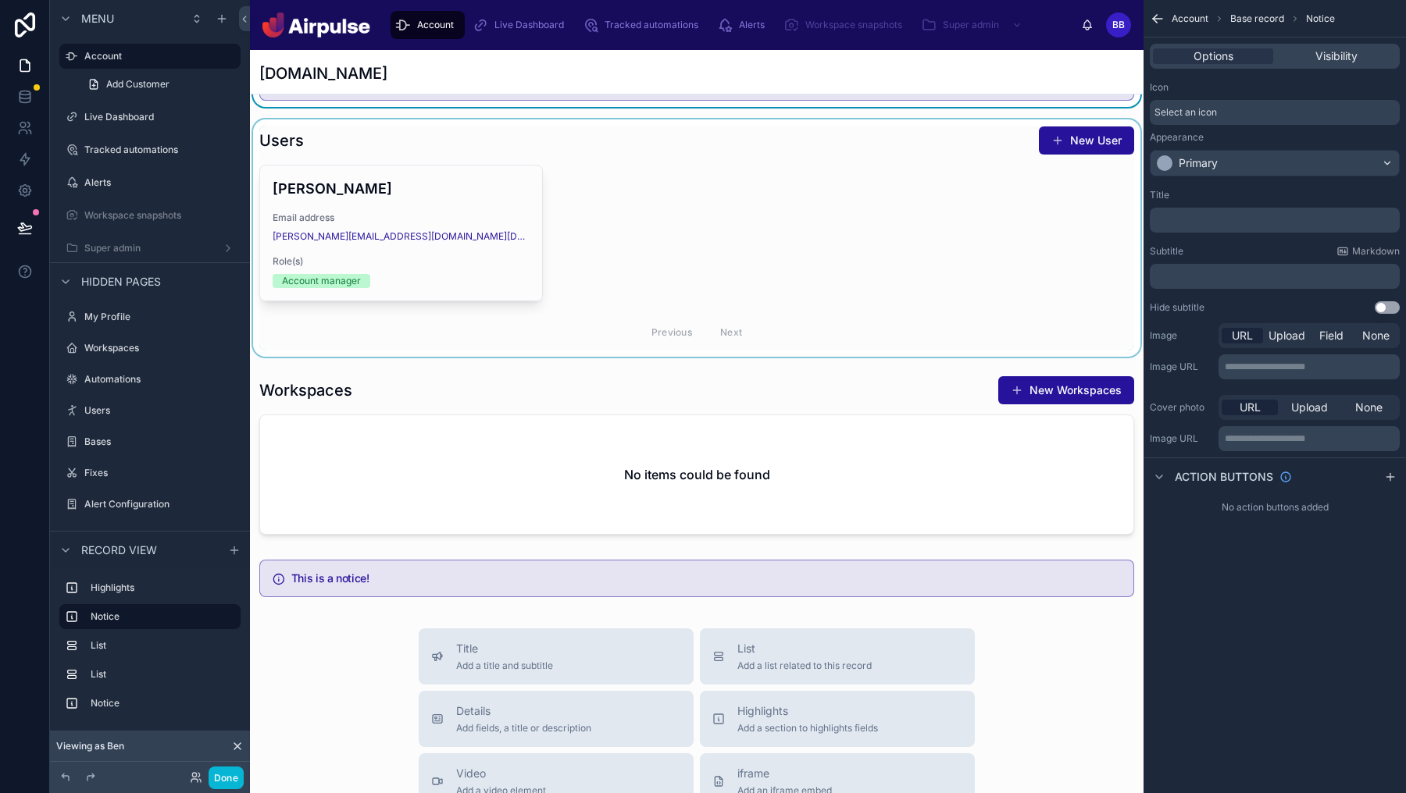
scroll to position [351, 0]
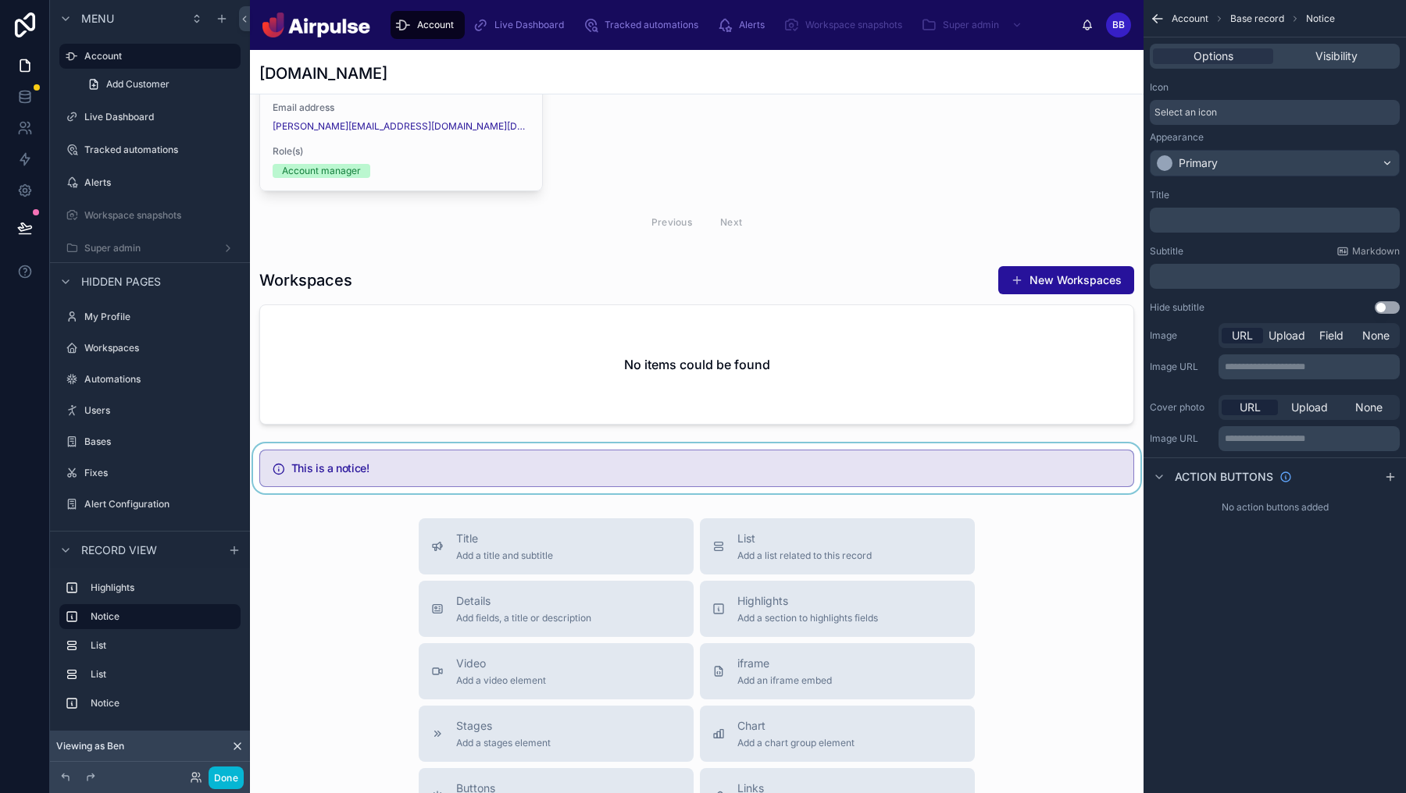
click at [386, 452] on div at bounding box center [696, 469] width 893 height 50
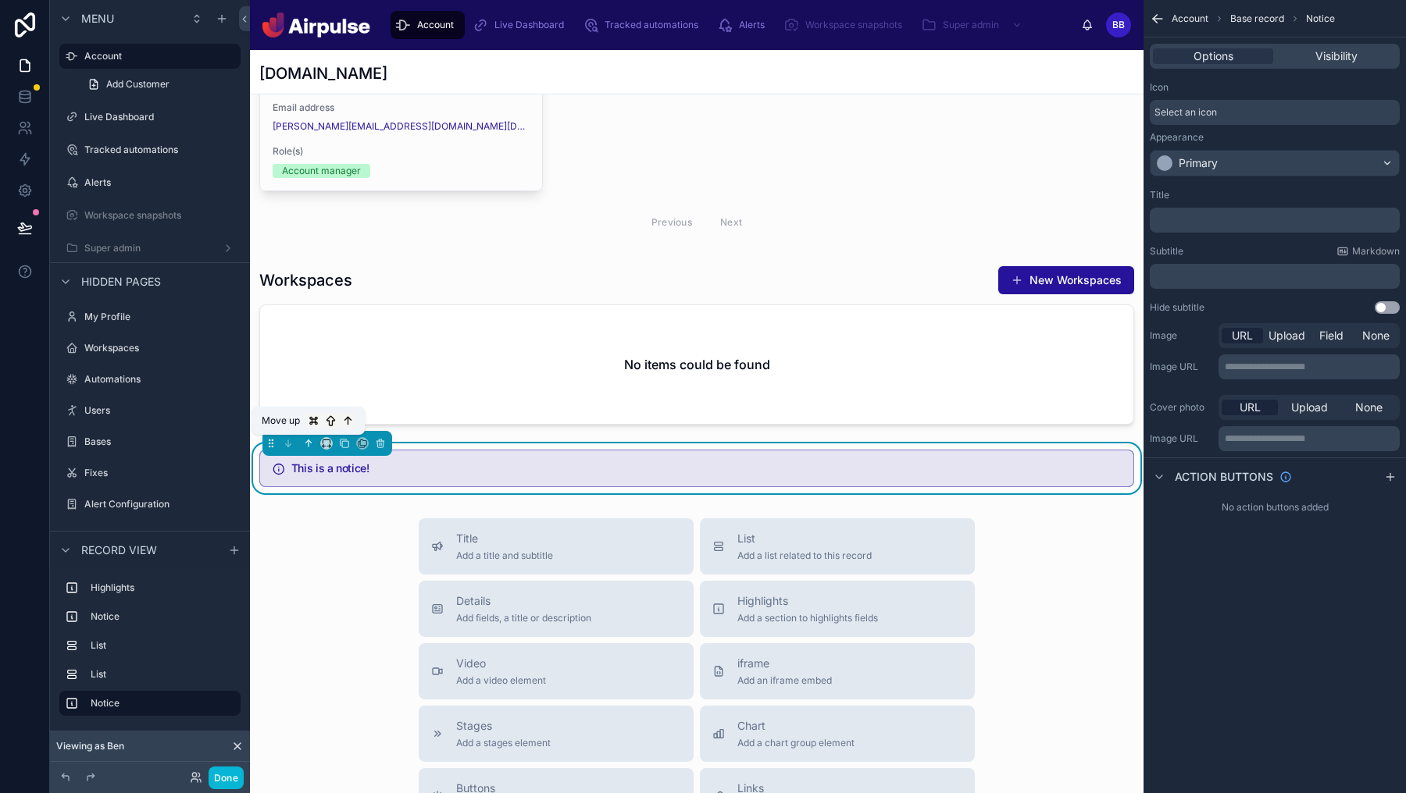
click at [311, 445] on icon at bounding box center [308, 443] width 11 height 11
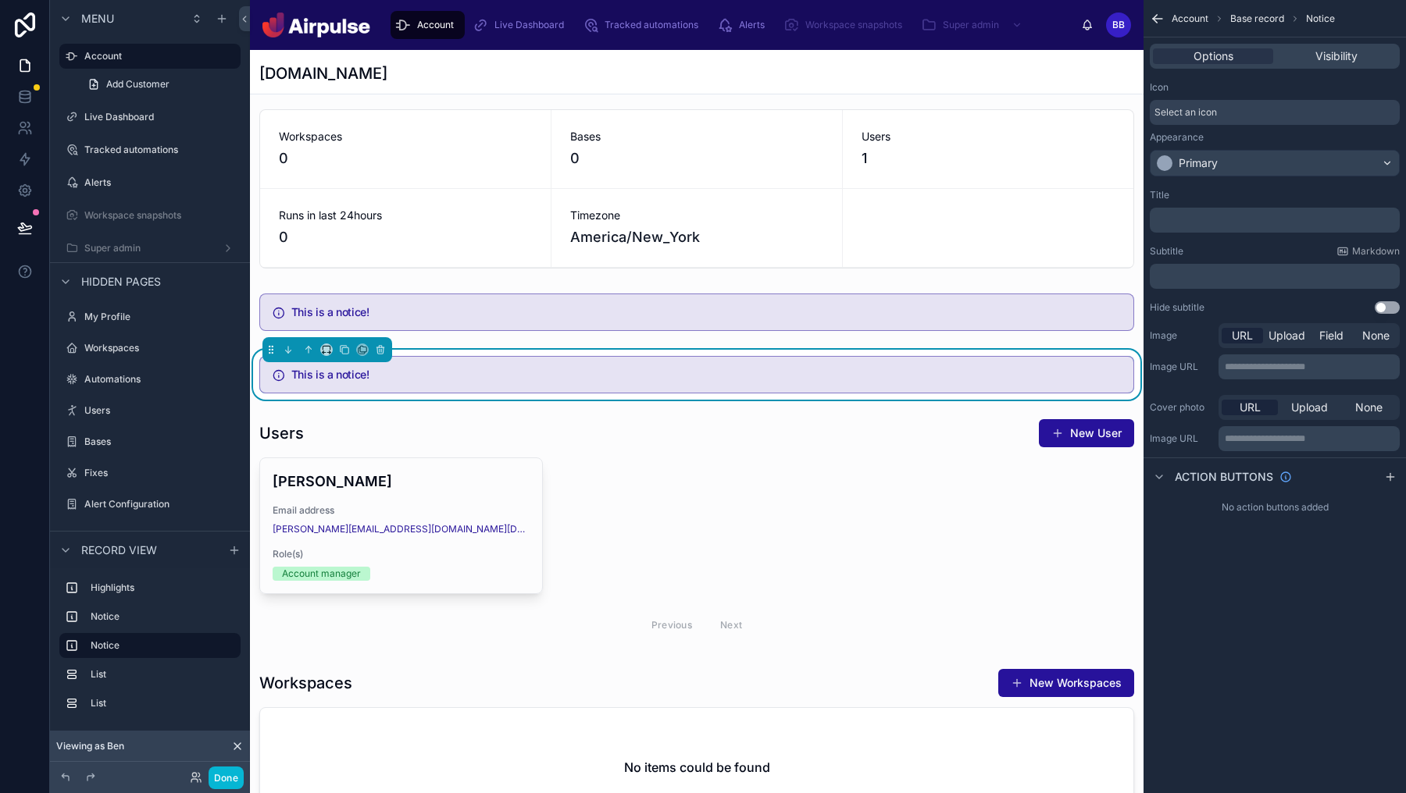
scroll to position [0, 0]
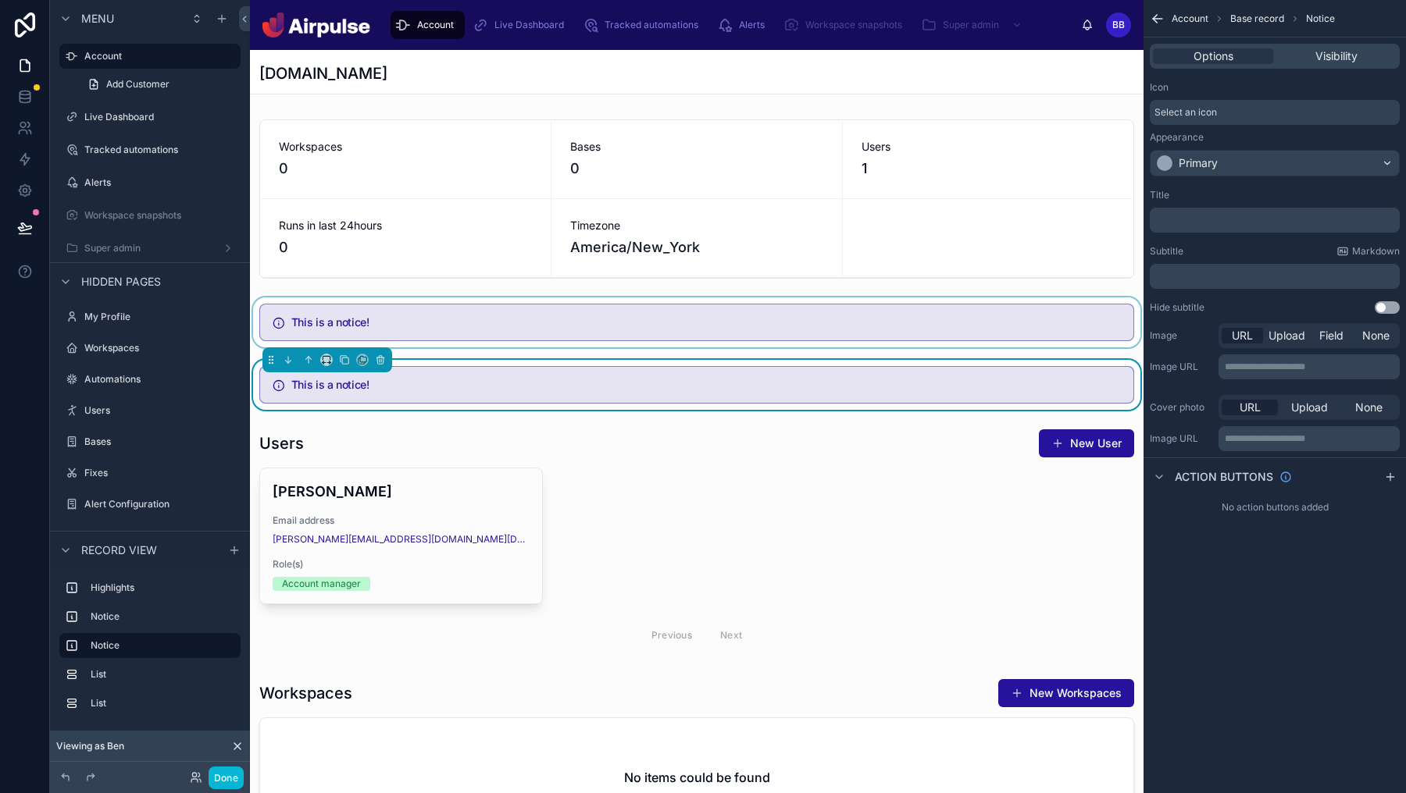
click at [546, 331] on div at bounding box center [696, 323] width 893 height 50
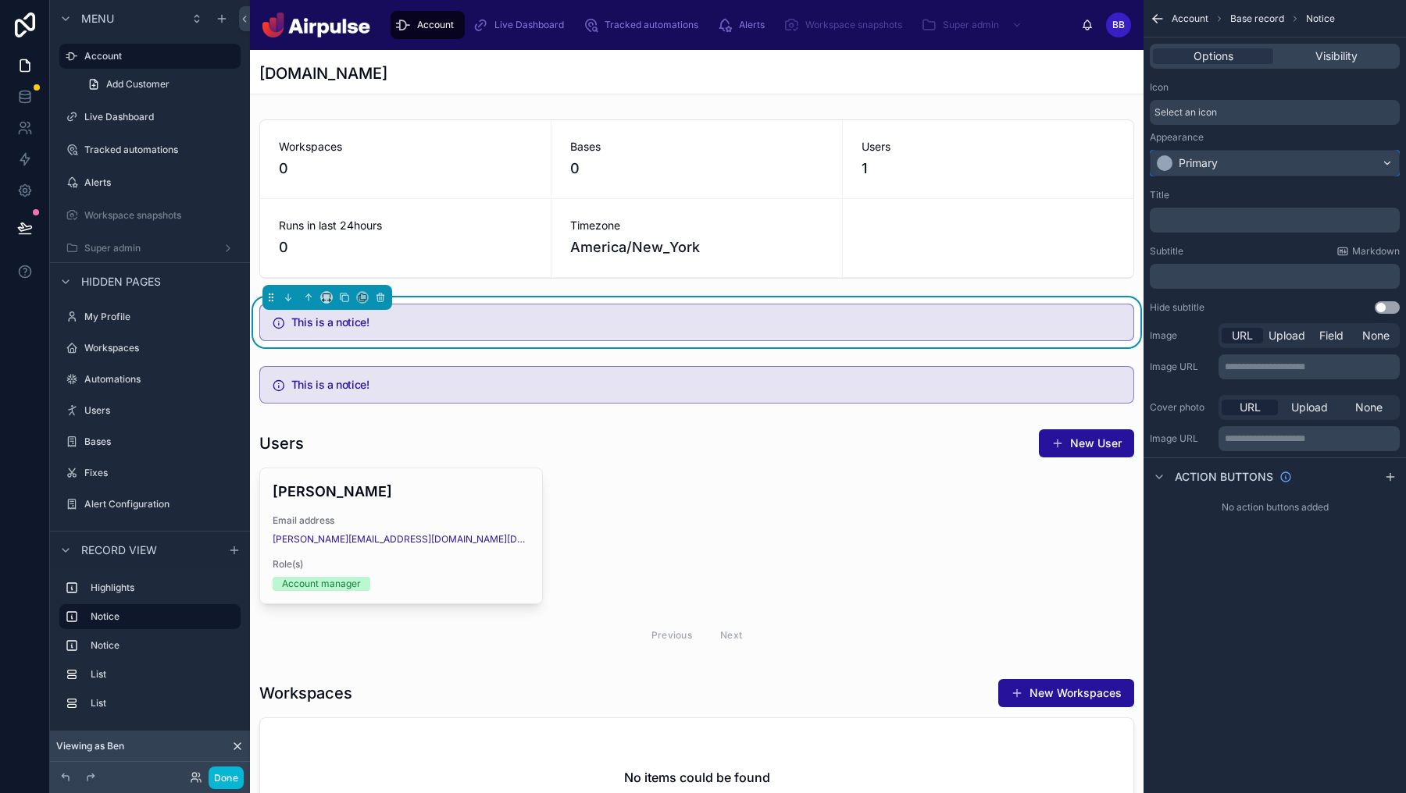
click at [1239, 166] on div "Primary" at bounding box center [1274, 163] width 248 height 25
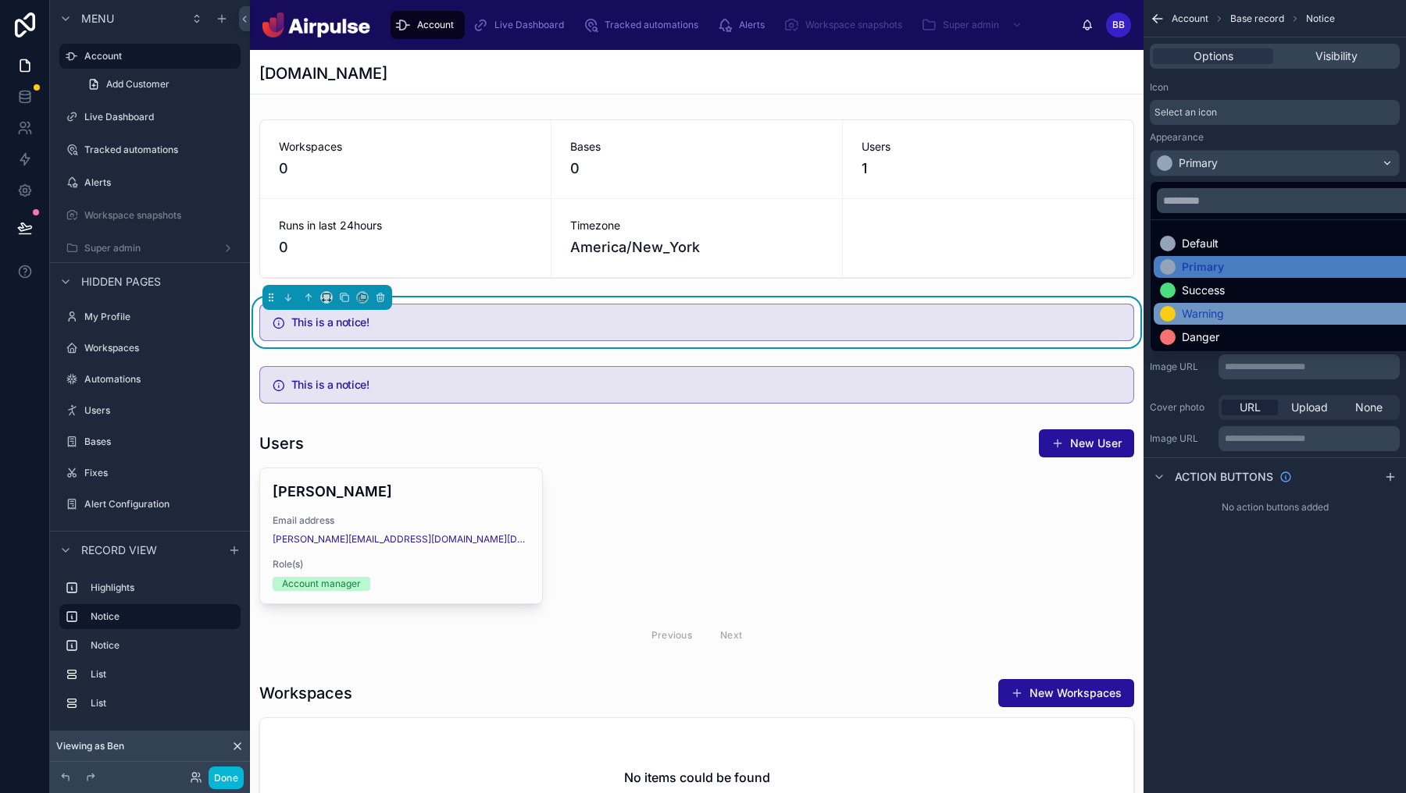
click at [1224, 311] on div "Warning" at bounding box center [1203, 314] width 42 height 16
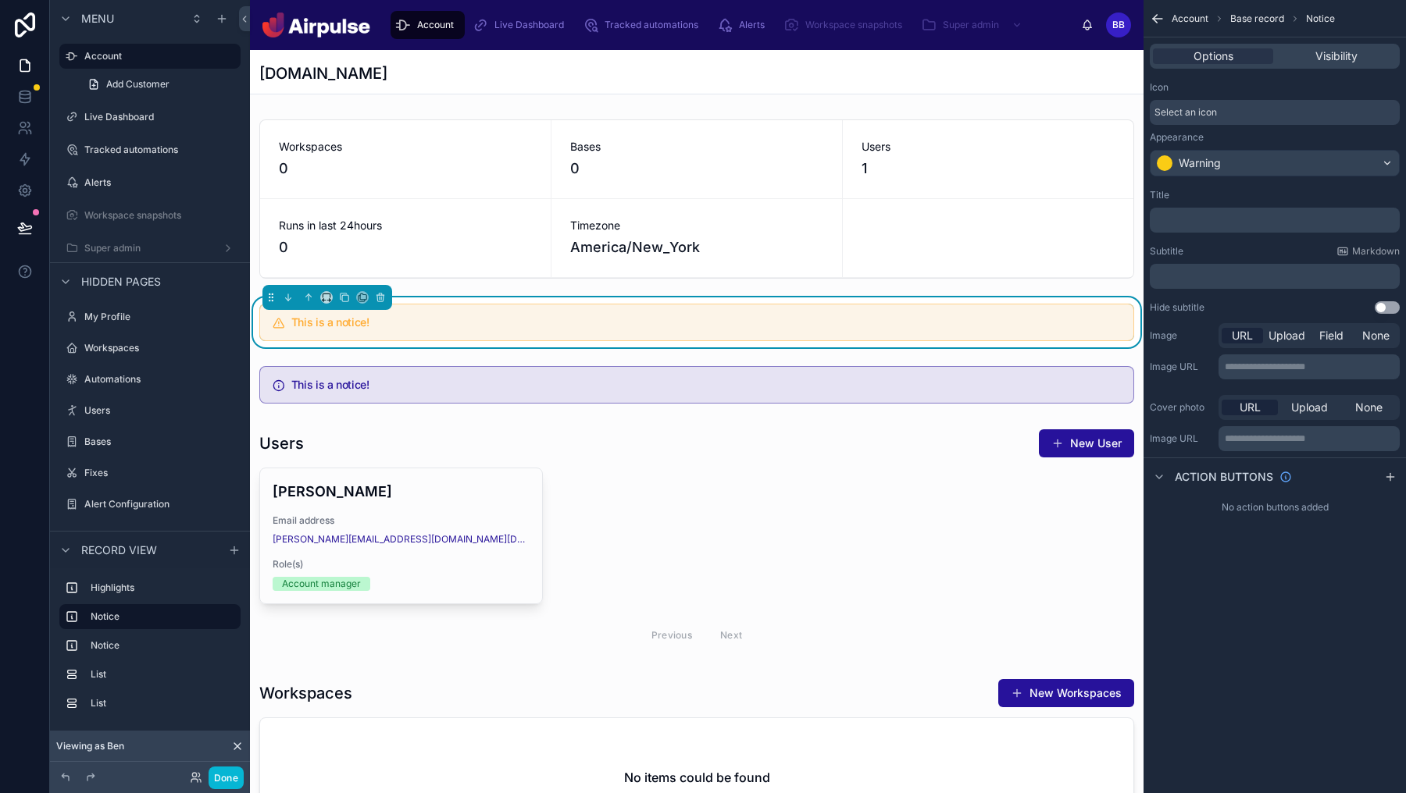
click at [1280, 100] on div "Select an icon" at bounding box center [1275, 112] width 250 height 25
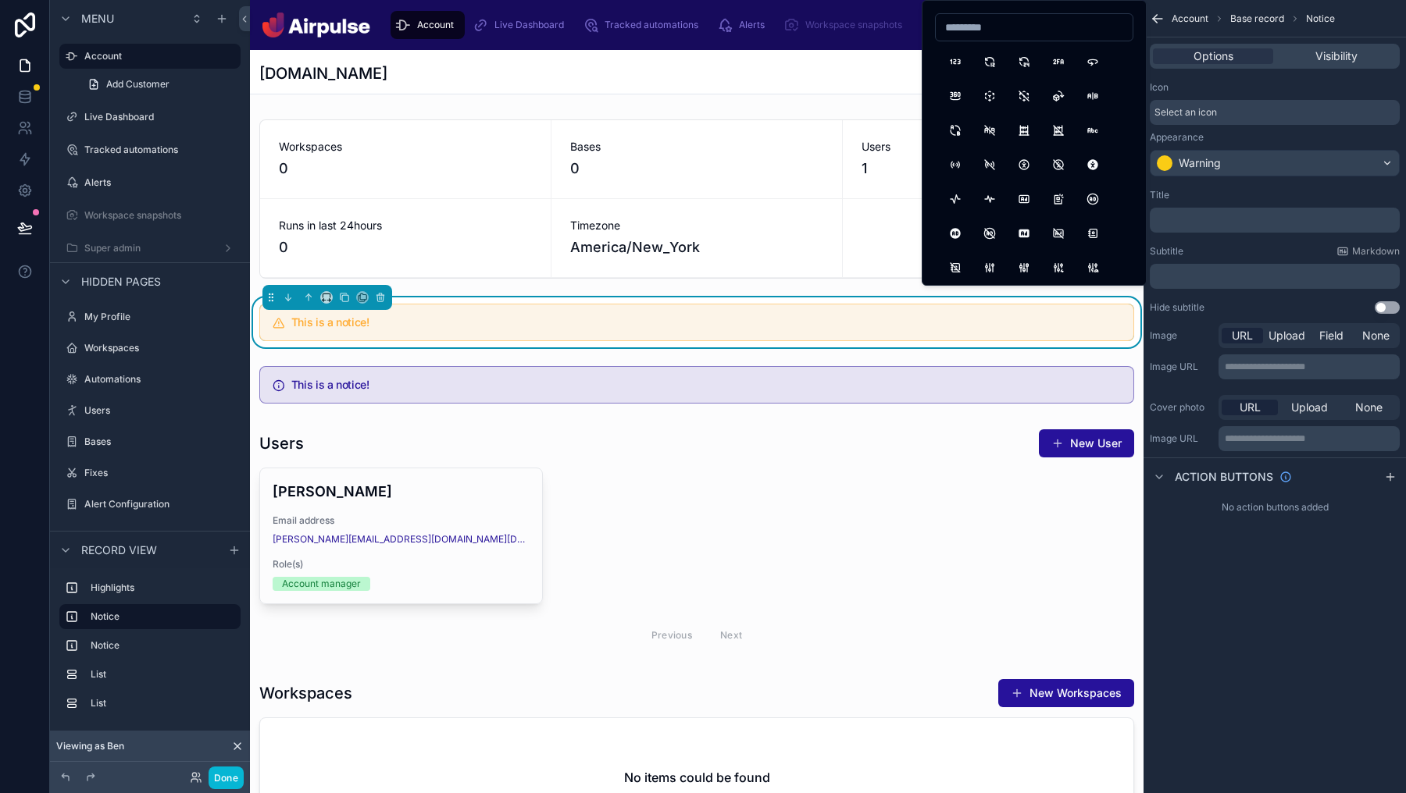
click at [1280, 100] on div "Select an icon" at bounding box center [1275, 112] width 250 height 25
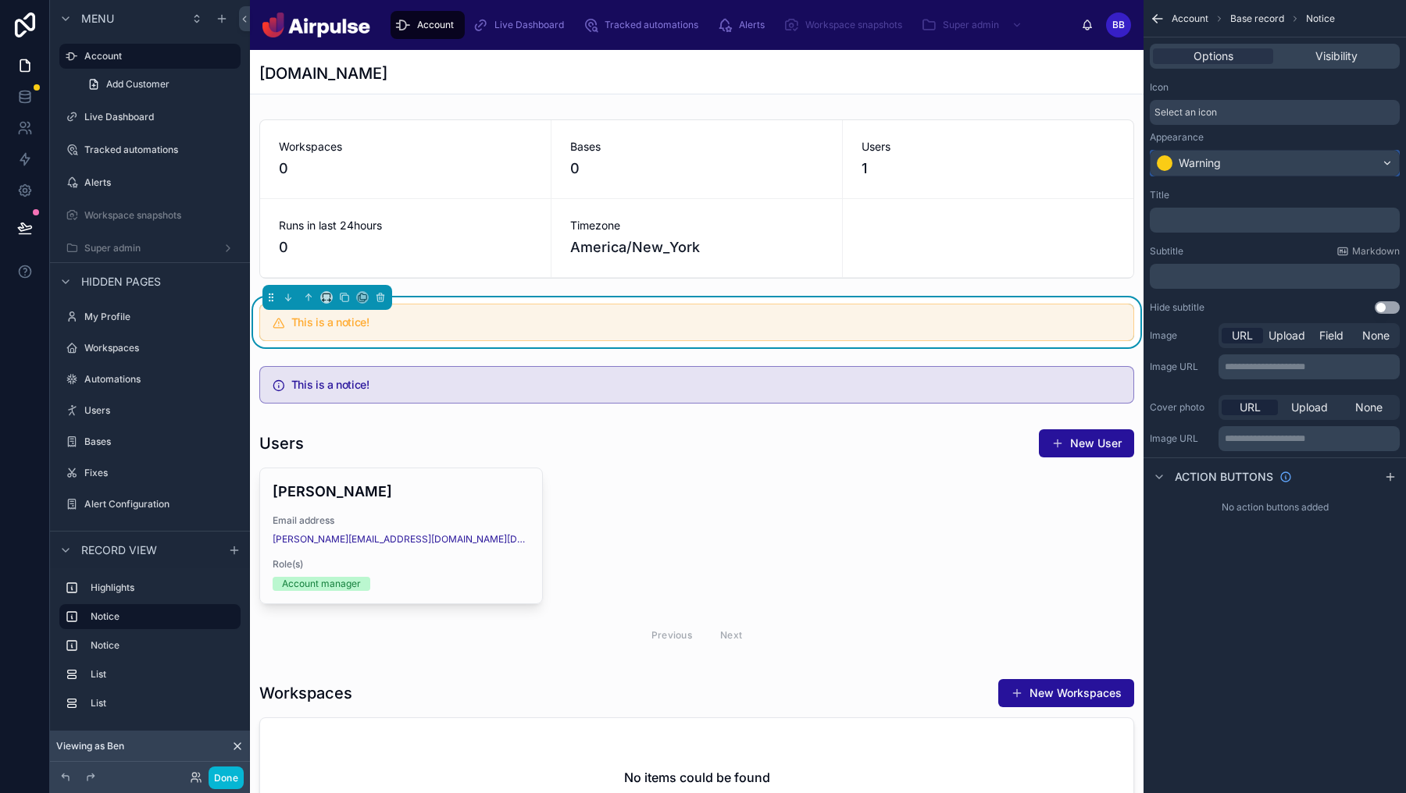
click at [1237, 165] on div "Warning" at bounding box center [1274, 163] width 248 height 25
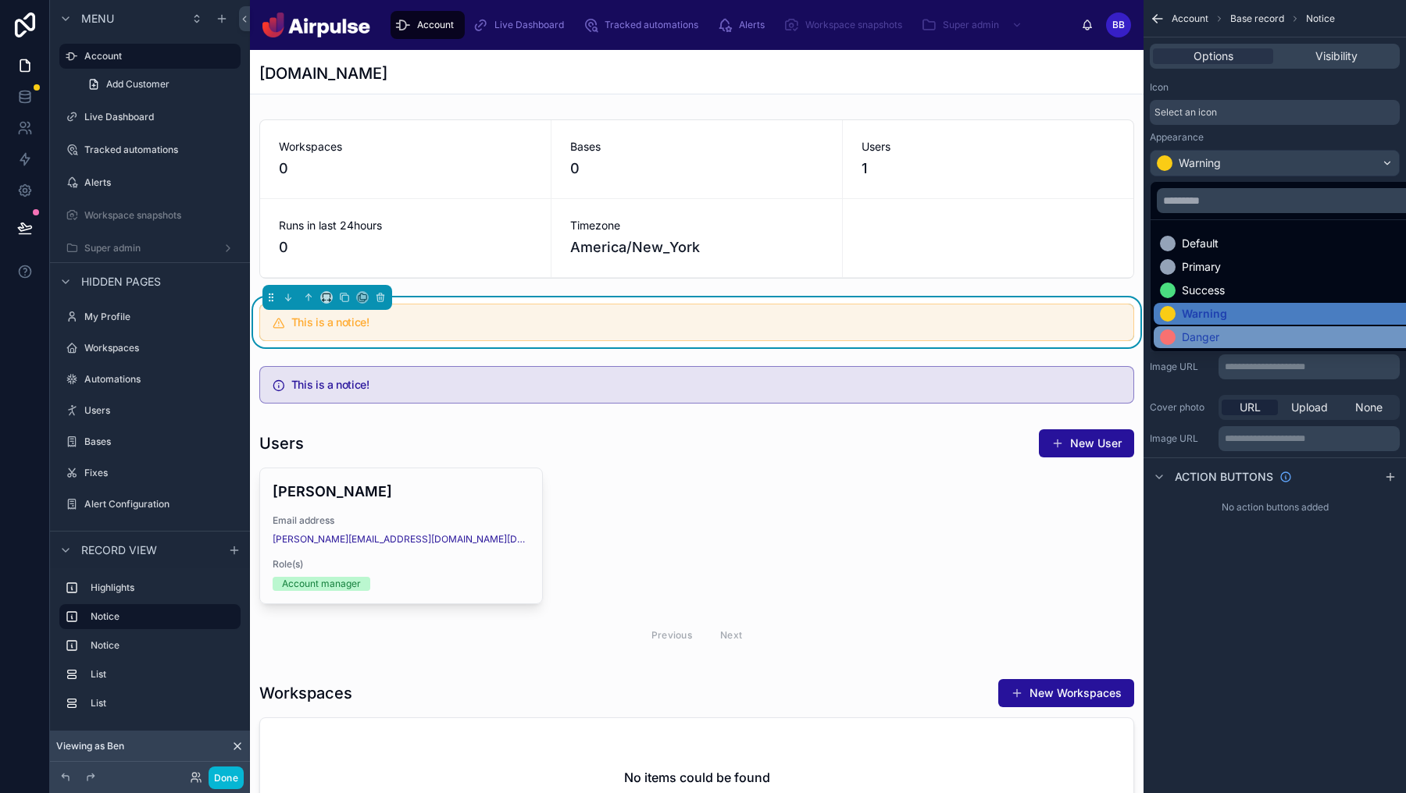
click at [1202, 338] on div "Danger" at bounding box center [1200, 338] width 37 height 16
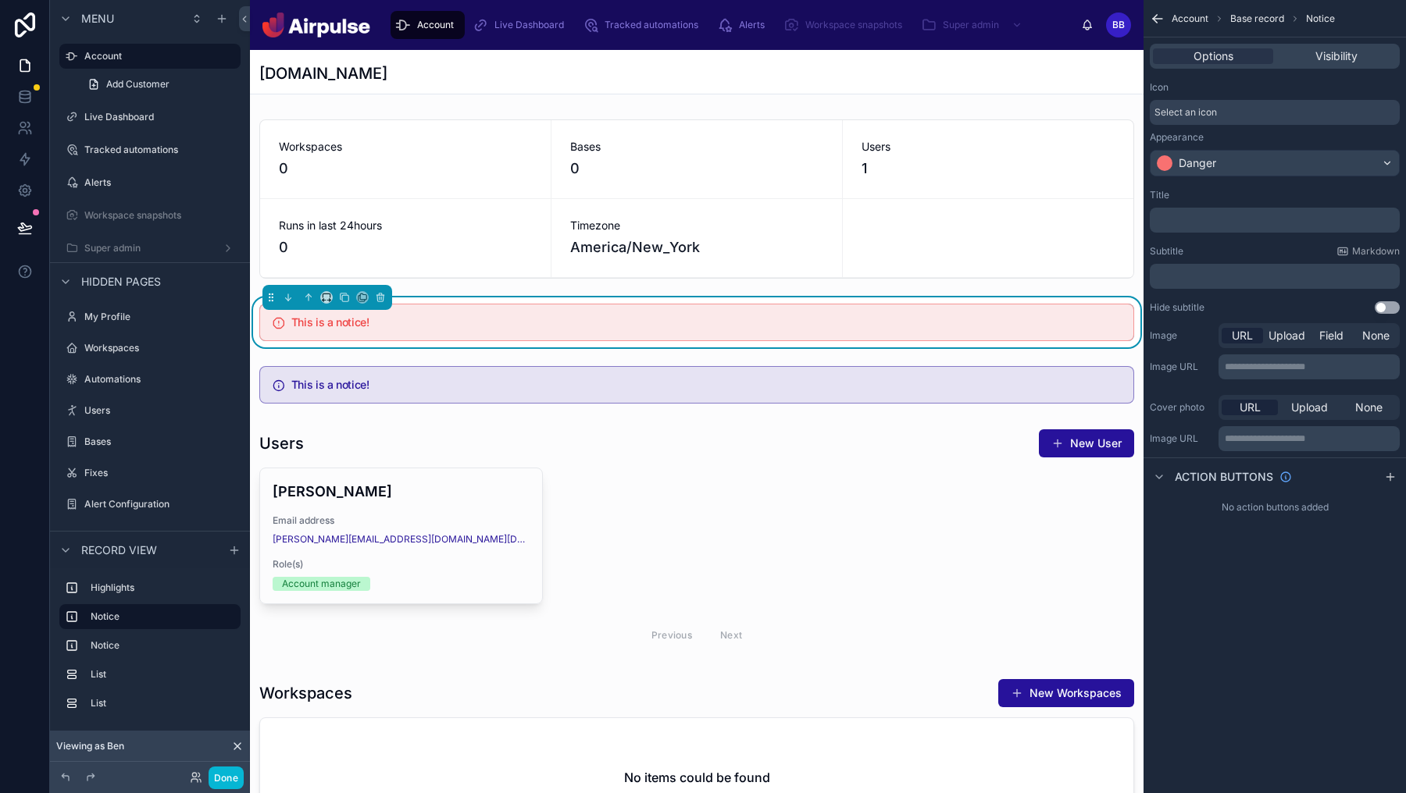
click at [1225, 207] on div "Title ﻿" at bounding box center [1275, 211] width 250 height 44
click at [1222, 227] on div "﻿" at bounding box center [1275, 220] width 250 height 25
click at [1222, 225] on p "﻿" at bounding box center [1276, 220] width 241 height 12
drag, startPoint x: 1199, startPoint y: 223, endPoint x: 1405, endPoint y: 252, distance: 208.3
click at [1405, 252] on div "**********" at bounding box center [1274, 251] width 262 height 137
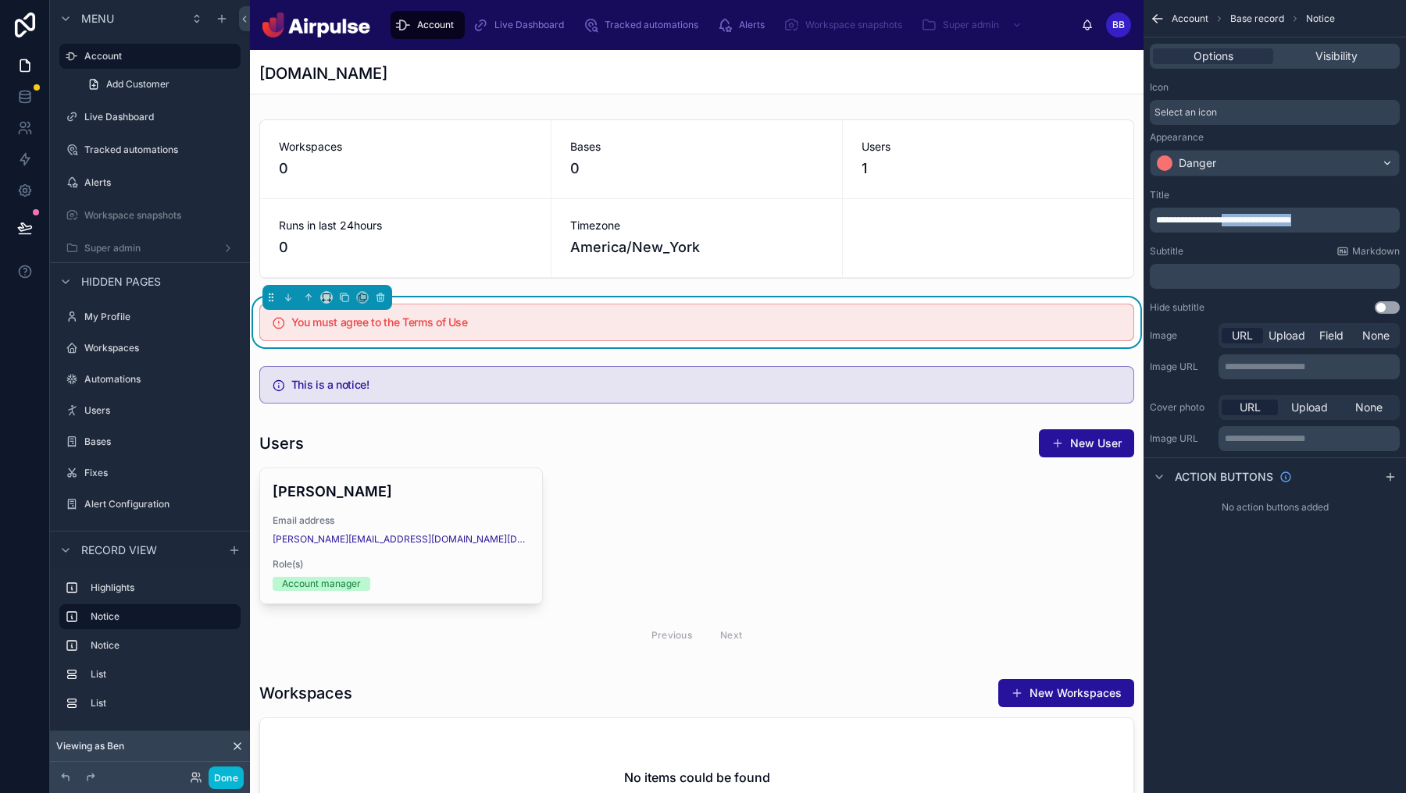
drag, startPoint x: 1237, startPoint y: 219, endPoint x: 1403, endPoint y: 219, distance: 166.3
click at [1403, 219] on div "**********" at bounding box center [1274, 251] width 262 height 137
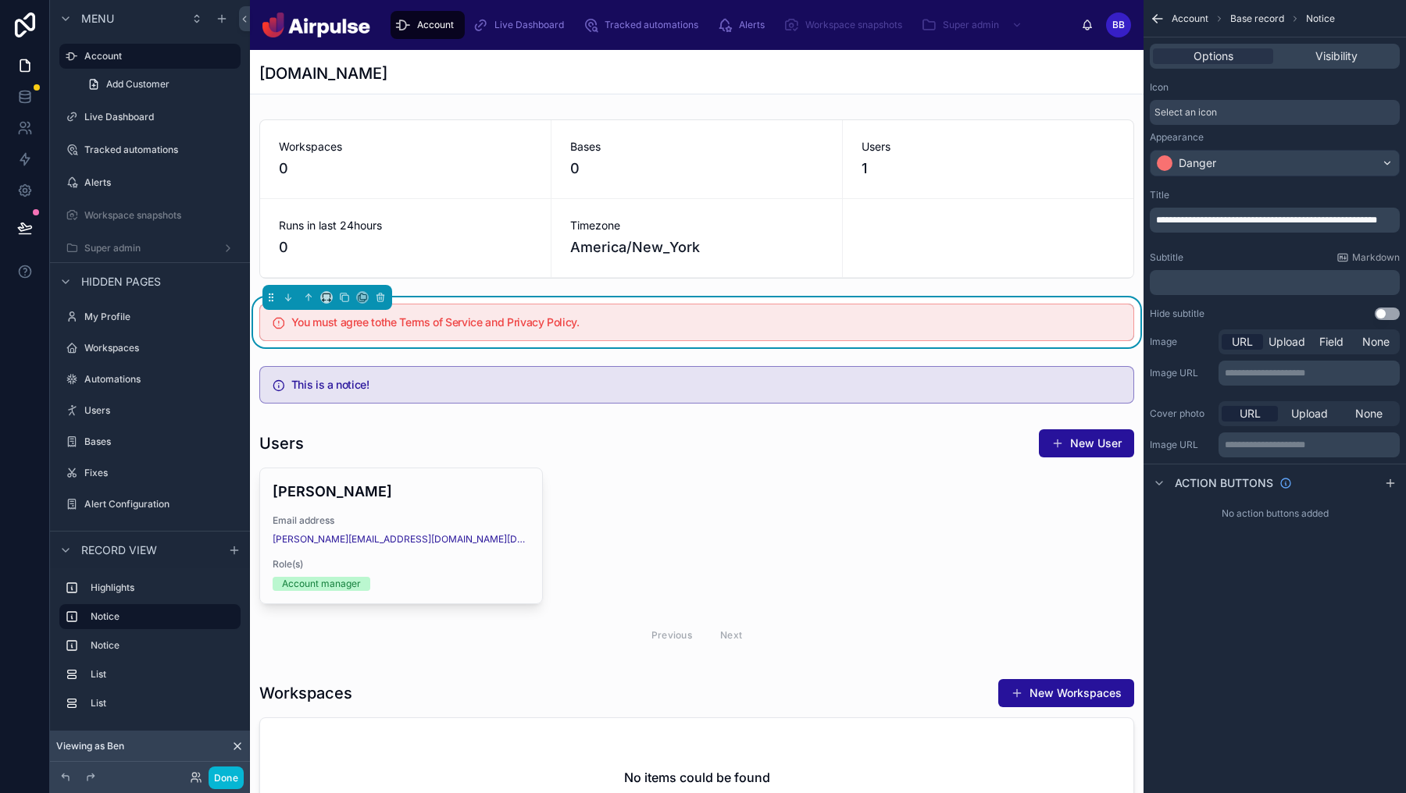
click at [1235, 218] on span "**********" at bounding box center [1266, 220] width 221 height 9
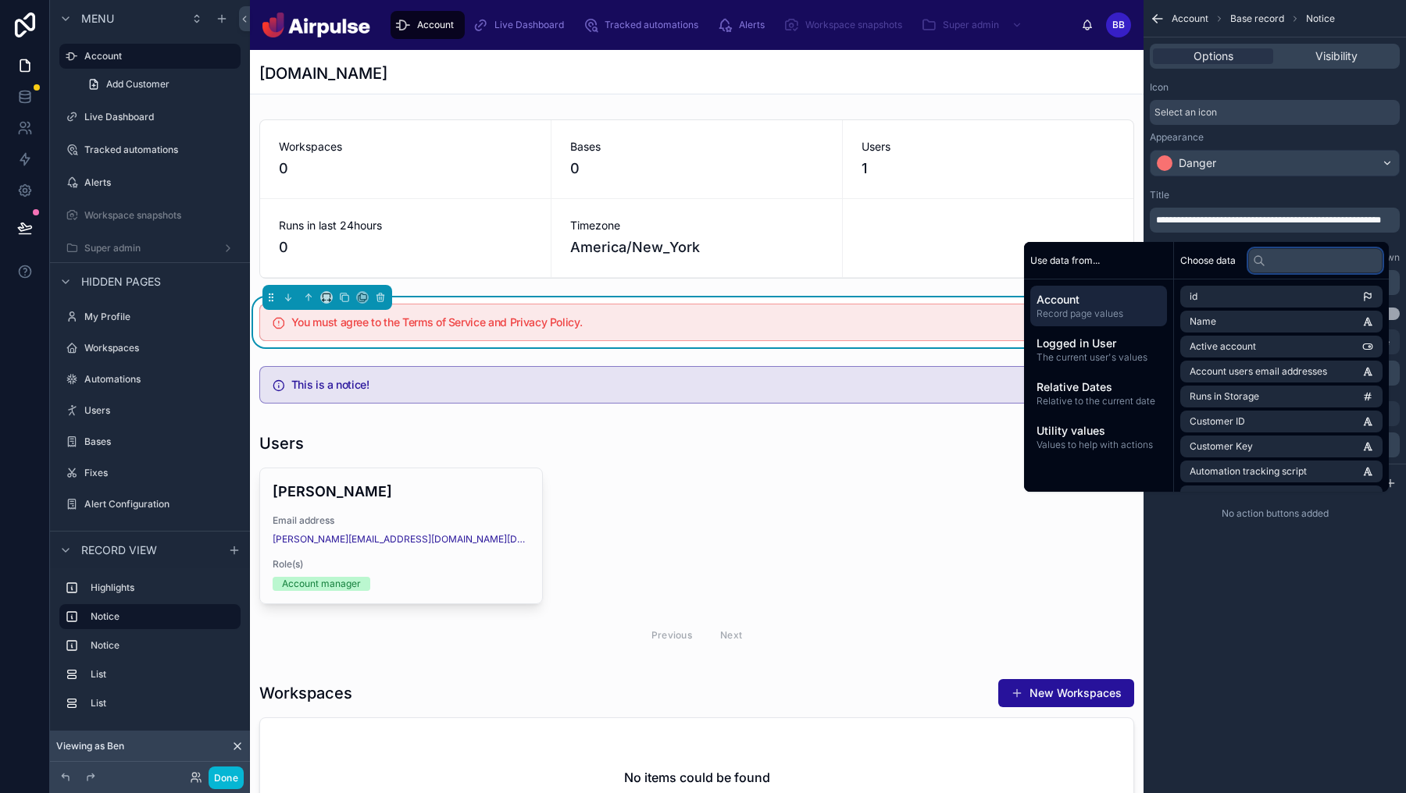
click at [1282, 251] on input "text" at bounding box center [1315, 260] width 134 height 25
click at [1278, 233] on div "**********" at bounding box center [1275, 220] width 250 height 25
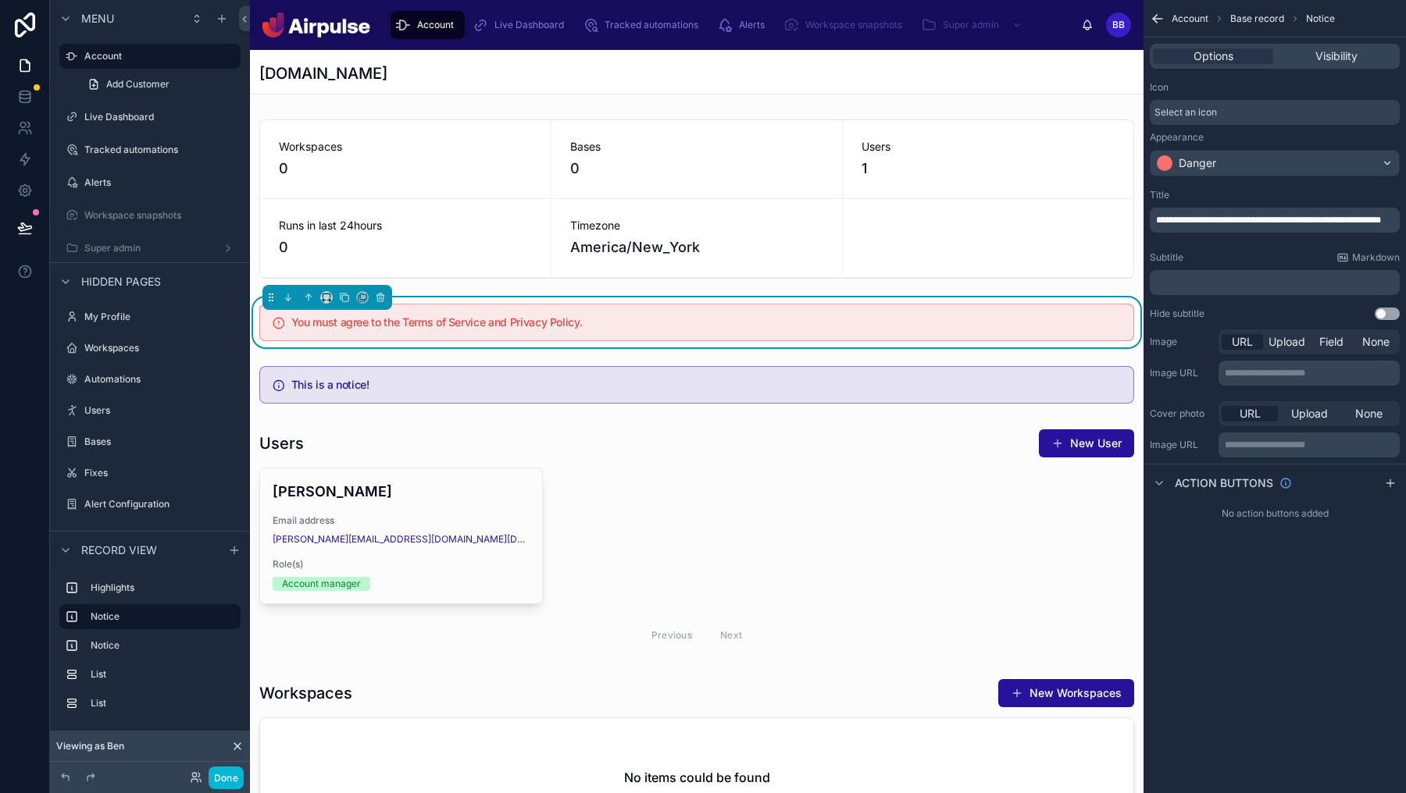
click at [1261, 226] on p "**********" at bounding box center [1276, 220] width 241 height 12
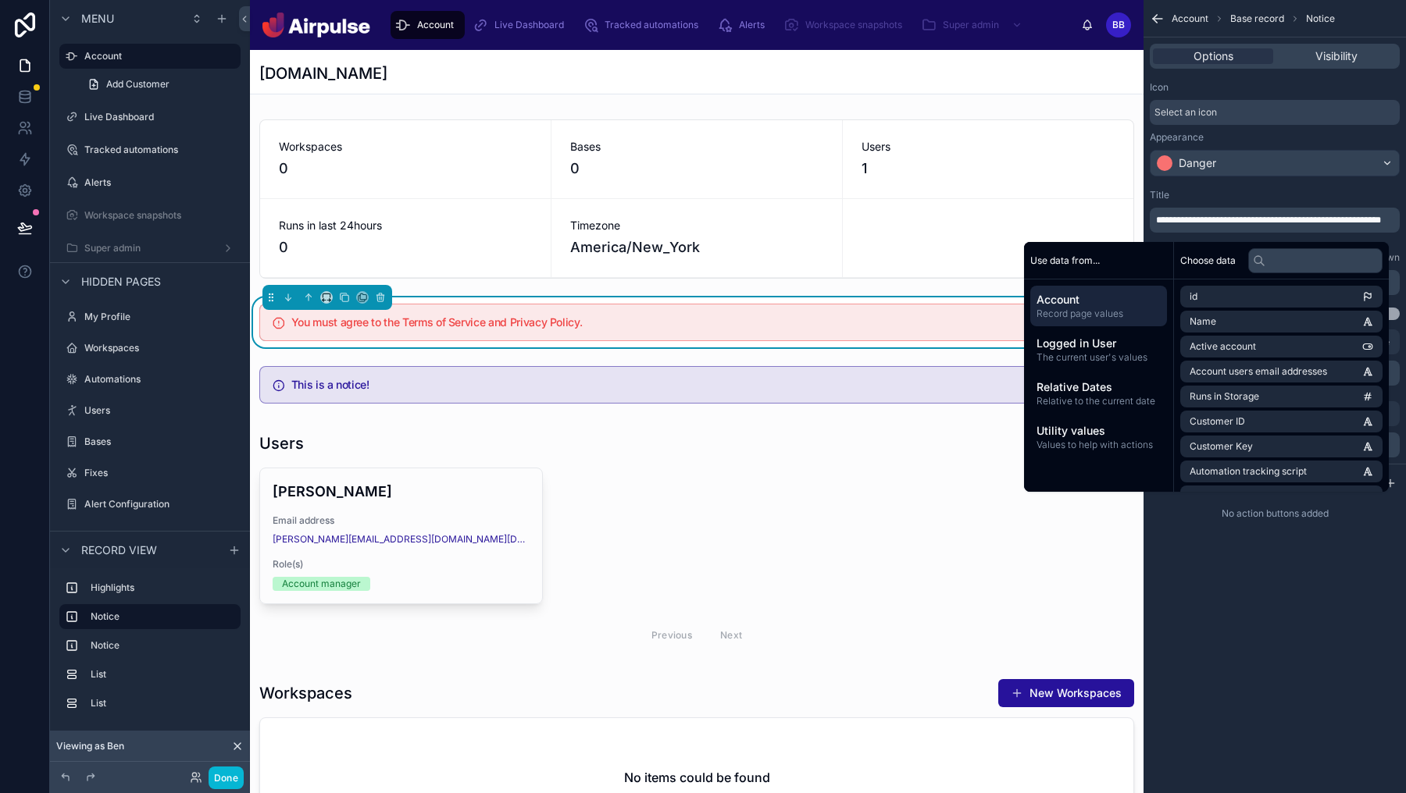
click at [1260, 219] on span "**********" at bounding box center [1268, 220] width 225 height 9
click at [1250, 216] on span "**********" at bounding box center [1268, 220] width 225 height 9
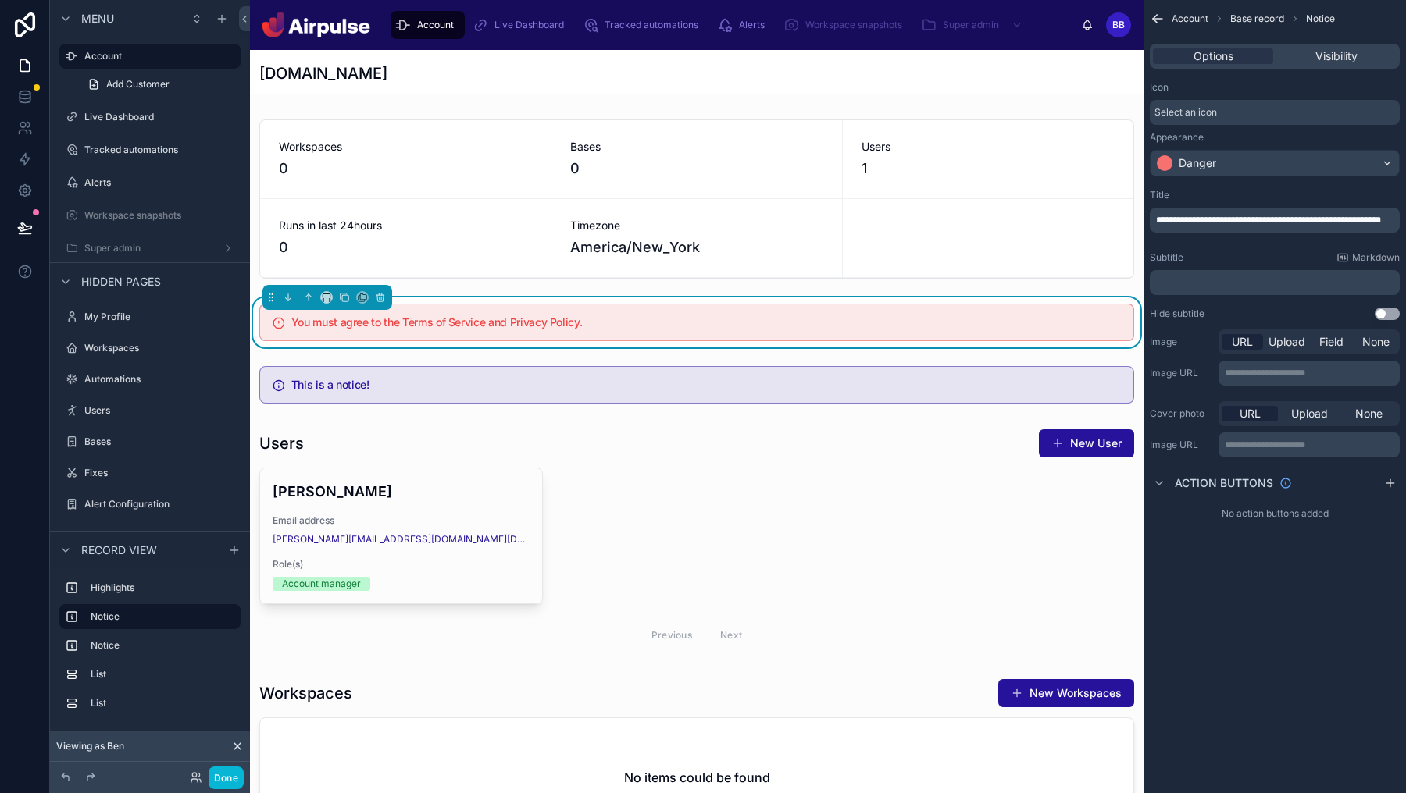
click at [1357, 663] on div "**********" at bounding box center [1274, 396] width 262 height 793
click at [1399, 484] on div "Action buttons" at bounding box center [1274, 482] width 262 height 37
click at [1391, 484] on icon "scrollable content" at bounding box center [1390, 483] width 12 height 12
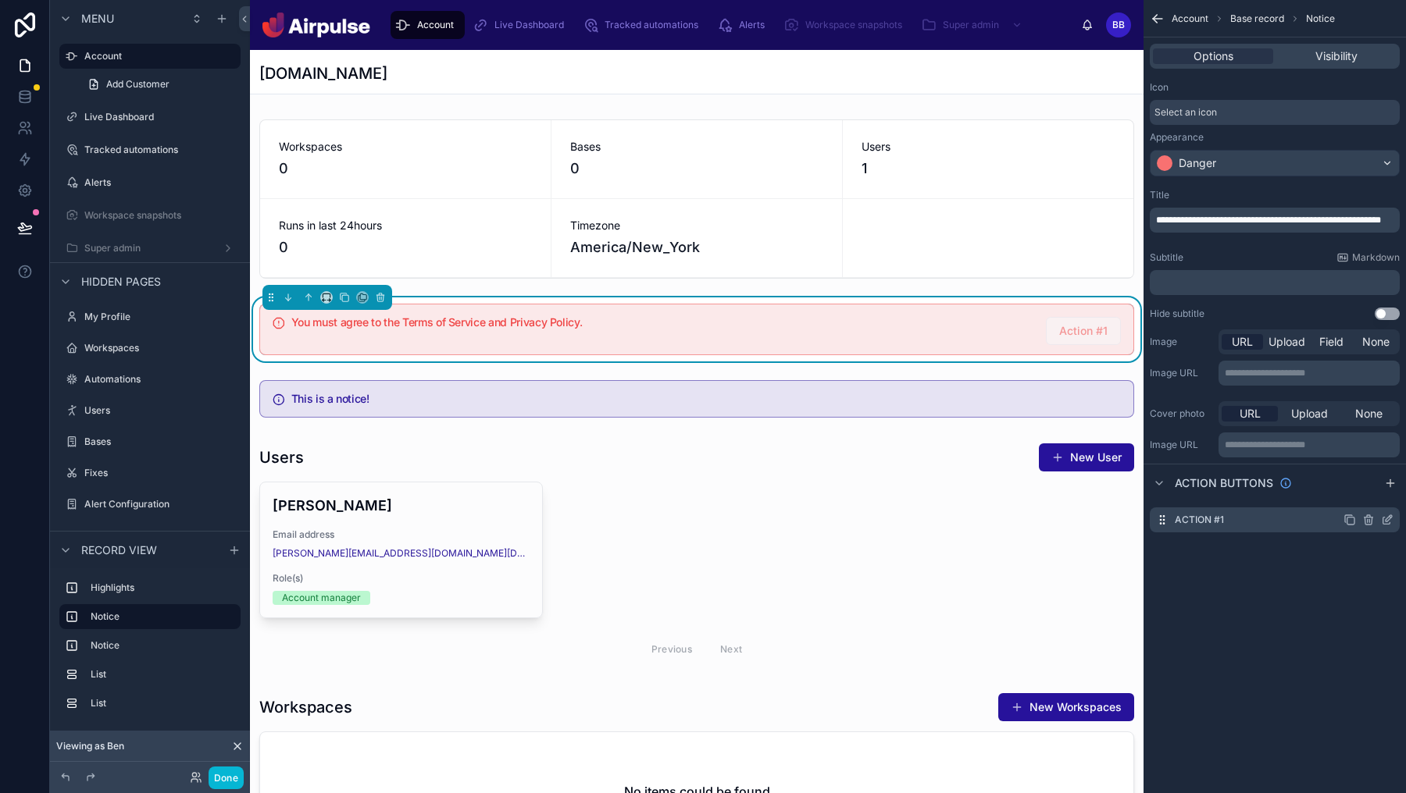
click at [1385, 520] on icon "scrollable content" at bounding box center [1388, 518] width 6 height 6
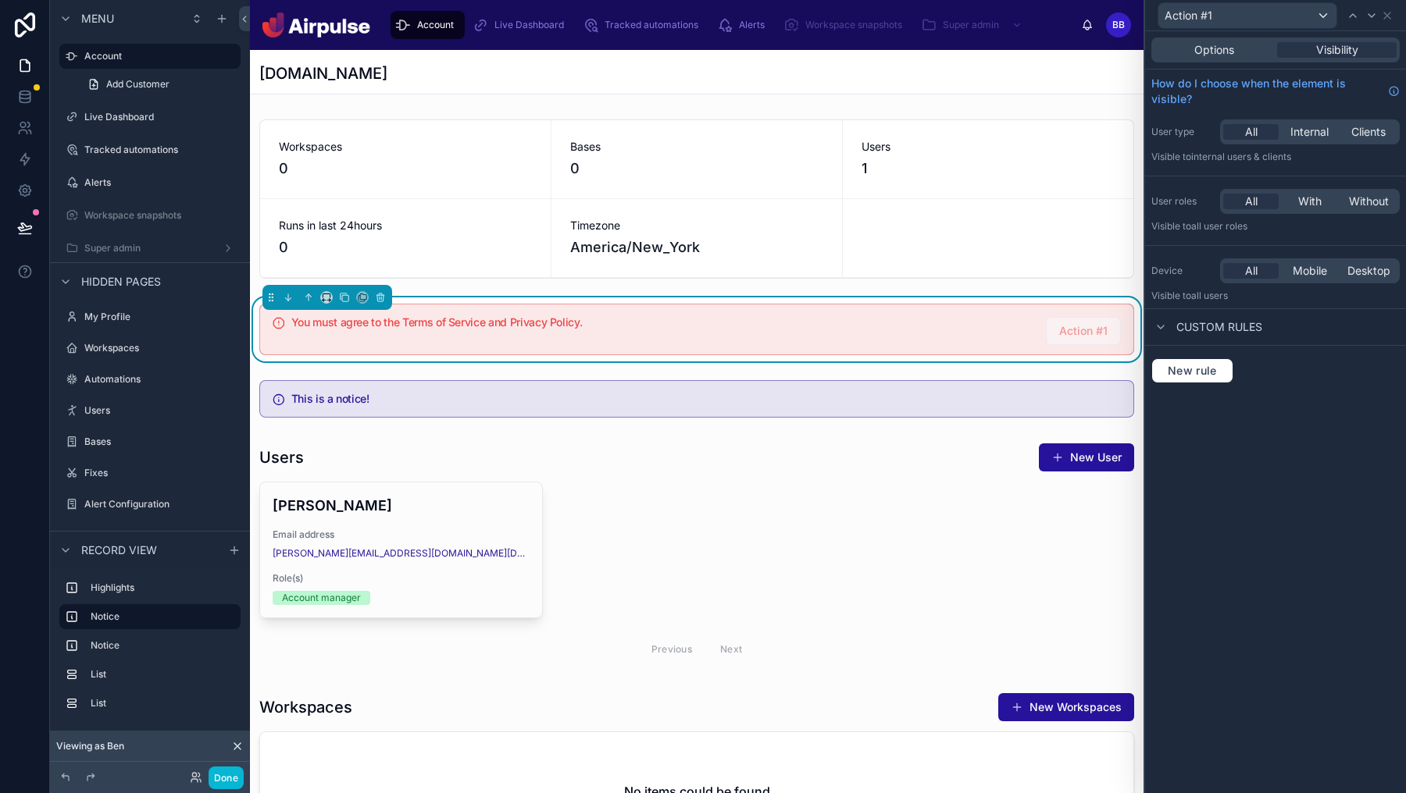
click at [1227, 41] on div "Options Visibility" at bounding box center [1275, 49] width 248 height 25
click at [1227, 48] on span "Options" at bounding box center [1214, 50] width 40 height 16
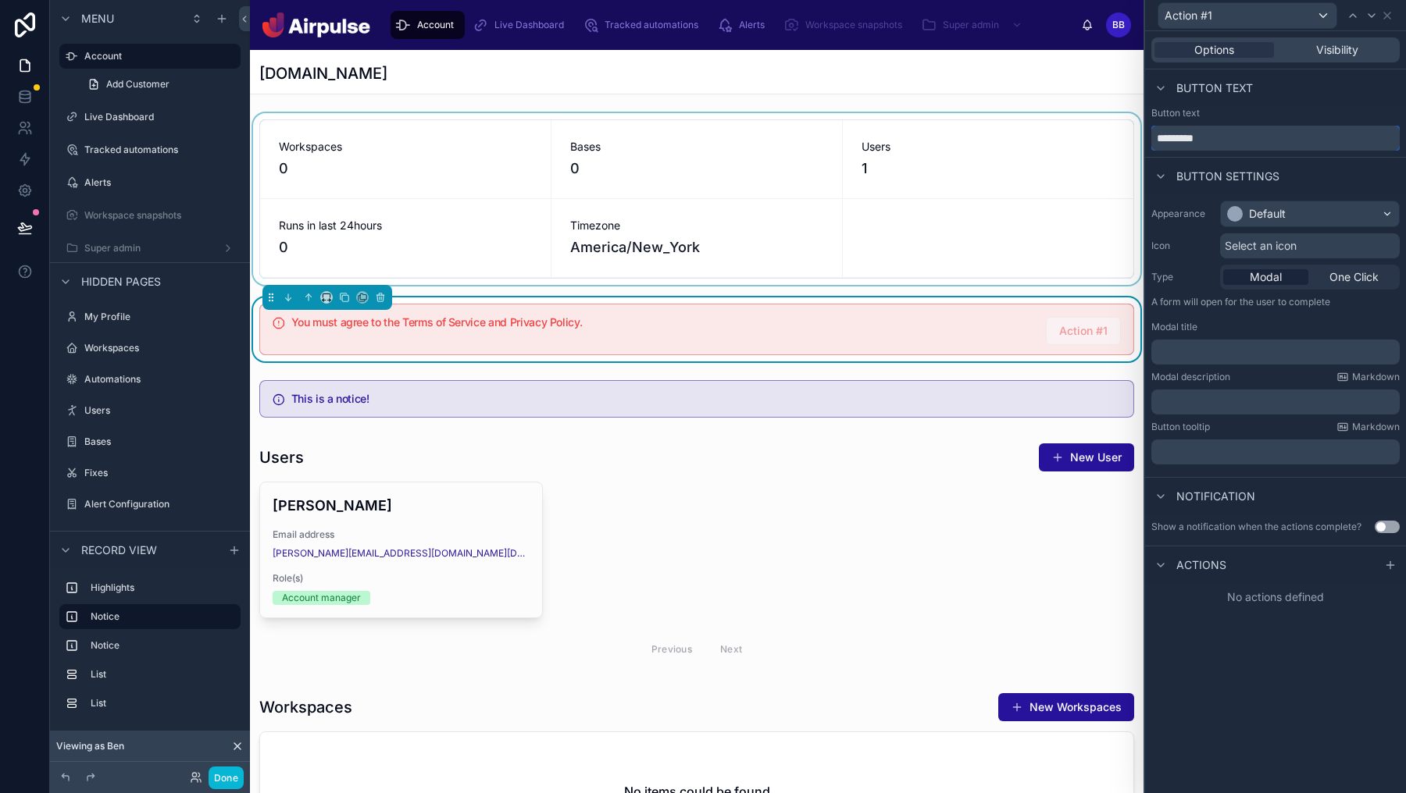
drag, startPoint x: 1246, startPoint y: 141, endPoint x: 1089, endPoint y: 119, distance: 158.4
click at [1089, 119] on div "Action #1 Options Visibility Button text Button text ********* Button settings …" at bounding box center [703, 396] width 1406 height 793
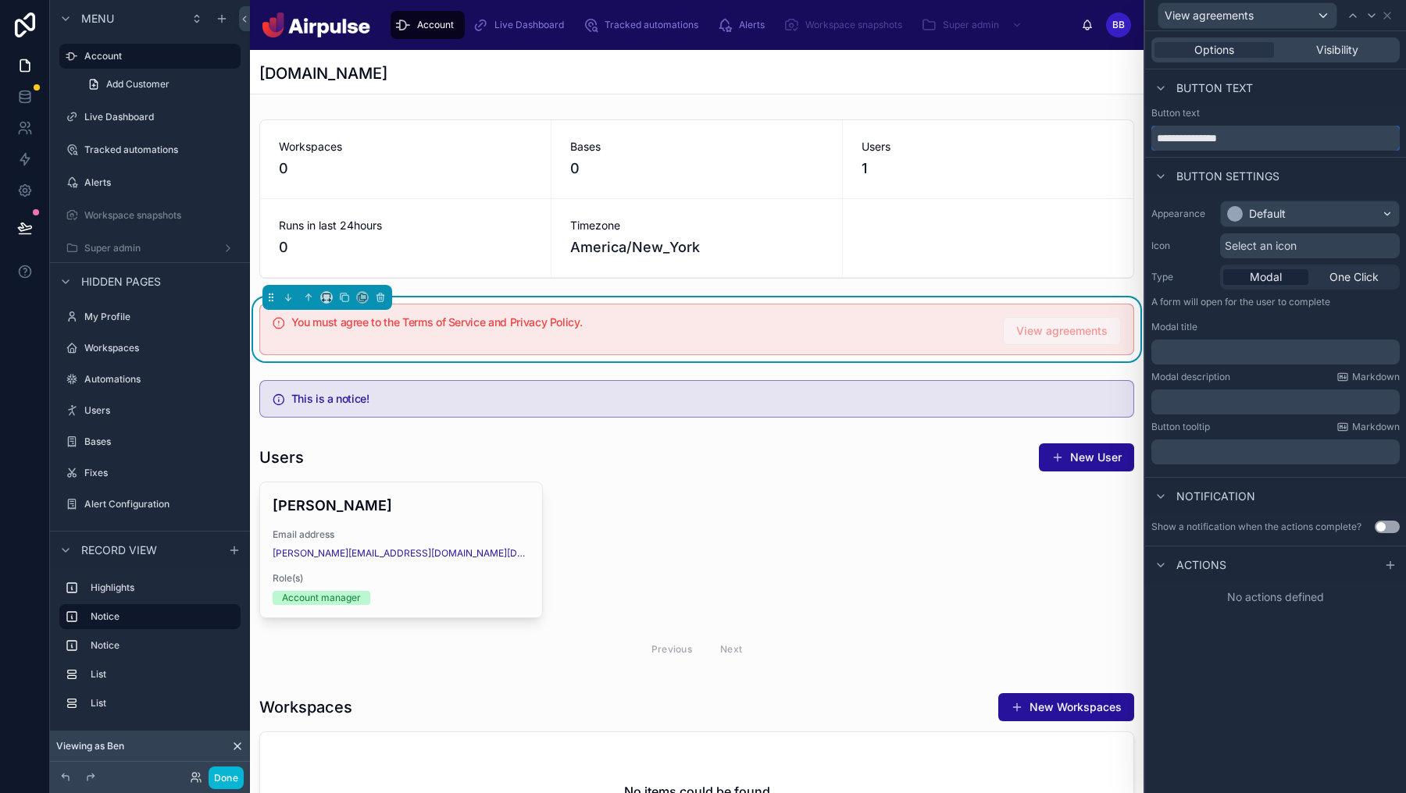
type input "**********"
click at [1250, 373] on div "Modal description Markdown" at bounding box center [1275, 377] width 248 height 12
click at [1259, 357] on p "﻿" at bounding box center [1276, 352] width 239 height 16
click at [1295, 615] on div "**********" at bounding box center [1275, 412] width 261 height 762
click at [1399, 566] on div "Actions" at bounding box center [1275, 564] width 261 height 37
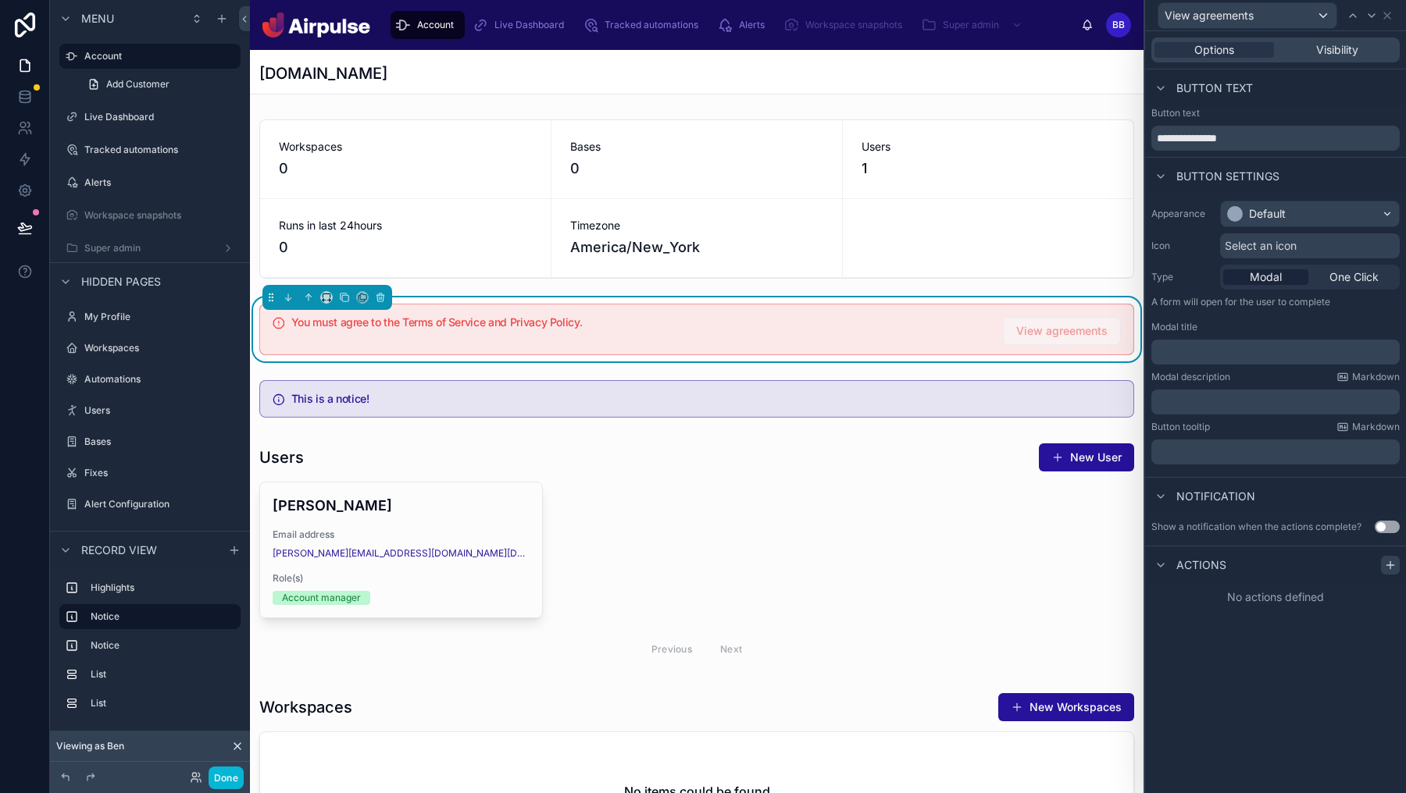
click at [1387, 566] on icon at bounding box center [1390, 565] width 12 height 12
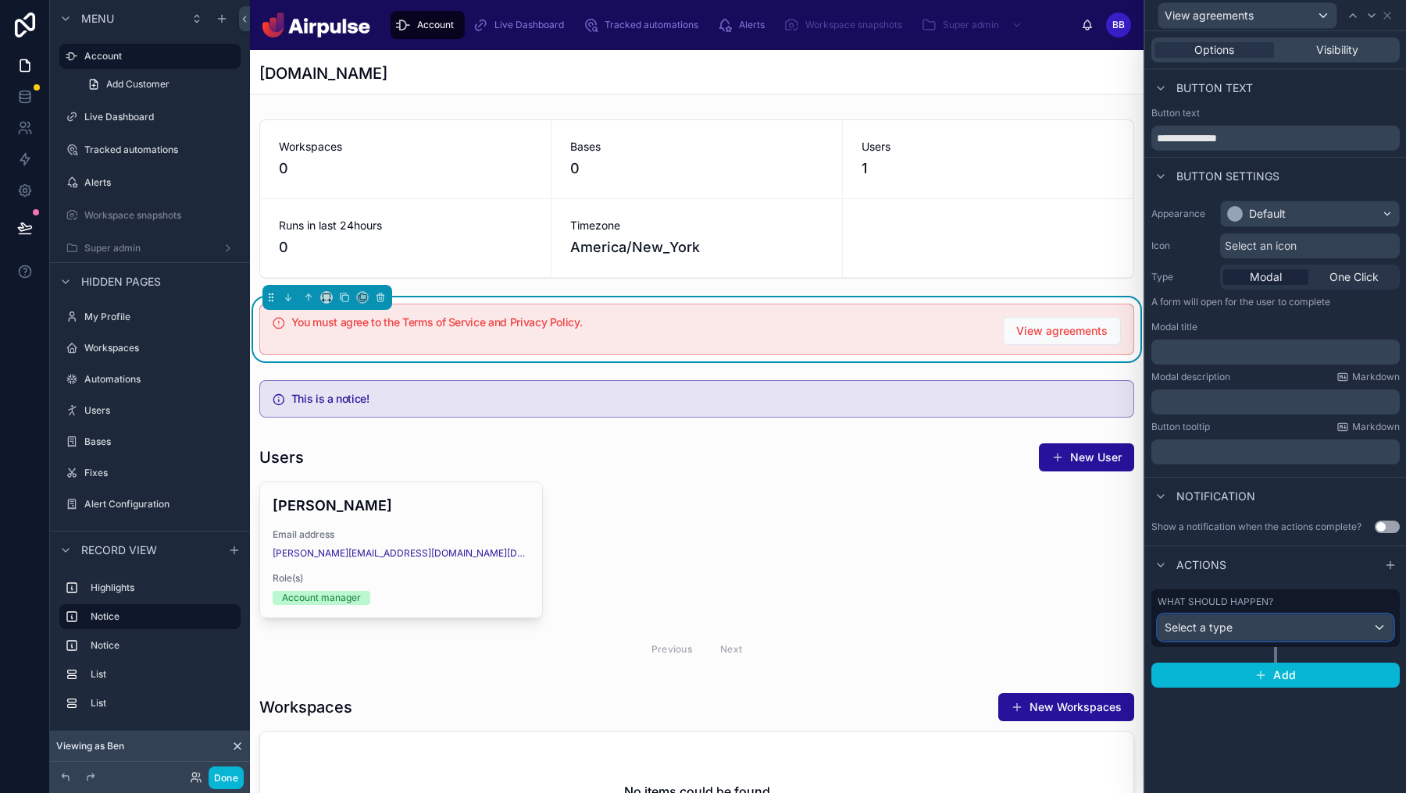
click at [1375, 627] on div "Select a type" at bounding box center [1275, 627] width 234 height 25
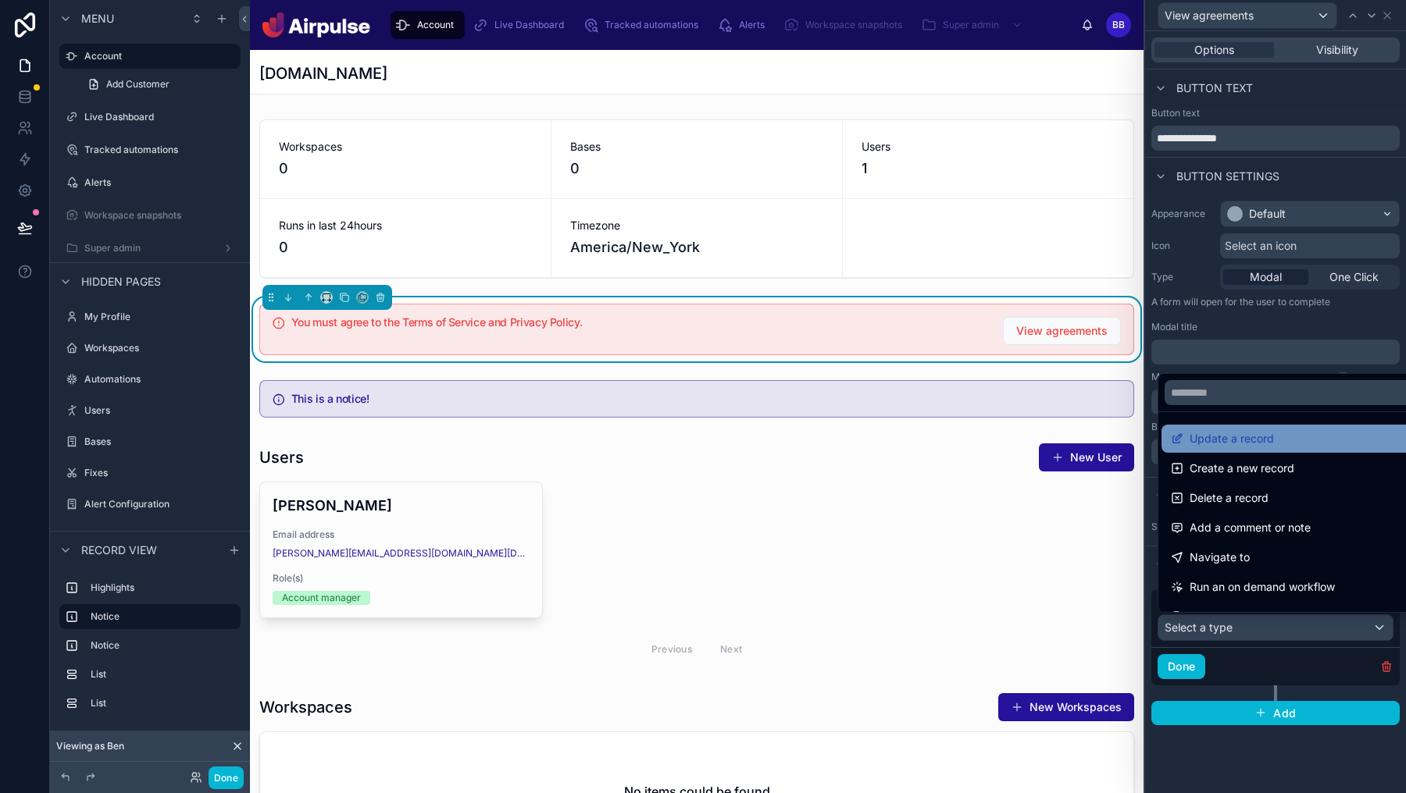
click at [1244, 446] on span "Update a record" at bounding box center [1231, 439] width 84 height 19
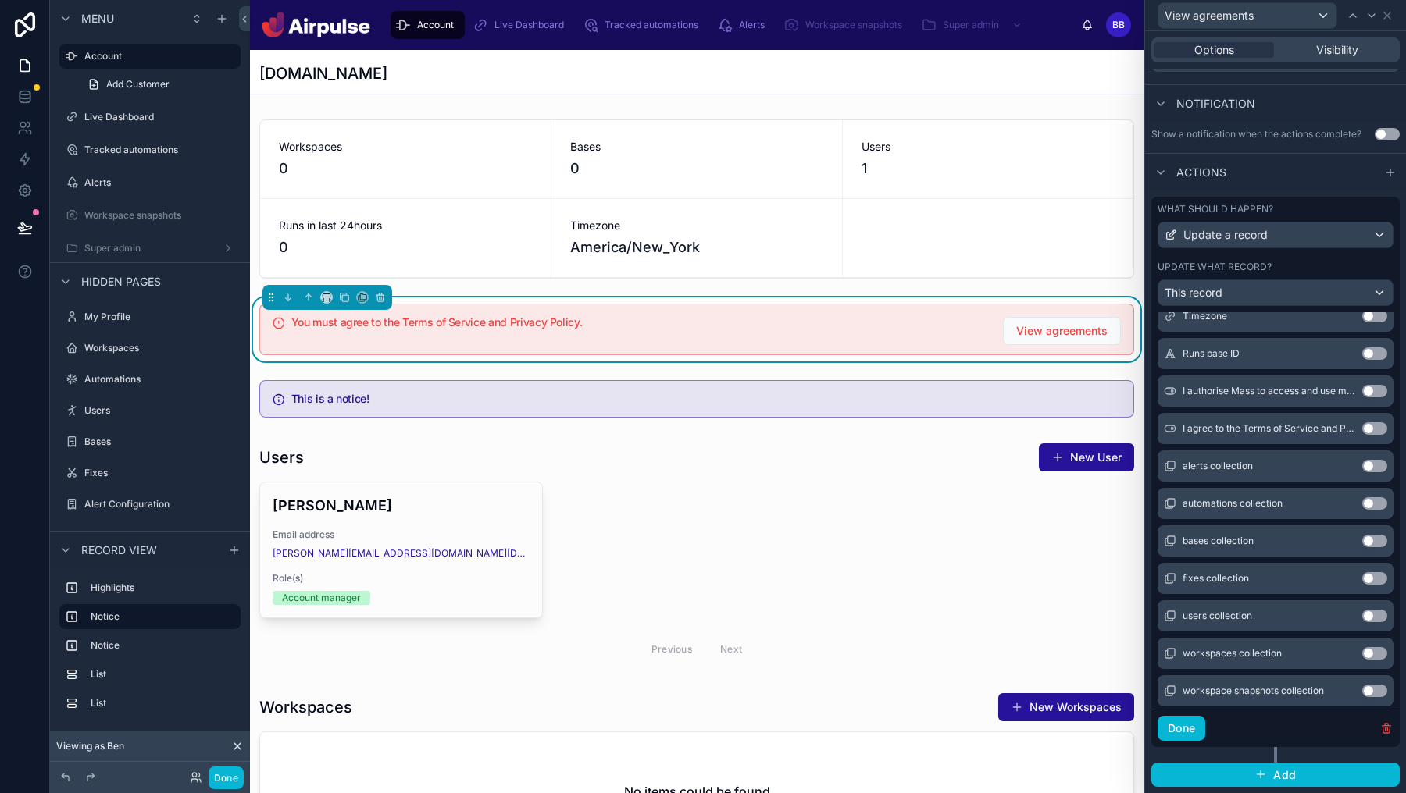
scroll to position [440, 0]
click at [1376, 427] on button "Use setting" at bounding box center [1374, 429] width 25 height 12
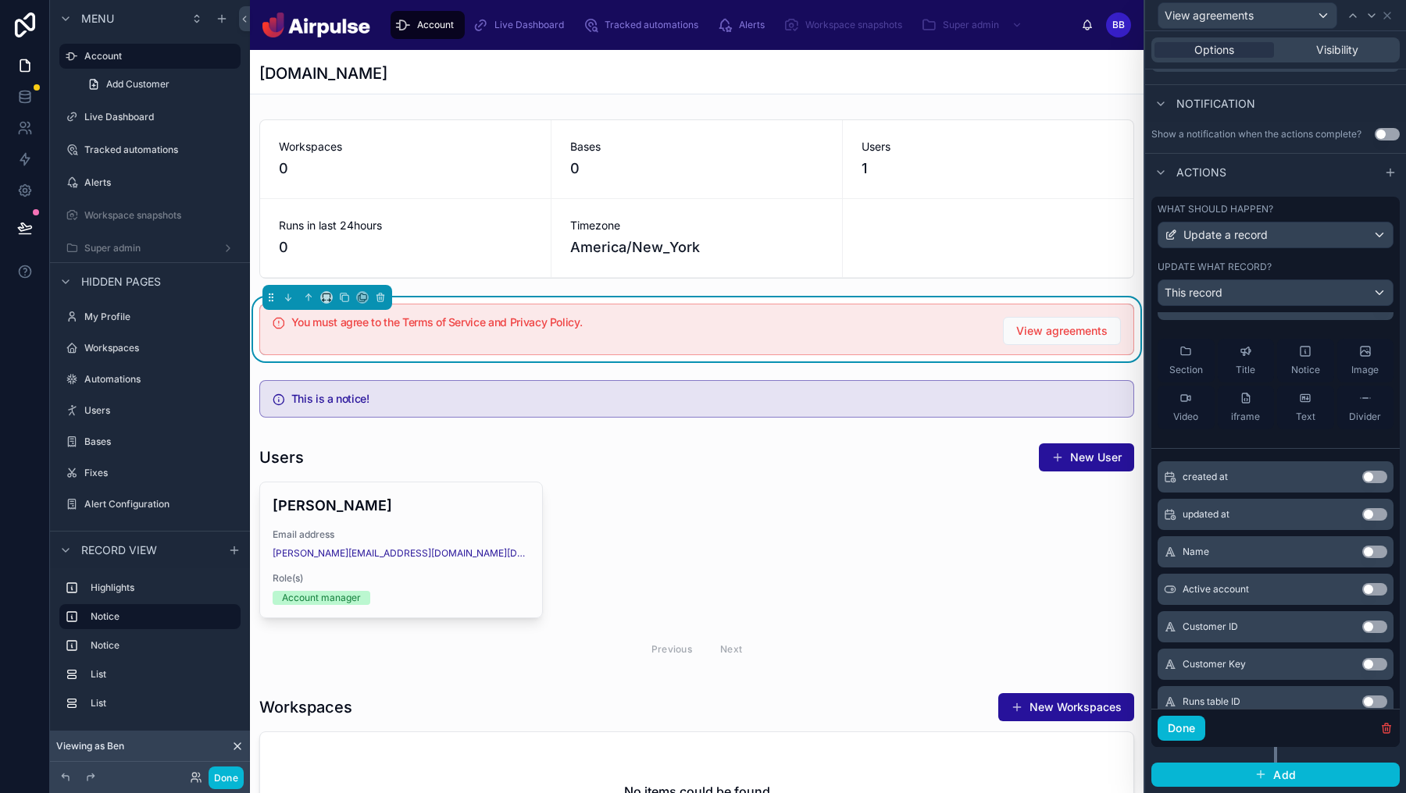
scroll to position [0, 0]
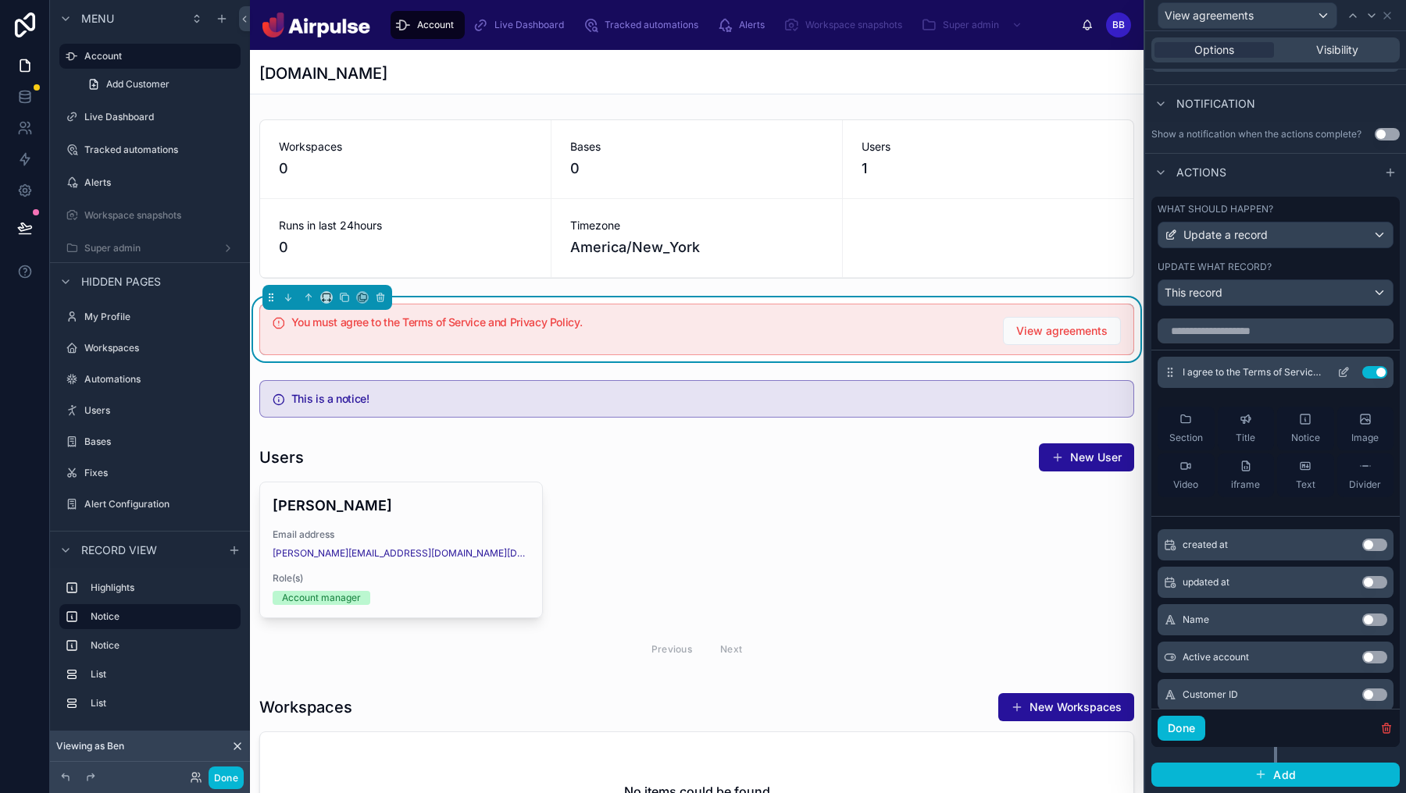
click at [1339, 366] on icon at bounding box center [1343, 372] width 12 height 12
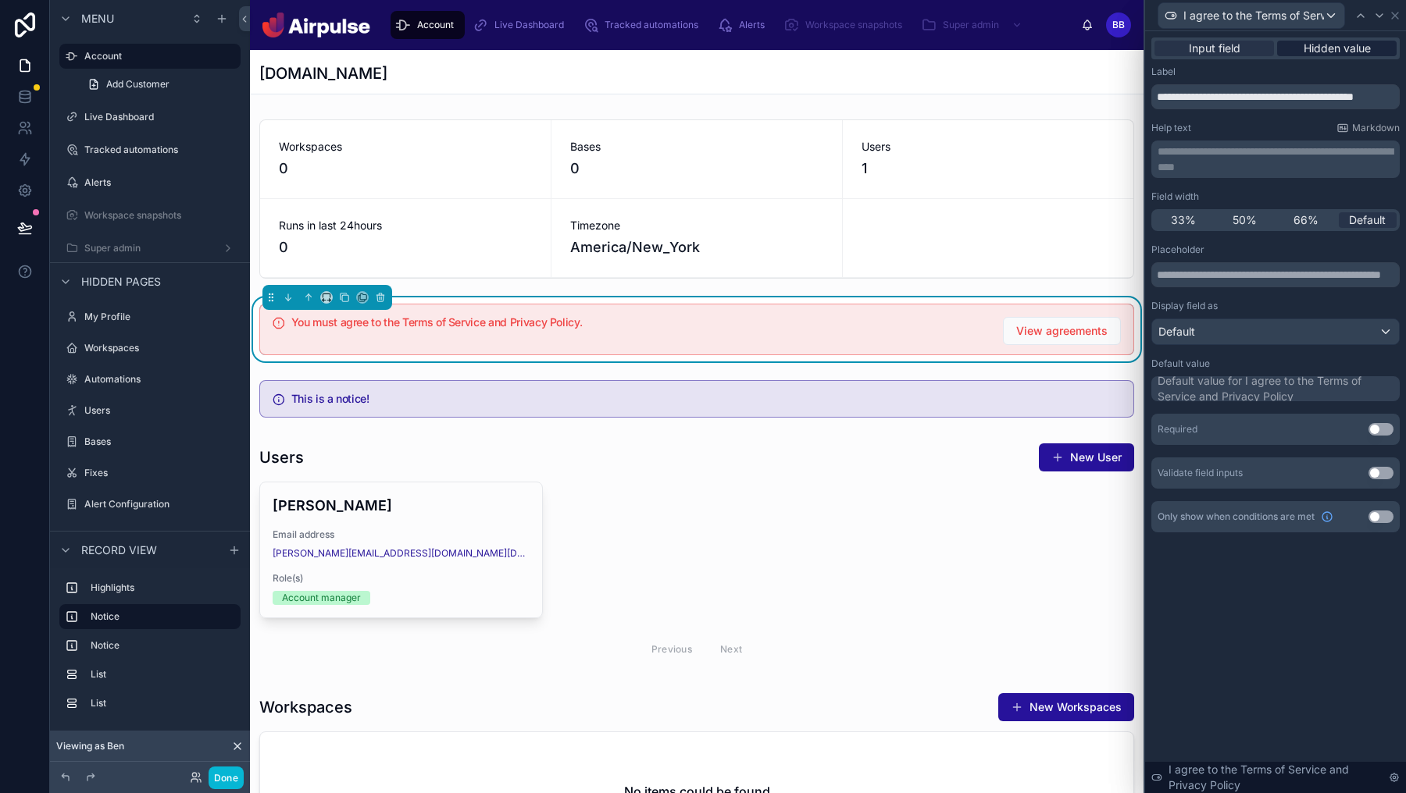
click at [1345, 45] on span "Hidden value" at bounding box center [1336, 49] width 67 height 16
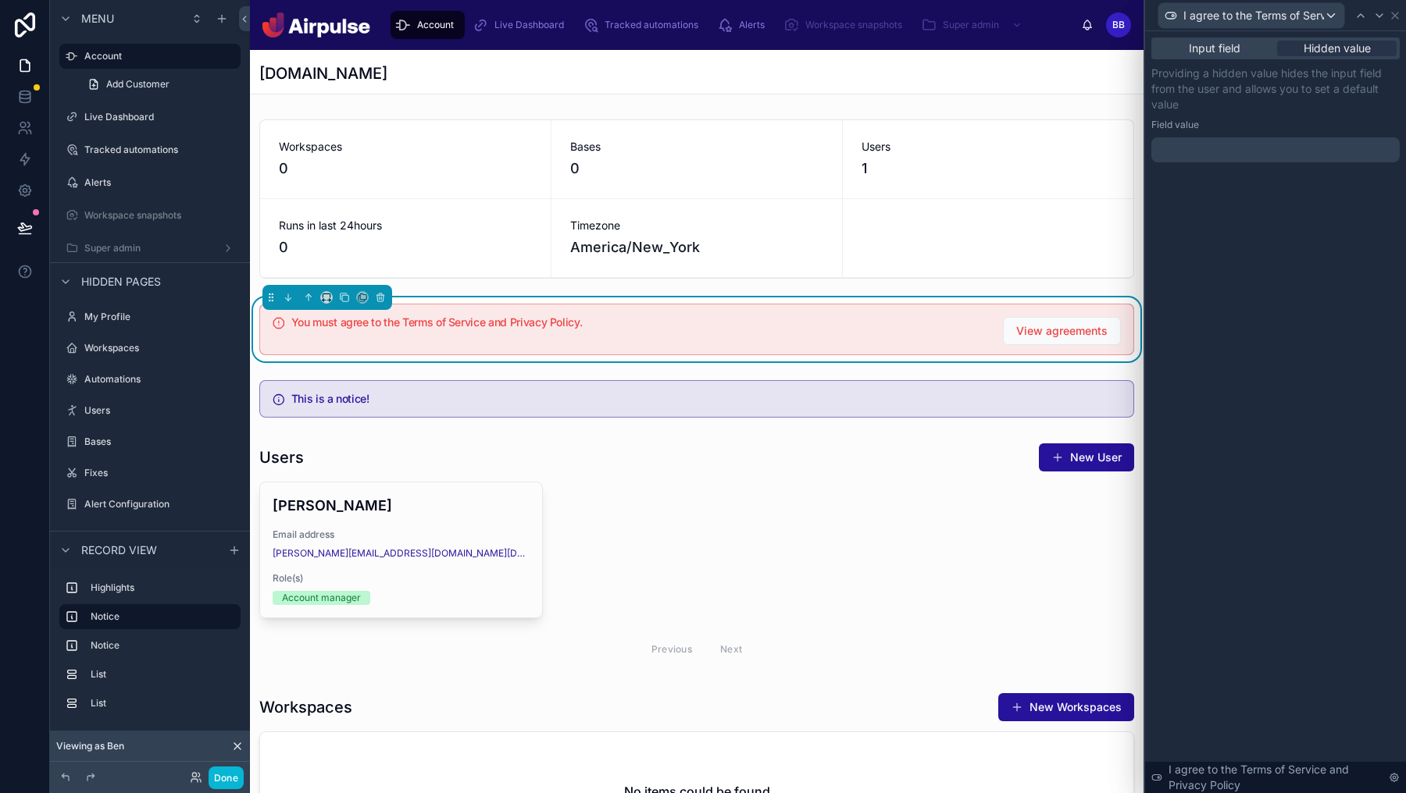
click at [1309, 151] on div at bounding box center [1275, 149] width 248 height 25
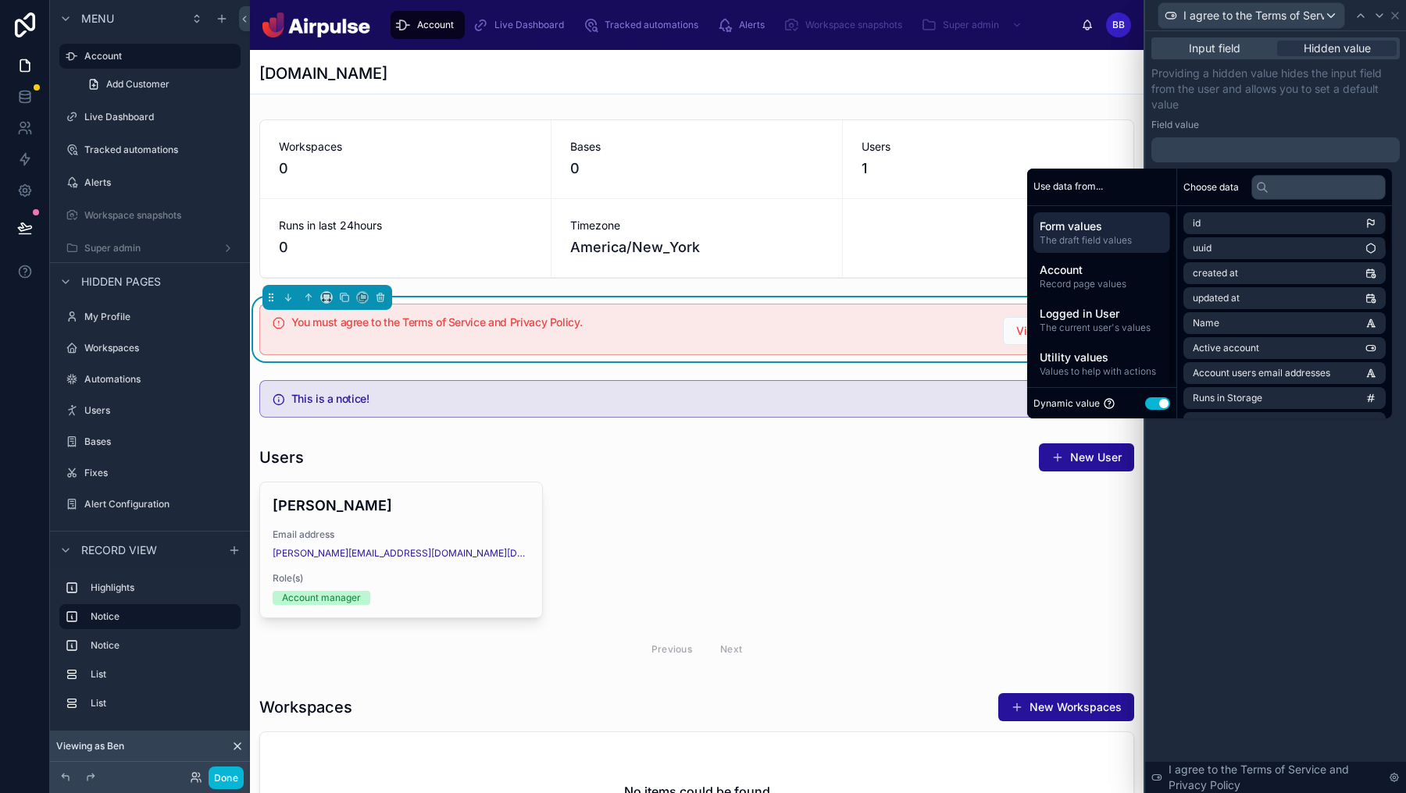
click at [1147, 405] on button "Use setting" at bounding box center [1157, 404] width 25 height 12
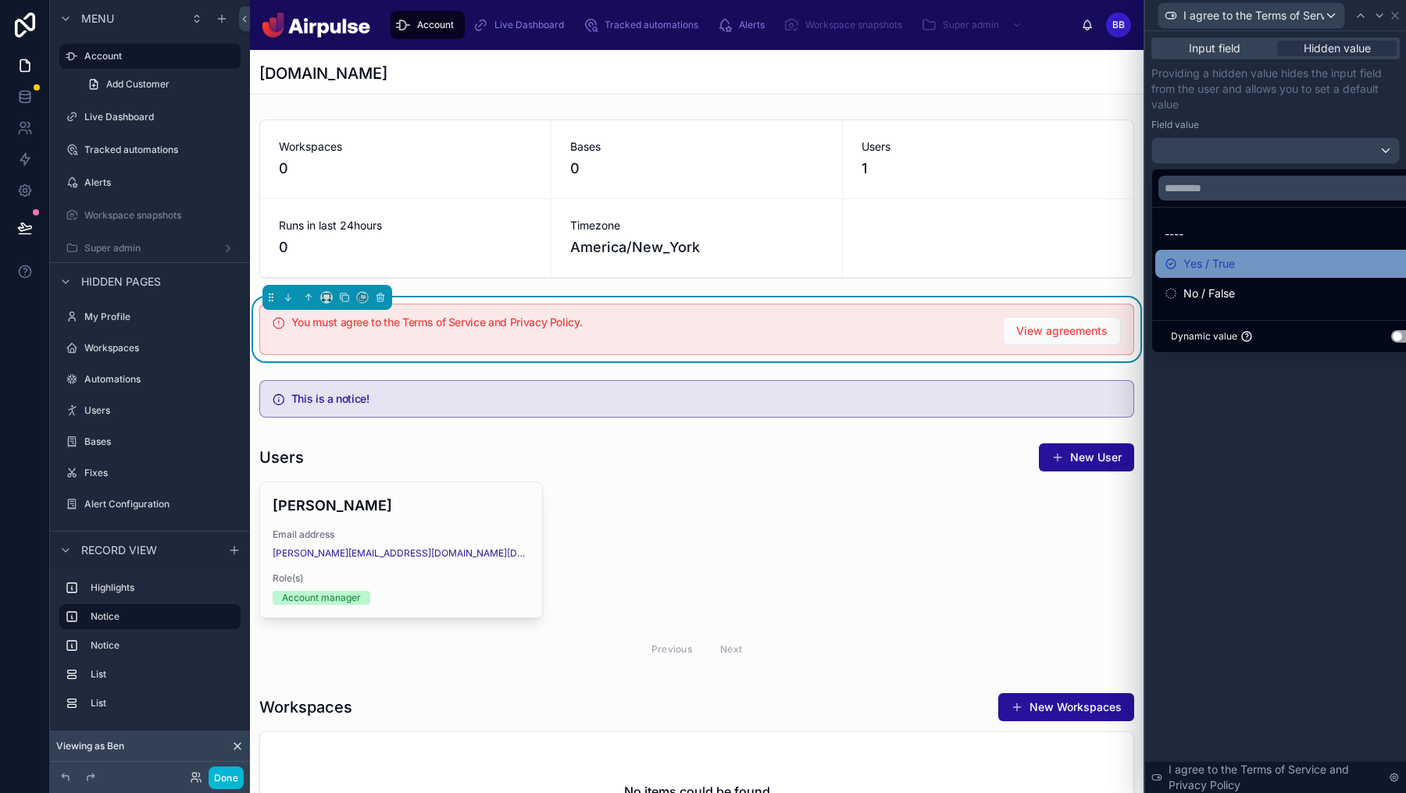
click at [1236, 266] on div "Yes / True" at bounding box center [1293, 264] width 258 height 19
click at [1260, 509] on div "Input field Hidden value Providing a hidden value hides the input field from th…" at bounding box center [1275, 412] width 261 height 762
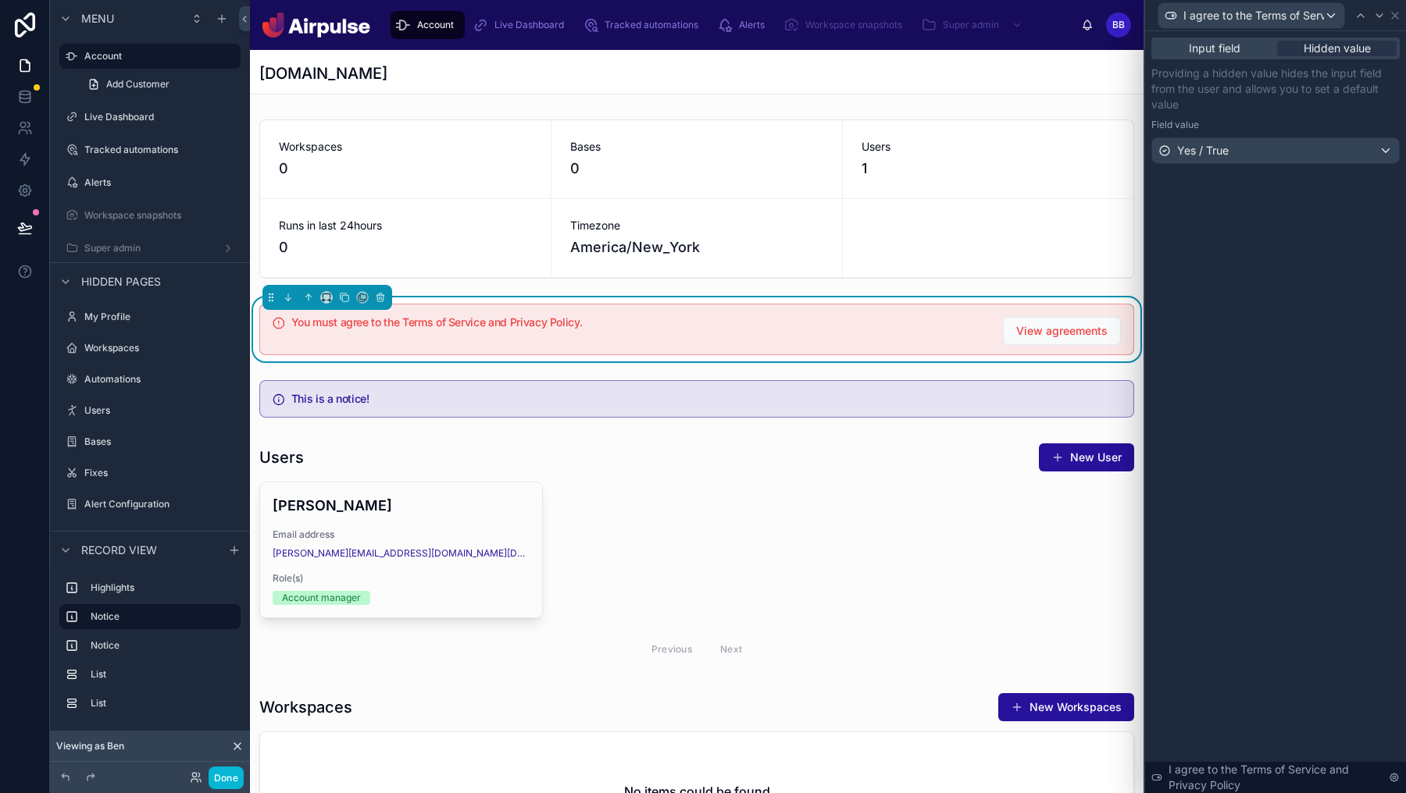
click at [1296, 295] on div "Input field Hidden value Providing a hidden value hides the input field from th…" at bounding box center [1275, 412] width 261 height 762
click at [1395, 12] on icon at bounding box center [1395, 15] width 12 height 12
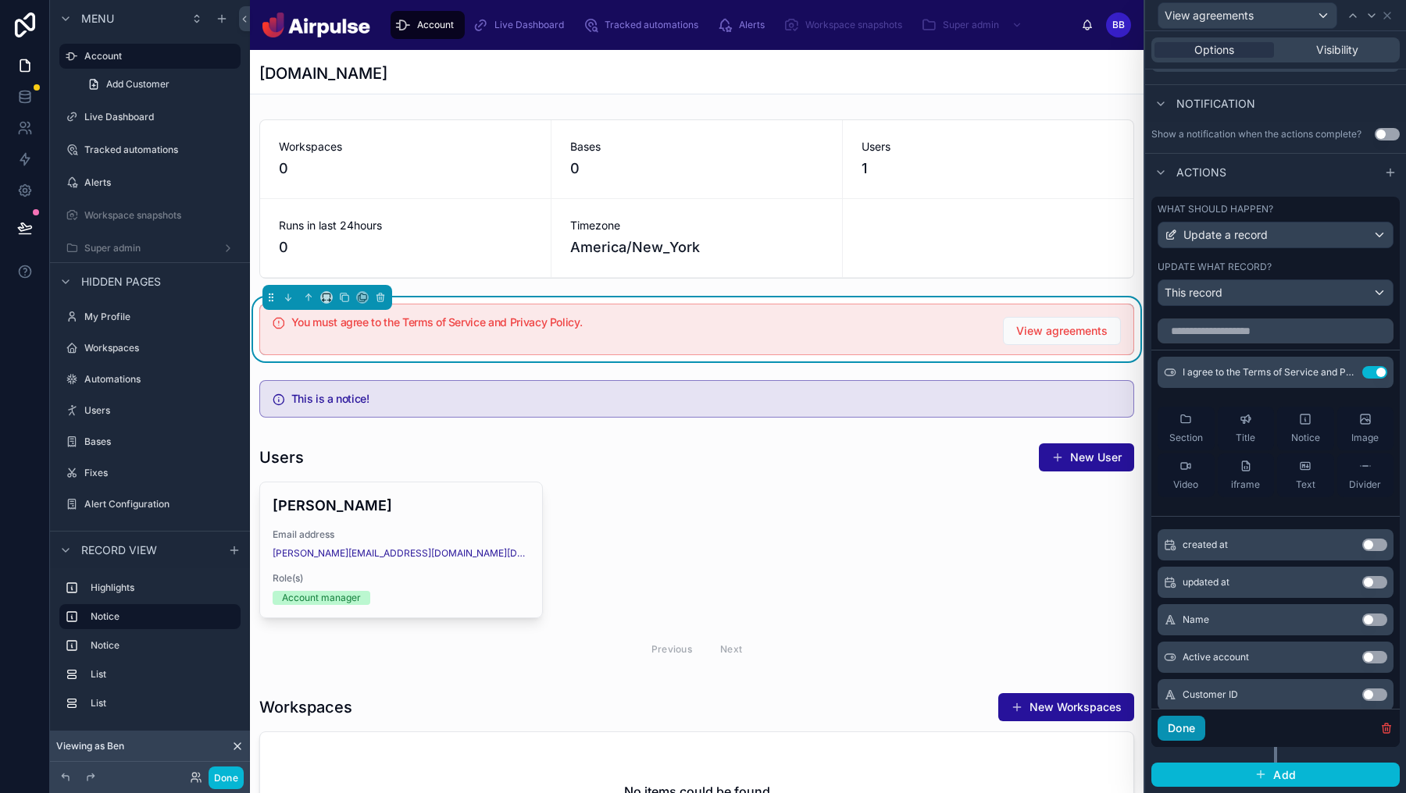
click at [1185, 723] on button "Done" at bounding box center [1181, 728] width 48 height 25
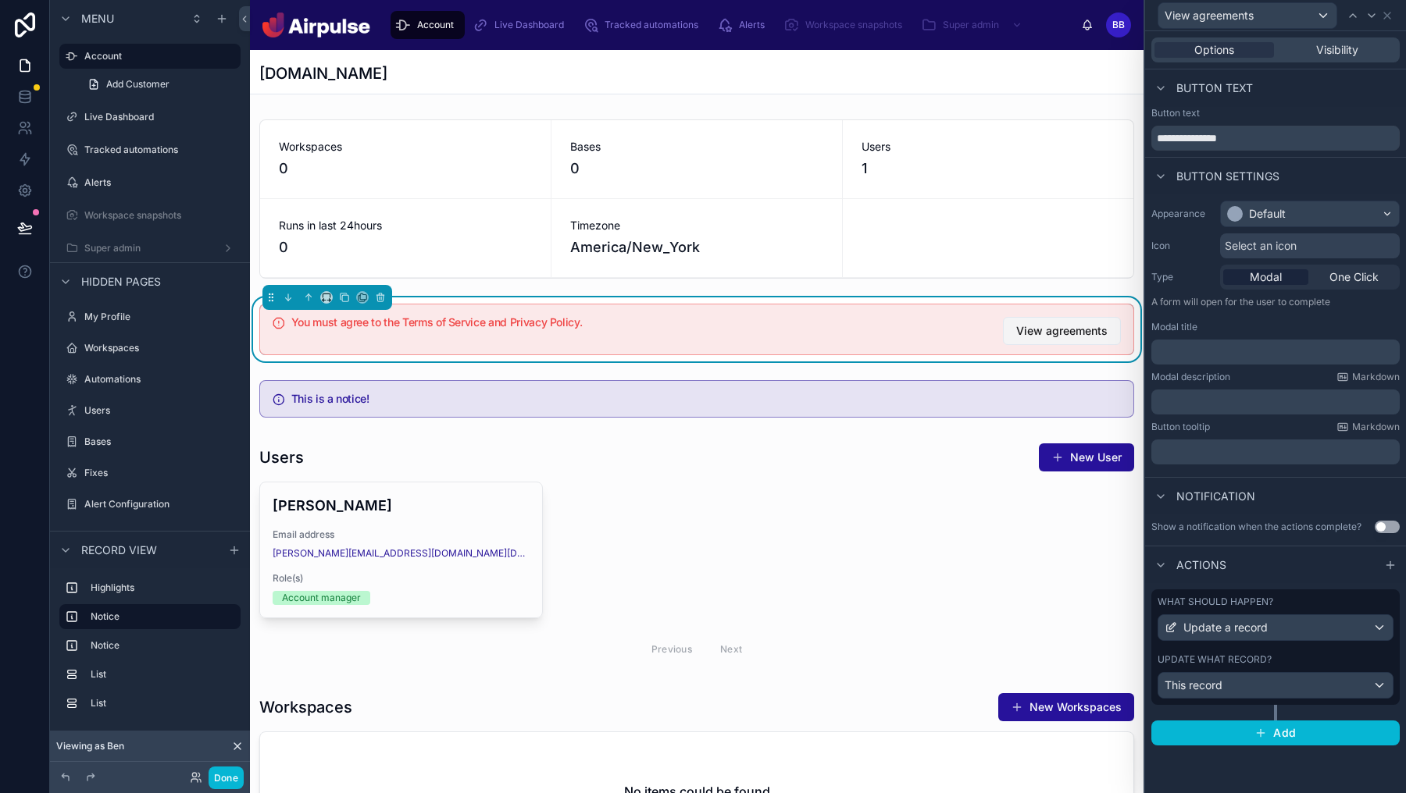
click at [1023, 330] on span "View agreements" at bounding box center [1061, 331] width 91 height 16
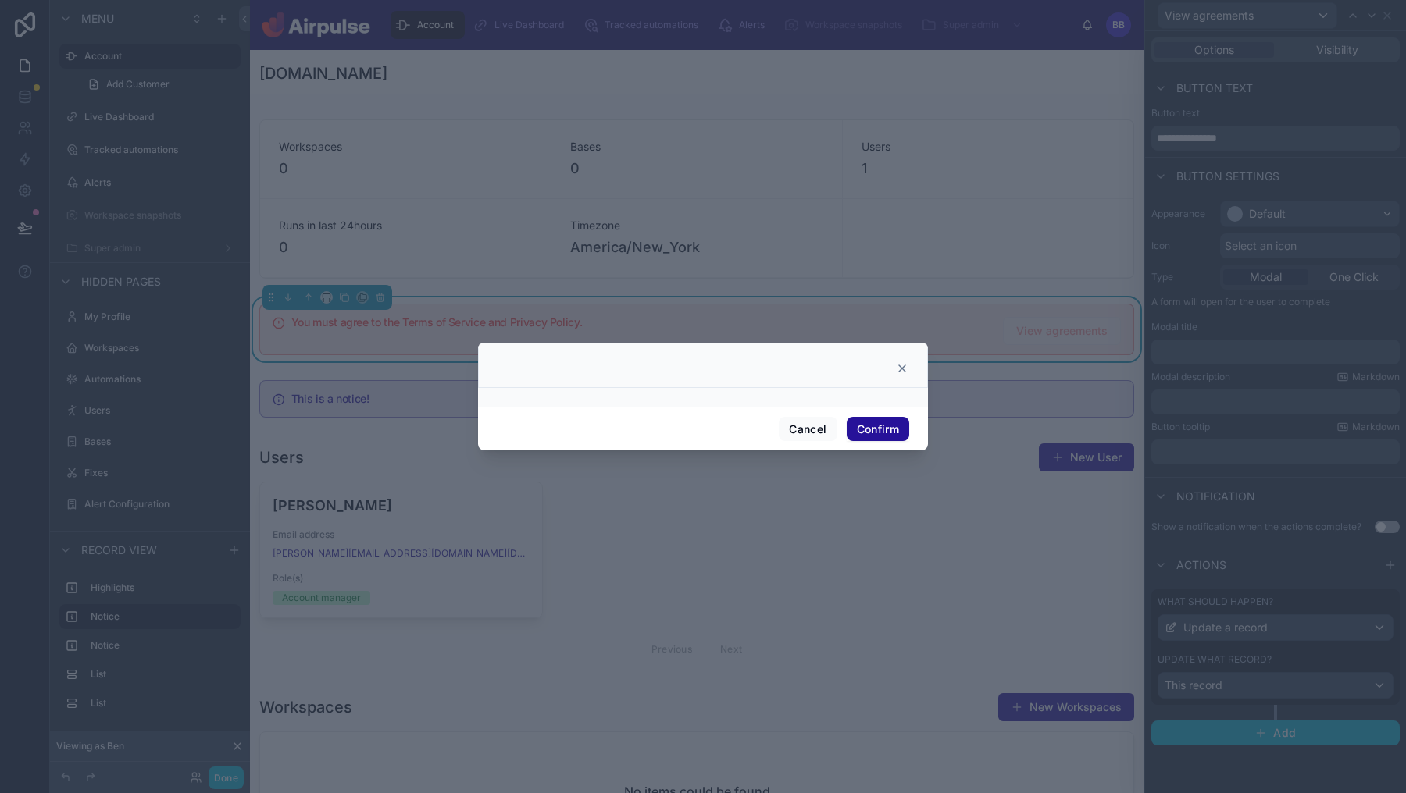
click at [904, 367] on icon at bounding box center [902, 368] width 12 height 12
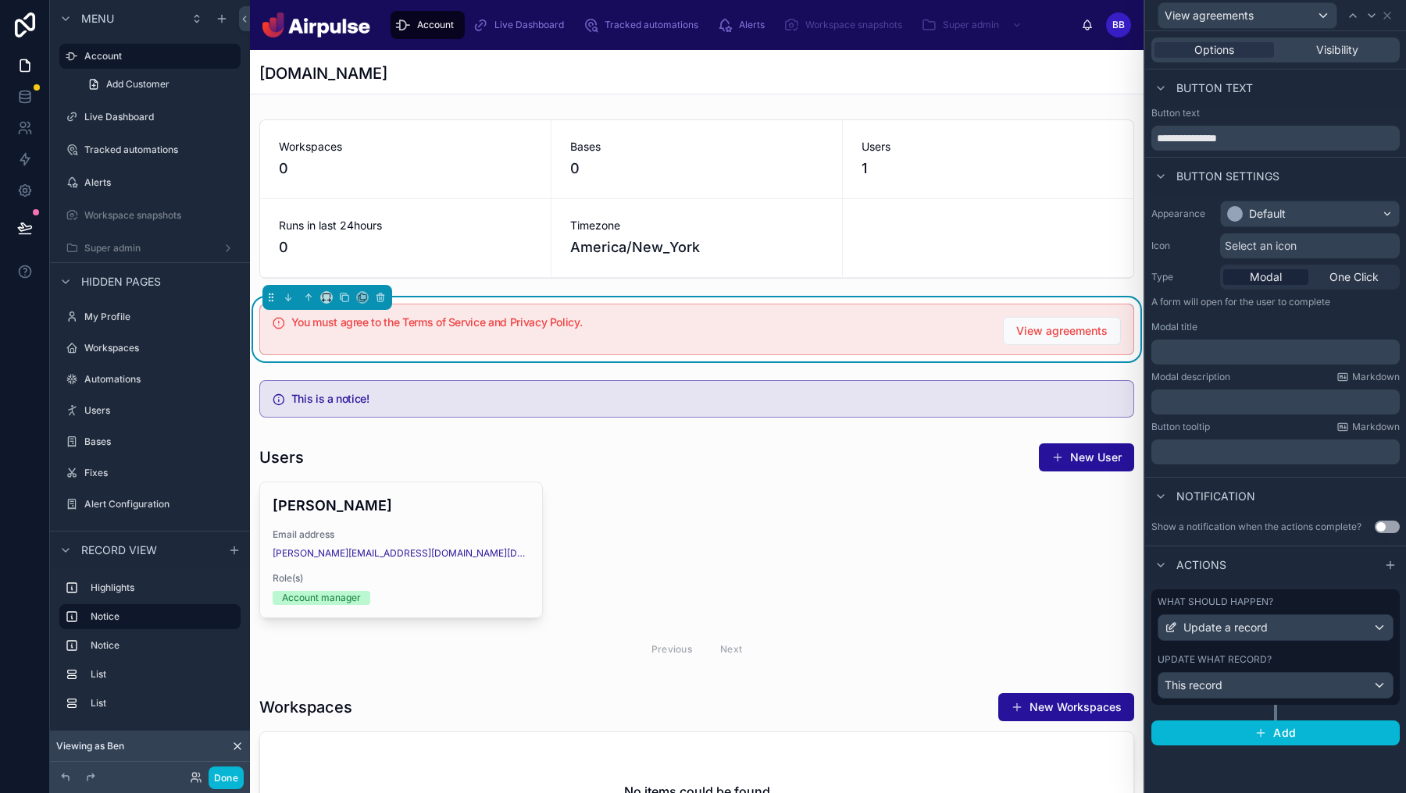
click at [1209, 335] on div "Modal title ﻿" at bounding box center [1275, 343] width 248 height 44
click at [1209, 339] on div "Modal title ﻿" at bounding box center [1275, 343] width 248 height 44
click at [1209, 340] on div "﻿" at bounding box center [1275, 352] width 248 height 25
click at [1209, 358] on p "﻿" at bounding box center [1276, 352] width 239 height 16
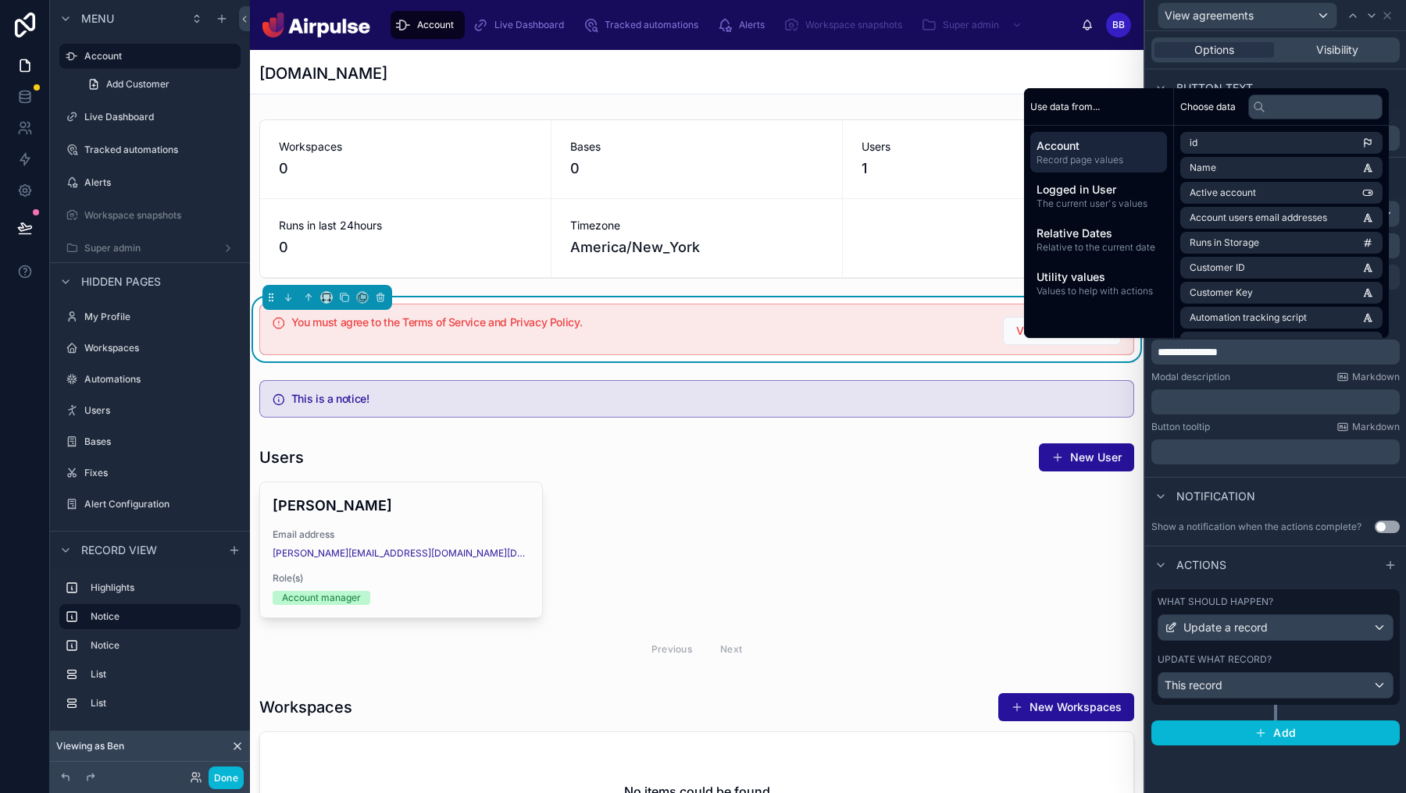
click at [1256, 422] on div "Button tooltip Markdown" at bounding box center [1275, 427] width 248 height 12
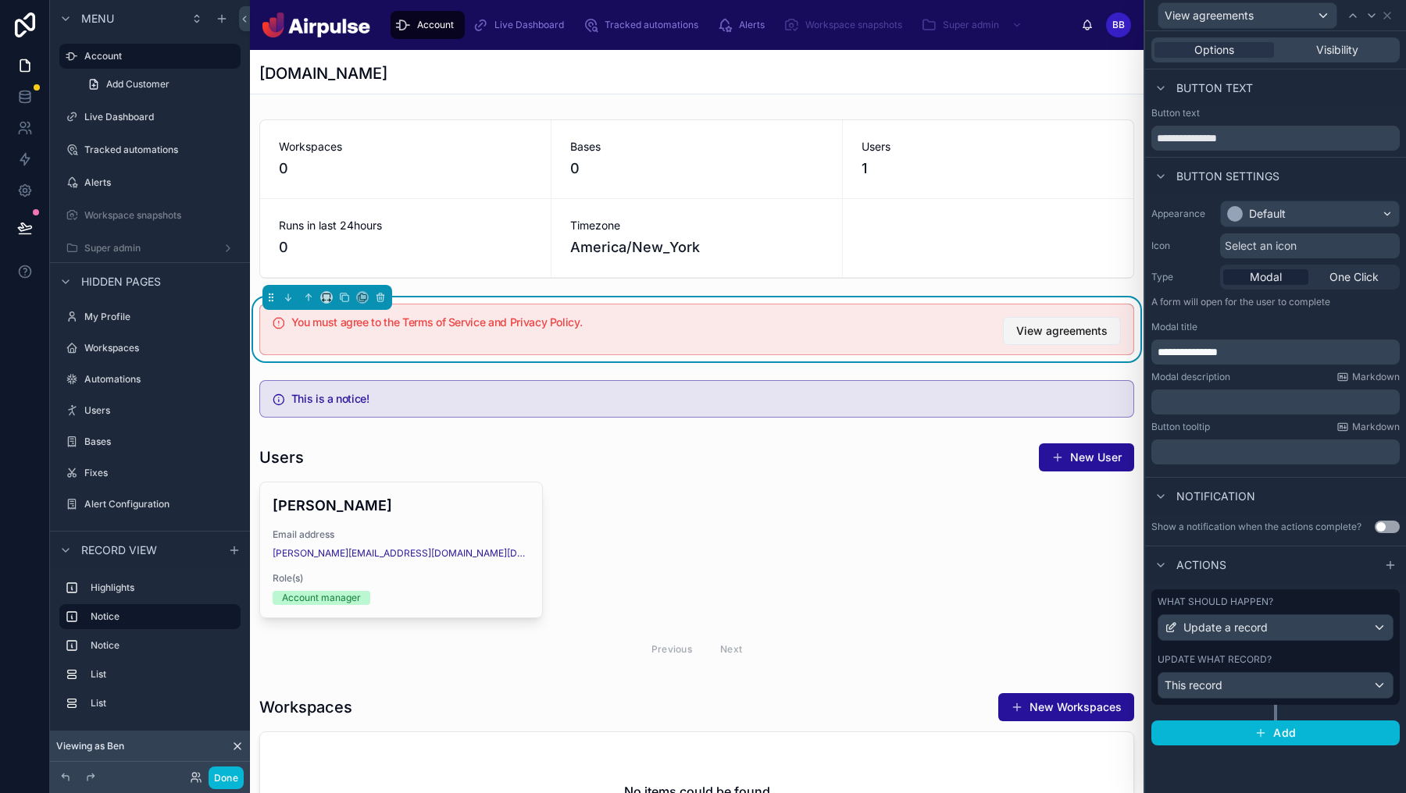
click at [1071, 337] on span "View agreements" at bounding box center [1061, 331] width 91 height 16
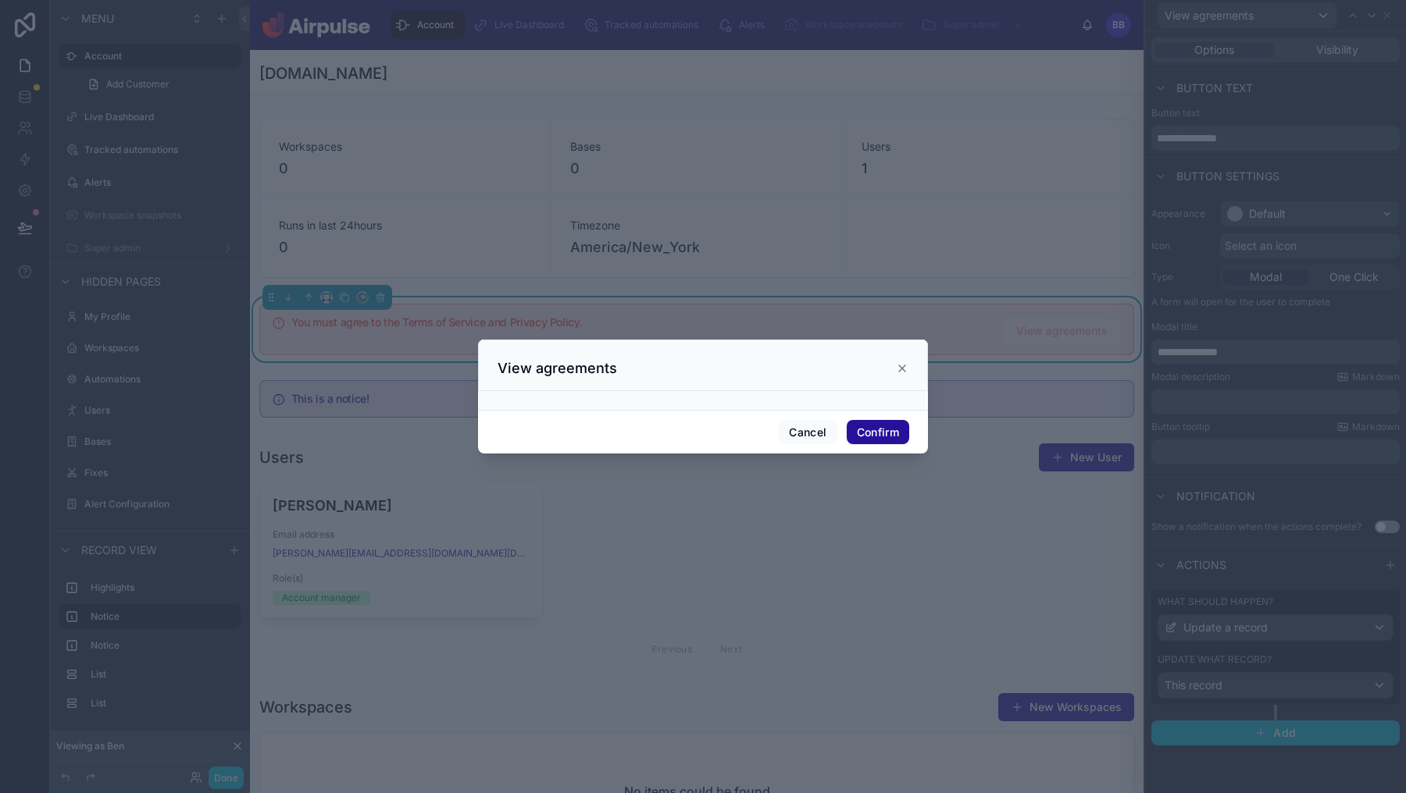
click at [901, 370] on icon at bounding box center [902, 368] width 12 height 12
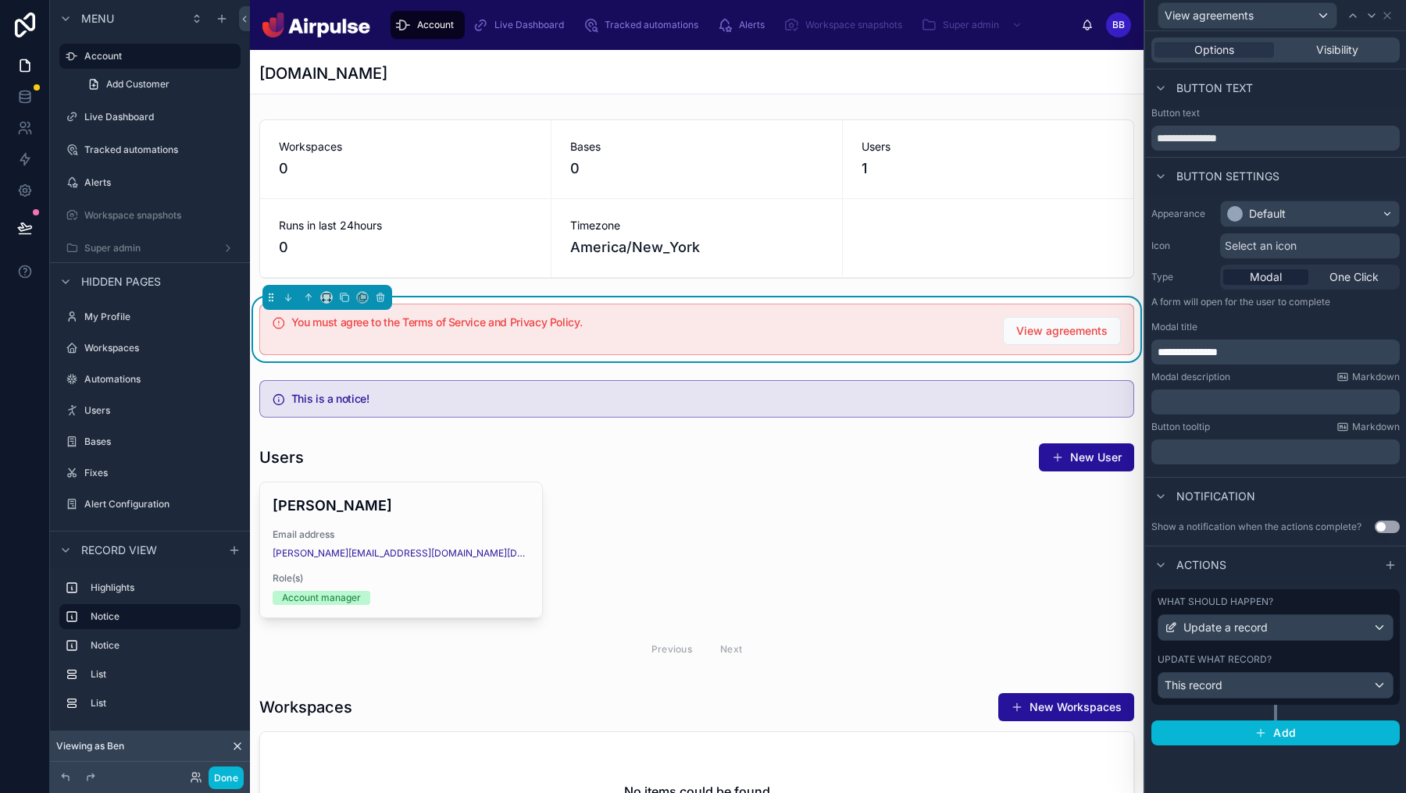
click at [1272, 245] on span "Select an icon" at bounding box center [1261, 246] width 72 height 16
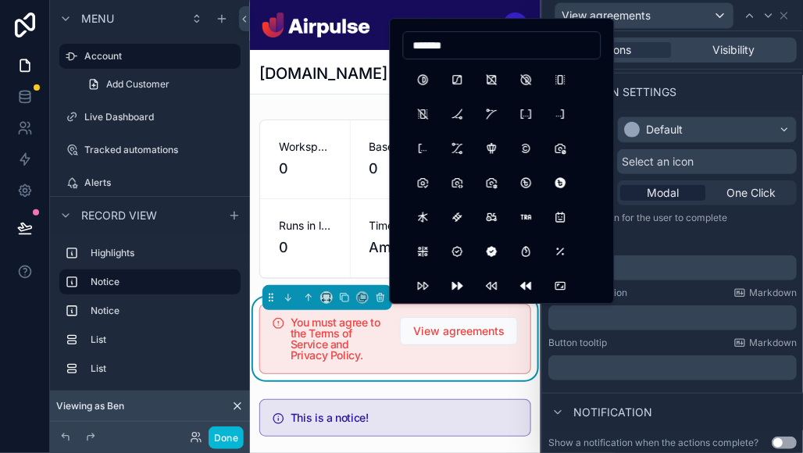
type input "********"
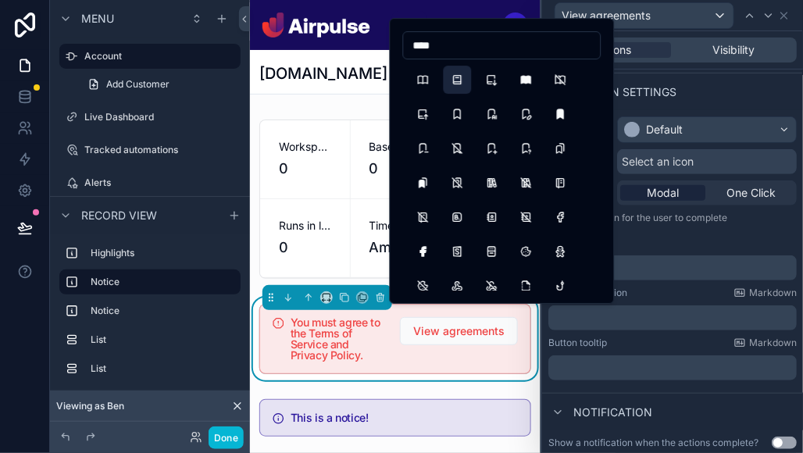
type input "****"
click at [468, 82] on button "Book2" at bounding box center [458, 80] width 28 height 28
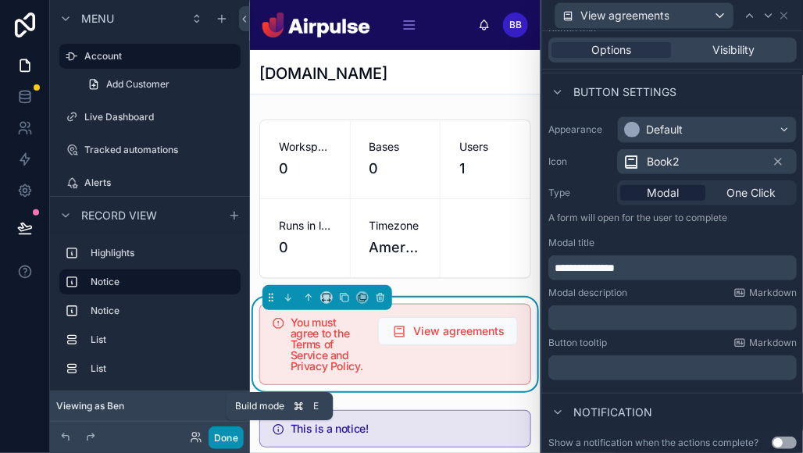
click at [223, 441] on button "Done" at bounding box center [226, 437] width 35 height 23
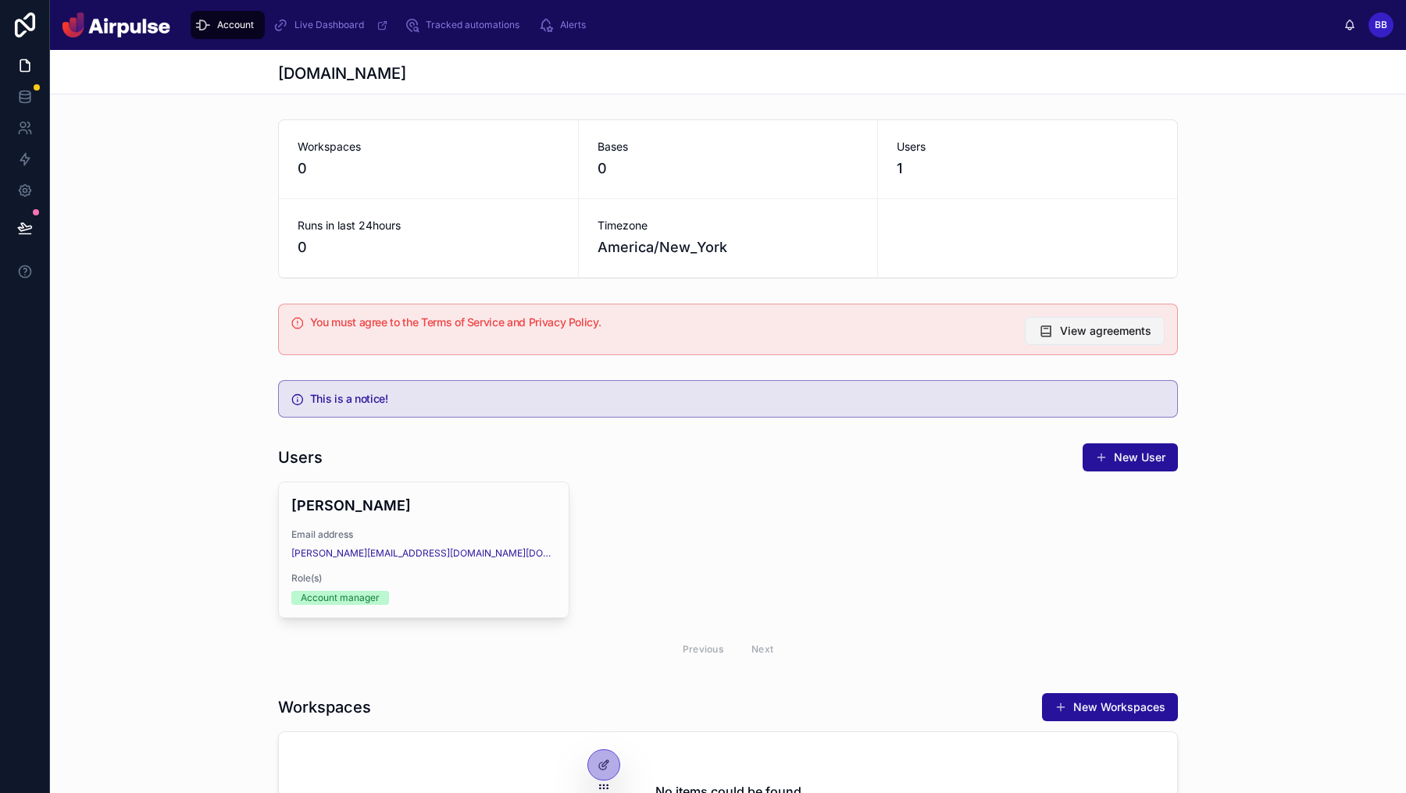
click at [1096, 327] on span "View agreements" at bounding box center [1105, 331] width 91 height 16
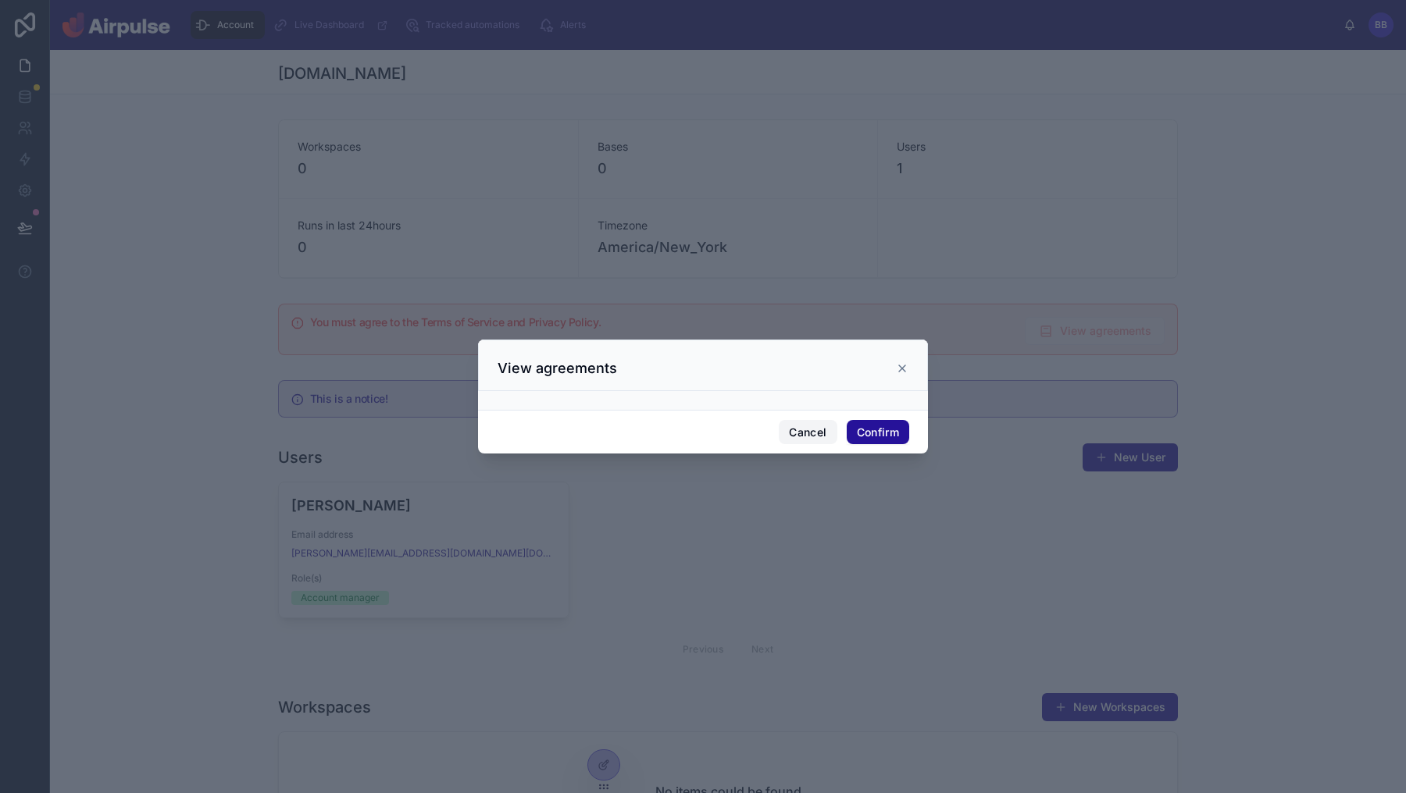
click at [815, 436] on button "Cancel" at bounding box center [808, 432] width 58 height 25
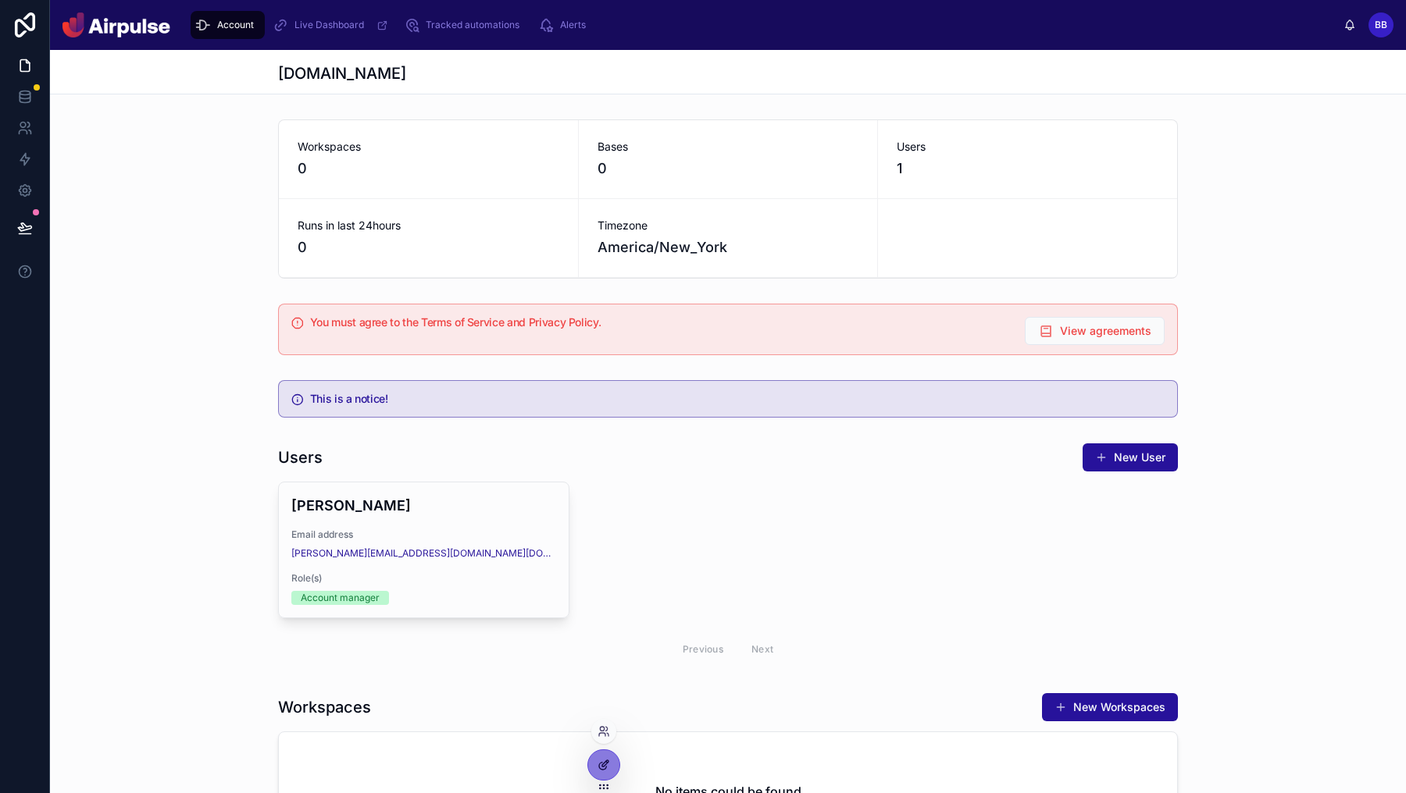
click at [609, 754] on div at bounding box center [603, 766] width 31 height 30
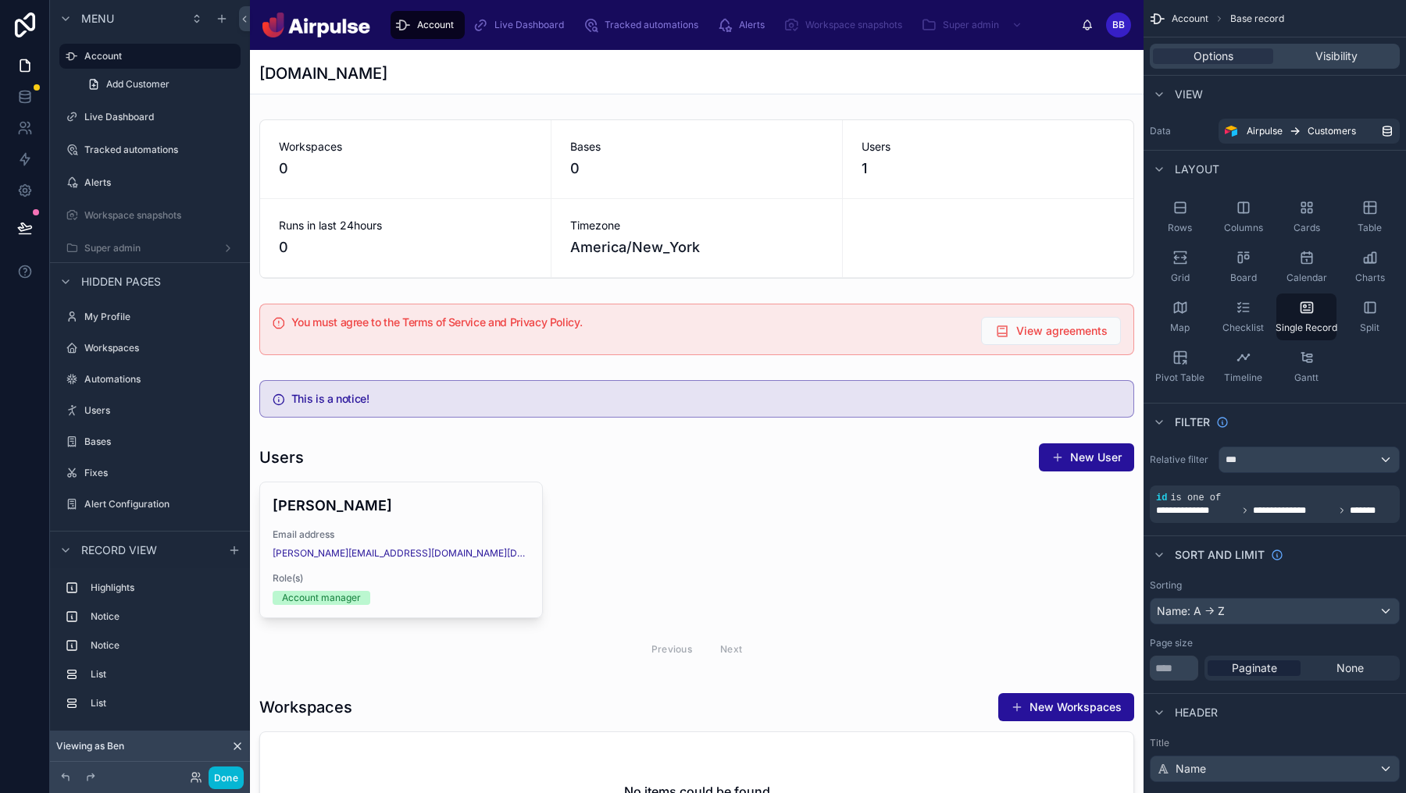
click at [476, 388] on div at bounding box center [696, 807] width 893 height 1514
click at [398, 390] on div at bounding box center [696, 399] width 893 height 50
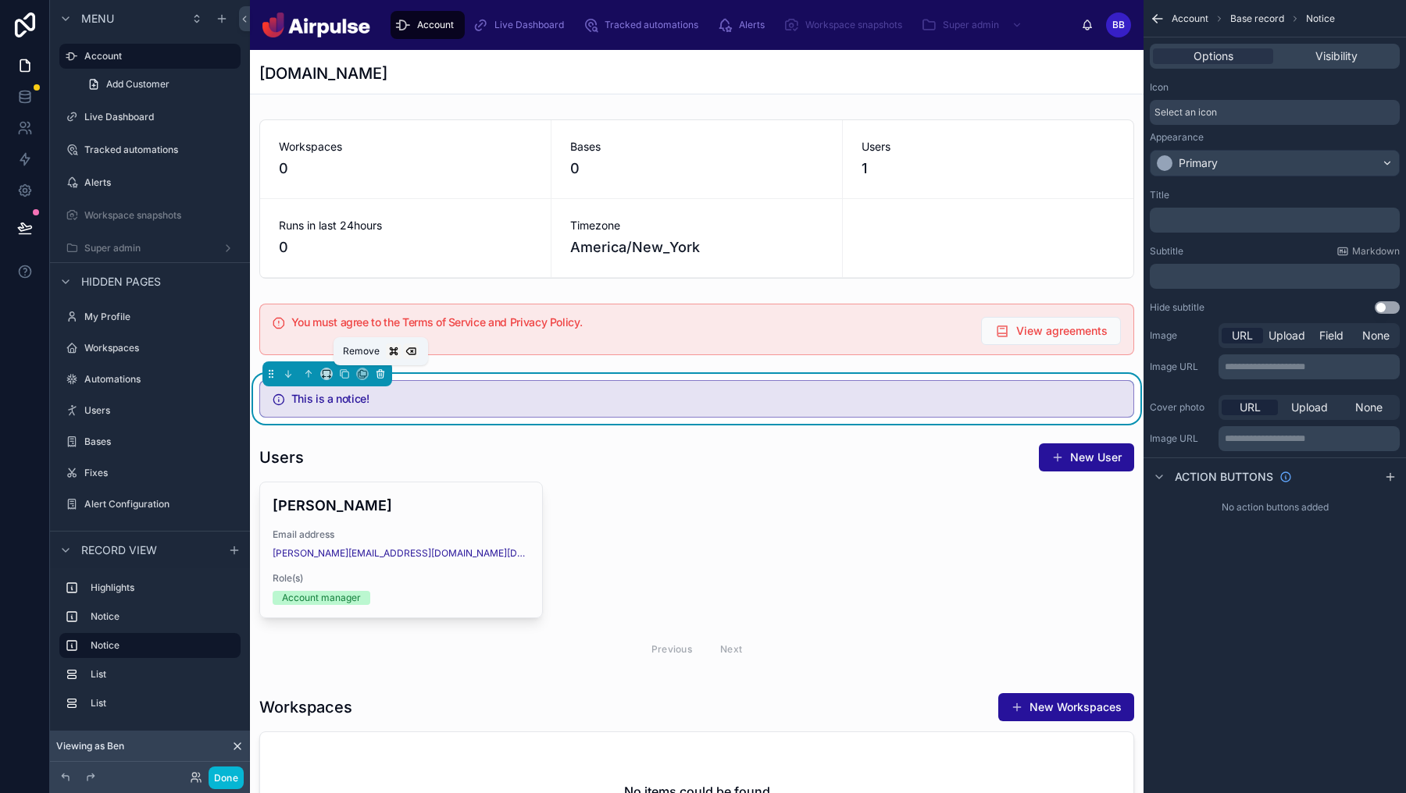
click at [383, 372] on icon at bounding box center [379, 372] width 7 height 0
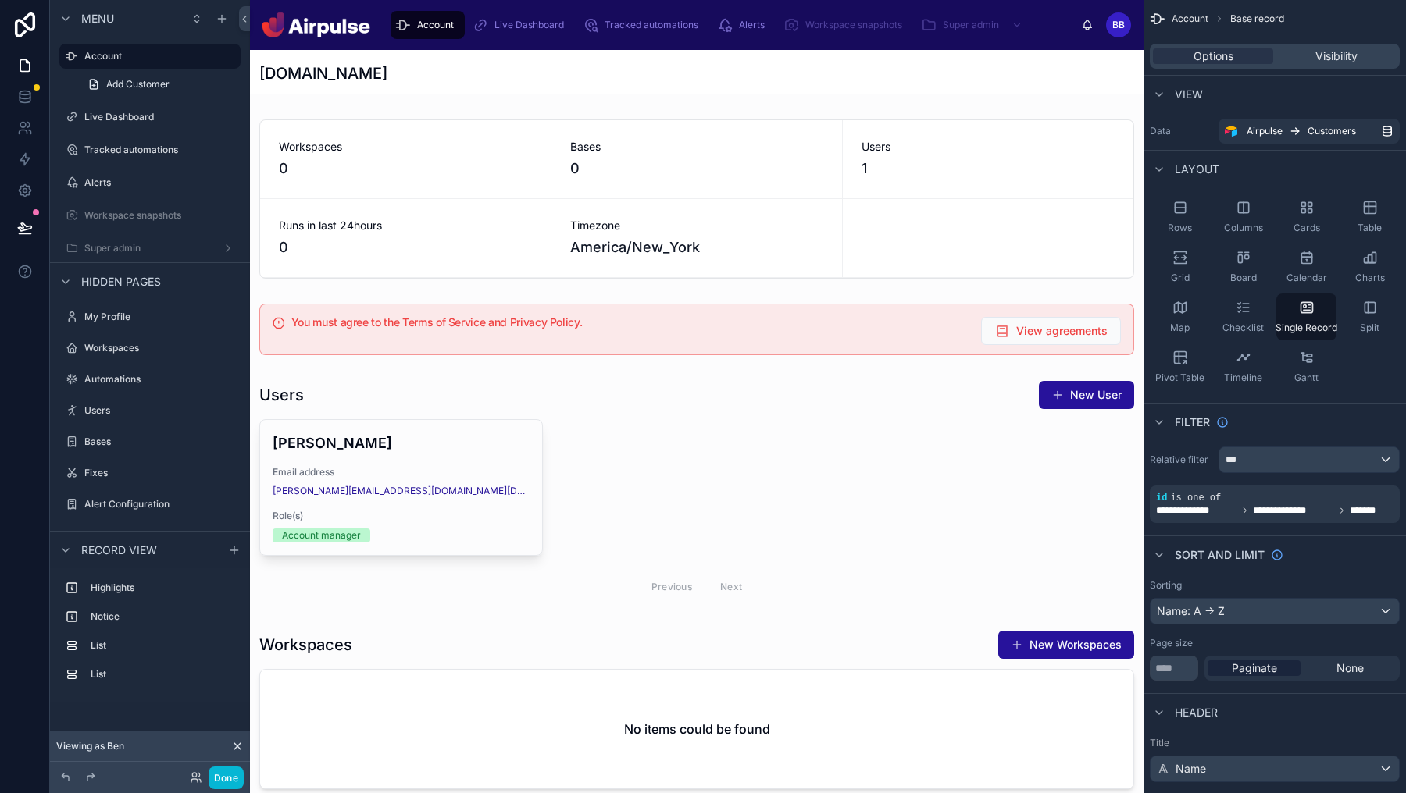
click at [813, 298] on div at bounding box center [696, 776] width 893 height 1452
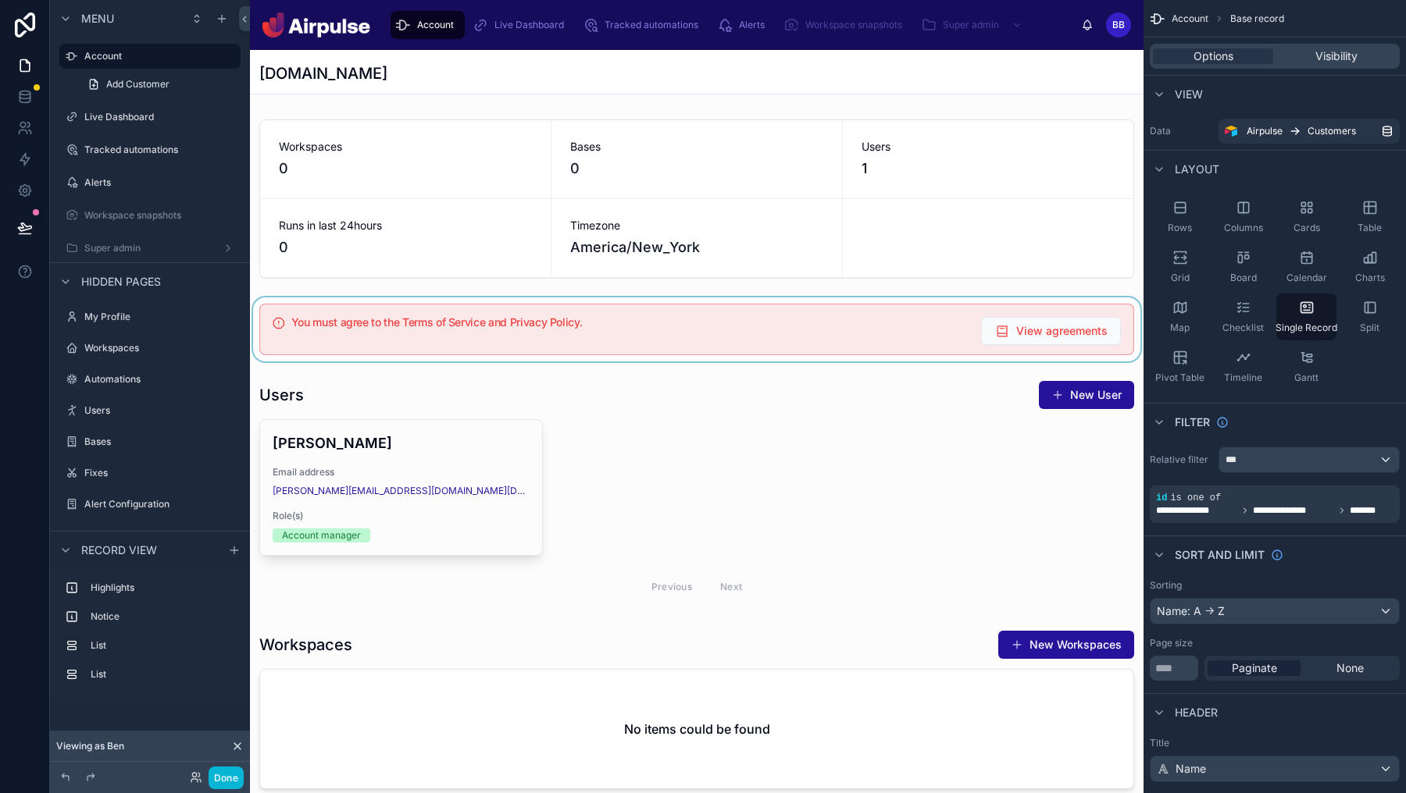
click at [808, 326] on div at bounding box center [696, 330] width 893 height 64
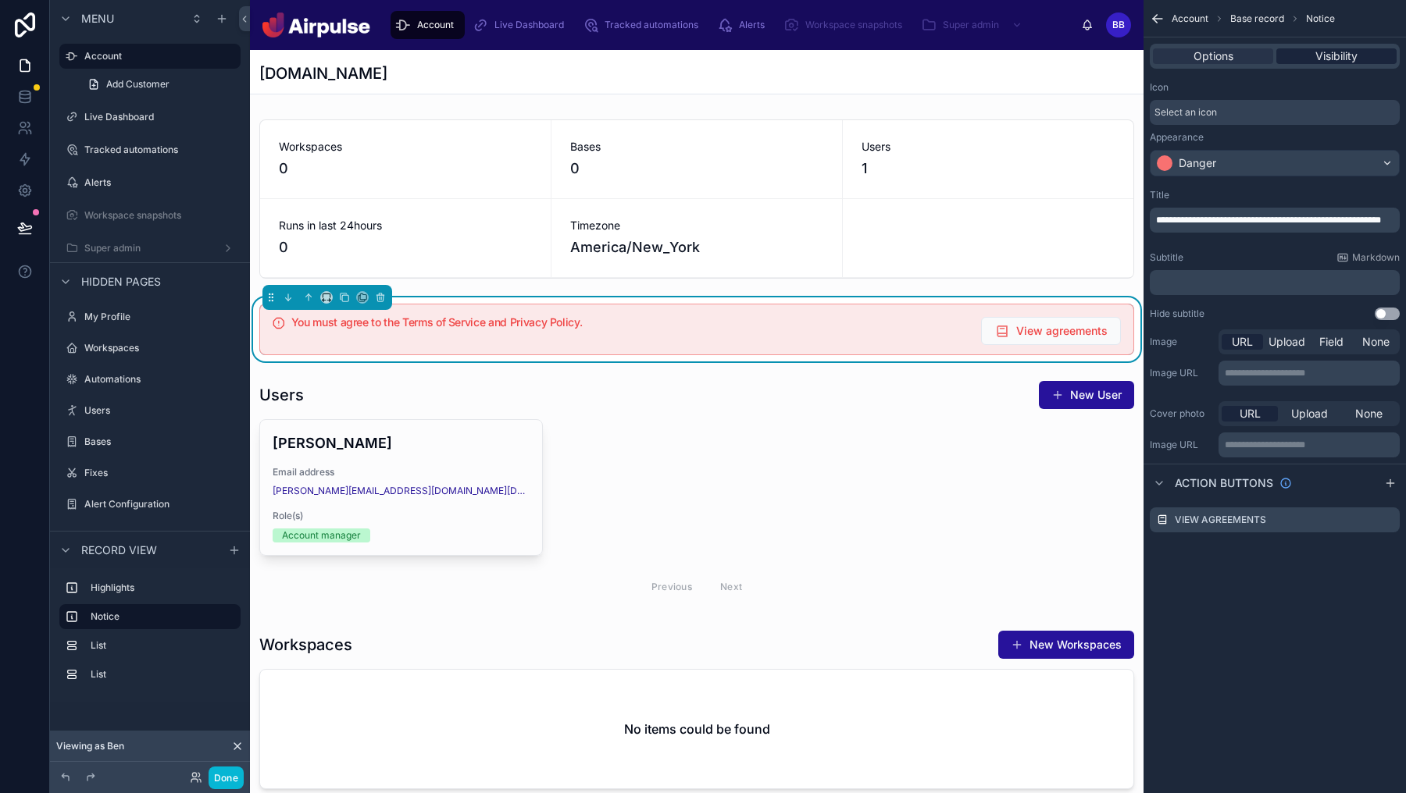
click at [1359, 58] on div "Visibility" at bounding box center [1336, 56] width 120 height 16
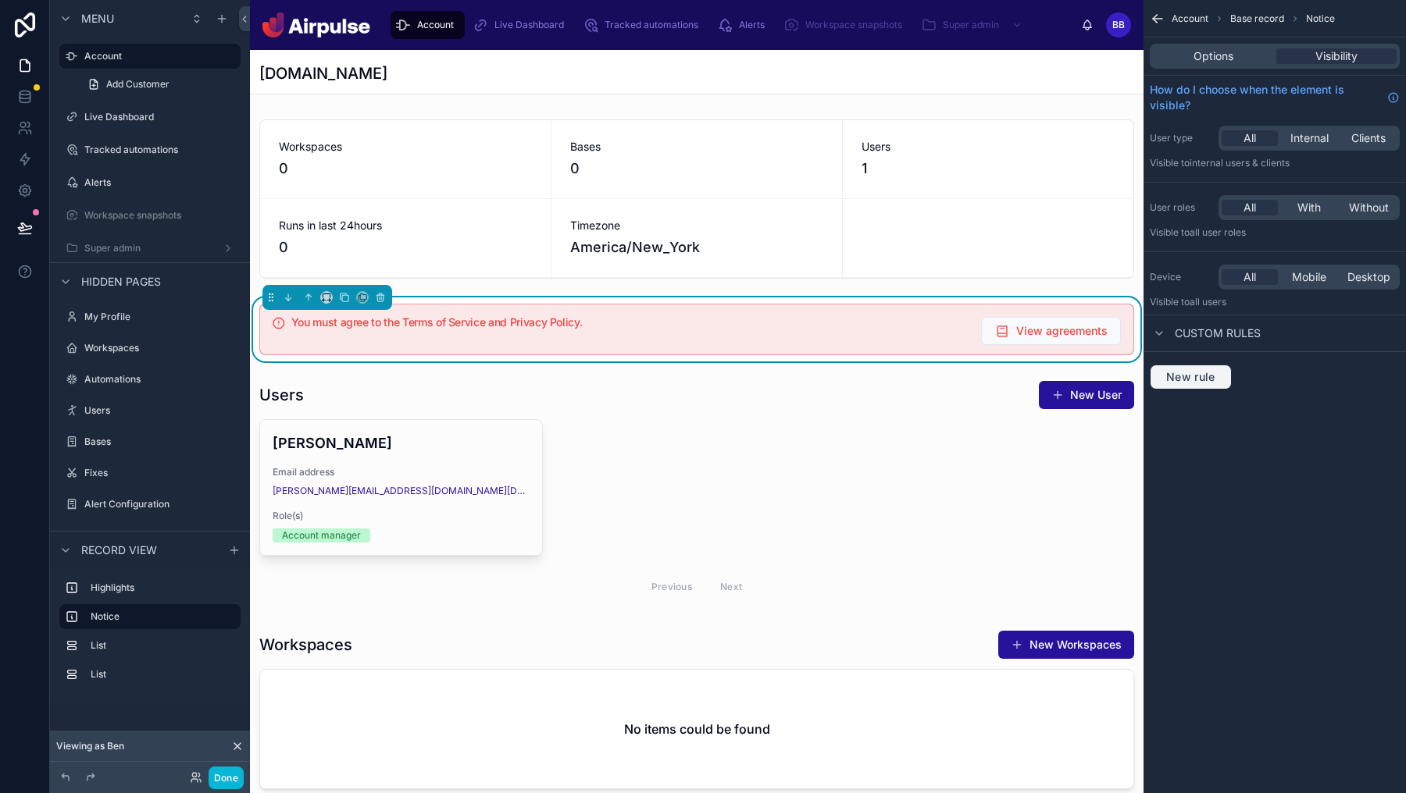
click at [1215, 372] on span "New rule" at bounding box center [1191, 377] width 62 height 14
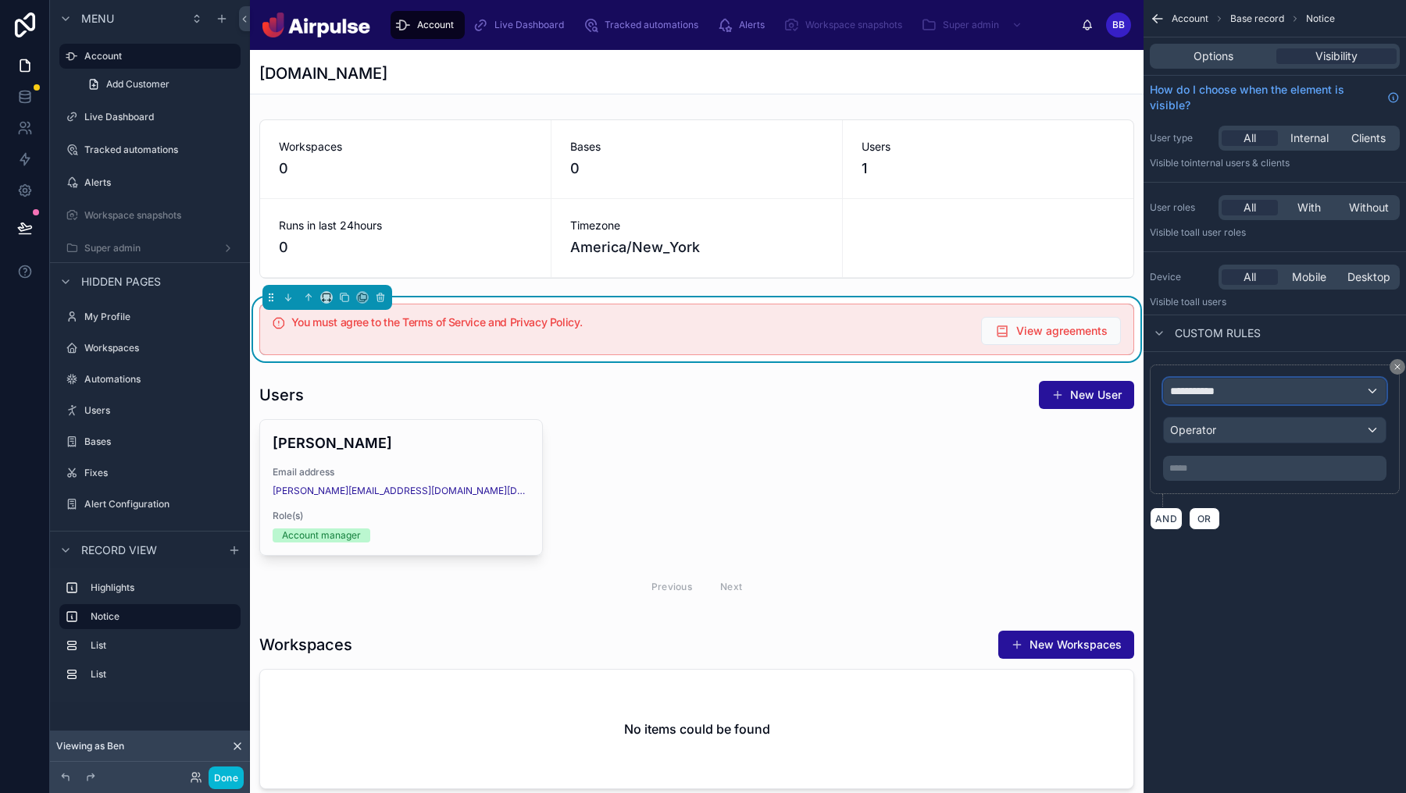
click at [1339, 394] on div "**********" at bounding box center [1275, 391] width 222 height 25
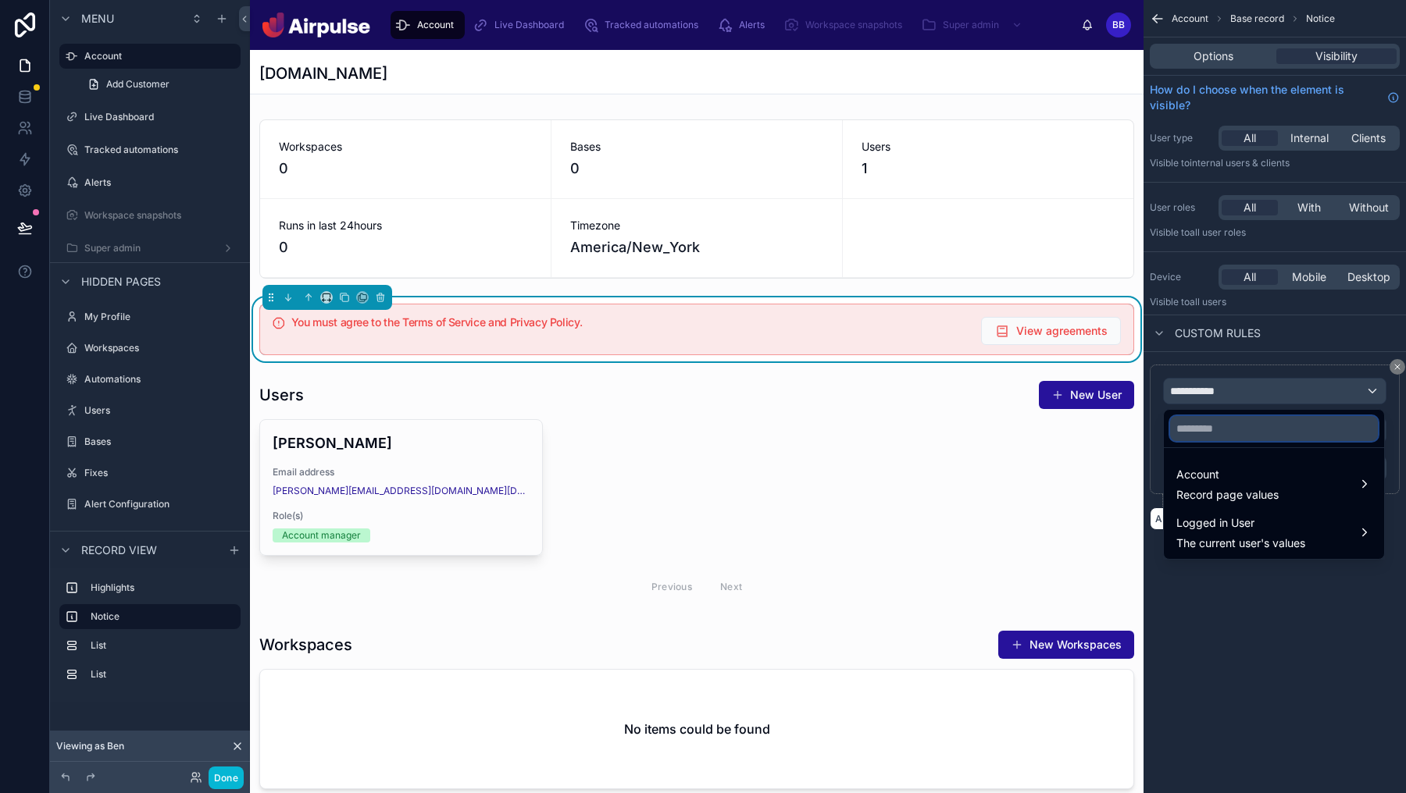
click at [1239, 426] on input "text" at bounding box center [1274, 428] width 208 height 25
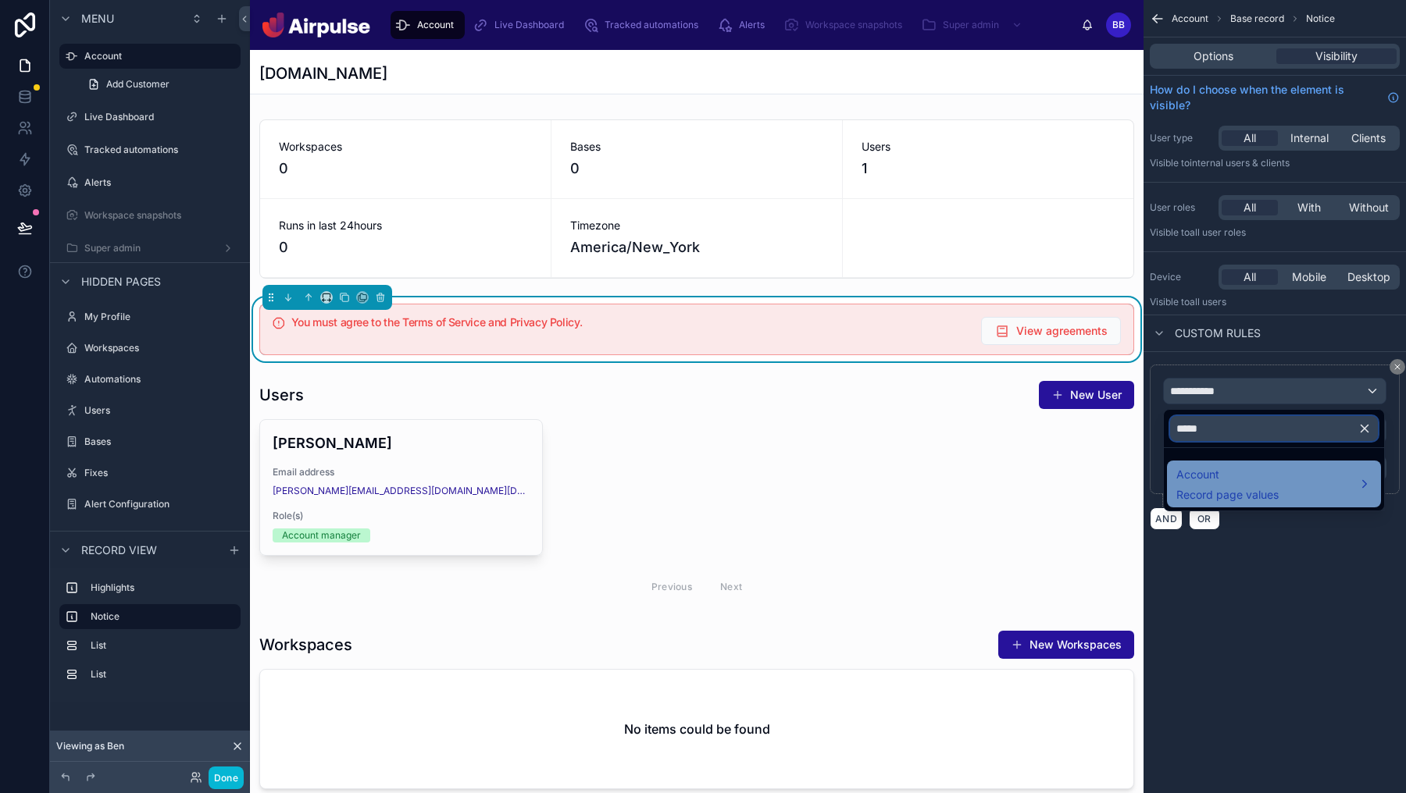
type input "*****"
click at [1258, 483] on span "Account" at bounding box center [1227, 474] width 102 height 19
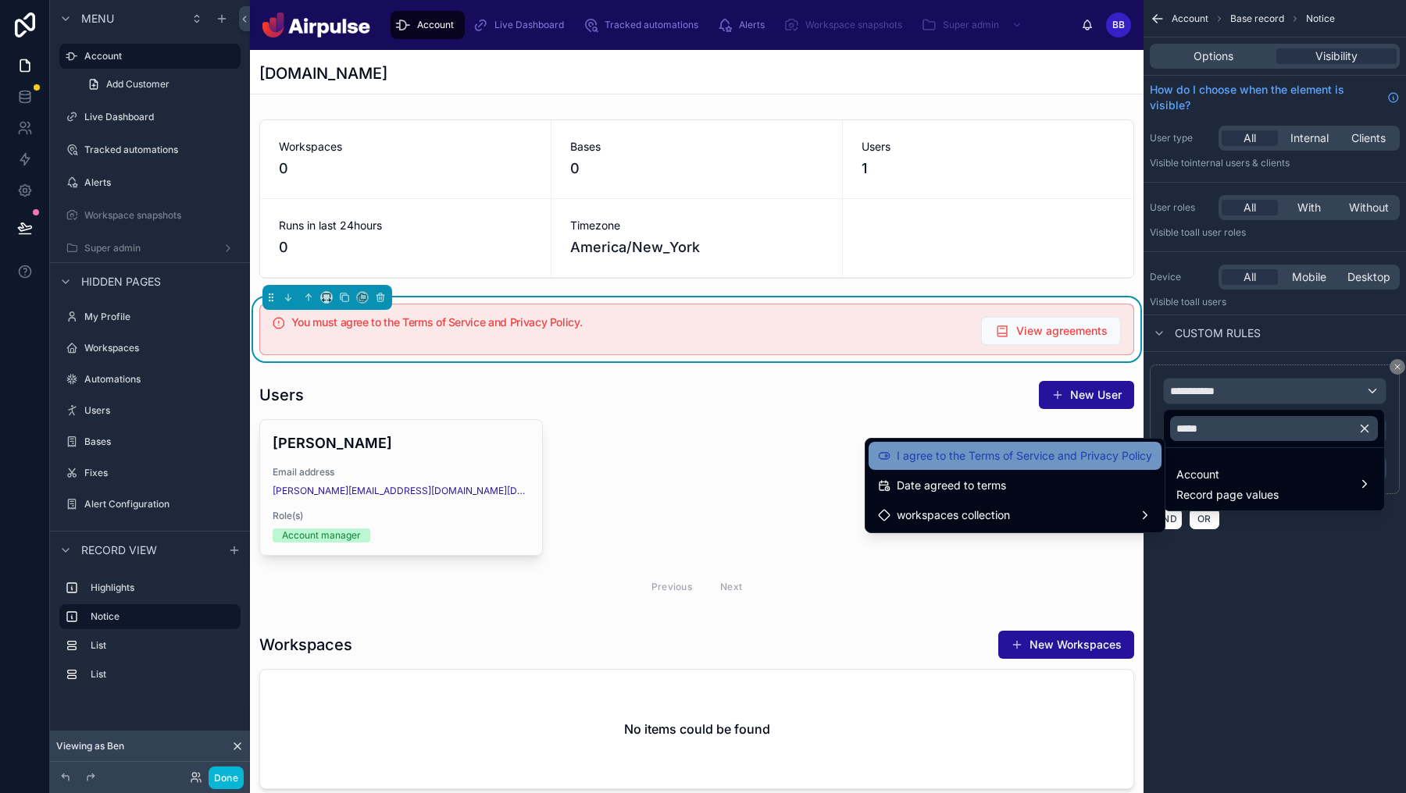
click at [1114, 461] on span "I agree to the Terms of Service and Privacy Policy" at bounding box center [1024, 456] width 255 height 19
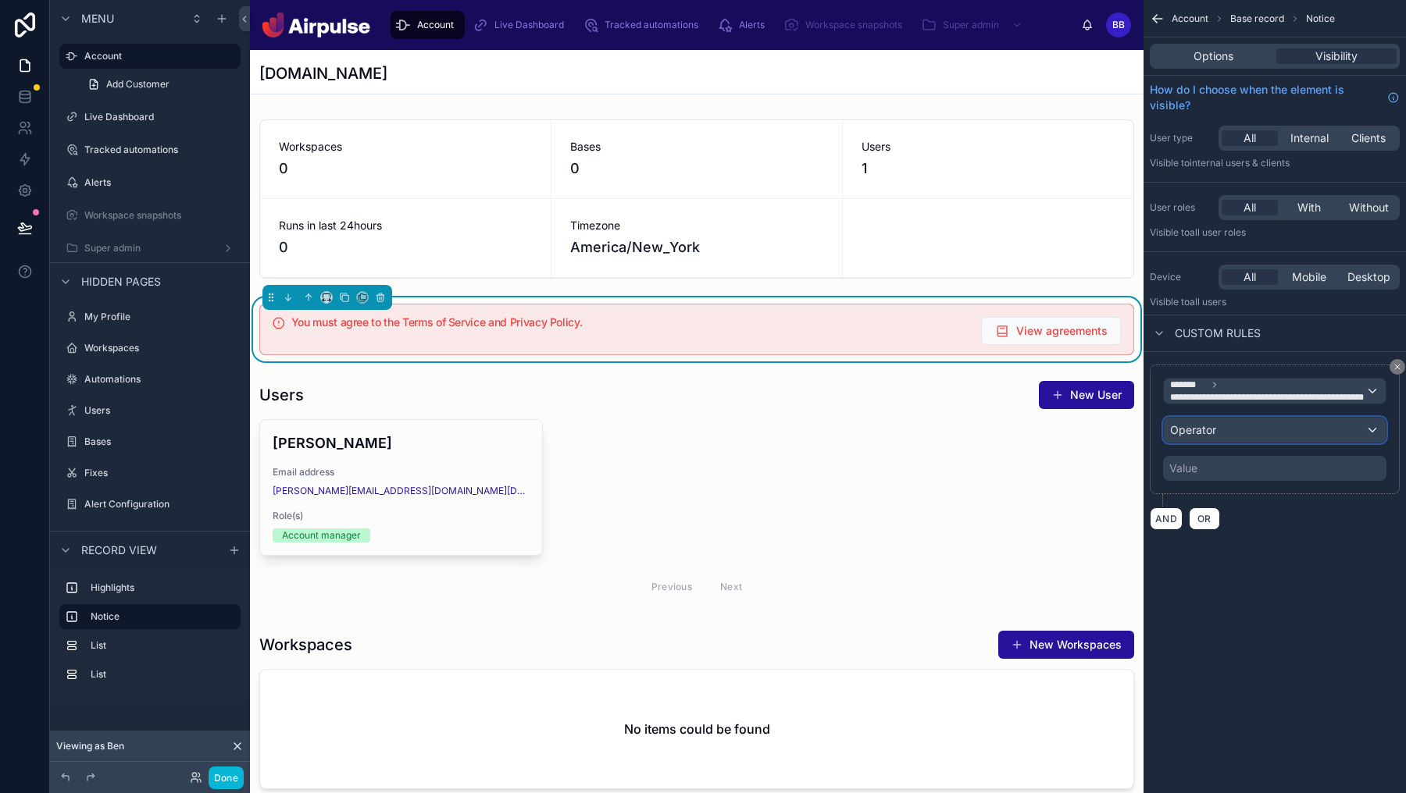
click at [1253, 434] on div "Operator" at bounding box center [1275, 430] width 222 height 25
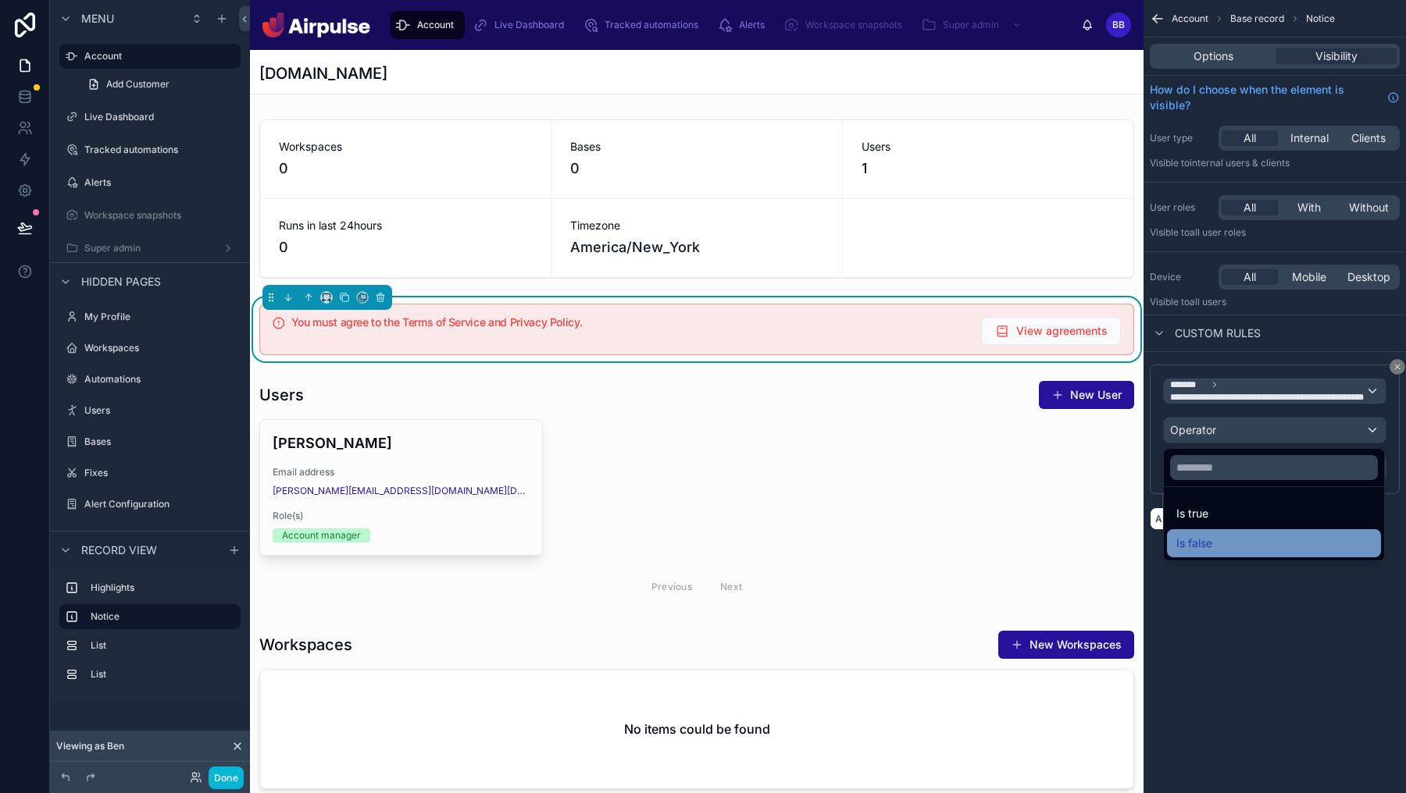
click at [1222, 543] on div "Is false" at bounding box center [1273, 543] width 195 height 19
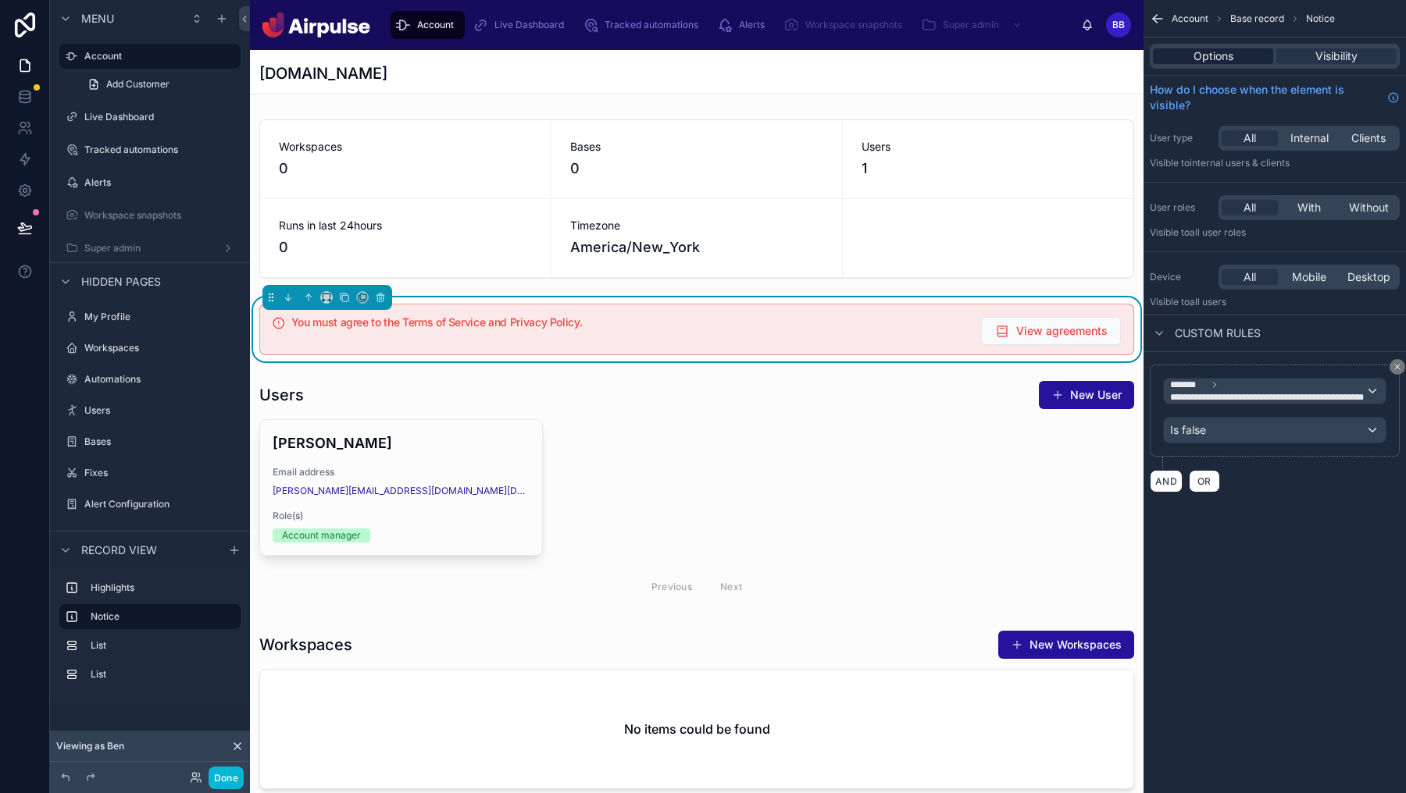
click at [1210, 53] on span "Options" at bounding box center [1213, 56] width 40 height 16
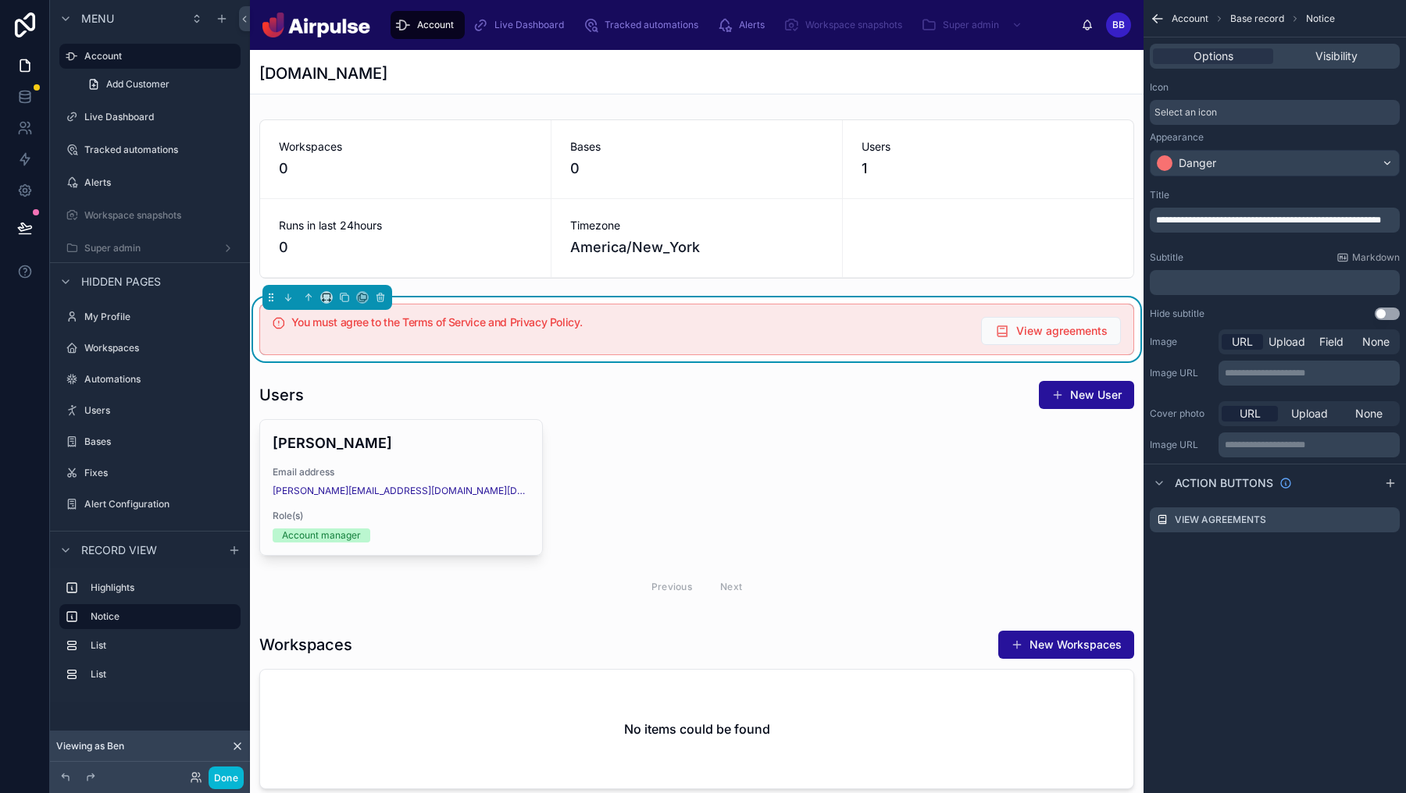
click at [1393, 312] on button "Use setting" at bounding box center [1386, 314] width 25 height 12
click at [1247, 226] on p "**********" at bounding box center [1276, 220] width 241 height 12
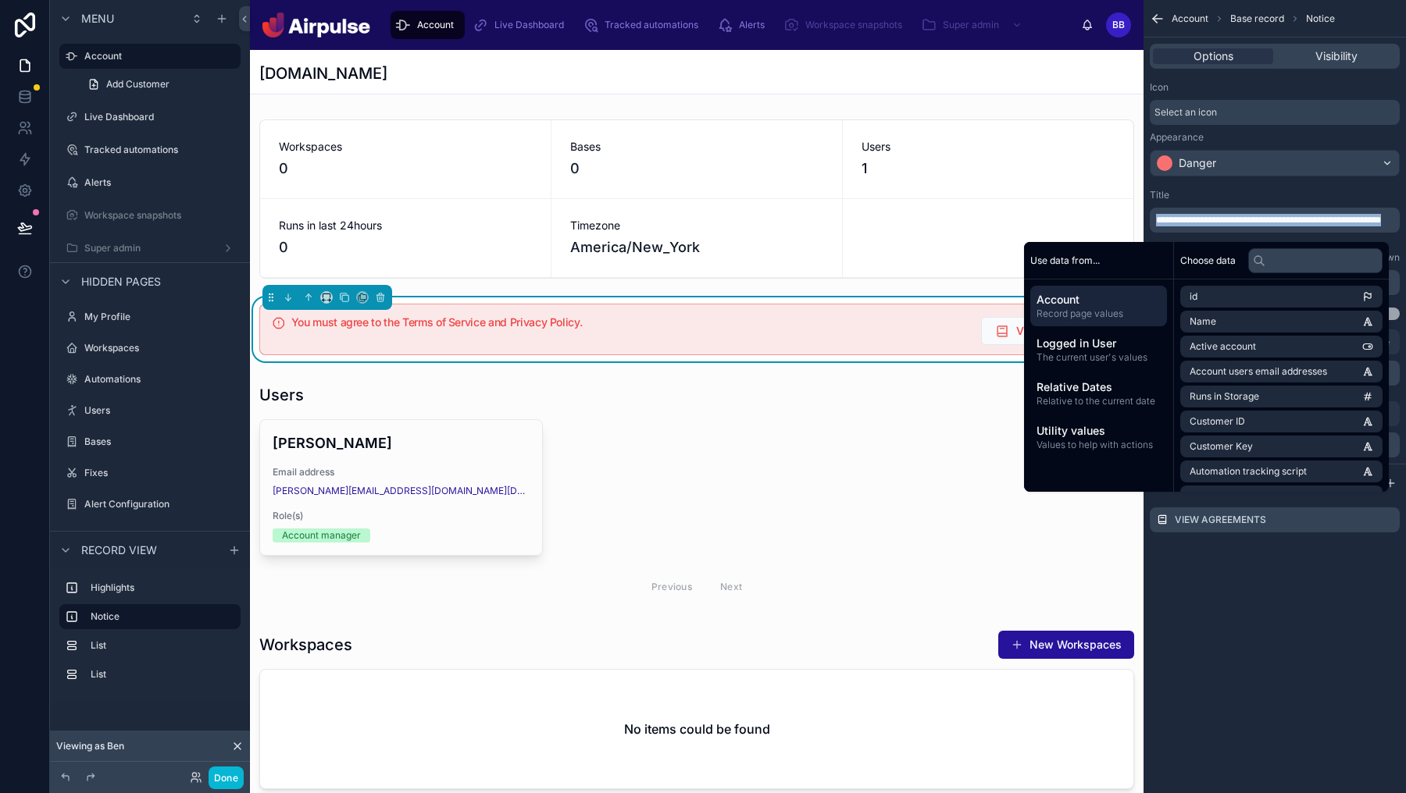
copy span "**********"
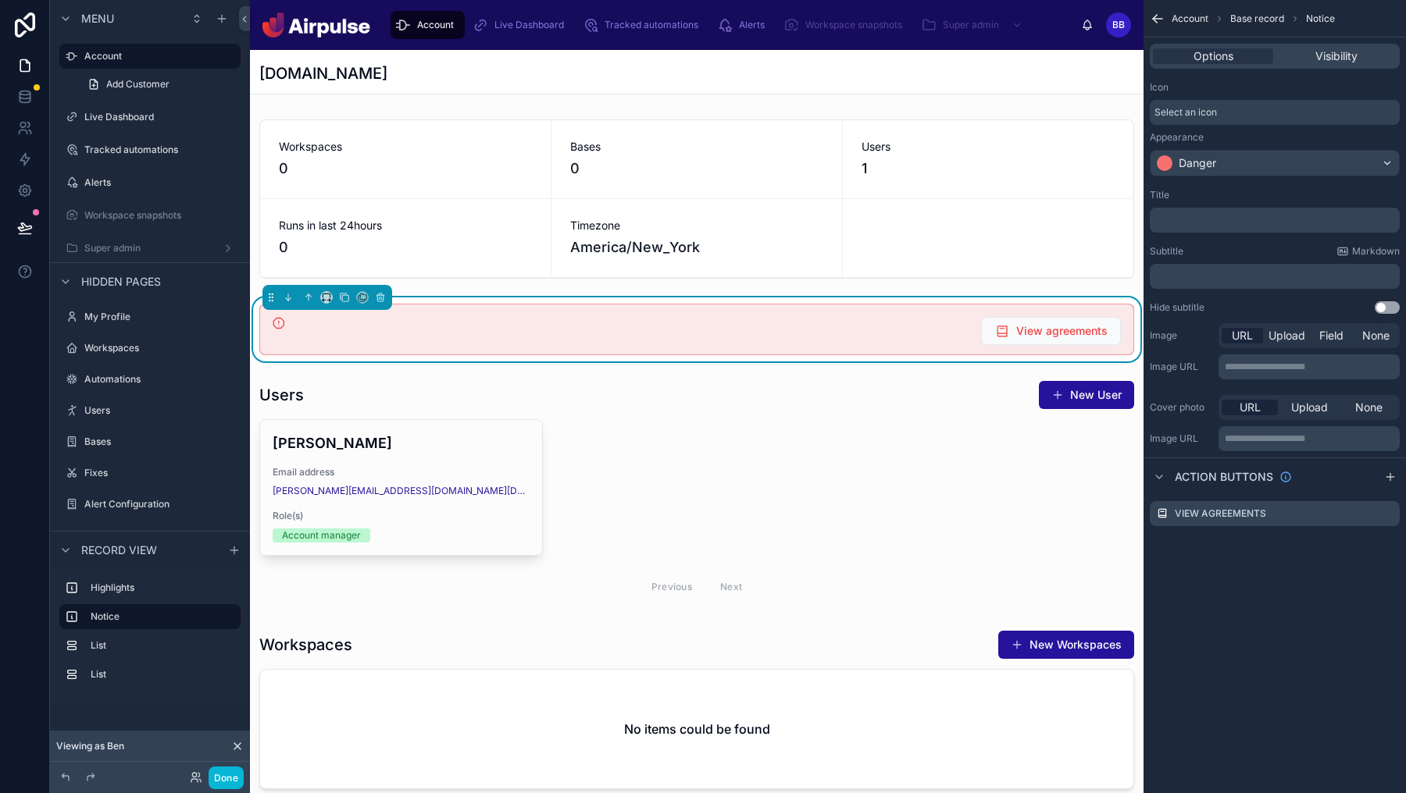
click at [1252, 715] on div "**********" at bounding box center [1274, 396] width 262 height 793
click at [1307, 288] on div "﻿" at bounding box center [1275, 276] width 250 height 25
click at [1313, 279] on p "﻿" at bounding box center [1276, 276] width 241 height 12
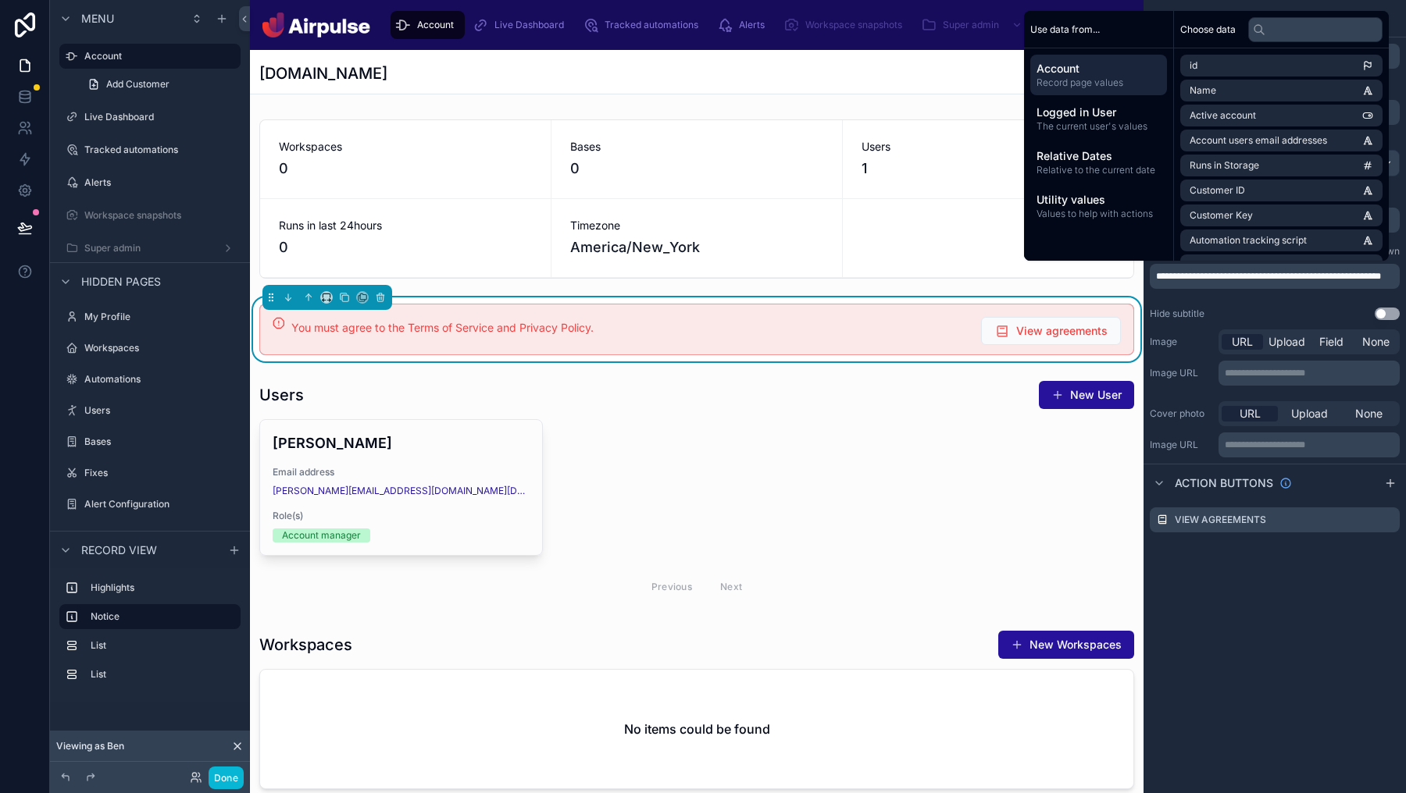
click at [1300, 599] on div "**********" at bounding box center [1274, 396] width 262 height 793
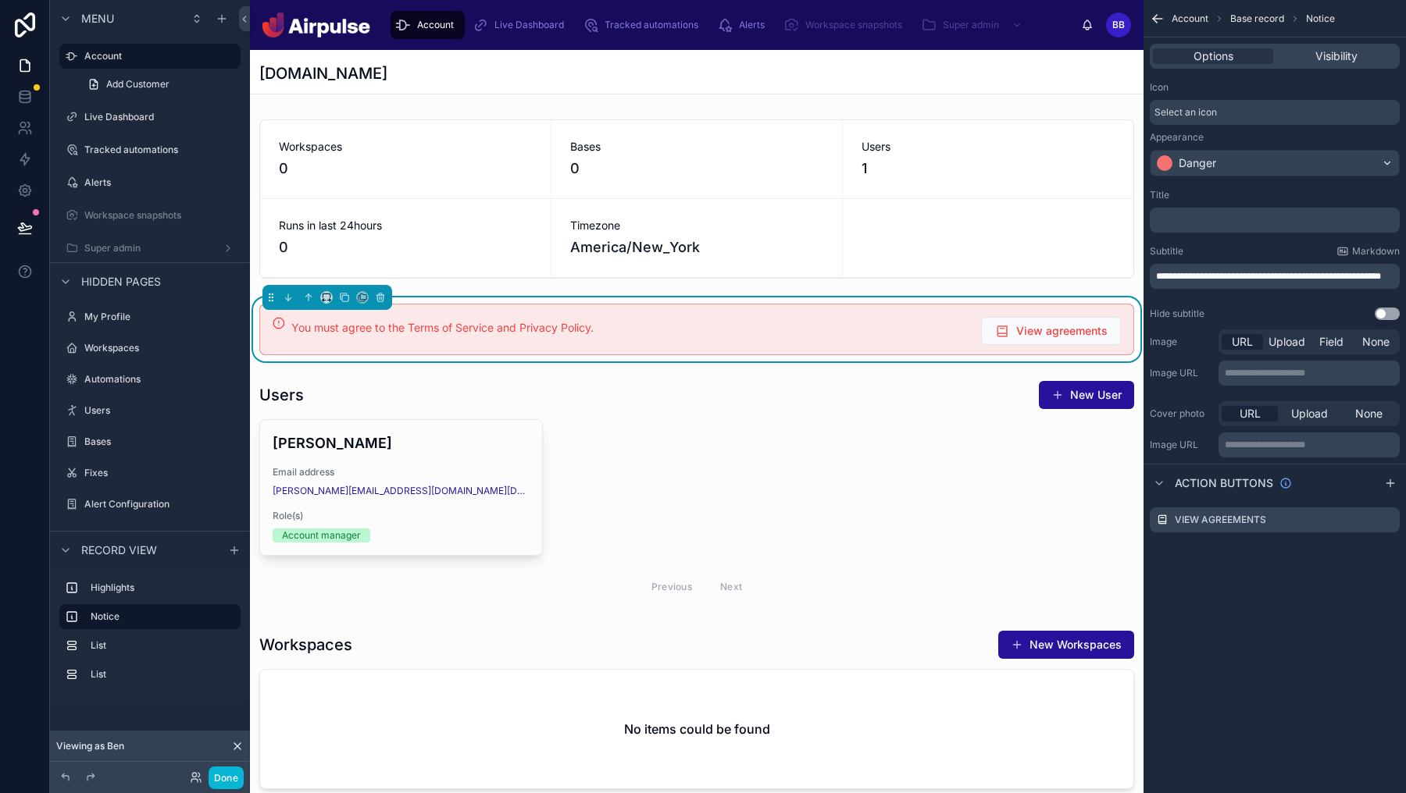
click at [1274, 229] on div "﻿" at bounding box center [1275, 220] width 250 height 25
click at [1274, 223] on p "﻿" at bounding box center [1276, 220] width 241 height 12
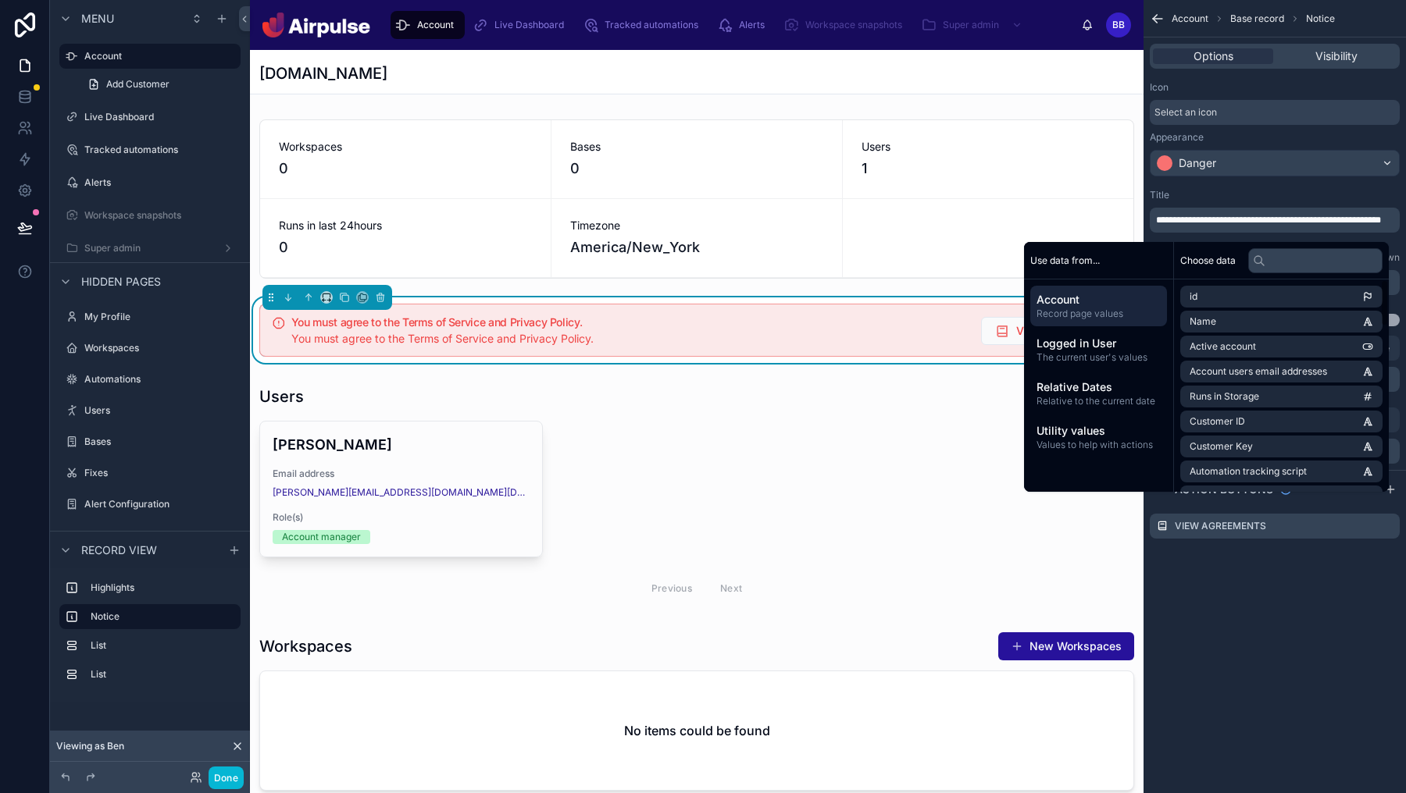
click at [1253, 613] on div "**********" at bounding box center [1274, 396] width 262 height 793
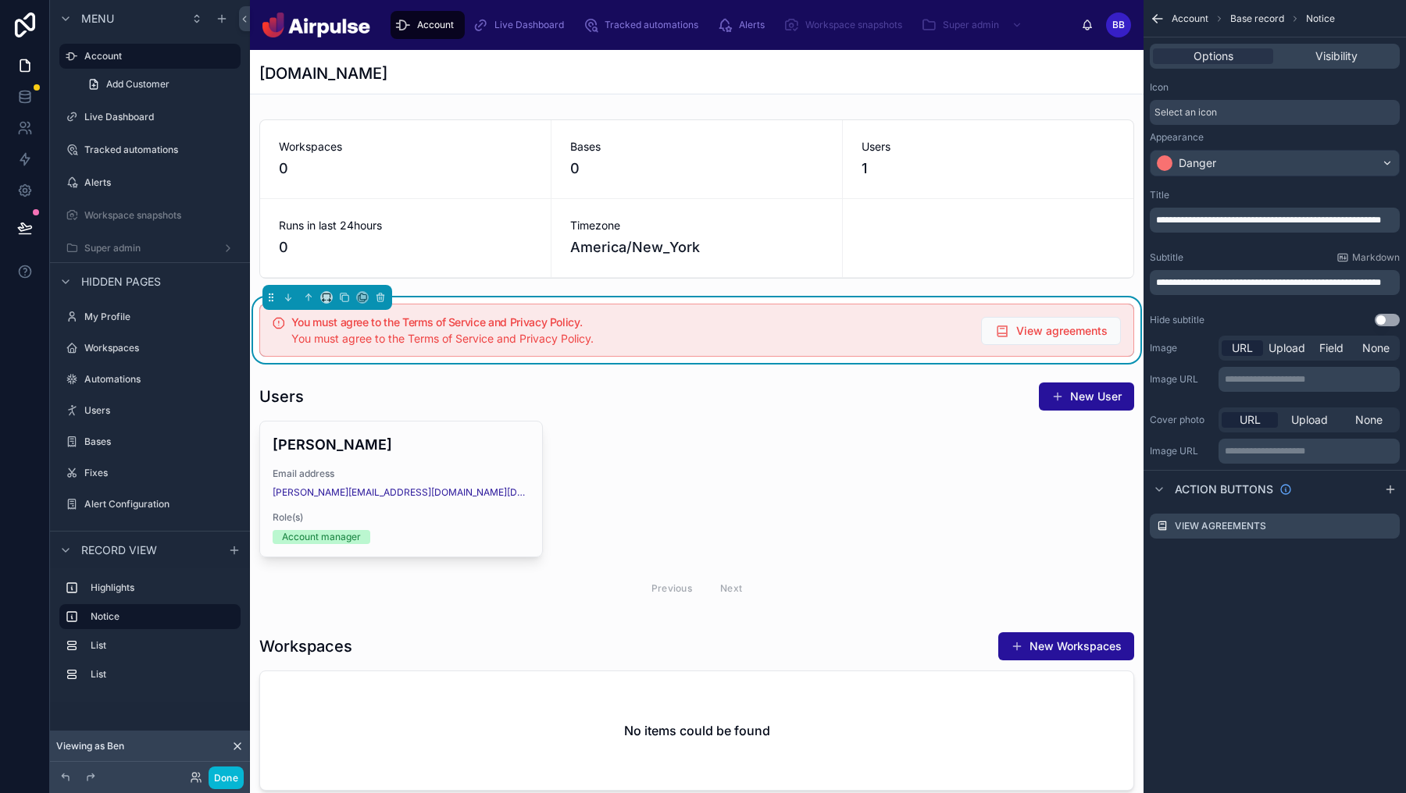
click at [1389, 320] on button "Use setting" at bounding box center [1386, 320] width 25 height 12
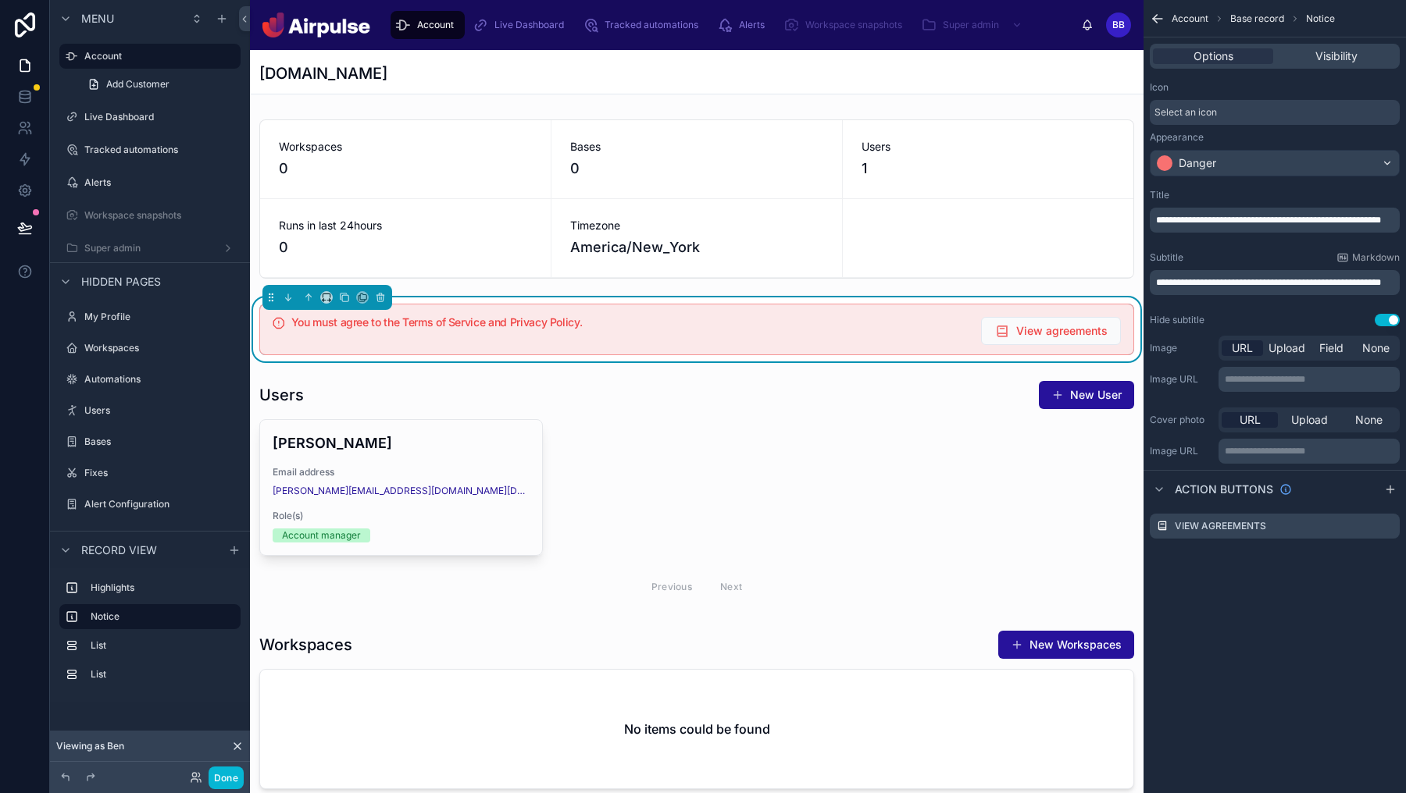
click at [1389, 320] on button "Use setting" at bounding box center [1386, 320] width 25 height 12
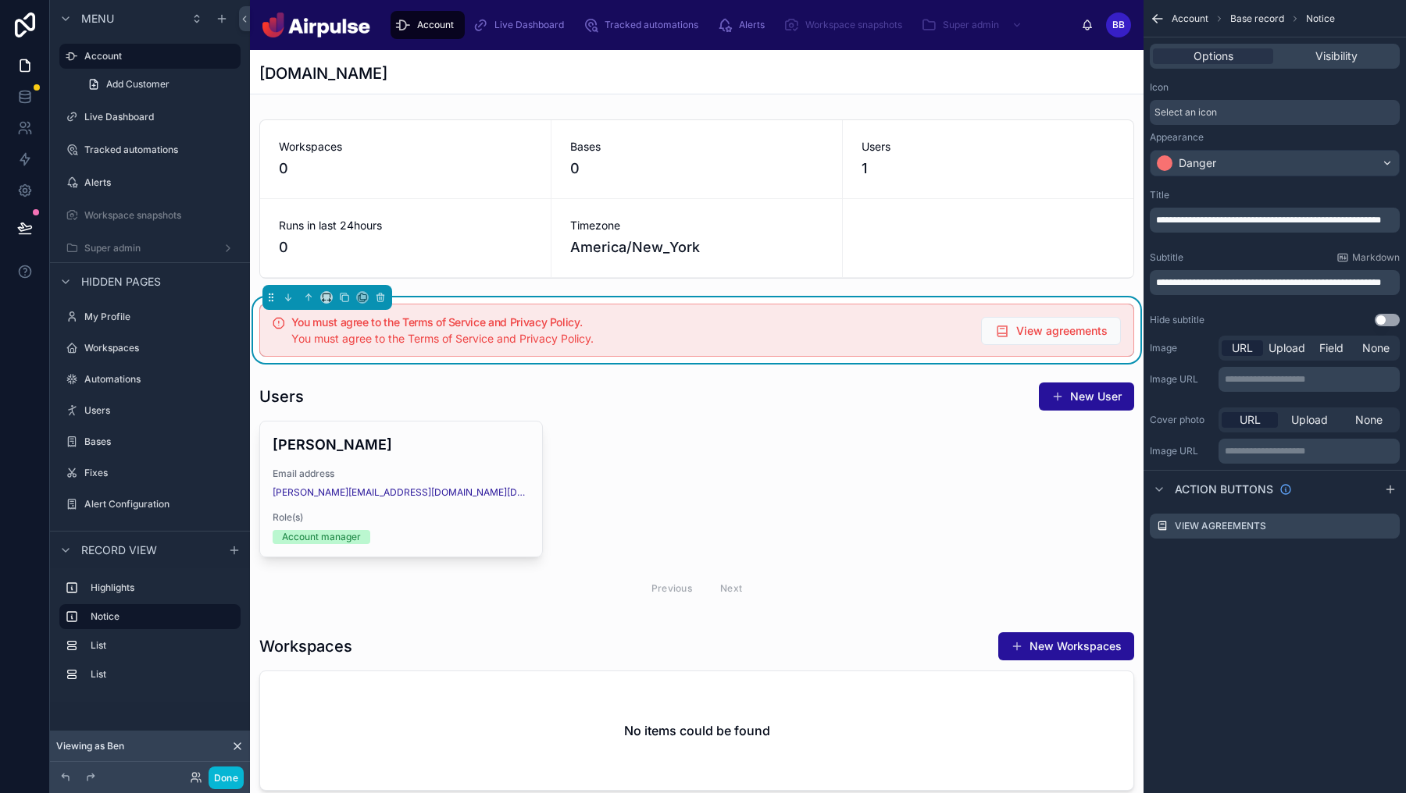
click at [1253, 216] on span "**********" at bounding box center [1268, 220] width 225 height 9
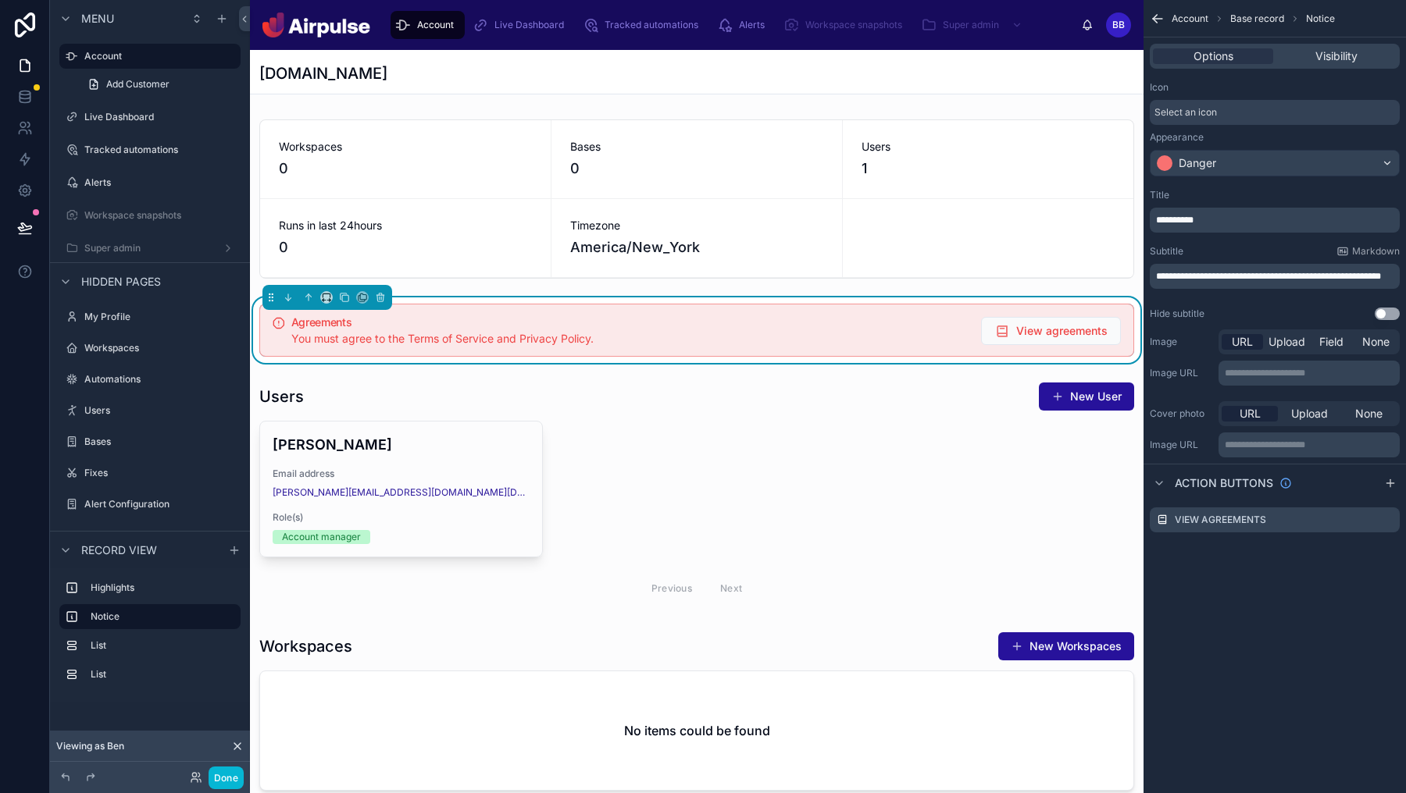
click at [1273, 597] on div "**********" at bounding box center [1274, 396] width 262 height 793
click at [215, 777] on button "Done" at bounding box center [226, 778] width 35 height 23
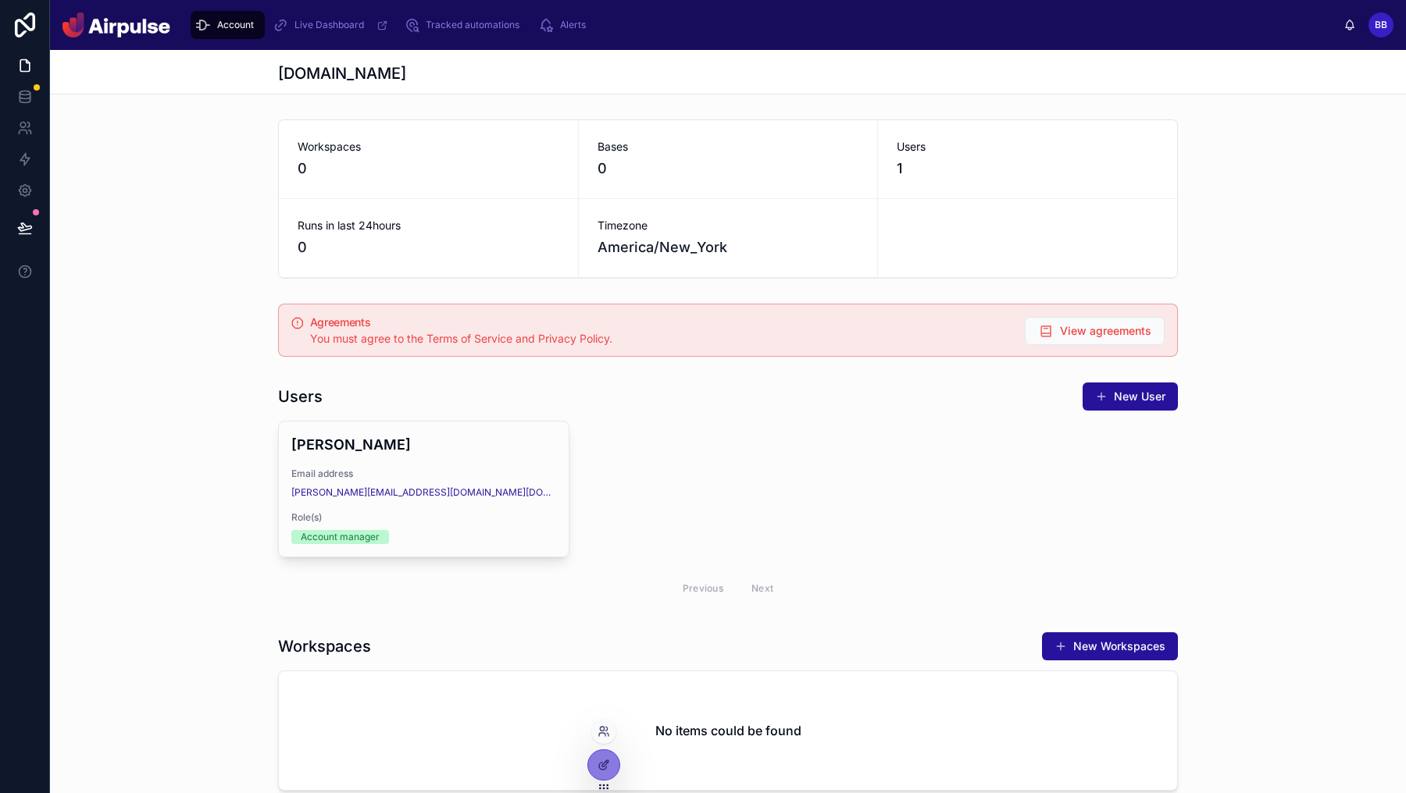
click at [588, 759] on div at bounding box center [603, 765] width 33 height 31
click at [601, 764] on icon at bounding box center [603, 765] width 12 height 12
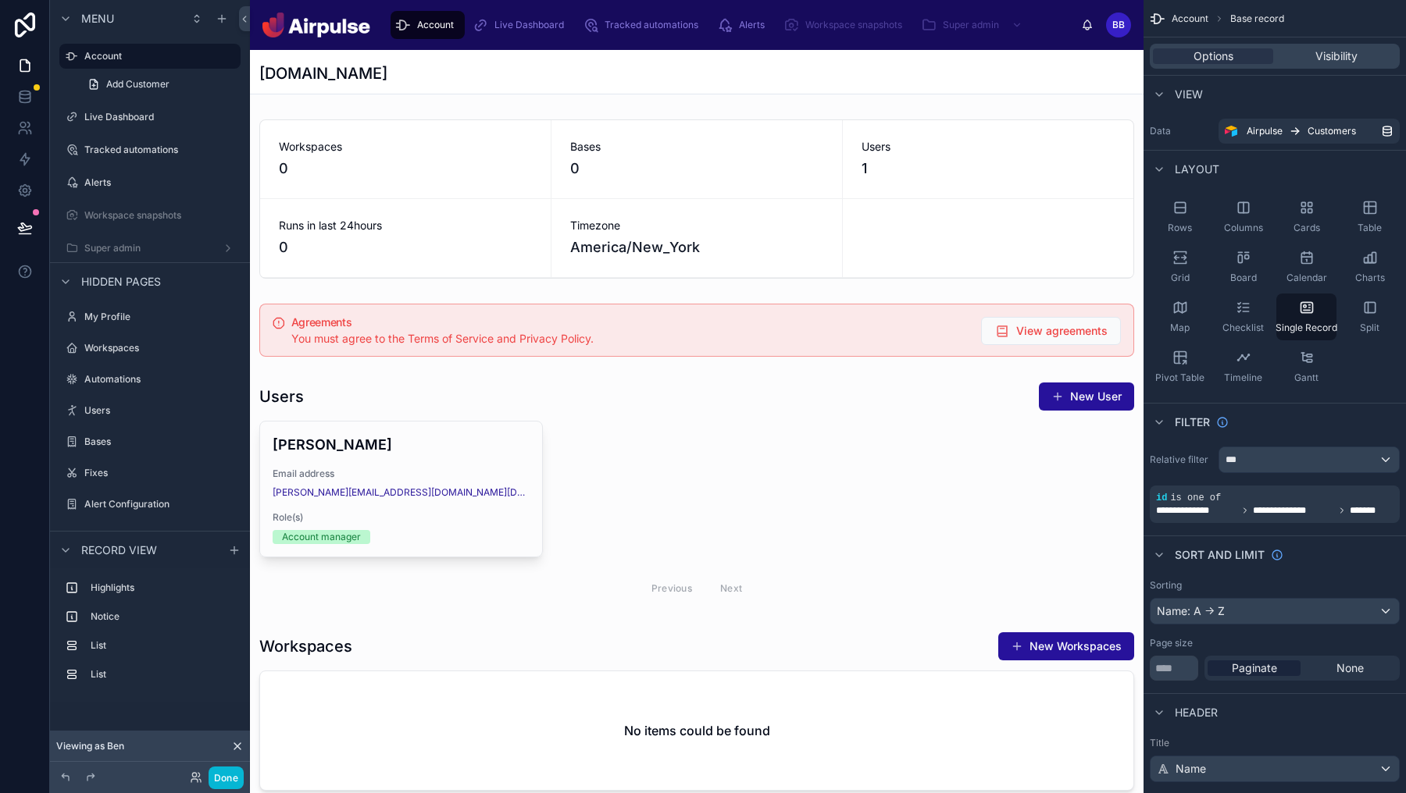
click at [905, 348] on div at bounding box center [696, 776] width 893 height 1453
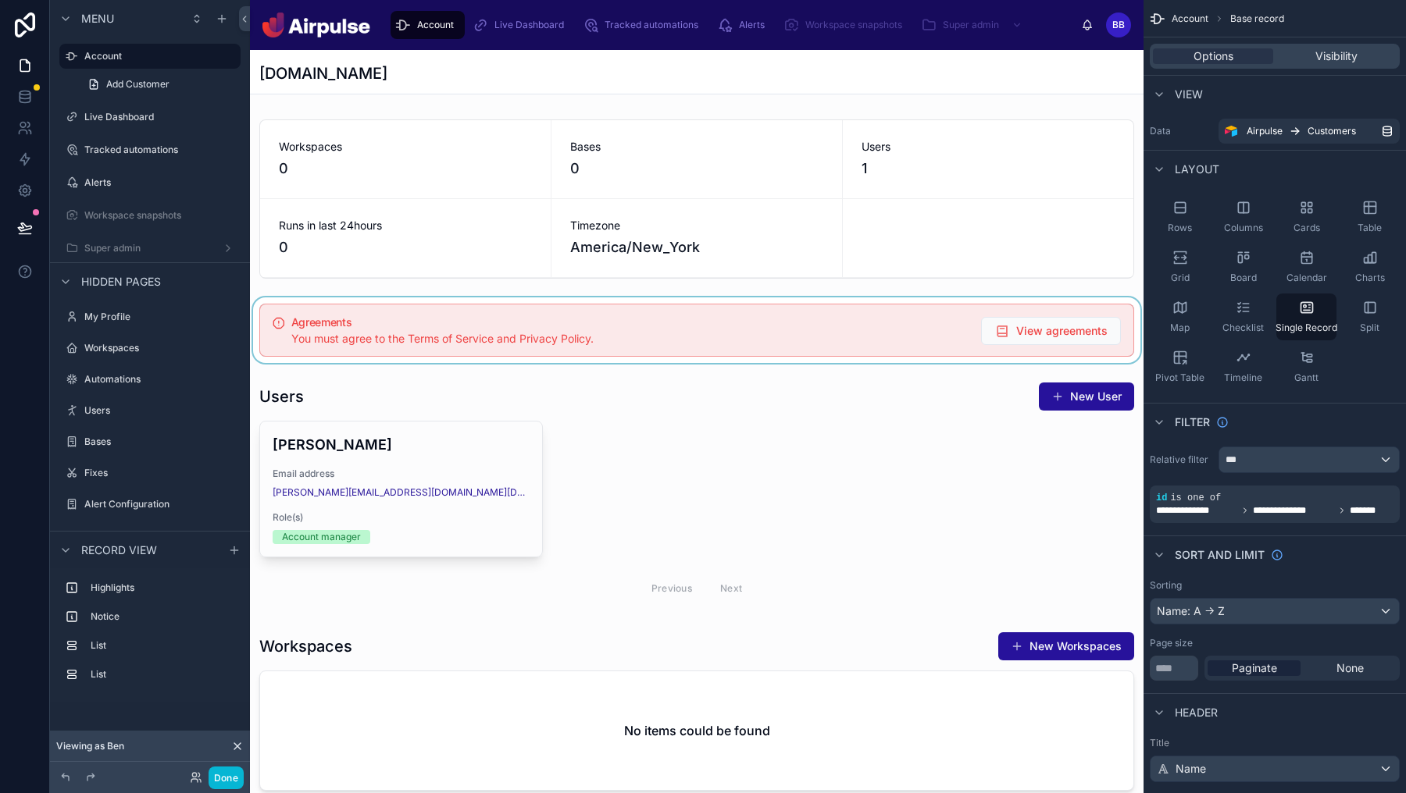
click at [975, 335] on div at bounding box center [696, 331] width 893 height 66
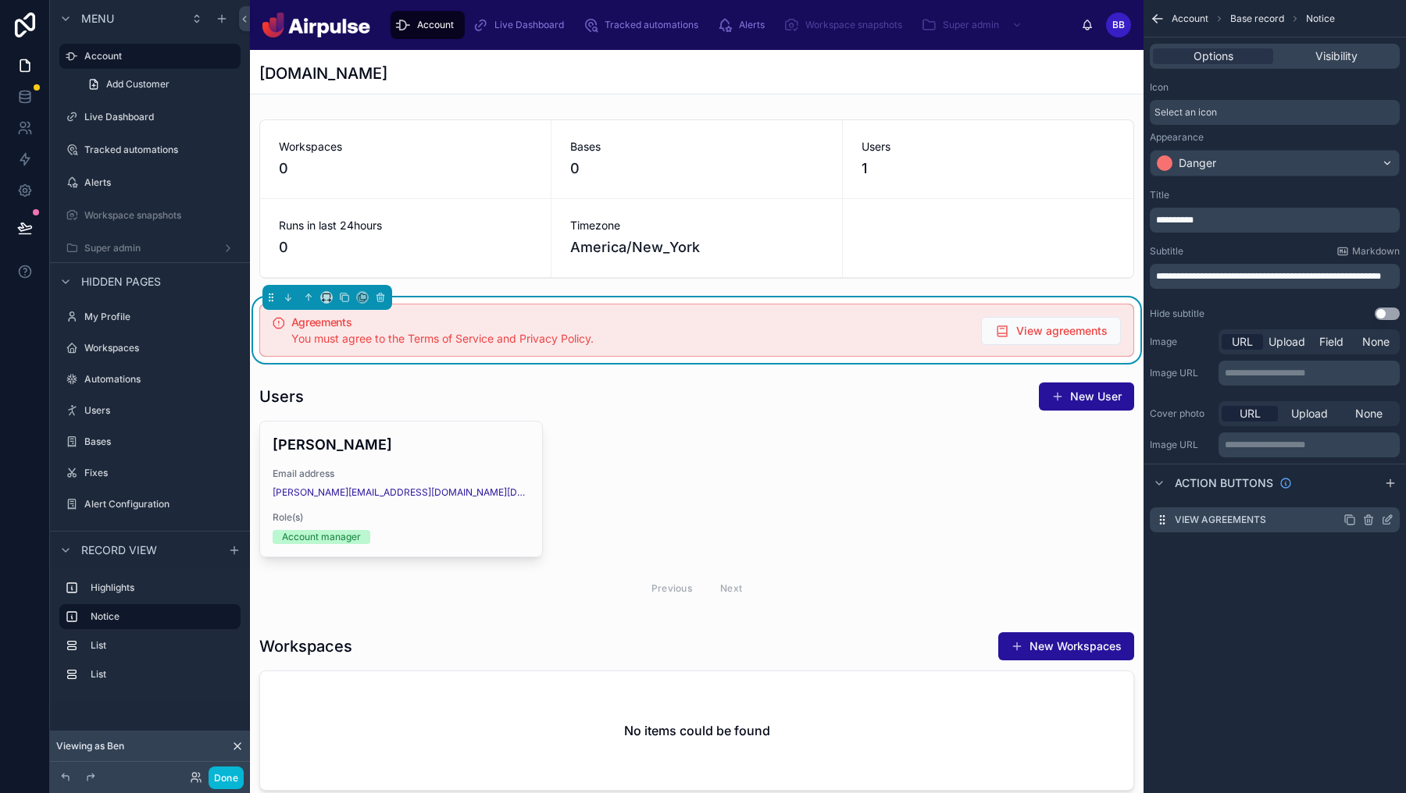
click at [1384, 519] on icon "scrollable content" at bounding box center [1387, 520] width 12 height 12
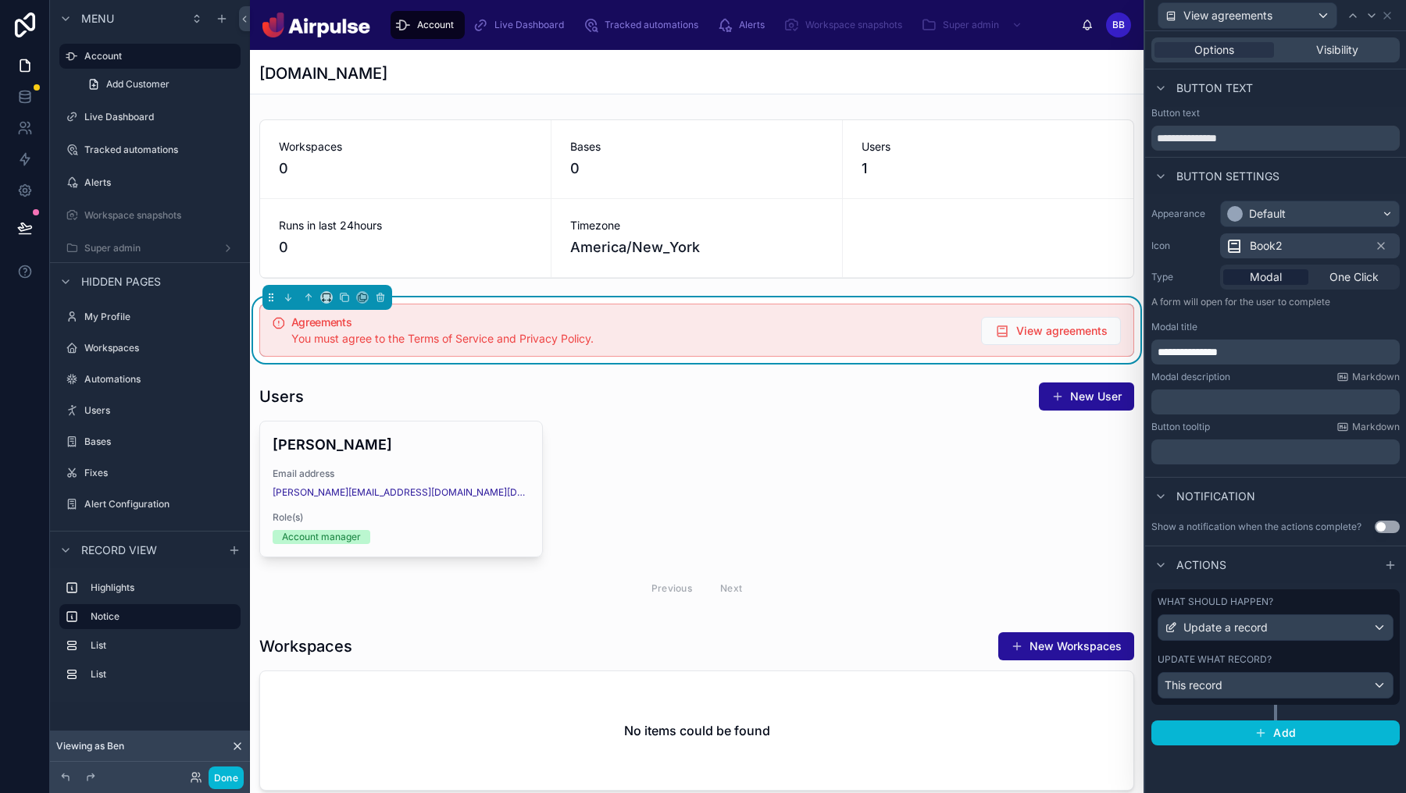
click at [1282, 252] on span "Book2" at bounding box center [1266, 246] width 33 height 16
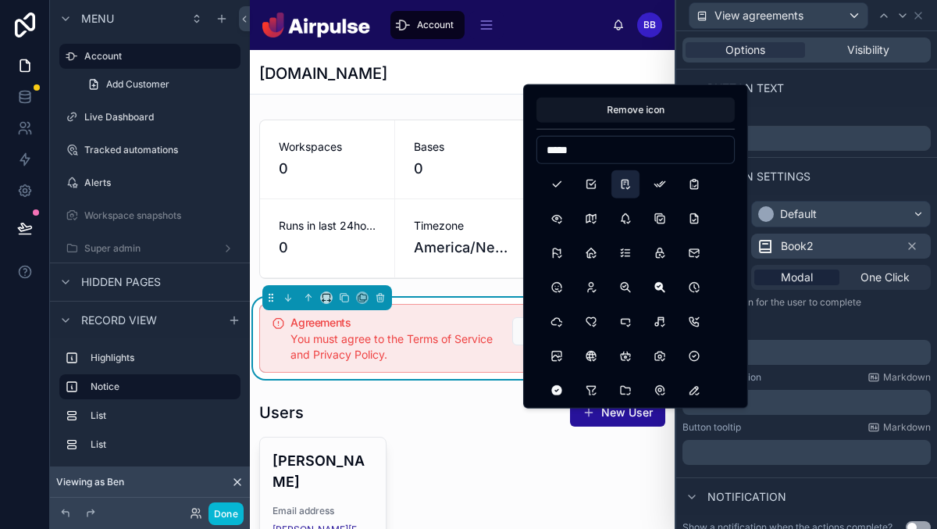
type input "*****"
click at [626, 188] on button "Checklist" at bounding box center [625, 184] width 28 height 28
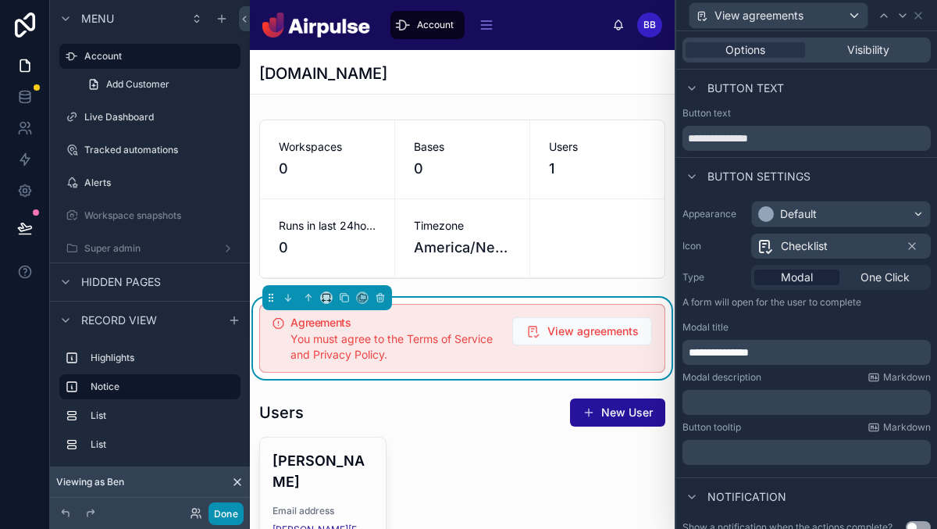
click at [227, 511] on button "Done" at bounding box center [226, 513] width 35 height 23
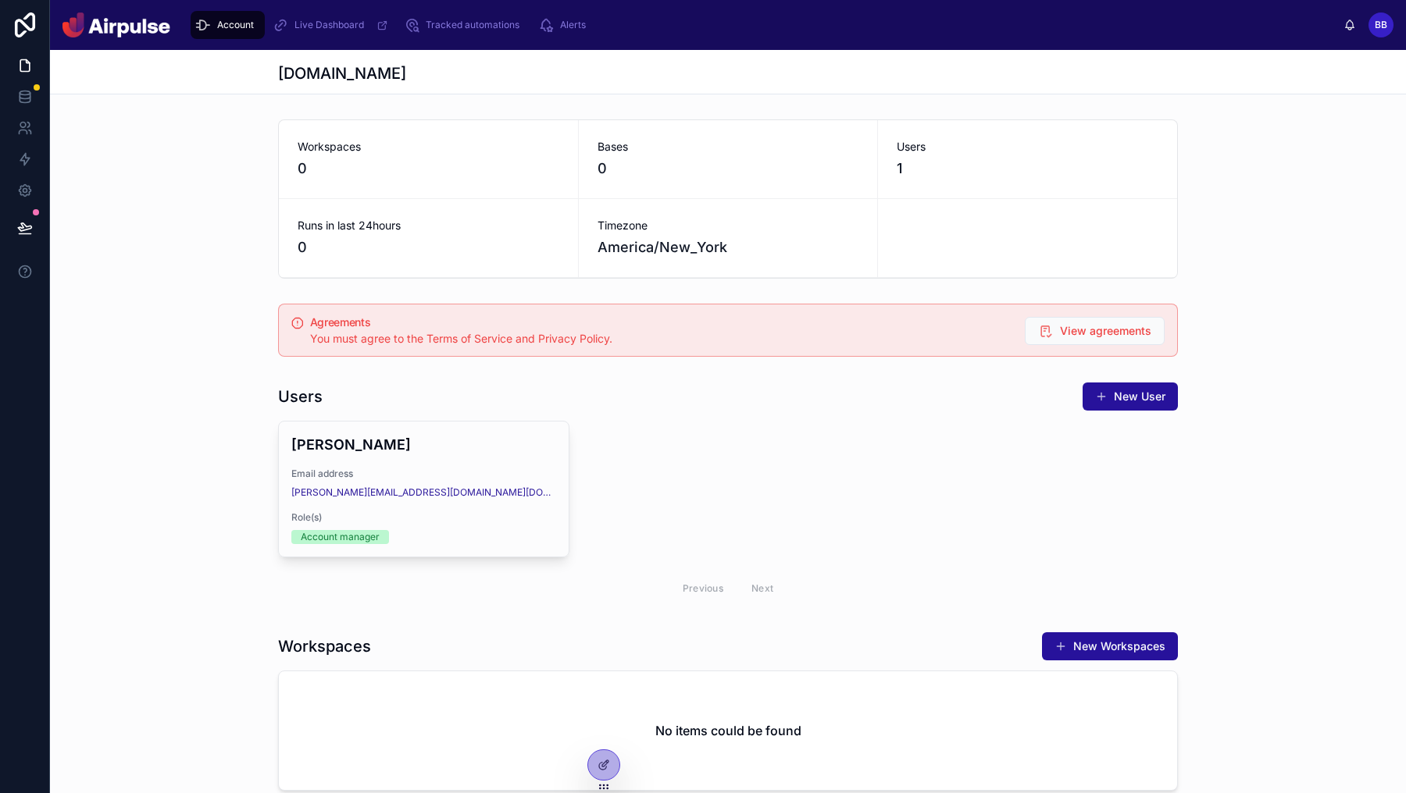
scroll to position [104, 0]
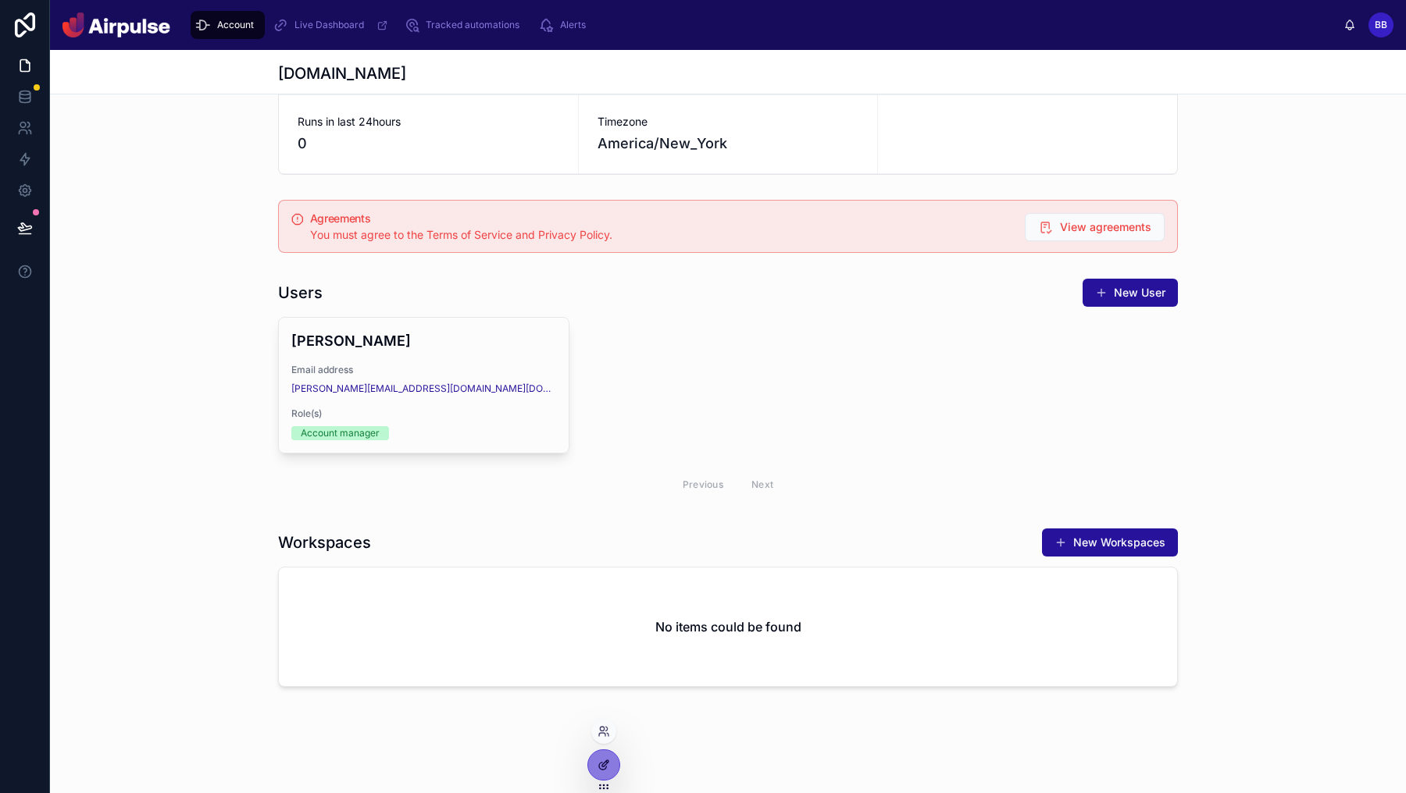
click at [609, 759] on icon at bounding box center [603, 765] width 12 height 12
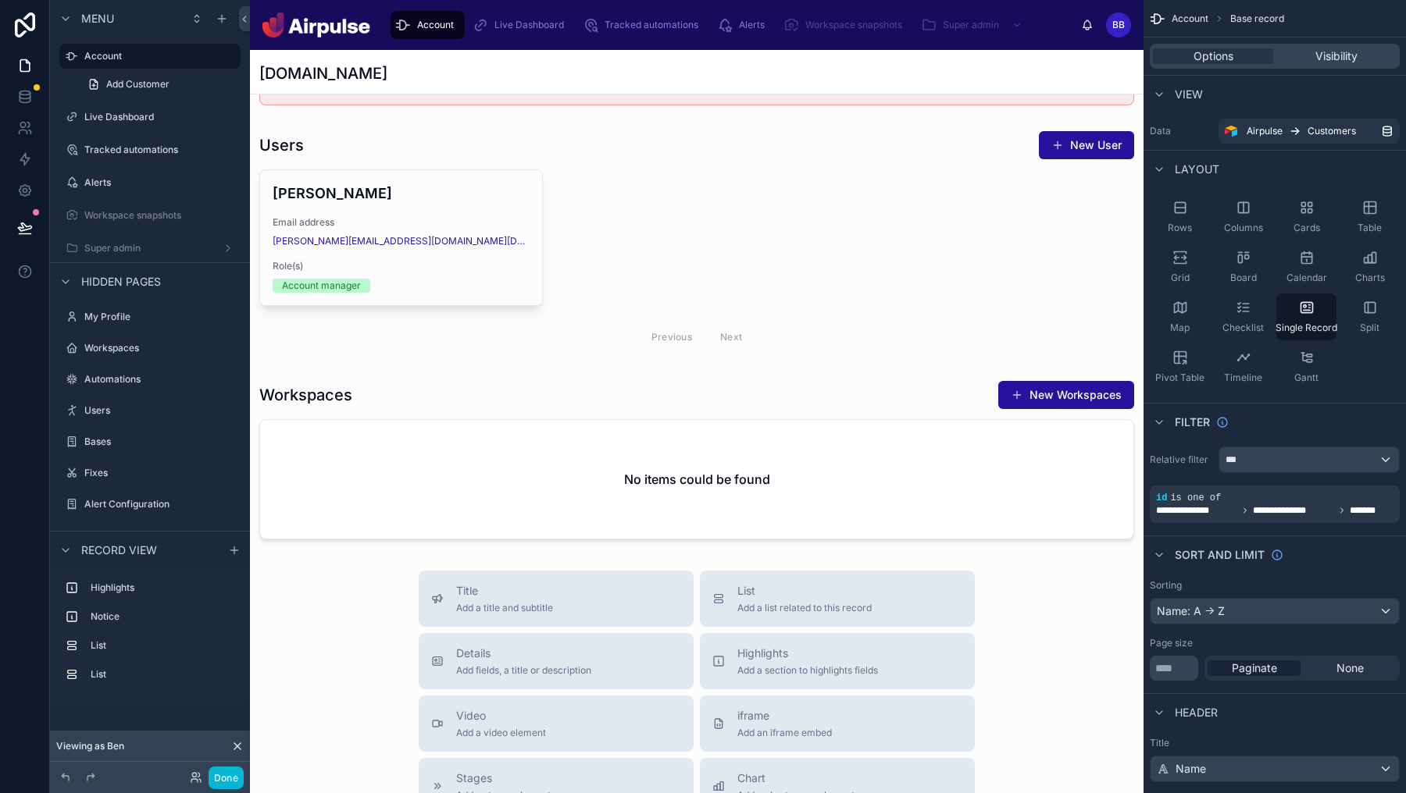
scroll to position [223, 0]
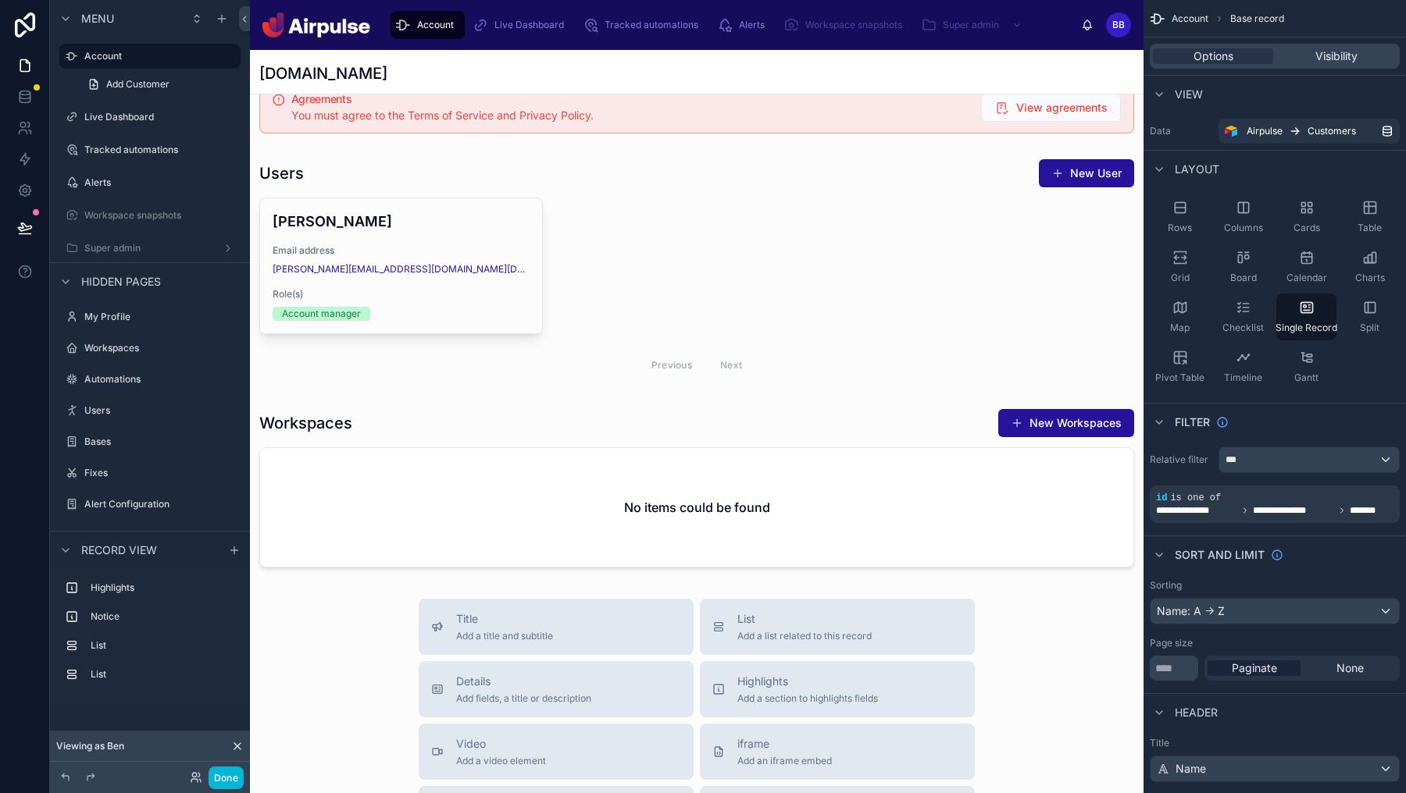
click at [720, 505] on div at bounding box center [696, 553] width 893 height 1453
click at [706, 504] on div at bounding box center [696, 488] width 893 height 172
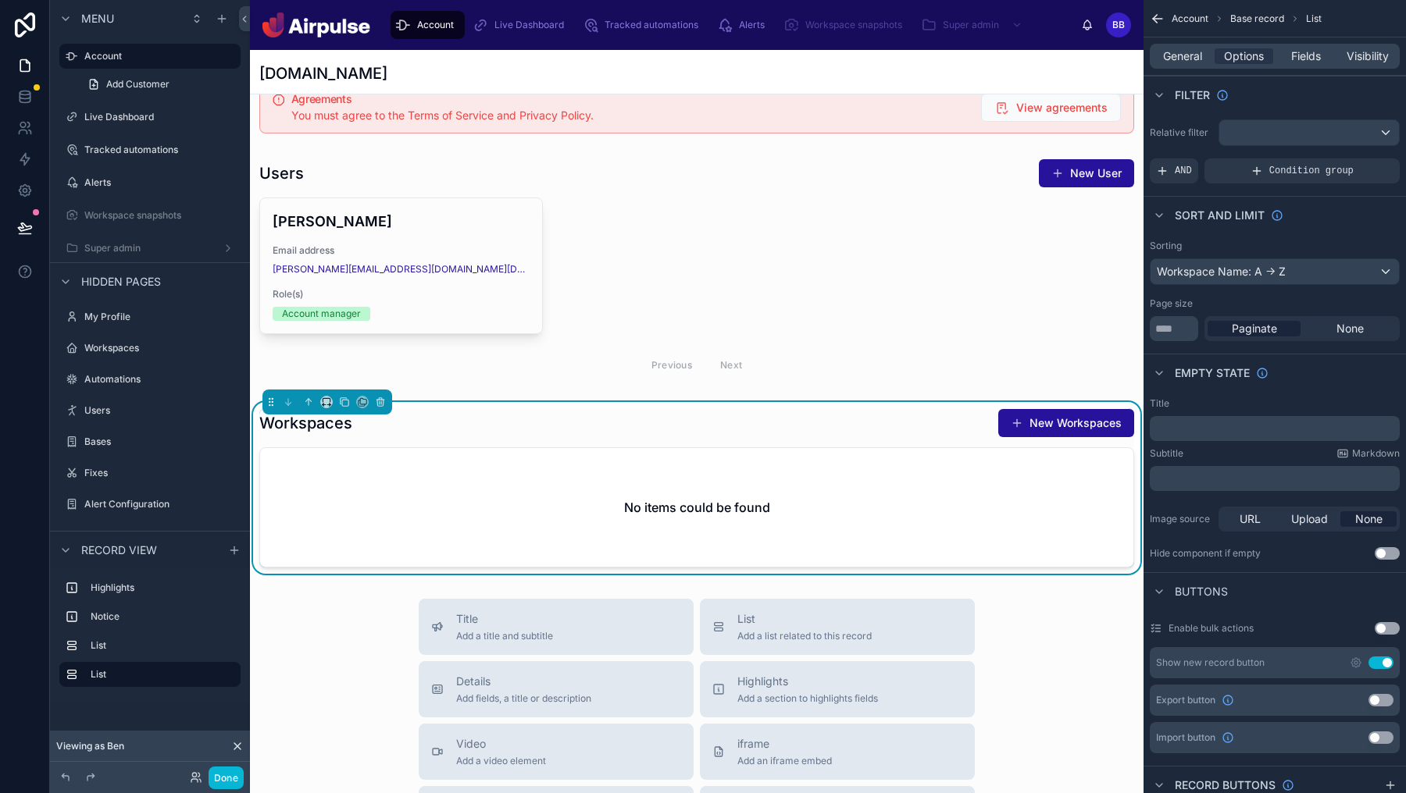
click at [1227, 426] on p "﻿" at bounding box center [1276, 428] width 241 height 12
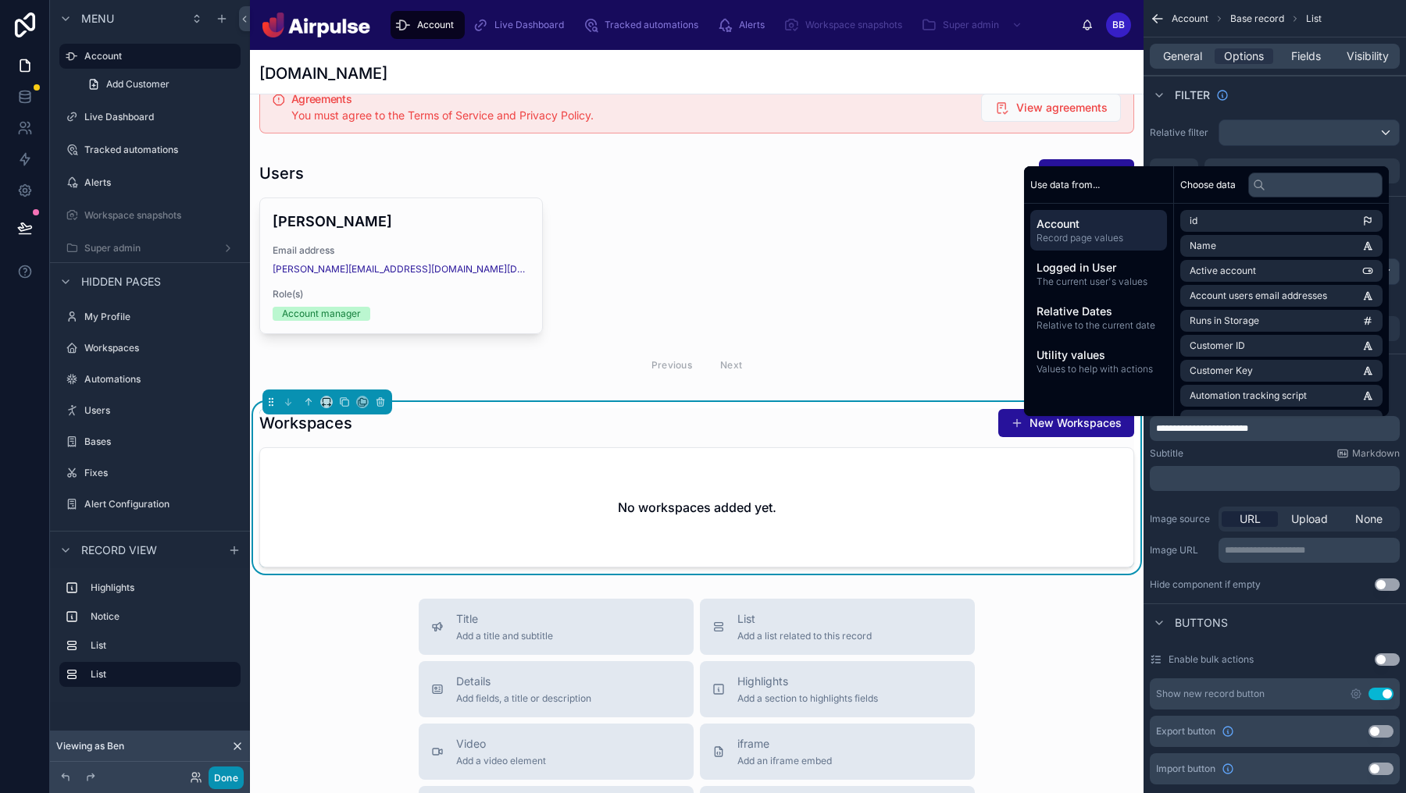
click at [229, 784] on button "Done" at bounding box center [226, 778] width 35 height 23
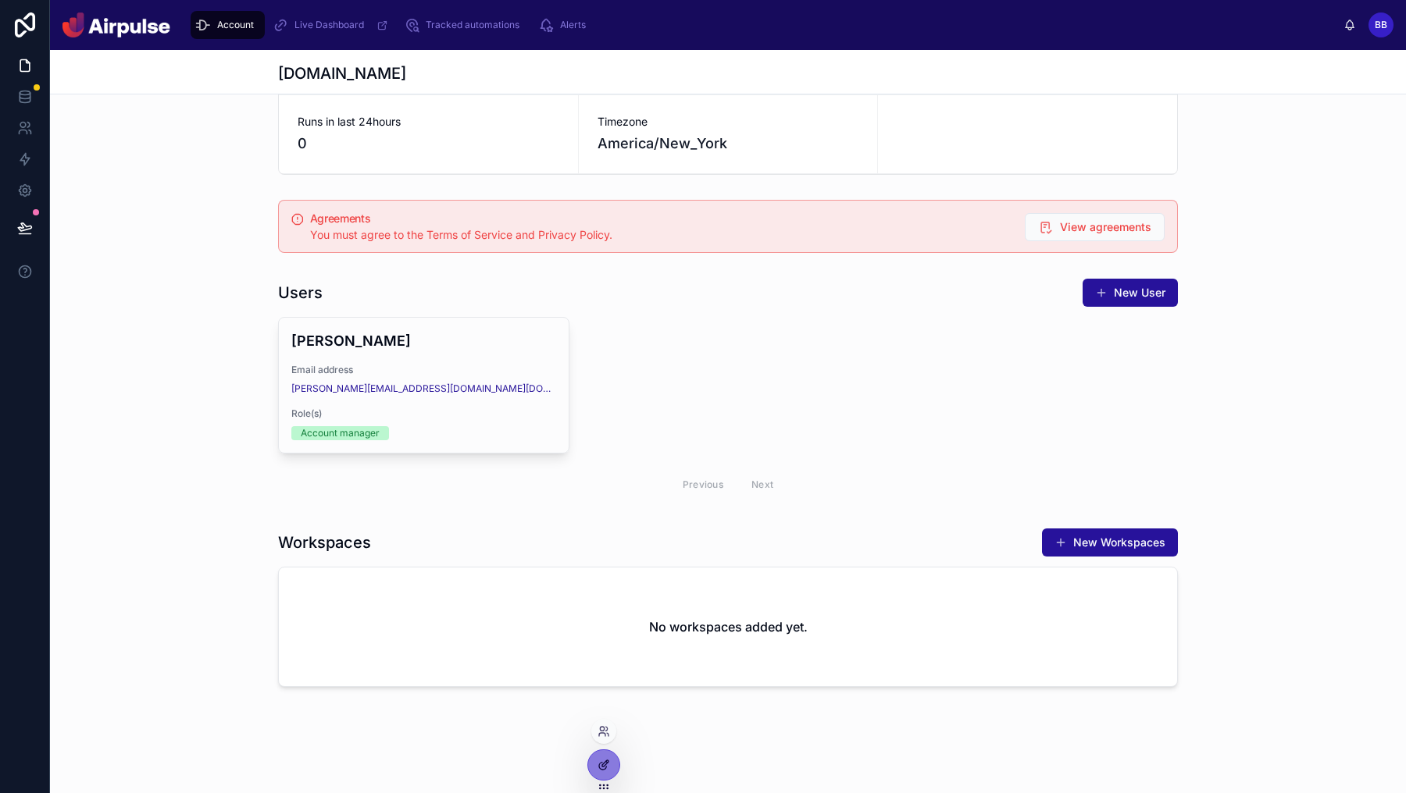
click at [601, 774] on div at bounding box center [603, 766] width 31 height 30
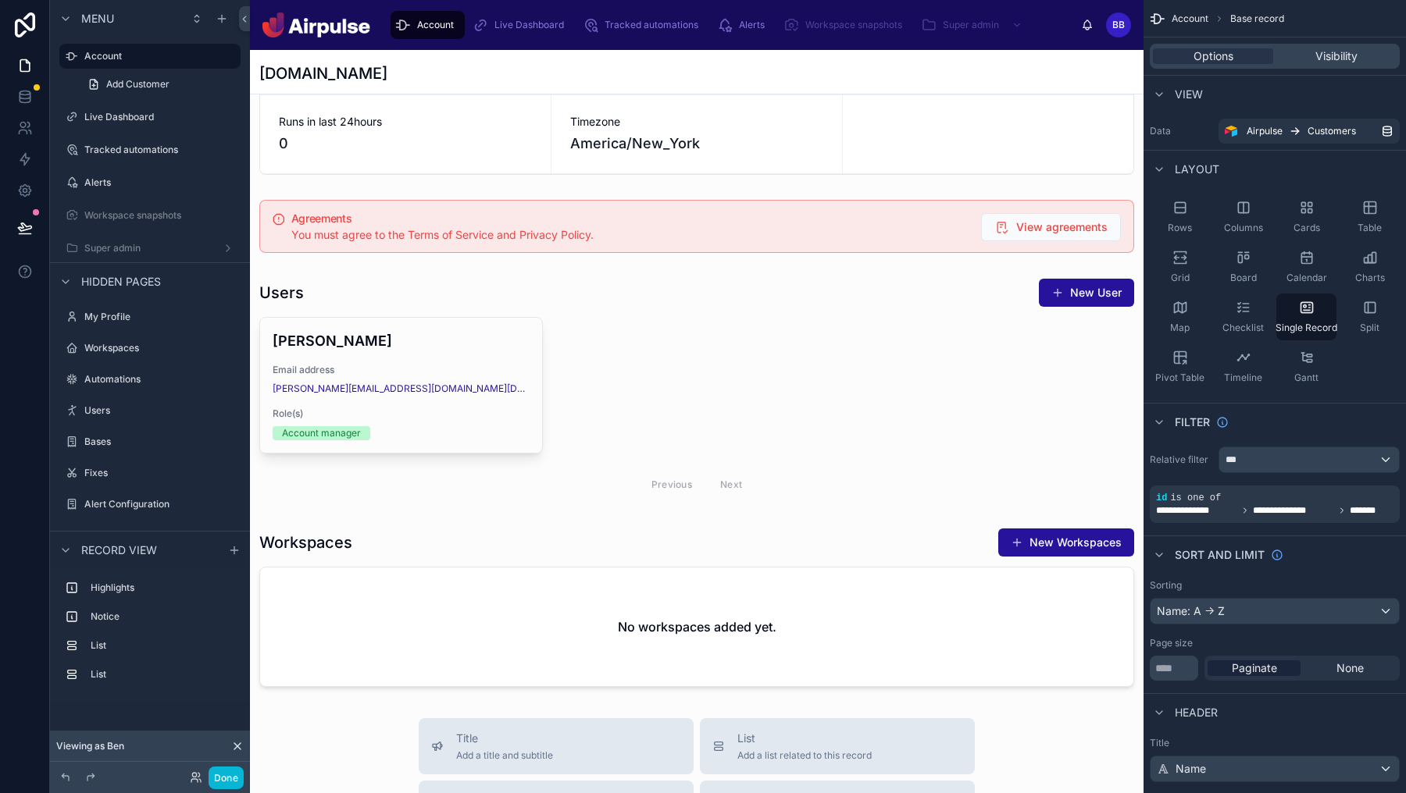
click at [791, 379] on div at bounding box center [696, 672] width 893 height 1453
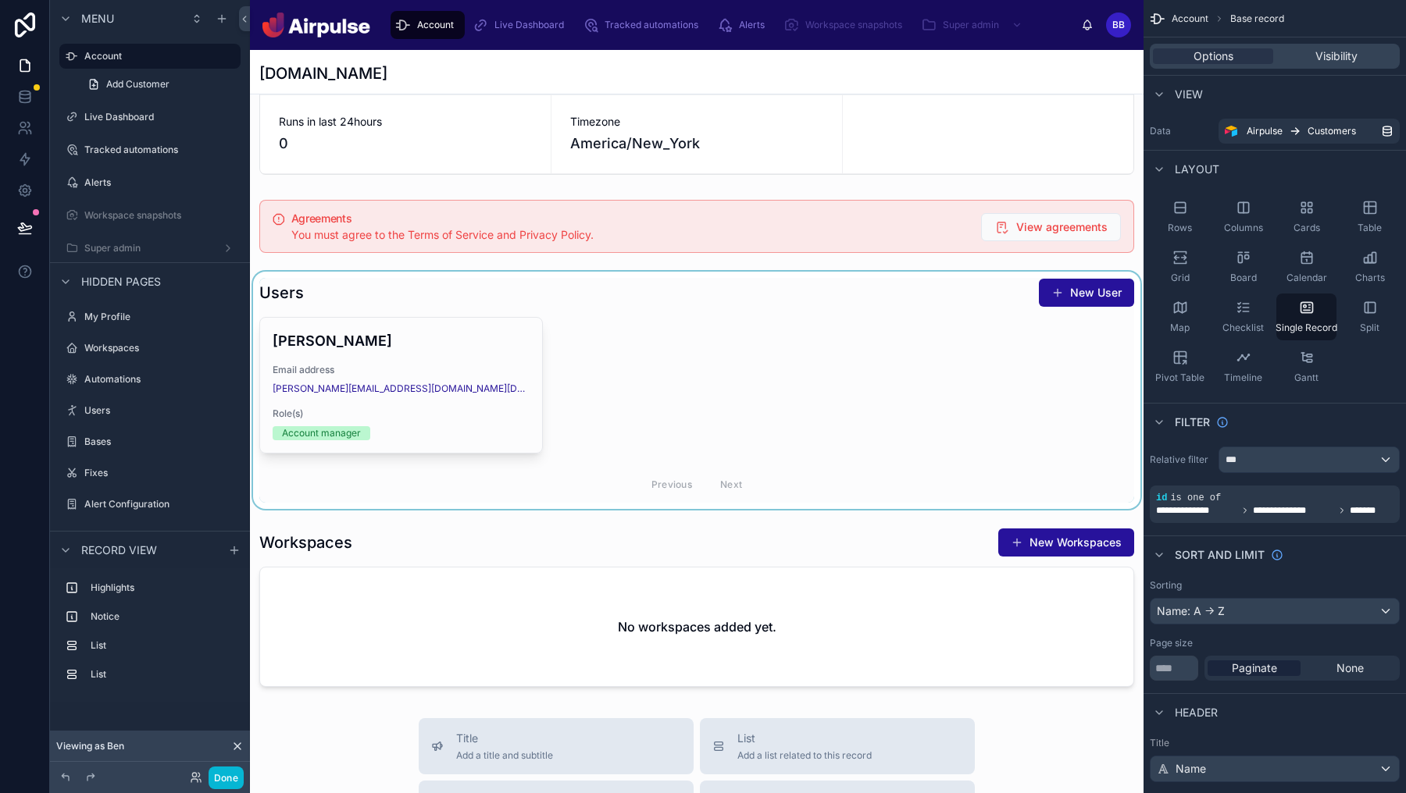
click at [743, 379] on div at bounding box center [696, 390] width 893 height 237
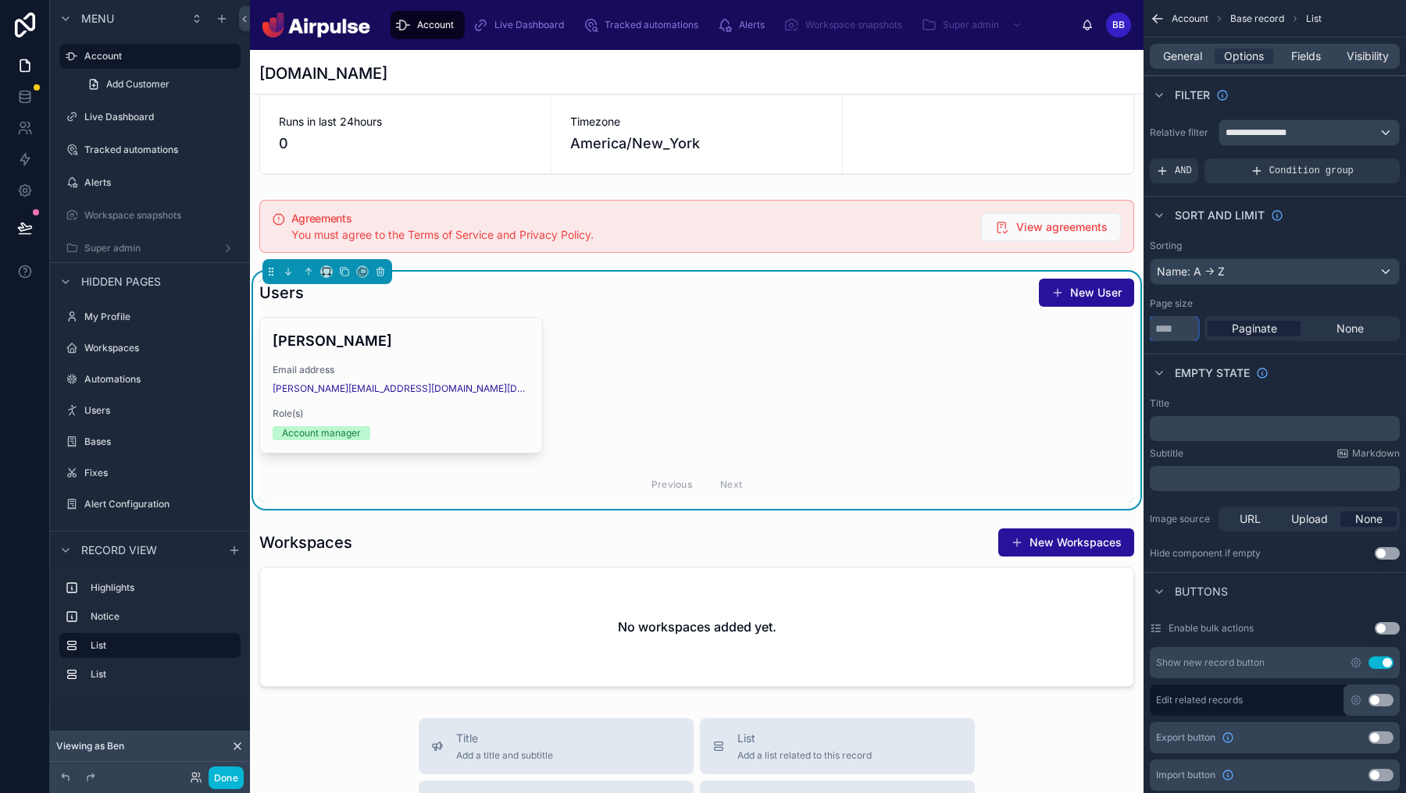
drag, startPoint x: 1168, startPoint y: 329, endPoint x: 1107, endPoint y: 324, distance: 61.9
click at [1107, 324] on div "Account Live Dashboard Tracked automations Alerts Workspace snapshots Super adm…" at bounding box center [828, 396] width 1156 height 793
type input "**"
click at [1354, 340] on div "Paginate None" at bounding box center [1301, 328] width 195 height 25
click at [1357, 326] on span "None" at bounding box center [1349, 329] width 27 height 16
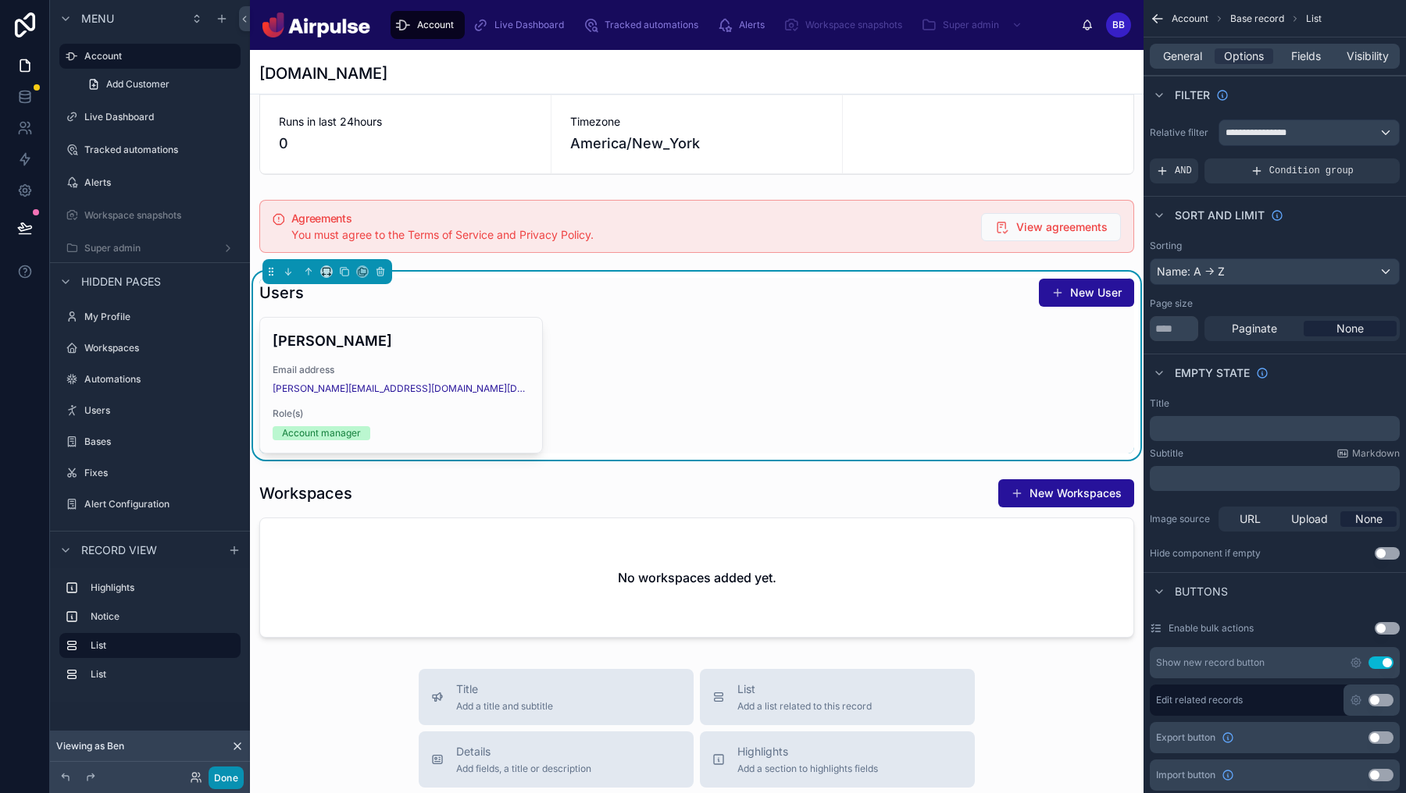
click at [237, 778] on button "Done" at bounding box center [226, 778] width 35 height 23
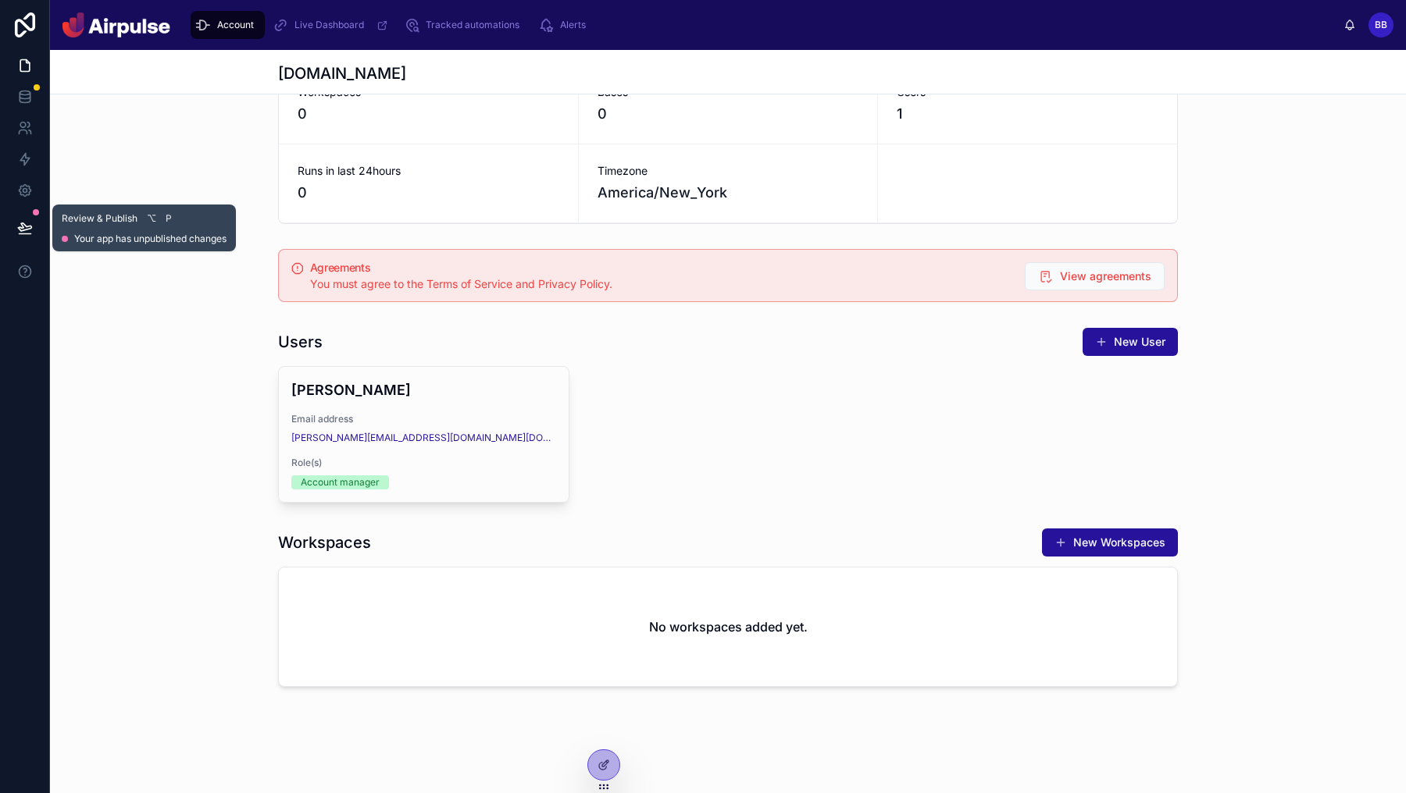
click at [21, 237] on button at bounding box center [25, 228] width 34 height 44
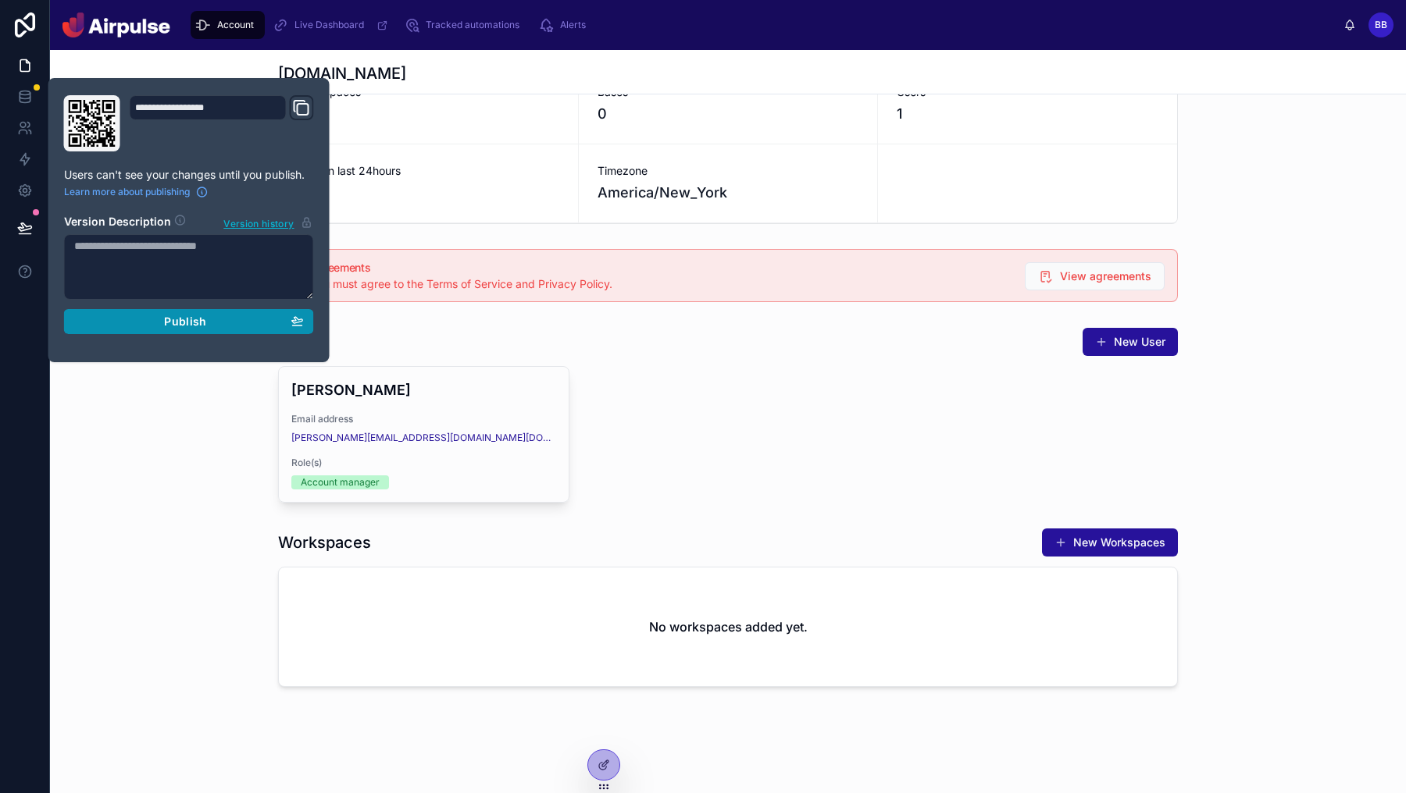
click at [180, 323] on span "Publish" at bounding box center [185, 322] width 42 height 14
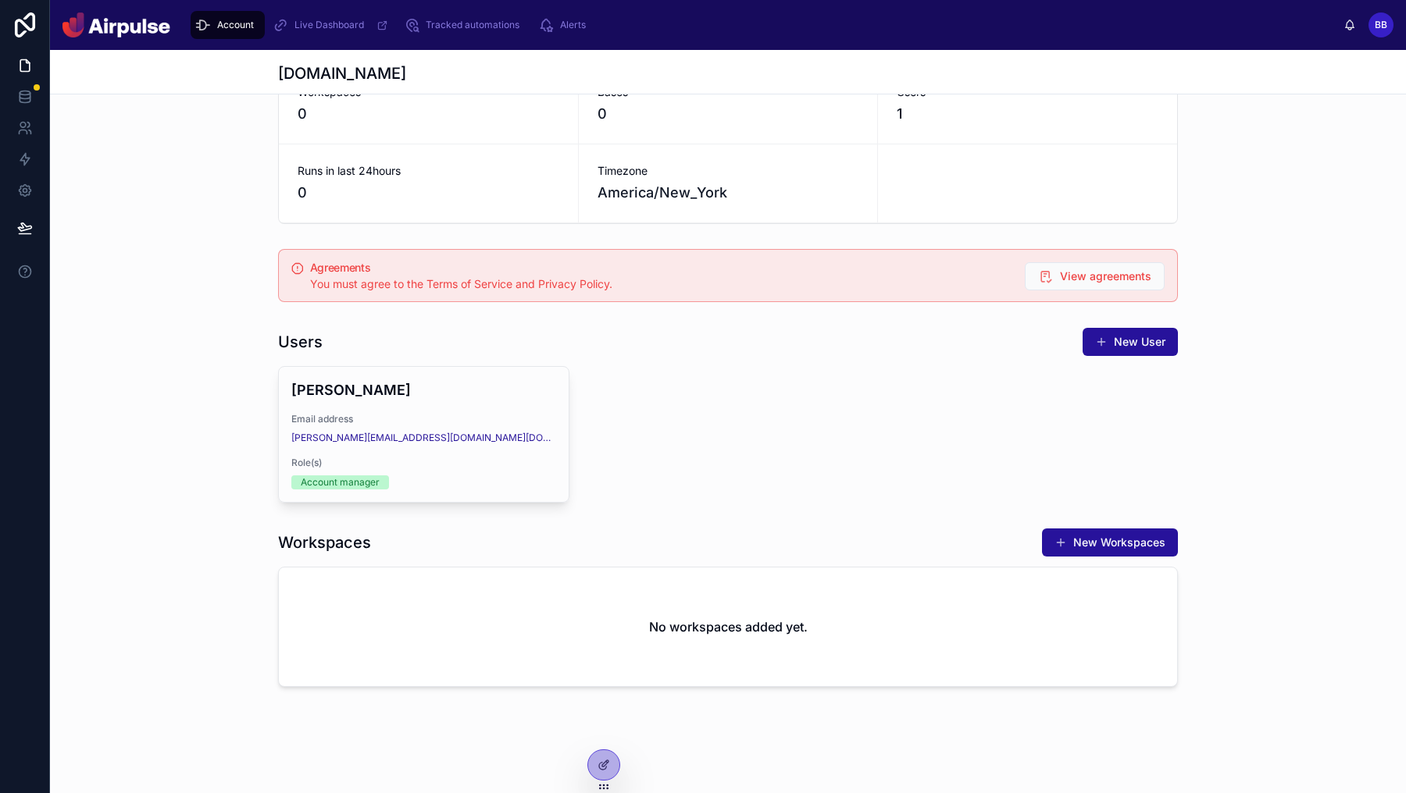
click at [763, 397] on div "Ben Bailey Email address russ+bbaileyatadobe.com@hellomass.co Role(s) Account m…" at bounding box center [728, 434] width 900 height 137
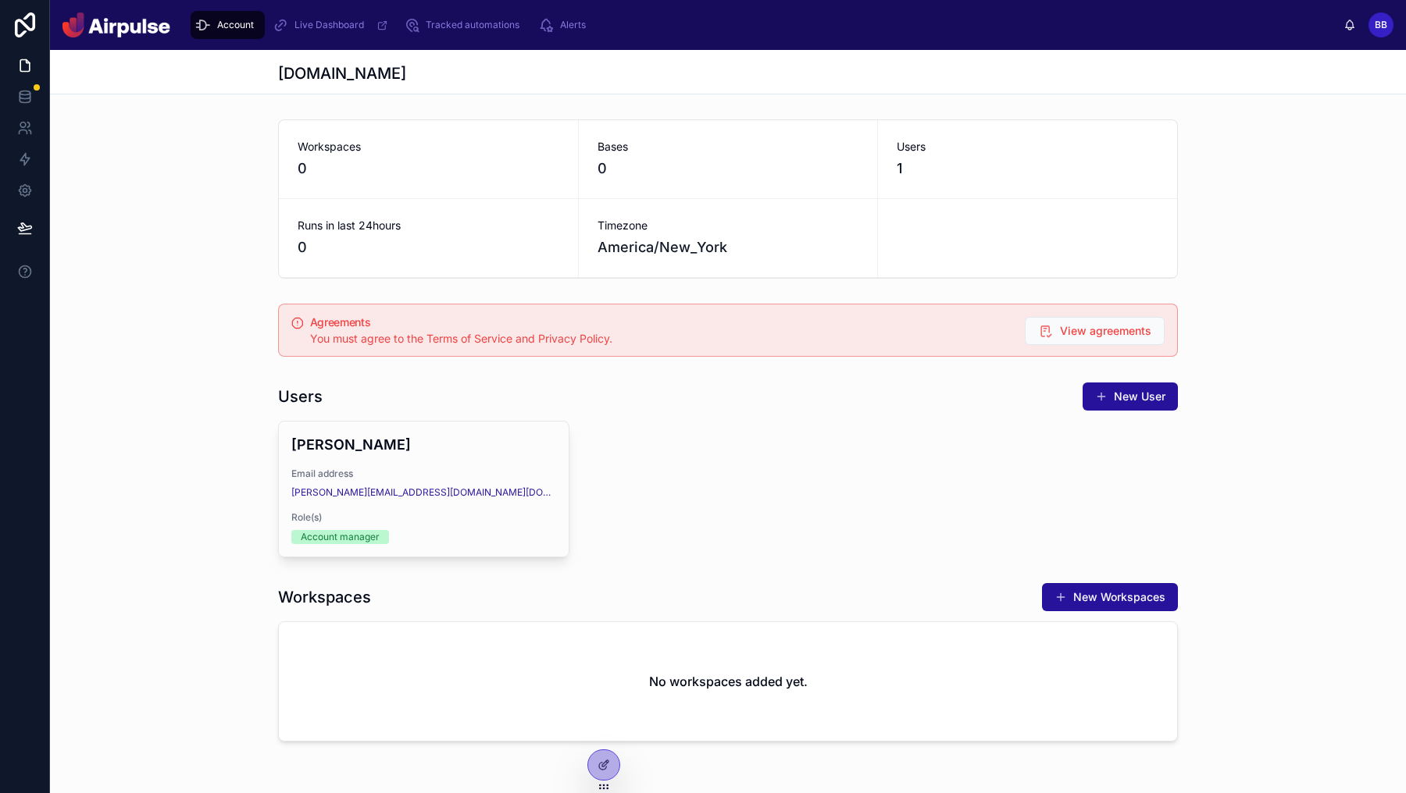
scroll to position [55, 0]
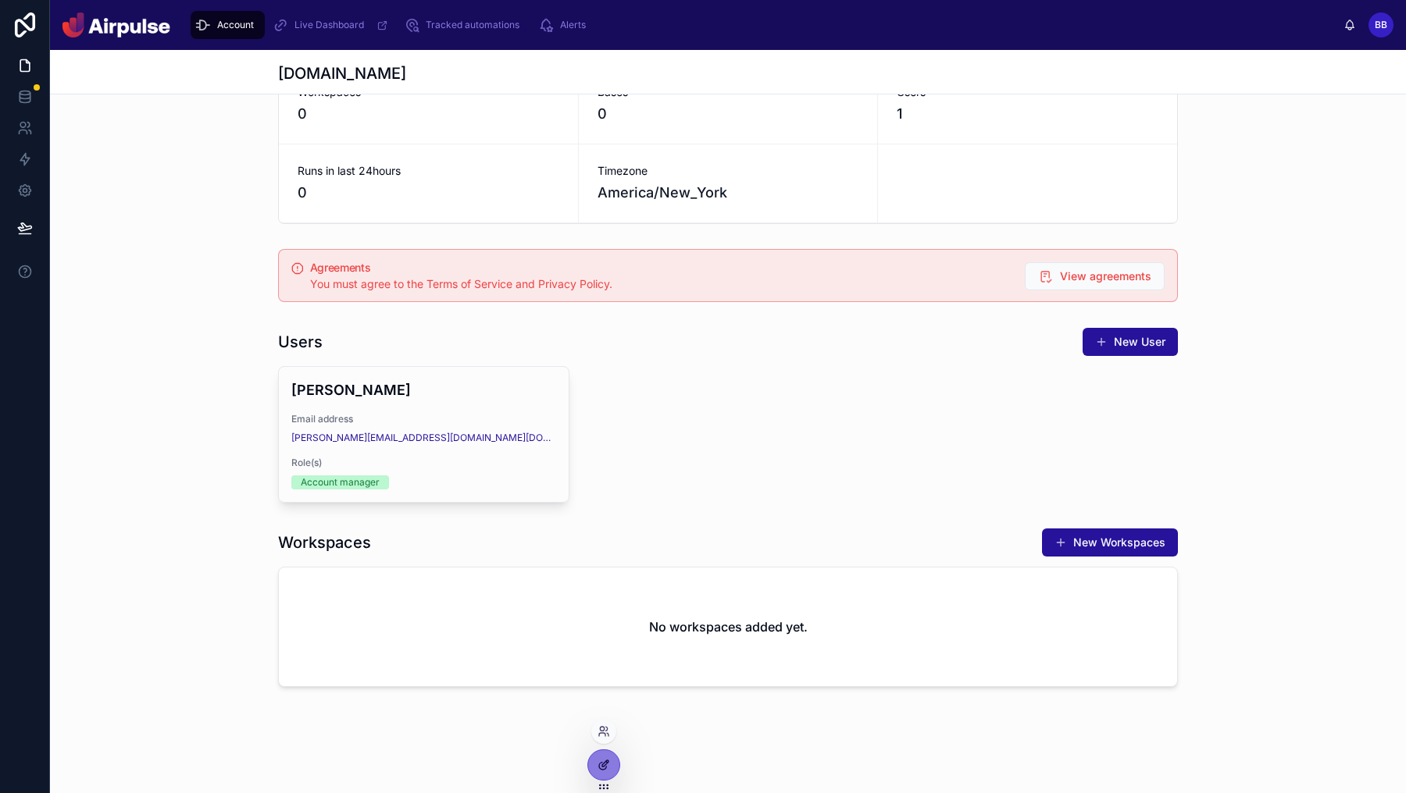
click at [598, 777] on div at bounding box center [603, 766] width 31 height 30
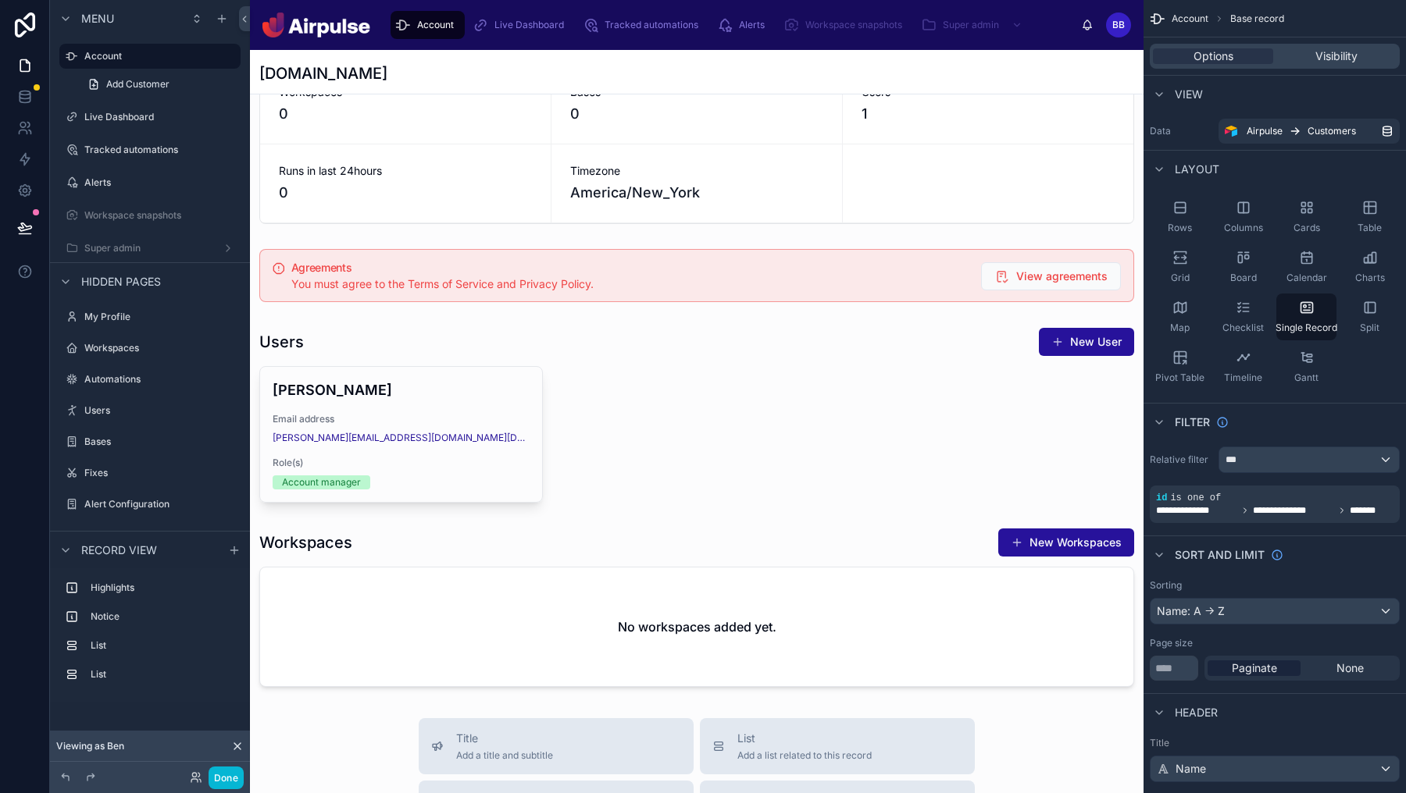
click at [604, 274] on div at bounding box center [696, 697] width 893 height 1404
click at [558, 267] on div at bounding box center [696, 276] width 893 height 66
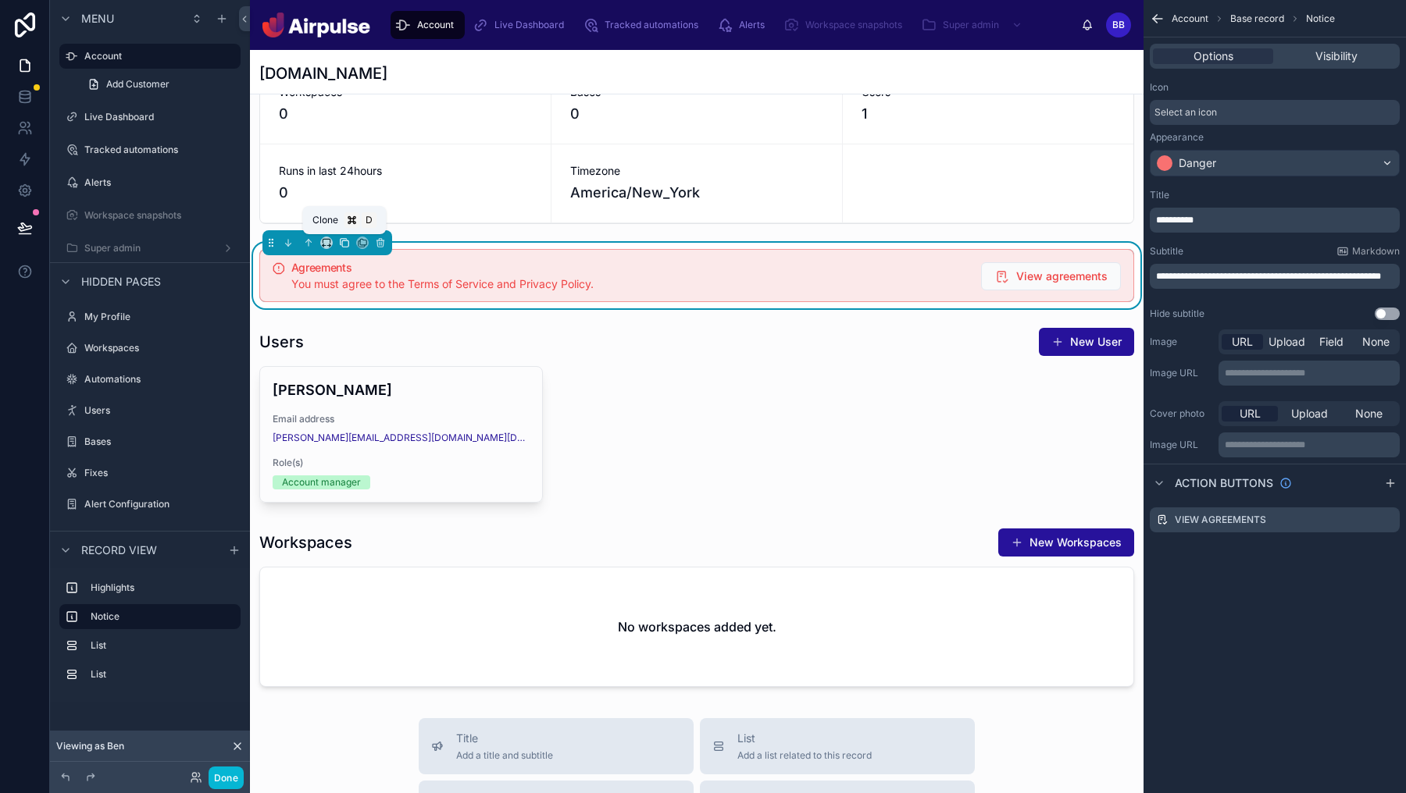
click at [343, 241] on icon at bounding box center [345, 244] width 6 height 6
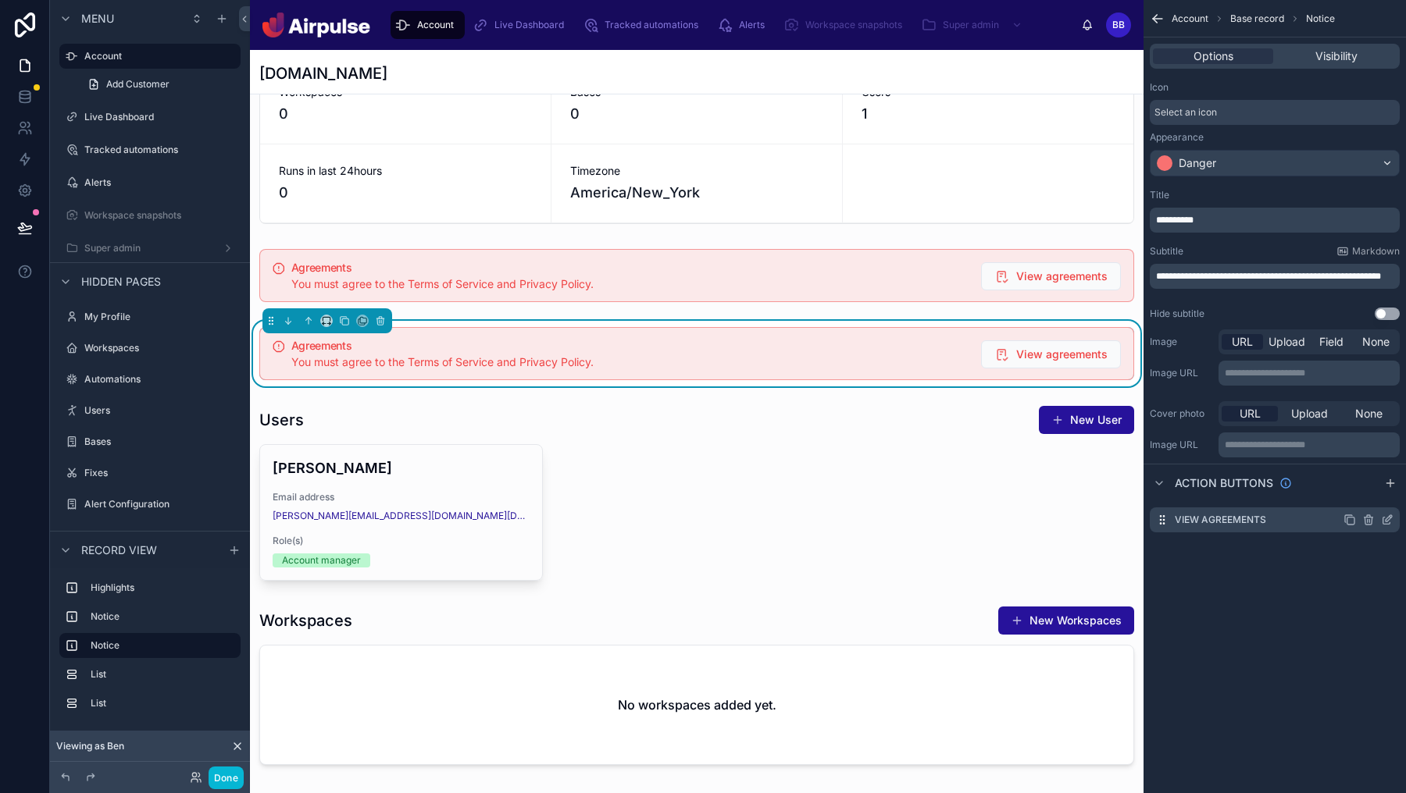
click at [1386, 522] on icon "scrollable content" at bounding box center [1388, 518] width 6 height 6
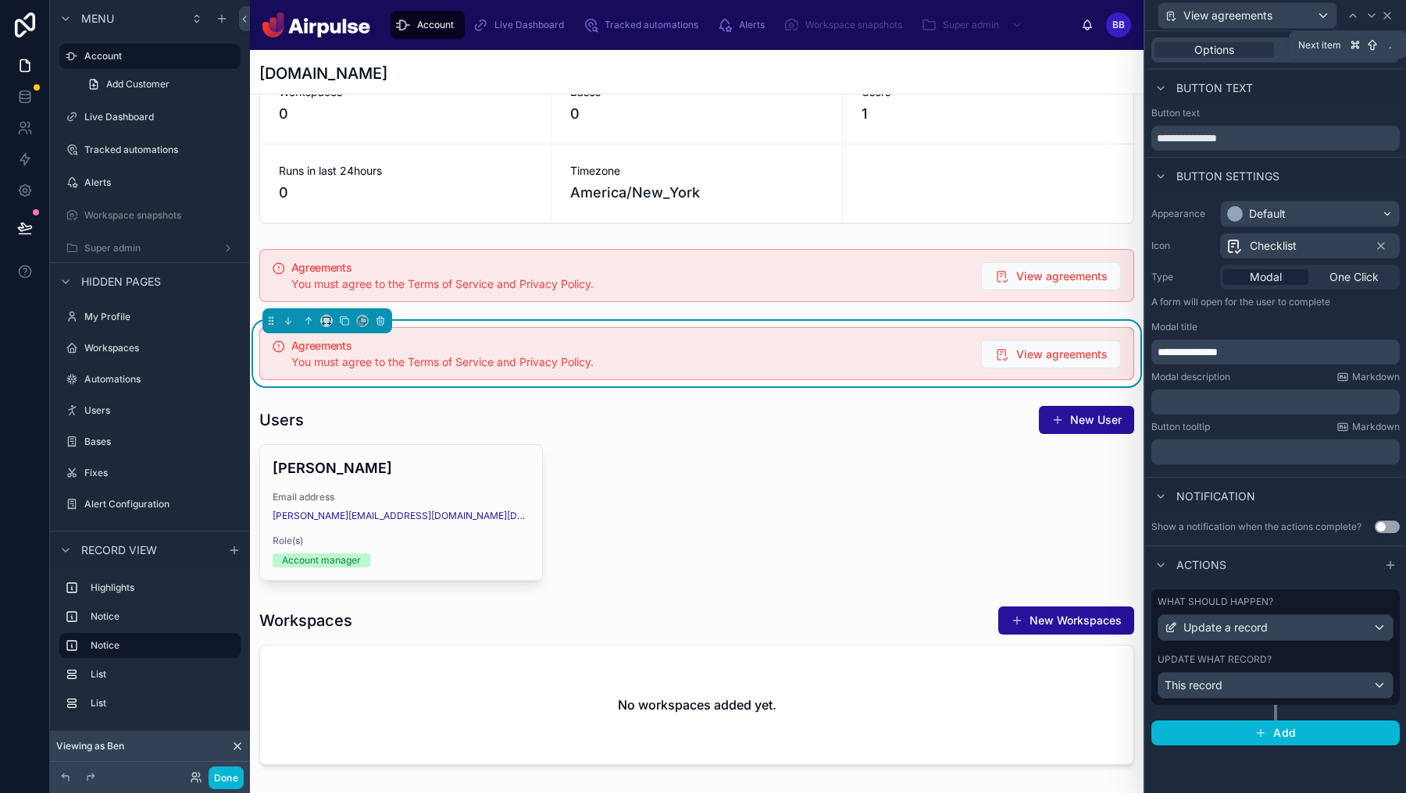
click at [1383, 19] on icon at bounding box center [1387, 15] width 12 height 12
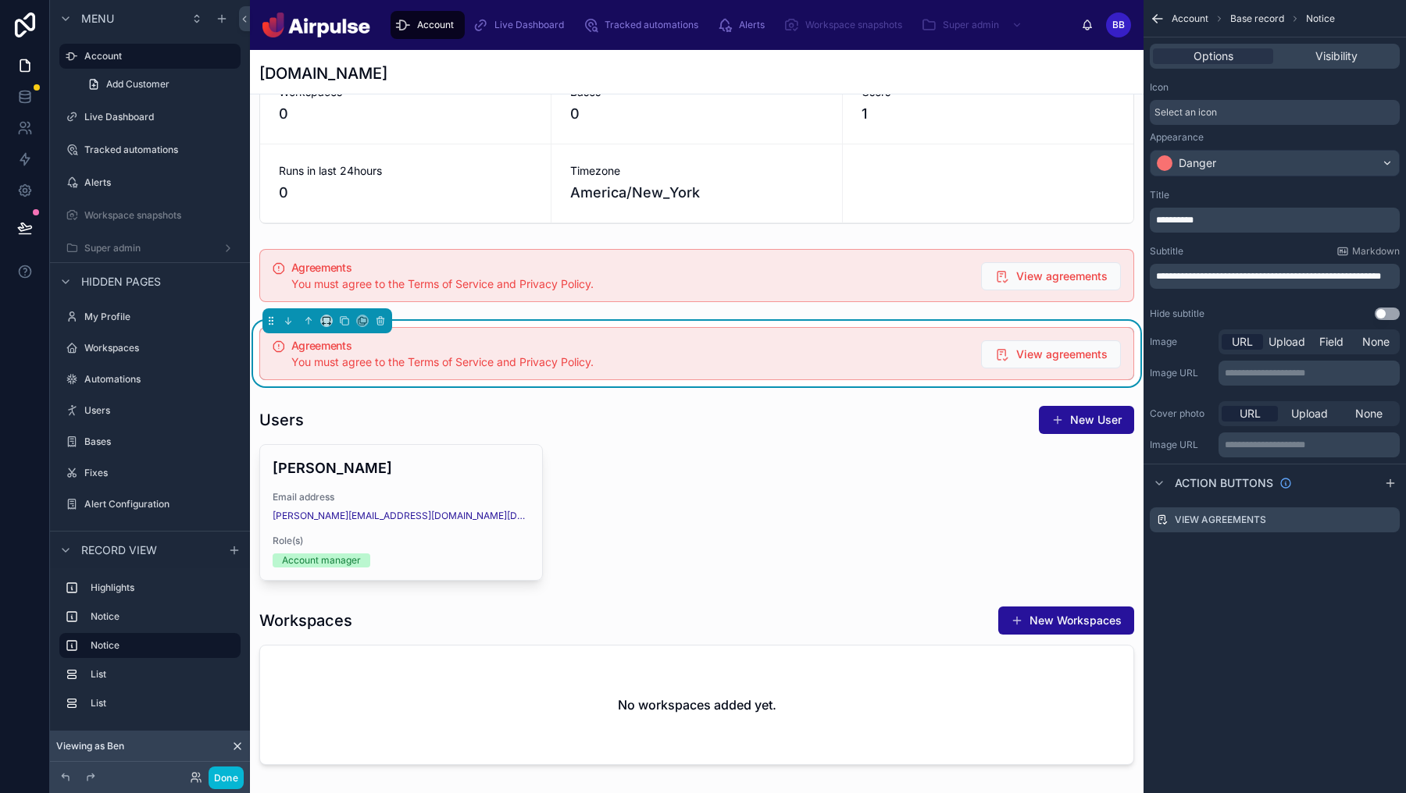
click at [1246, 216] on p "**********" at bounding box center [1276, 220] width 241 height 12
click at [1359, 583] on div "**********" at bounding box center [1274, 396] width 262 height 793
click at [1218, 274] on span "**********" at bounding box center [1268, 276] width 225 height 9
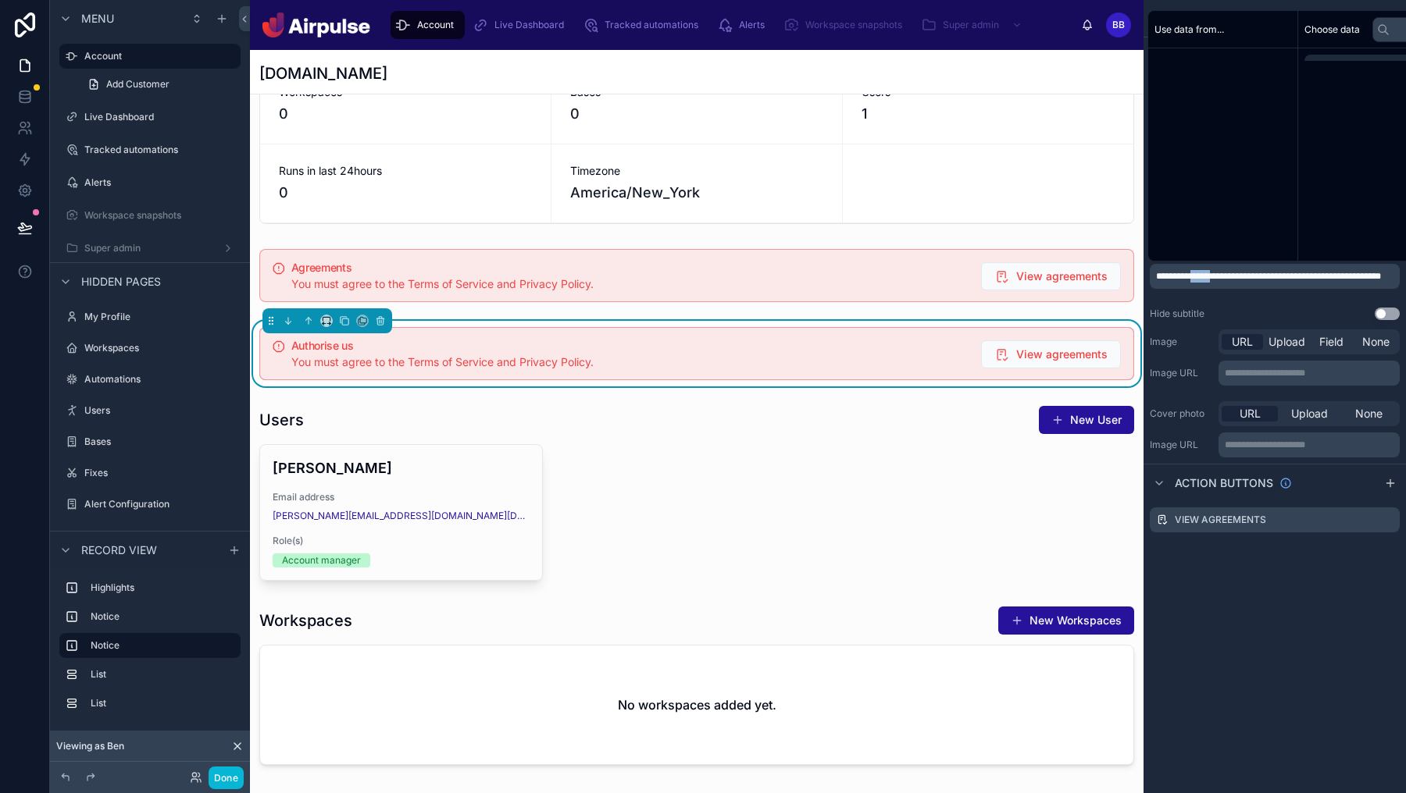
click at [1218, 274] on span "**********" at bounding box center [1268, 276] width 225 height 9
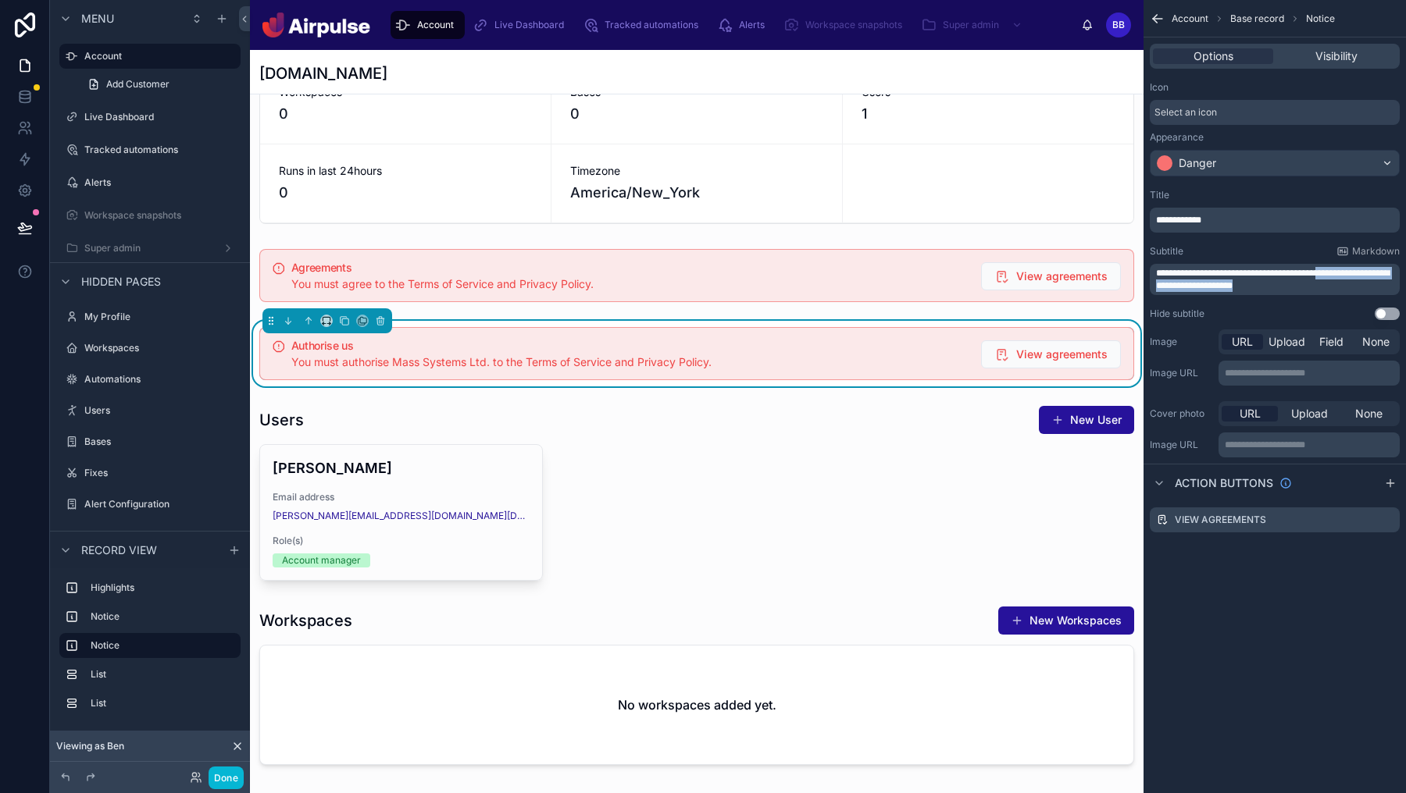
drag, startPoint x: 1349, startPoint y: 277, endPoint x: 1405, endPoint y: 329, distance: 76.3
click at [1405, 329] on div "**********" at bounding box center [1274, 320] width 262 height 275
drag, startPoint x: 1266, startPoint y: 284, endPoint x: 1192, endPoint y: 284, distance: 74.2
click at [1192, 283] on p "**********" at bounding box center [1276, 276] width 241 height 12
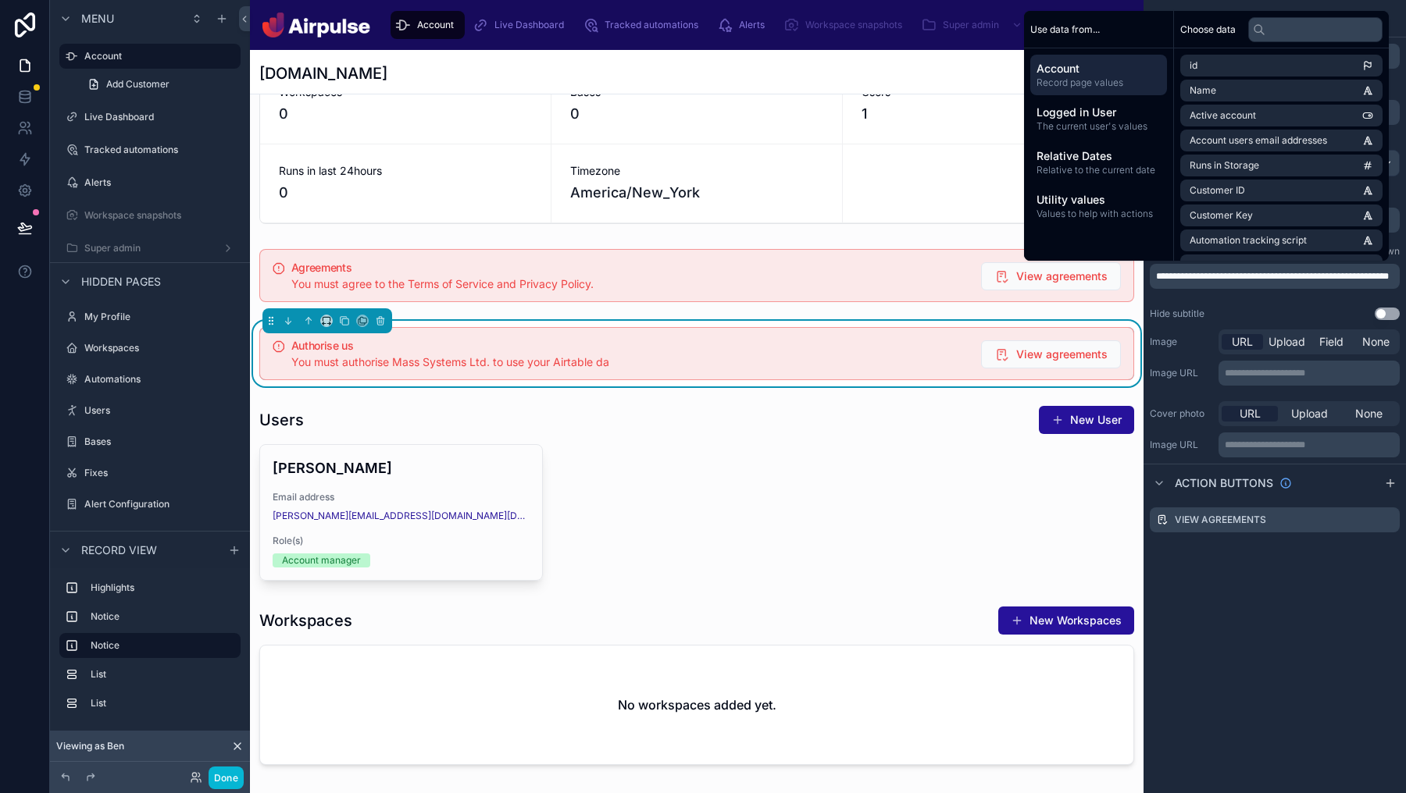
click at [1354, 283] on p "**********" at bounding box center [1276, 276] width 241 height 12
click at [918, 314] on div "Workspaces 0 Bases 0 Users 1 Runs in last 24hours 0 Timezone America/New_York A…" at bounding box center [696, 415] width 893 height 713
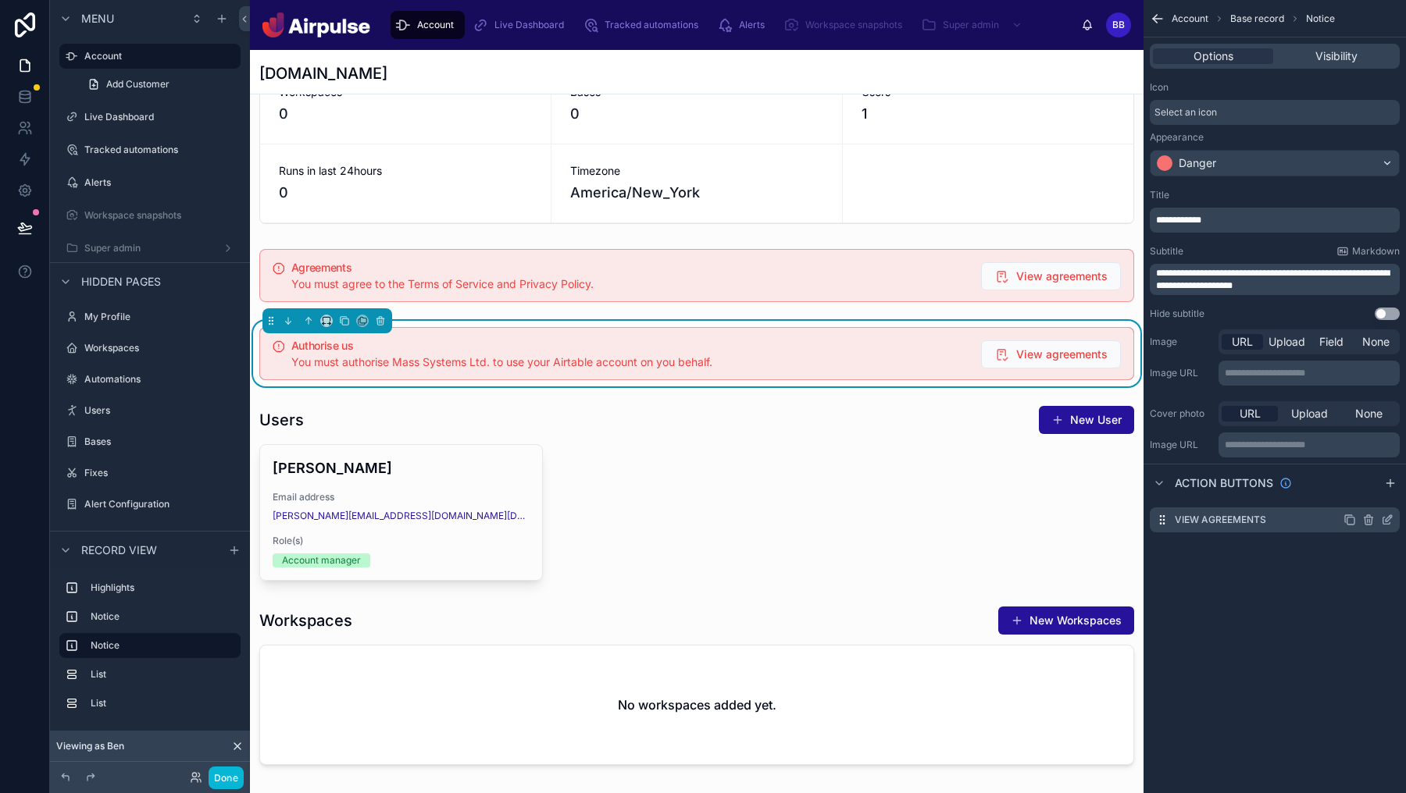
click at [1384, 520] on icon "scrollable content" at bounding box center [1387, 520] width 12 height 12
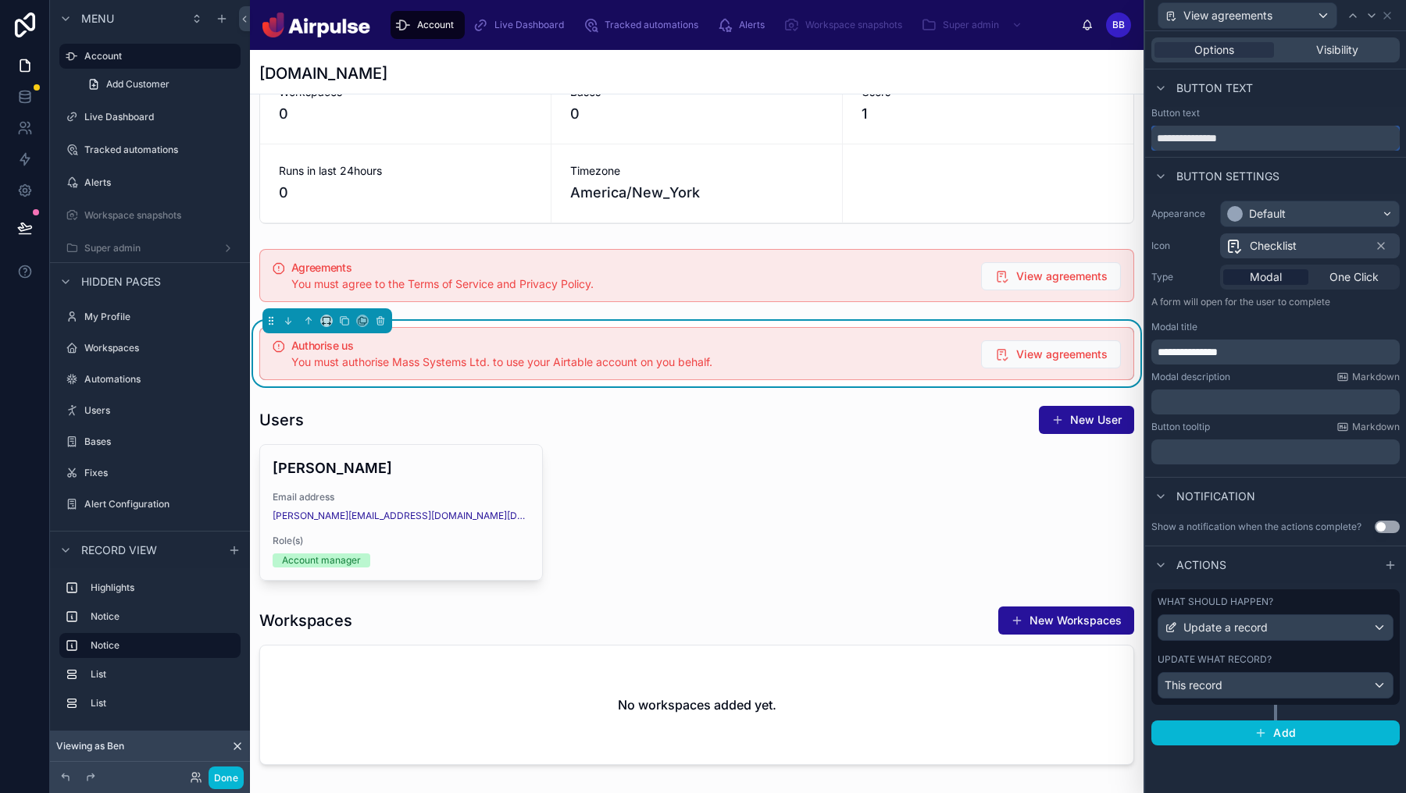
click at [1206, 133] on input "**********" at bounding box center [1275, 138] width 248 height 25
type input "**********"
click at [890, 278] on div at bounding box center [696, 276] width 893 height 66
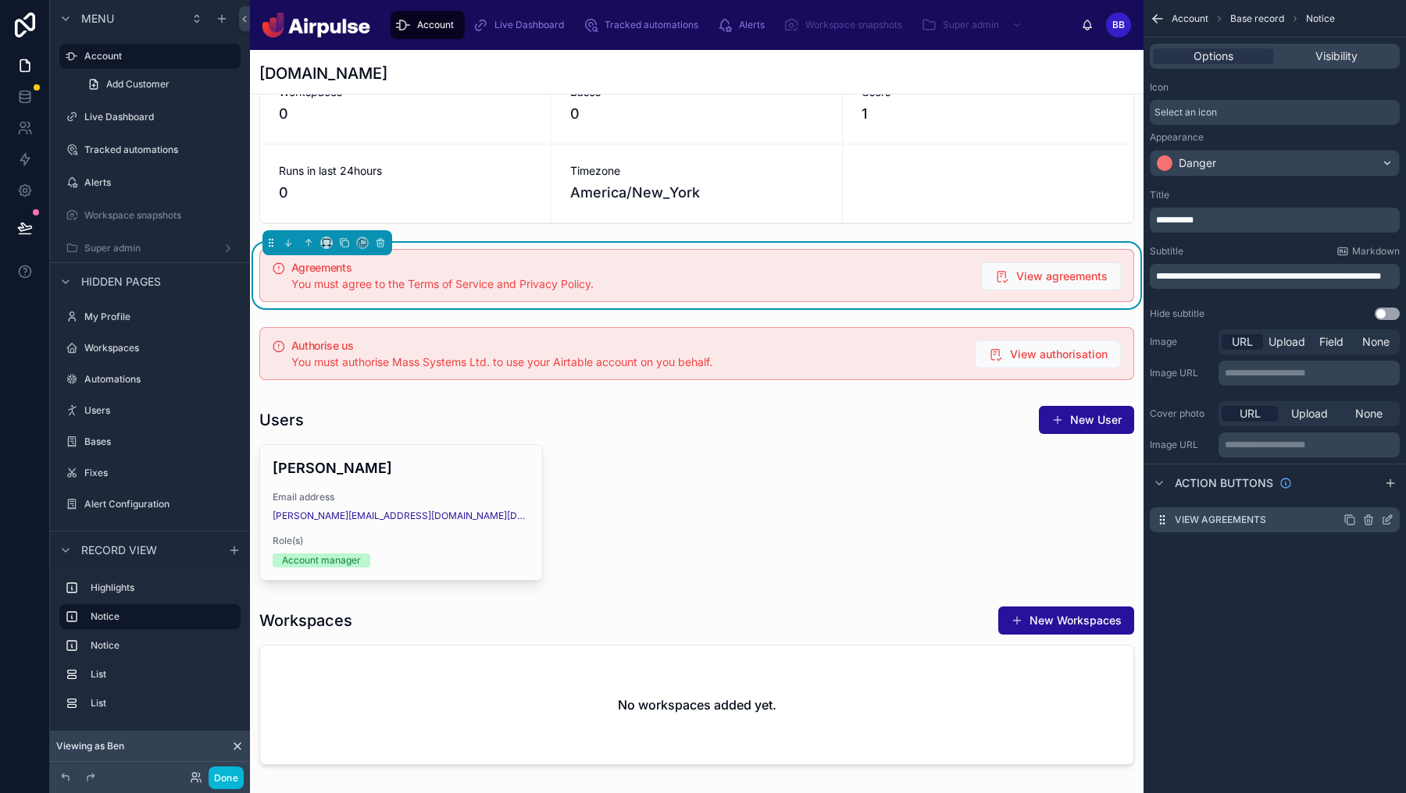
click at [1386, 518] on icon "scrollable content" at bounding box center [1388, 518] width 6 height 6
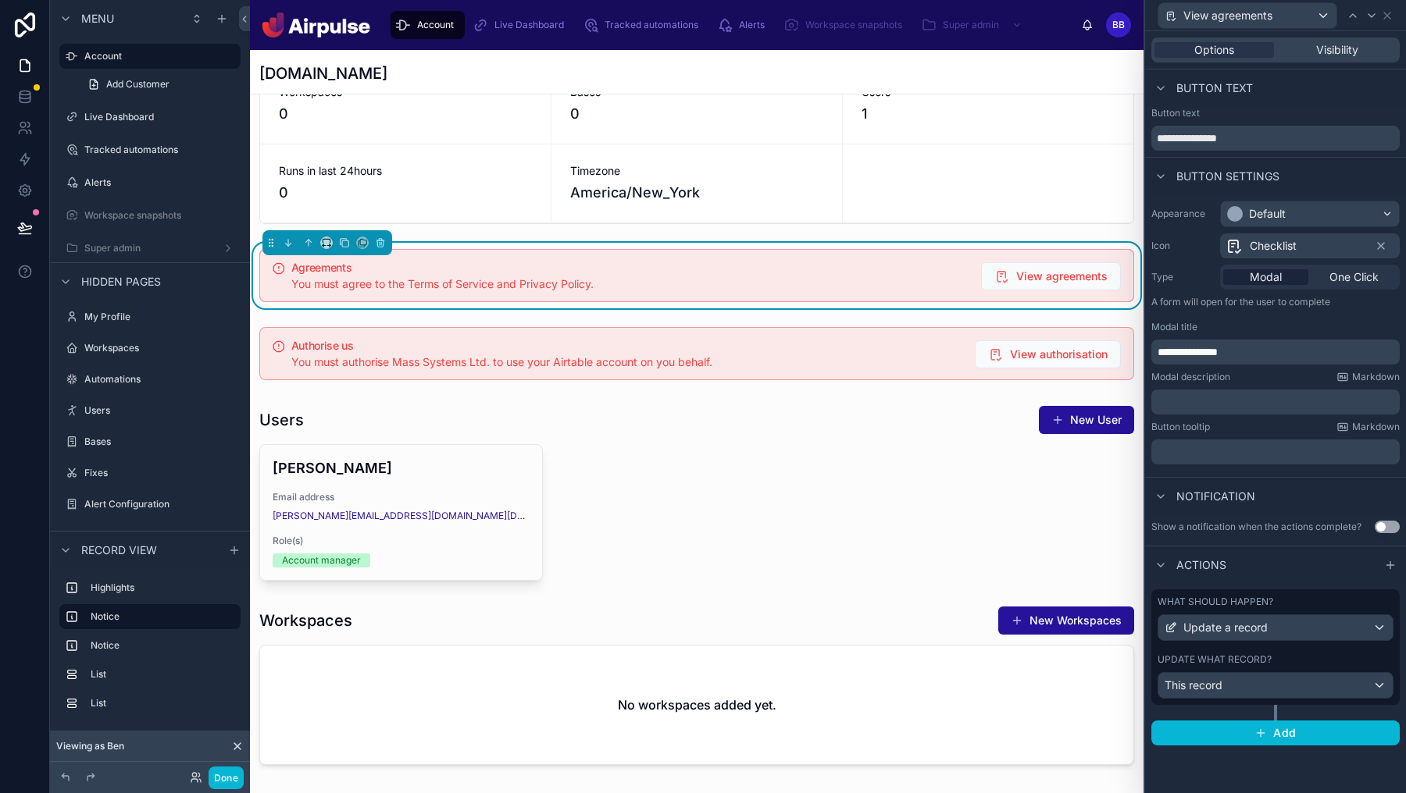
click at [1263, 383] on div "Modal description Markdown ﻿" at bounding box center [1275, 393] width 248 height 44
click at [1250, 416] on div "**********" at bounding box center [1275, 332] width 261 height 276
click at [1245, 403] on p "﻿" at bounding box center [1276, 402] width 239 height 16
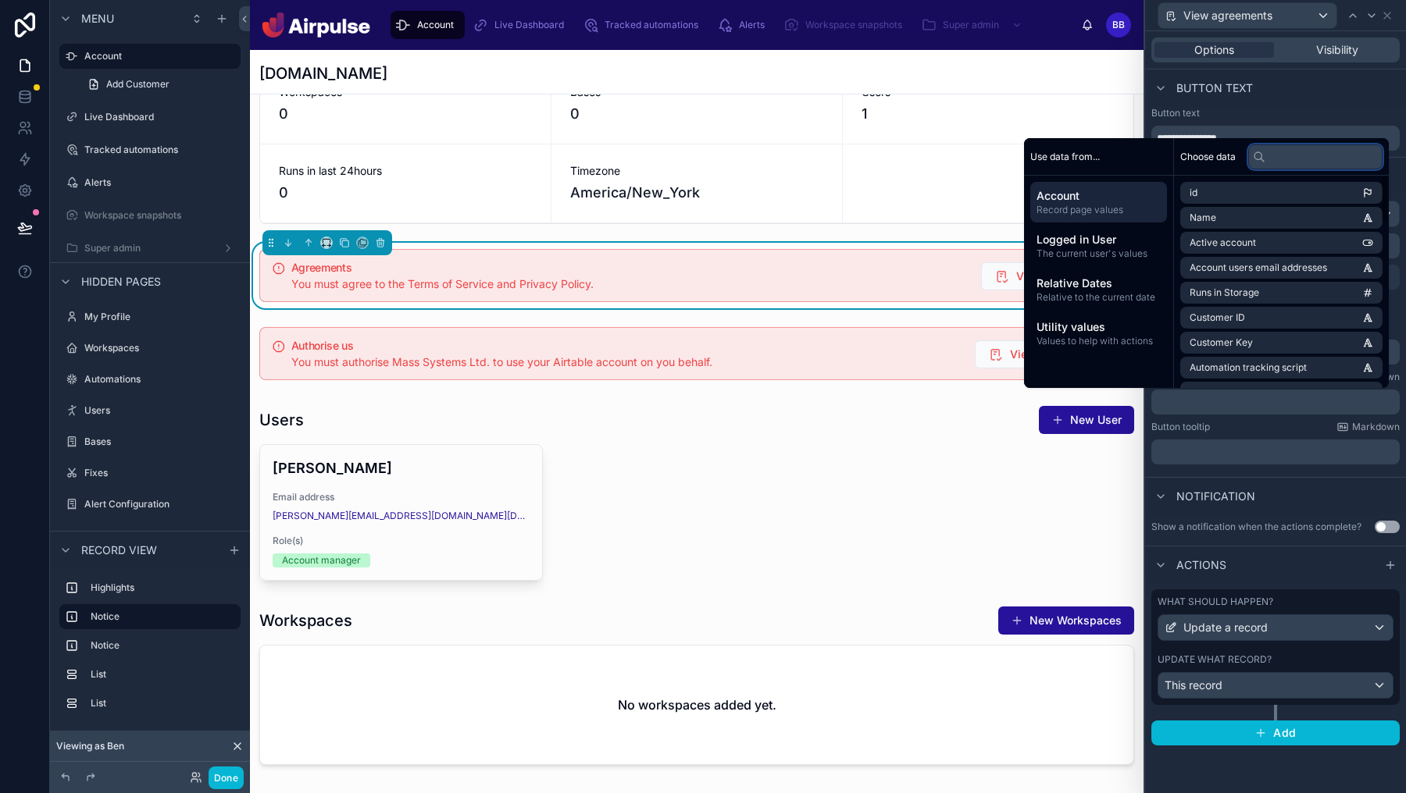
click at [1295, 164] on input "text" at bounding box center [1315, 156] width 134 height 25
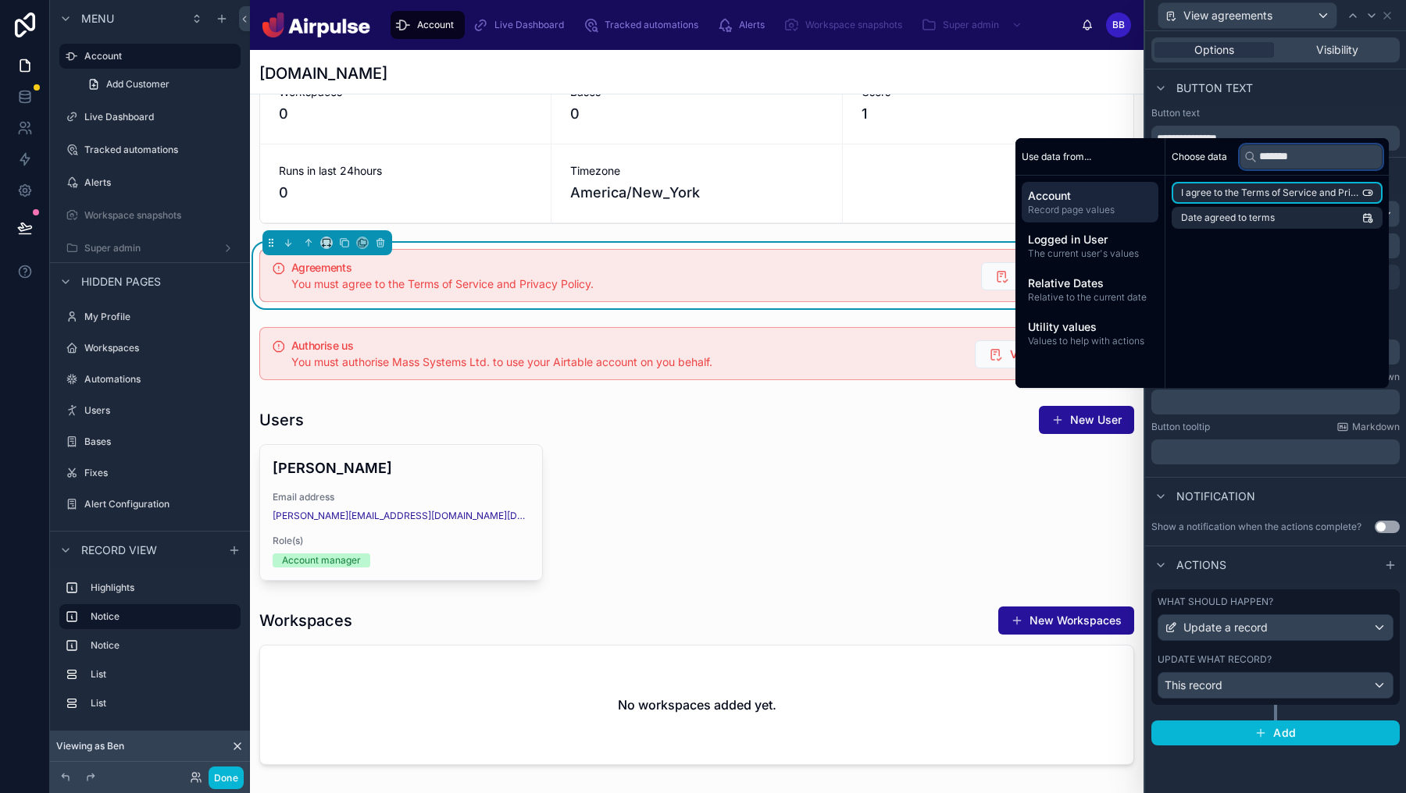
type input "********"
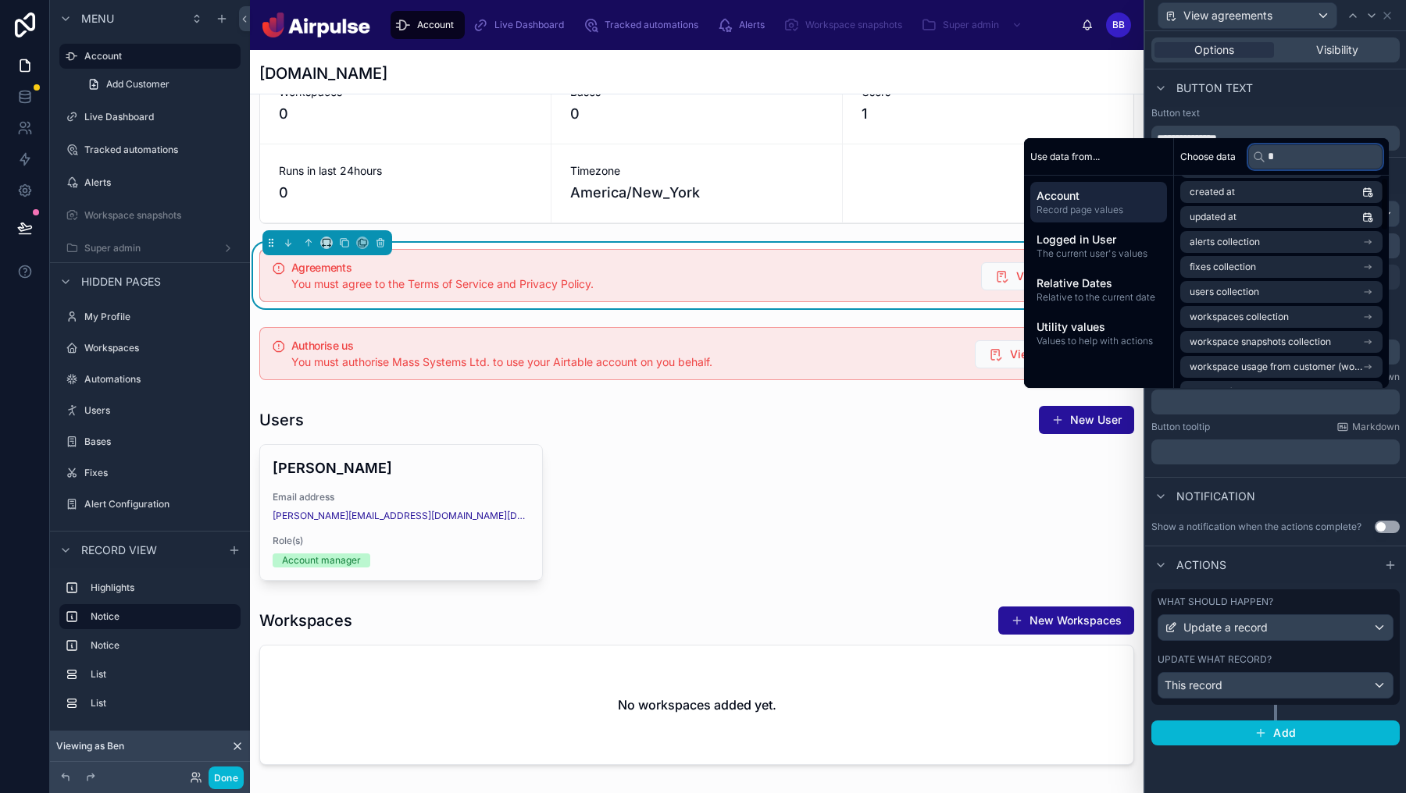
scroll to position [0, 0]
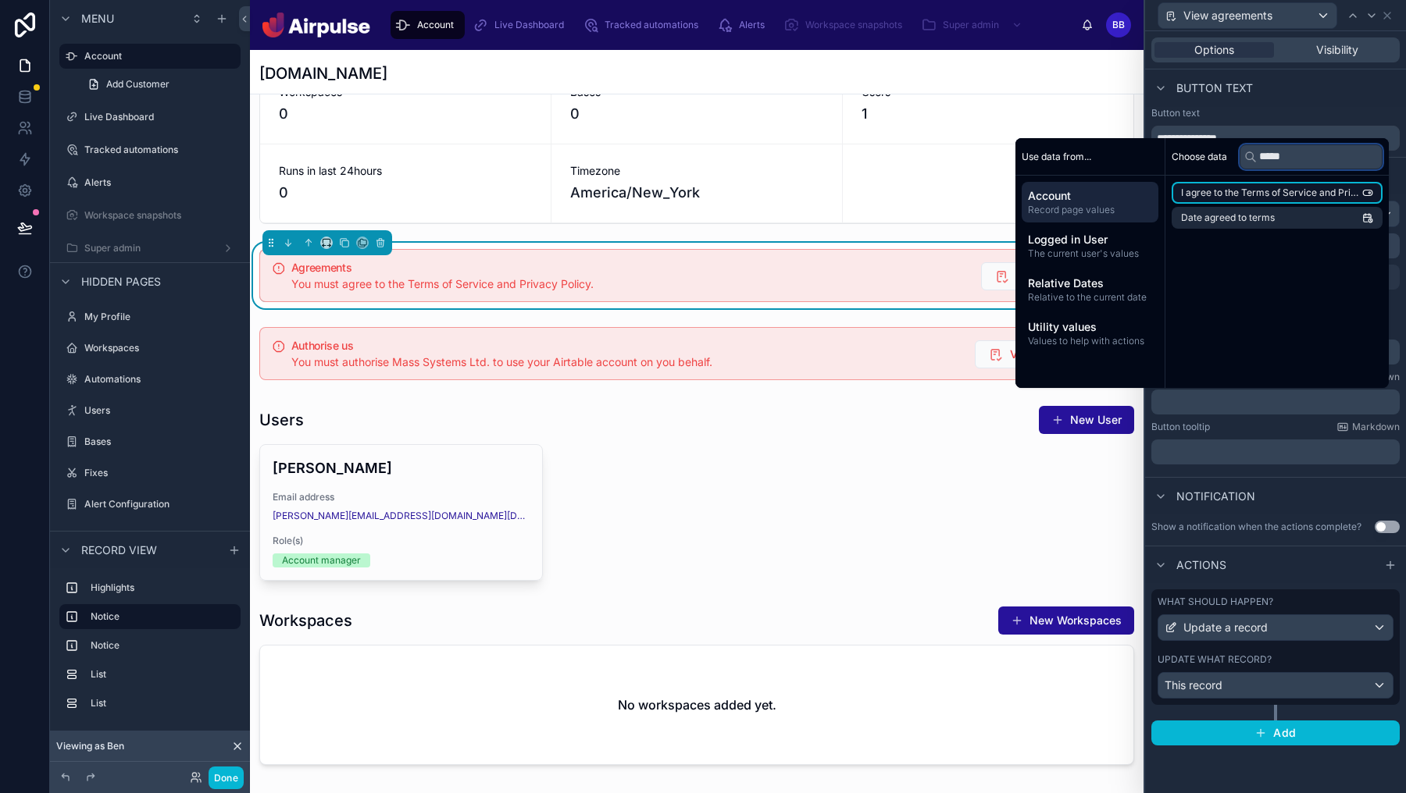
type input "*****"
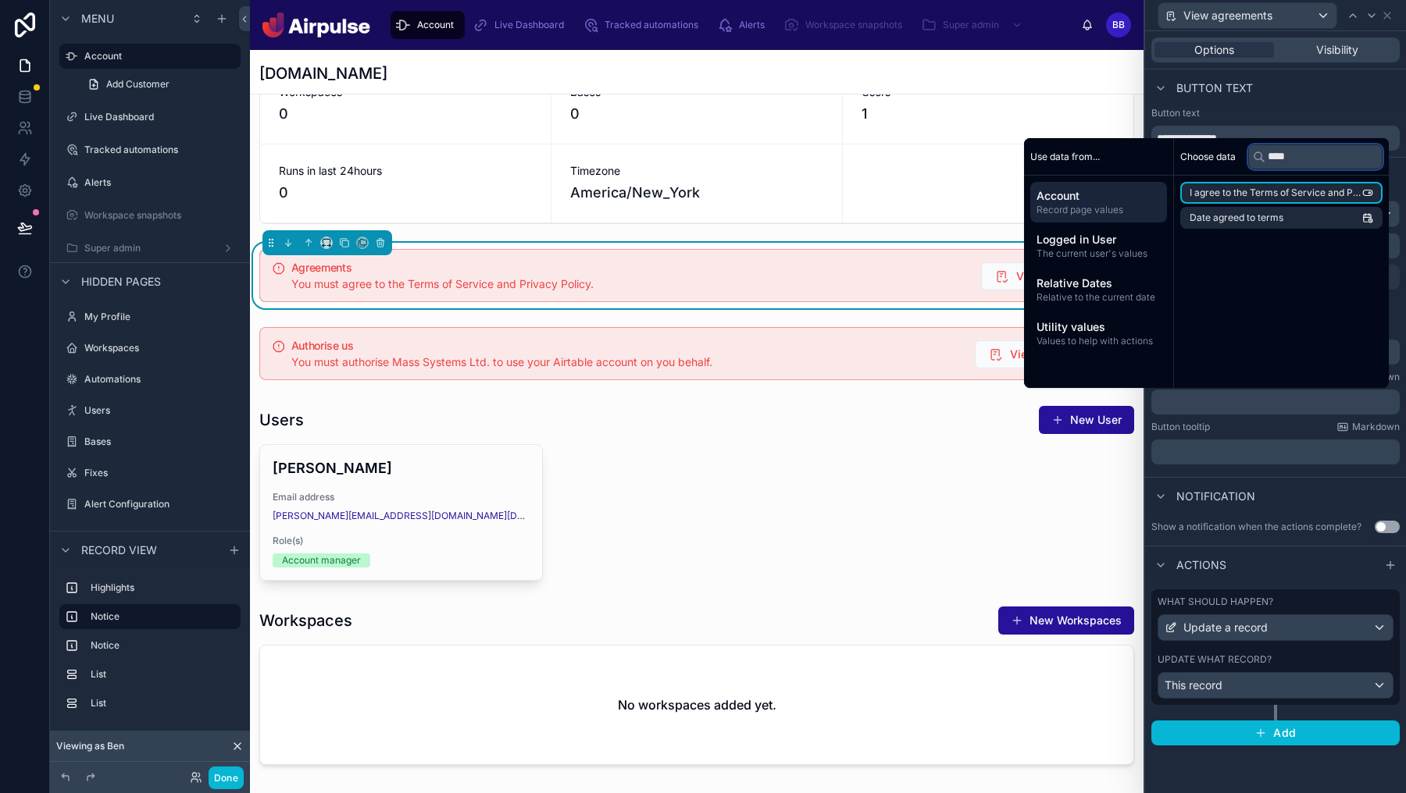
type input "*****"
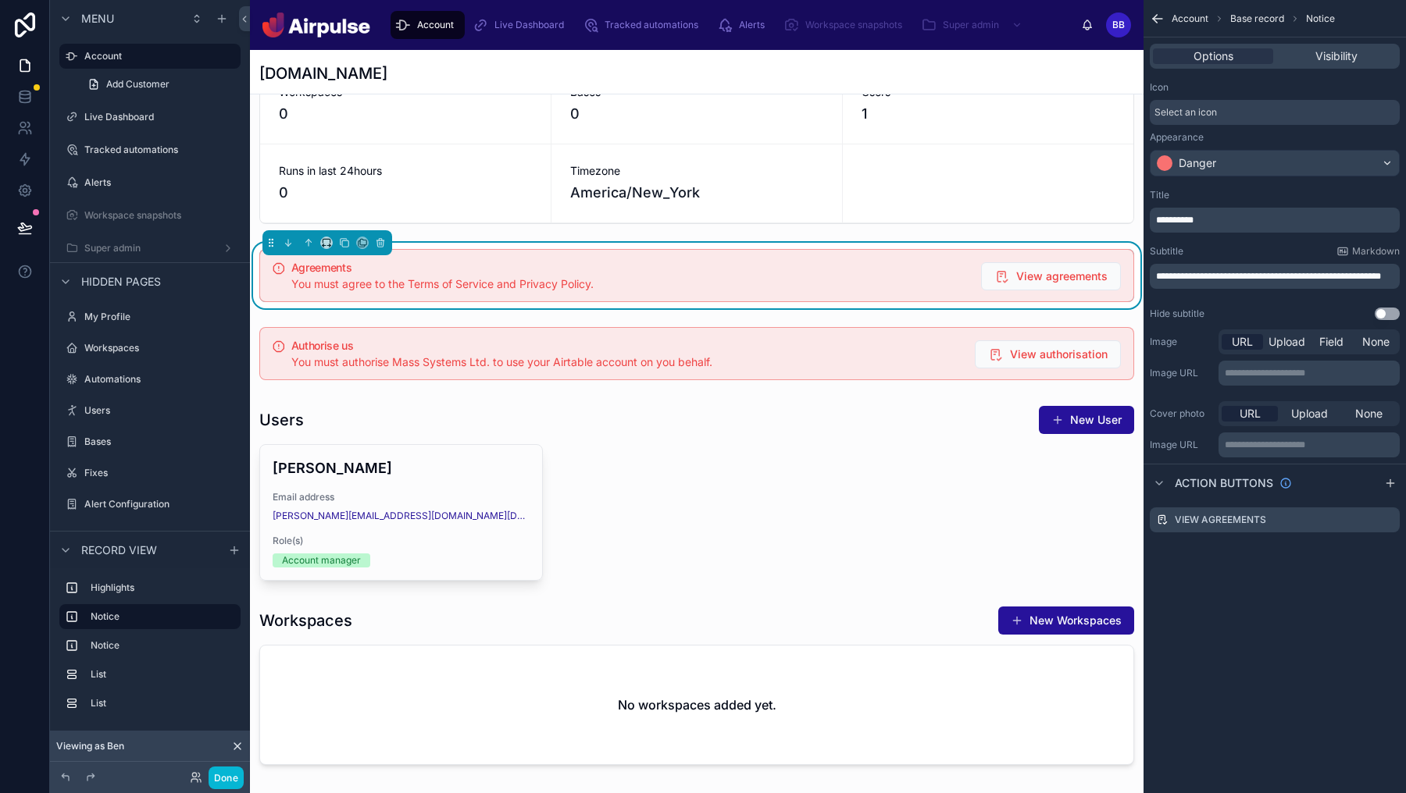
click at [930, 276] on div "You must agree to the Terms of Service and Privacy Policy." at bounding box center [629, 284] width 677 height 16
click at [1383, 515] on icon "scrollable content" at bounding box center [1387, 520] width 12 height 12
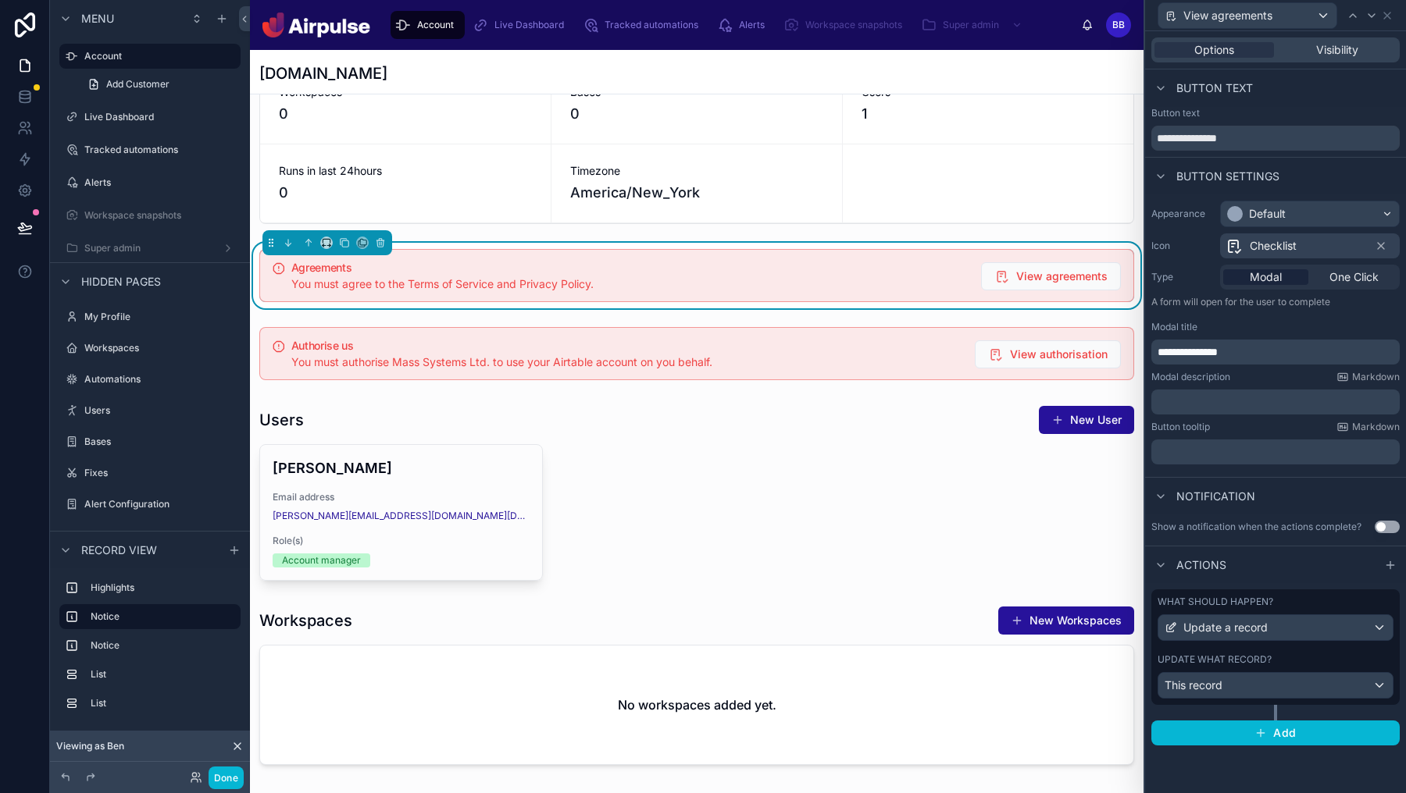
click at [1325, 406] on p "﻿" at bounding box center [1276, 402] width 239 height 16
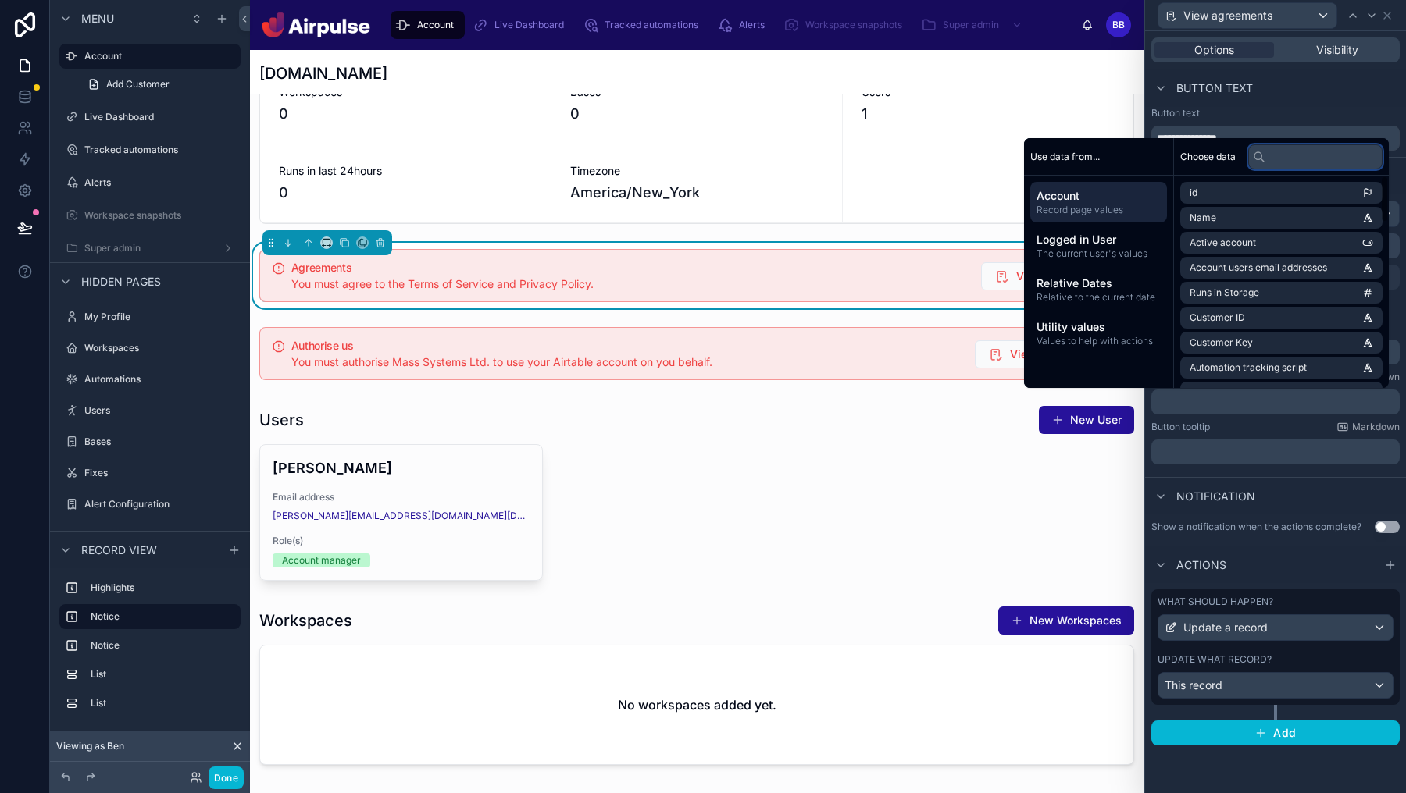
click at [1321, 160] on input "text" at bounding box center [1315, 156] width 134 height 25
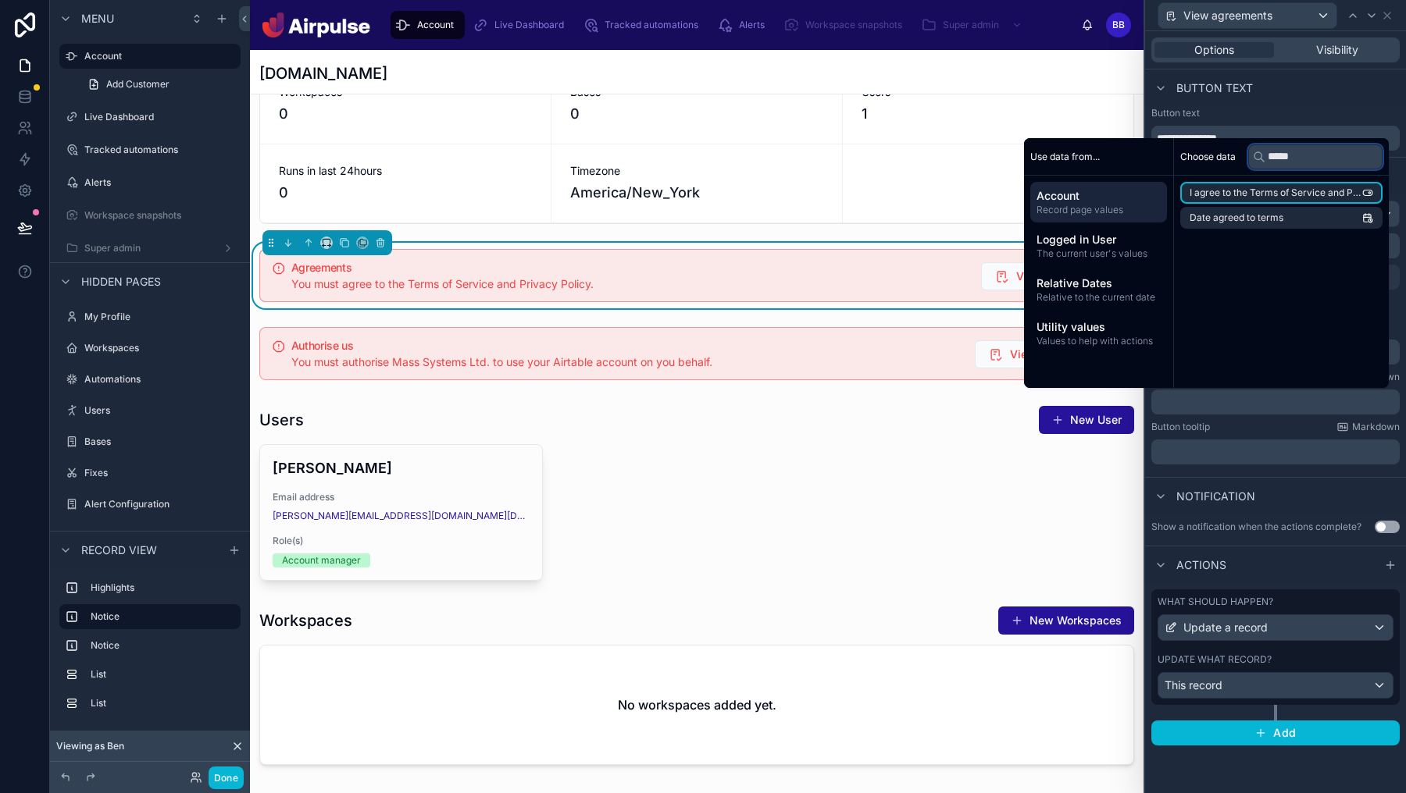
type input "*****"
